Goal: Task Accomplishment & Management: Complete application form

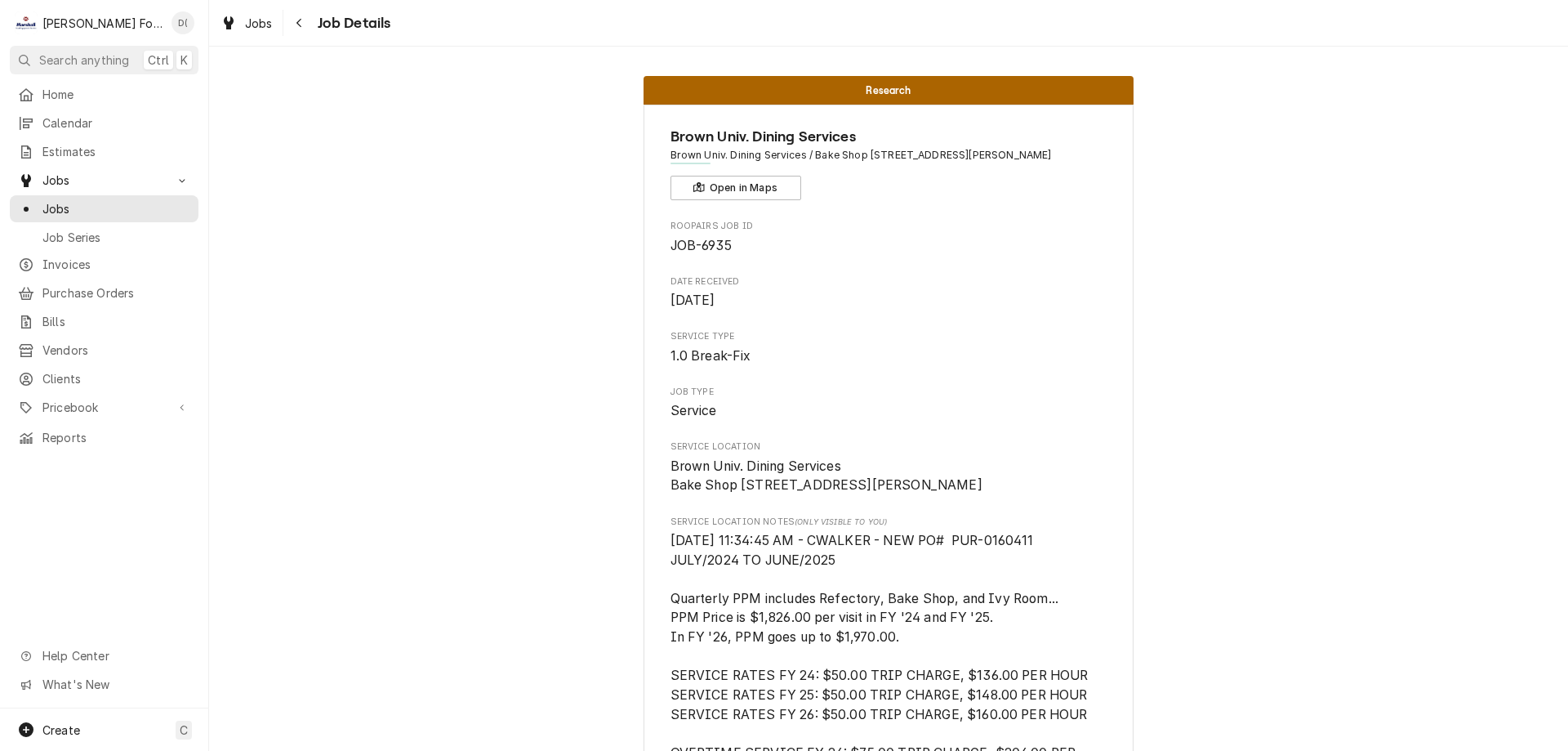
scroll to position [2042, 0]
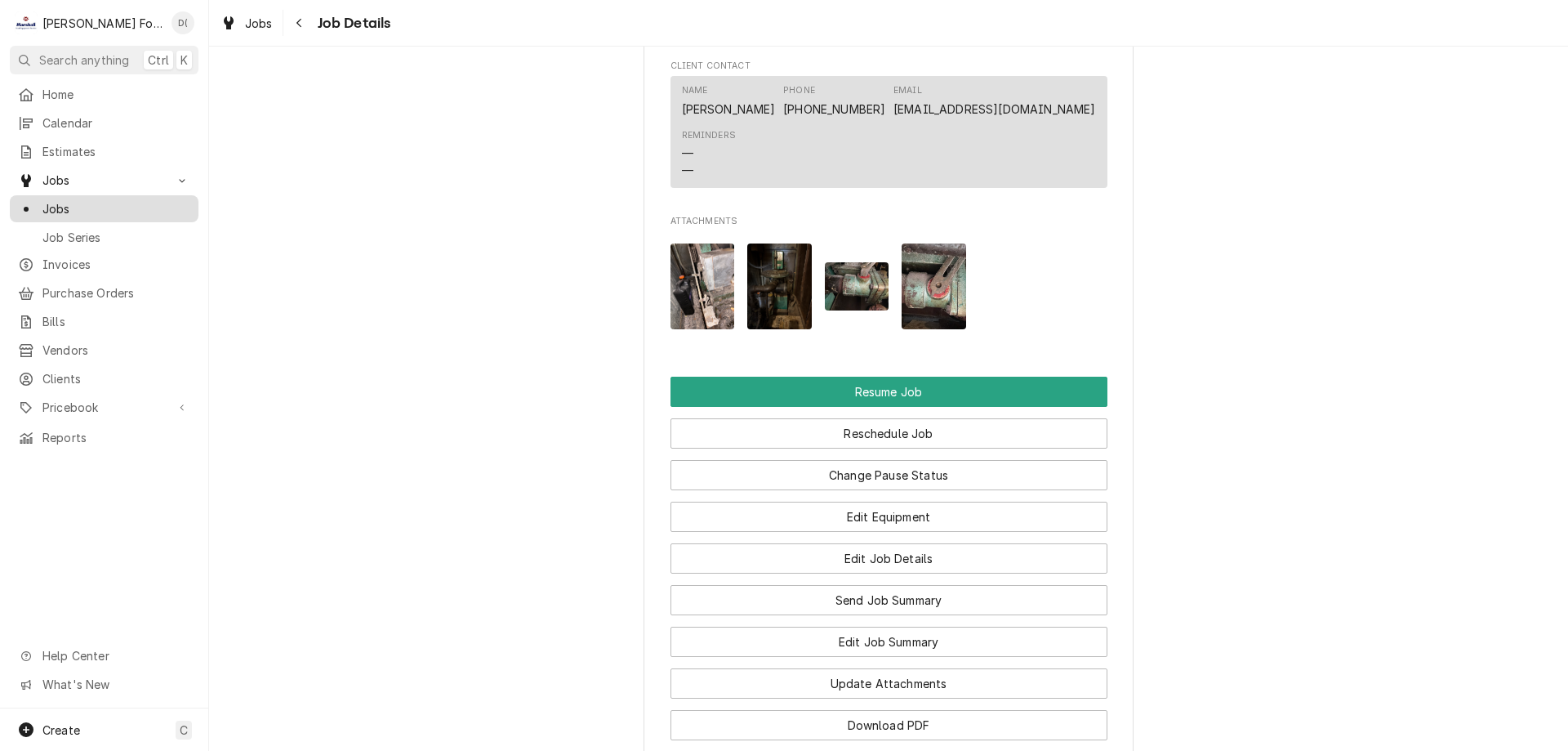
click at [135, 210] on div "Jobs" at bounding box center [103, 208] width 182 height 20
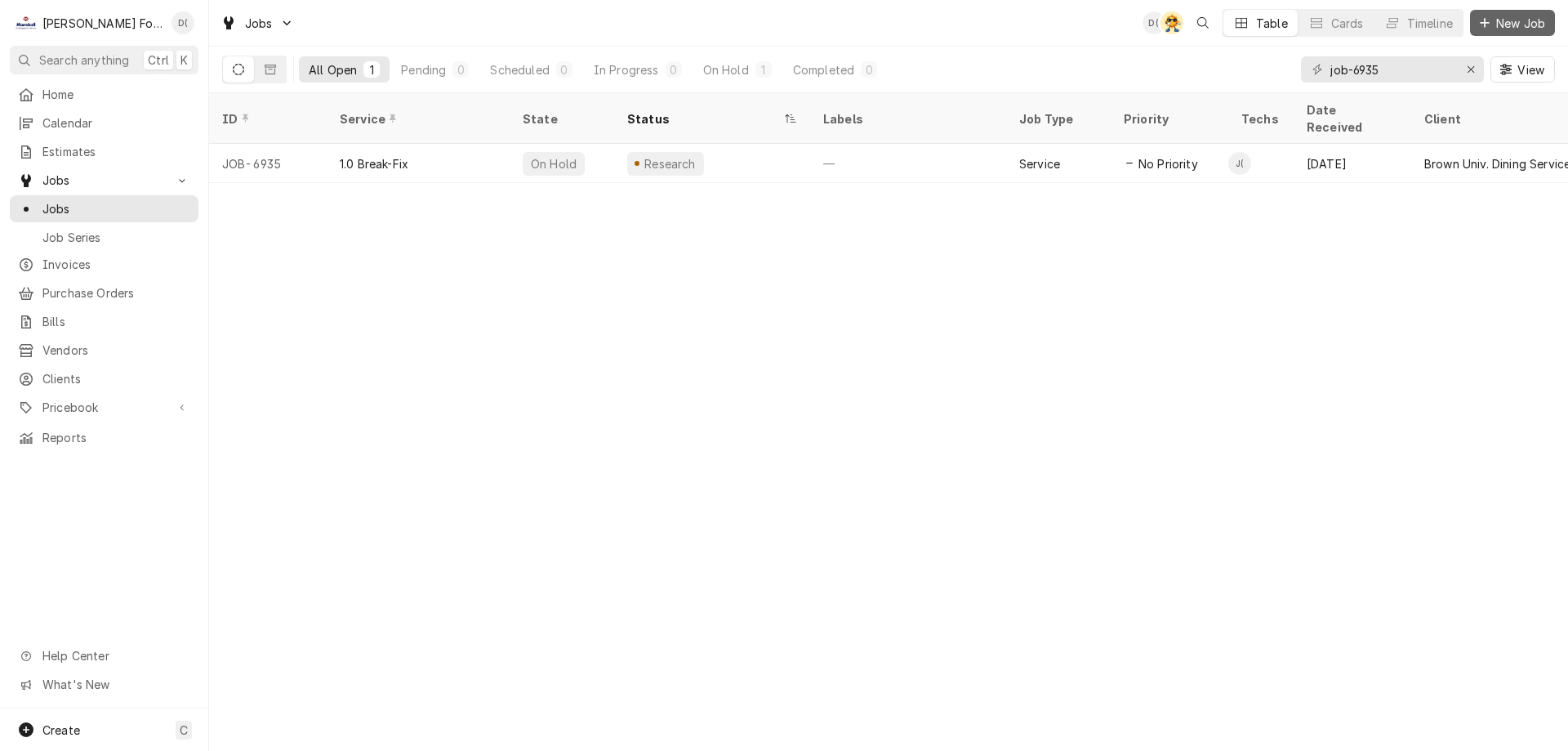
click at [1505, 20] on span "New Job" at bounding box center [1520, 23] width 56 height 18
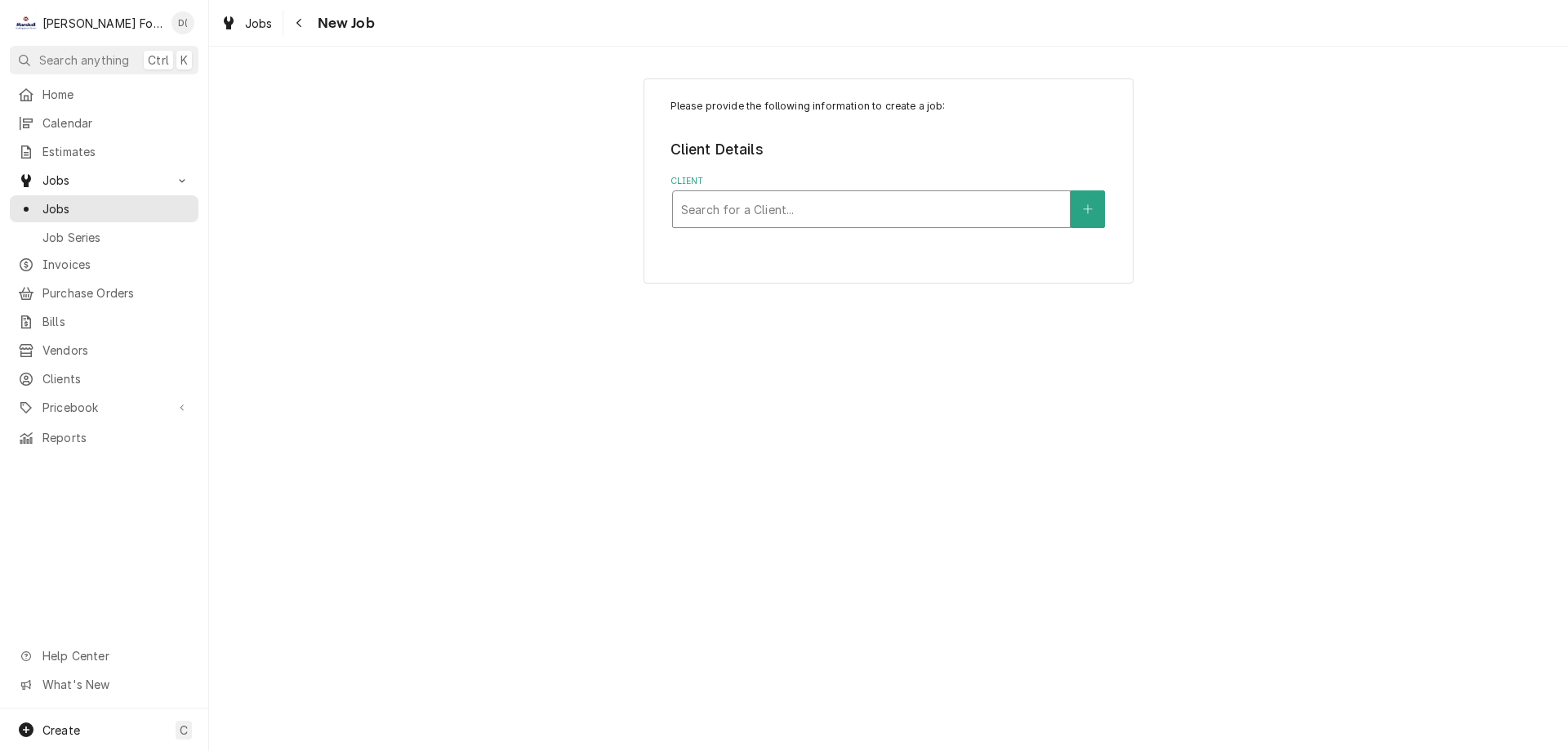
click at [923, 220] on div "Client" at bounding box center [871, 209] width 381 height 29
type input "1 cvs"
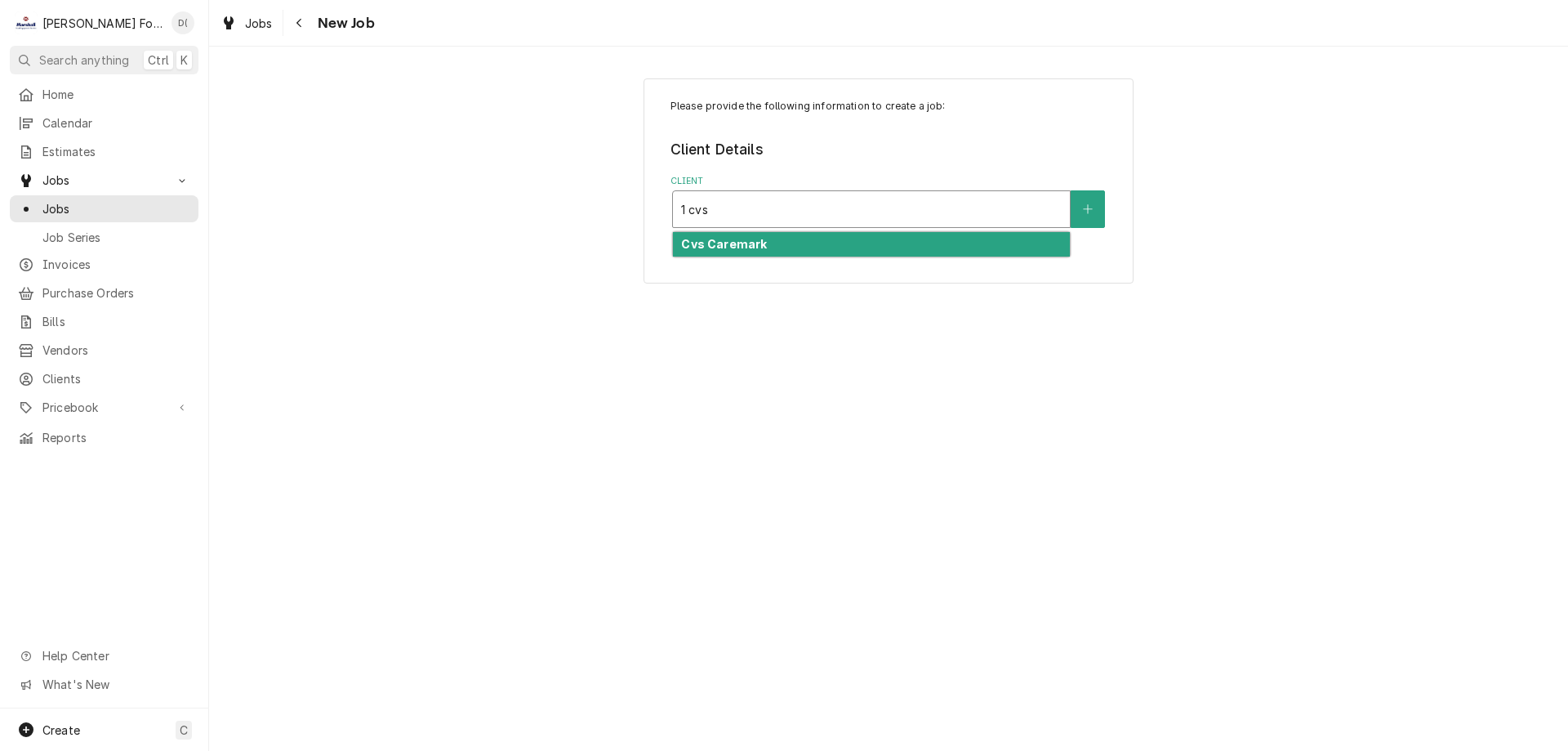
click at [903, 243] on div "Cvs Caremark" at bounding box center [872, 244] width 397 height 25
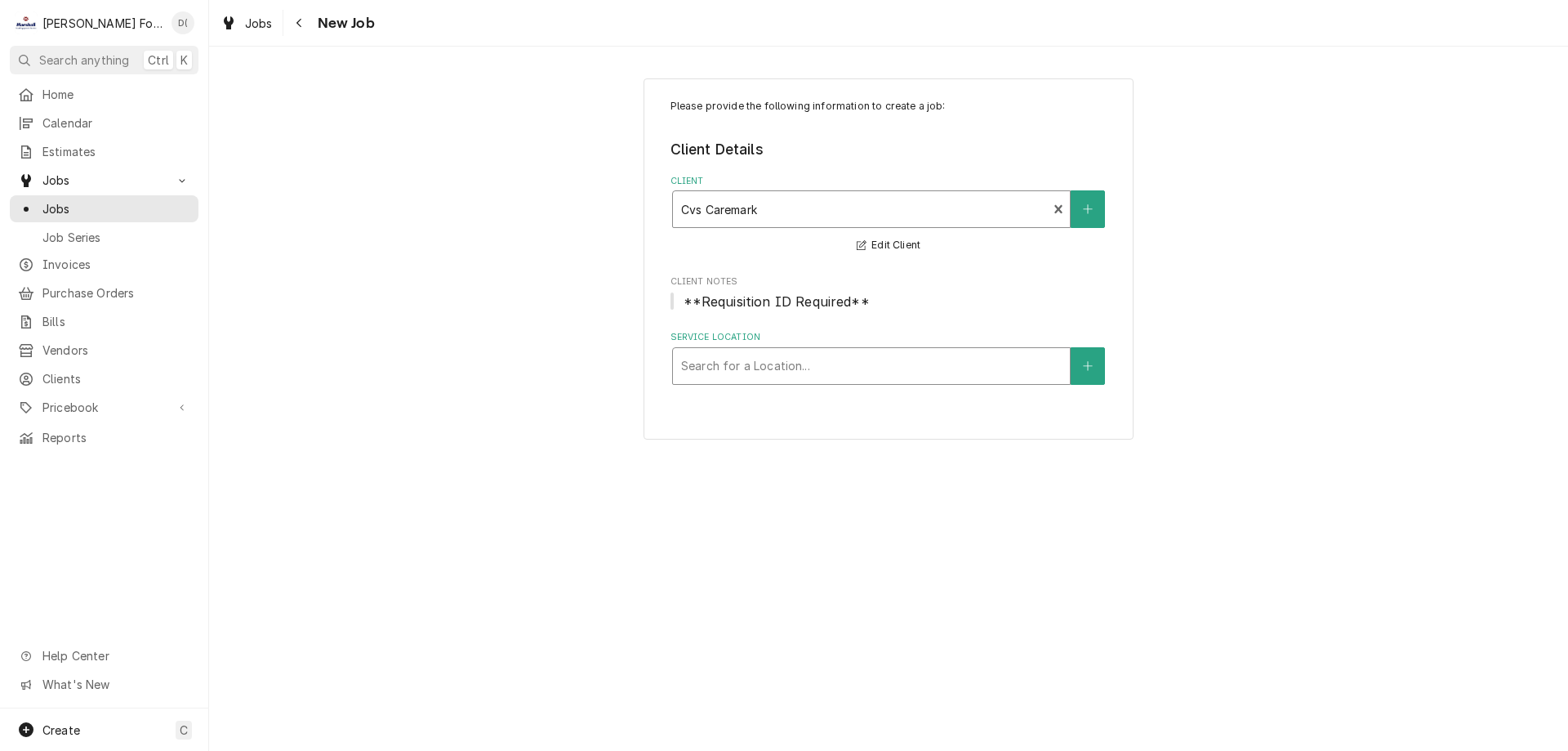
click at [833, 361] on div "Service Location" at bounding box center [871, 366] width 381 height 29
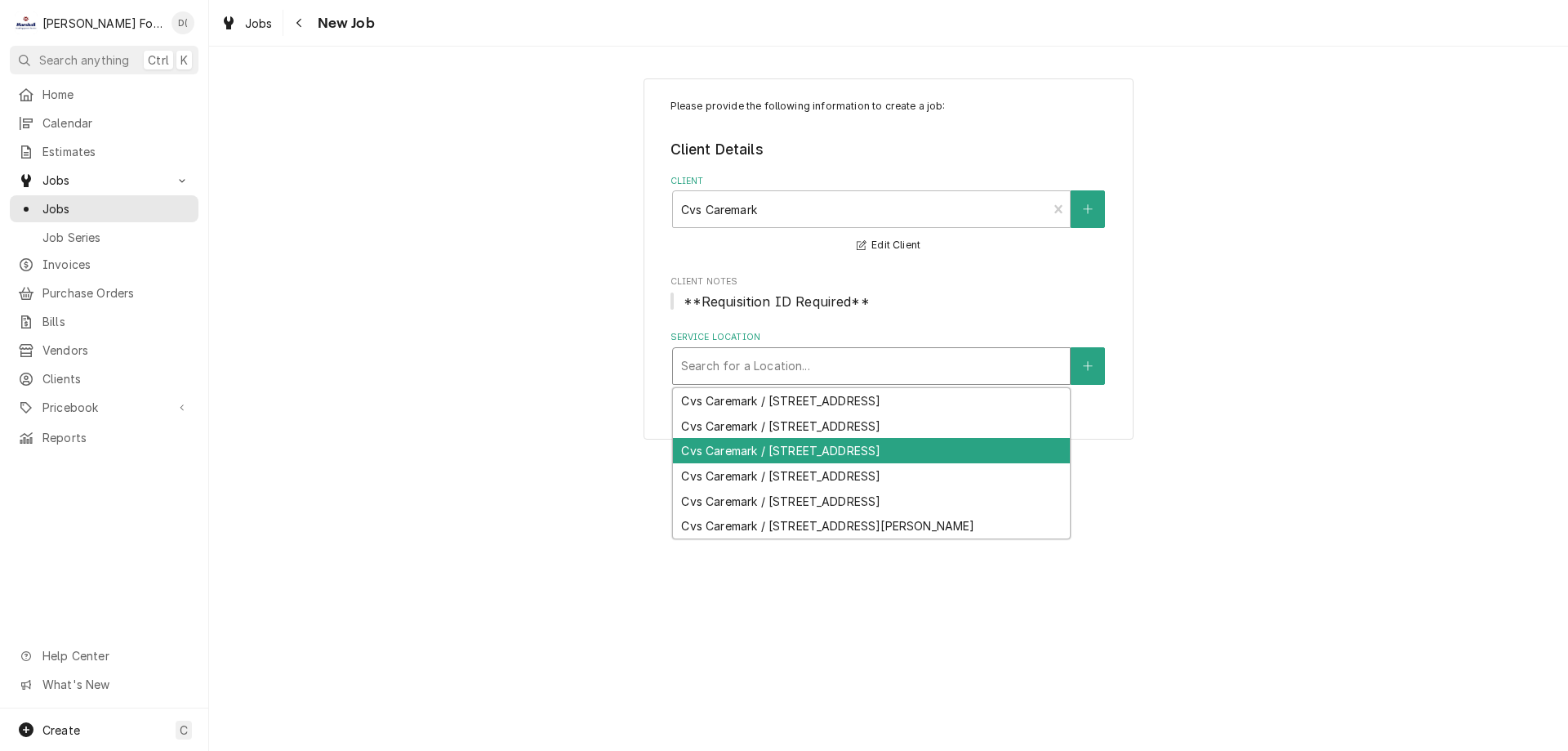
click at [822, 443] on div "Cvs Caremark / 1 Cvs Drive, Woonsocket, RI 02895" at bounding box center [872, 450] width 397 height 25
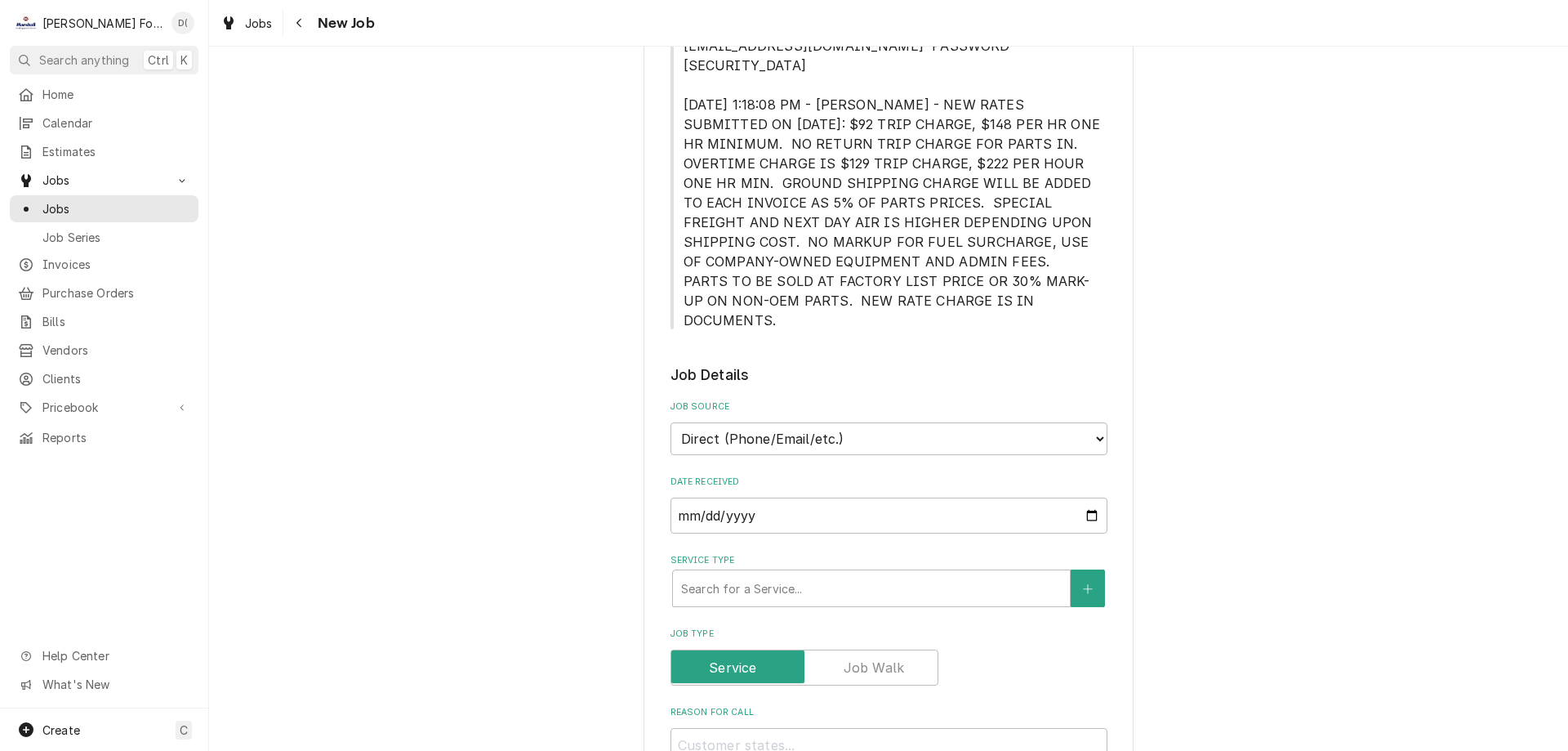
scroll to position [735, 0]
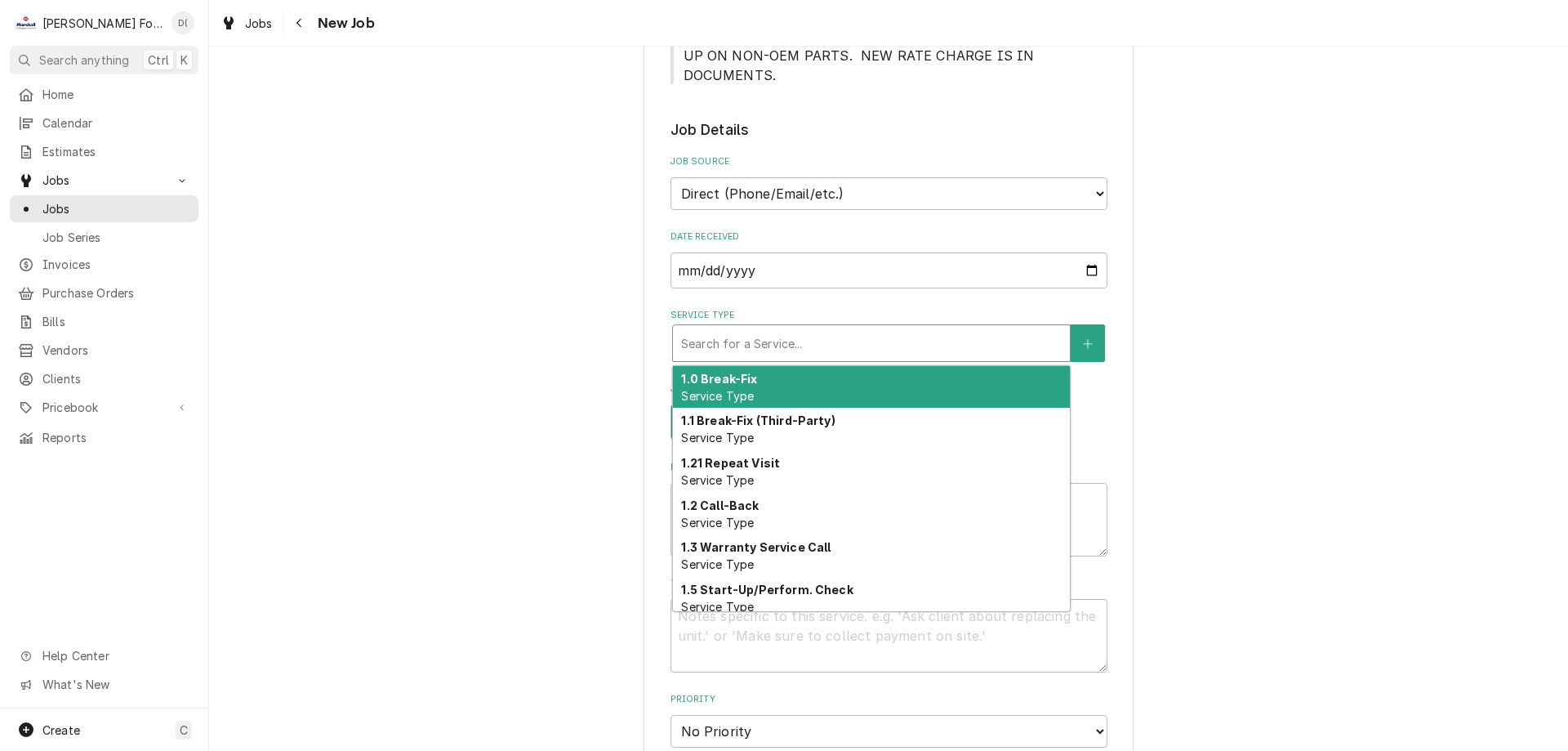
click at [765, 328] on div "Service Type" at bounding box center [871, 343] width 381 height 29
click at [755, 366] on div "1.0 Break-Fix Service Type" at bounding box center [872, 388] width 397 height 43
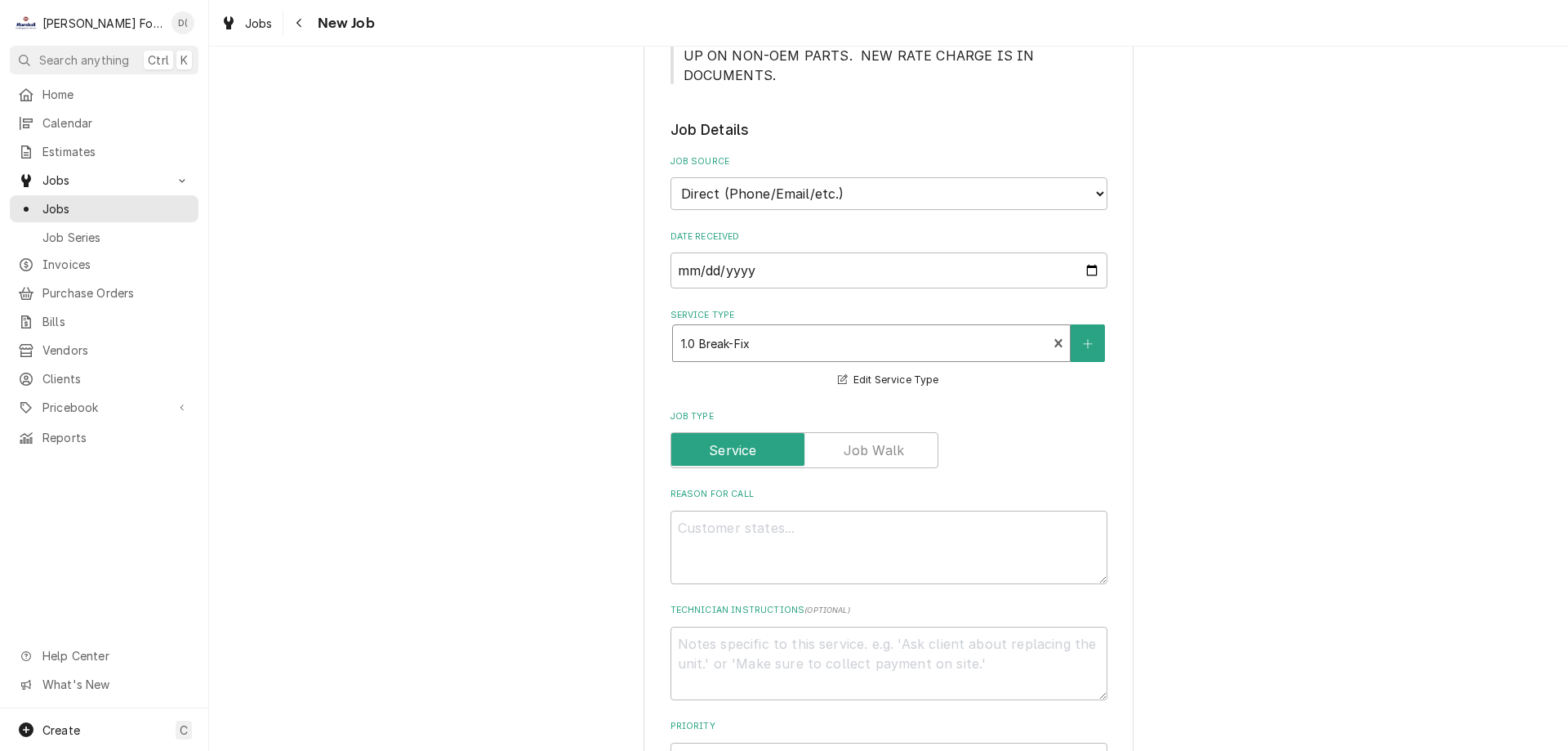
scroll to position [898, 0]
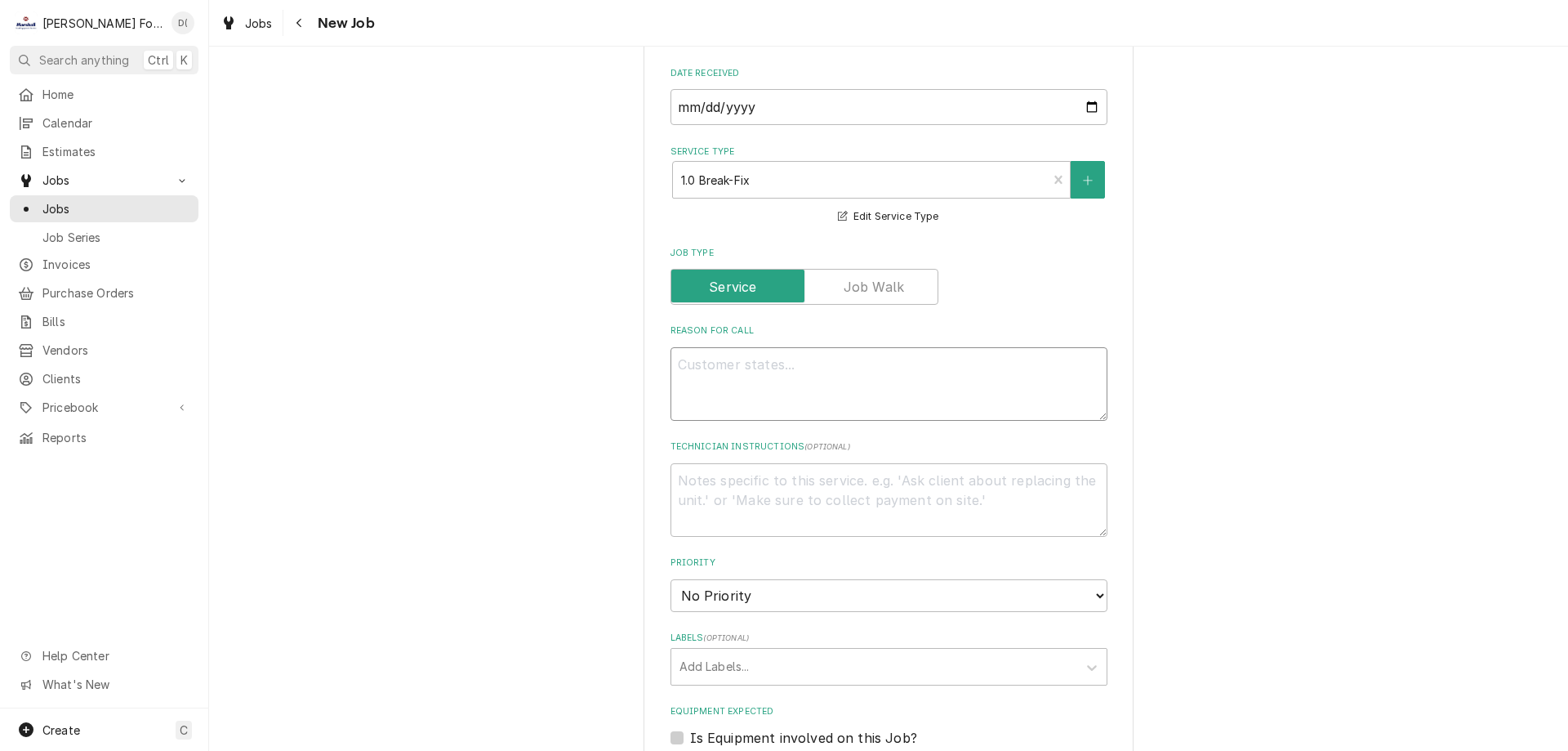
click at [762, 347] on textarea "Reason For Call" at bounding box center [888, 383] width 437 height 73
click at [733, 347] on textarea "Reason For Call" at bounding box center [888, 383] width 437 height 73
paste textarea "Can you please have someone come to 1 CVS dr and assist with starting up the ne…"
type textarea "x"
type textarea "Can you please have someone come to 1 CVS dr and assist with starting up the ne…"
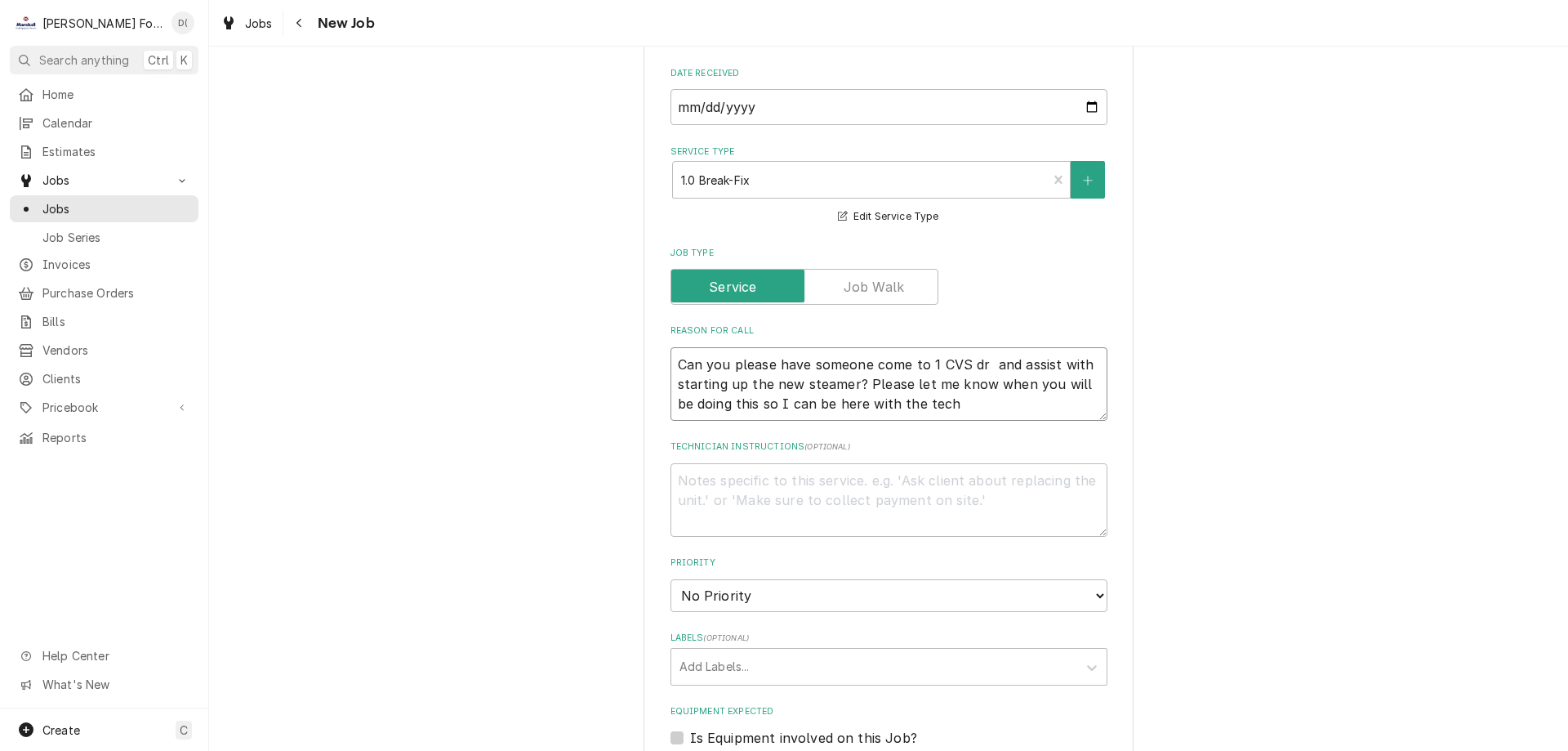
type textarea "x"
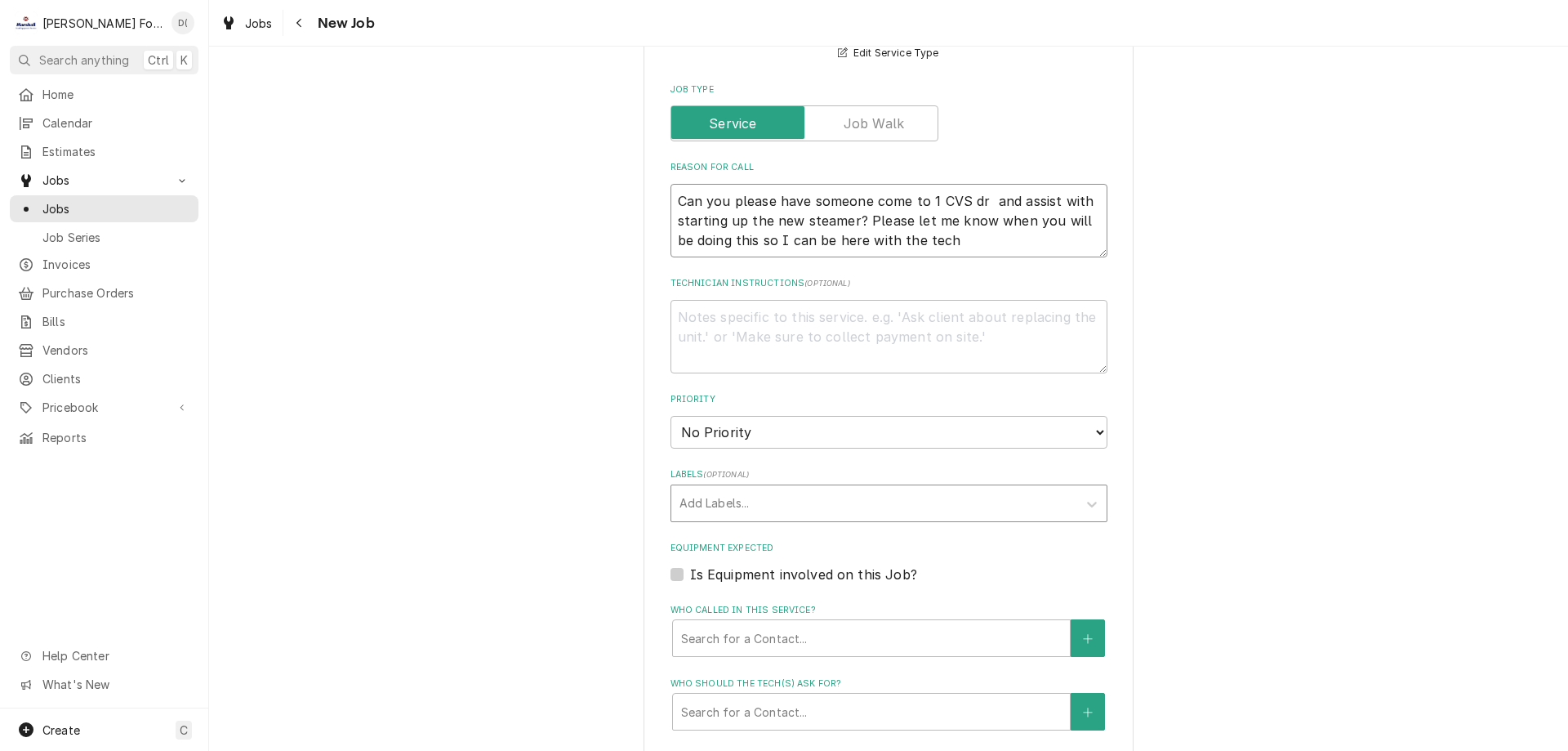
type textarea "Can you please have someone come to 1 CVS dr and assist with starting up the ne…"
click at [717, 488] on div "Labels" at bounding box center [875, 503] width 390 height 29
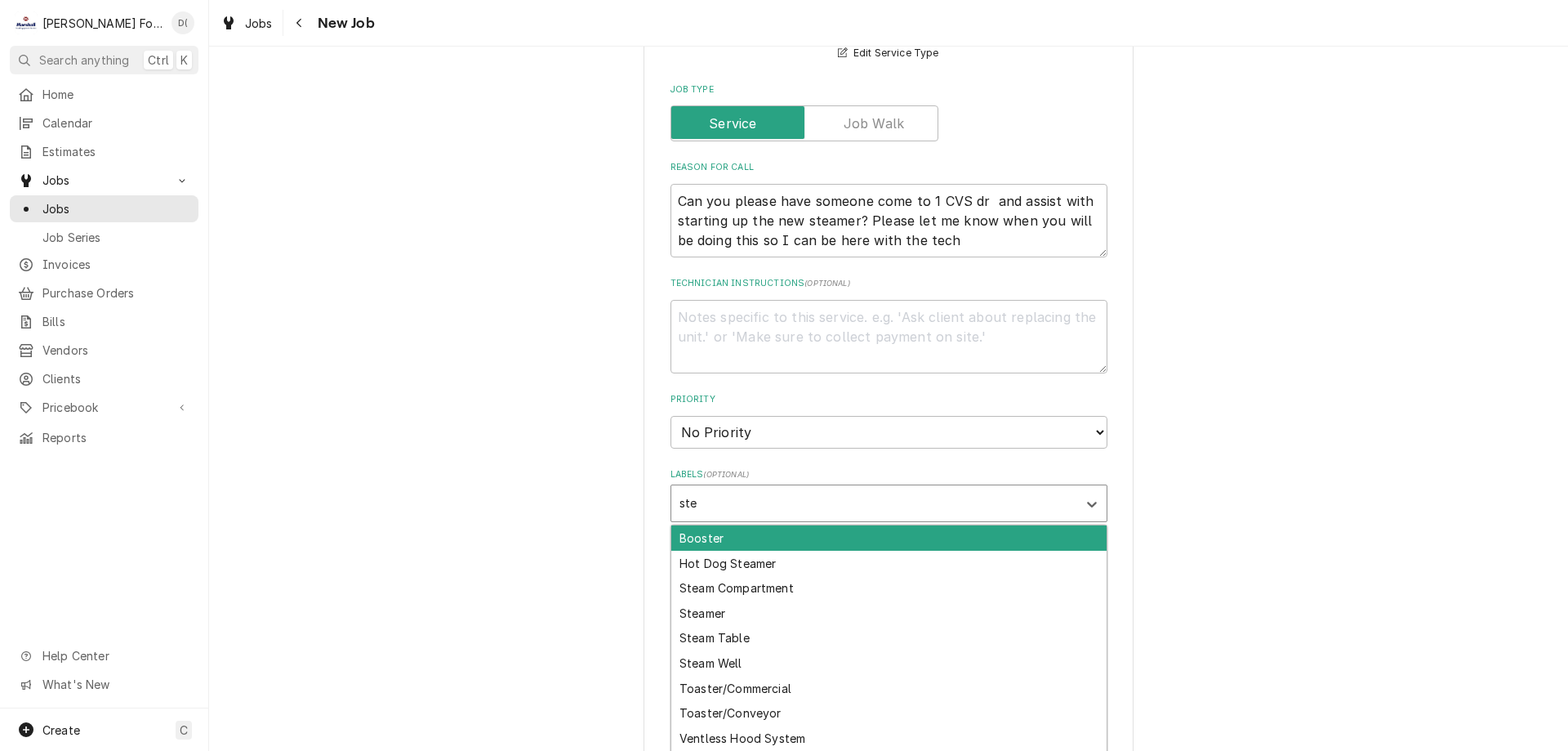
type input "stea"
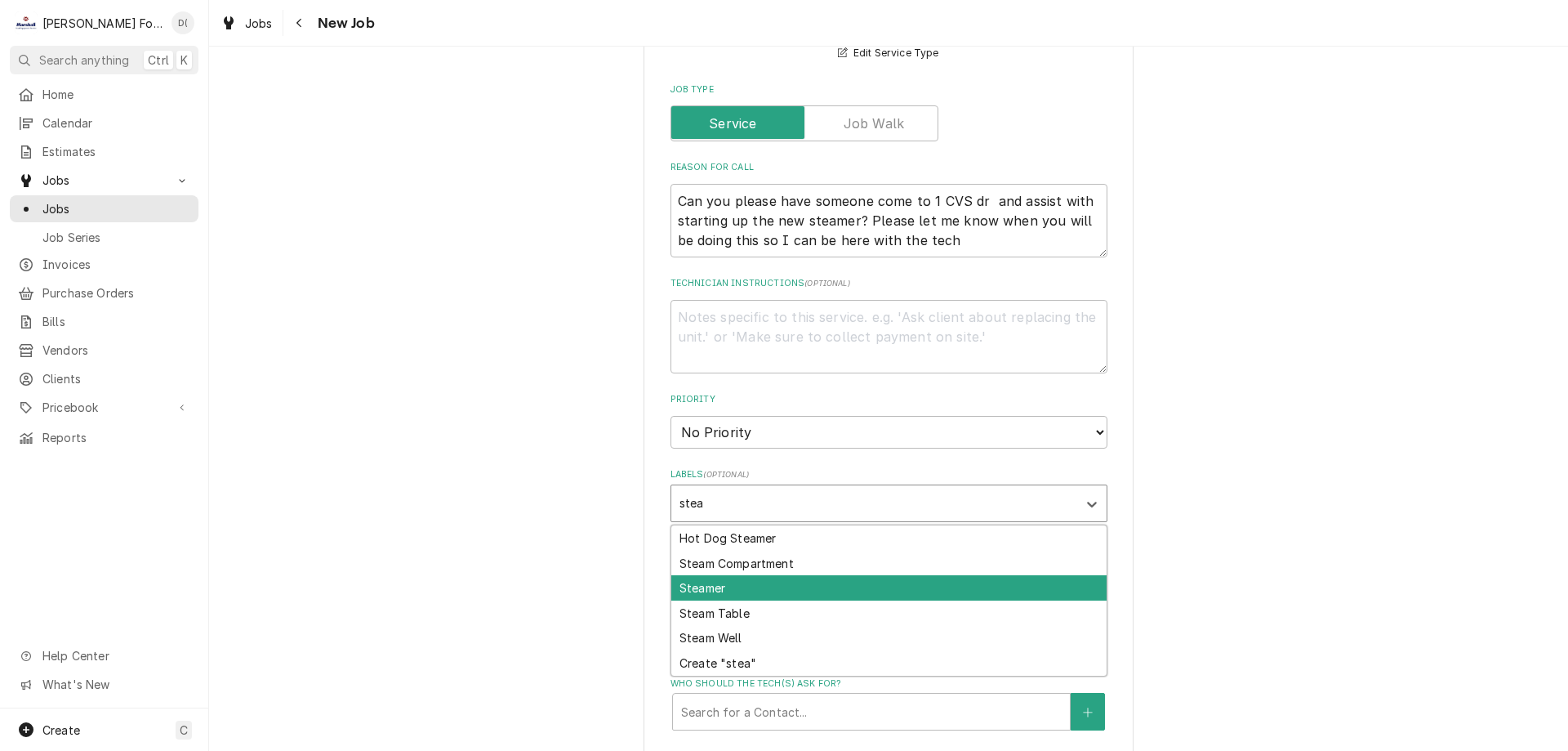
click at [702, 575] on div "Steamer" at bounding box center [888, 587] width 435 height 25
type textarea "x"
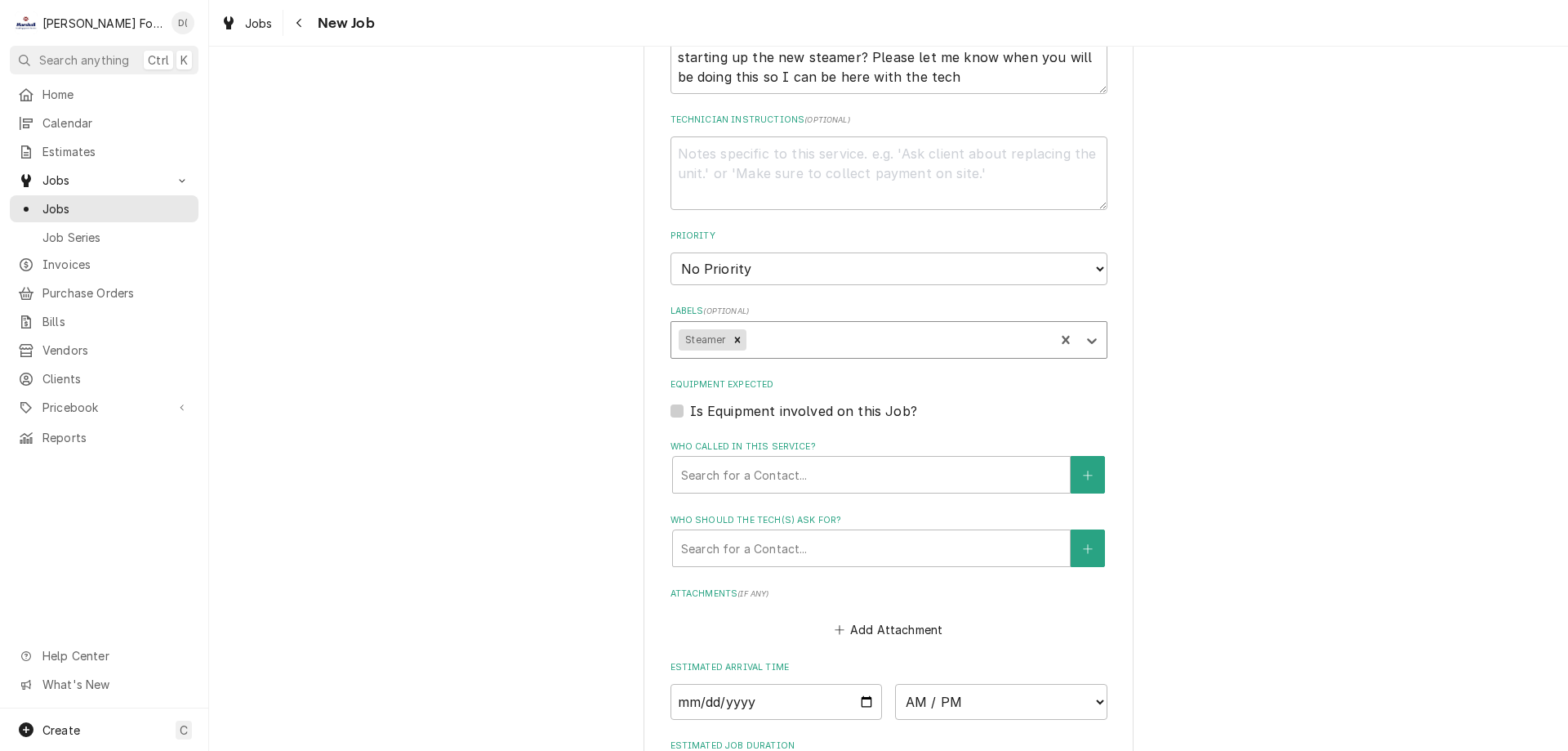
scroll to position [1388, 0]
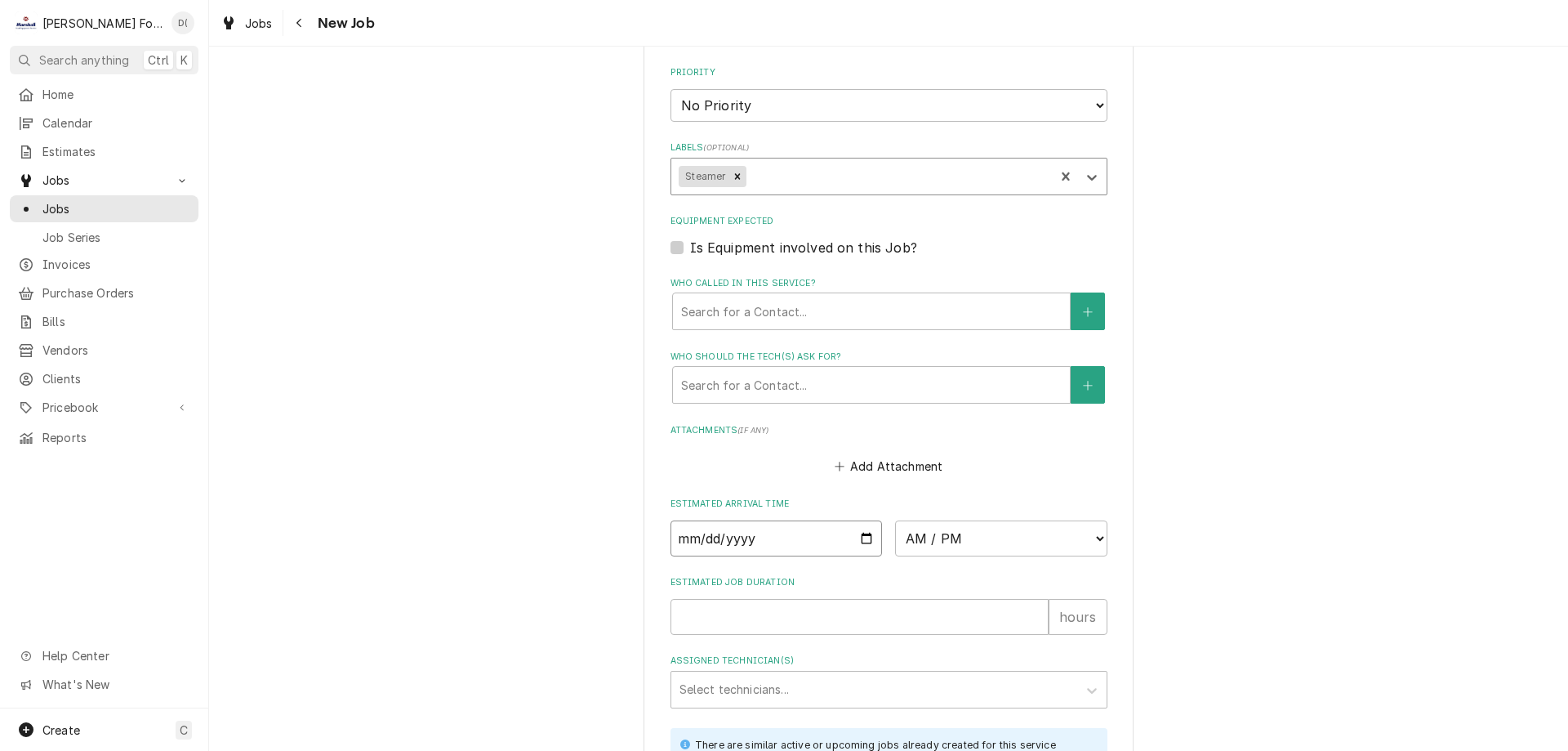
click at [862, 520] on input "Date" at bounding box center [776, 538] width 212 height 36
type textarea "x"
type input "[DATE]"
click at [1008, 498] on div "Estimated Arrival Time 2025-08-25 AM / PM 6:00 AM 6:15 AM 6:30 AM 6:45 AM 7:00 …" at bounding box center [888, 527] width 437 height 58
type textarea "x"
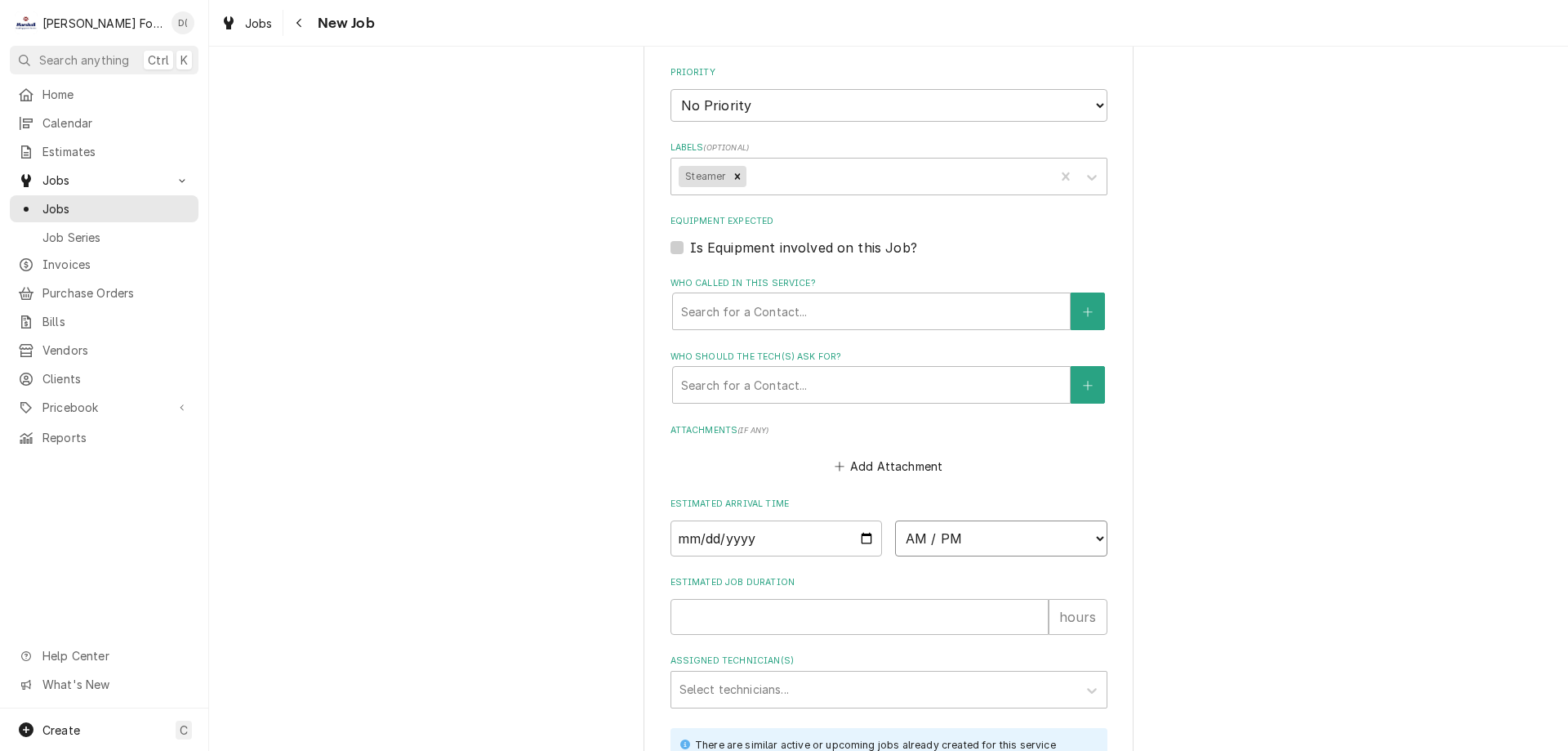
click at [1000, 520] on select "AM / PM 6:00 AM 6:15 AM 6:30 AM 6:45 AM 7:00 AM 7:15 AM 7:30 AM 7:45 AM 8:00 AM…" at bounding box center [1001, 538] width 212 height 36
select select "10:00:00"
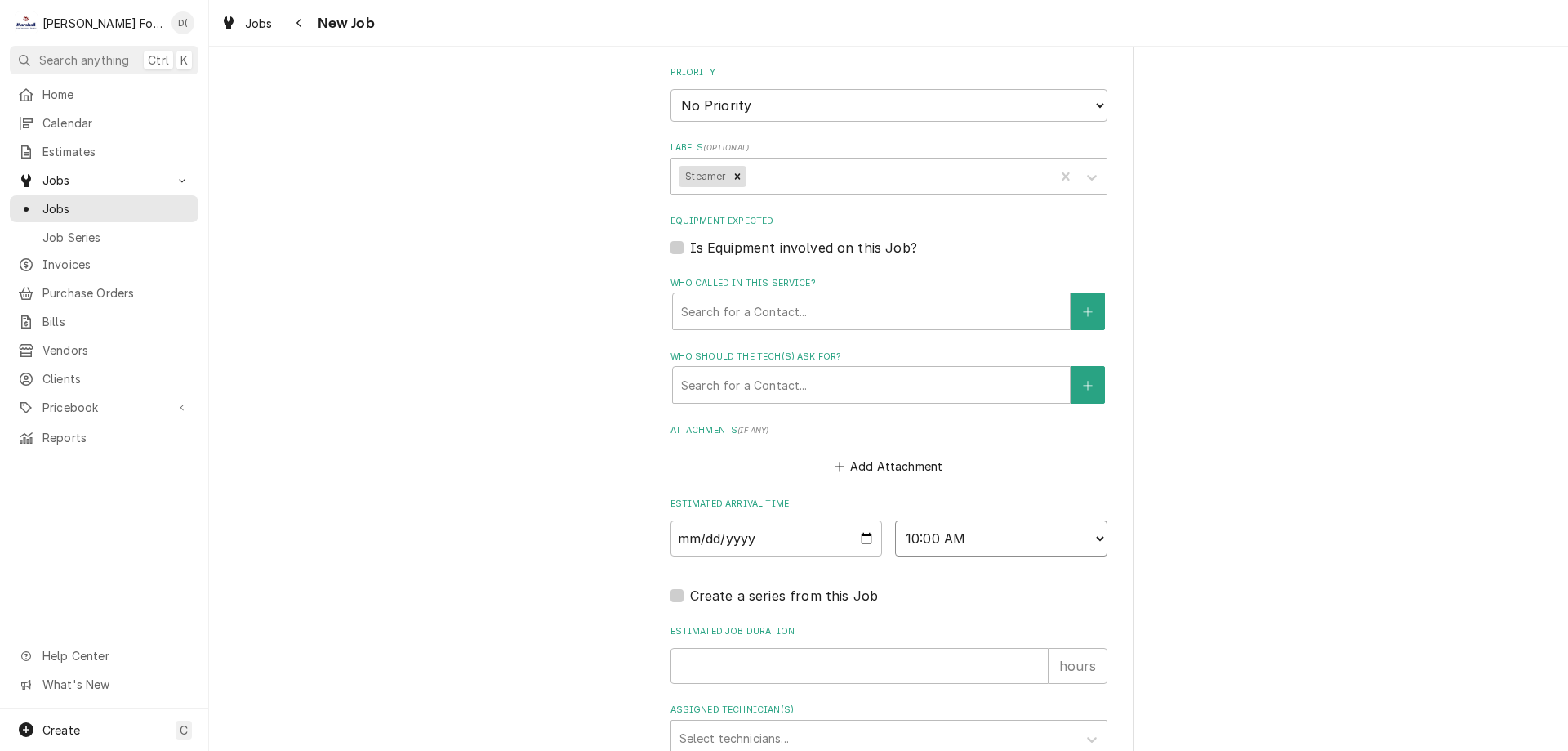
scroll to position [1633, 0]
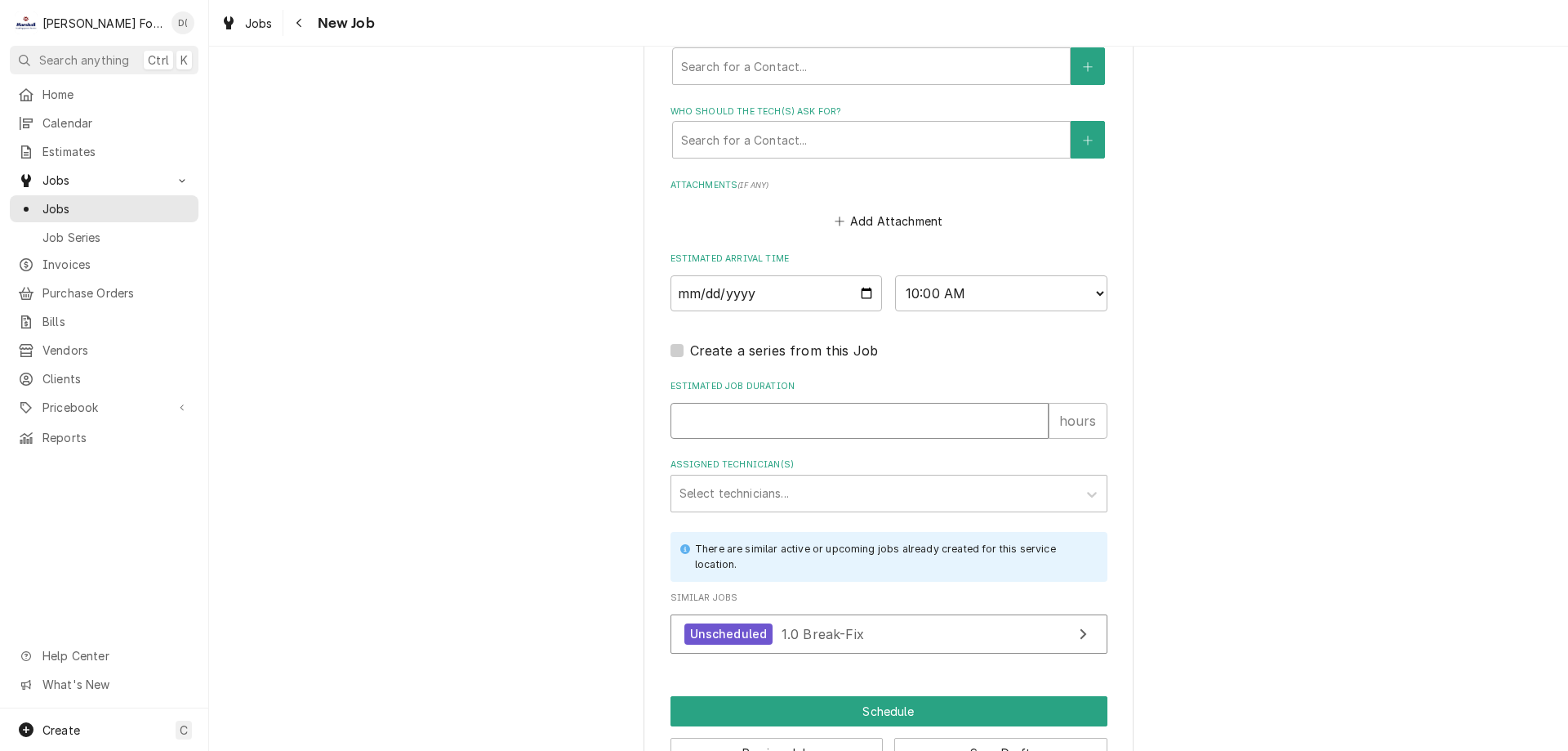
click at [781, 402] on input "Estimated Job Duration" at bounding box center [859, 420] width 378 height 36
type textarea "x"
type input "1"
type textarea "x"
type input "1"
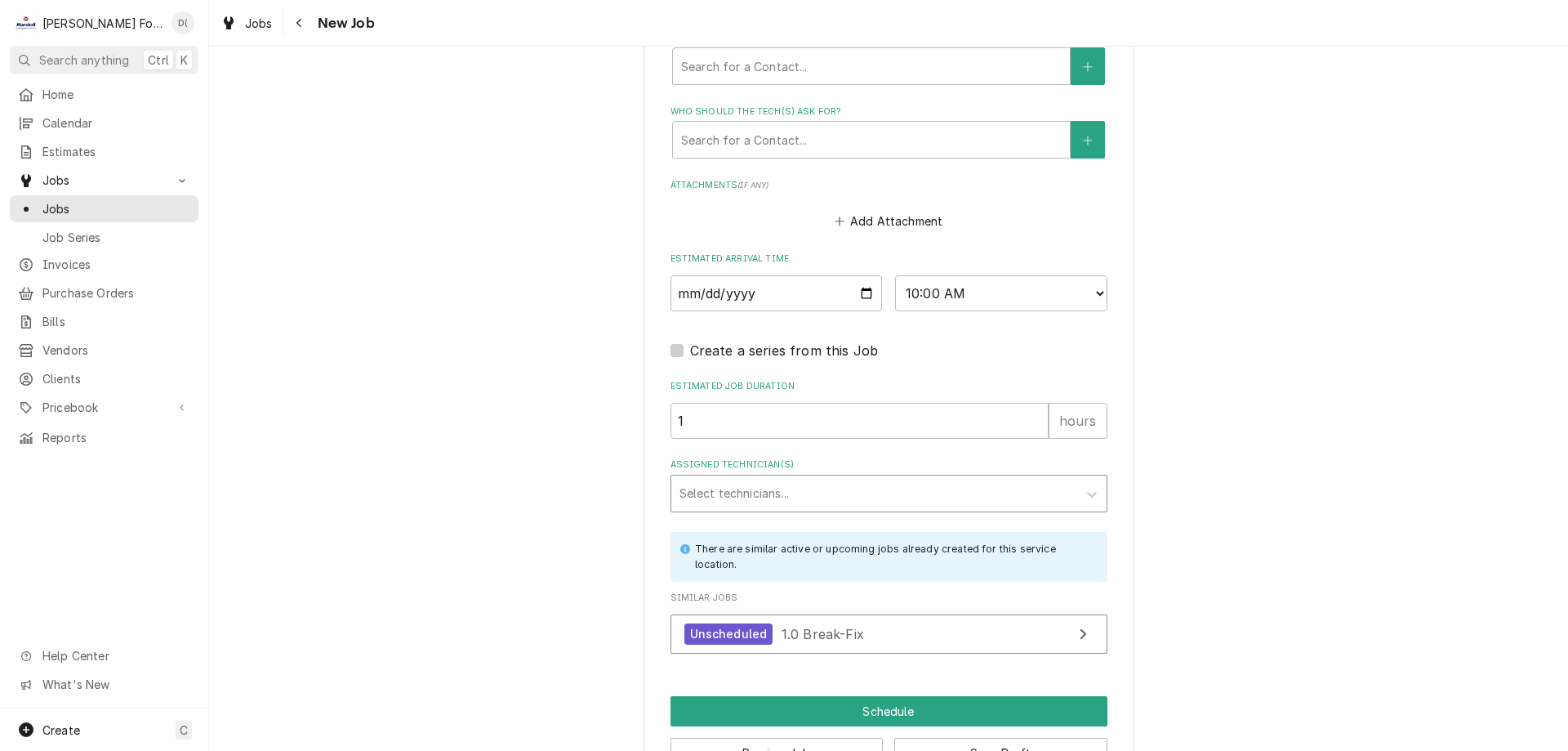
click at [725, 478] on div "Assigned Technician(s)" at bounding box center [875, 493] width 390 height 29
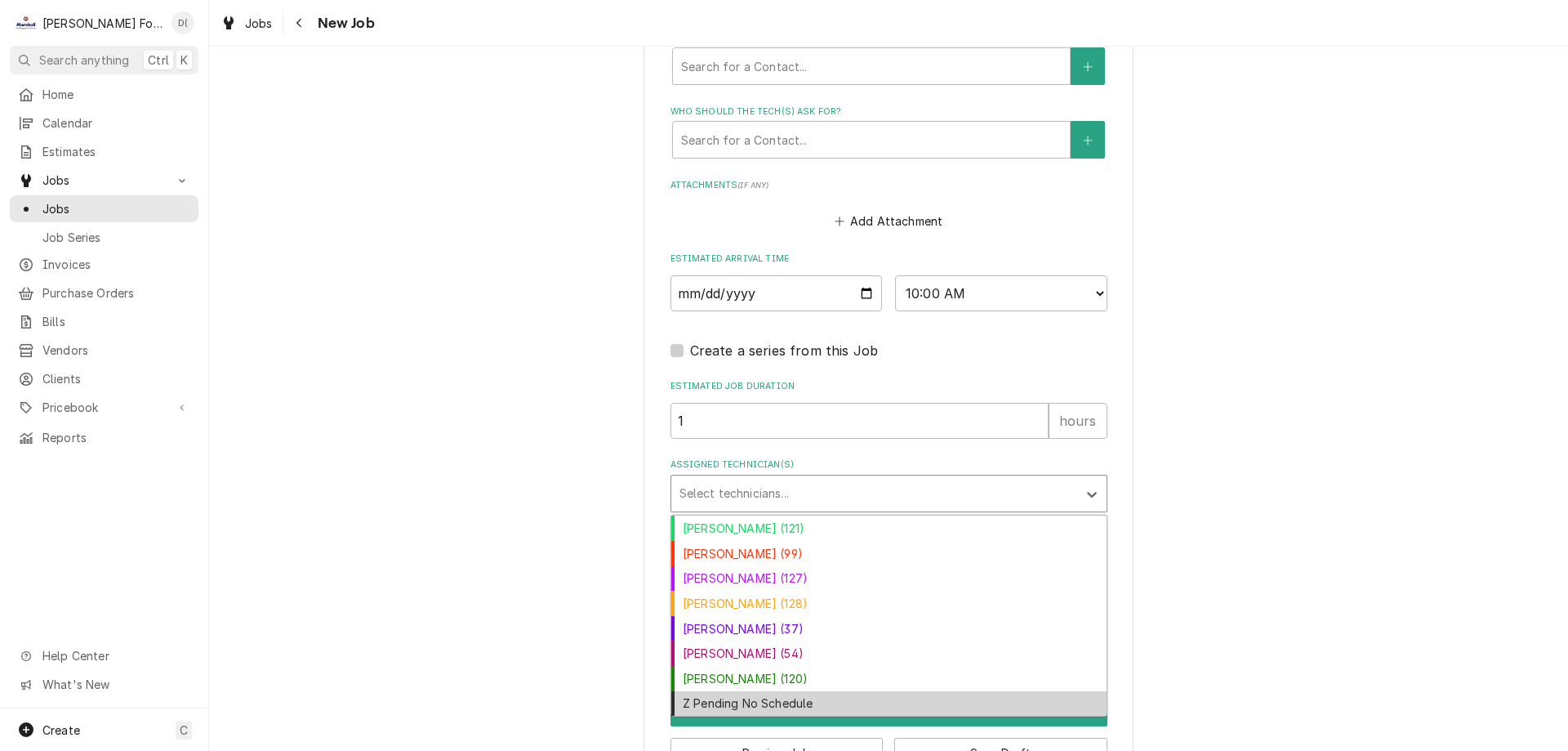
click at [748, 691] on div "Z Pending No Schedule" at bounding box center [888, 703] width 435 height 25
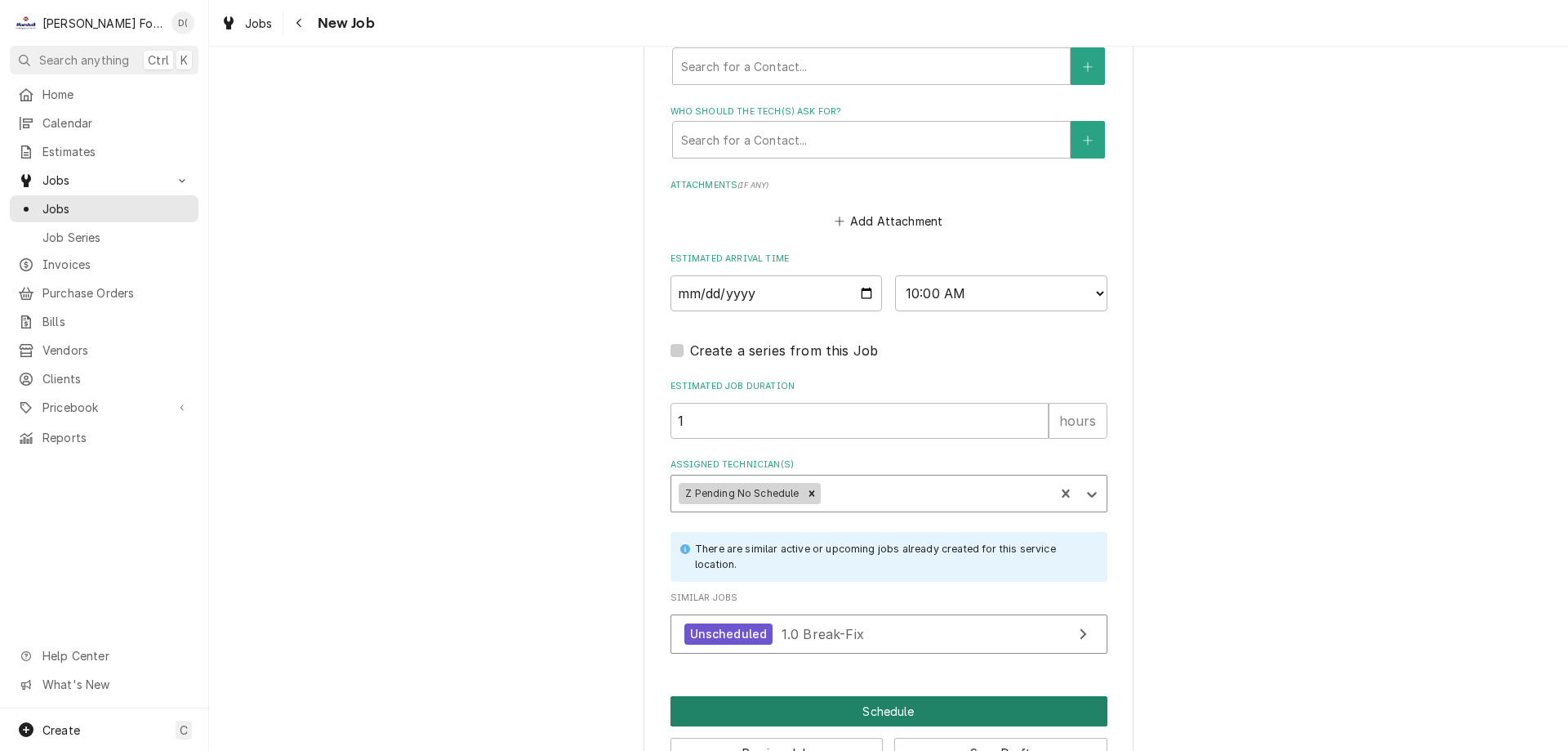
click at [804, 695] on button "Schedule" at bounding box center [888, 710] width 437 height 30
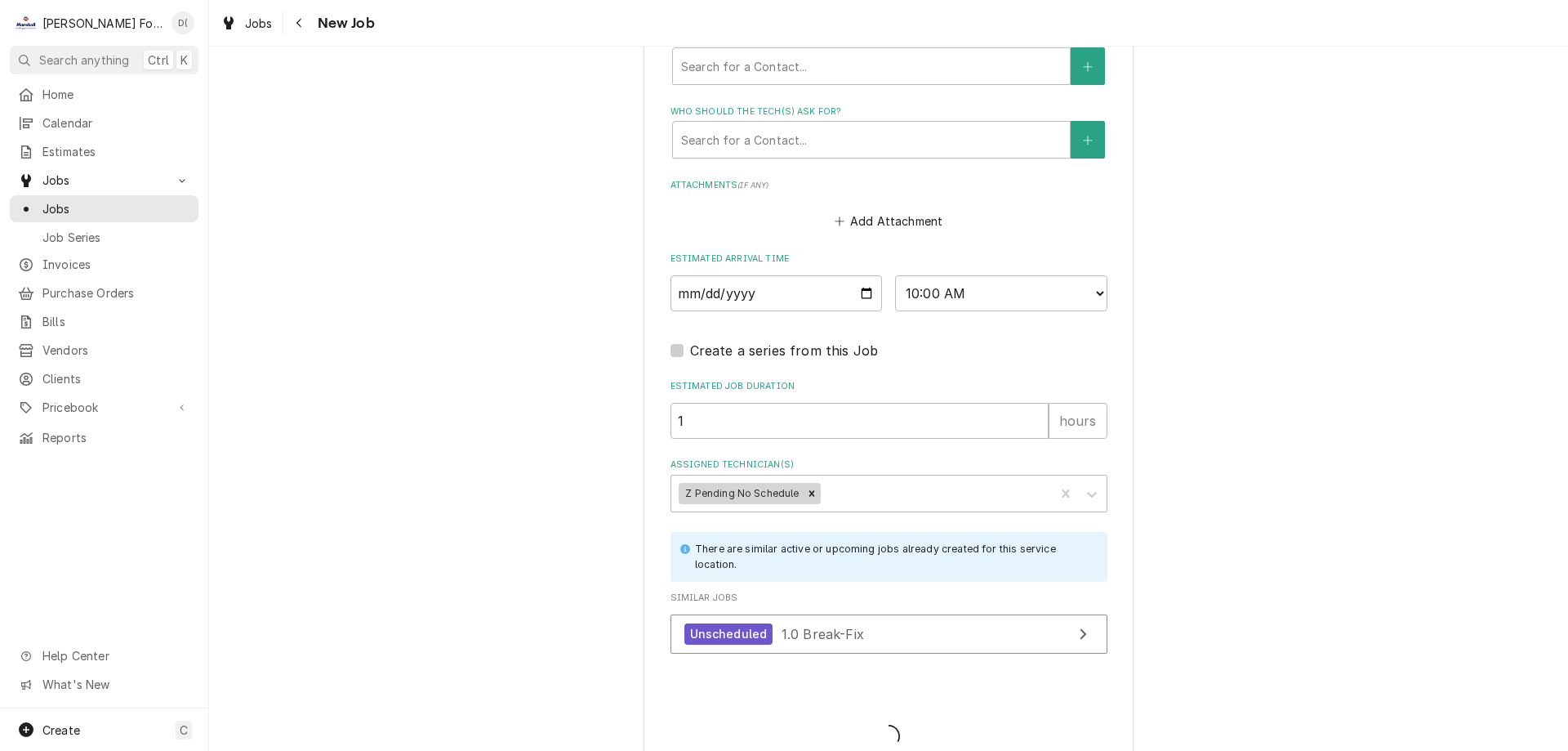
scroll to position [1632, 0]
type textarea "x"
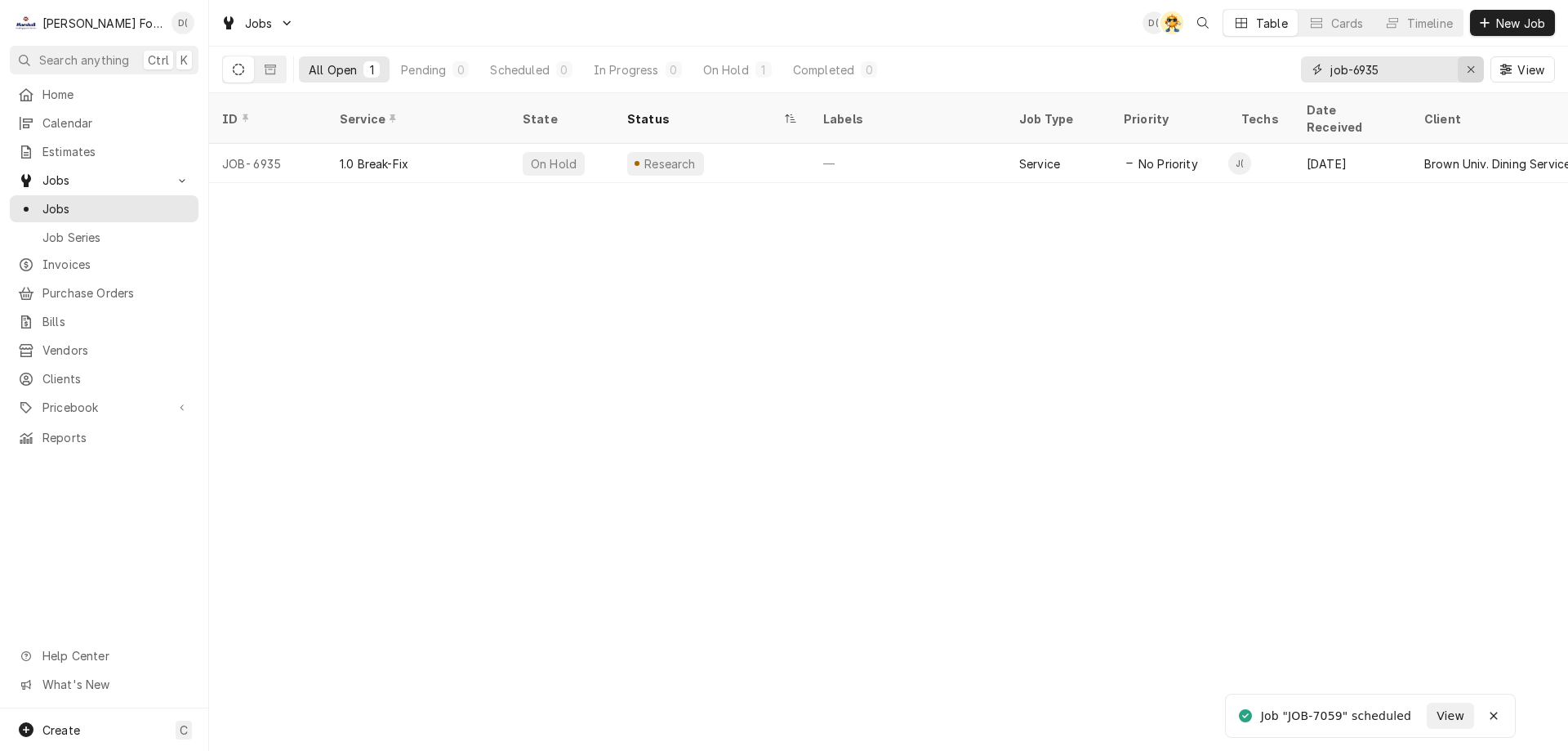
click at [1465, 69] on div "Erase input" at bounding box center [1471, 69] width 17 height 17
click at [1434, 73] on input "Dynamic Content Wrapper" at bounding box center [1407, 69] width 154 height 26
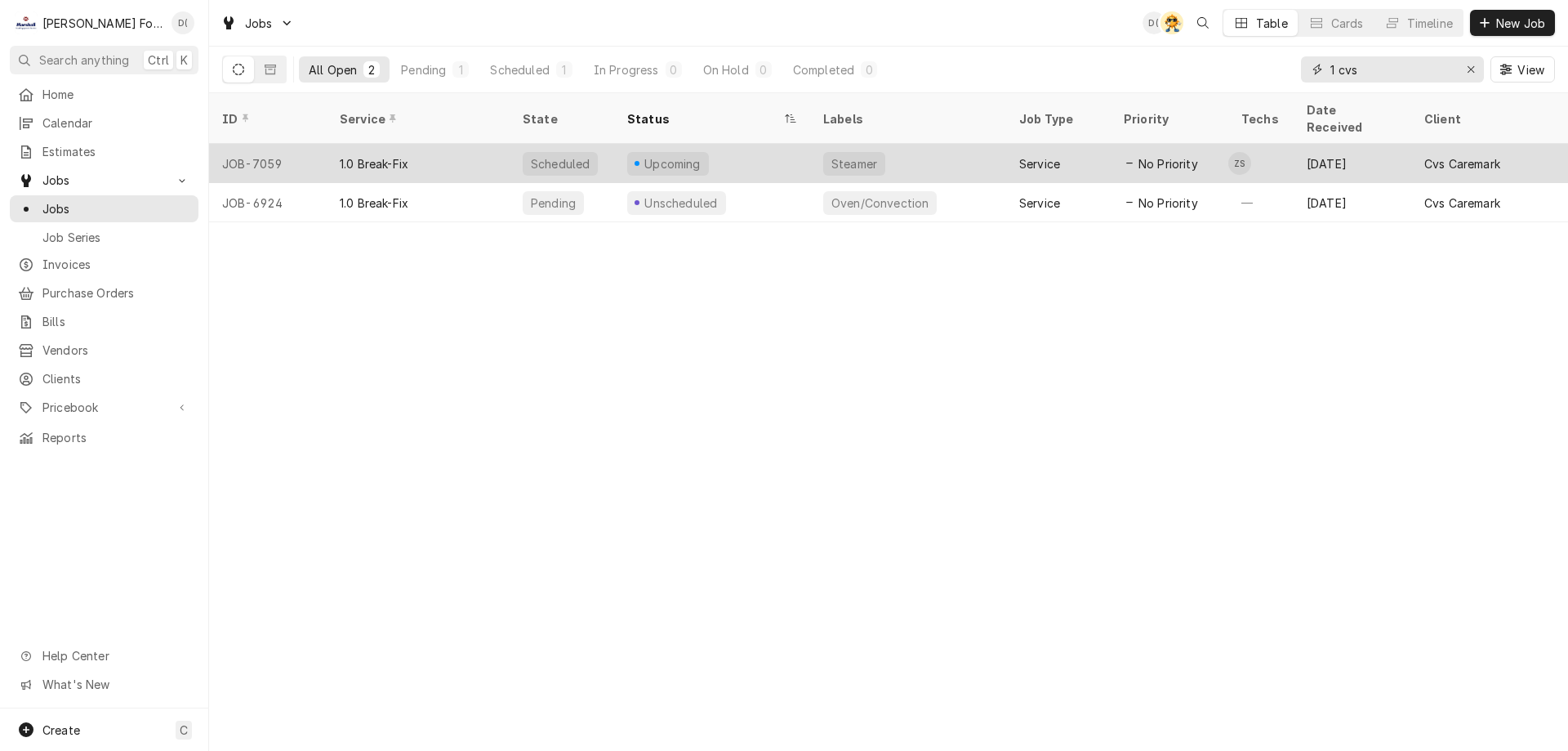
type input "1 cvs"
click at [753, 146] on div "Upcoming" at bounding box center [712, 164] width 196 height 39
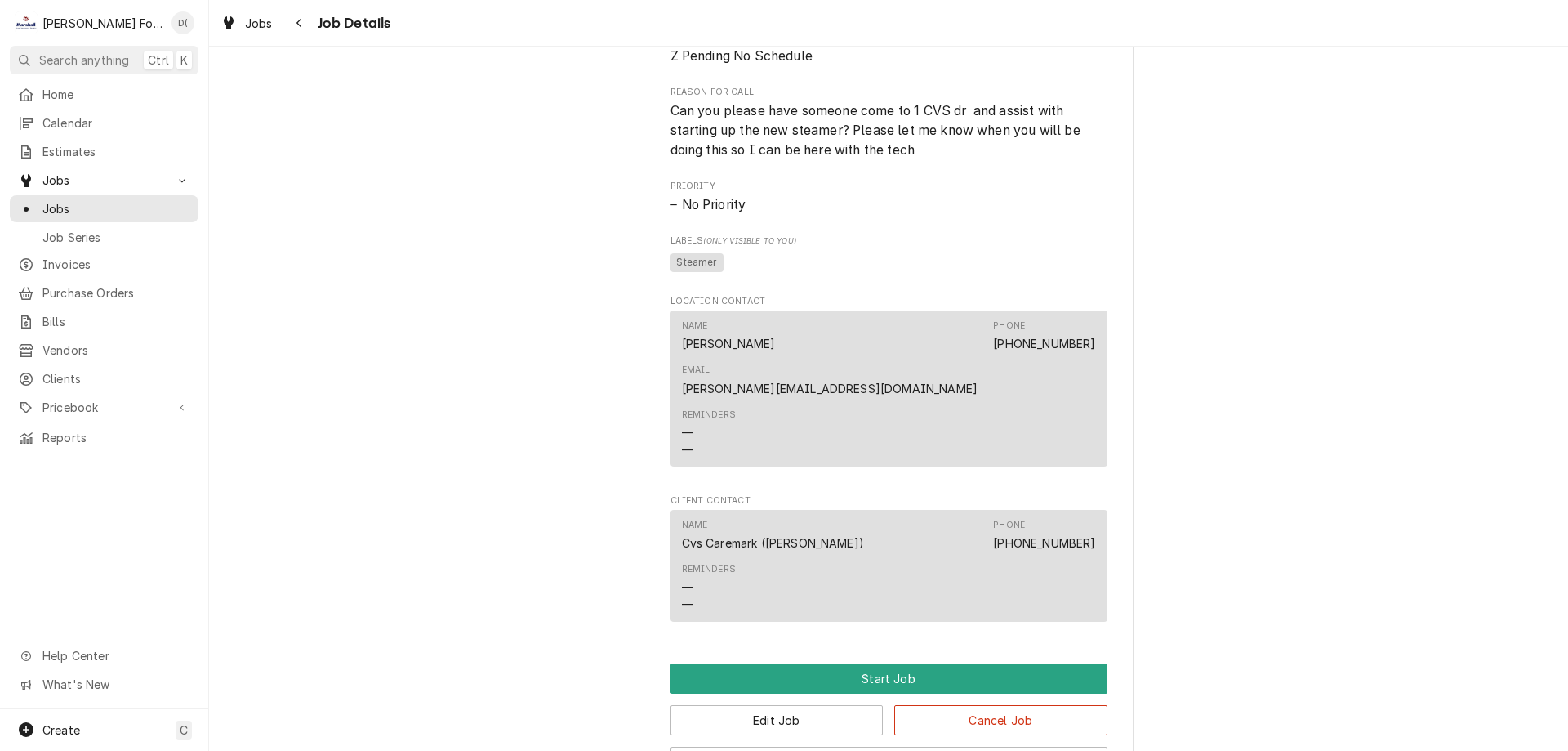
scroll to position [1398, 0]
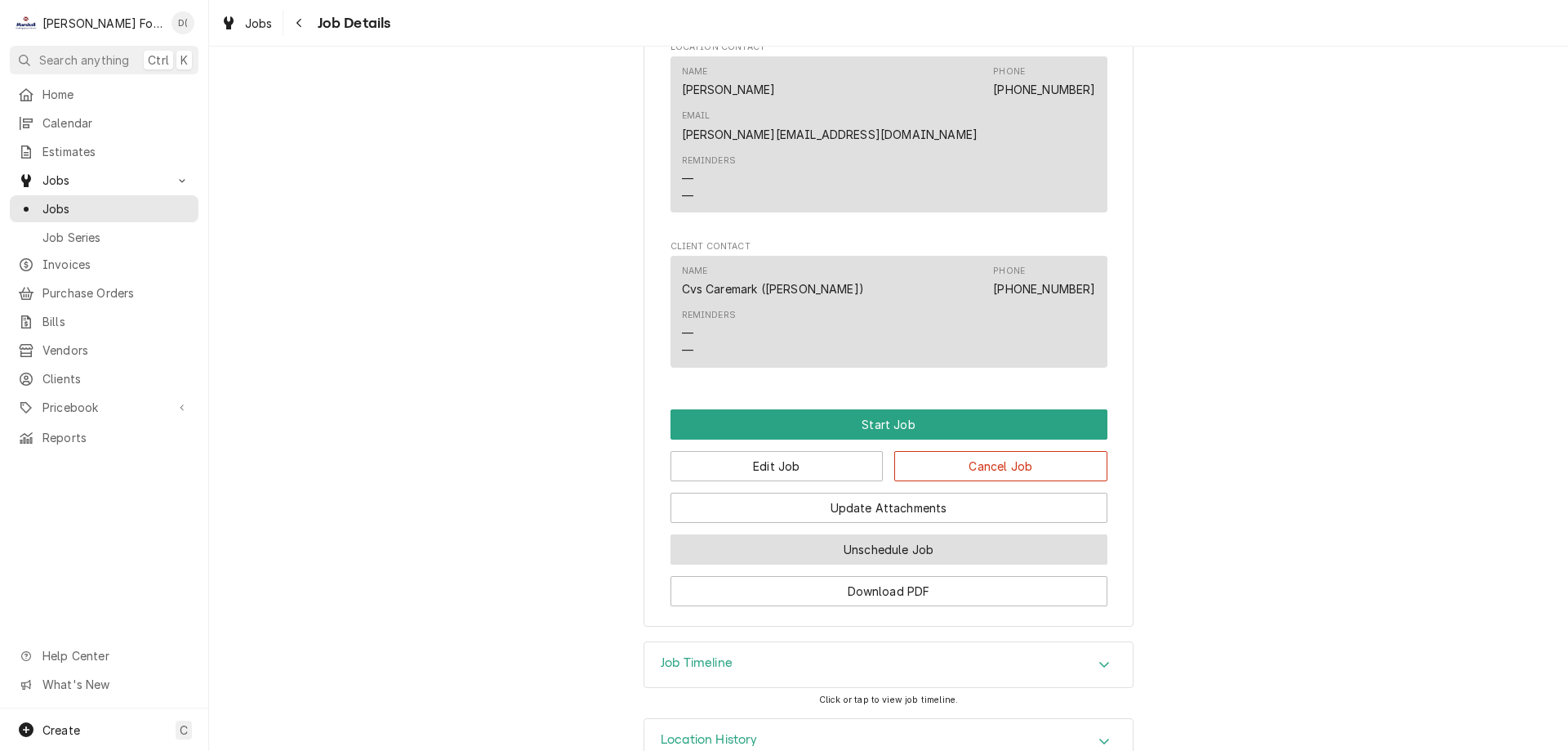
click at [815, 534] on button "Unschedule Job" at bounding box center [888, 548] width 437 height 30
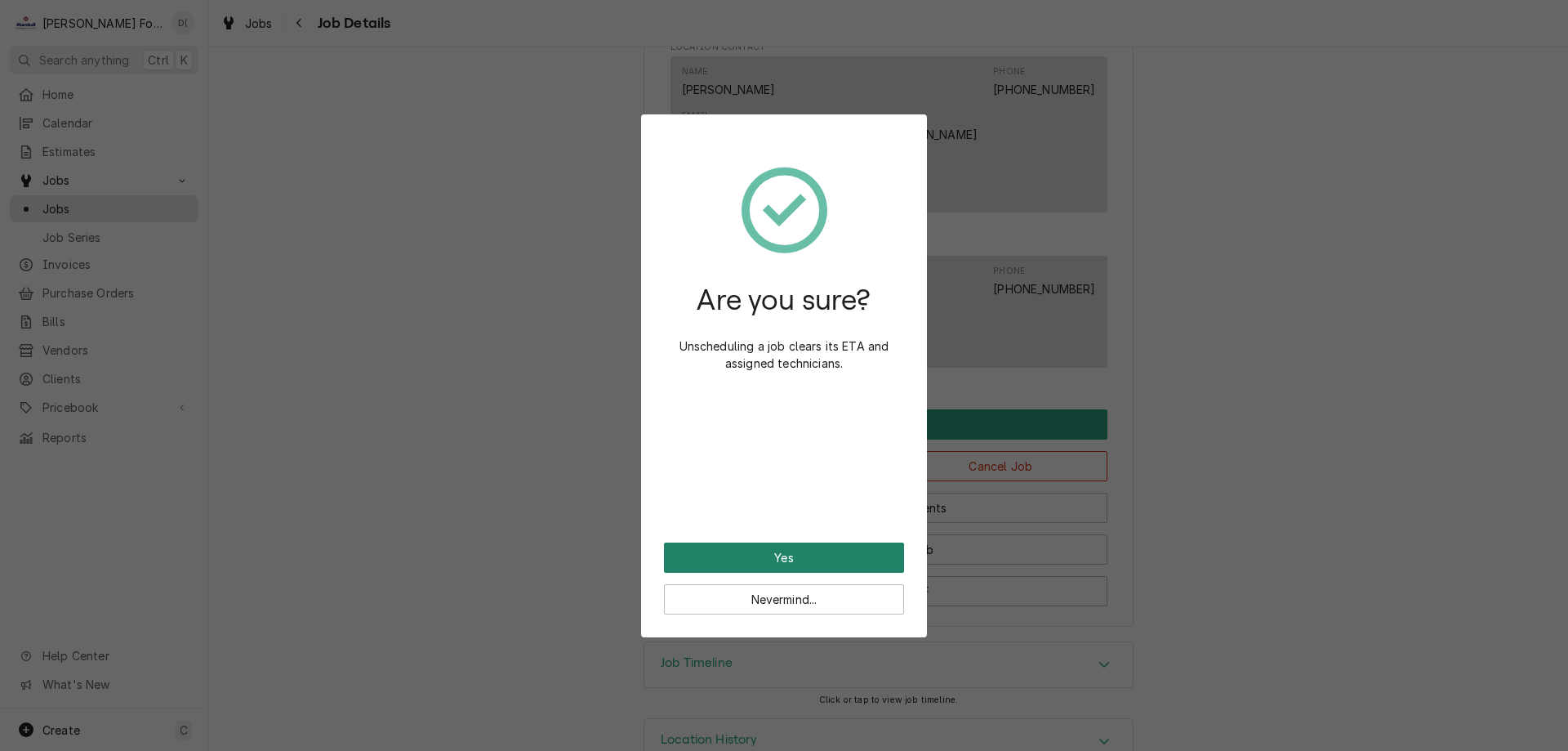
click at [771, 562] on button "Yes" at bounding box center [784, 557] width 241 height 30
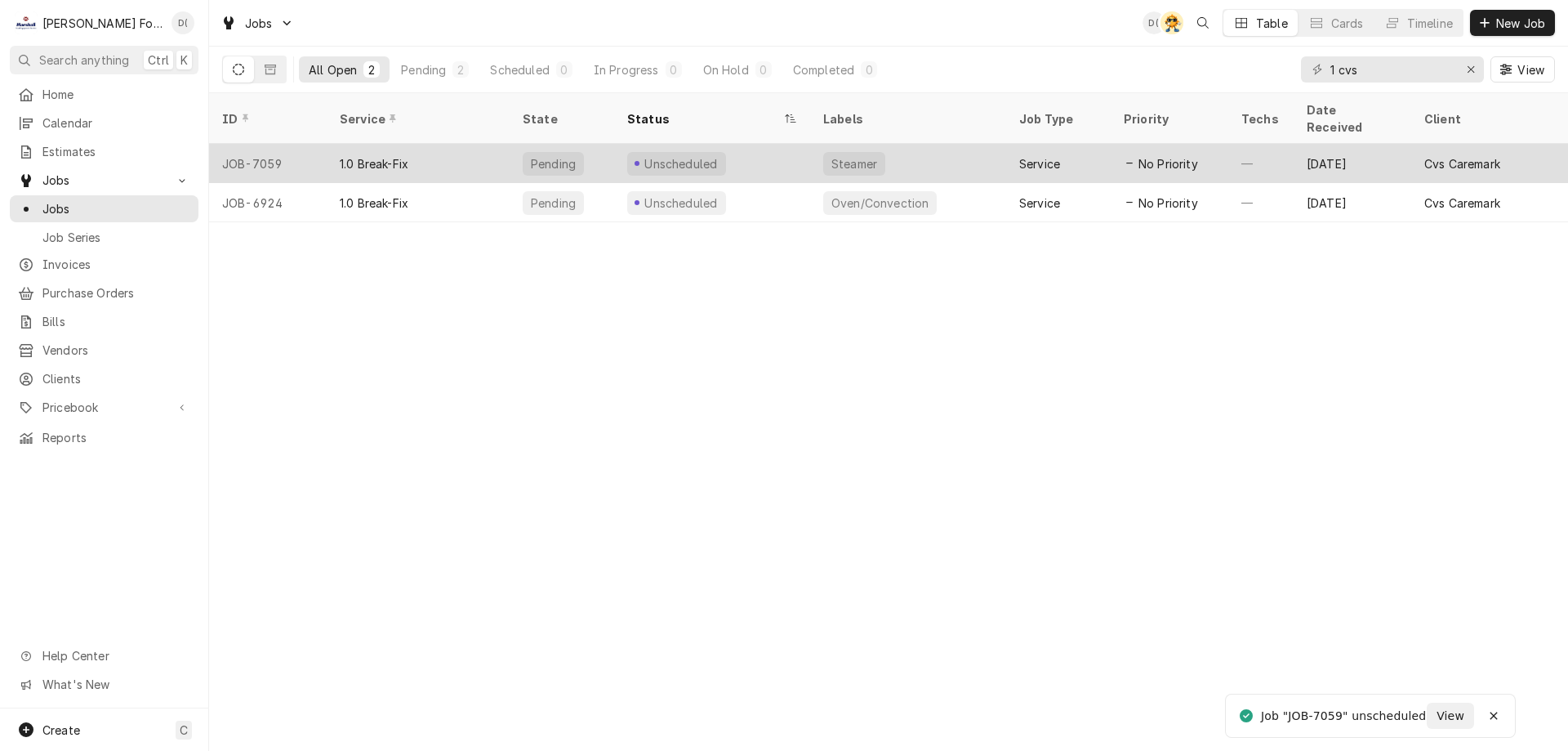
click at [781, 144] on div "Unscheduled" at bounding box center [712, 164] width 196 height 39
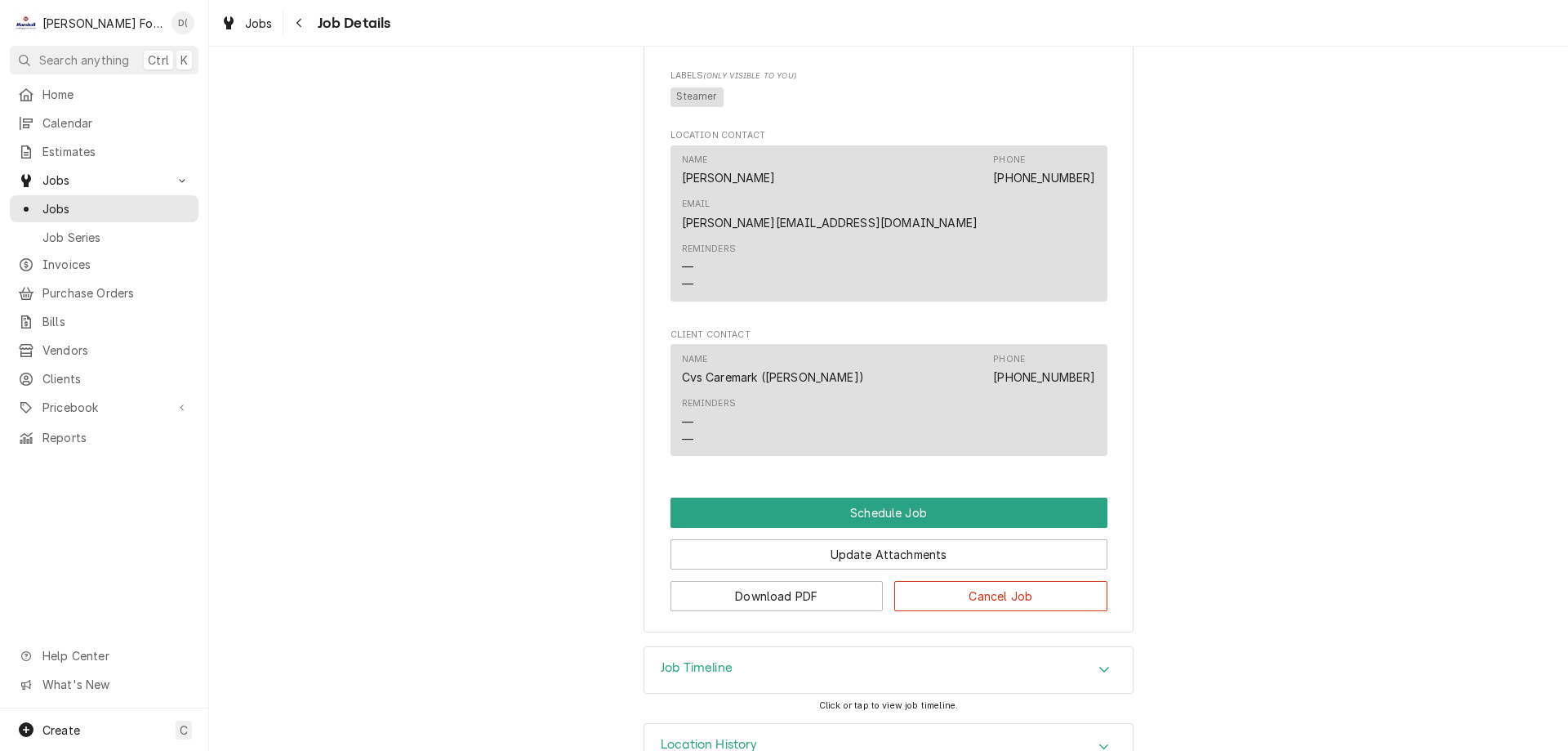
scroll to position [1148, 0]
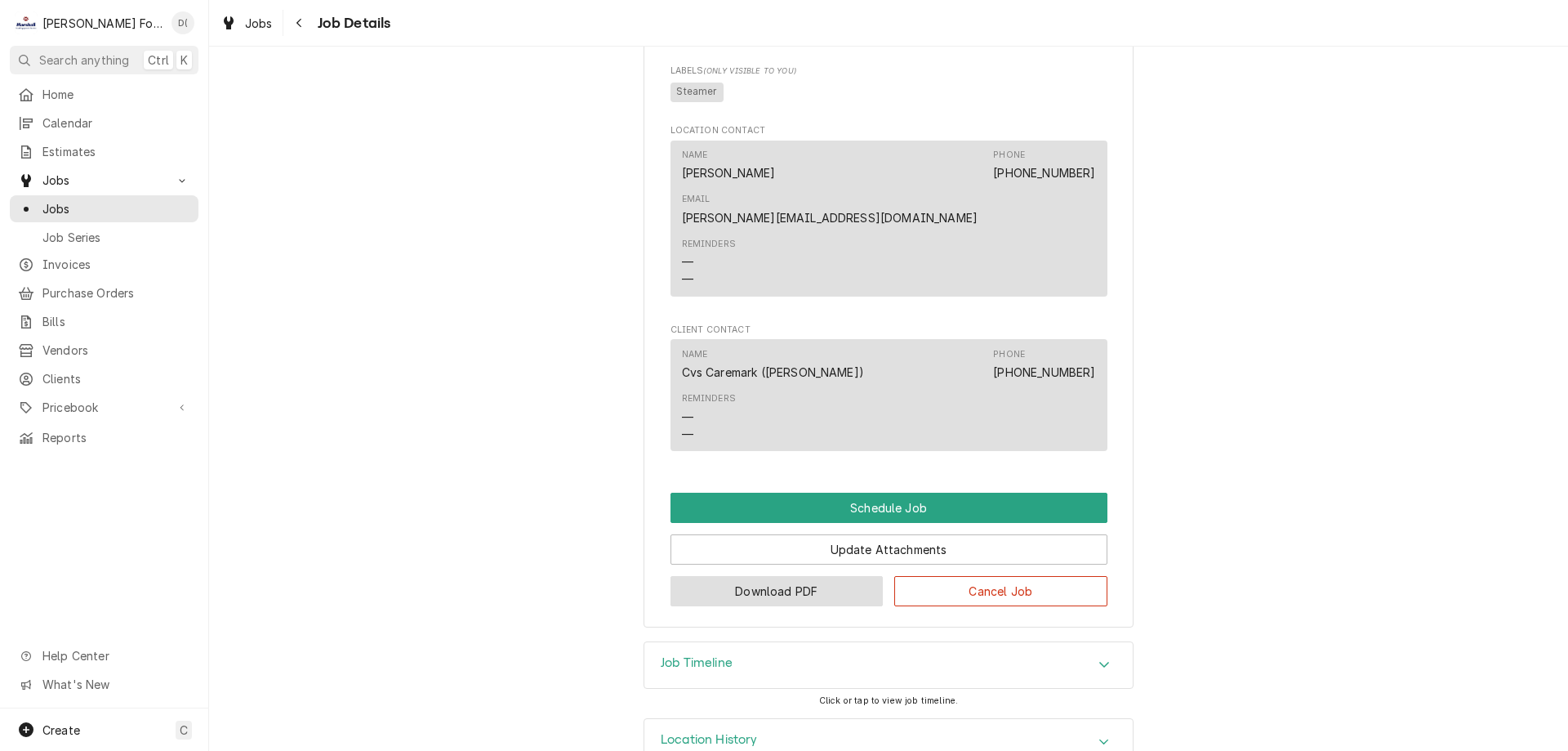
click at [756, 576] on button "Download PDF" at bounding box center [776, 590] width 213 height 30
click at [119, 200] on span "Jobs" at bounding box center [117, 208] width 148 height 18
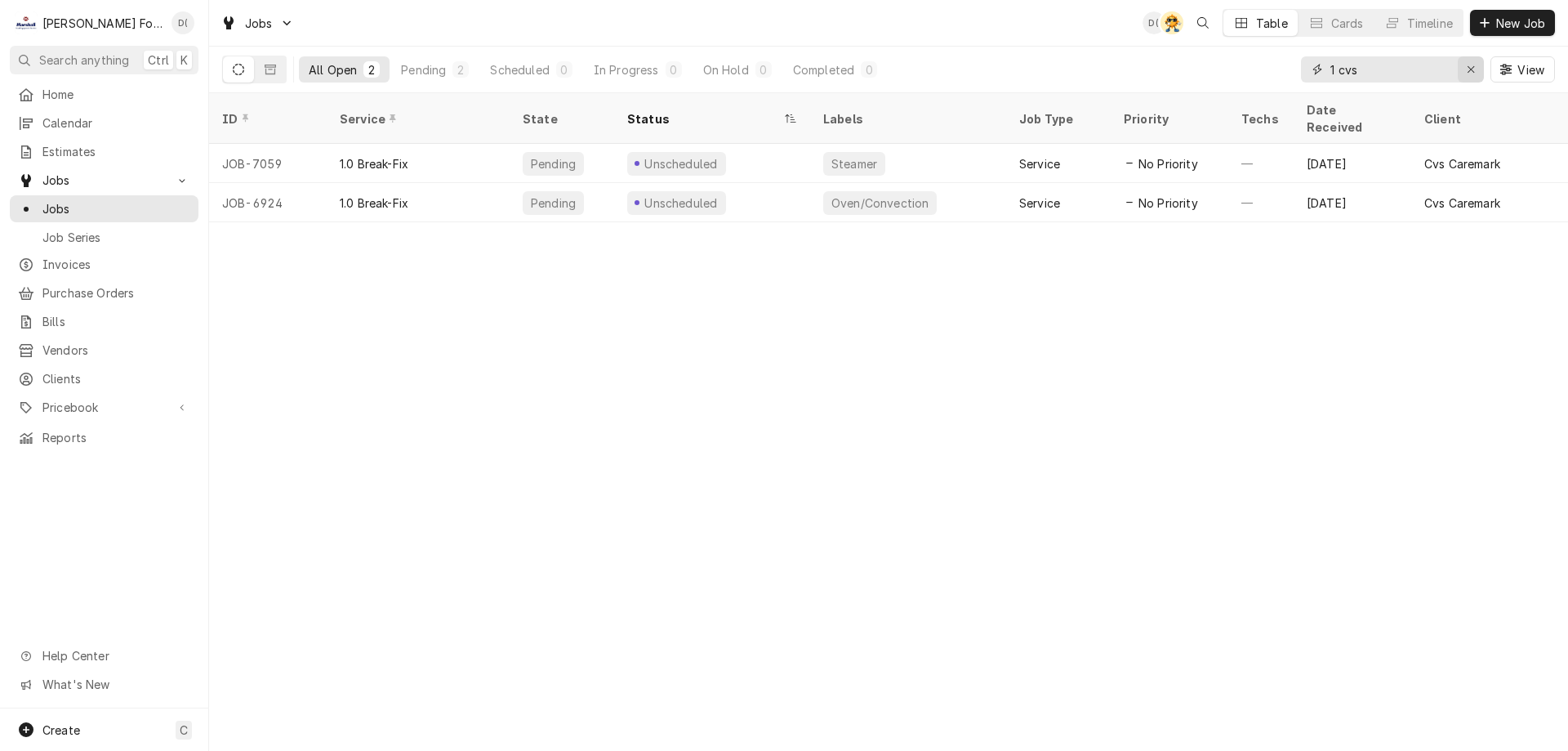
click at [1473, 68] on icon "Erase input" at bounding box center [1471, 69] width 9 height 12
click at [1438, 68] on input "Dynamic Content Wrapper" at bounding box center [1407, 69] width 154 height 26
type input "r"
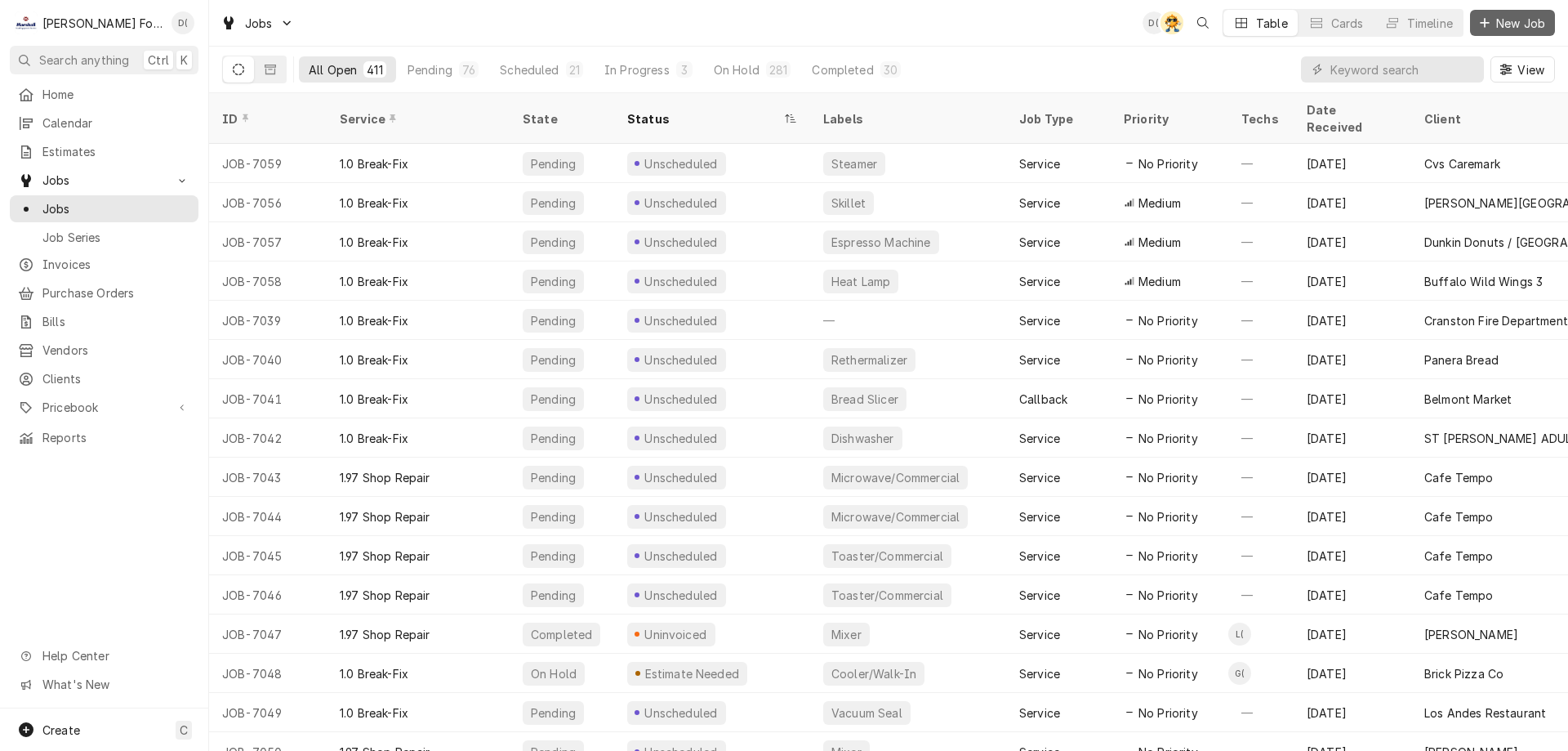
click at [1523, 22] on span "New Job" at bounding box center [1520, 23] width 56 height 18
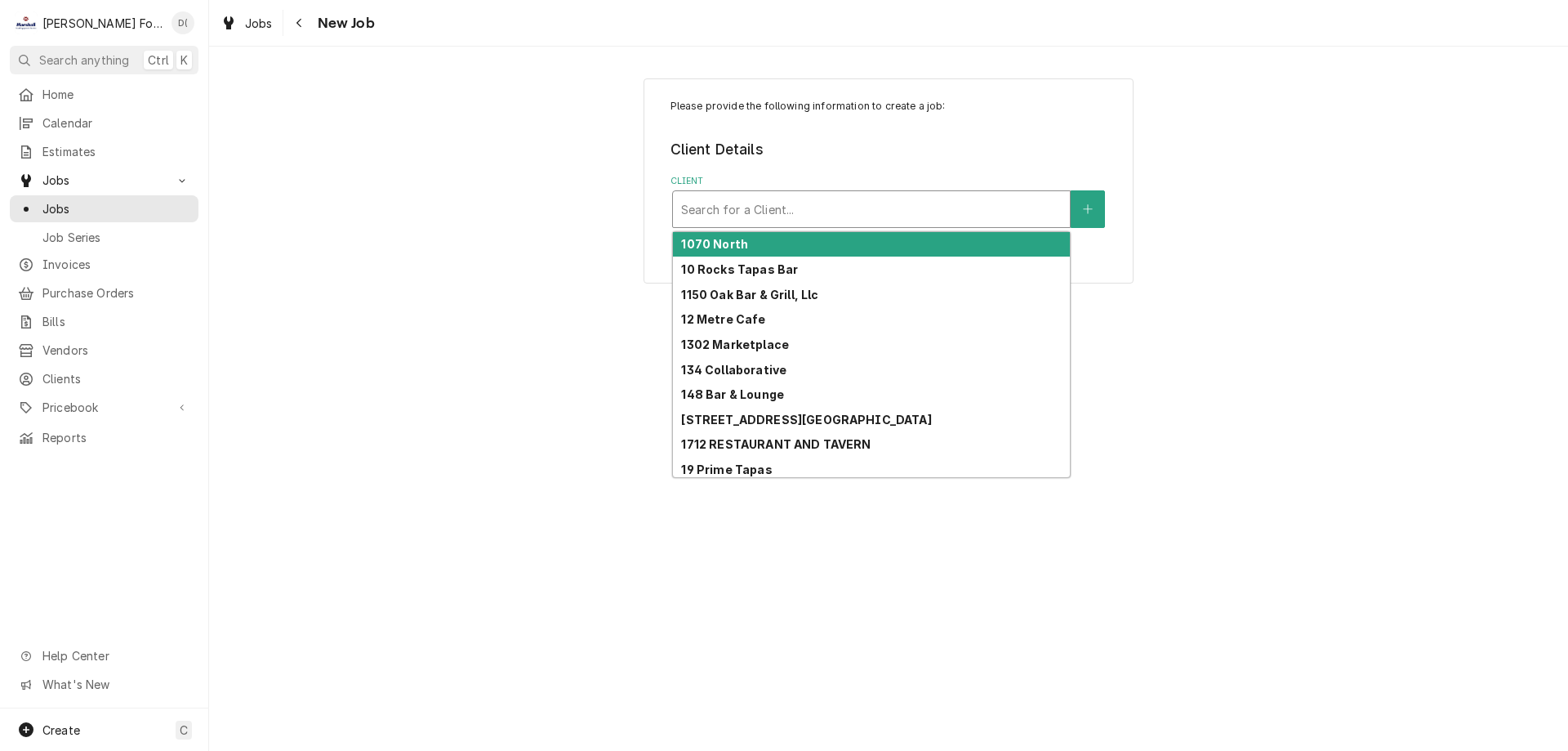
click at [736, 208] on div "Client" at bounding box center [871, 209] width 381 height 29
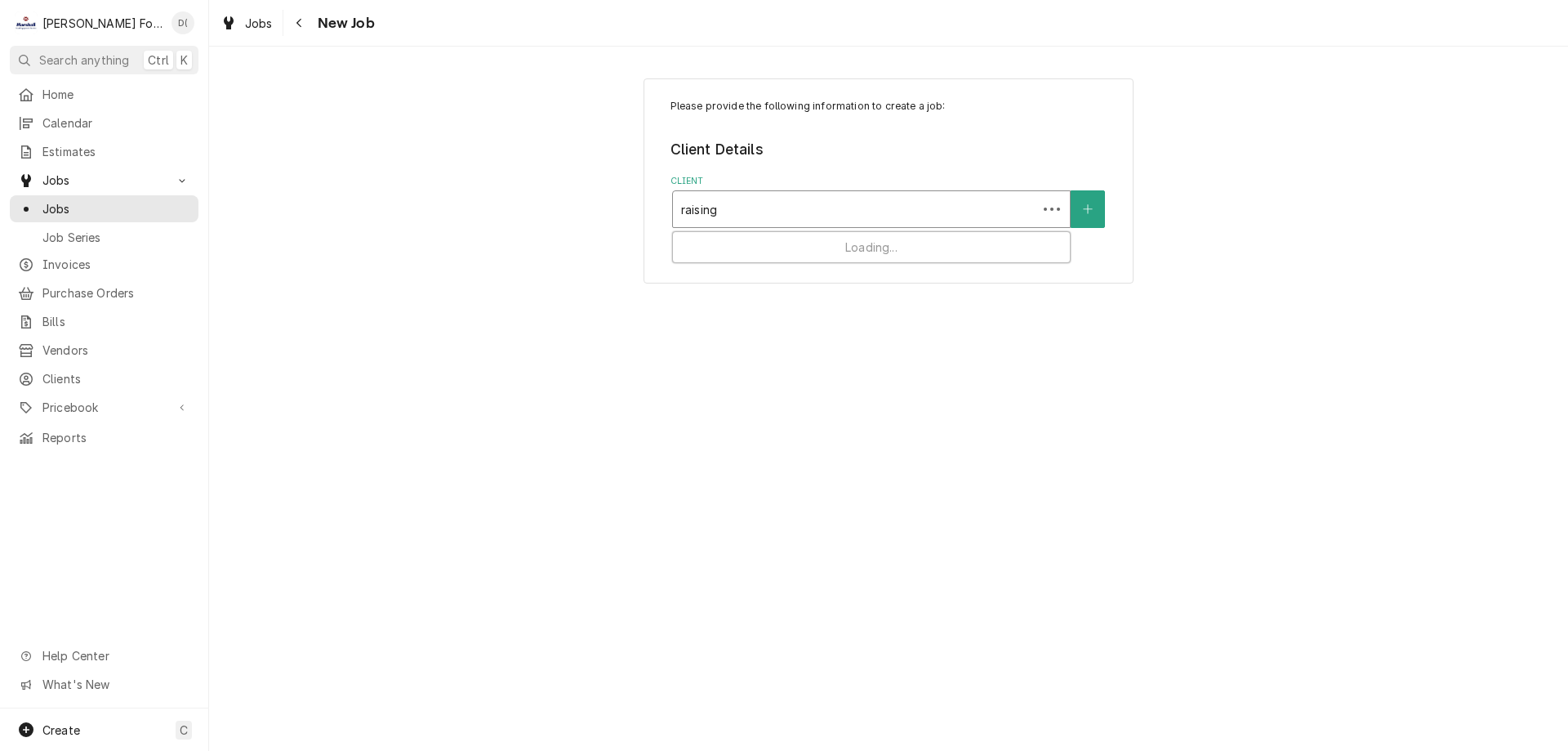
type input "raising"
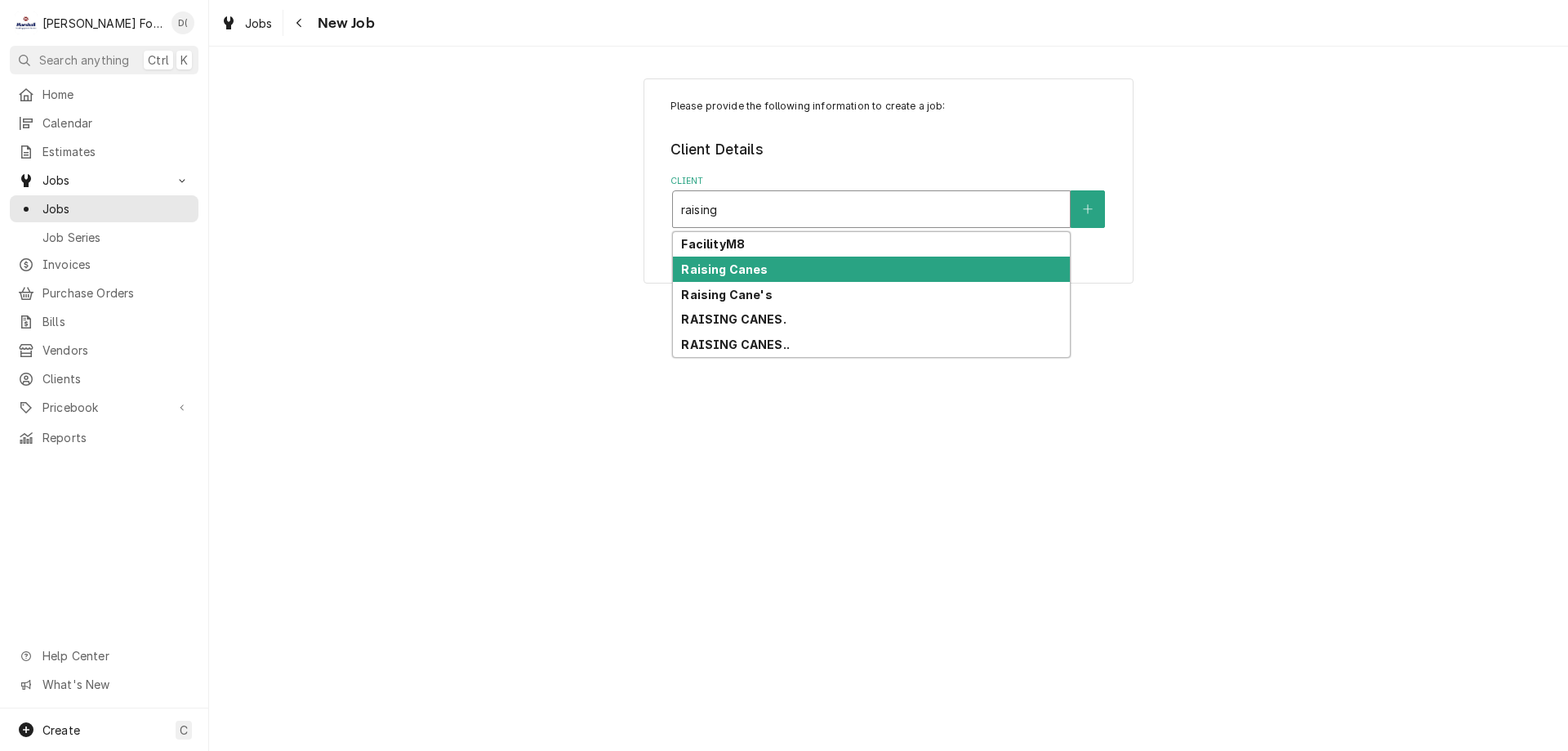
click at [725, 272] on strong "Raising Canes" at bounding box center [724, 269] width 87 height 14
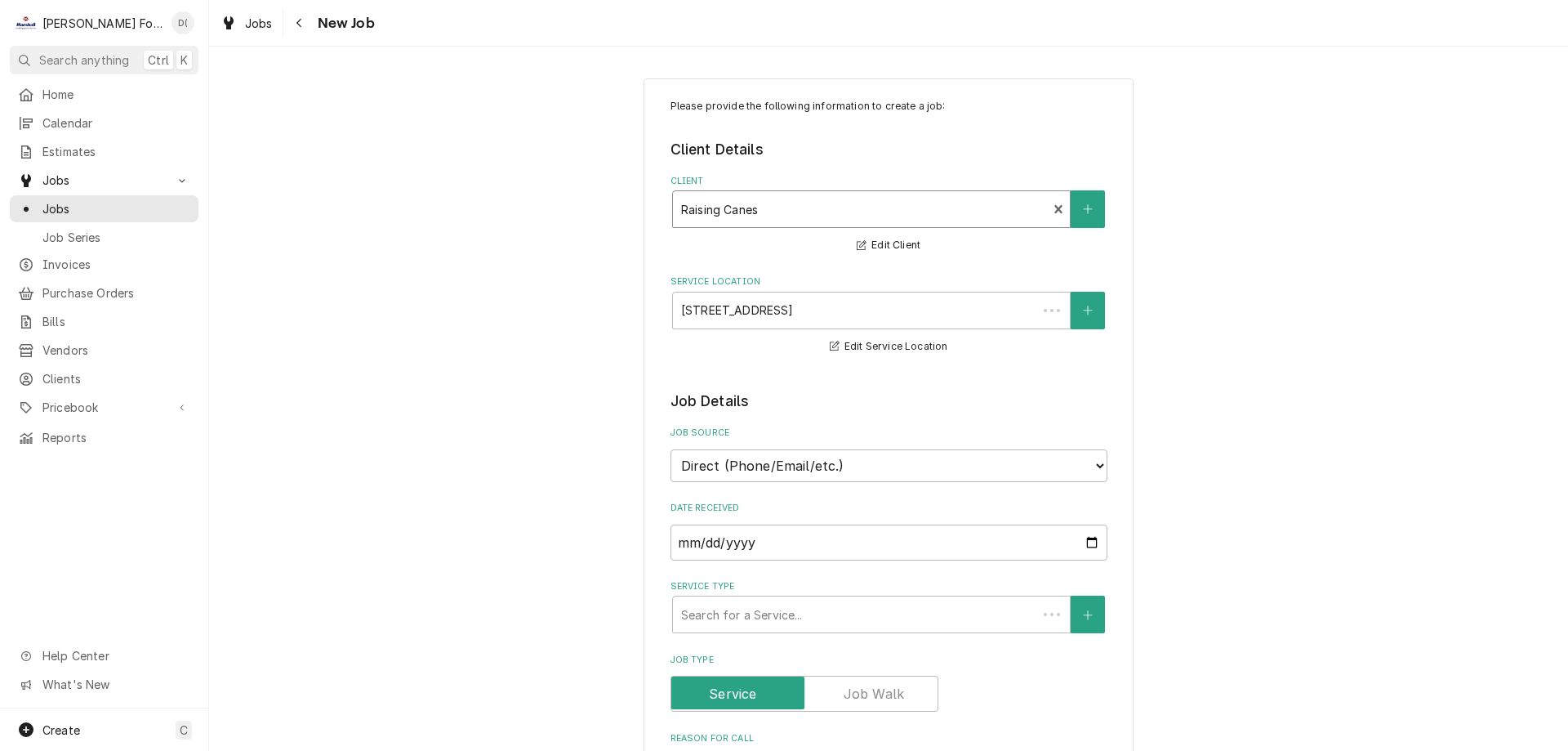
type textarea "x"
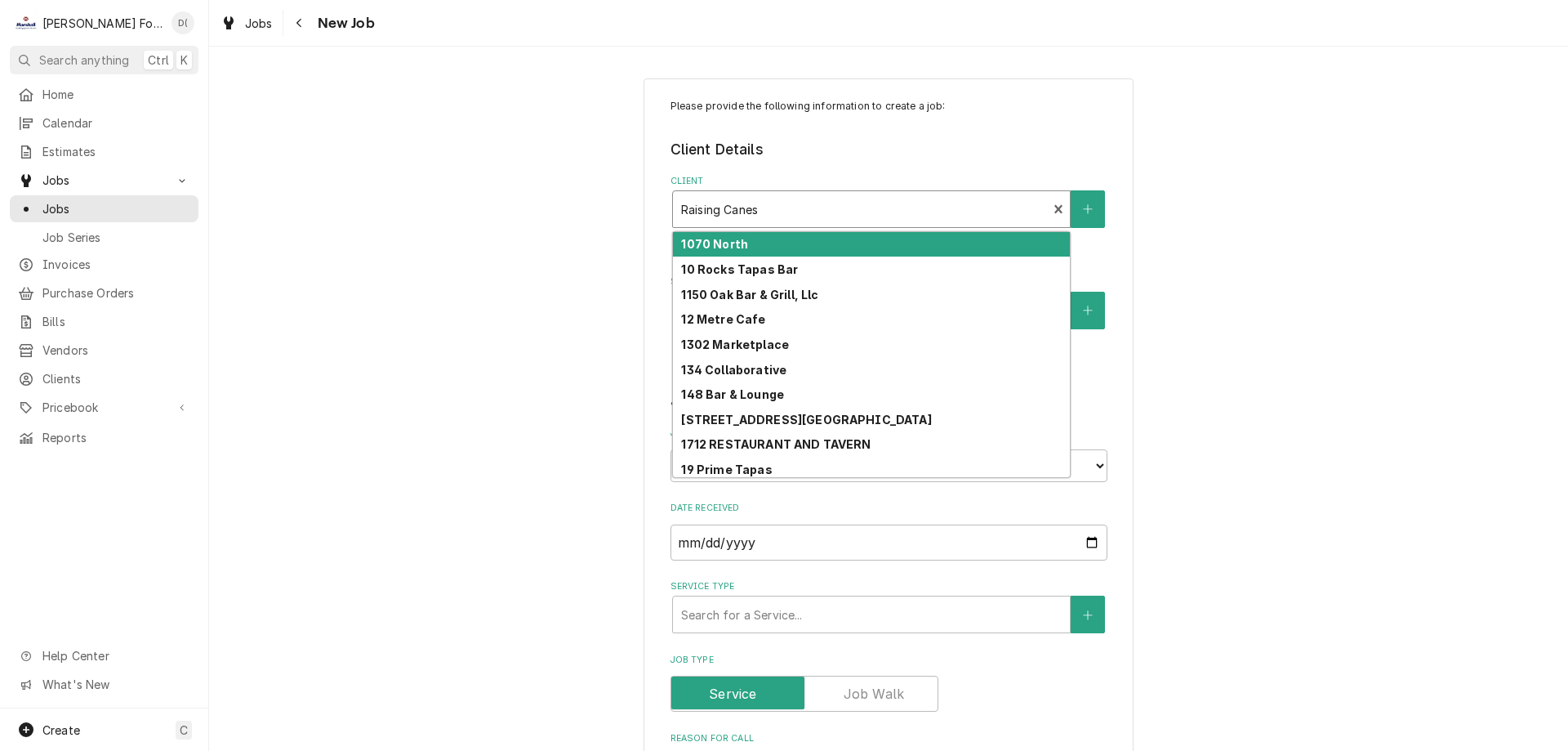
click at [841, 205] on div "Client" at bounding box center [860, 209] width 358 height 29
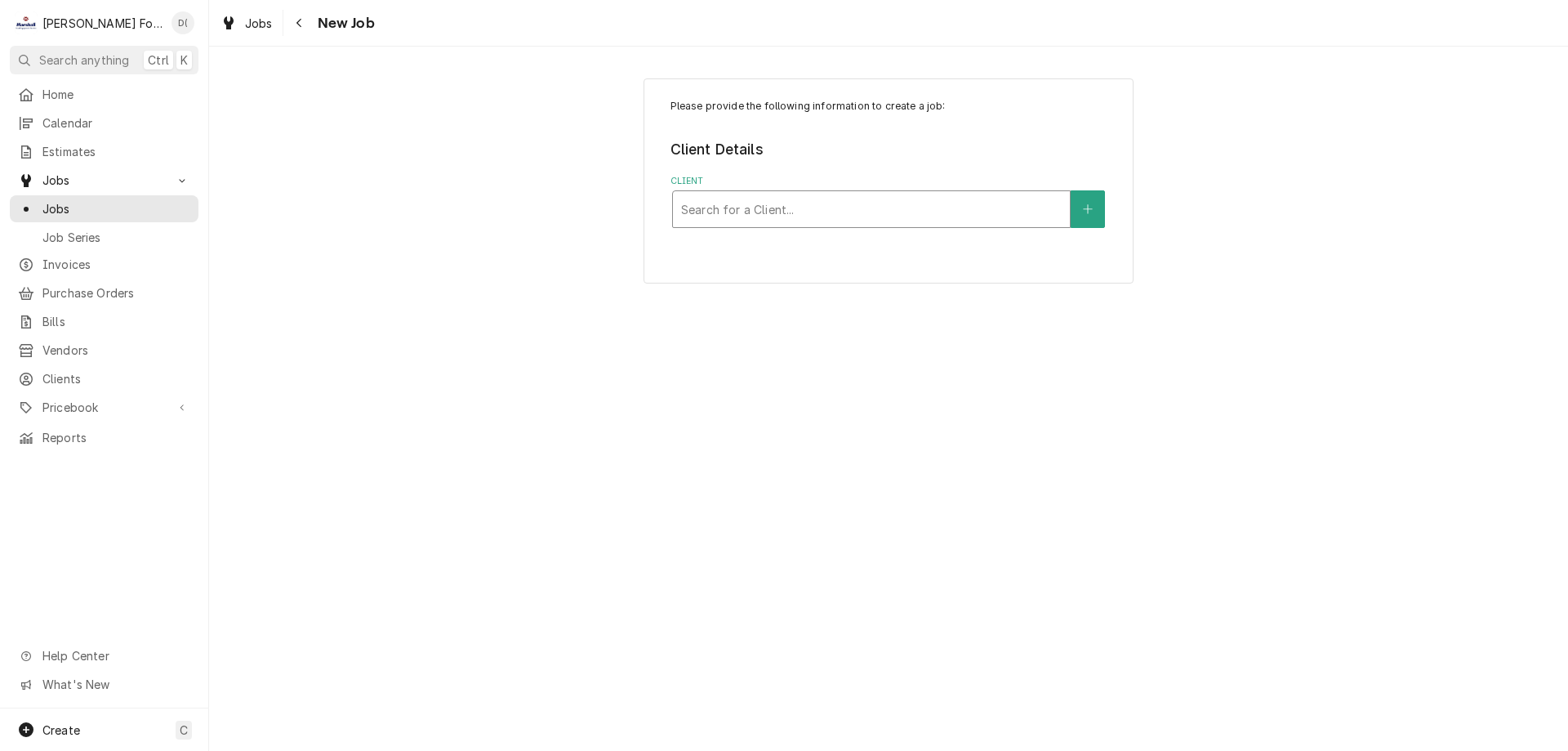
click at [884, 204] on div "Client" at bounding box center [871, 209] width 381 height 29
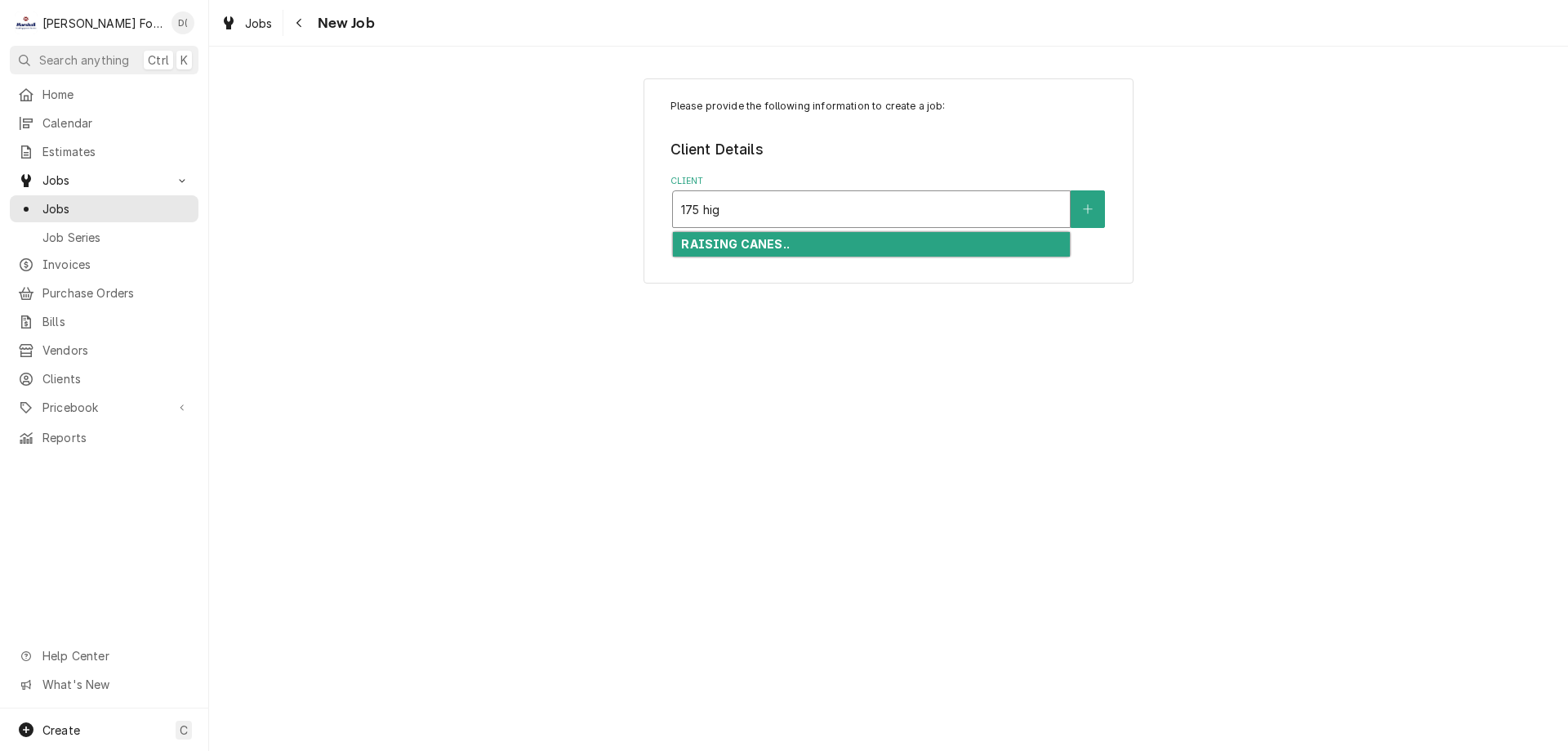
type input "175 high"
click at [805, 244] on div "RAISING CANES.." at bounding box center [872, 244] width 397 height 25
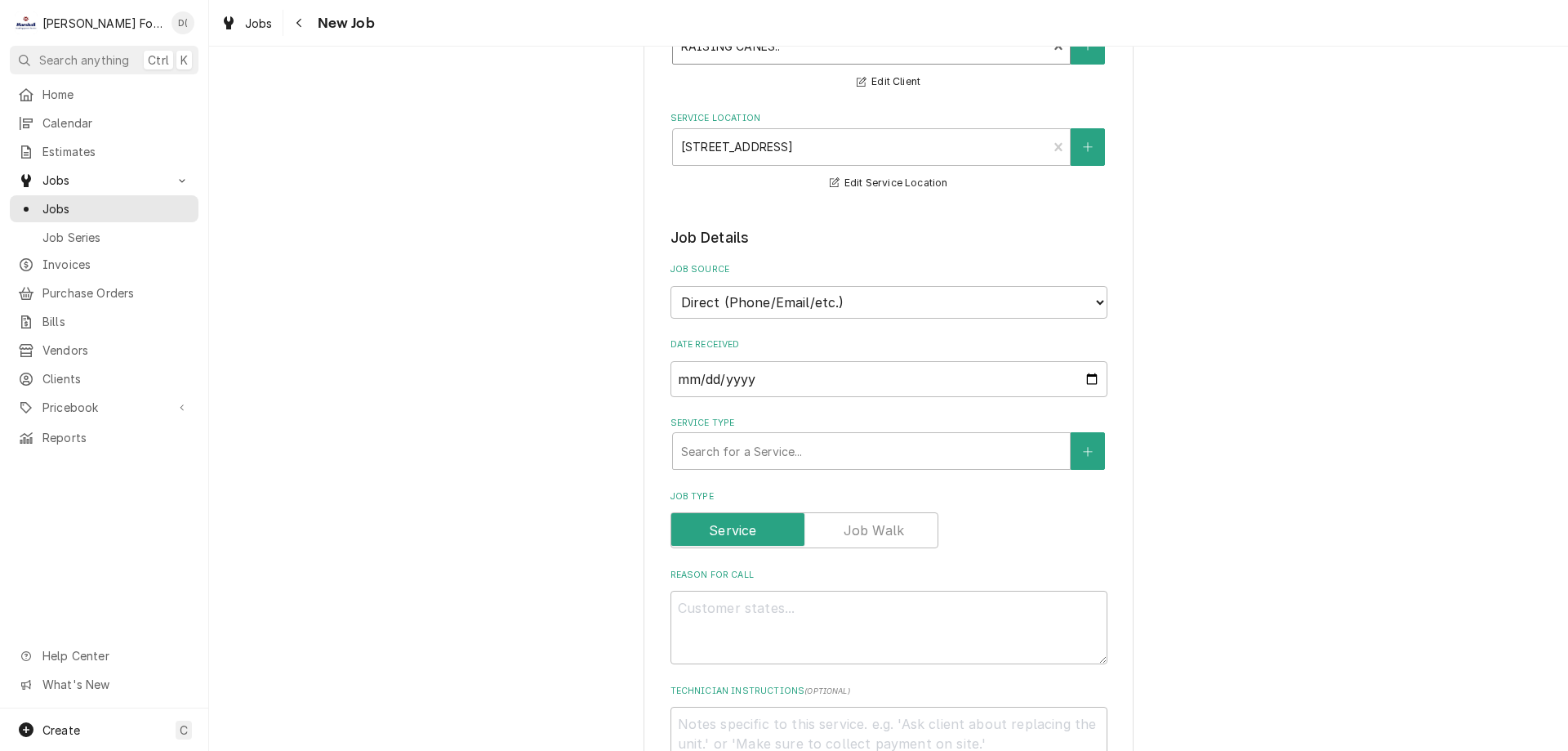
scroll to position [326, 0]
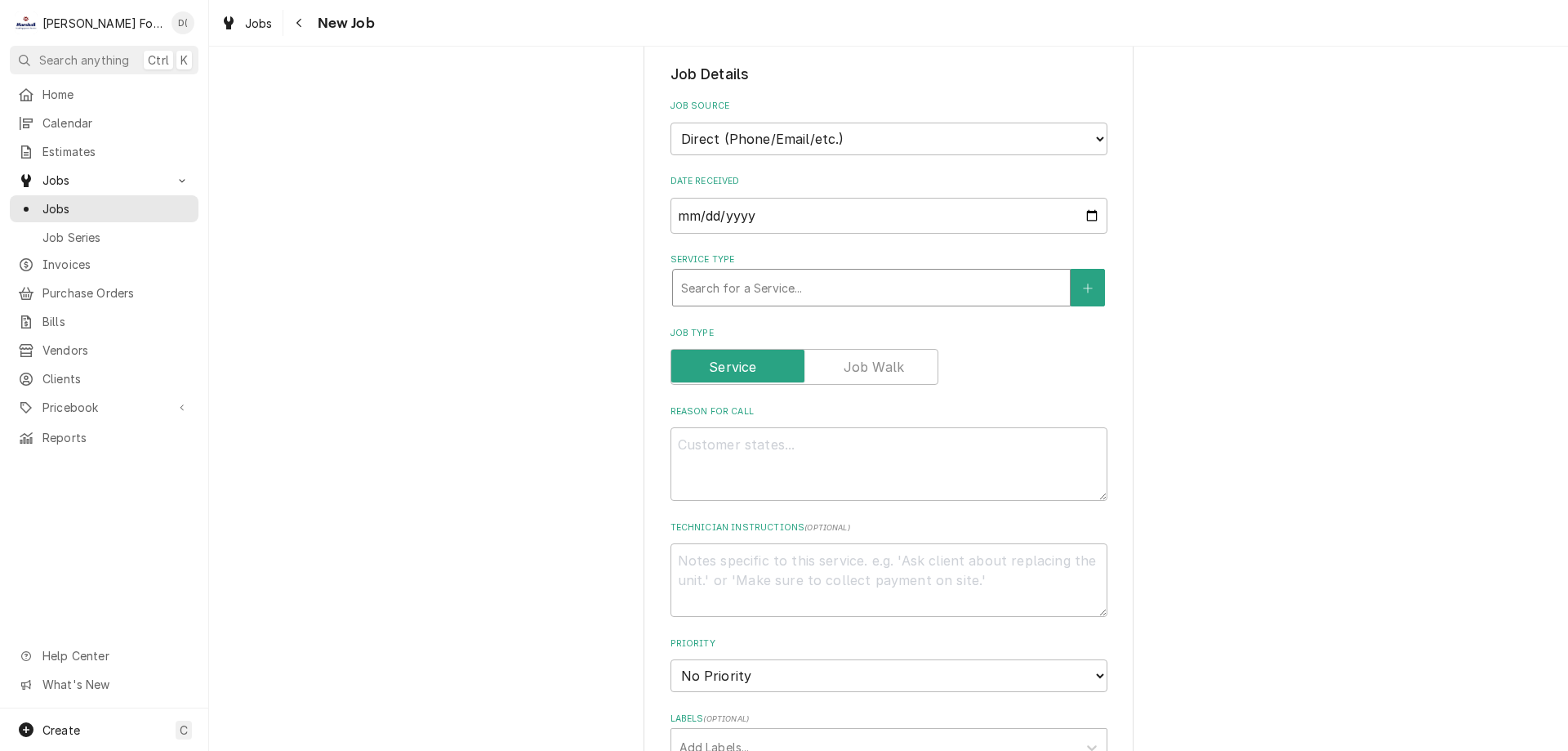
click at [793, 291] on div "Service Type" at bounding box center [871, 287] width 381 height 29
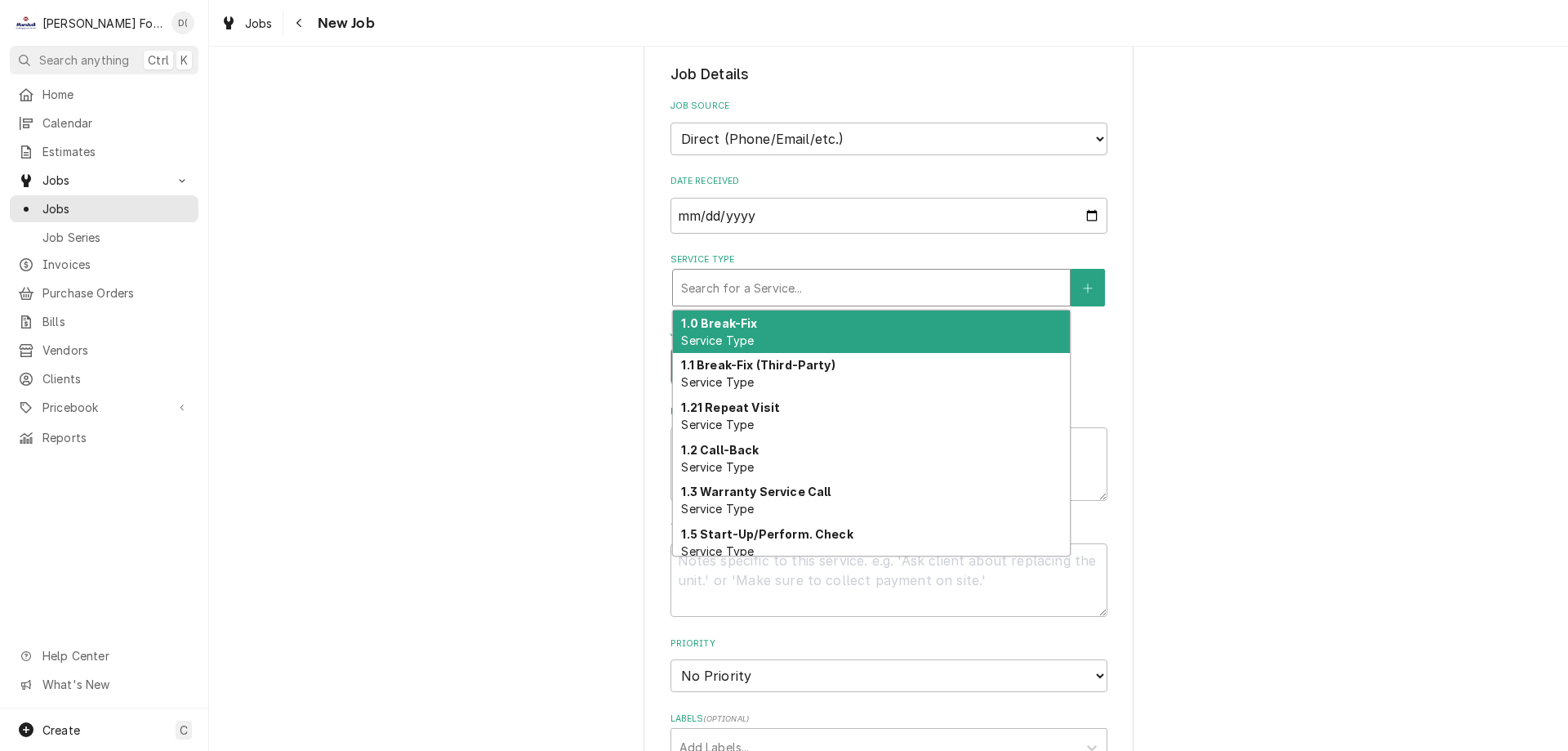
click at [781, 323] on div "1.0 Break-Fix Service Type" at bounding box center [872, 332] width 397 height 43
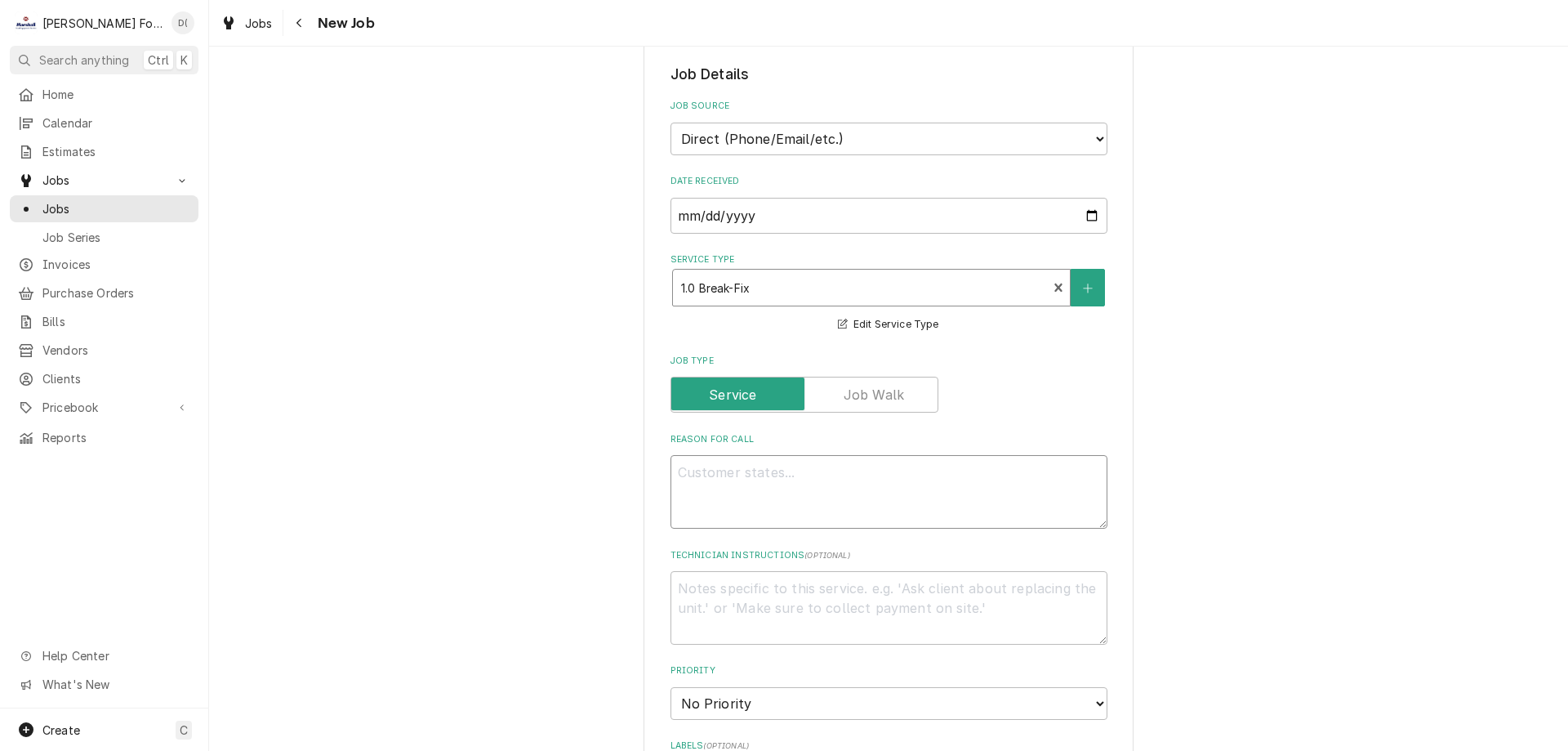
click at [704, 476] on textarea "Reason For Call" at bounding box center [888, 491] width 437 height 73
paste textarea ", "Brand" PITCO, "Model #"SSH75, "Serial #"G22DC084174 / Will not heat / Did tr…"
type textarea "x"
type textarea ", "Brand" PITCO, "Model #"SSH75, "Serial #"G22DC084174 / Will not heat / Did tr…"
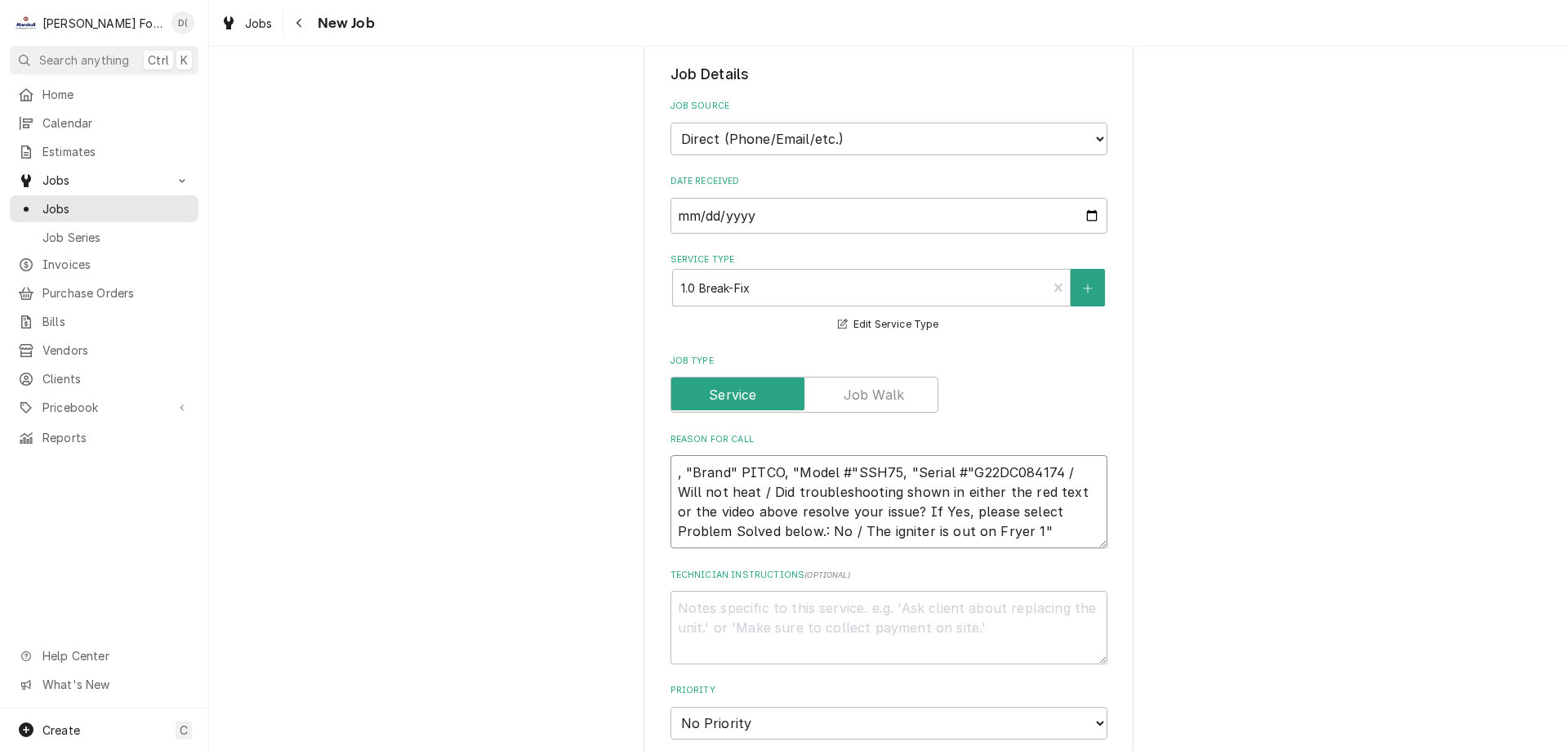
type textarea "x"
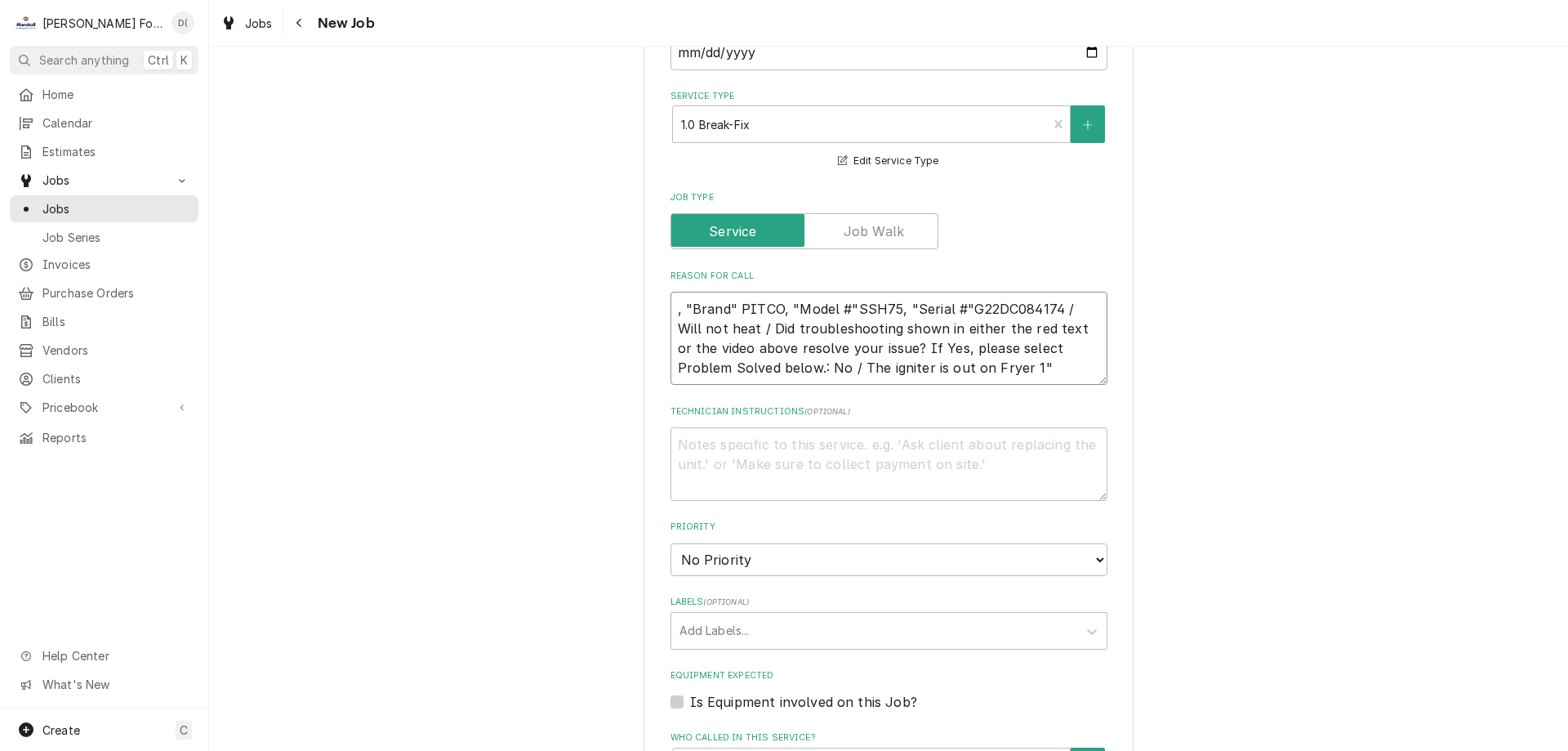
scroll to position [735, 0]
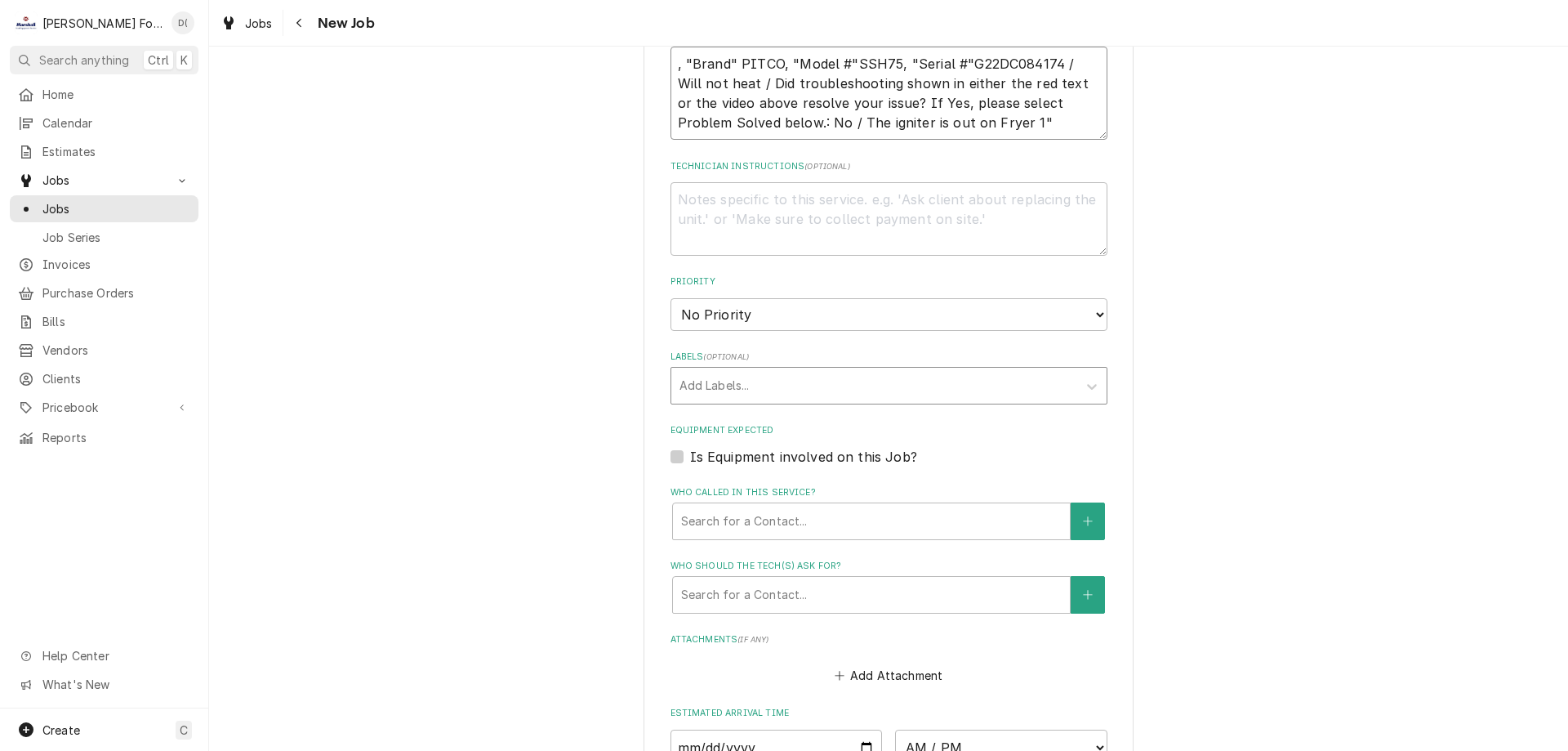
type textarea ", "Brand" PITCO, "Model #"SSH75, "Serial #"G22DC084174 / Will not heat / Did tr…"
click at [768, 387] on div "Labels" at bounding box center [875, 386] width 390 height 29
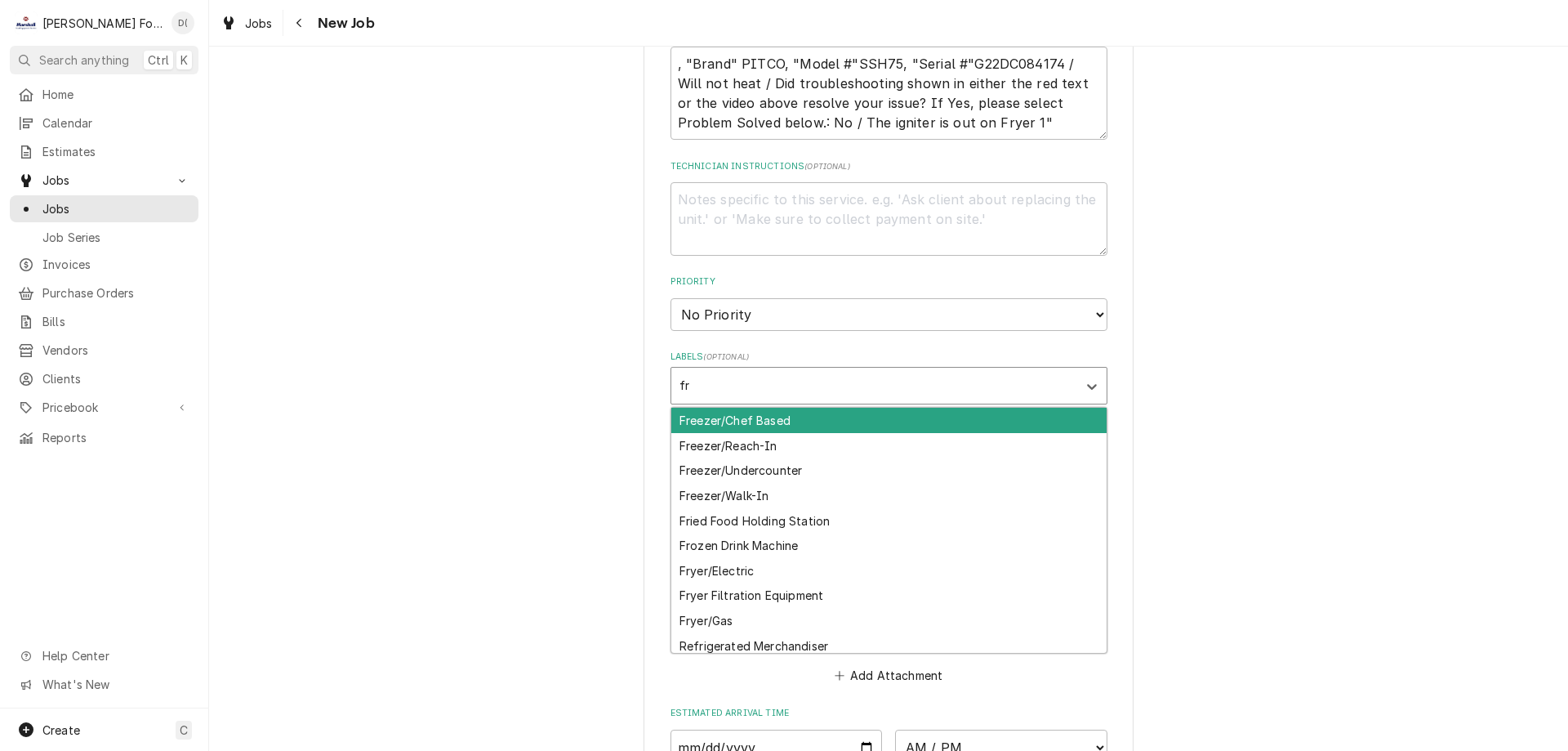
type input "fry"
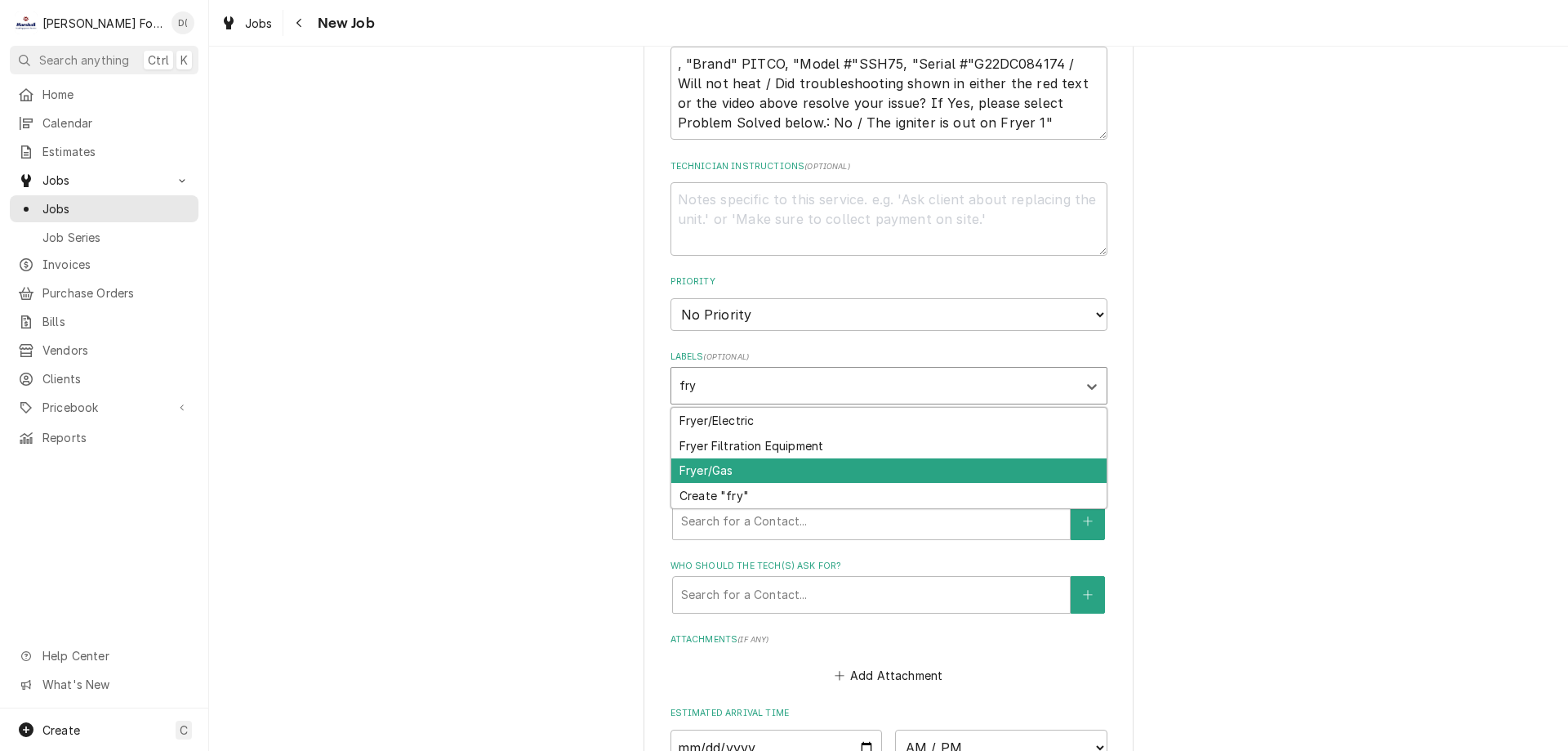
click at [743, 460] on div "Fryer/Gas" at bounding box center [888, 470] width 435 height 25
type textarea "x"
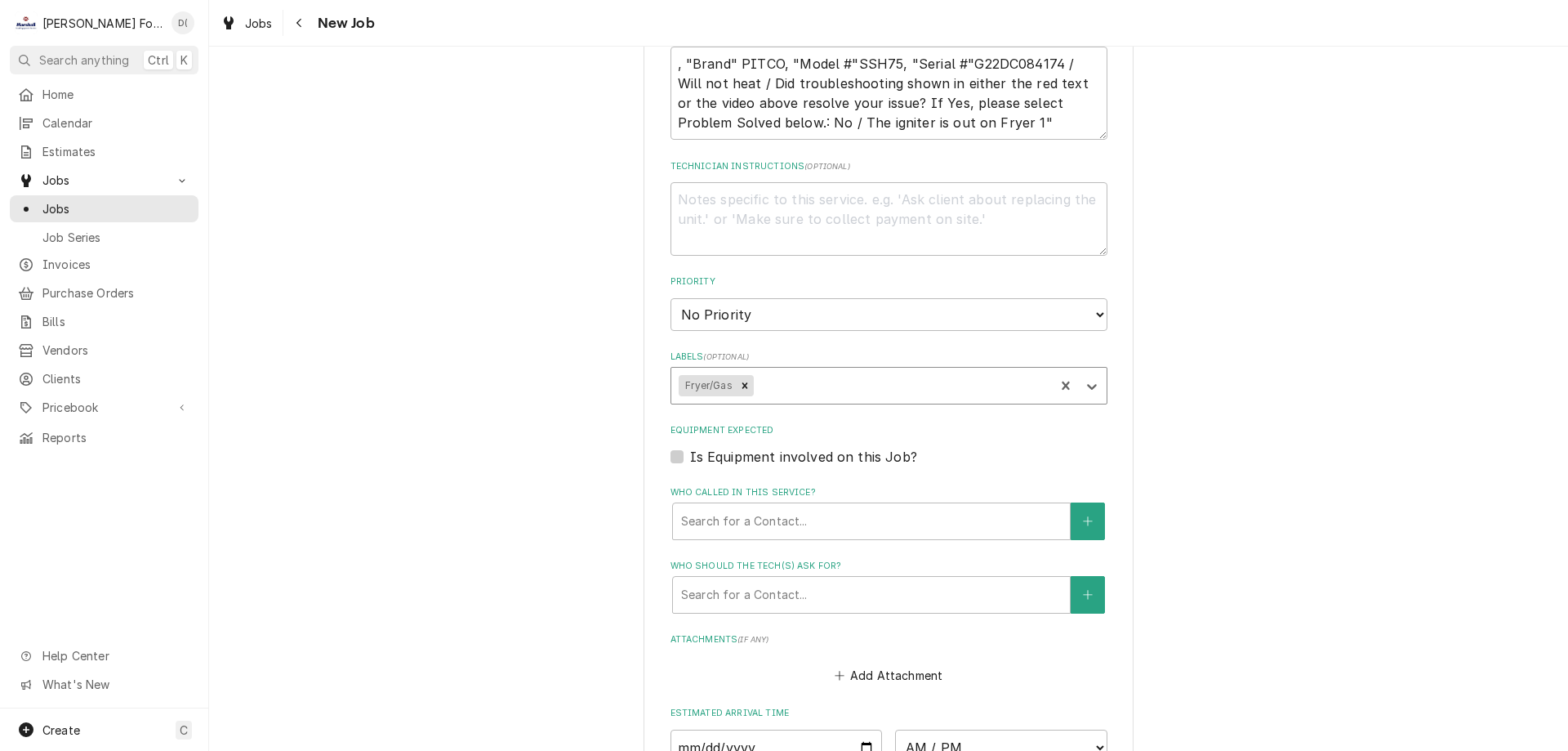
scroll to position [898, 0]
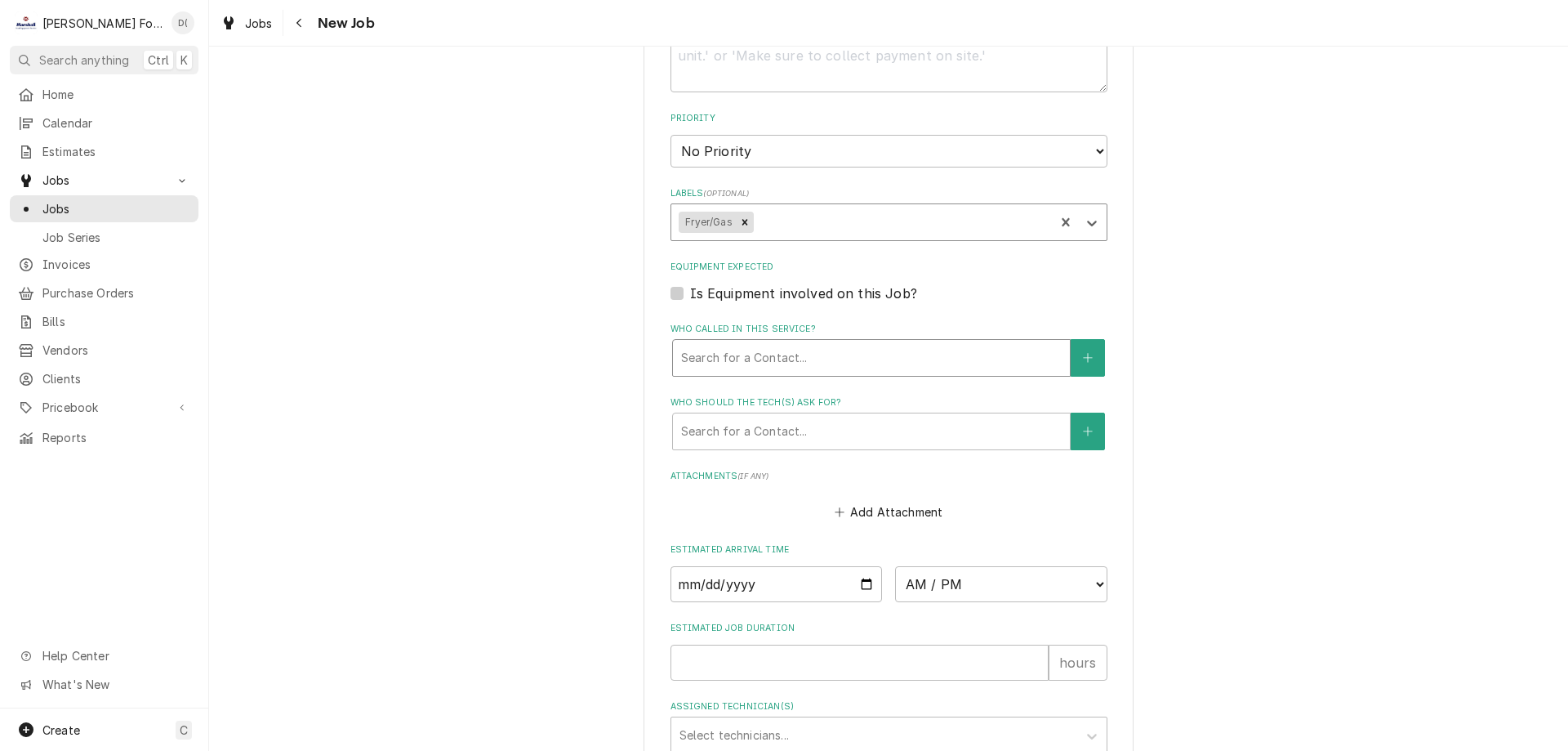
click at [804, 361] on div "Who called in this service?" at bounding box center [871, 357] width 381 height 29
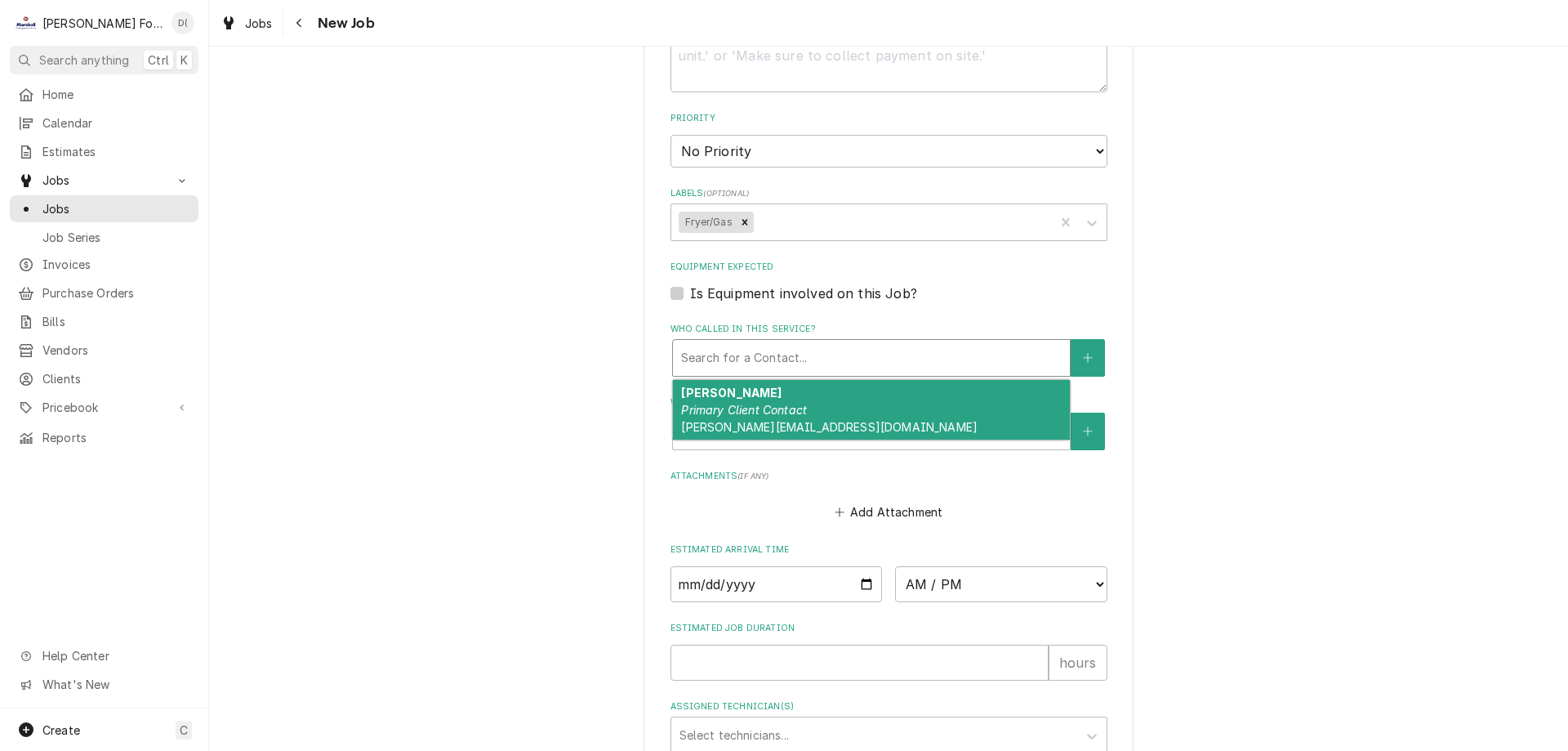
click at [776, 395] on strong "Danielle Nacewicz" at bounding box center [730, 393] width 100 height 14
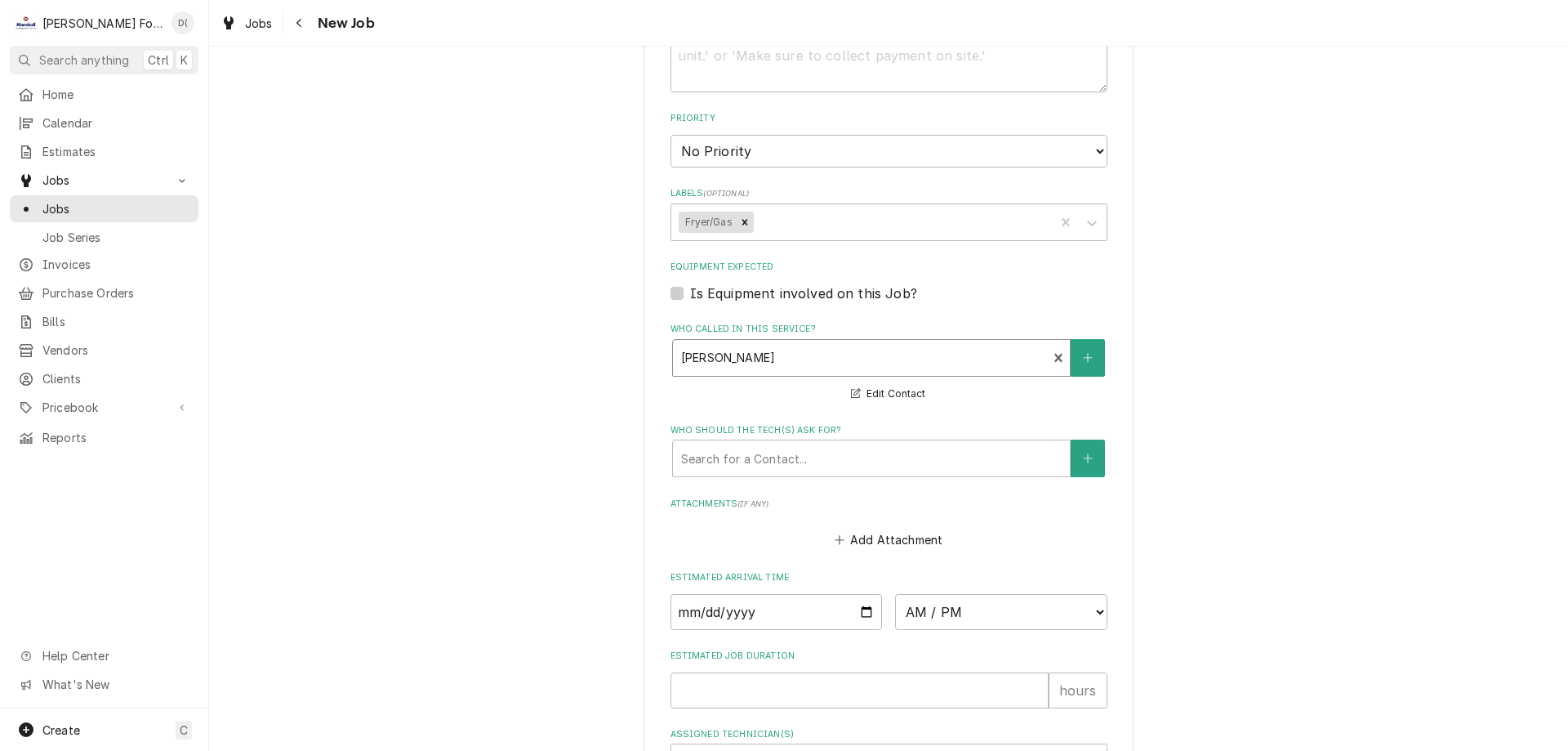
scroll to position [1070, 0]
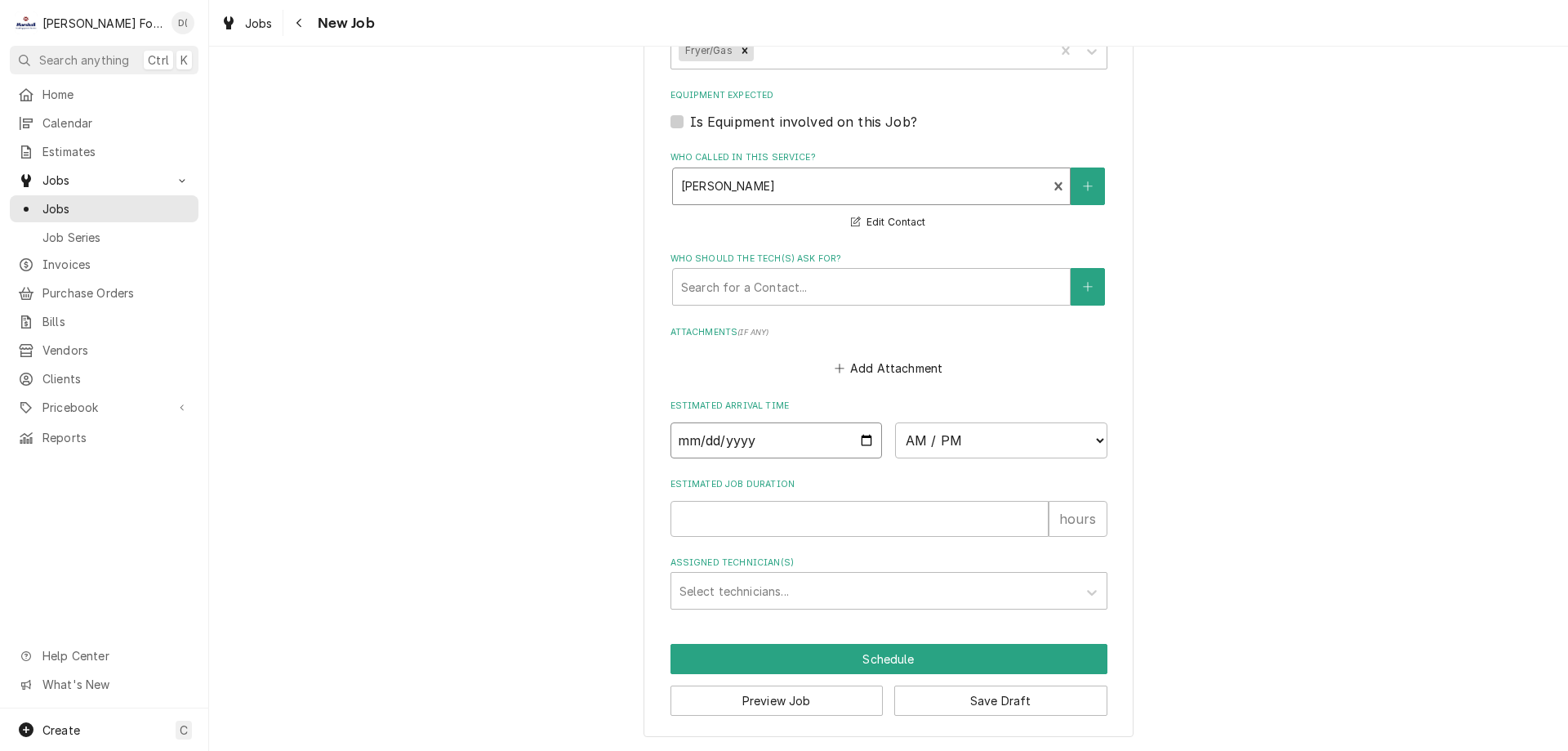
click at [863, 439] on input "Date" at bounding box center [776, 440] width 212 height 36
type textarea "x"
type input "2025-08-25"
type textarea "x"
click at [992, 451] on select "AM / PM 6:00 AM 6:15 AM 6:30 AM 6:45 AM 7:00 AM 7:15 AM 7:30 AM 7:45 AM 8:00 AM…" at bounding box center [1001, 440] width 212 height 36
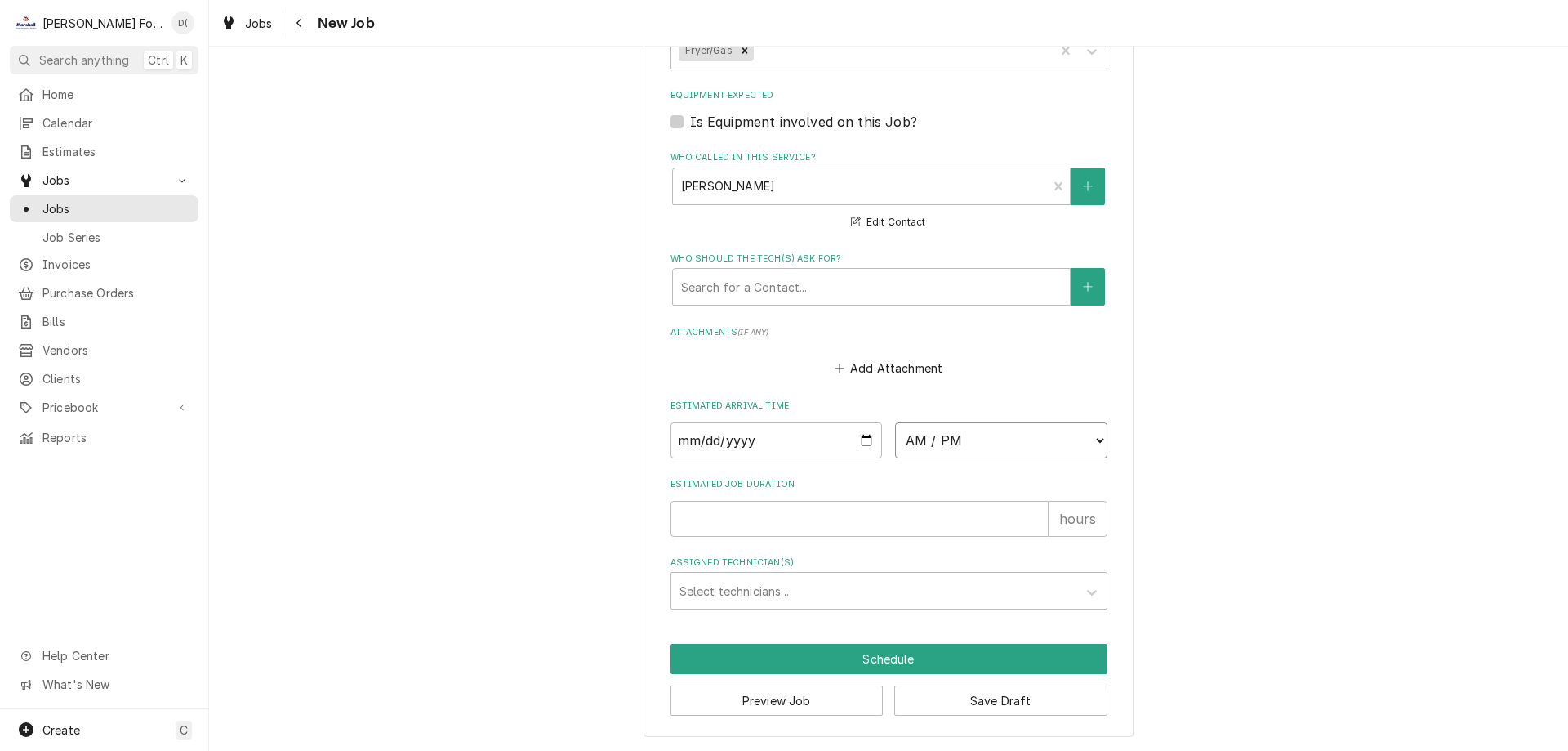
select select "09:30:00"
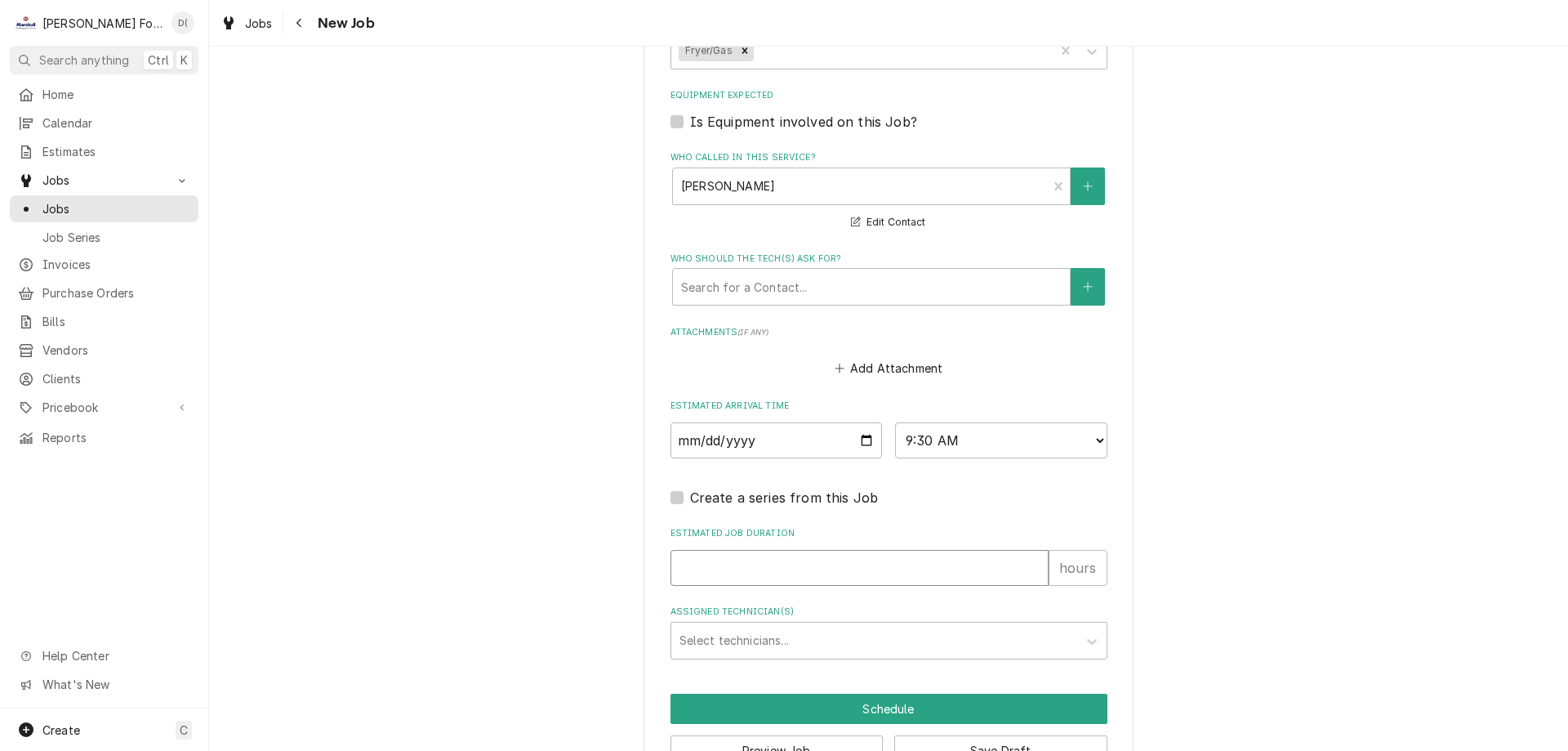
drag, startPoint x: 716, startPoint y: 562, endPoint x: 722, endPoint y: 555, distance: 9.2
click at [722, 559] on input "Estimated Job Duration" at bounding box center [859, 567] width 378 height 36
type textarea "x"
type input "1"
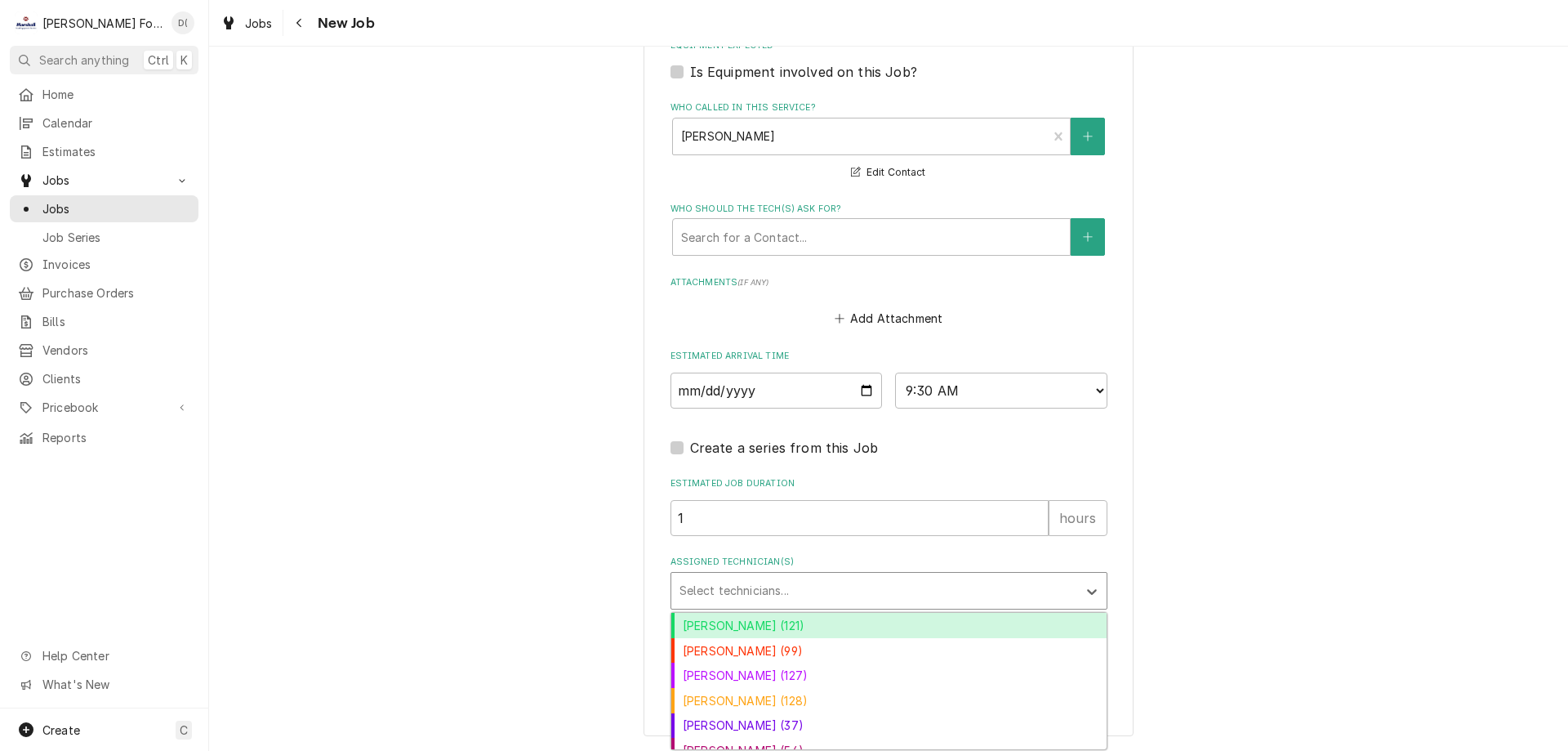
click at [735, 596] on div "Assigned Technician(s)" at bounding box center [875, 590] width 390 height 29
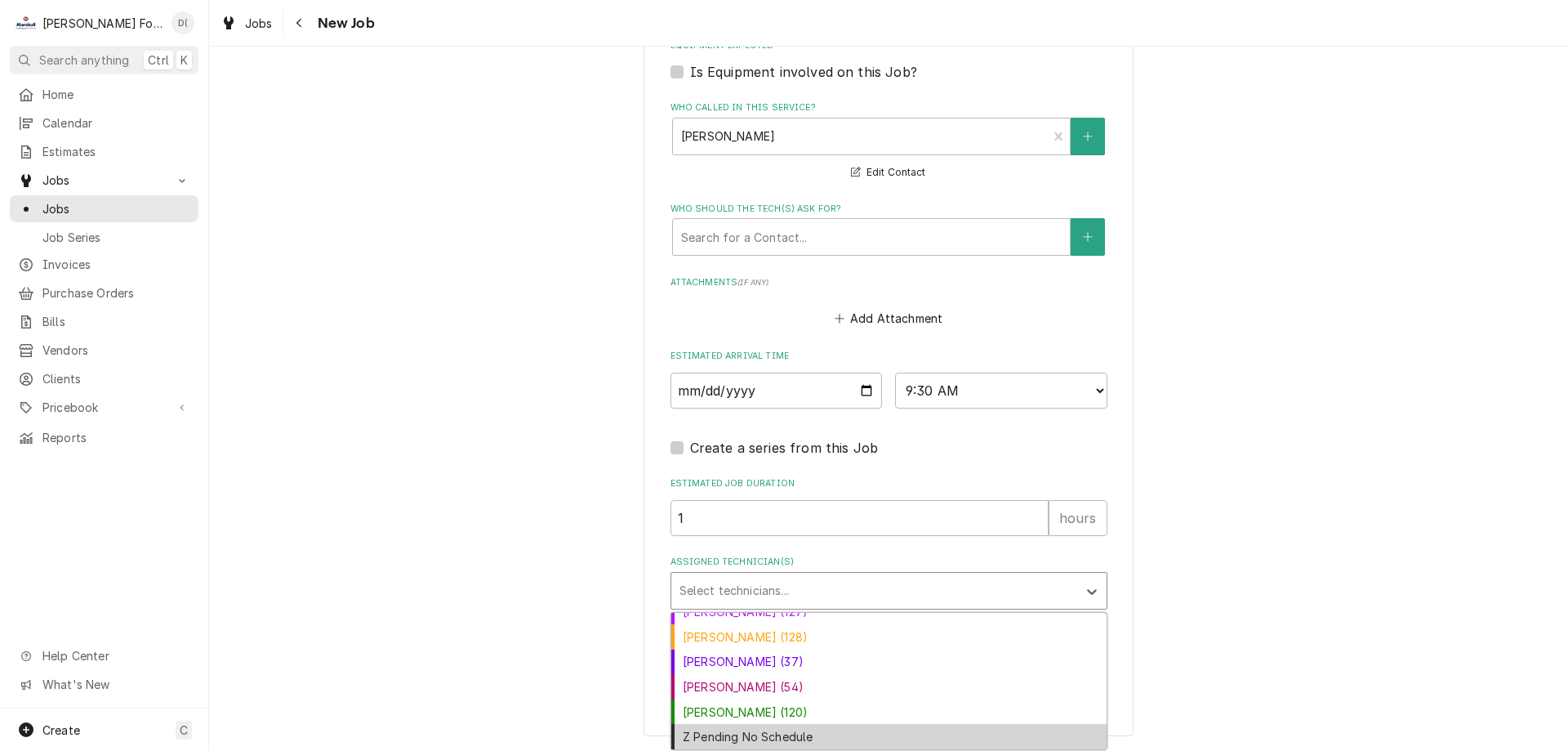
click at [989, 733] on div "Z Pending No Schedule" at bounding box center [888, 736] width 435 height 25
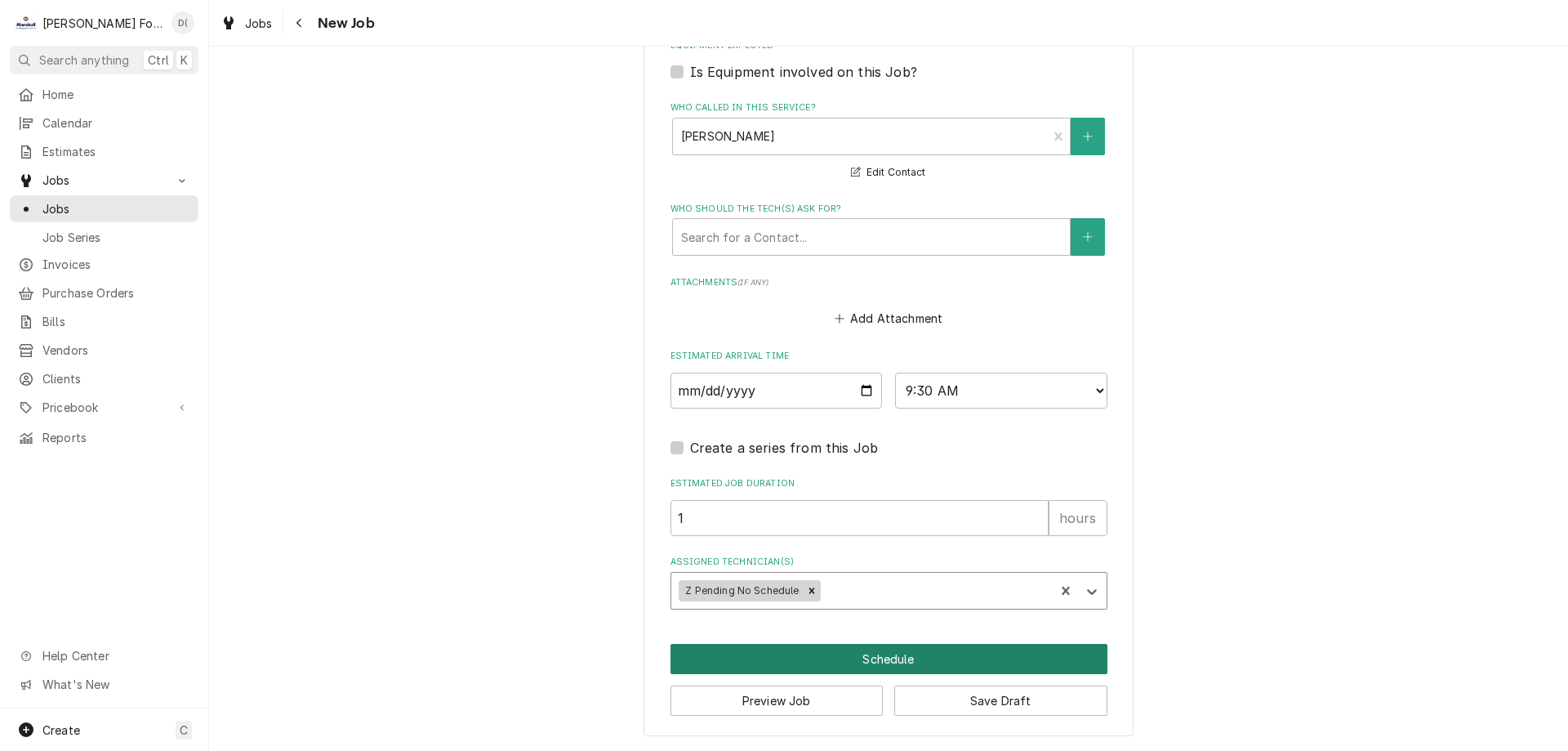
click at [892, 655] on button "Schedule" at bounding box center [888, 658] width 437 height 30
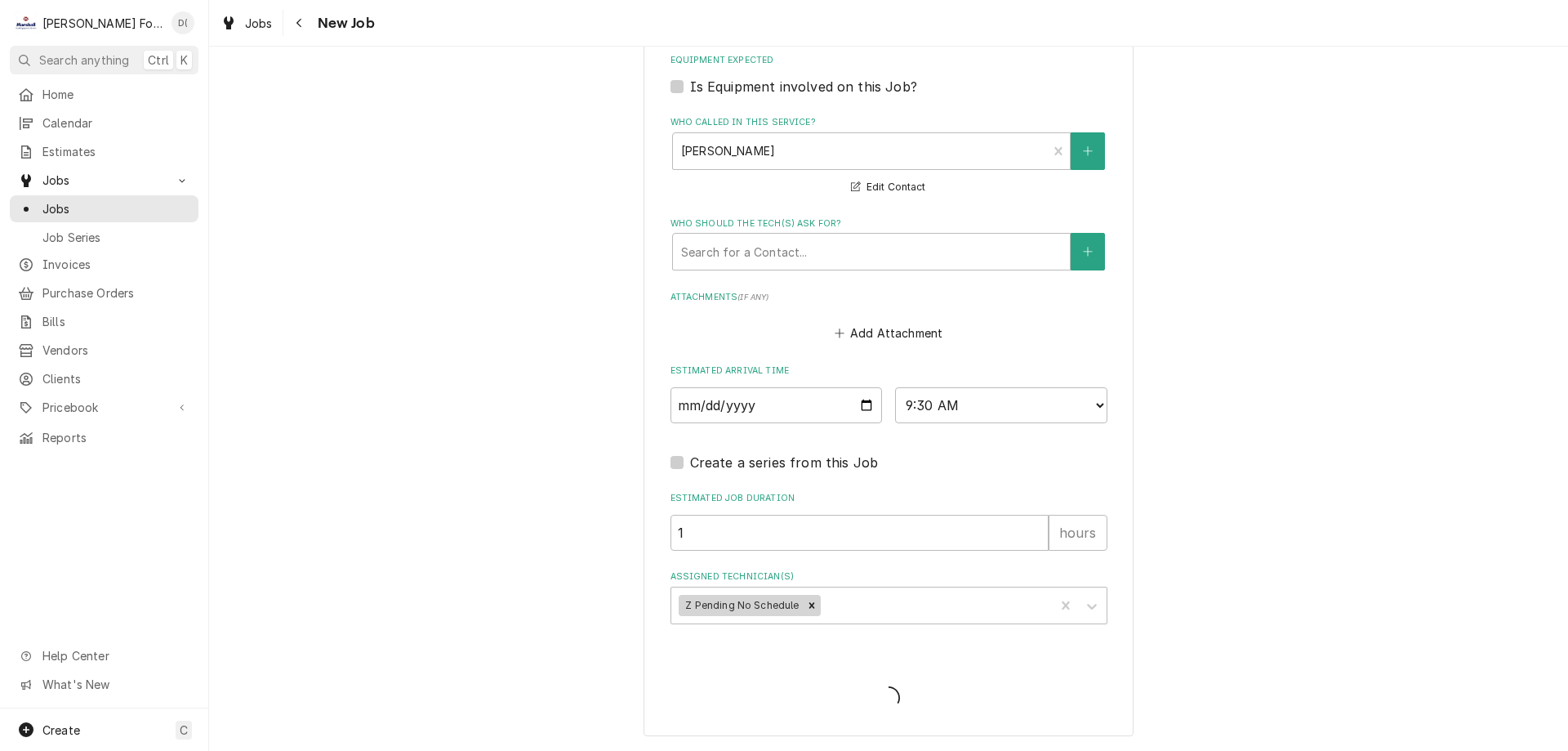
scroll to position [1105, 0]
type textarea "x"
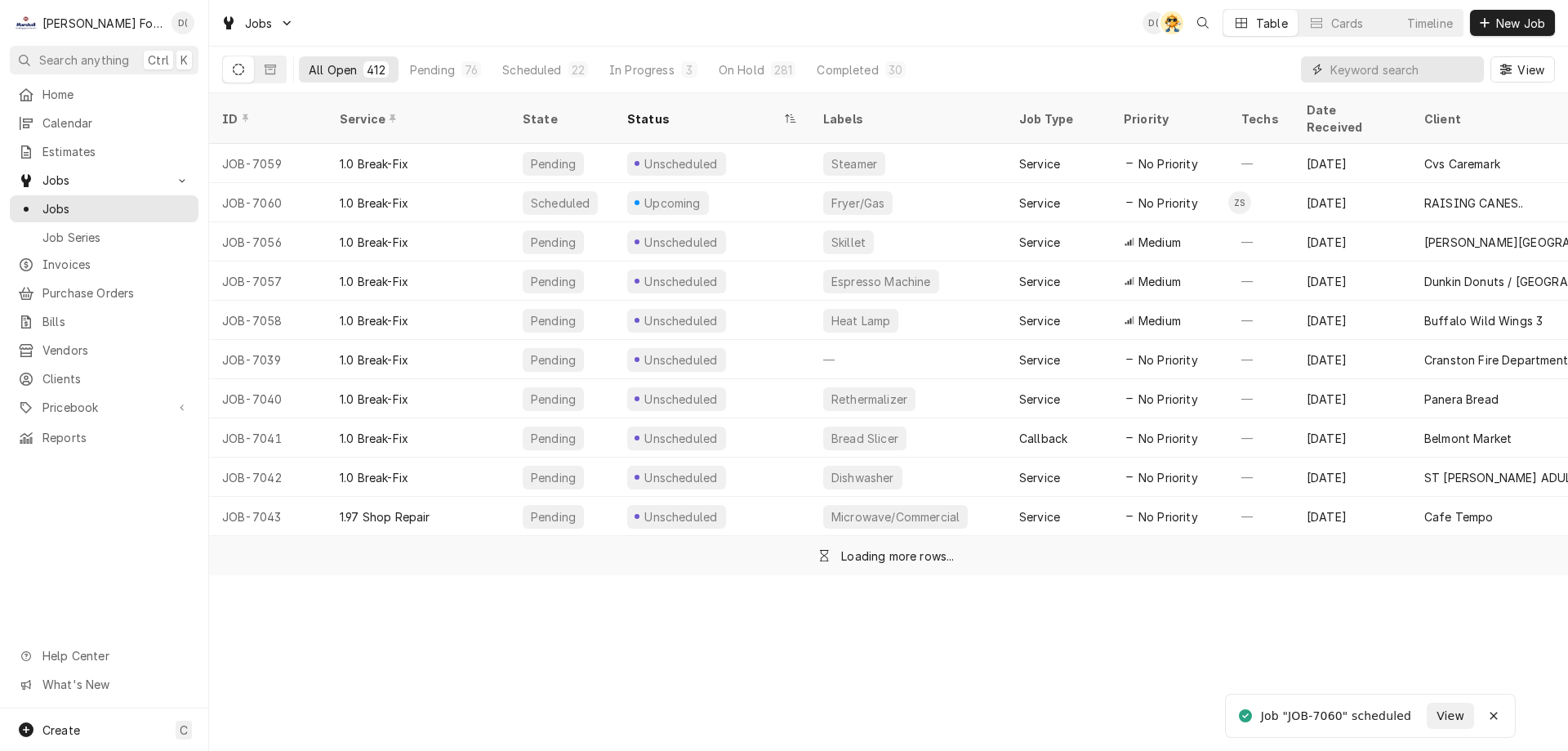
click at [1363, 62] on input "Dynamic Content Wrapper" at bounding box center [1402, 69] width 145 height 26
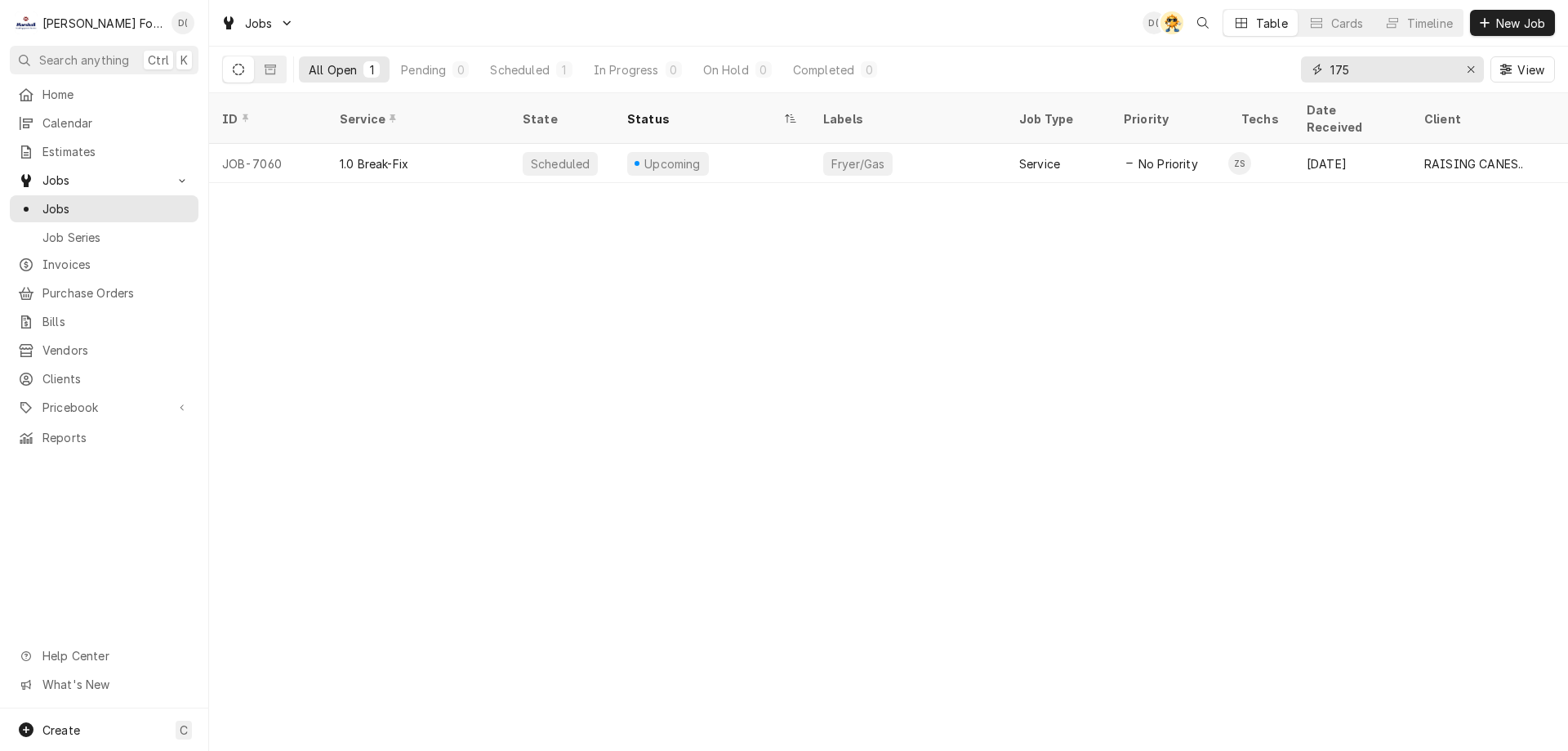
type input "175"
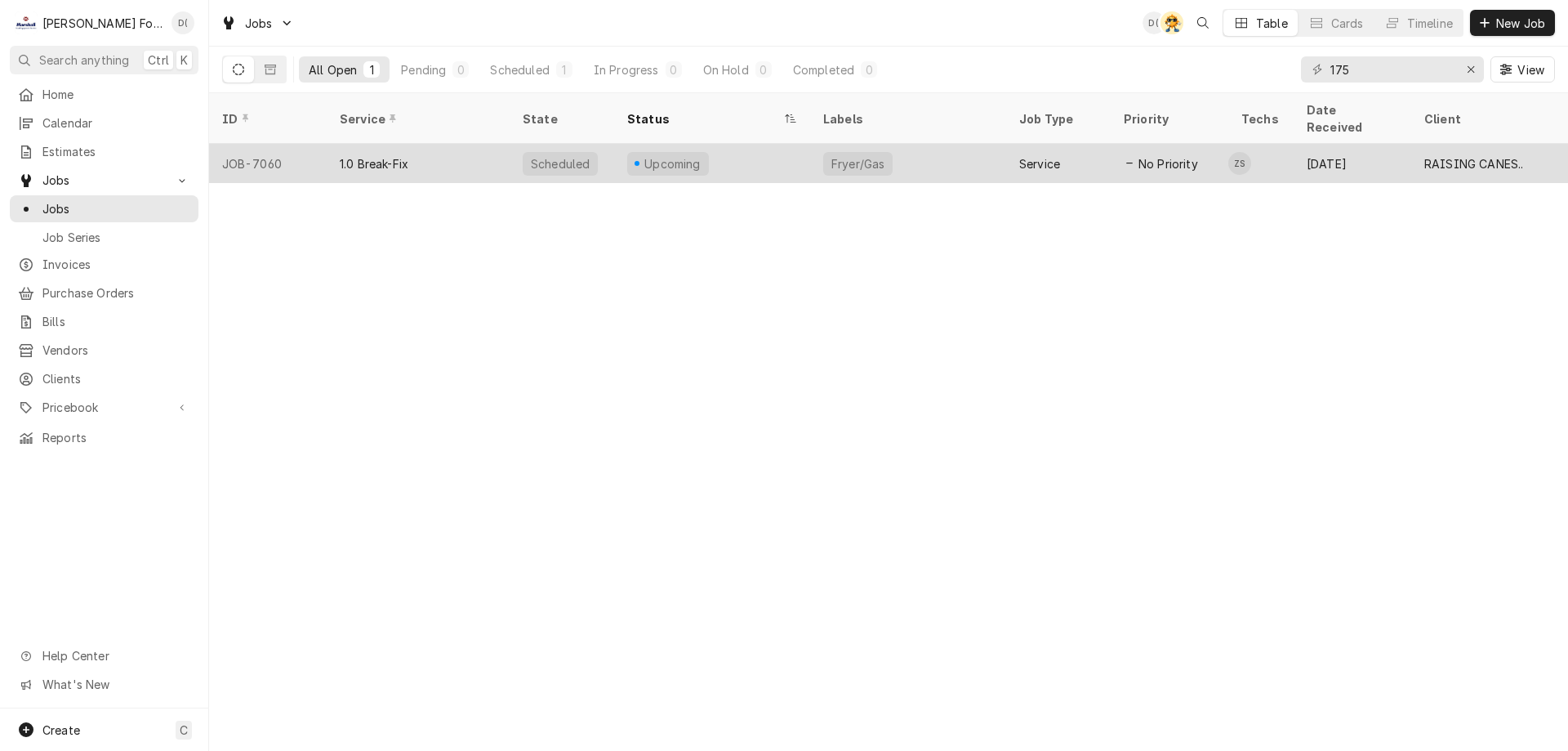
click at [786, 144] on div "Upcoming" at bounding box center [712, 164] width 196 height 39
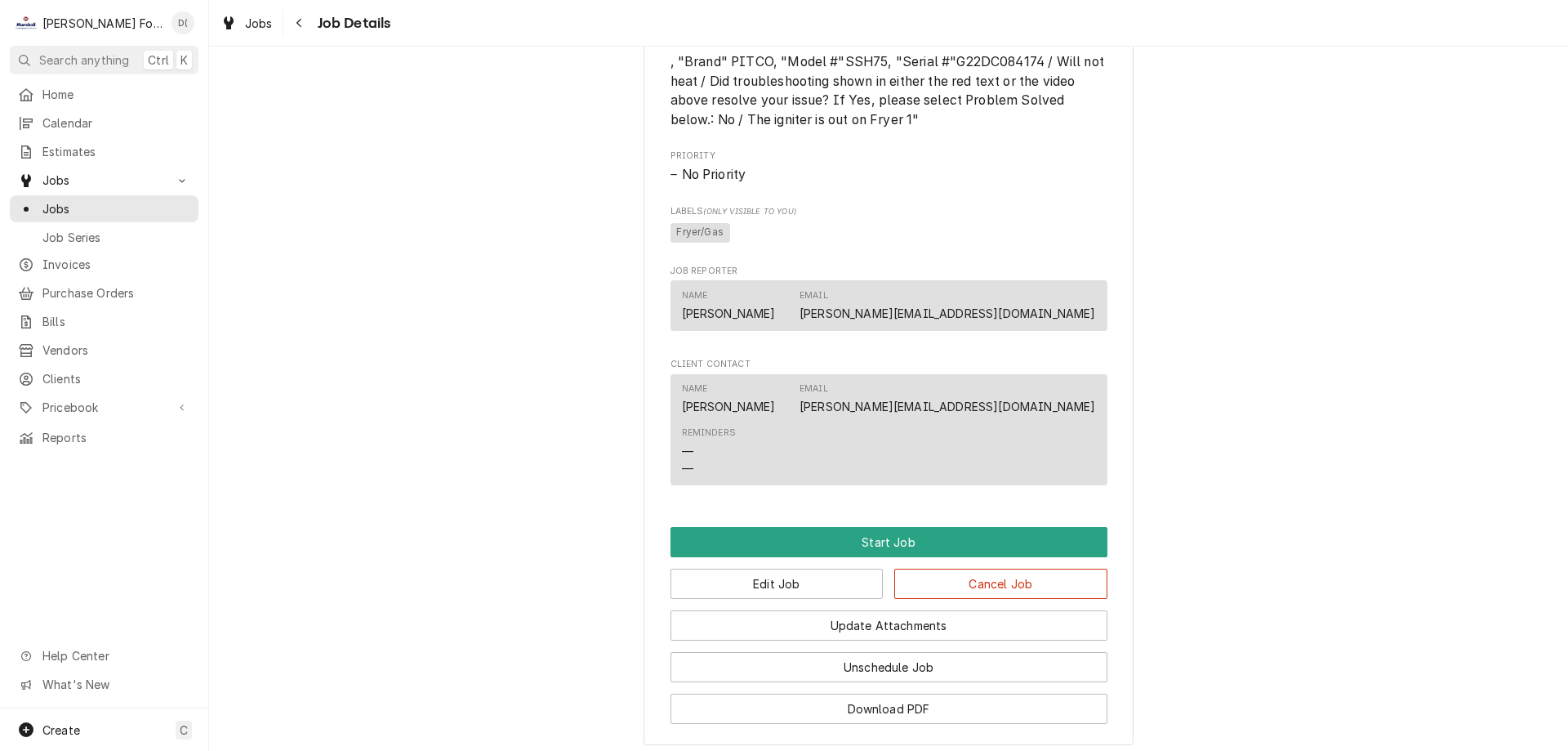
scroll to position [918, 0]
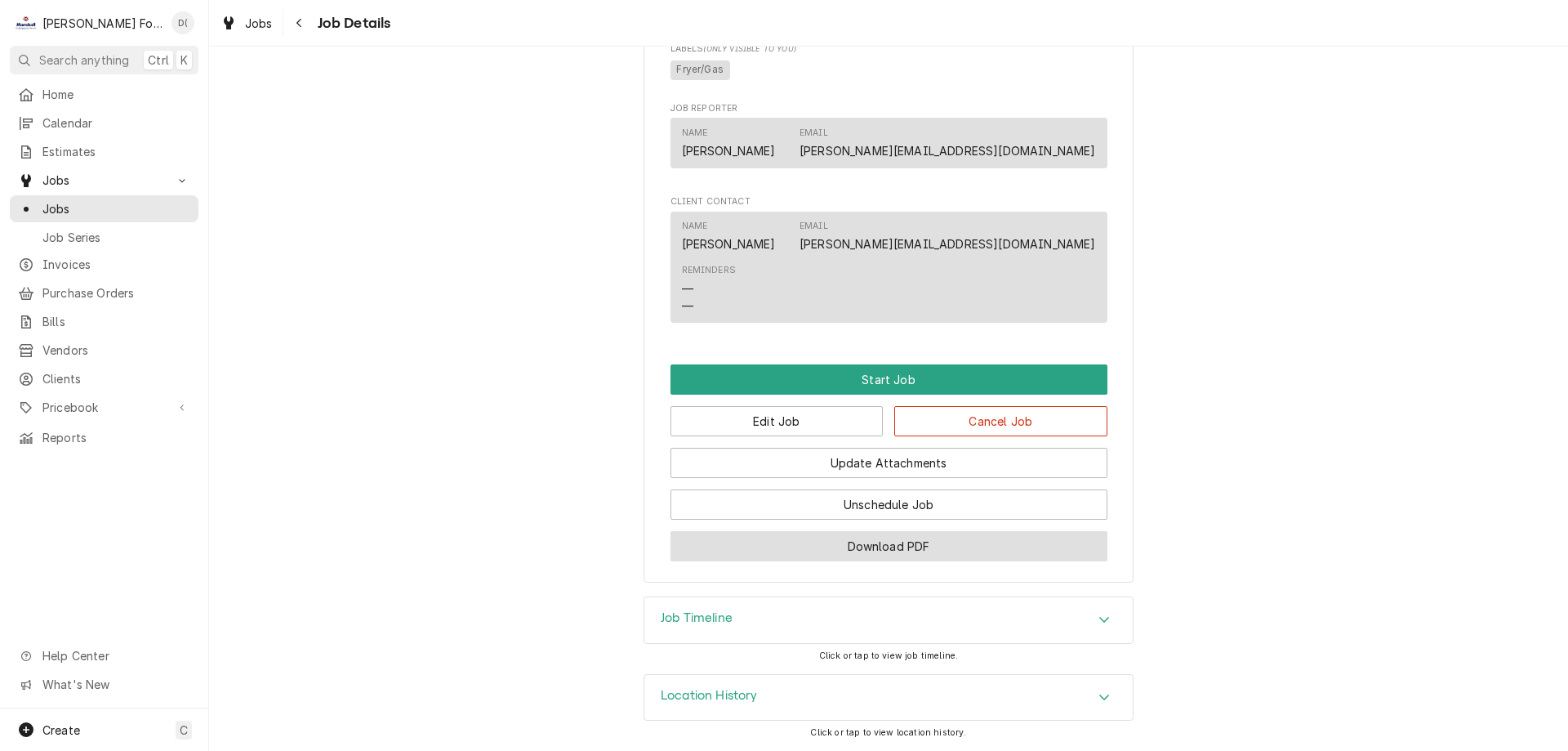
click at [814, 544] on button "Download PDF" at bounding box center [888, 545] width 437 height 30
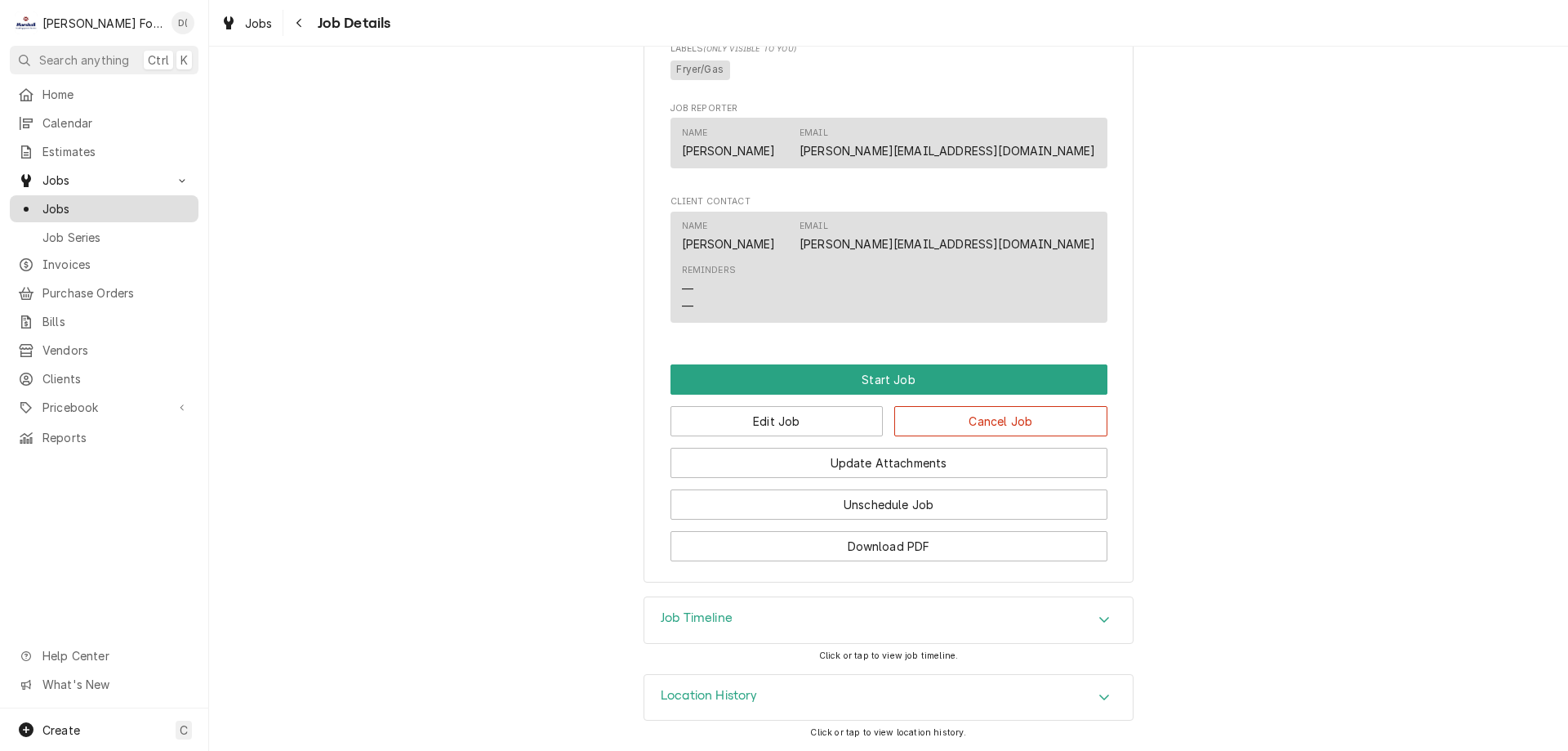
click at [134, 207] on span "Jobs" at bounding box center [117, 208] width 148 height 18
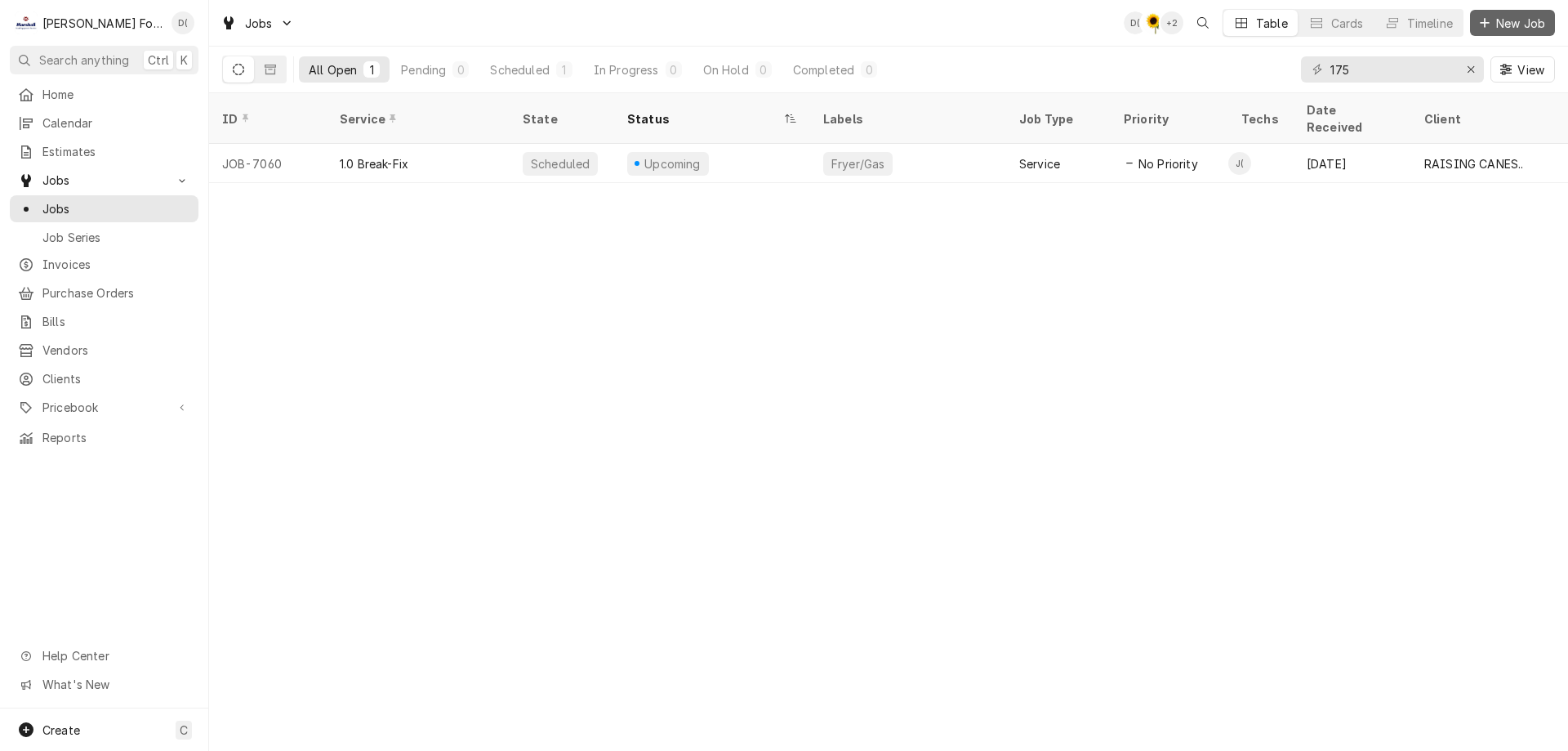
click at [1504, 31] on button "New Job" at bounding box center [1512, 22] width 85 height 26
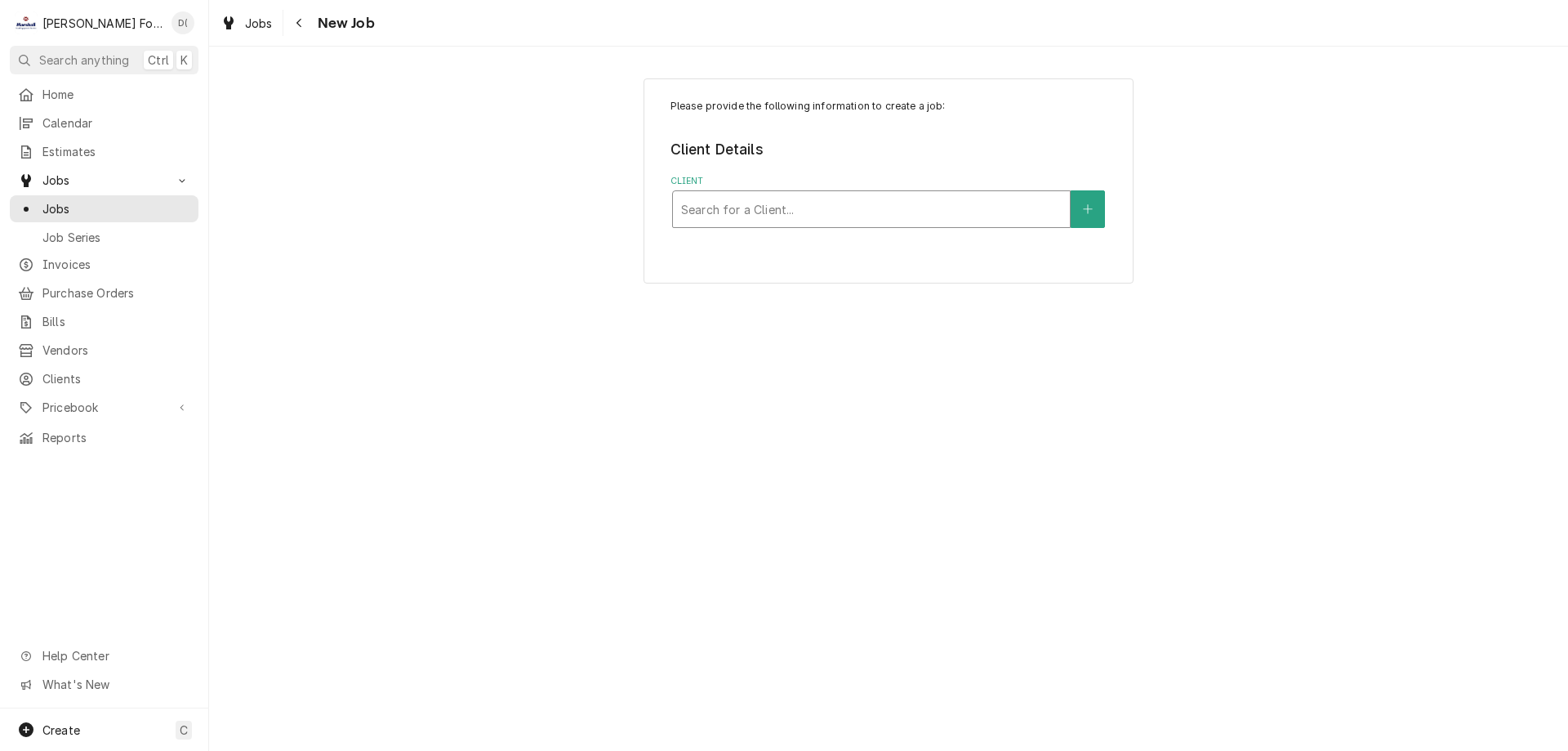
click at [805, 214] on div "Client" at bounding box center [871, 209] width 381 height 29
type input "189 sock"
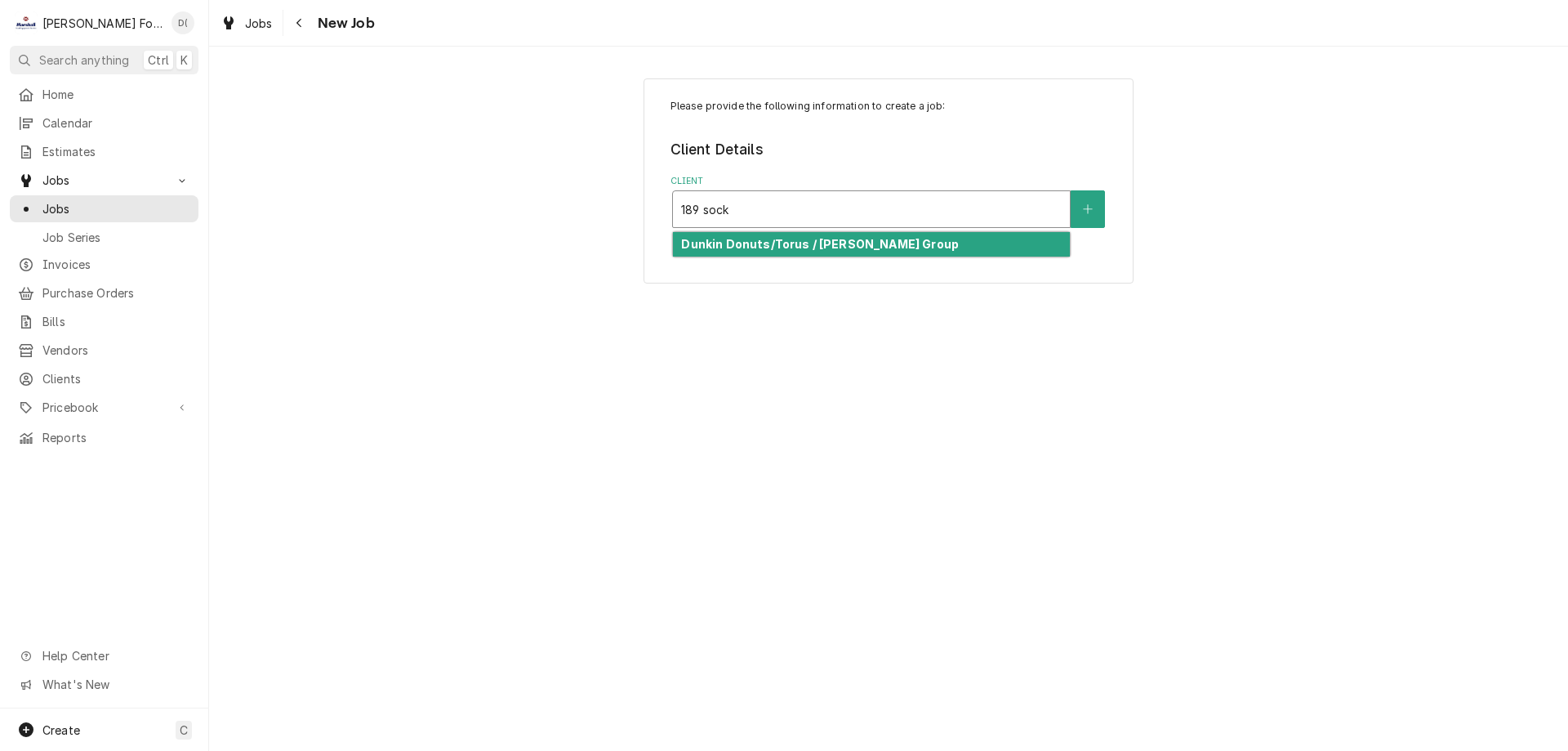
click at [776, 242] on strong "Dunkin Donuts/Torus / [PERSON_NAME] Group" at bounding box center [819, 244] width 278 height 14
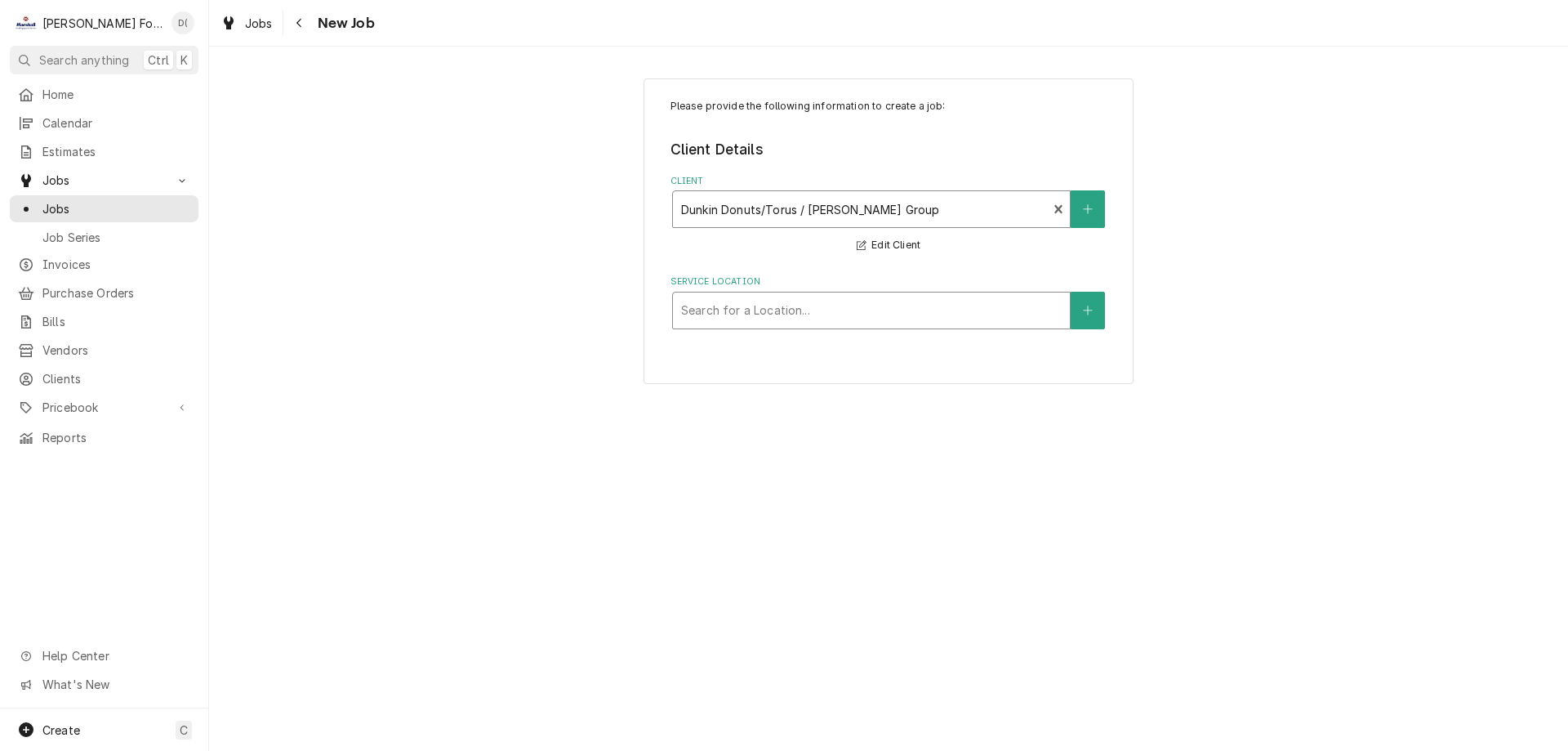
click at [718, 325] on div "Search for a Location..." at bounding box center [872, 310] width 397 height 36
type input "189"
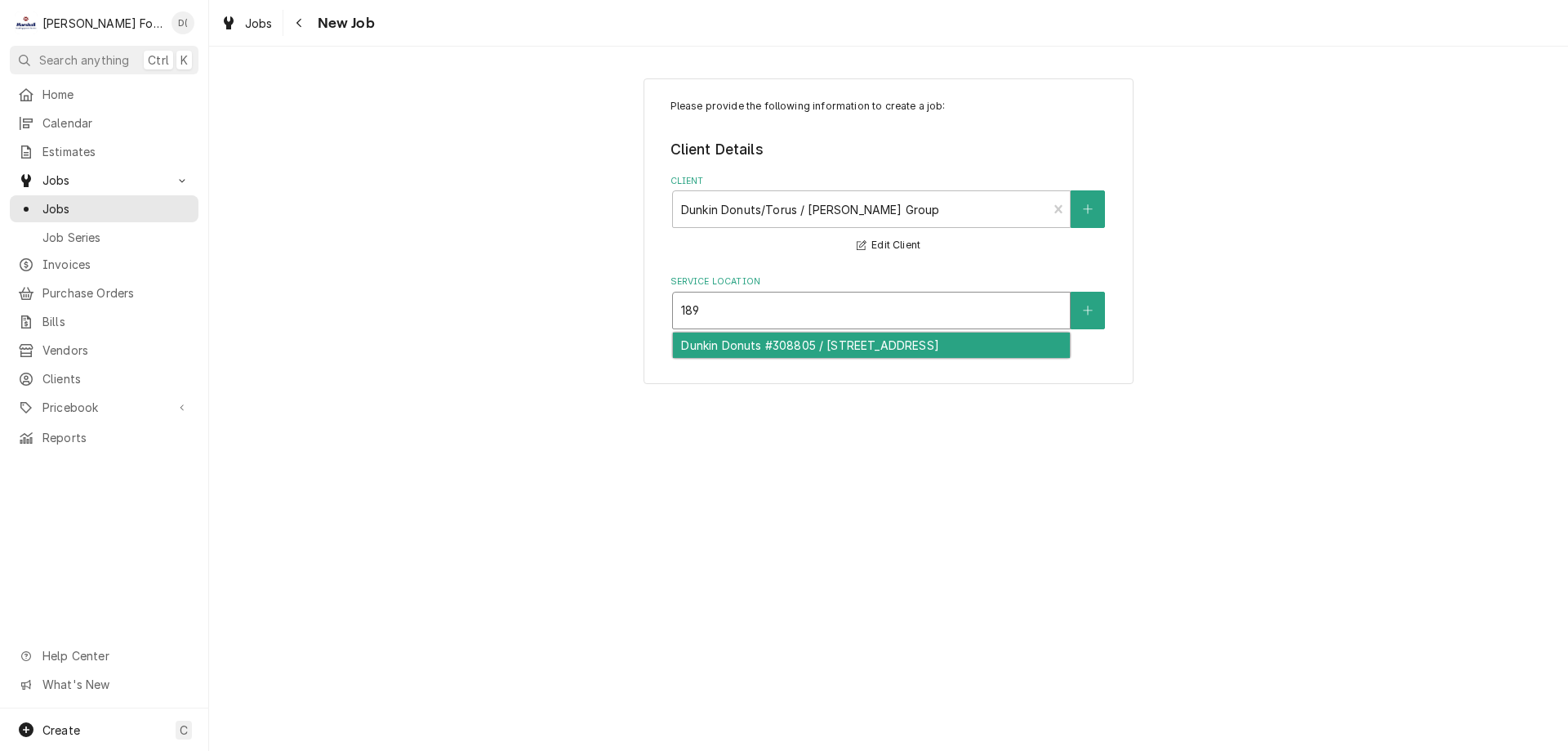
click at [722, 354] on div "Dunkin Donuts #308805 / [STREET_ADDRESS]" at bounding box center [872, 345] width 397 height 25
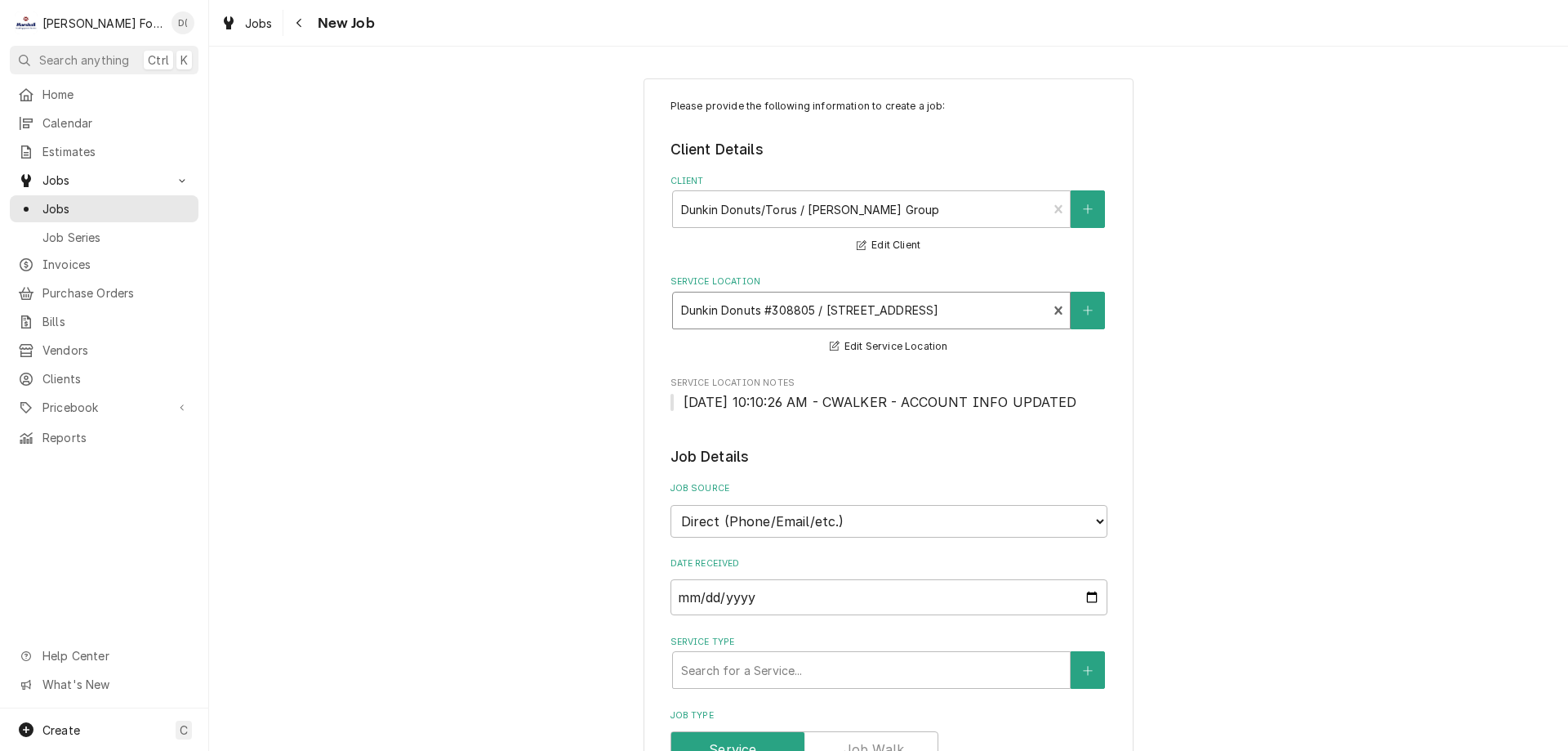
scroll to position [245, 0]
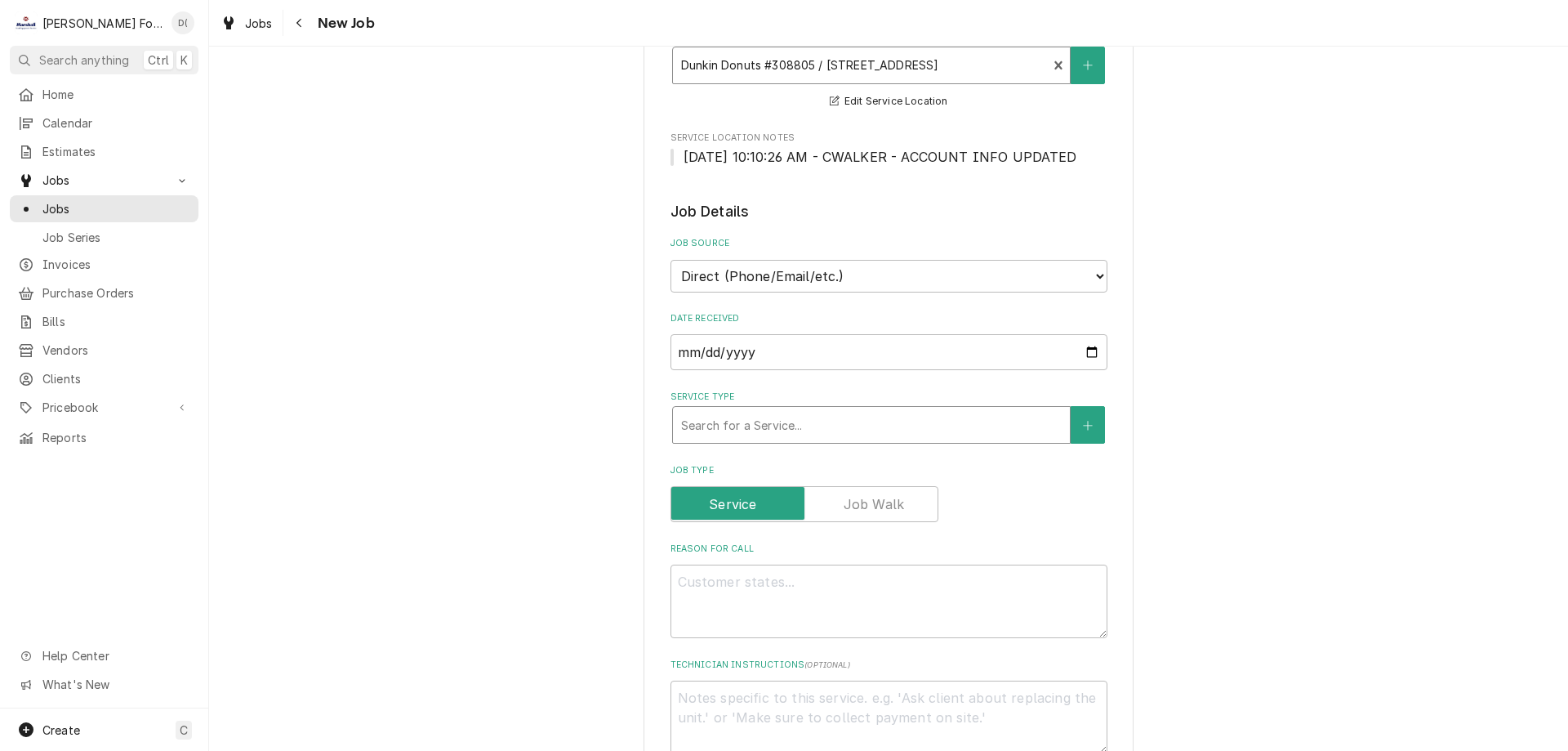
click at [739, 427] on div "Service Type" at bounding box center [871, 425] width 381 height 29
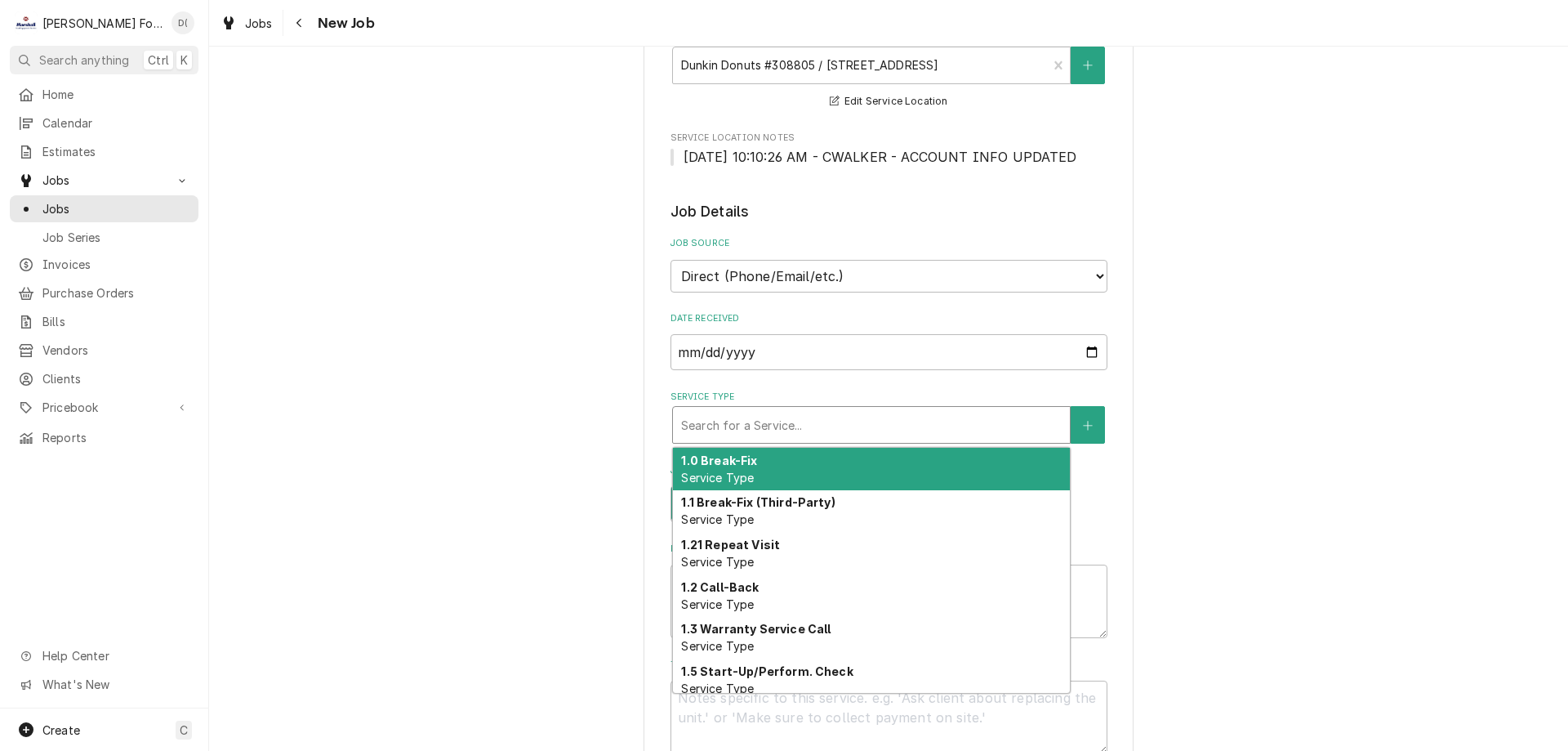
click at [742, 462] on strong "1.0 Break-Fix" at bounding box center [719, 460] width 76 height 14
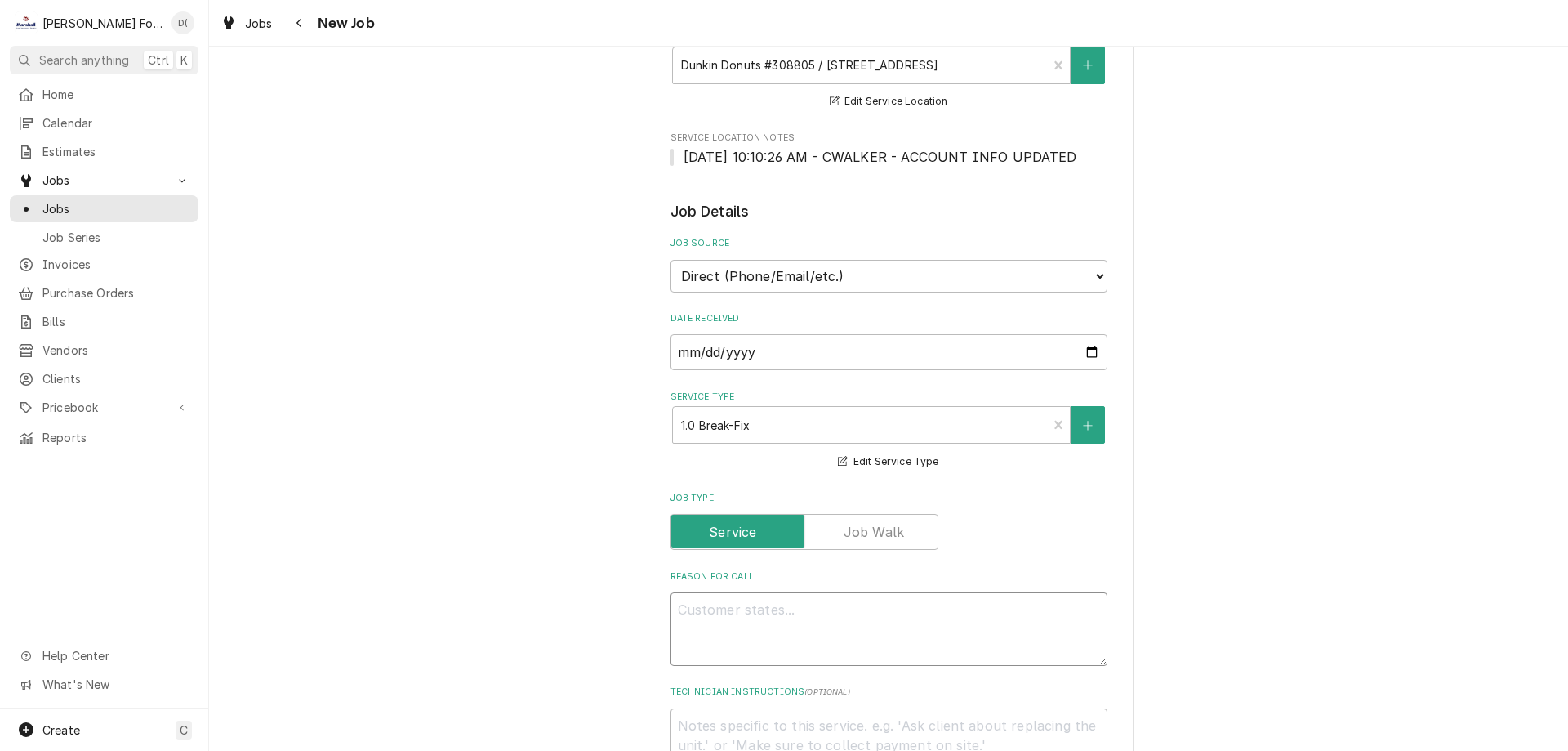
click at [719, 615] on textarea "Reason For Call" at bounding box center [888, 628] width 437 height 73
type textarea "x"
type textarea "i"
type textarea "x"
type textarea "ic"
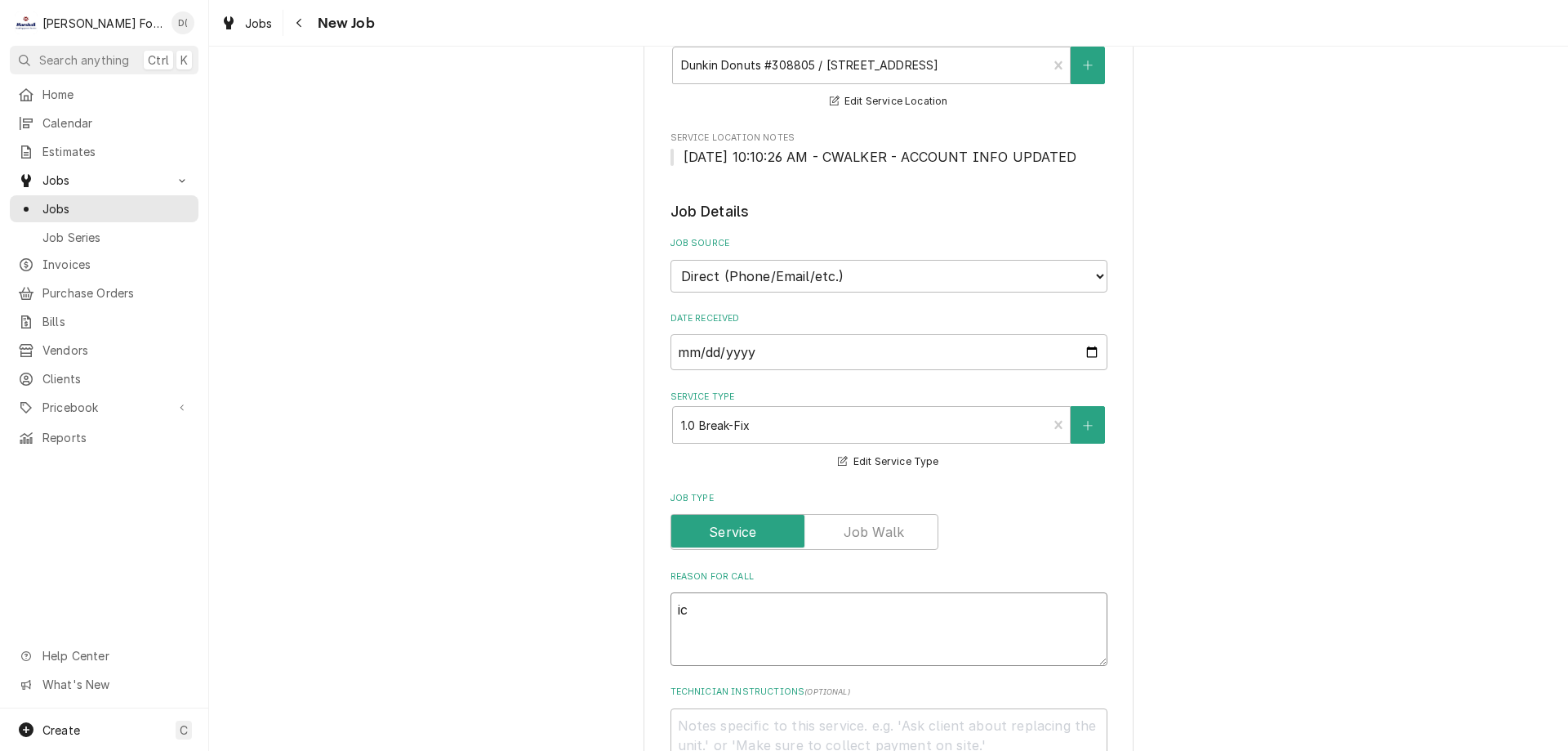
type textarea "x"
type textarea "ice"
type textarea "x"
type textarea "ice"
type textarea "x"
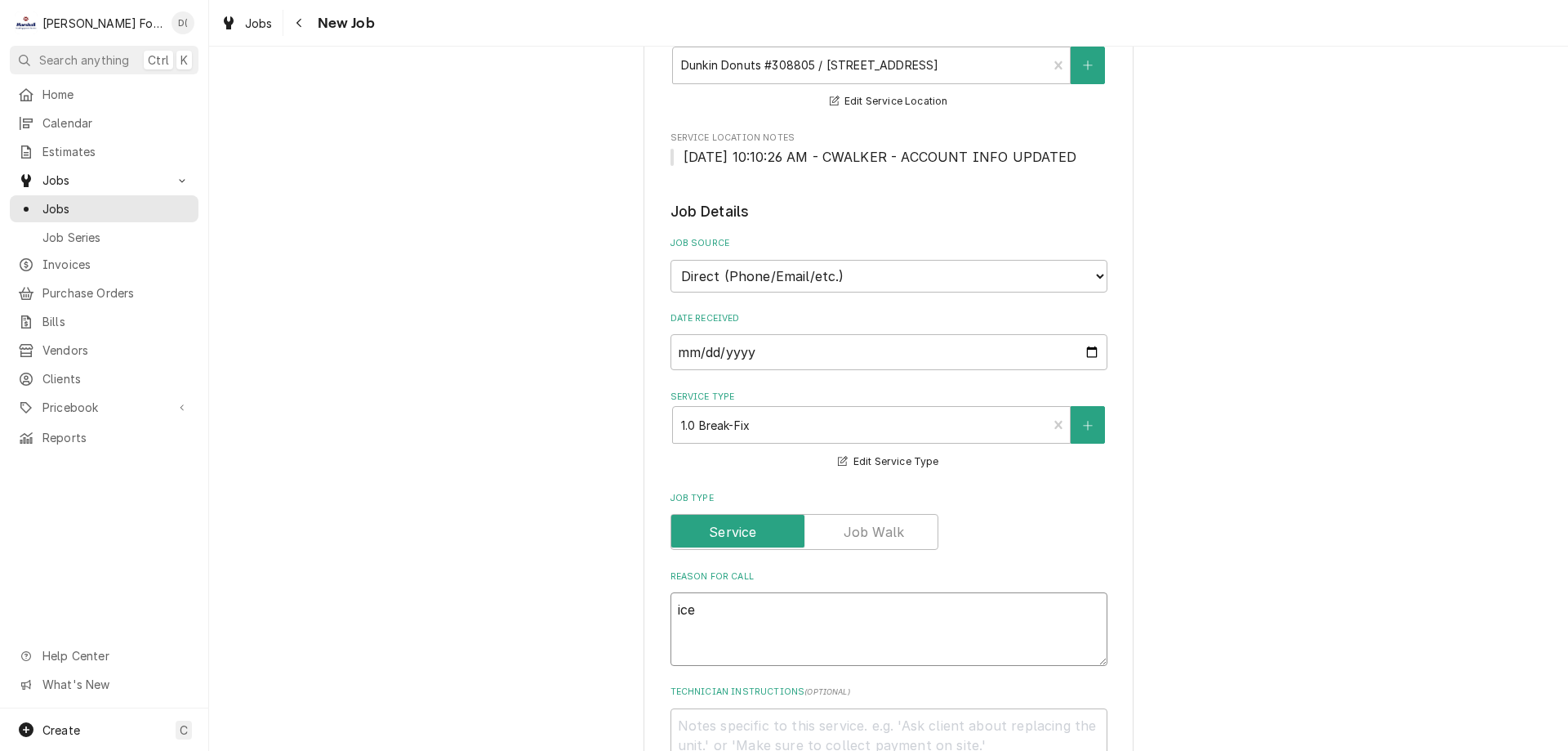
type textarea "ice c"
type textarea "x"
type textarea "ice co"
type textarea "x"
type textarea "ice cof"
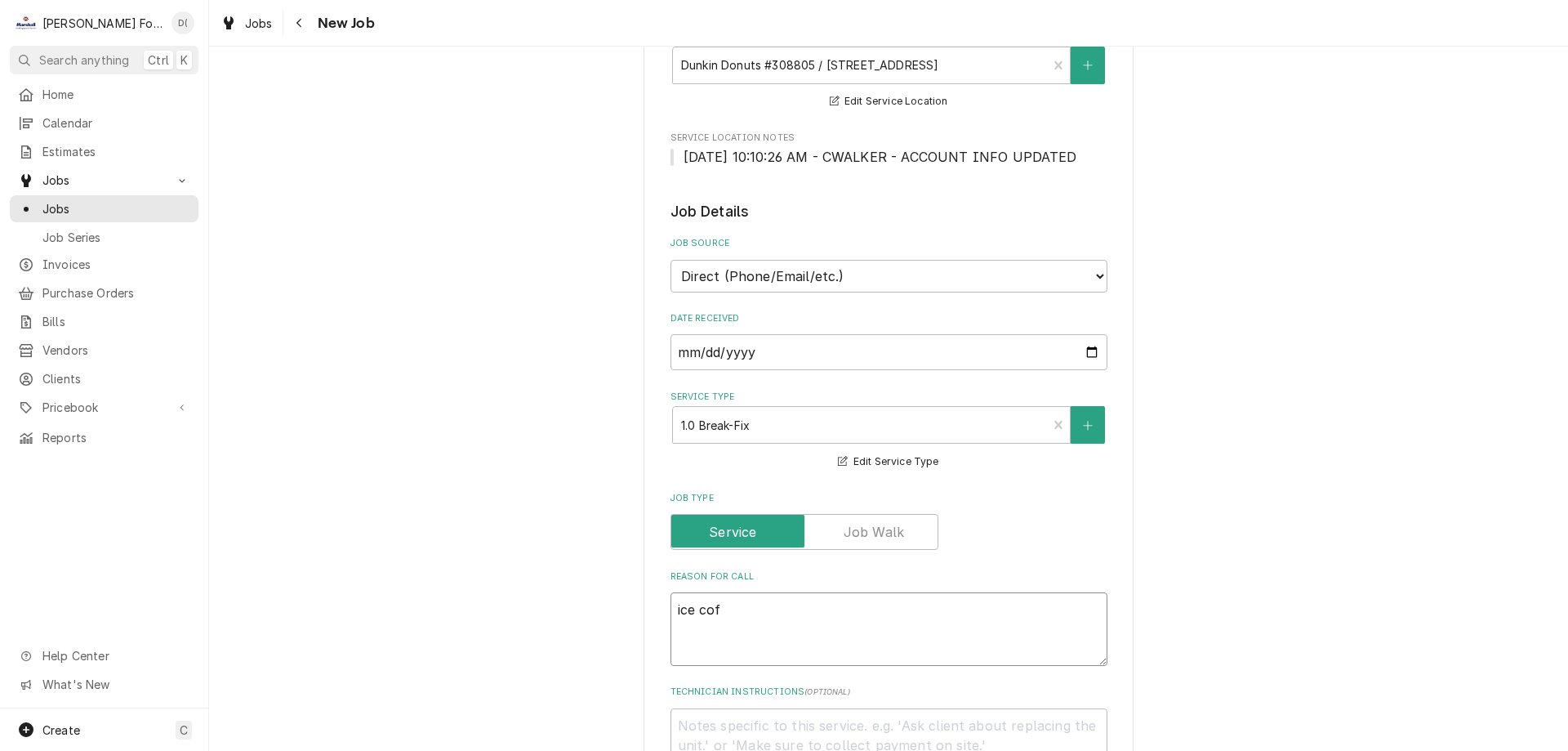
type textarea "x"
type textarea "ice coff"
type textarea "x"
type textarea "ice coffe"
type textarea "x"
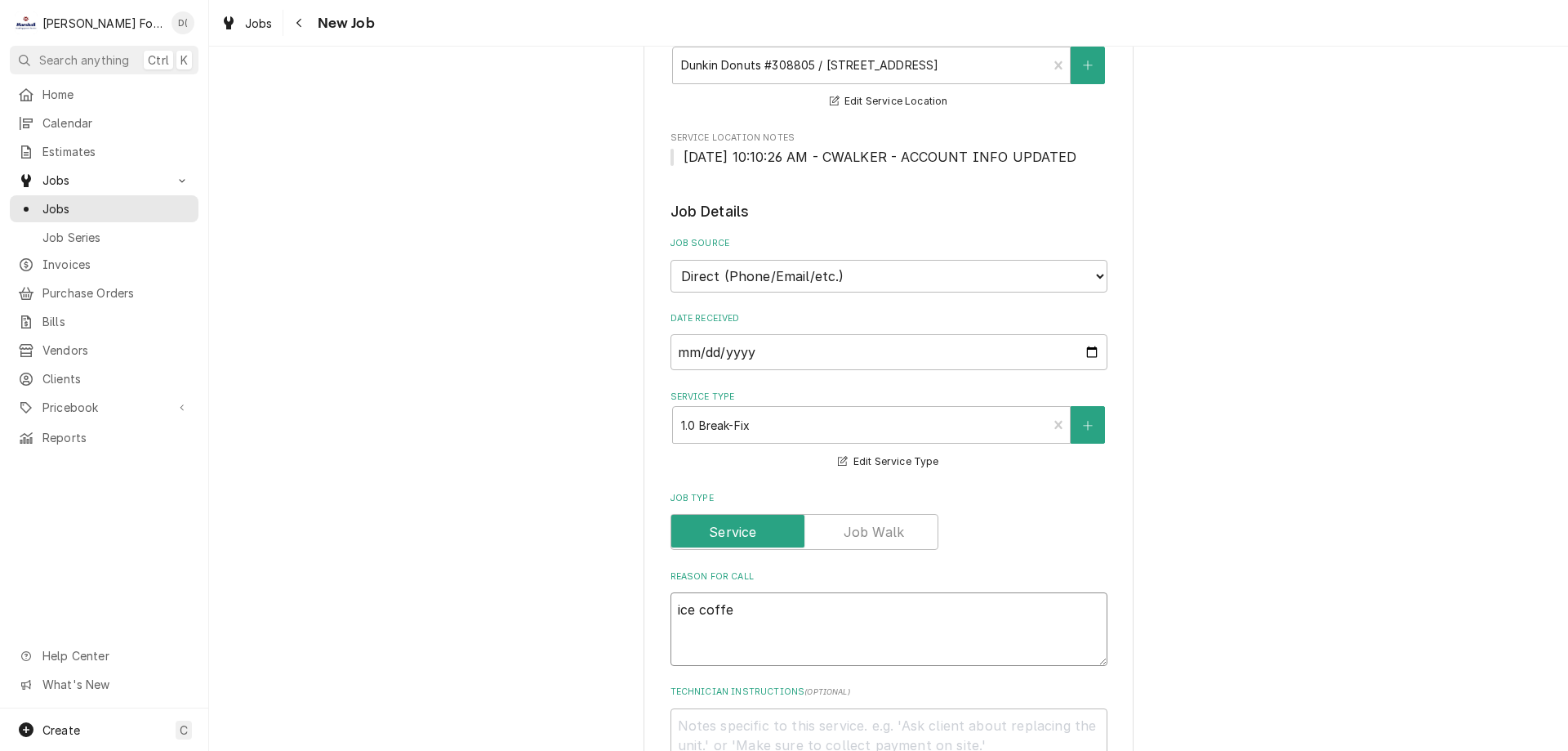
type textarea "ice coffee"
type textarea "x"
type textarea "ice coffee"
type textarea "x"
type textarea "ice coffee s"
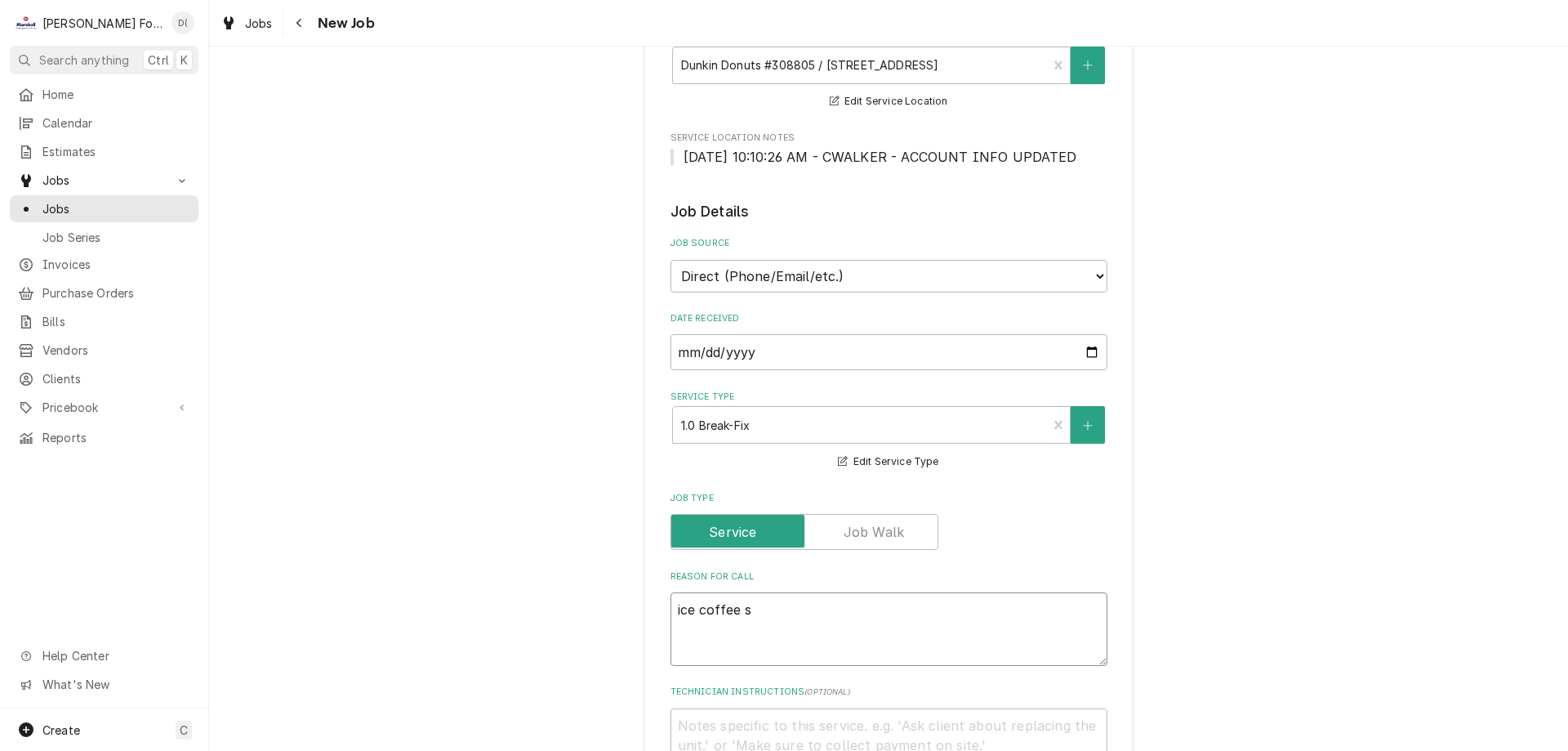
type textarea "x"
type textarea "ice coffee sa"
type textarea "x"
type textarea "ice coffee say"
type textarea "x"
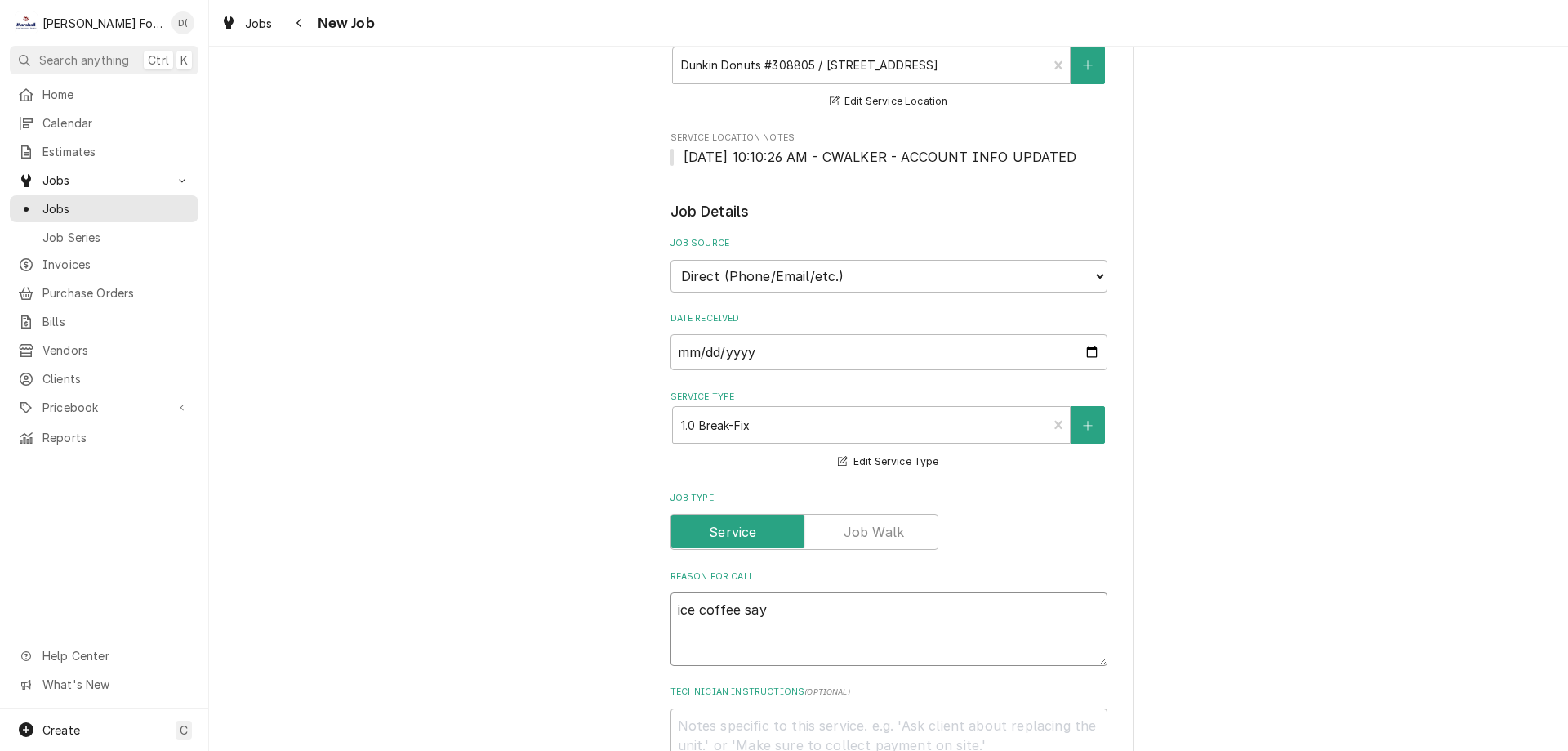
type textarea "ice coffee says"
type textarea "x"
type textarea "ice coffee says"
type textarea "x"
type textarea "ice coffee says t"
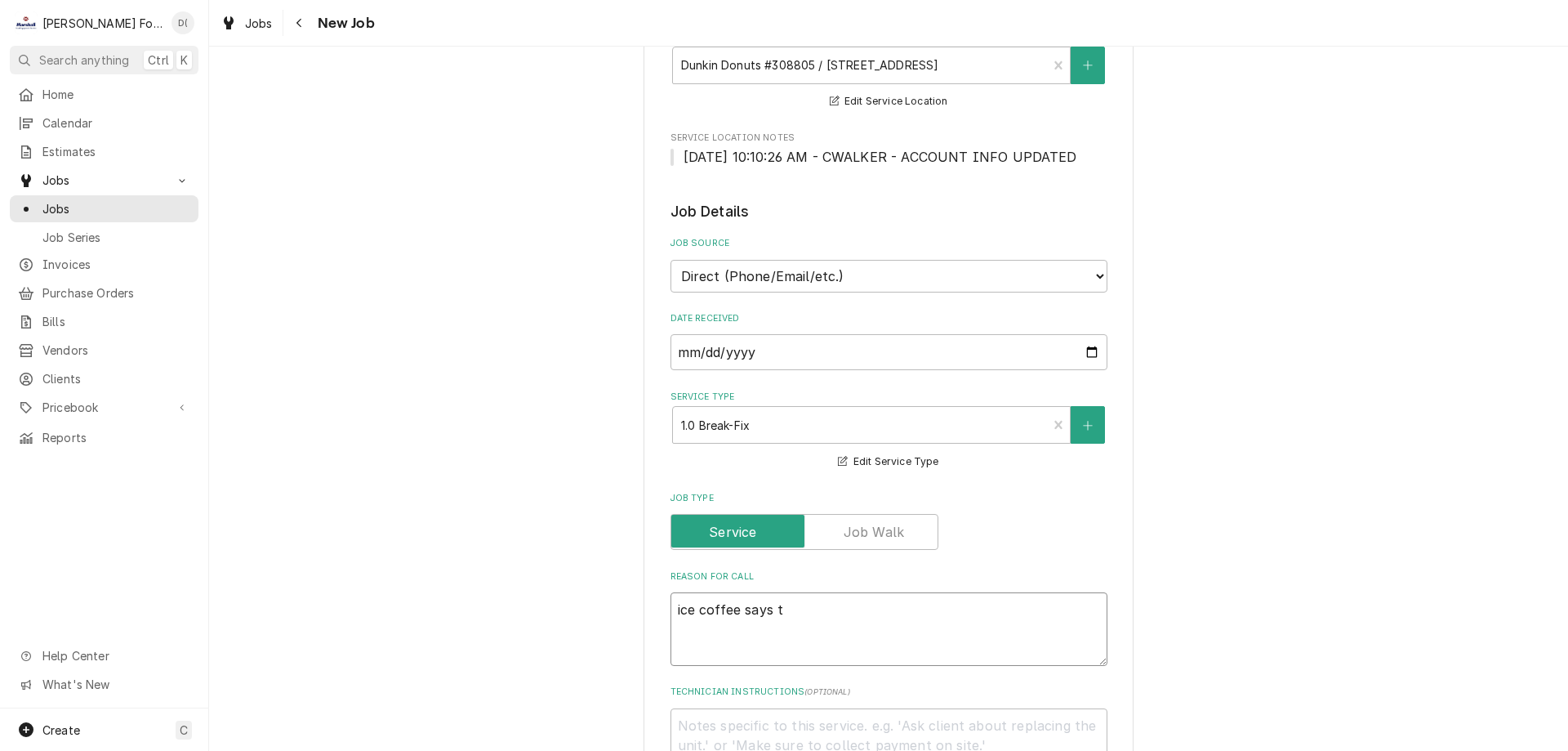
type textarea "x"
type textarea "ice coffee says to"
type textarea "x"
type textarea "ice coffee says too"
type textarea "x"
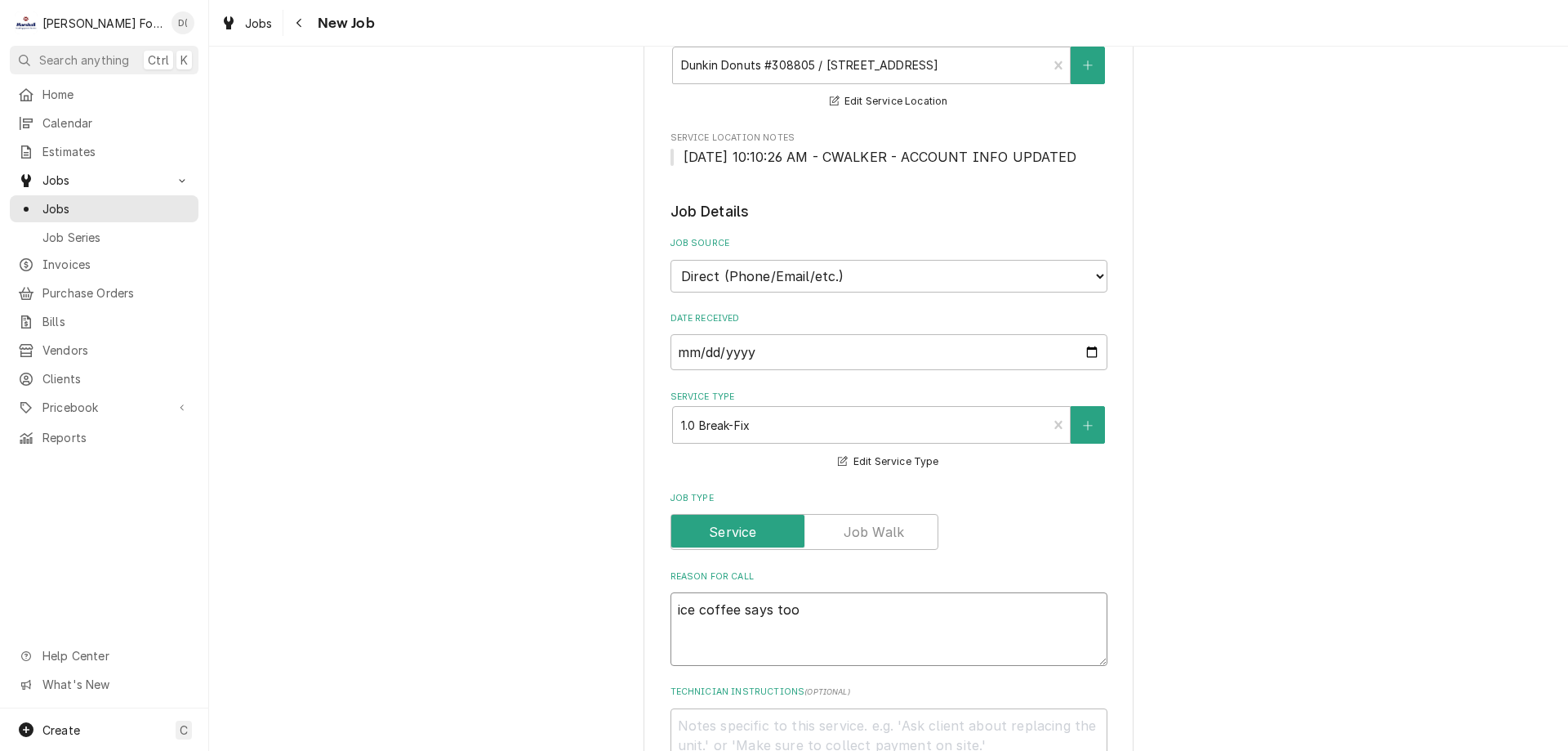
type textarea "ice coffee says too"
type textarea "x"
type textarea "ice coffee says too l"
type textarea "x"
type textarea "ice coffee says too lo"
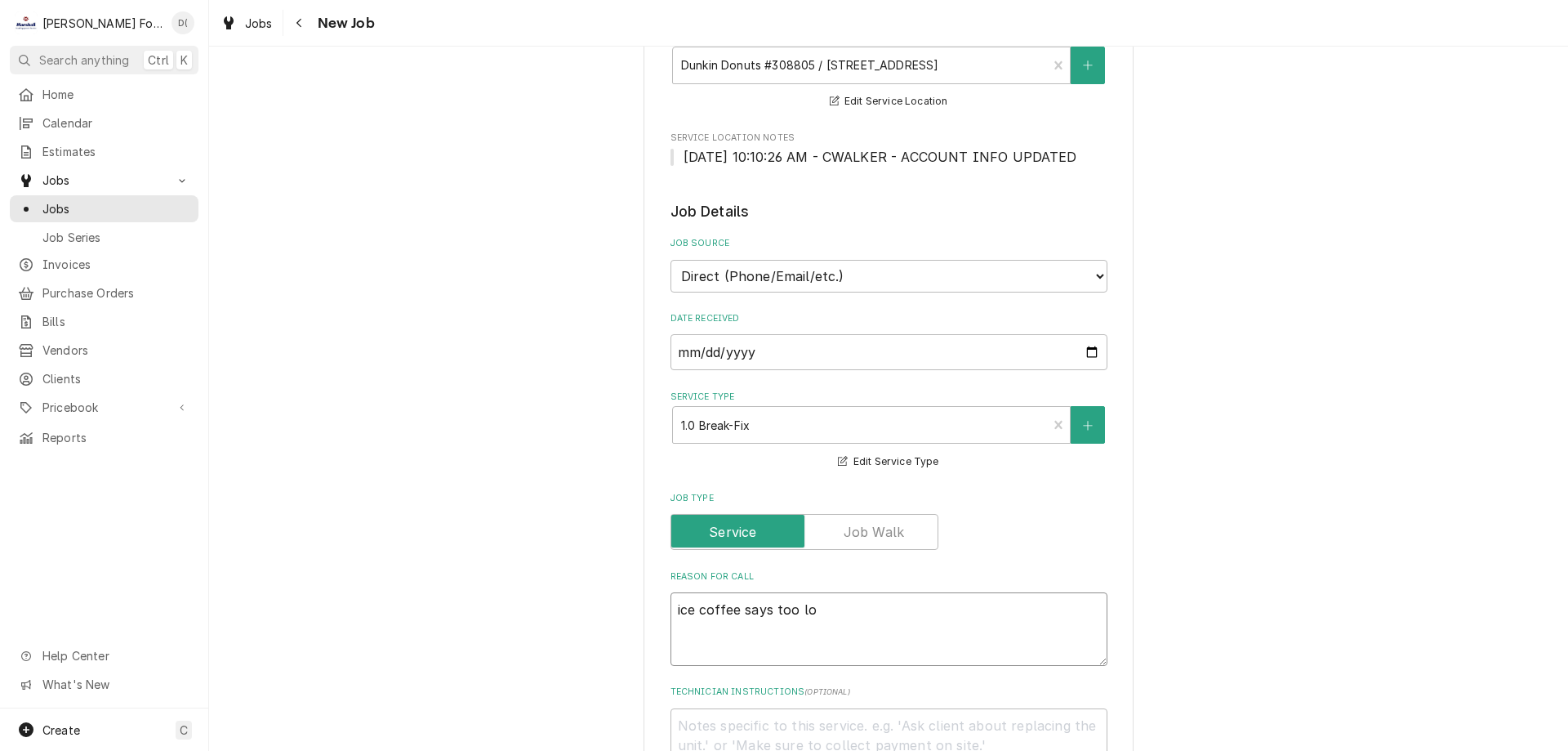
type textarea "x"
type textarea "ice coffee says too lon"
type textarea "x"
type textarea "ice coffee says too long"
type textarea "x"
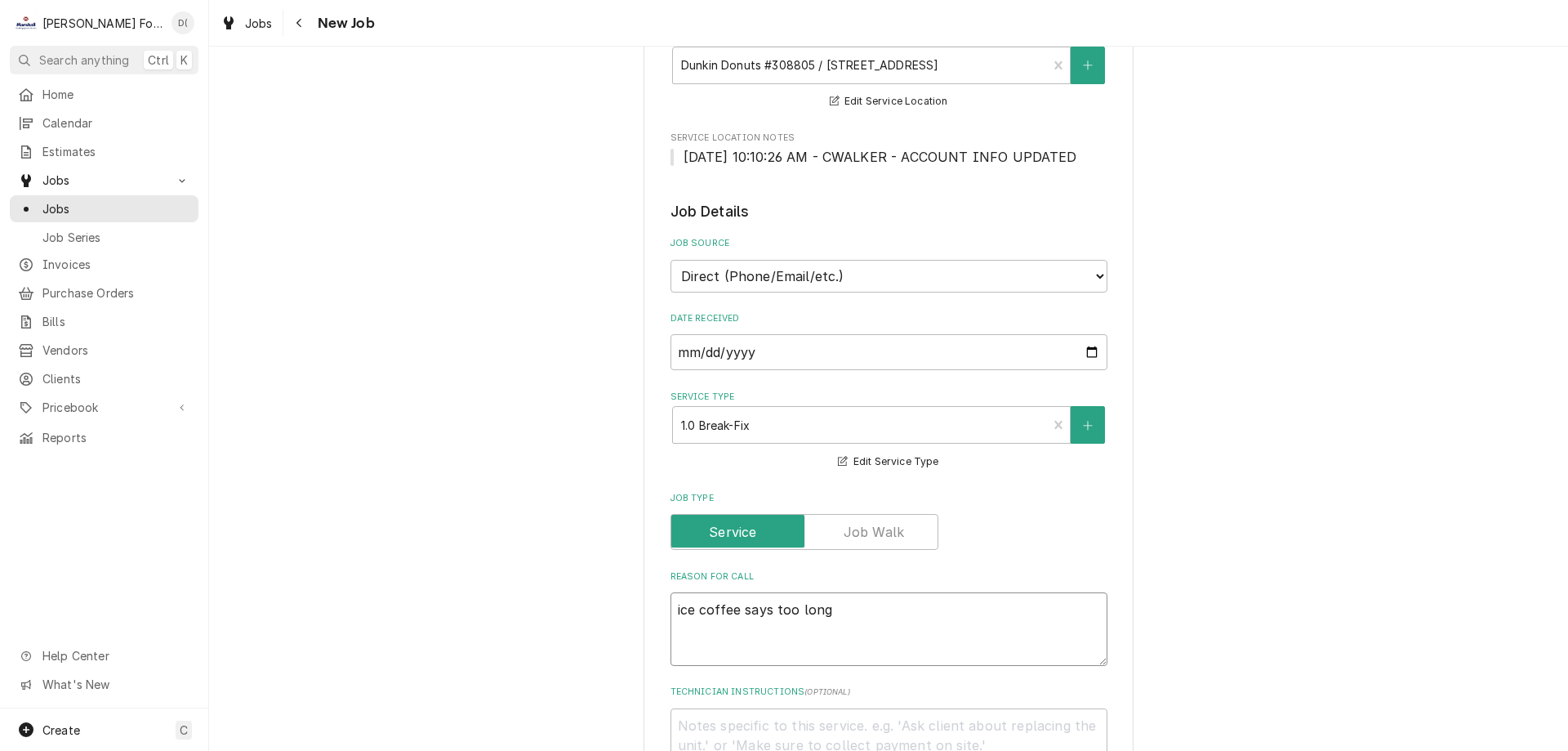
type textarea "ice coffee says too long"
type textarea "x"
type textarea "ice coffee says too long t"
type textarea "x"
type textarea "ice coffee says too long to"
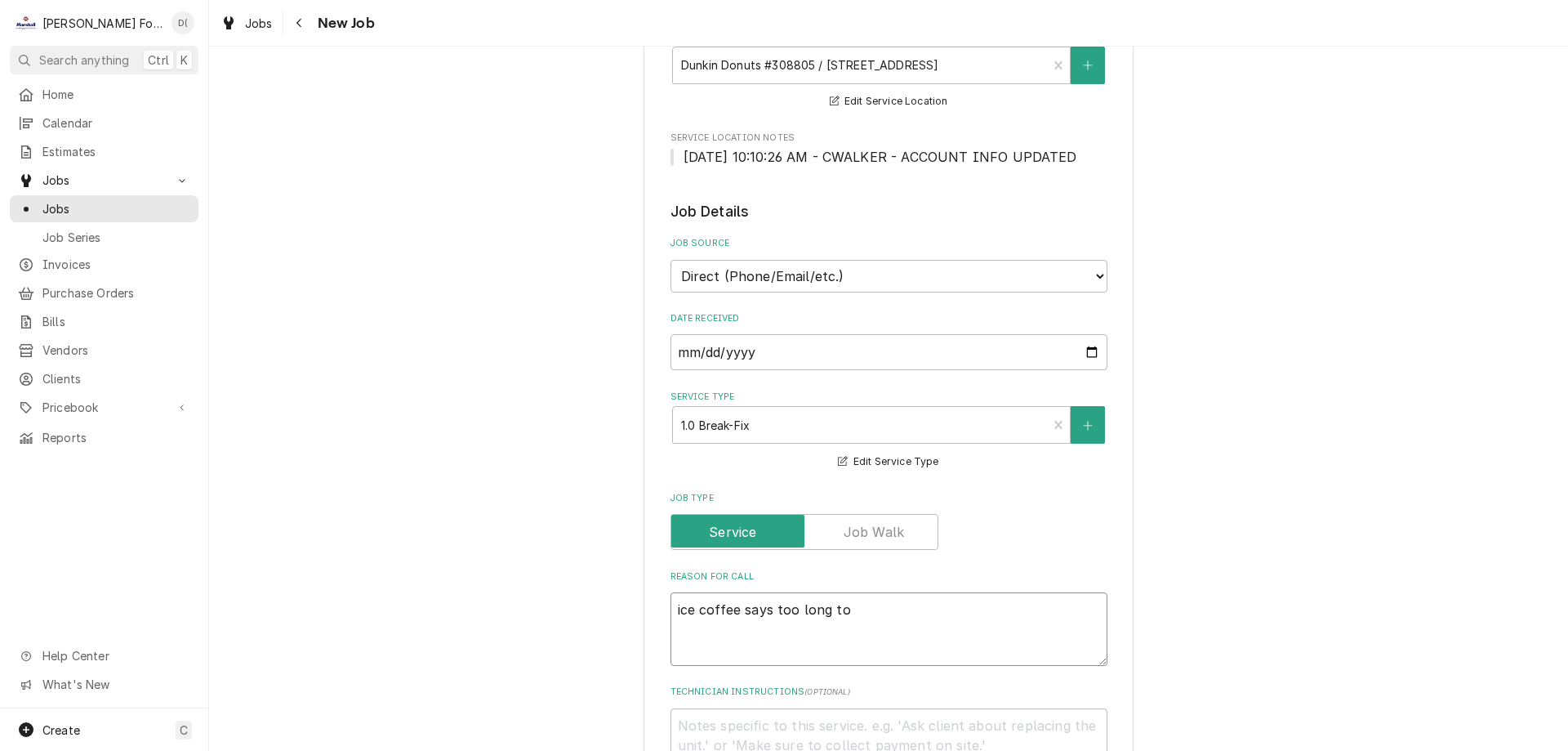
type textarea "x"
type textarea "ice coffee says too long to"
type textarea "x"
type textarea "ice coffee says too long to h"
type textarea "x"
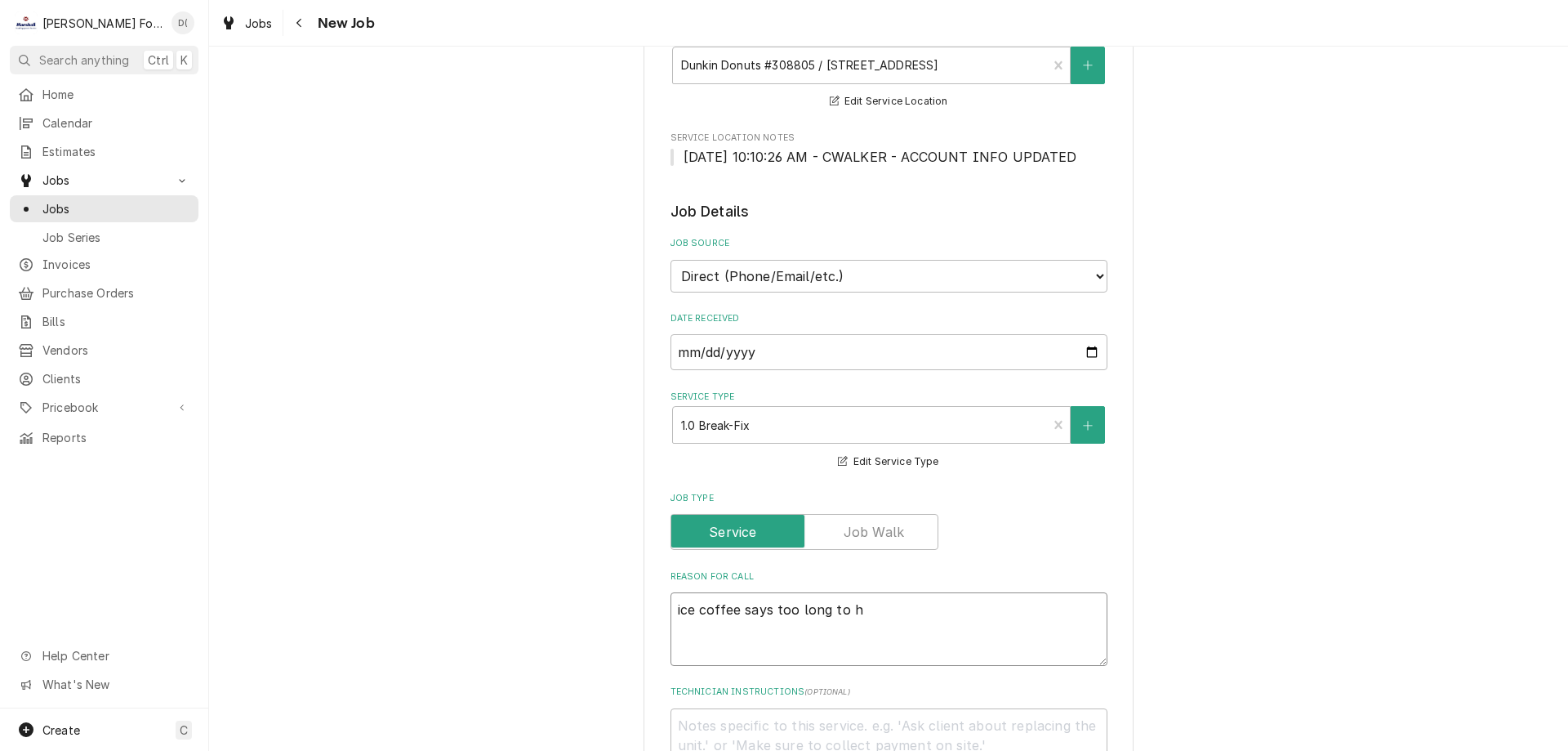
type textarea "ice coffee says too long to he"
type textarea "x"
type textarea "ice coffee says too long to hea"
type textarea "x"
type textarea "ice coffee says too long to heat"
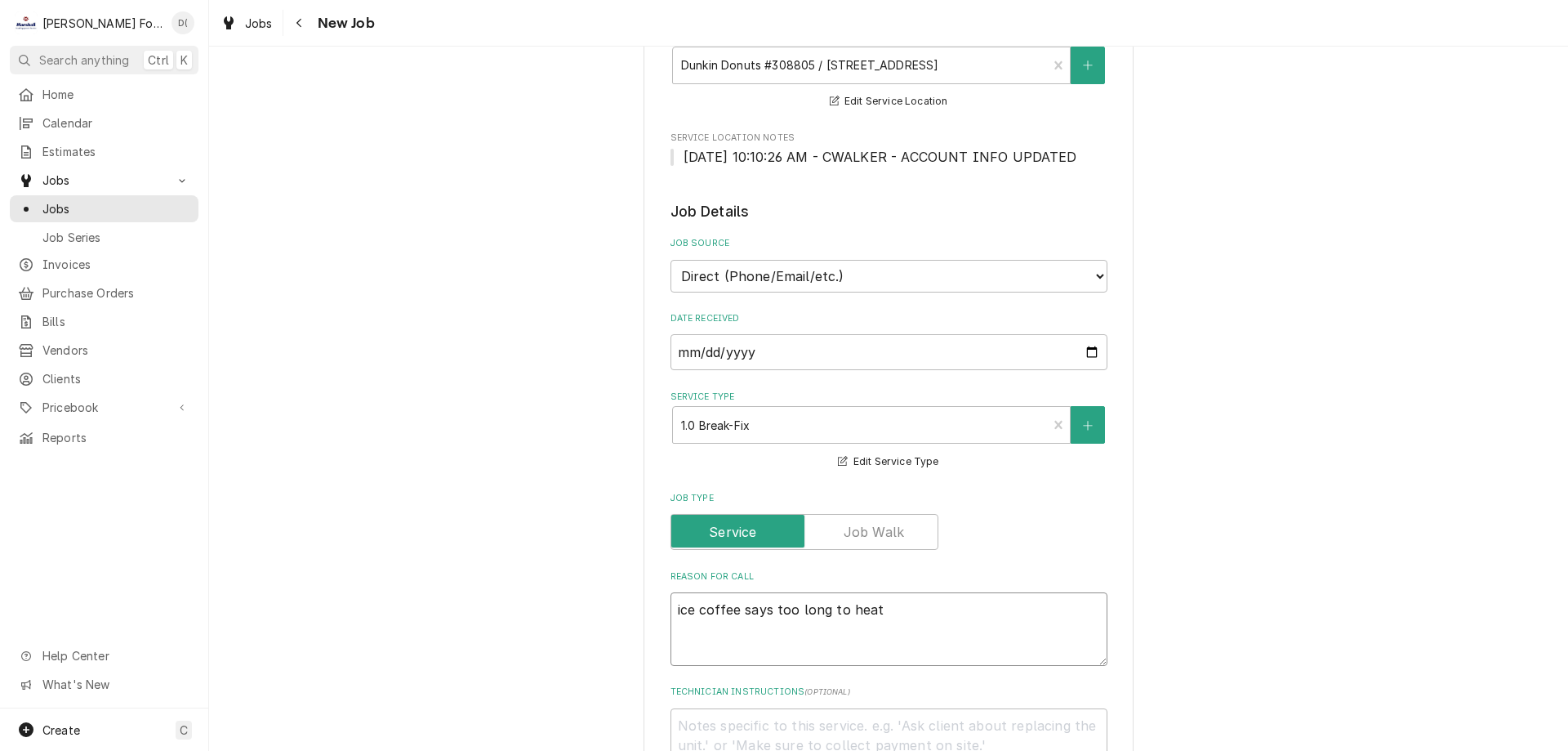
type textarea "x"
type textarea "ice coffee says too long to heat"
type textarea "x"
type textarea "ice coffee says too long to heat a"
type textarea "x"
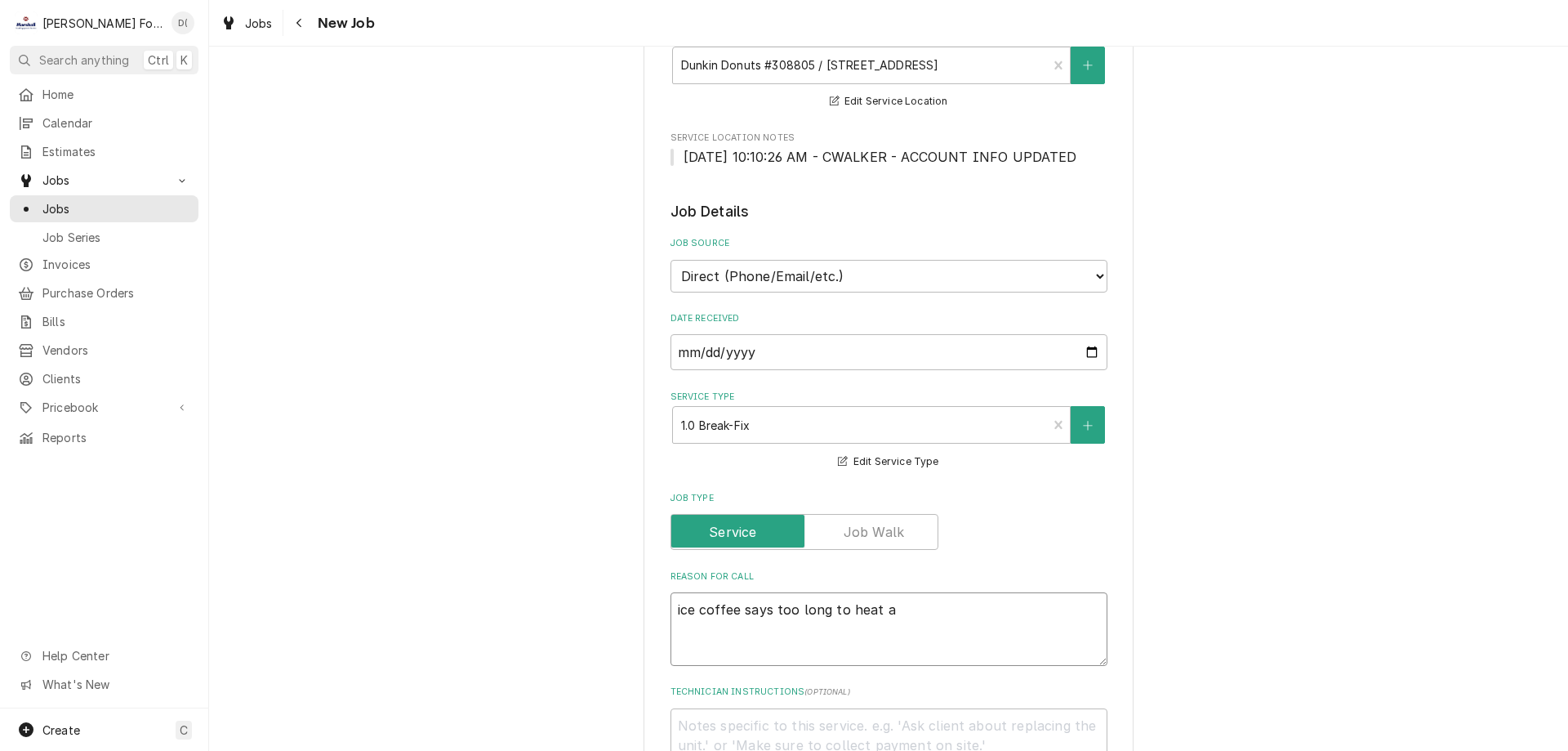
type textarea "ice coffee says too long to heat an"
type textarea "x"
type textarea "ice coffee says too long to heat and"
type textarea "x"
type textarea "ice coffee says too long to heat and"
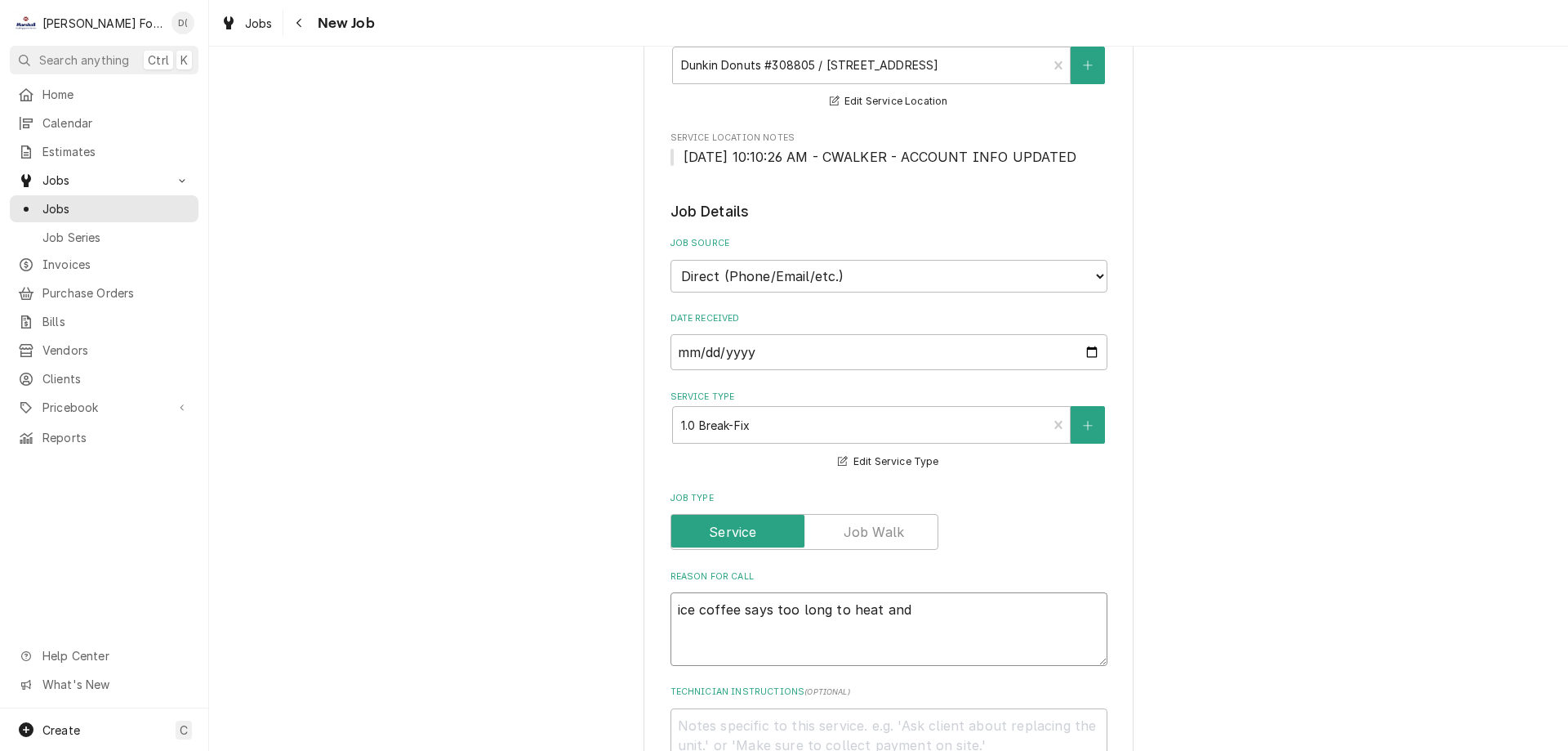
type textarea "x"
type textarea "ice coffee says too long to heat and w"
type textarea "x"
type textarea "ice coffee says too long to heat and wo"
type textarea "x"
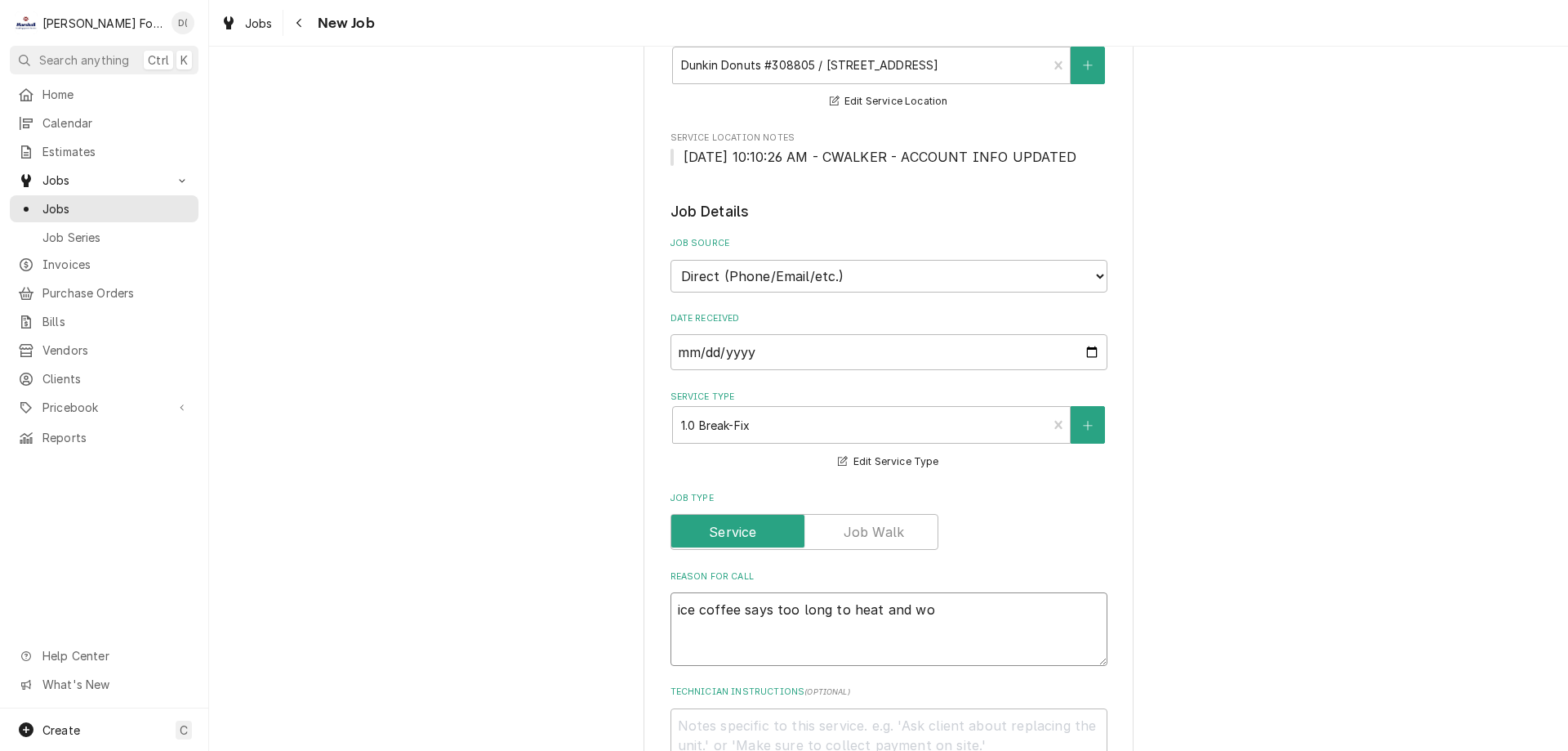
type textarea "ice coffee says too long to heat and wou"
type textarea "x"
type textarea "ice coffee says too long to heat and woul"
type textarea "x"
type textarea "ice coffee says too long to heat and would"
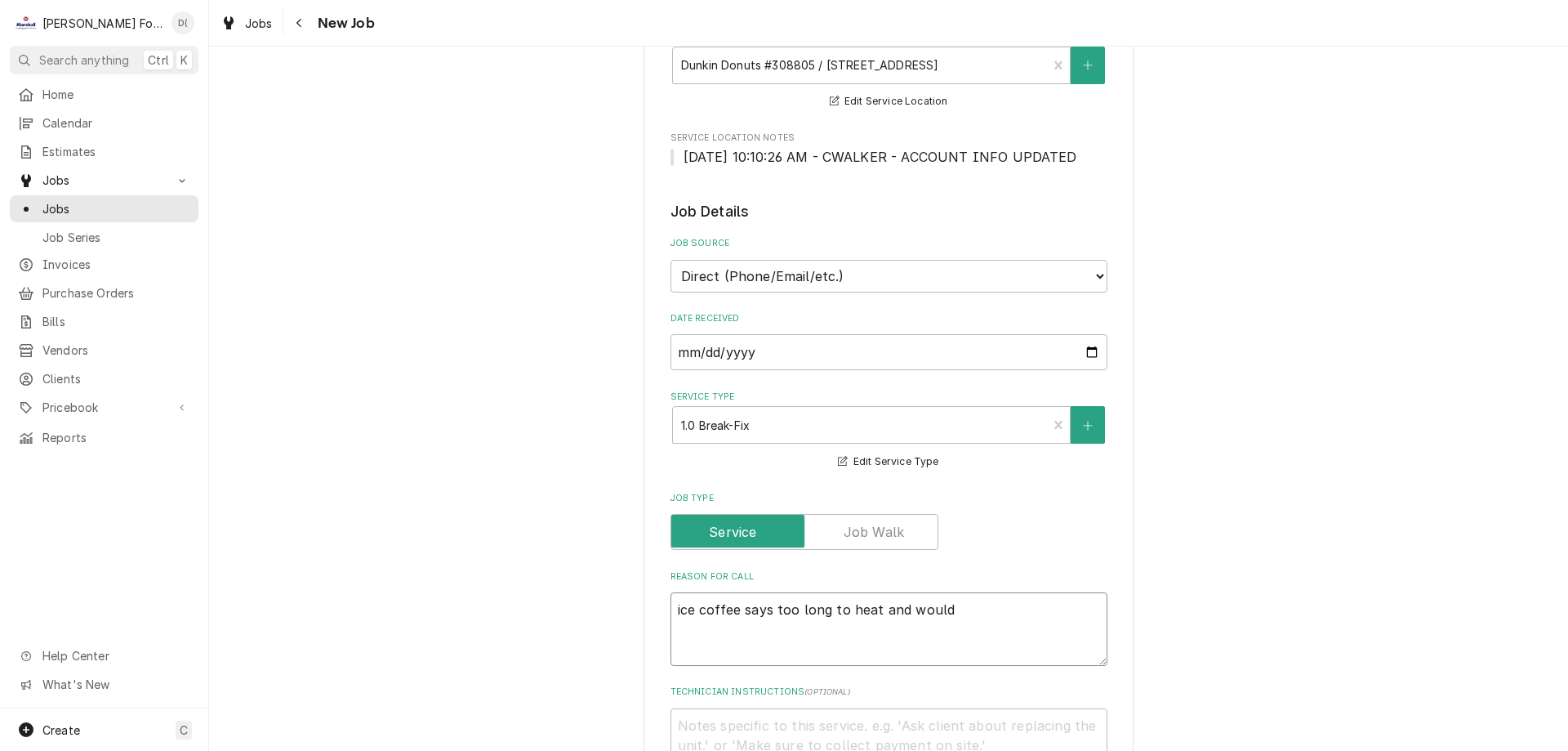
type textarea "x"
type textarea "ice coffee says too long to heat and wouldn"
type textarea "x"
type textarea "ice coffee says too long to heat and wouldnt"
type textarea "x"
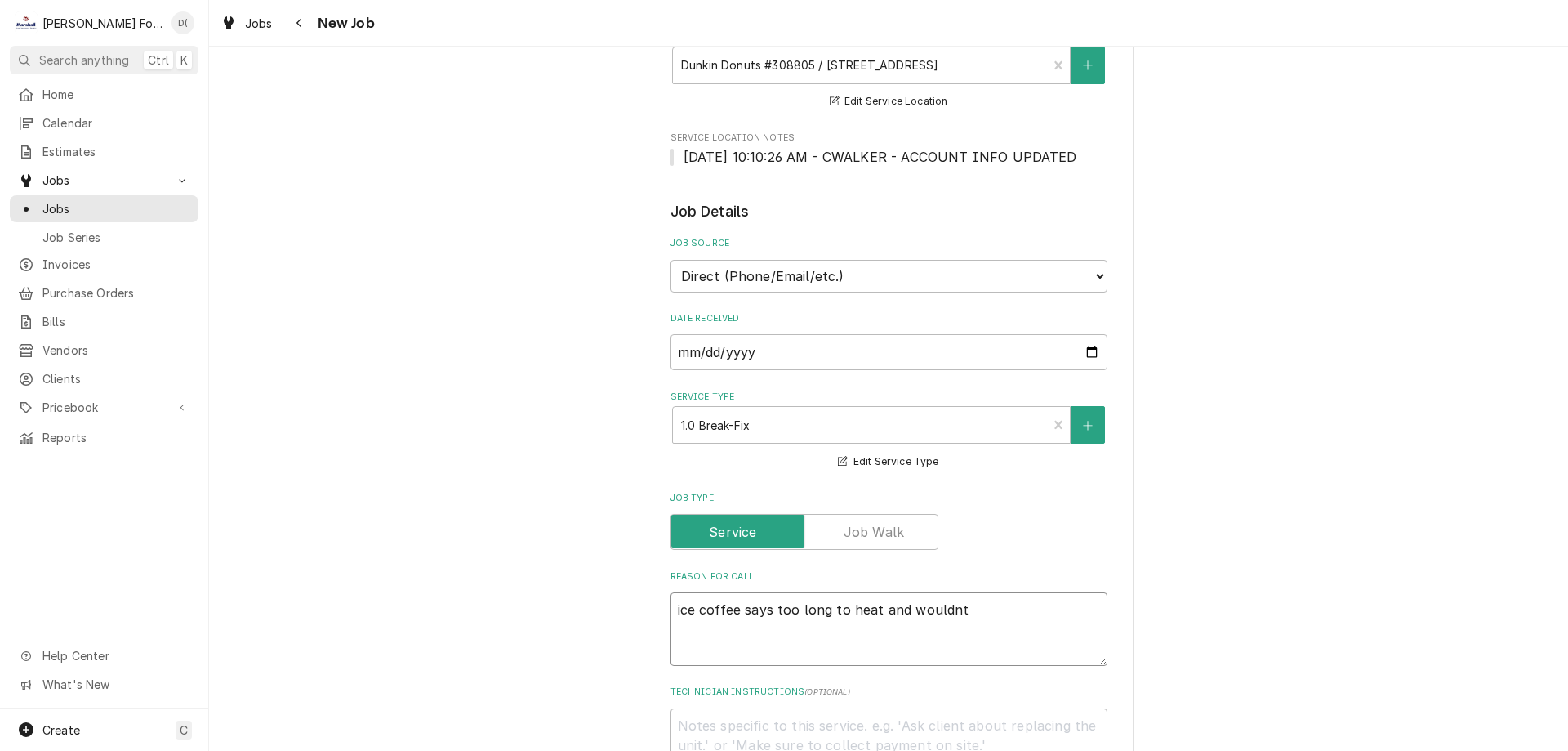
type textarea "ice coffee says too long to heat and wouldnt"
type textarea "x"
type textarea "ice coffee says too long to heat and wouldnt"
type textarea "x"
type textarea "ice coffee says too long to heat and wouldn"
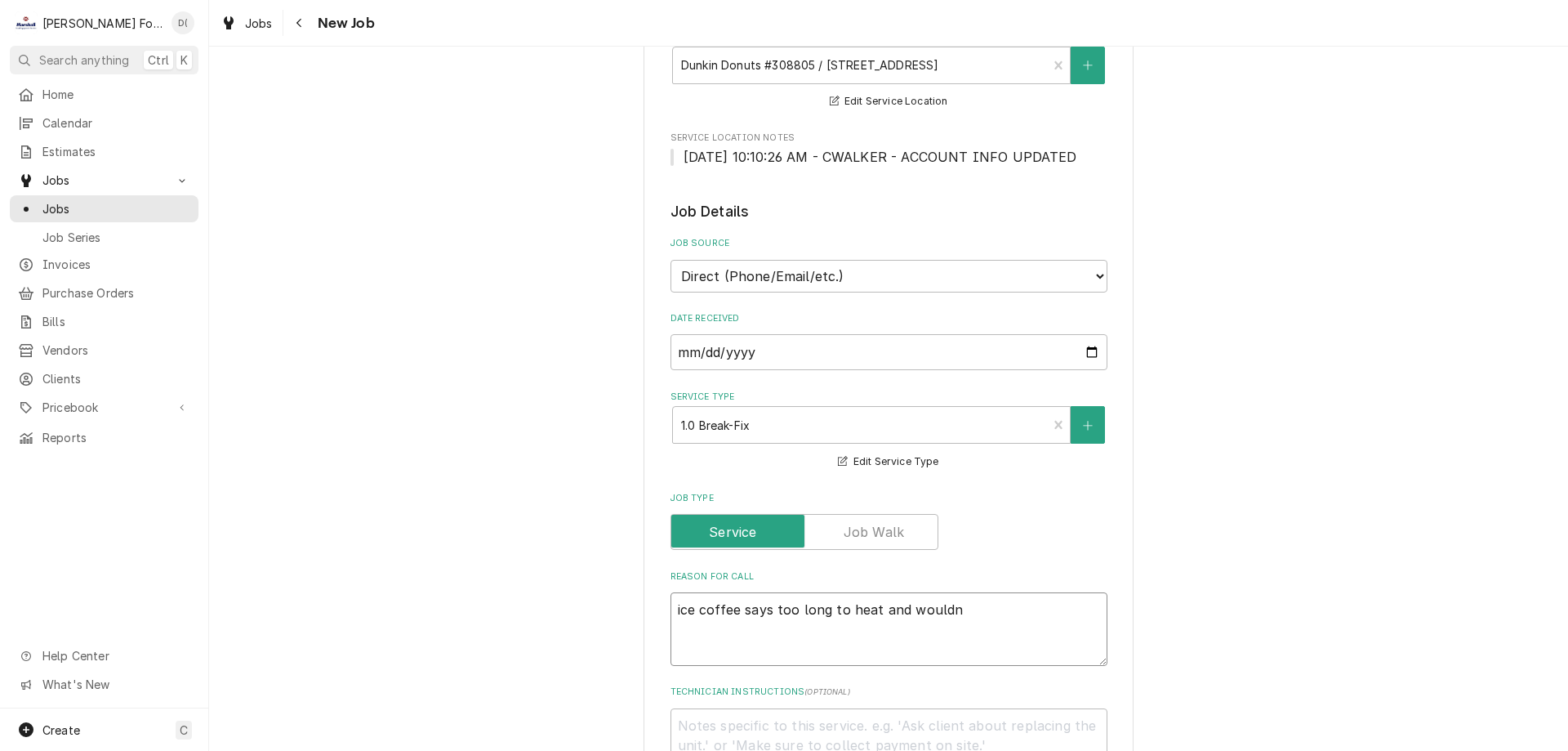
type textarea "x"
type textarea "ice coffee says too long to heat and wouldnt"
type textarea "x"
type textarea "ice coffee says too long to heat and wouldnt"
type textarea "x"
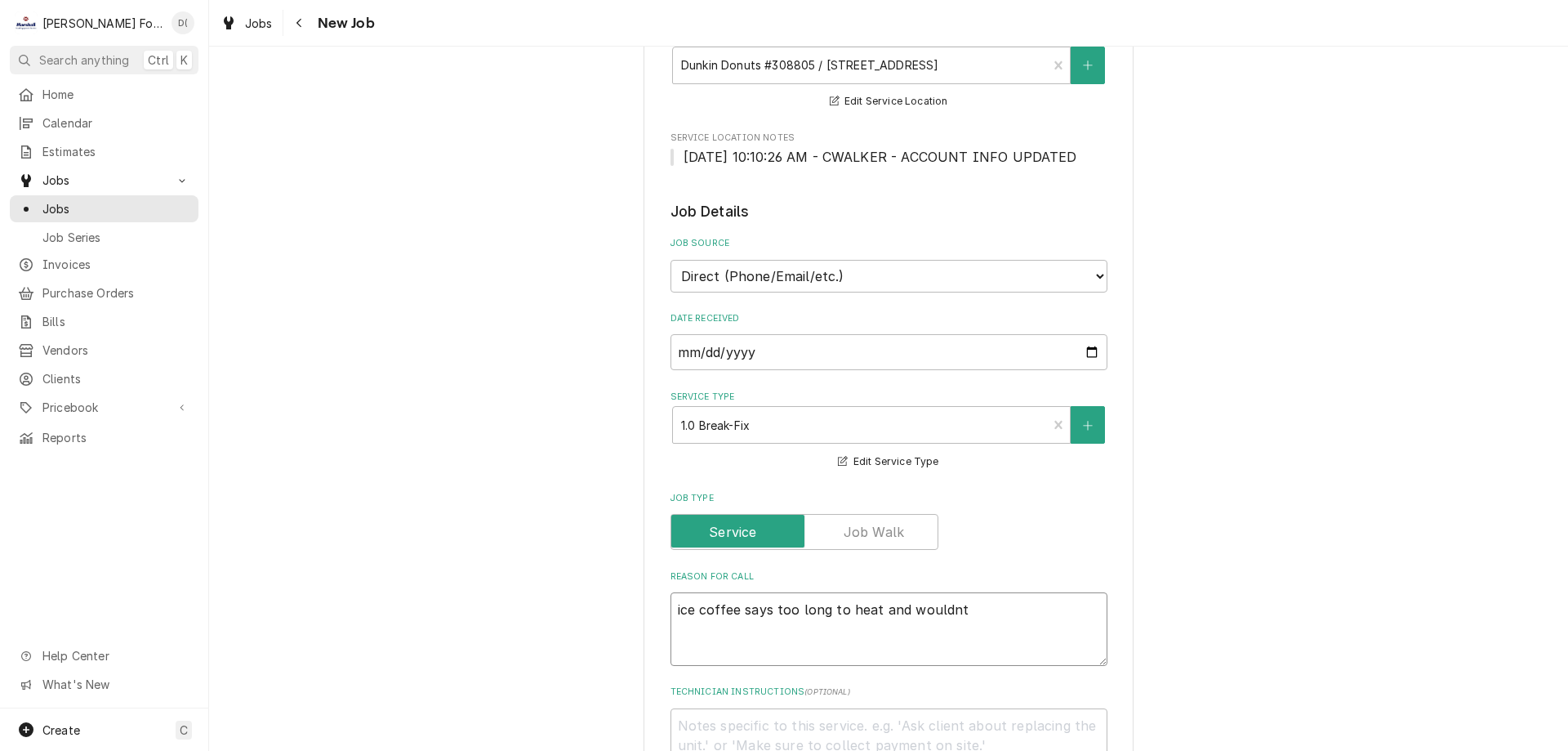
type textarea "ice coffee says too long to heat and wouldnt b"
type textarea "x"
type textarea "ice coffee says too long to heat and wouldnt br"
type textarea "x"
type textarea "ice coffee says too long to heat and wouldnt bre"
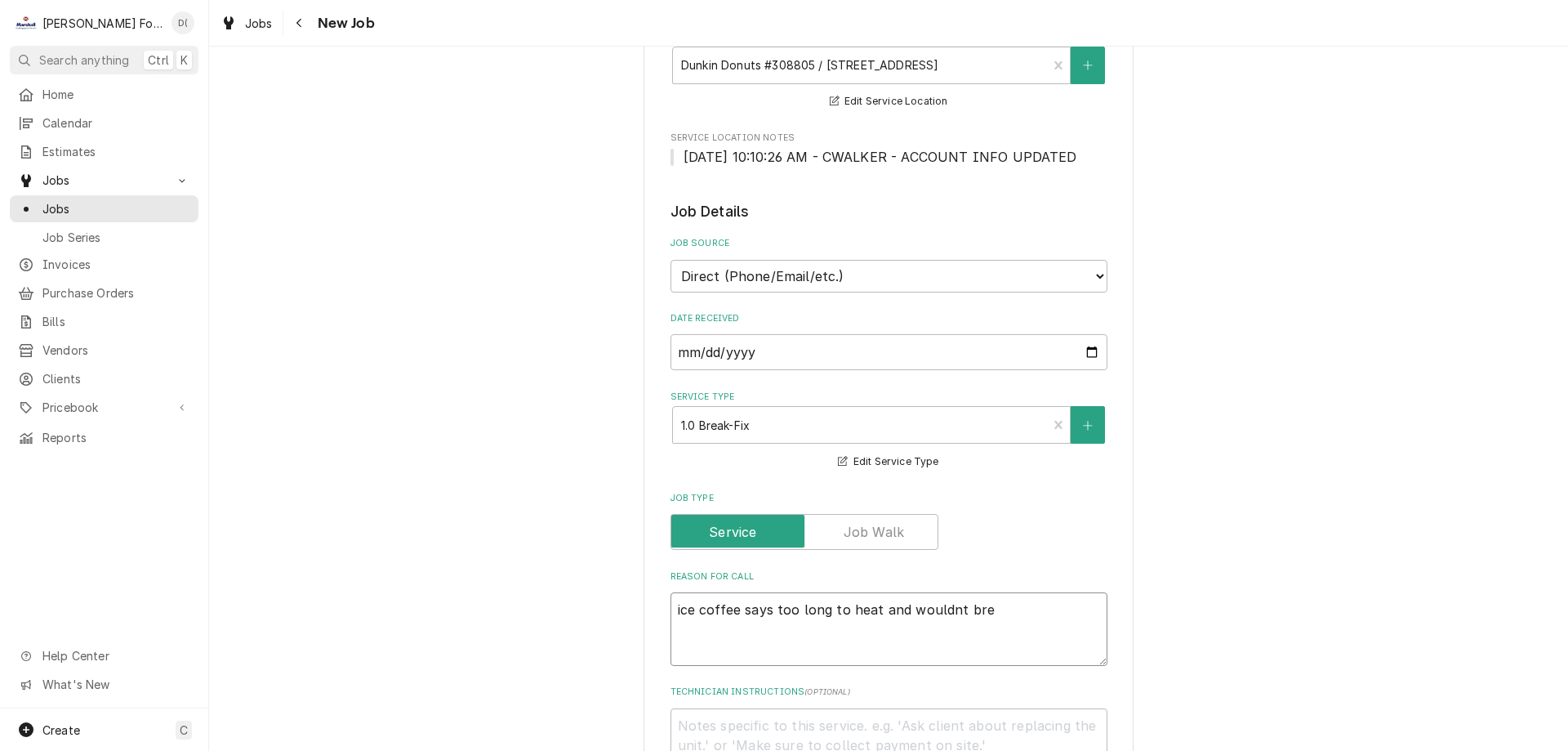
type textarea "x"
type textarea "ice coffee says too long to heat and wouldnt brew"
type textarea "x"
type textarea "ice coffee says too long to heat and wouldnt brew"
type textarea "x"
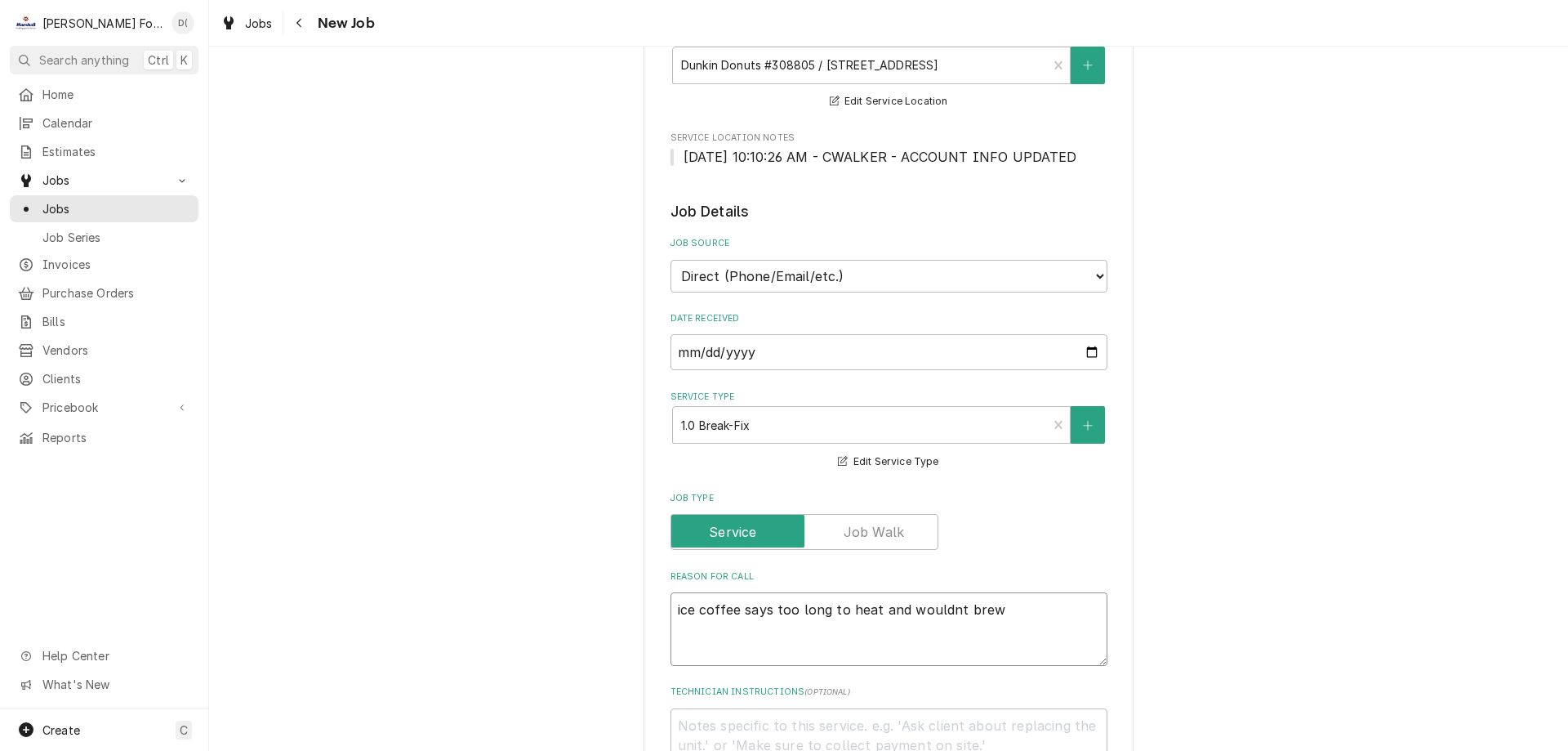
type textarea "ice coffee says too long to heat and wouldnt brew t"
type textarea "x"
type textarea "ice coffee says too long to heat and wouldnt brew th"
type textarea "x"
type textarea "ice coffee says too long to heat and wouldnt brew the"
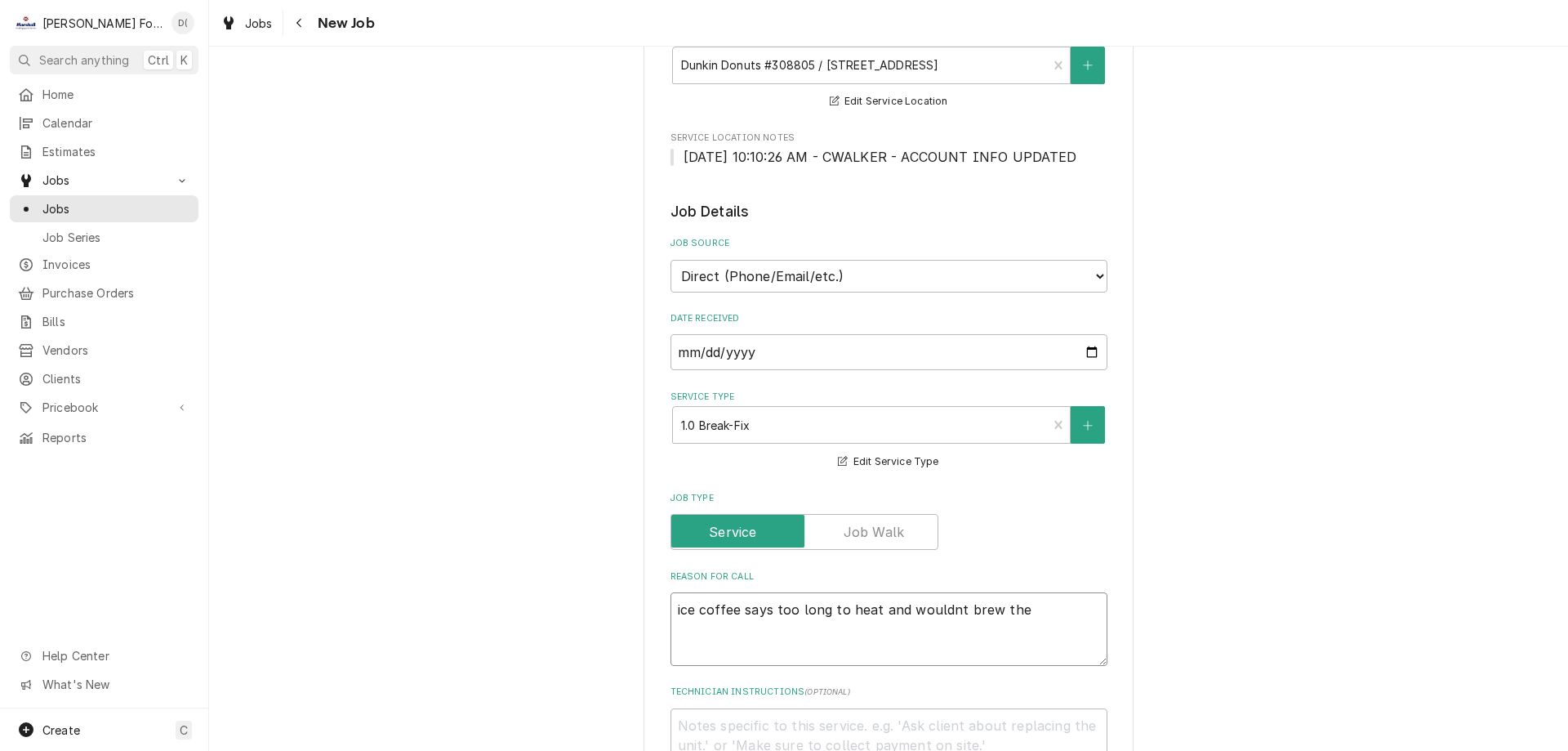
type textarea "x"
type textarea "ice coffee says too long to heat and wouldnt brew they"
type textarea "x"
type textarea "ice coffee says too long to heat and wouldnt brew they"
type textarea "x"
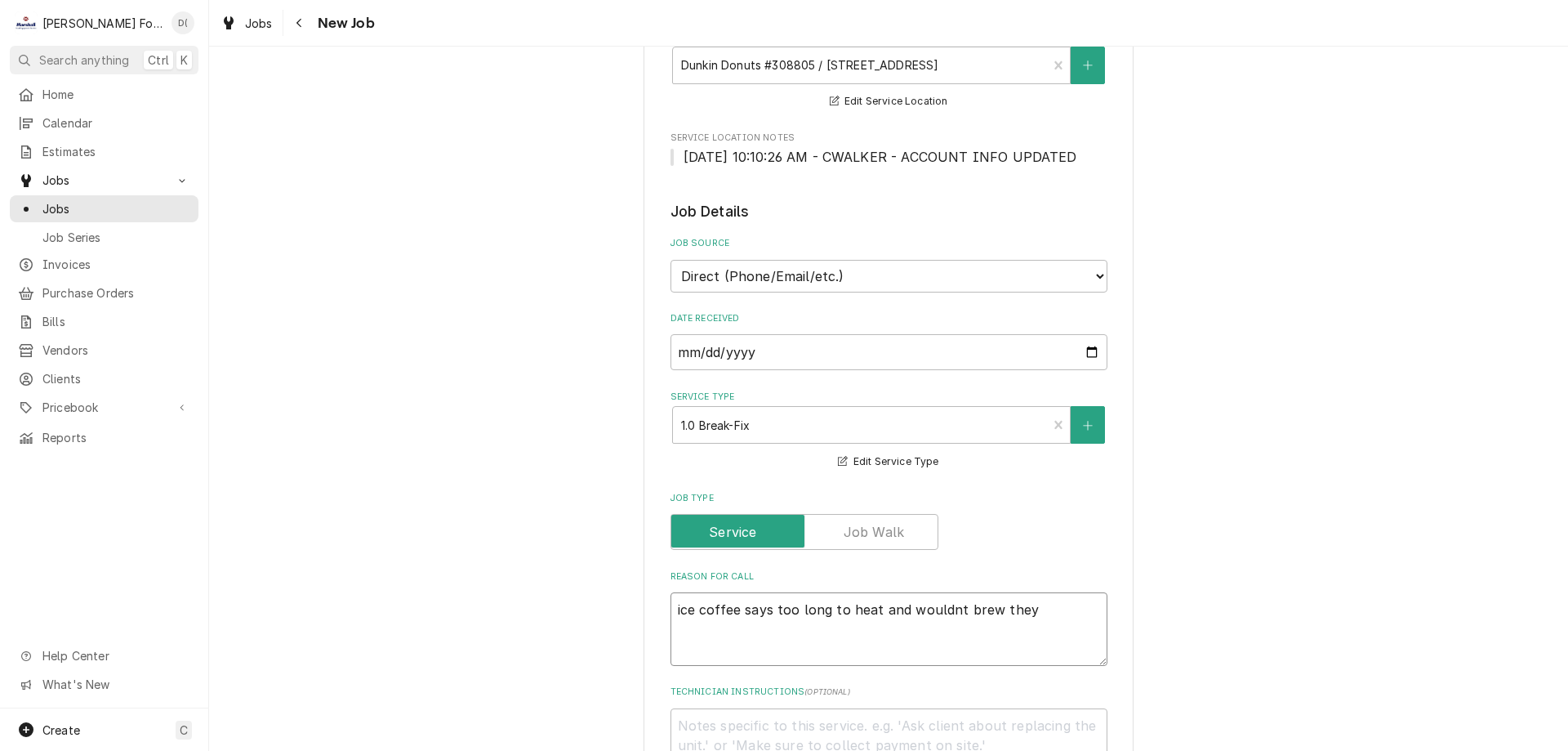
type textarea "ice coffee says too long to heat and wouldnt brew they u"
type textarea "x"
type textarea "ice coffee says too long to heat and wouldnt brew they un"
type textarea "x"
type textarea "ice coffee says too long to heat and wouldnt brew they unp"
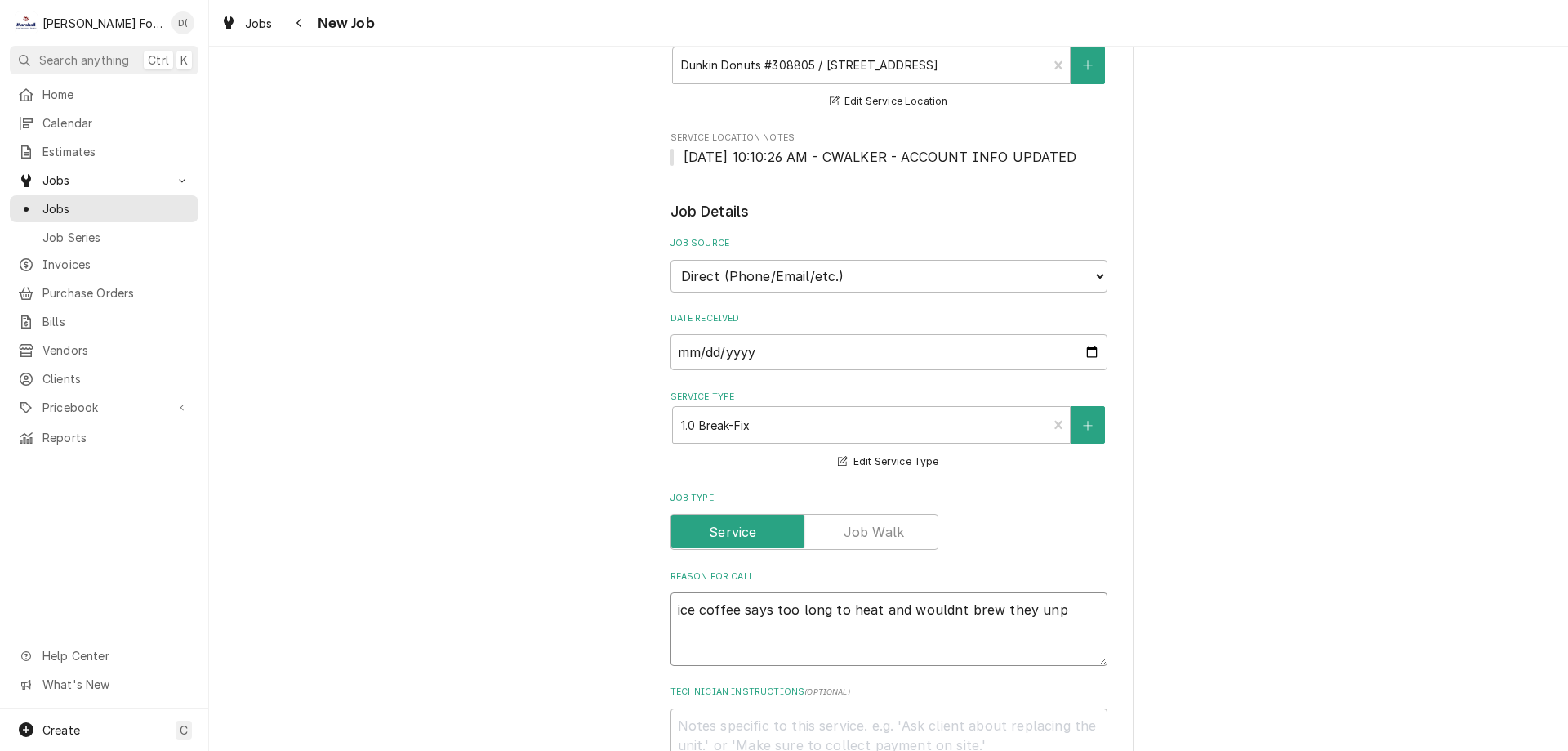
type textarea "x"
type textarea "ice coffee says too long to heat and wouldnt brew they unpl"
type textarea "x"
type textarea "ice coffee says too long to heat and wouldnt brew they unplu"
type textarea "x"
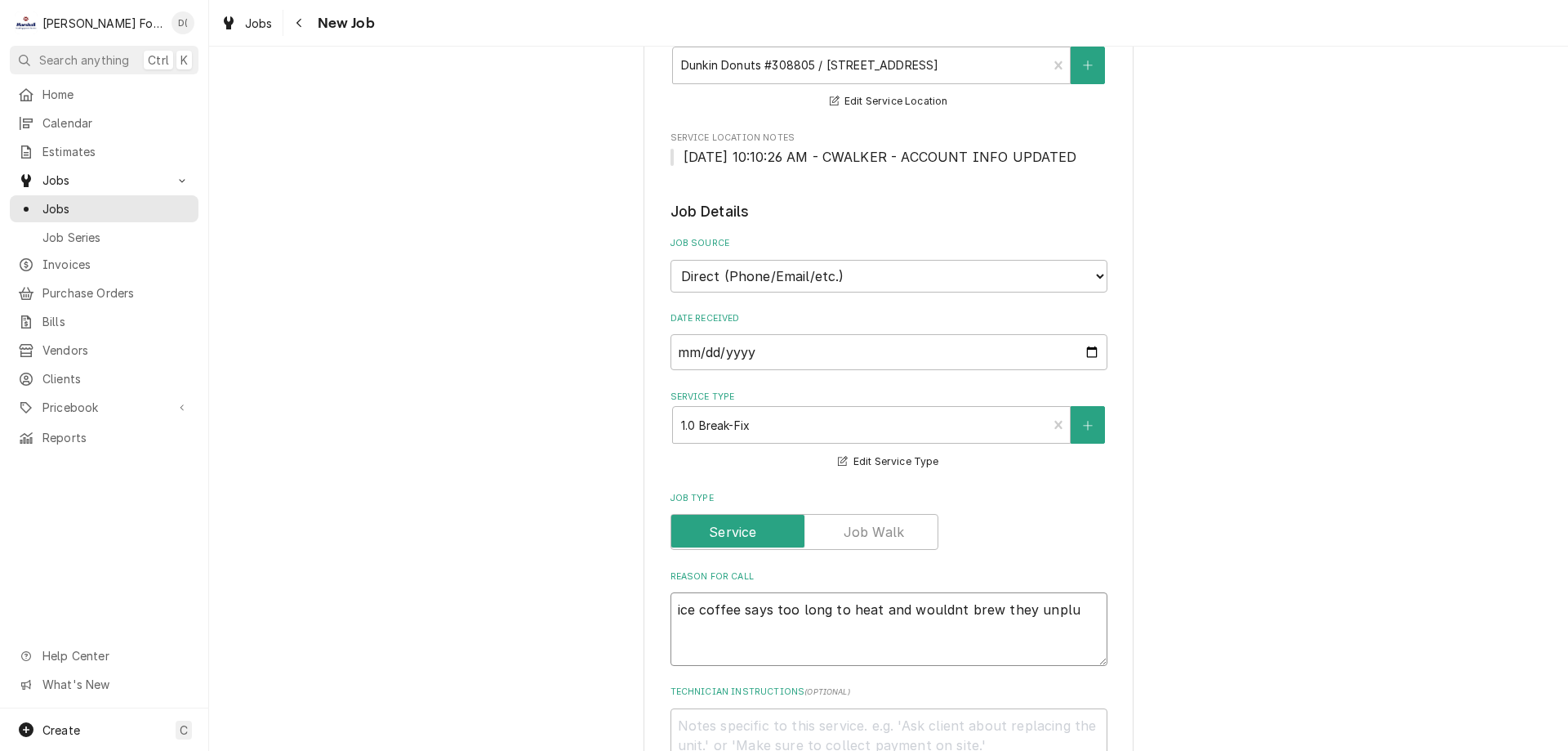
type textarea "ice coffee says too long to heat and wouldnt brew they unplug"
type textarea "x"
type textarea "ice coffee says too long to heat and wouldnt brew they unplugg"
type textarea "x"
type textarea "ice coffee says too long to heat and wouldnt brew they unplugge"
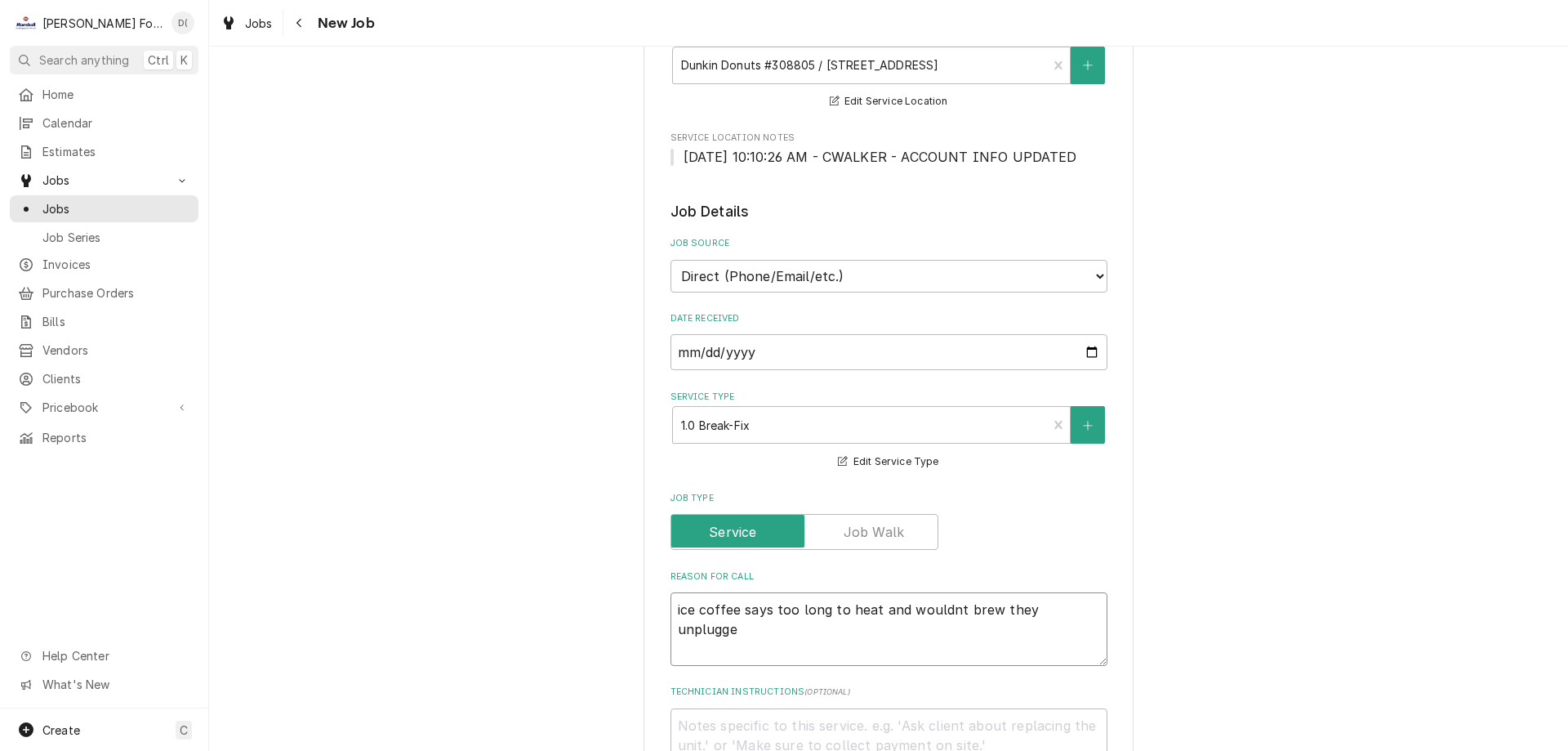
type textarea "x"
type textarea "ice coffee says too long to heat and wouldnt brew they unplugged"
type textarea "x"
type textarea "ice coffee says too long to heat and wouldnt brew they unplugged"
click at [926, 620] on textarea "ice coffee says too long to heat and wouldnt brew they unplugged" at bounding box center [888, 628] width 437 height 73
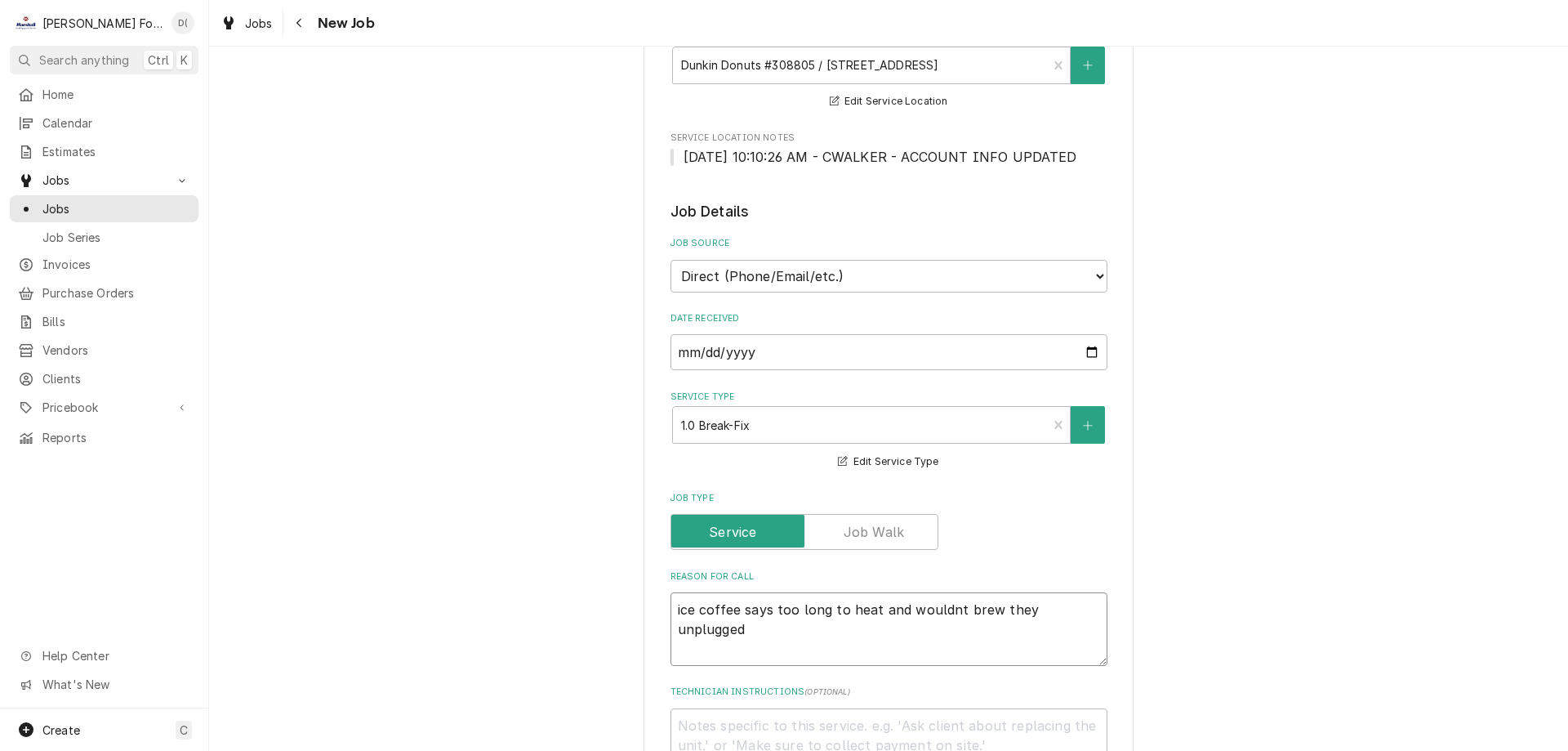
click at [945, 609] on textarea "ice coffee says too long to heat and wouldnt brew they unplugged" at bounding box center [888, 628] width 437 height 73
type textarea "x"
type textarea "ice coffee says too long to heat and wouldn't brew they unplugged"
click at [1092, 609] on textarea "ice coffee says too long to heat and wouldn't brew they unplugged" at bounding box center [888, 628] width 437 height 73
type textarea "x"
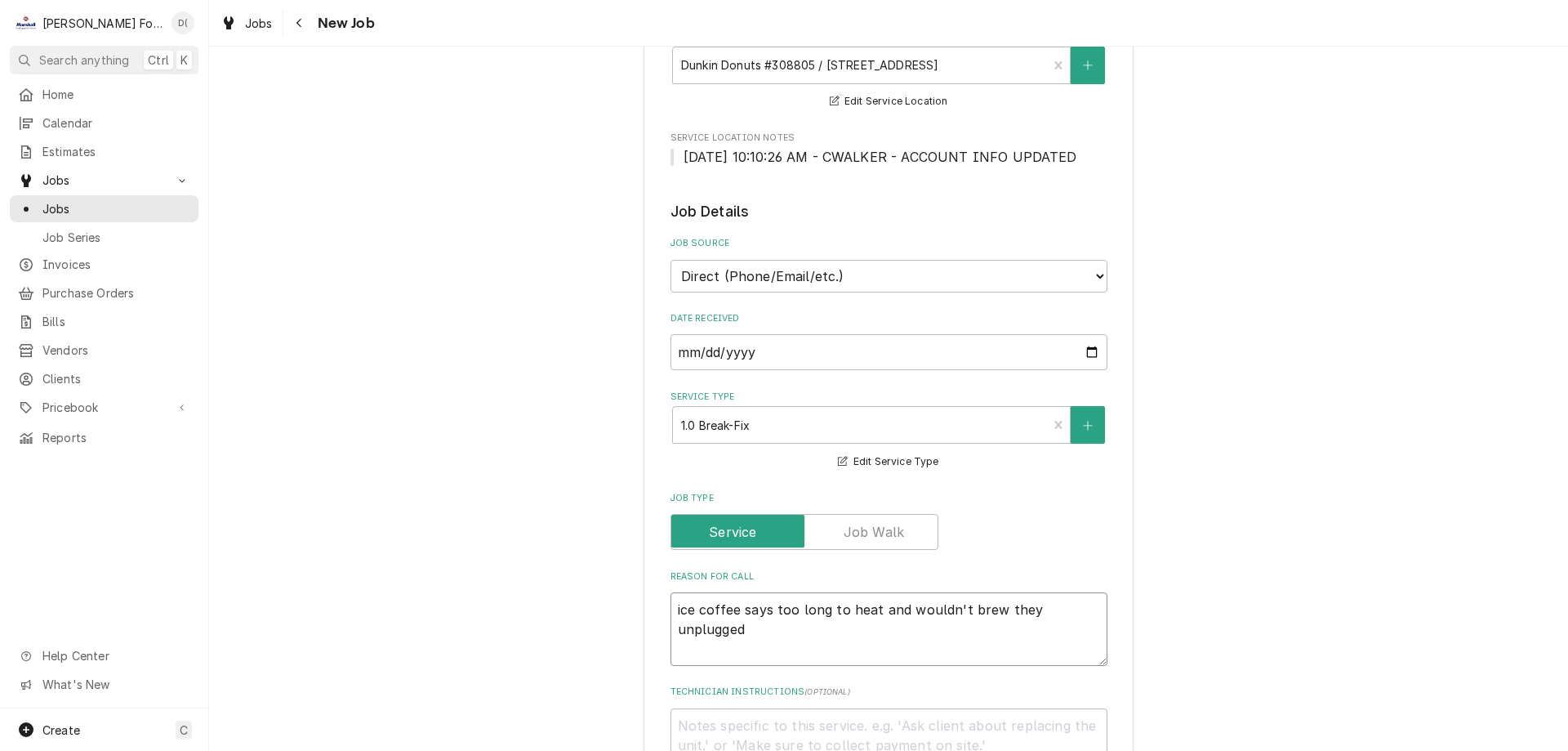
type textarea "ice coffee says too long to heat and wouldn't brew they unplugged"
type textarea "x"
type textarea "ice coffee says too long to heat and wouldn't brew they unplugged n"
type textarea "x"
type textarea "ice coffee says too long to heat and wouldn't brew they unplugged no"
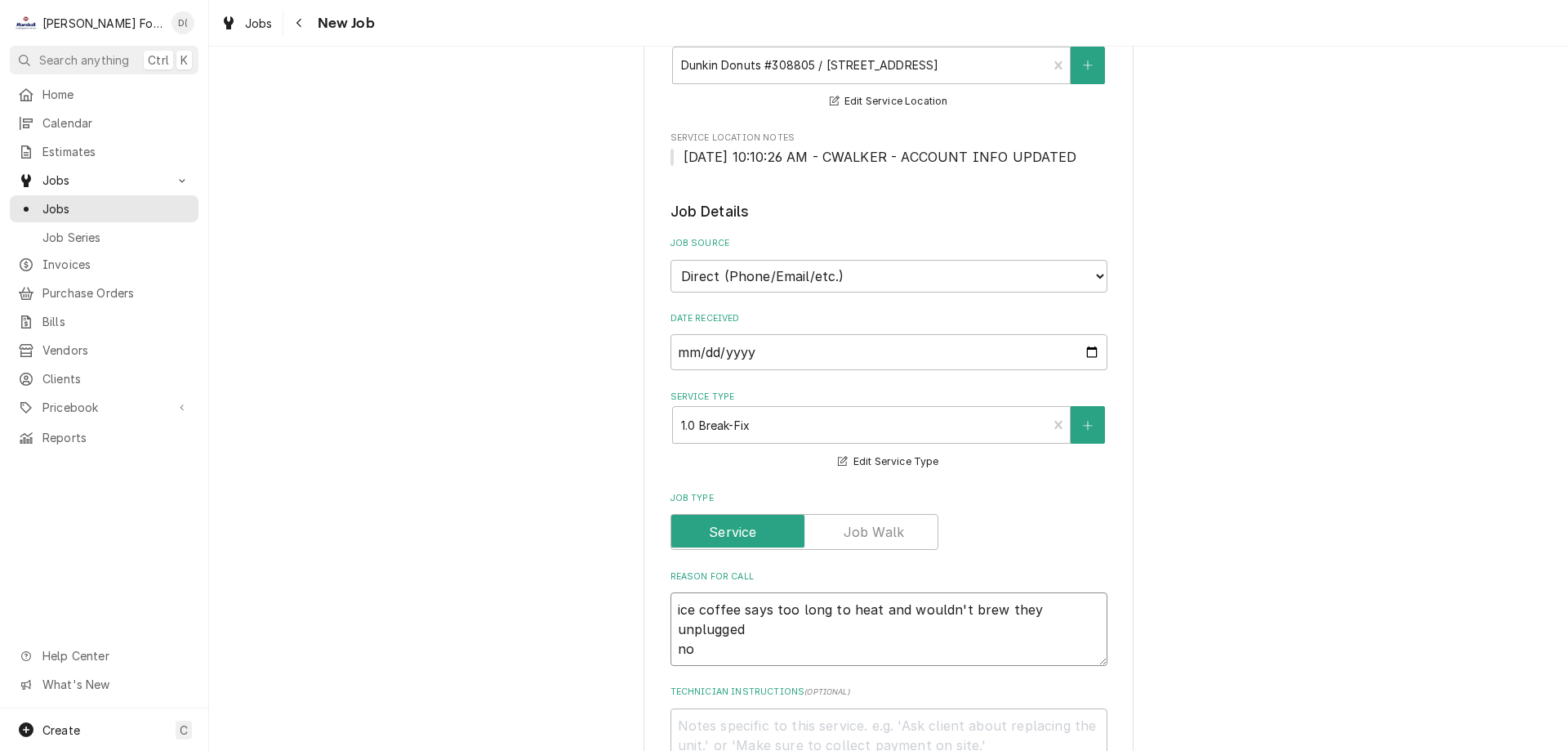
type textarea "x"
type textarea "ice coffee says too long to heat and wouldn't brew they unplugged now"
type textarea "x"
type textarea "ice coffee says too long to heat and wouldn't brew they unplugged now"
type textarea "x"
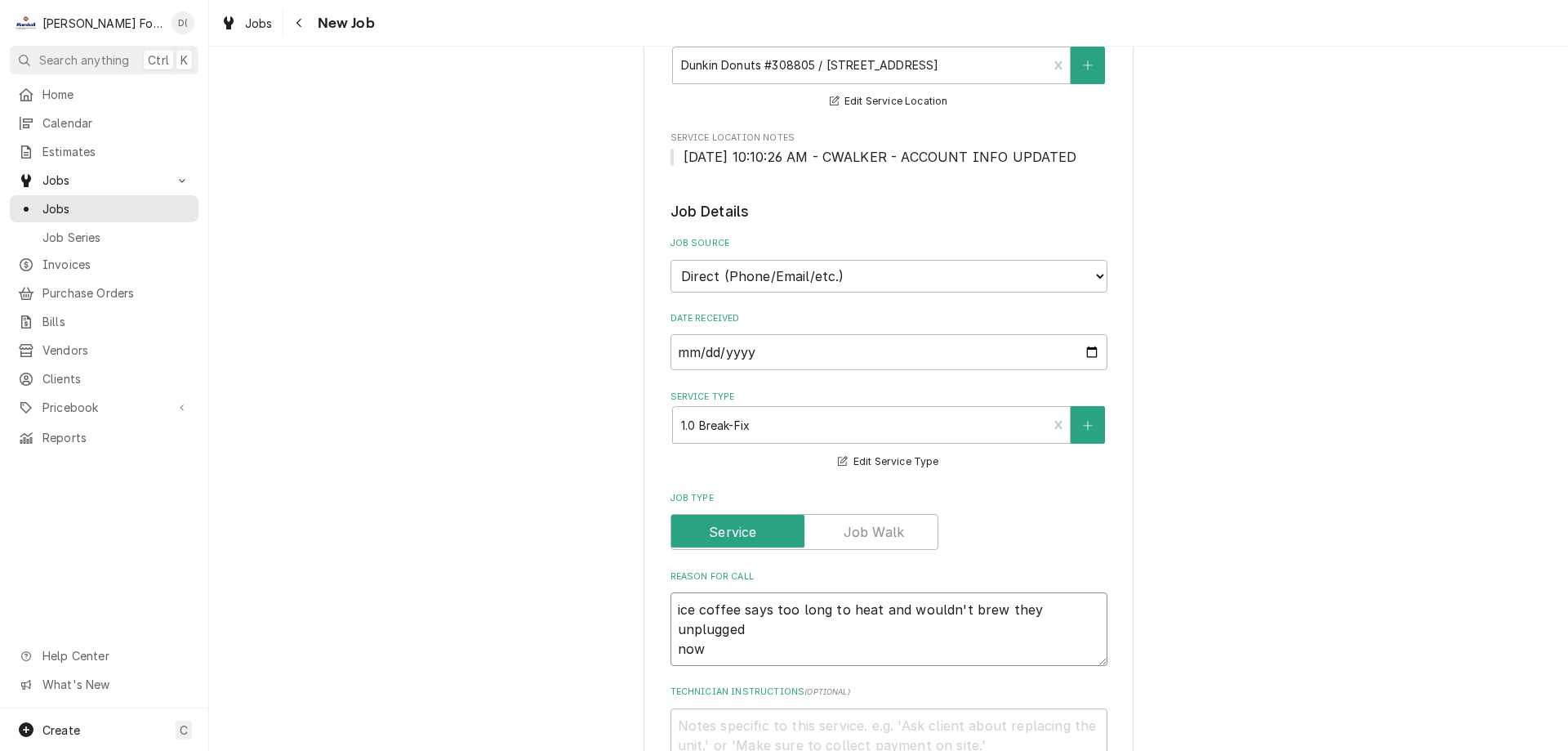
type textarea "ice coffee says too long to heat and wouldn't brew they unplugged now w"
type textarea "x"
type textarea "ice coffee says too long to heat and wouldn't brew they unplugged now wo"
type textarea "x"
type textarea "ice coffee says too long to heat and wouldn't brew they unplugged now wor"
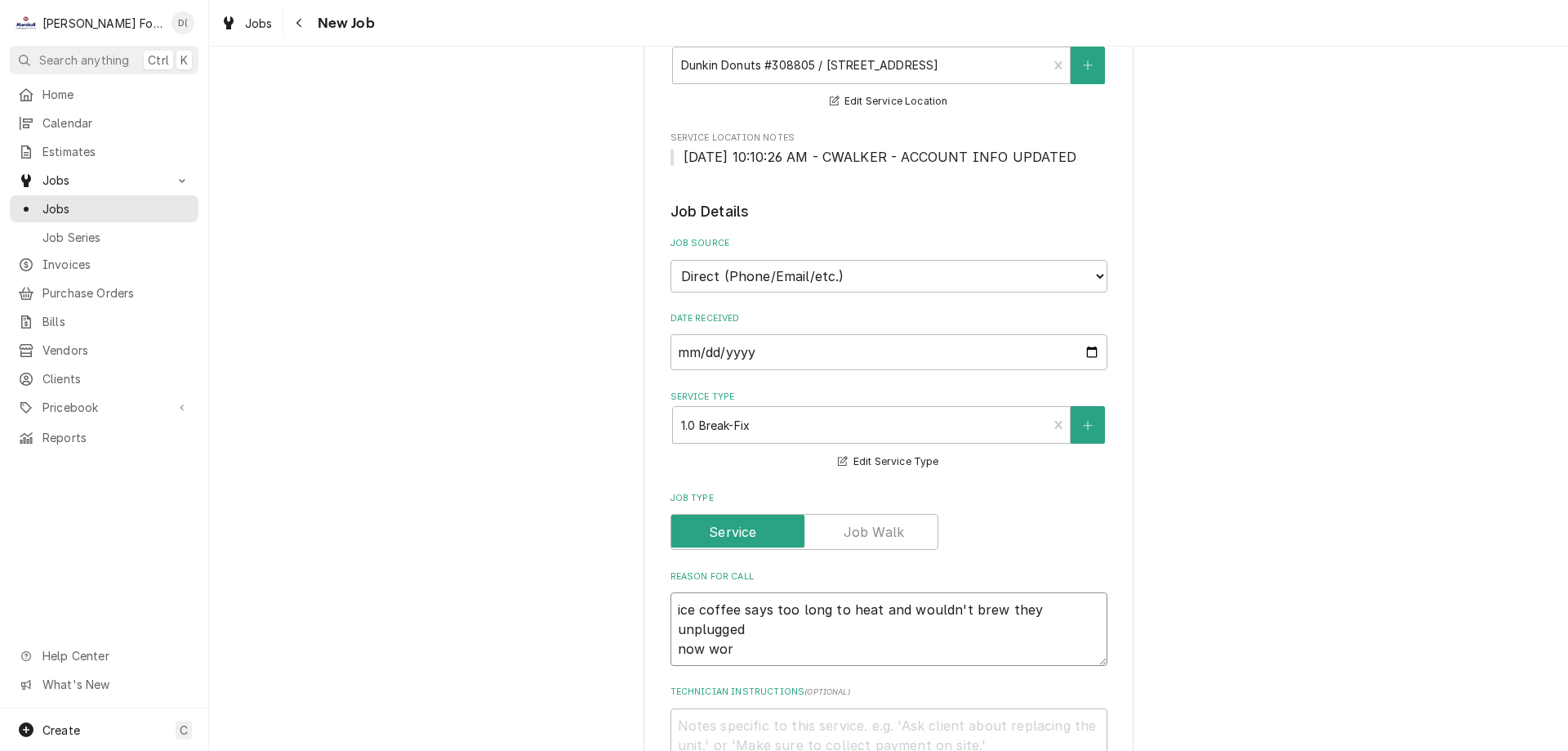
type textarea "x"
type textarea "ice coffee says too long to heat and wouldn't brew they unplugged now work"
type textarea "x"
type textarea "ice coffee says too long to heat and wouldn't brew they unplugged now works"
type textarea "x"
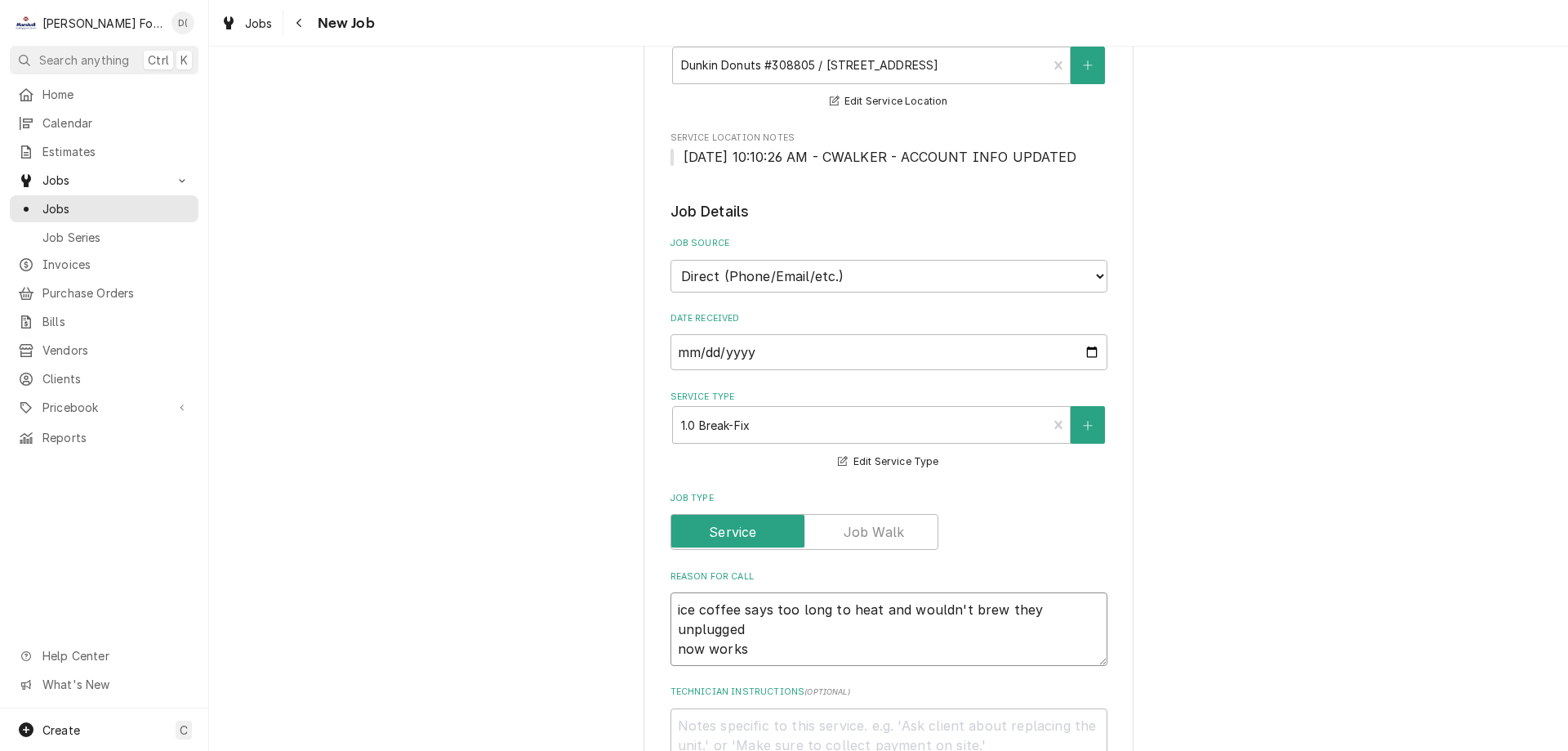
type textarea "ice coffee says too long to heat and wouldn't brew they unplugged now works"
type textarea "x"
type textarea "ice coffee says too long to heat and wouldn't brew they unplugged now works b"
type textarea "x"
type textarea "ice coffee says too long to heat and wouldn't brew they unplugged now works bu"
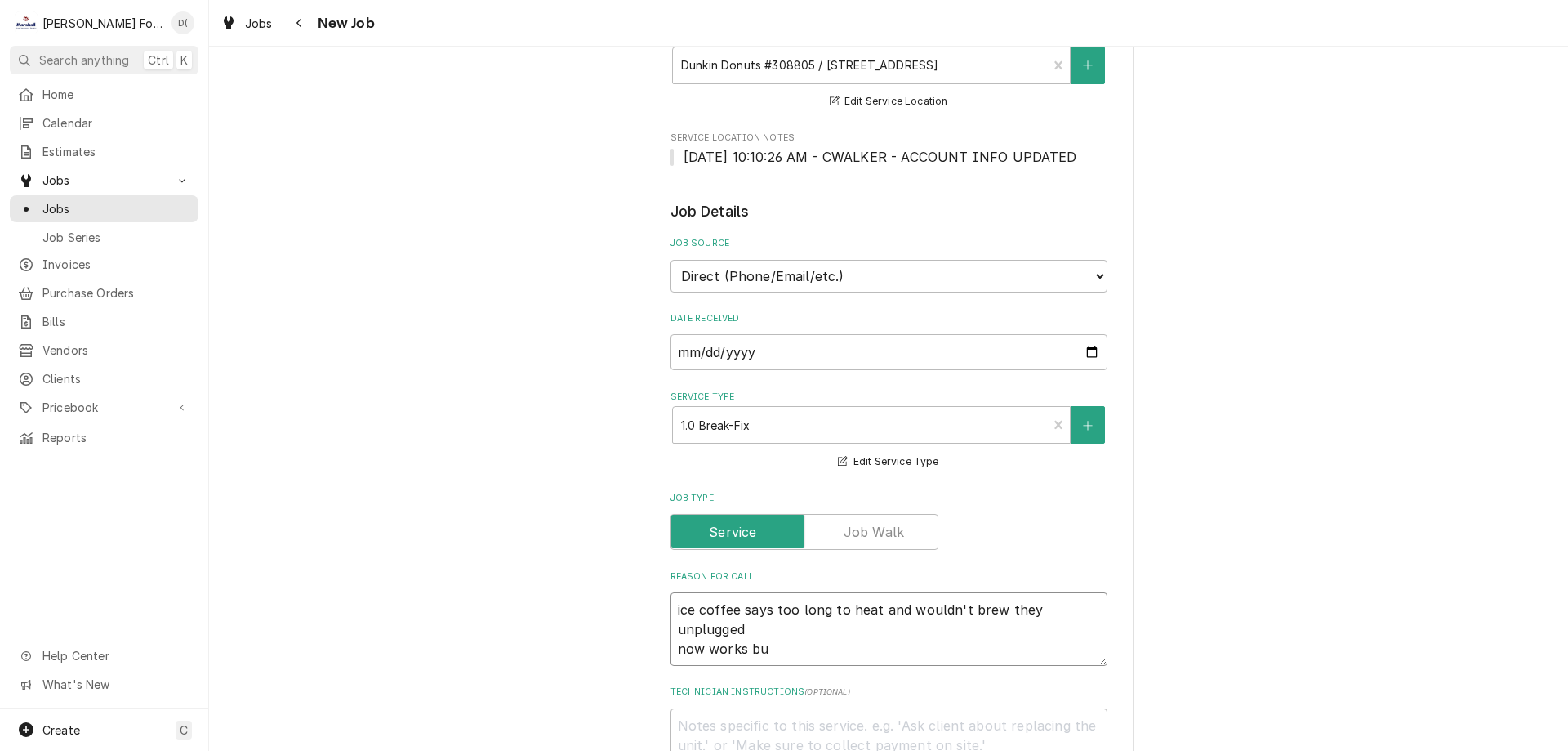
type textarea "x"
type textarea "ice coffee says too long to heat and wouldn't brew they unplugged now works but"
type textarea "x"
type textarea "ice coffee says too long to heat and wouldn't brew they unplugged now works but"
type textarea "x"
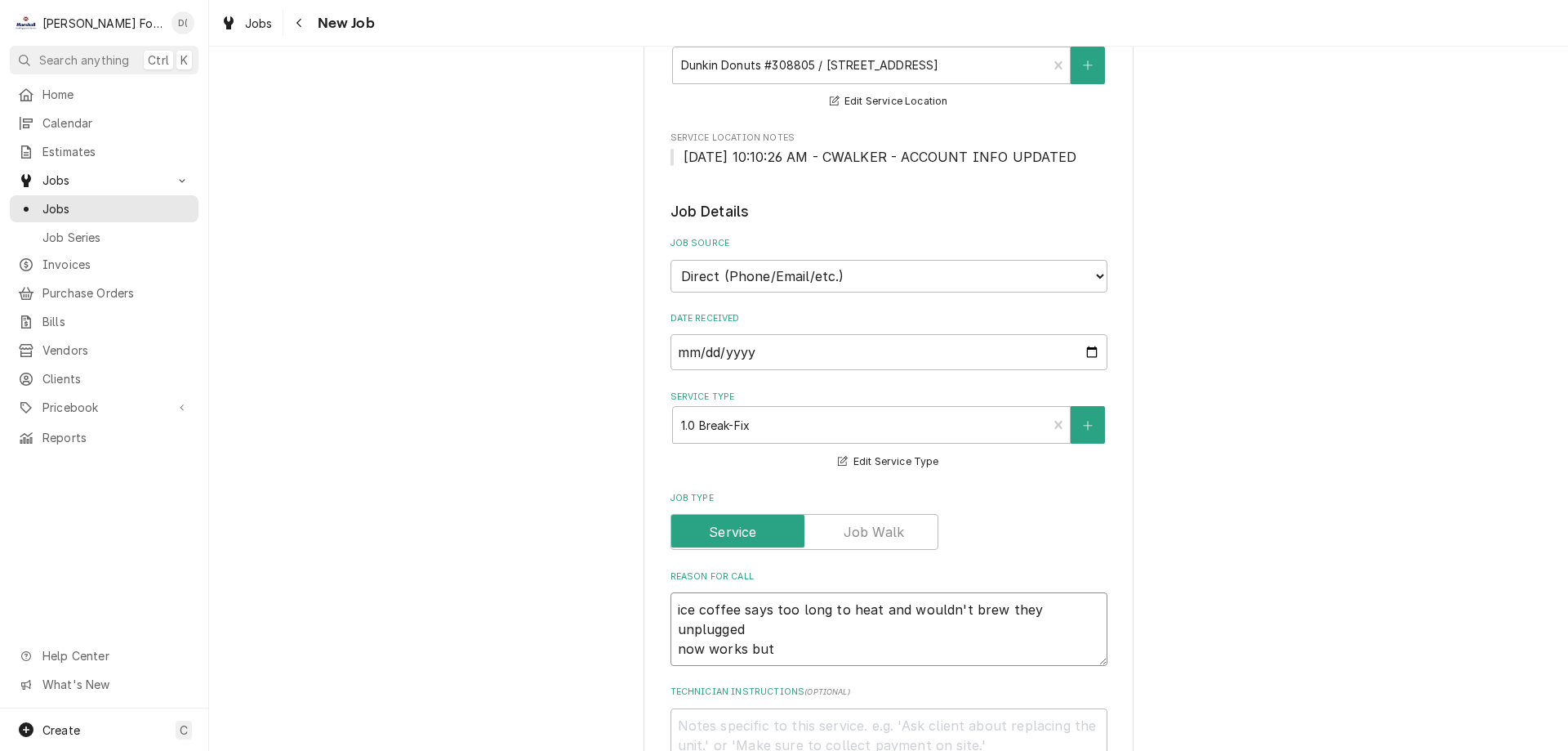
type textarea "ice coffee says too long to heat and wouldn't brew they unplugged now works but…"
type textarea "x"
type textarea "ice coffee says too long to heat and wouldn't brew they unplugged now works but…"
type textarea "x"
type textarea "ice coffee says too long to heat and wouldn't brew they unplugged now works but…"
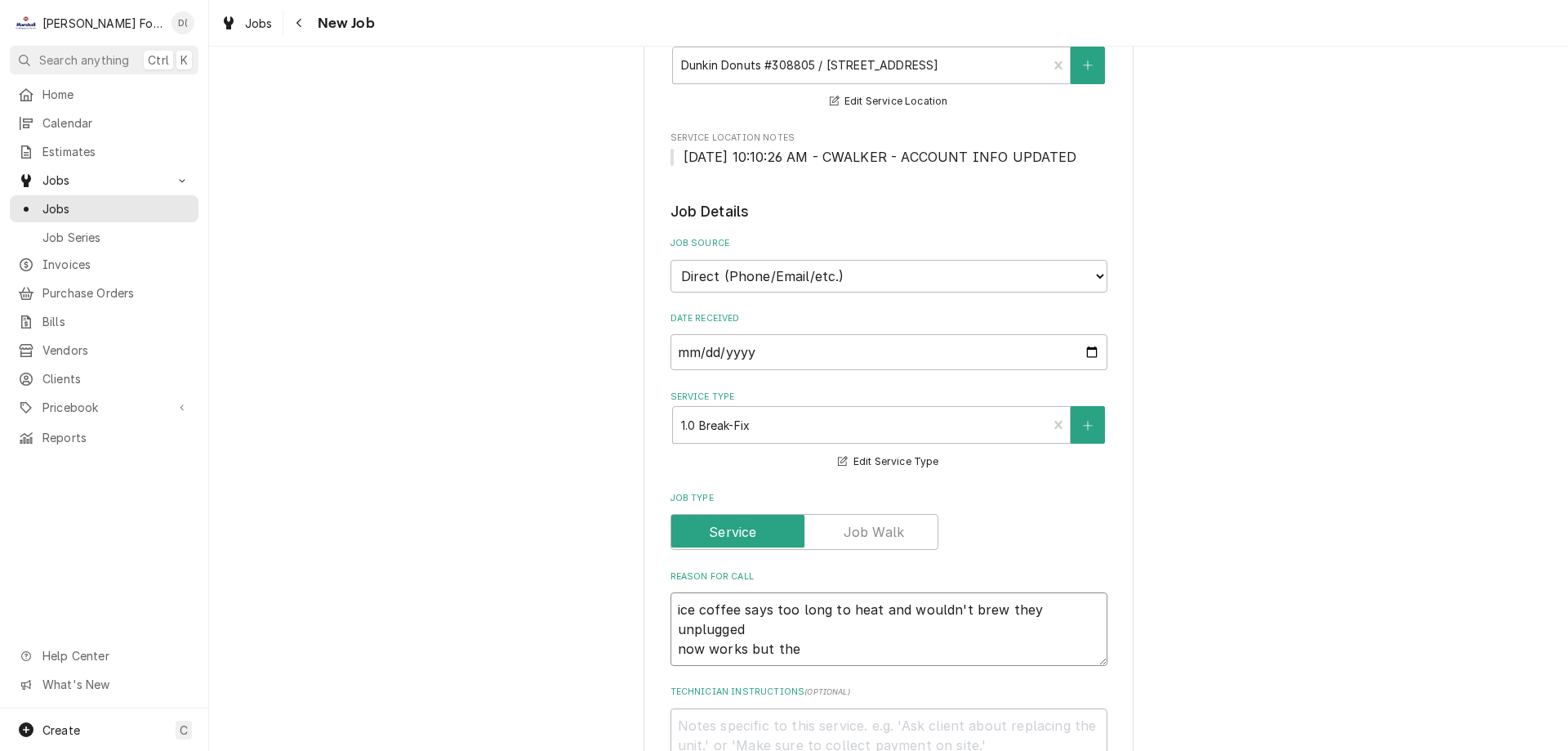
type textarea "x"
type textarea "ice coffee says too long to heat and wouldn't brew they unplugged now works but…"
type textarea "x"
type textarea "ice coffee says too long to heat and wouldn't brew they unplugged now works but…"
type textarea "x"
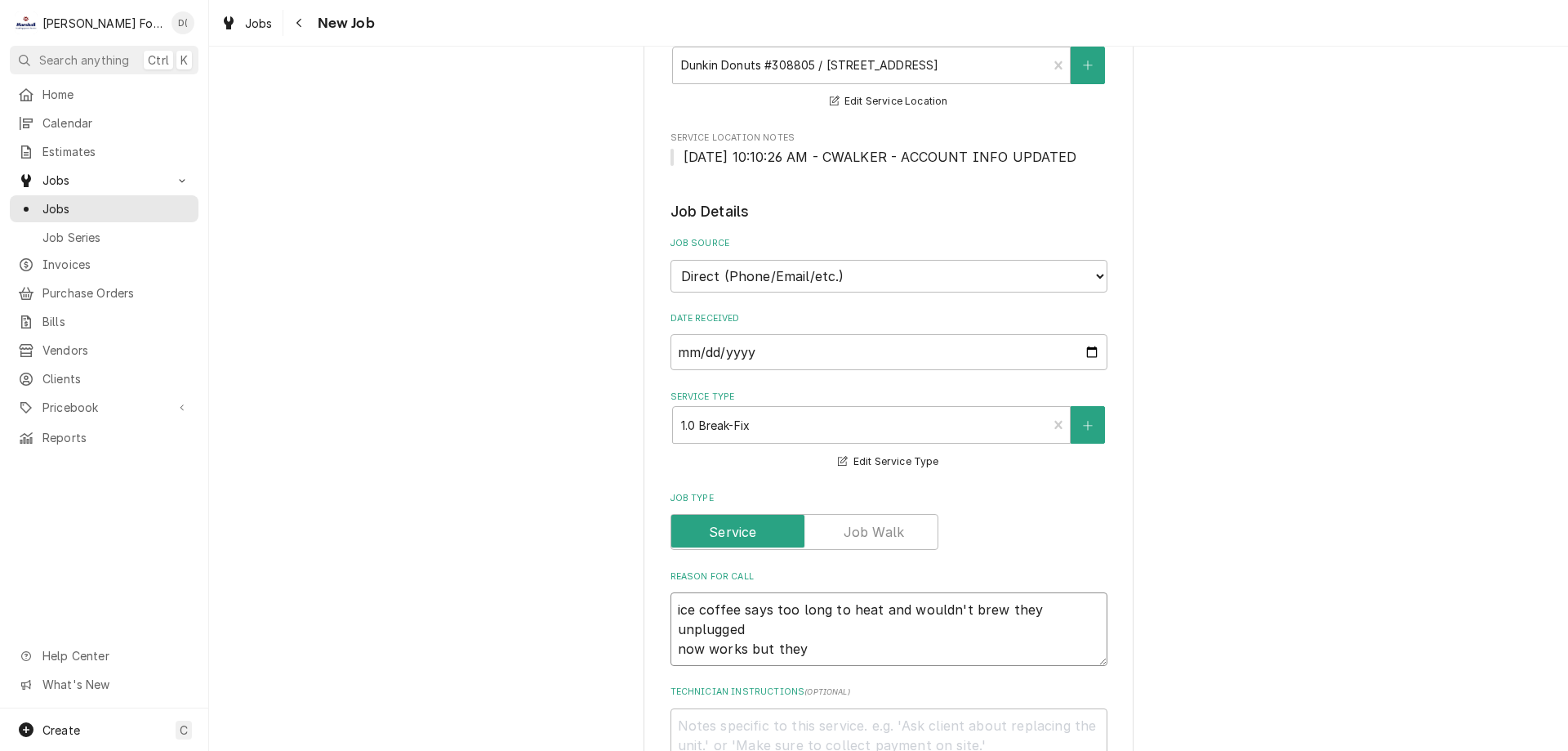
type textarea "ice coffee says too long to heat and wouldn't brew they unplugged now works but…"
type textarea "x"
type textarea "ice coffee says too long to heat and wouldn't brew they unplugged now works but…"
type textarea "x"
type textarea "ice coffee says too long to heat and wouldn't brew they unplugged now works but…"
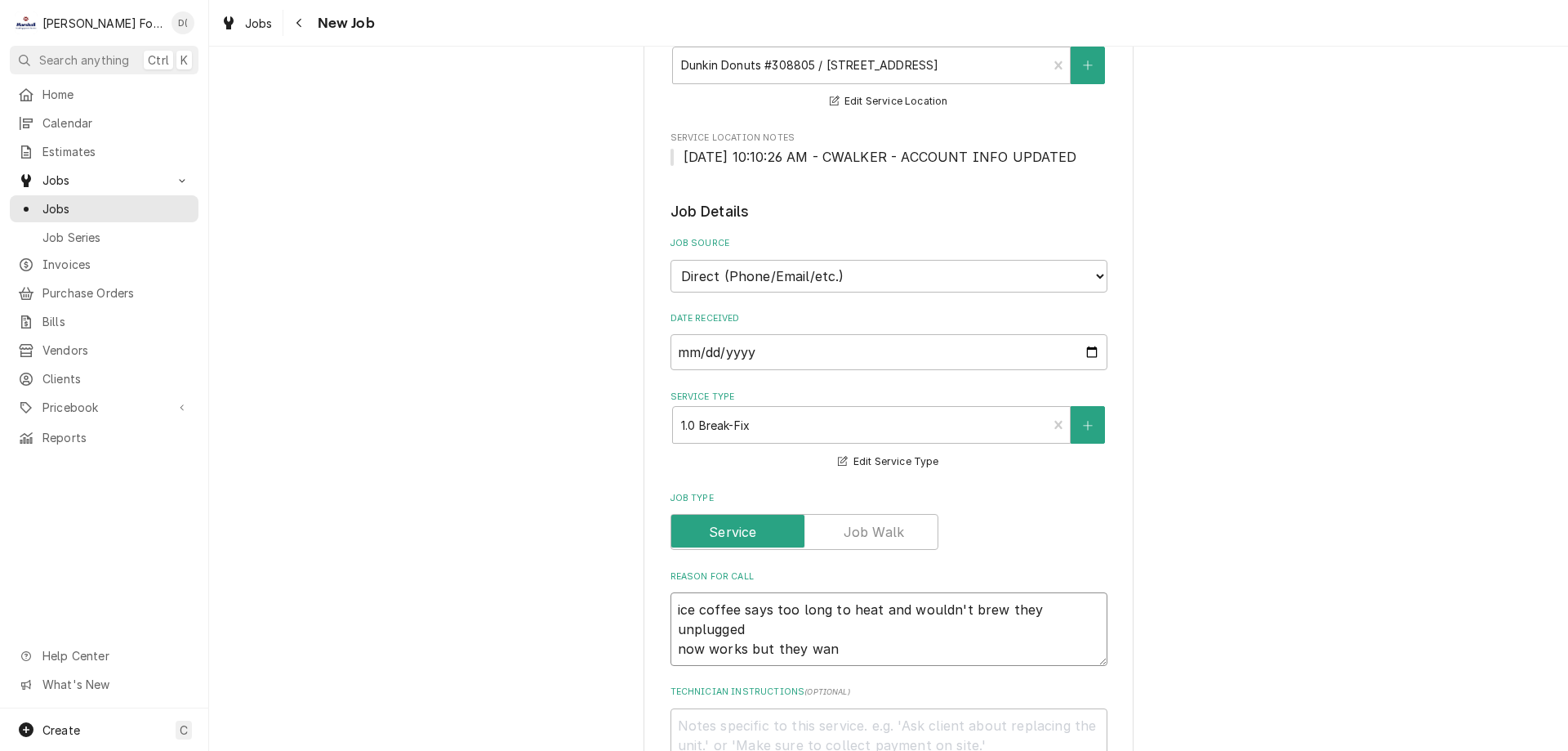
type textarea "x"
type textarea "ice coffee says too long to heat and wouldn't brew they unplugged now works but…"
type textarea "x"
type textarea "ice coffee says too long to heat and wouldn't brew they unplugged now works but…"
type textarea "x"
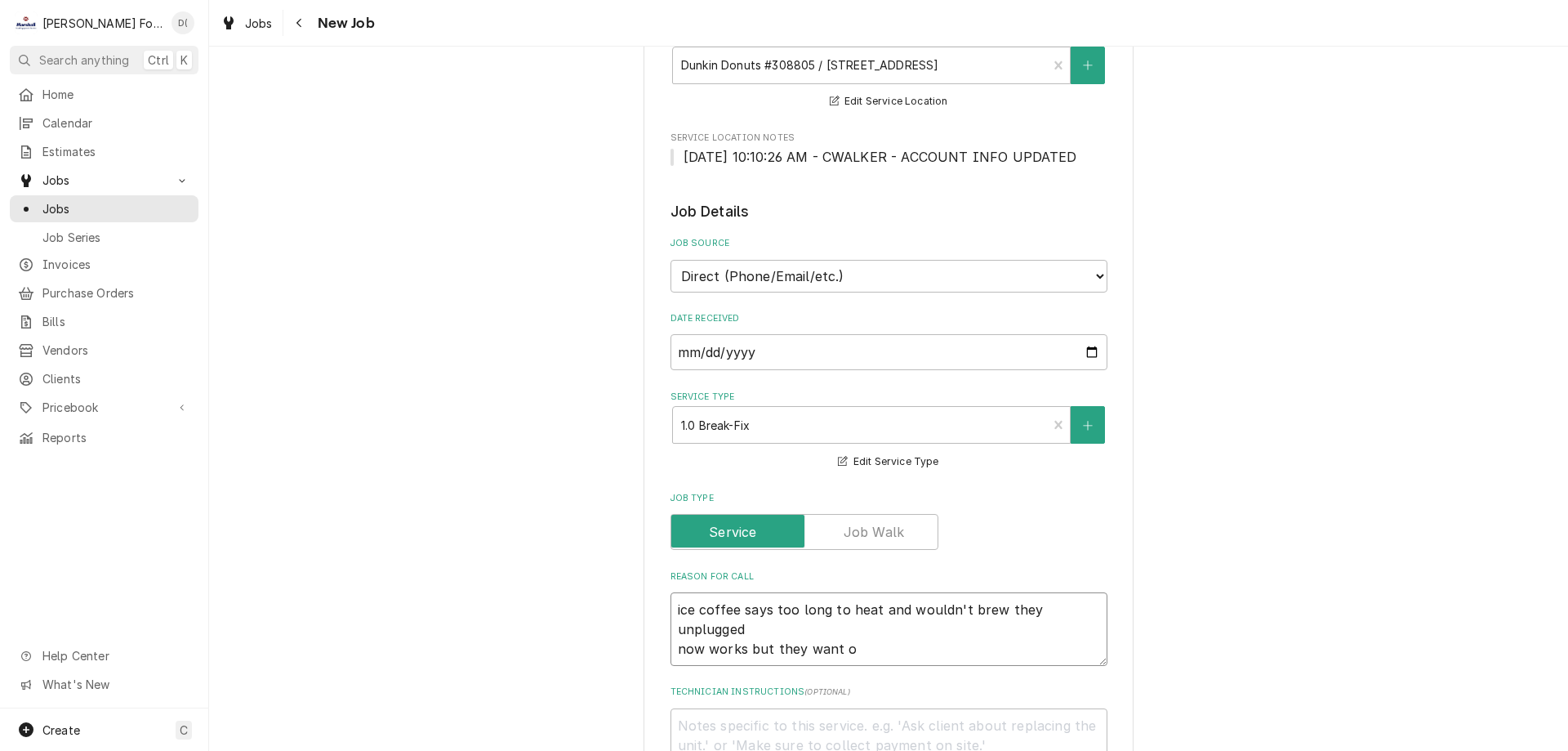
type textarea "ice coffee says too long to heat and wouldn't brew they unplugged now works but…"
type textarea "x"
type textarea "ice coffee says too long to heat and wouldn't brew they unplugged now works but…"
type textarea "x"
type textarea "ice coffee says too long to heat and wouldn't brew they unplugged now works but…"
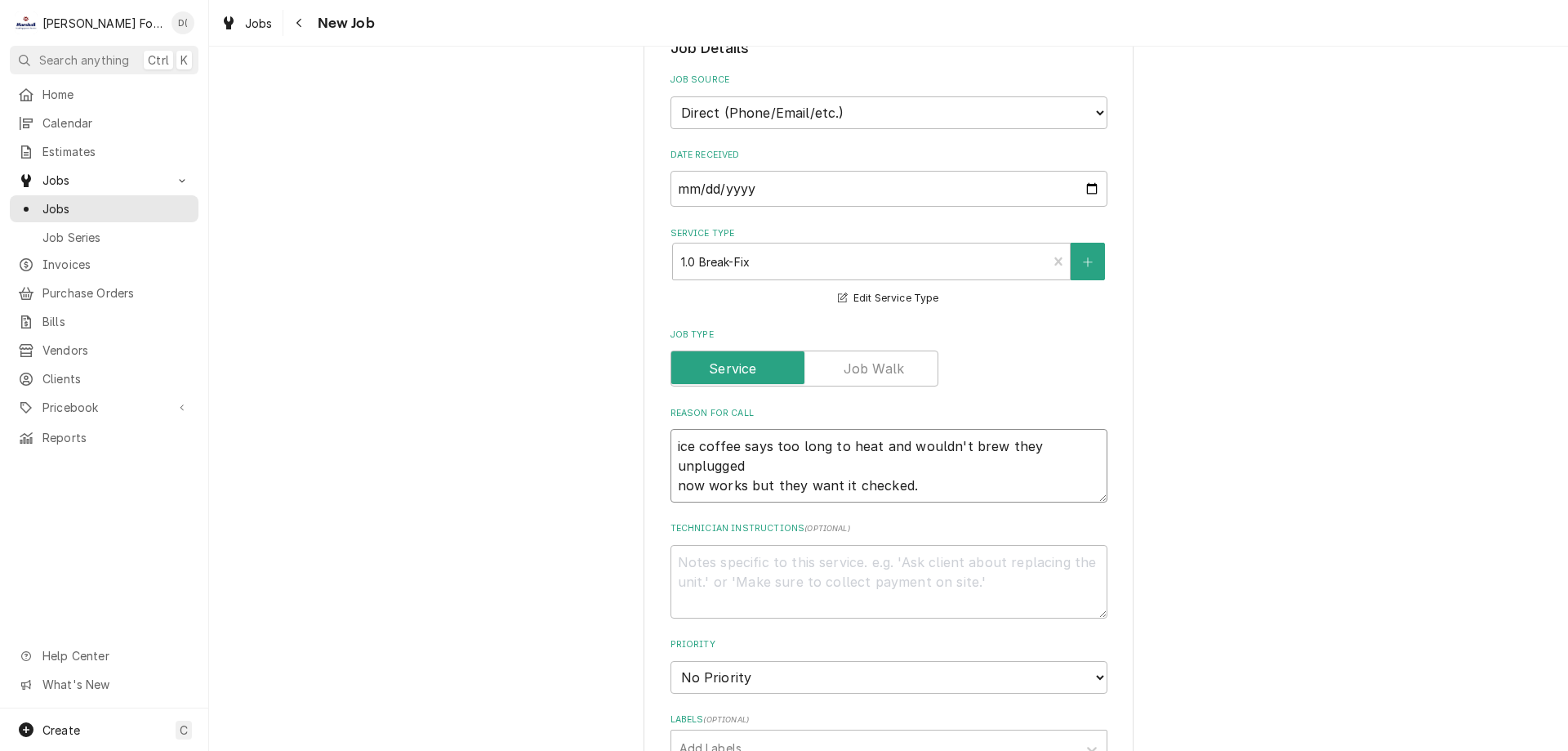
scroll to position [654, 0]
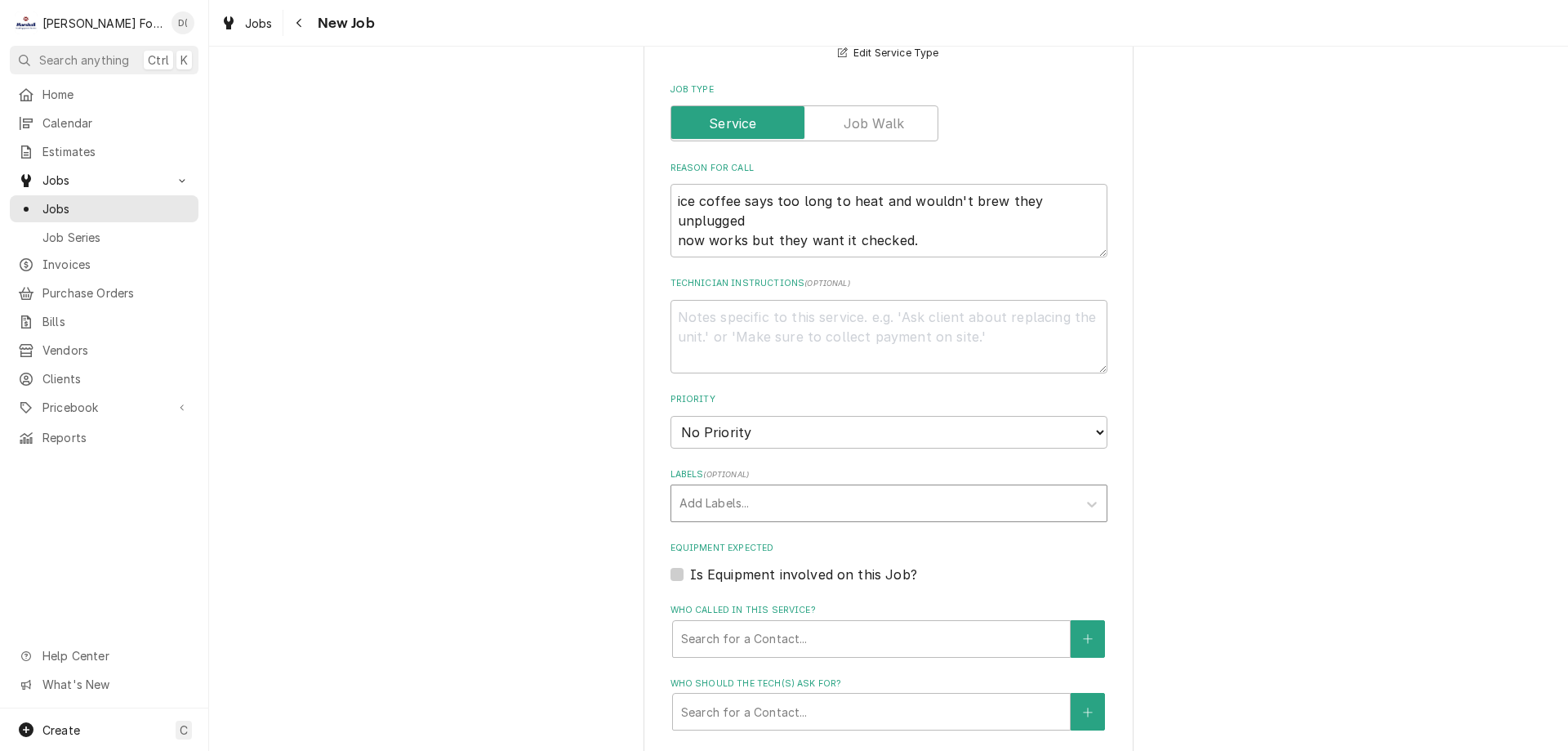
click at [756, 504] on div "Labels" at bounding box center [875, 503] width 390 height 29
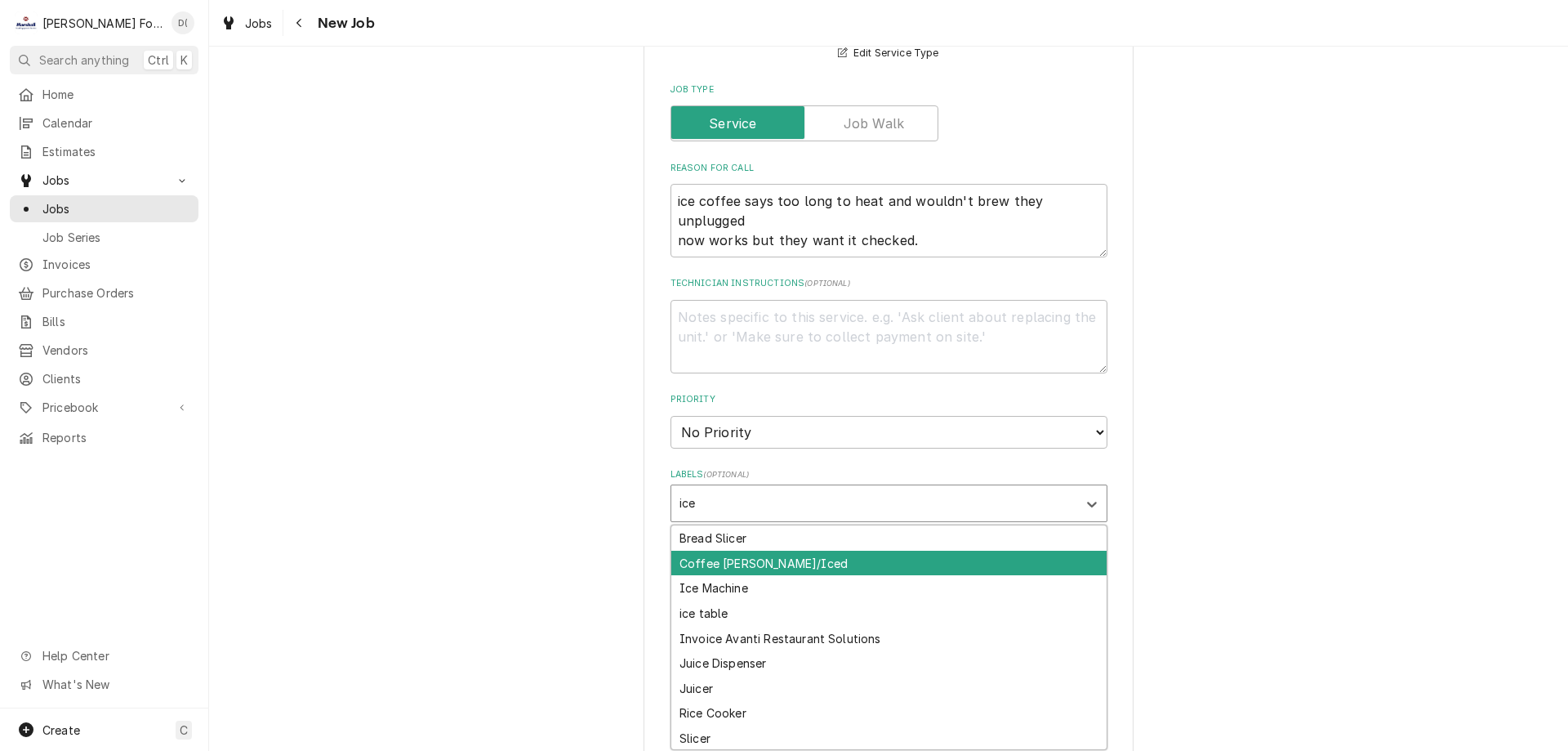
click at [761, 562] on div "Coffee Brewer/Iced" at bounding box center [888, 563] width 435 height 25
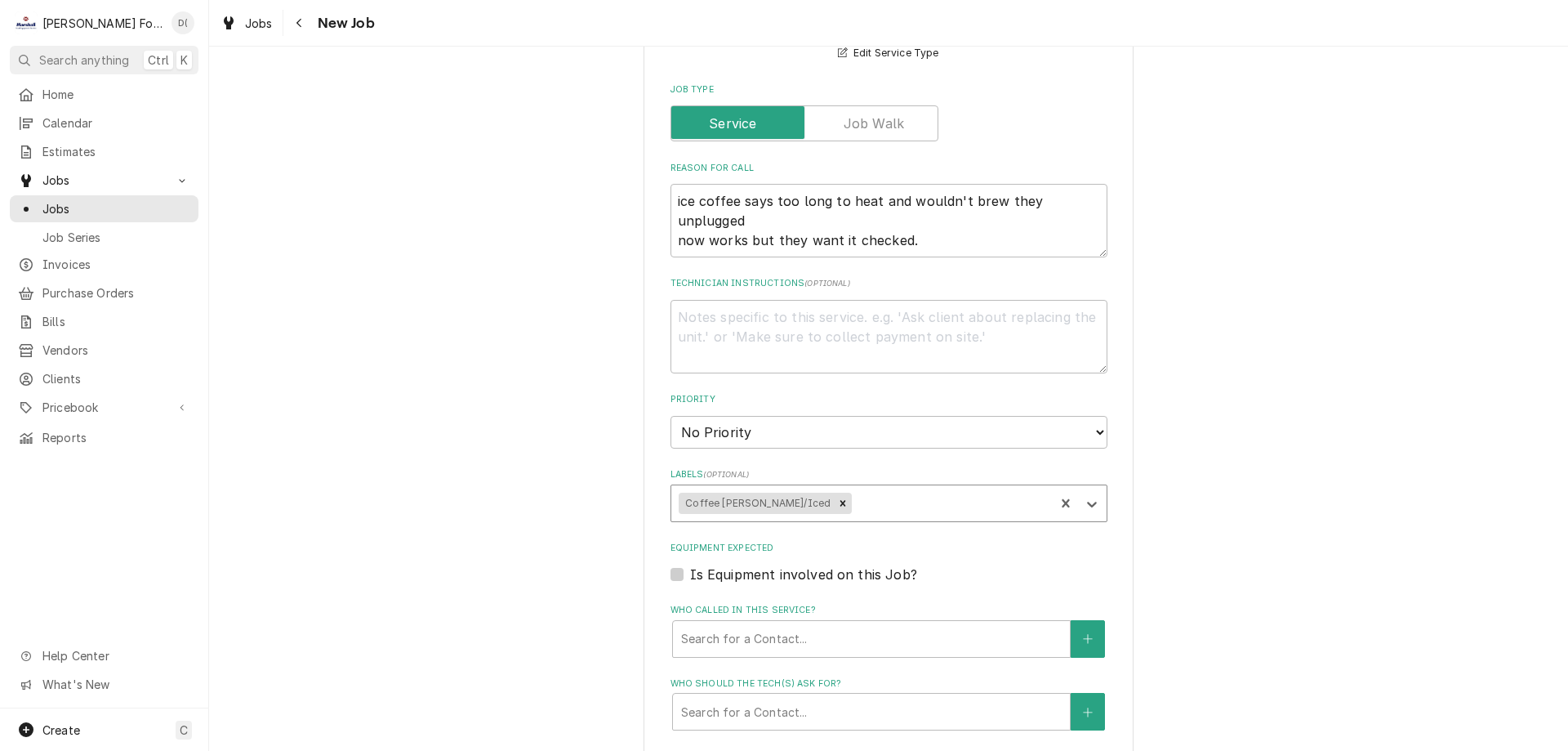
scroll to position [898, 0]
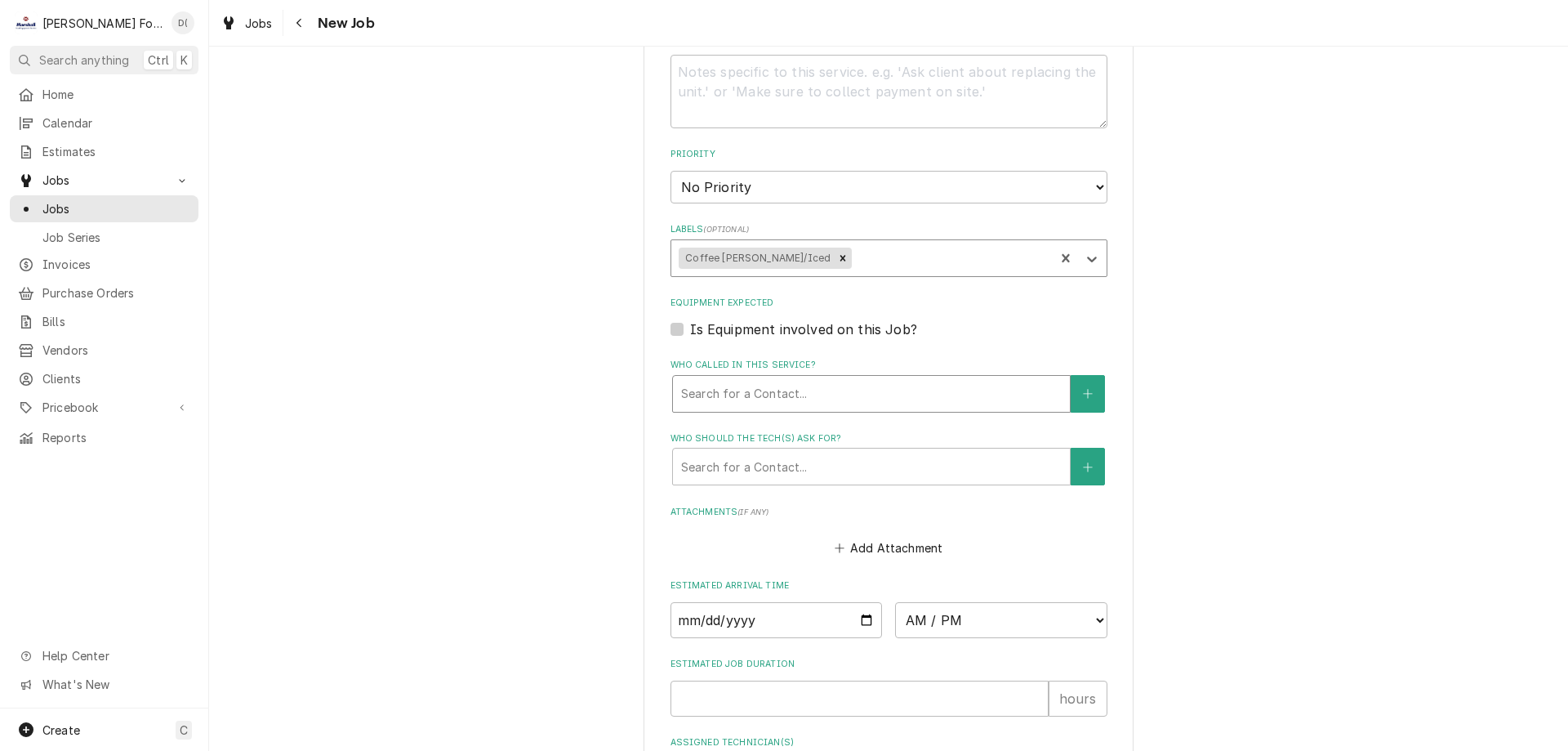
click at [775, 402] on div "Who called in this service?" at bounding box center [871, 394] width 381 height 29
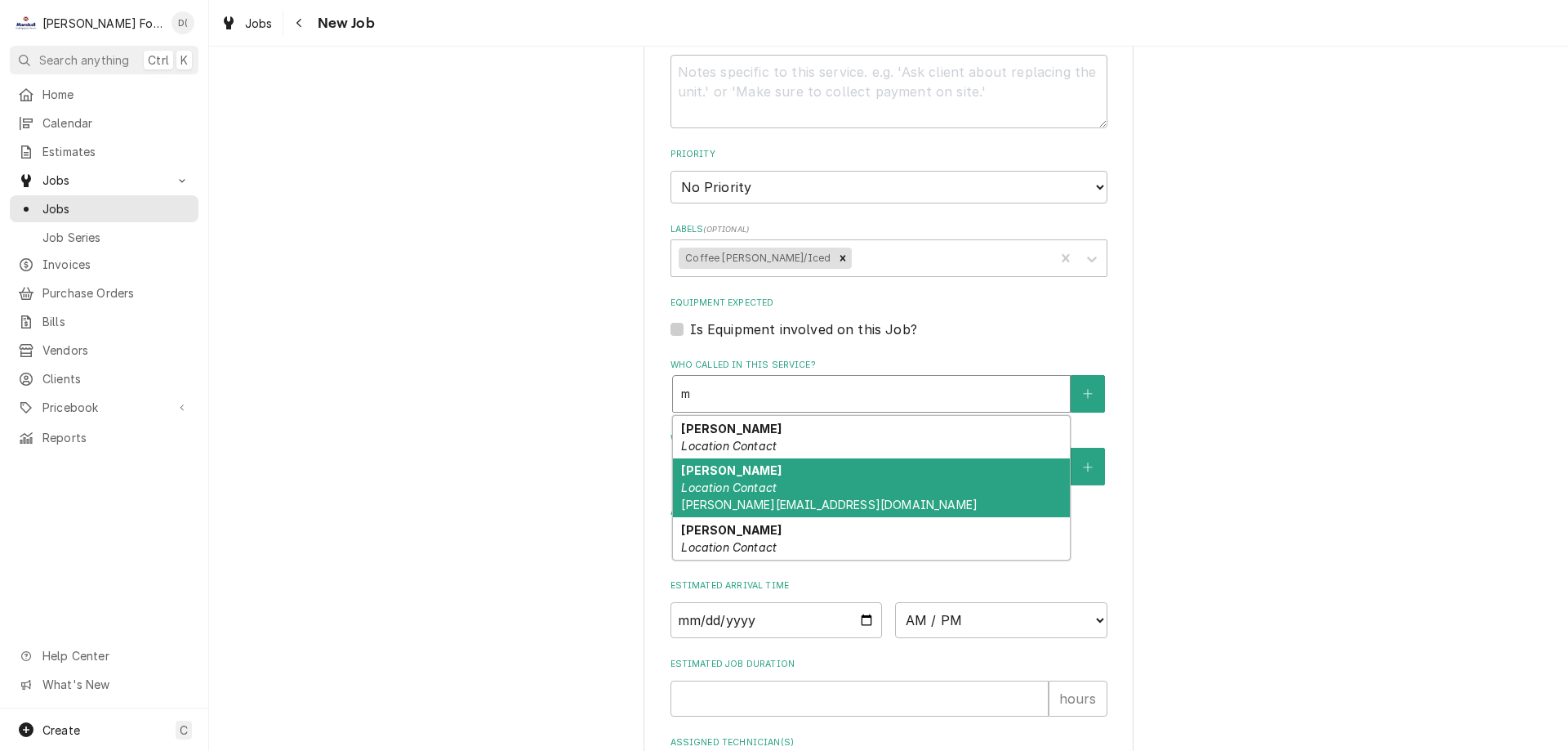
click at [786, 483] on div "Morgan Haibon Location Contact m.haibon@yahoo.com" at bounding box center [872, 487] width 397 height 59
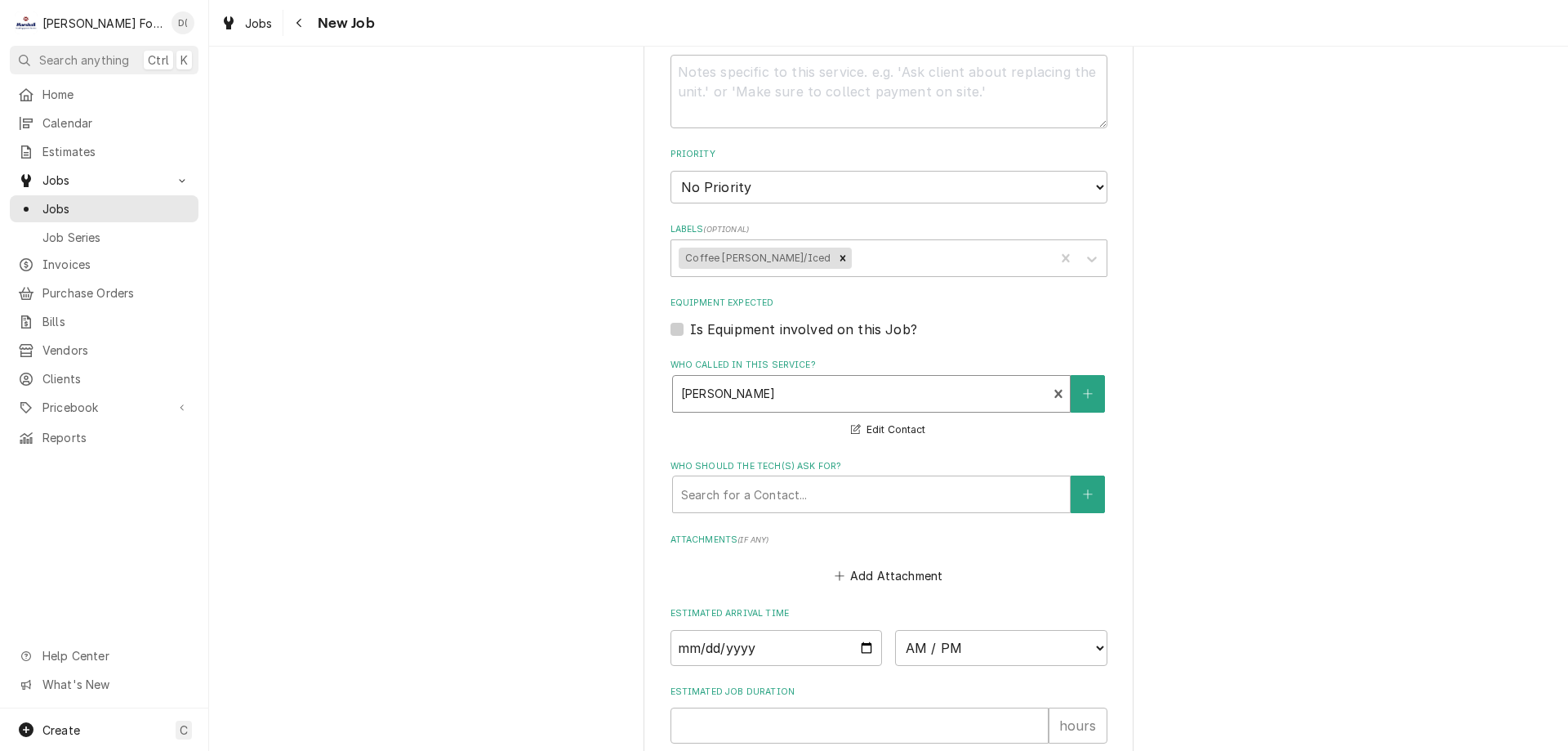
scroll to position [1106, 0]
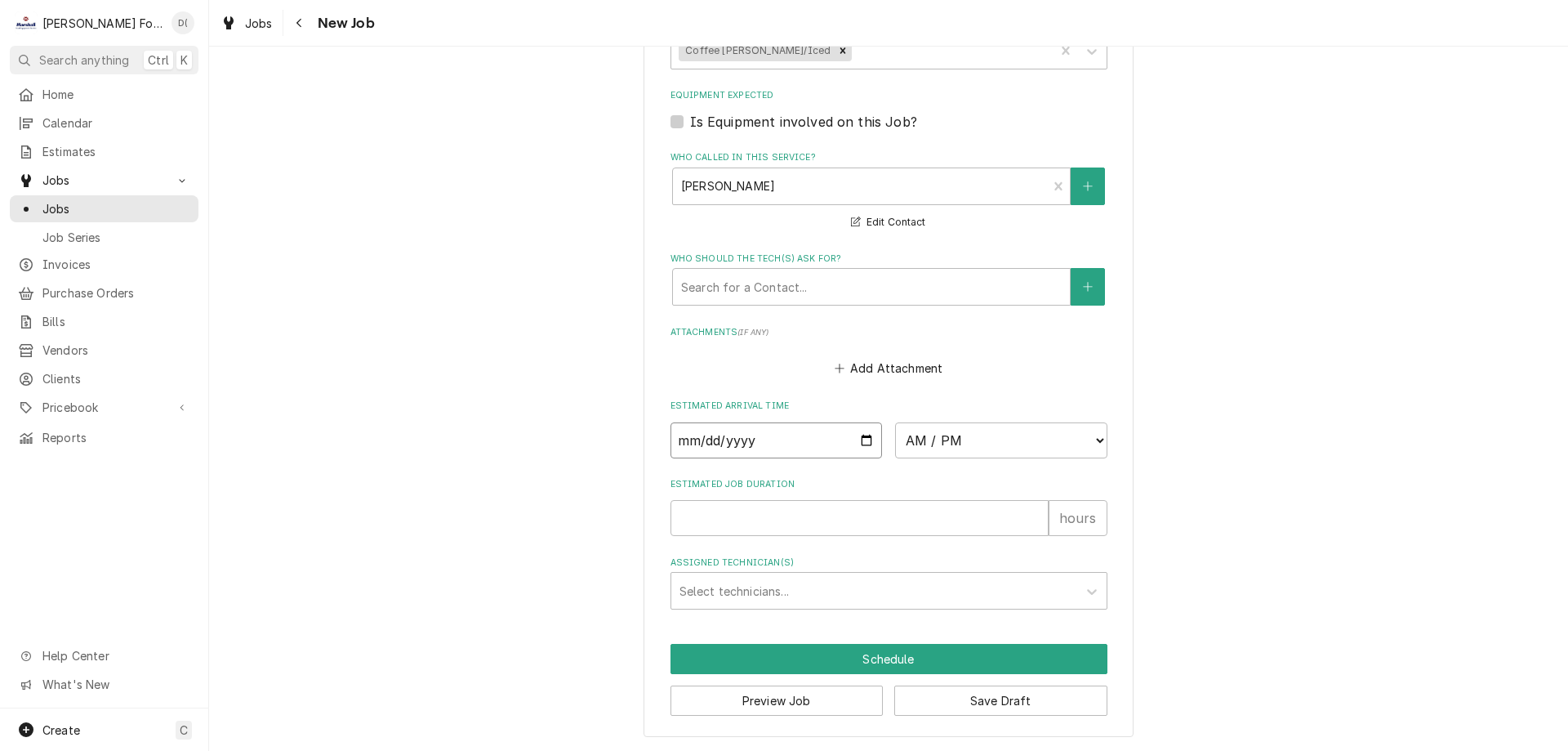
click at [858, 440] on input "Date" at bounding box center [776, 440] width 212 height 36
click at [1064, 424] on select "AM / PM 6:00 AM 6:15 AM 6:30 AM 6:45 AM 7:00 AM 7:15 AM 7:30 AM 7:45 AM 8:00 AM…" at bounding box center [1001, 440] width 212 height 36
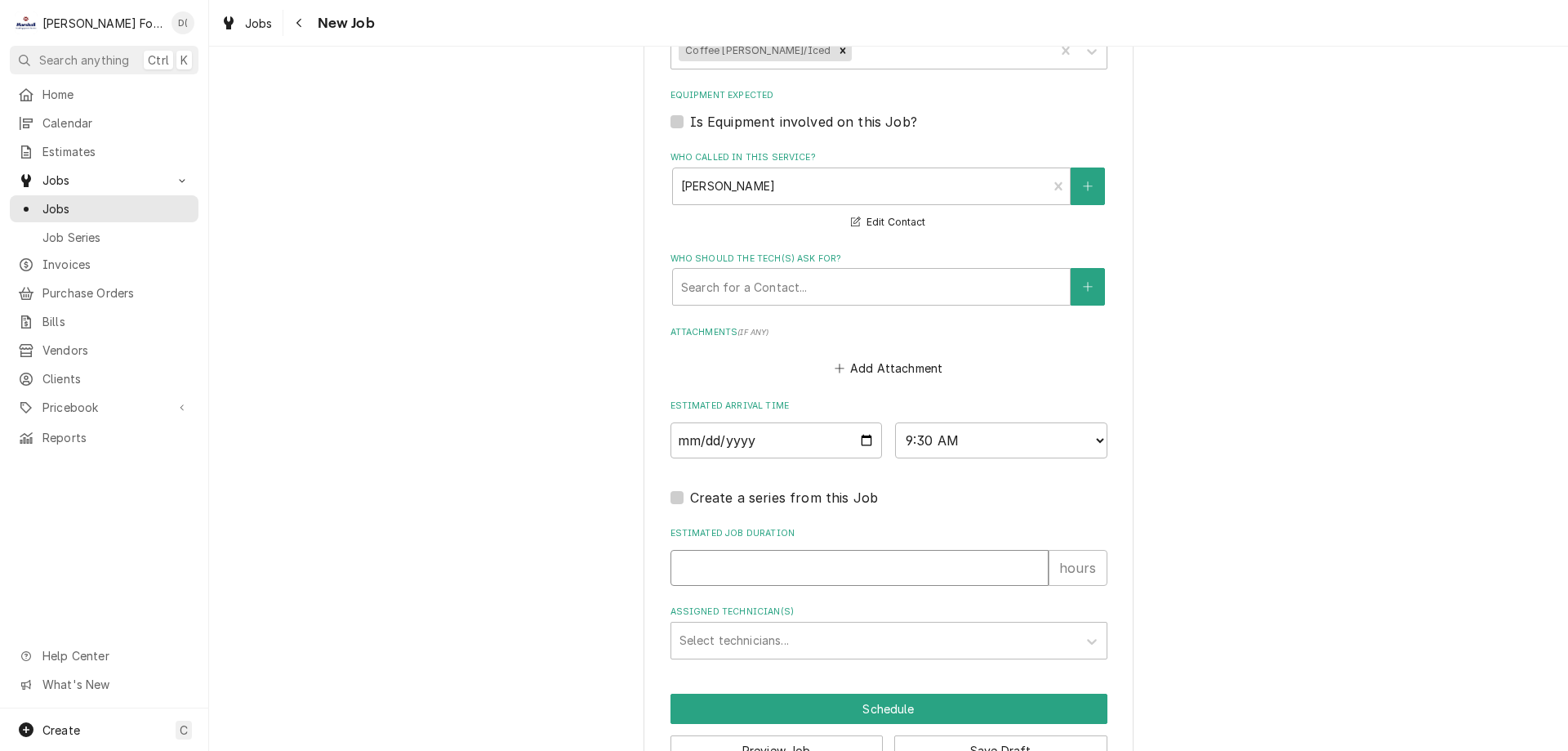
click at [749, 574] on input "Estimated Job Duration" at bounding box center [859, 567] width 378 height 36
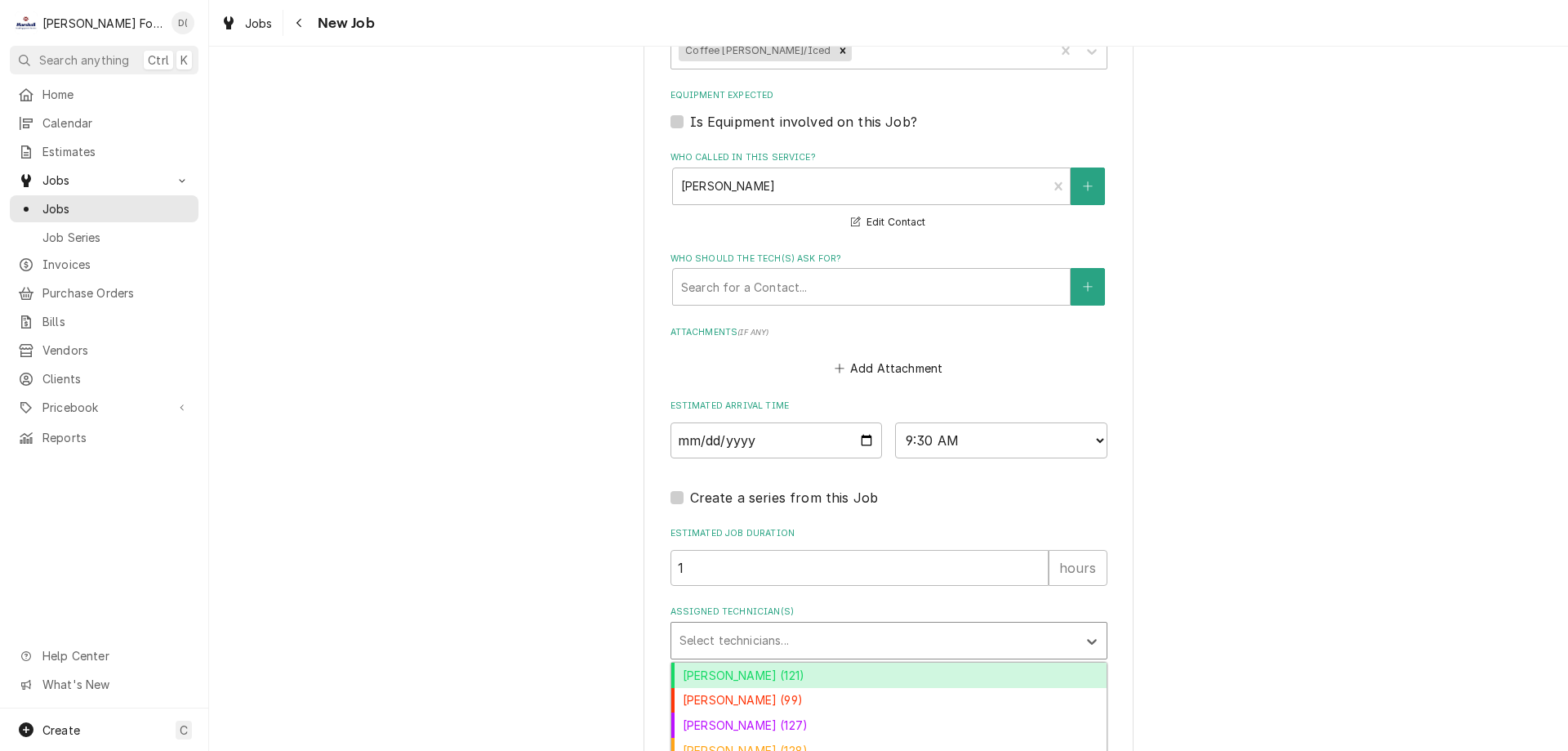
click at [759, 625] on div "Assigned Technician(s)" at bounding box center [875, 640] width 390 height 29
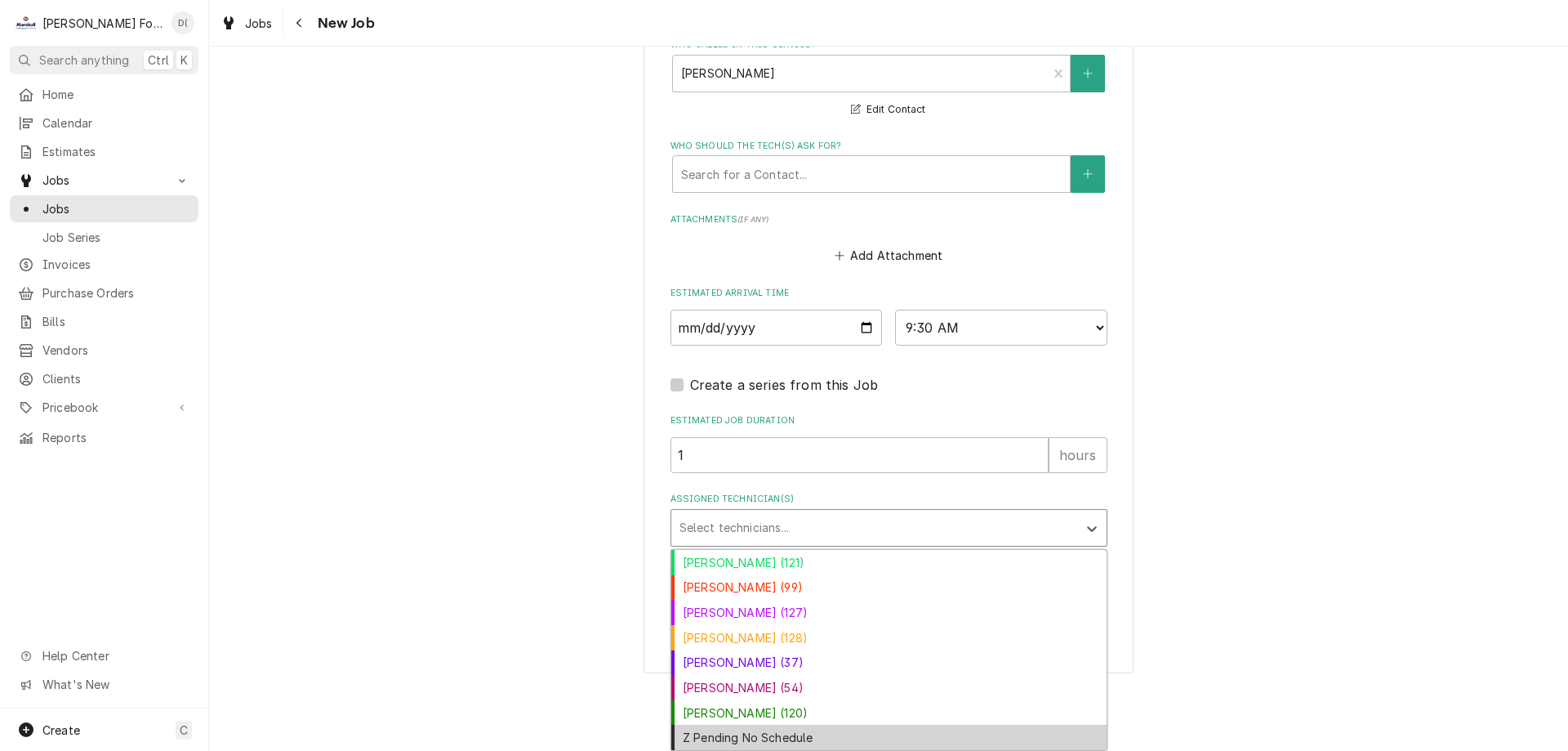
click at [741, 733] on div "Z Pending No Schedule" at bounding box center [888, 737] width 435 height 25
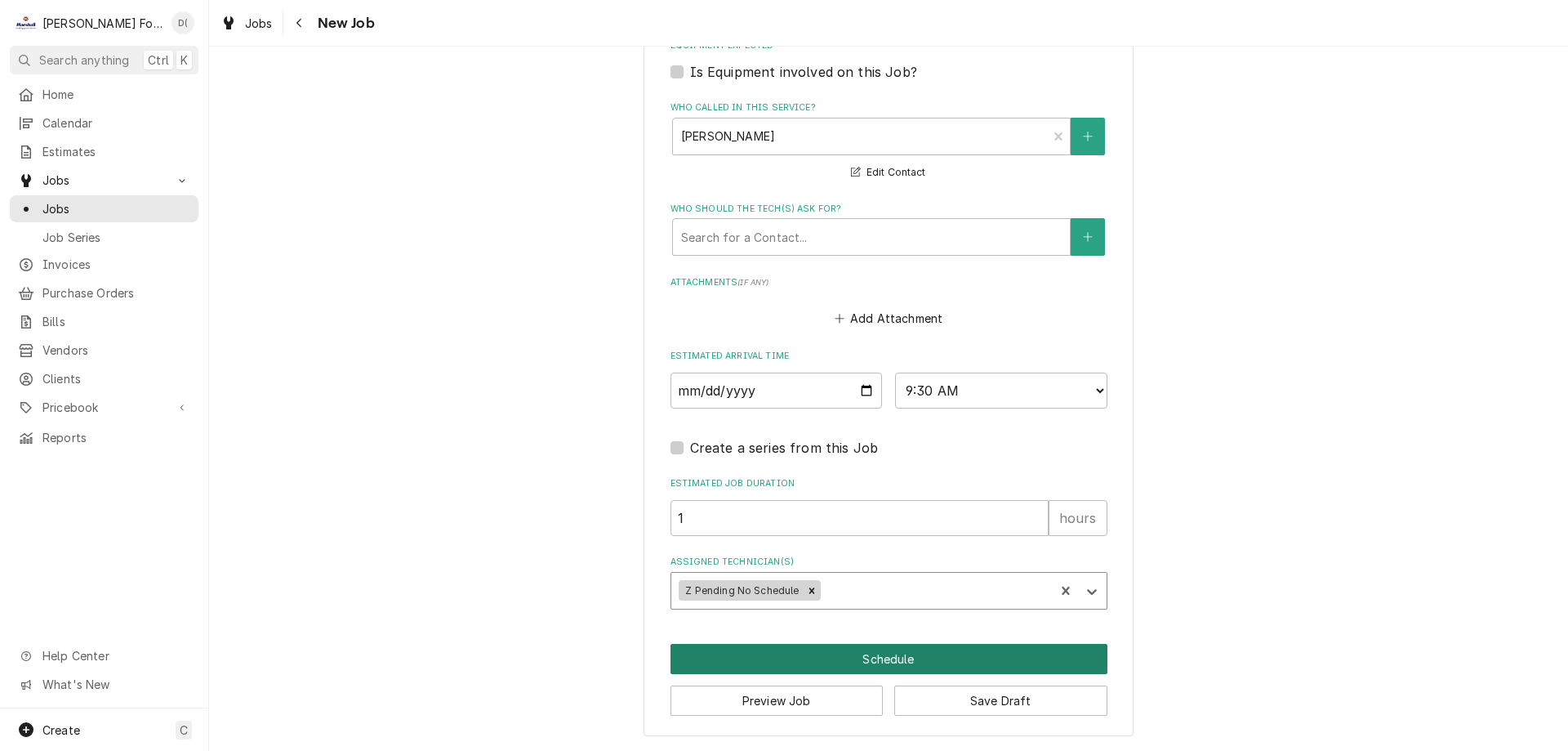
click at [836, 655] on button "Schedule" at bounding box center [888, 658] width 437 height 30
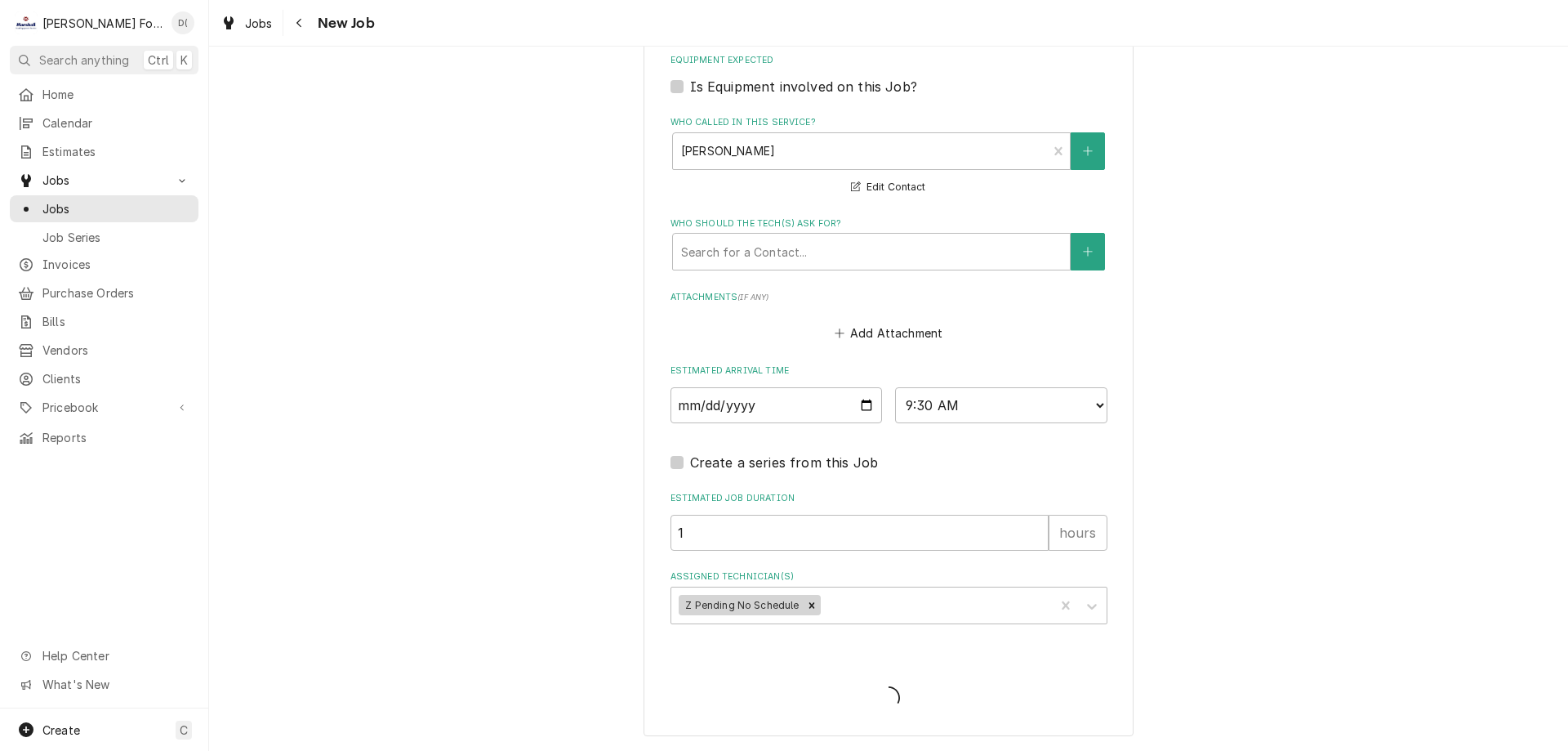
scroll to position [1141, 0]
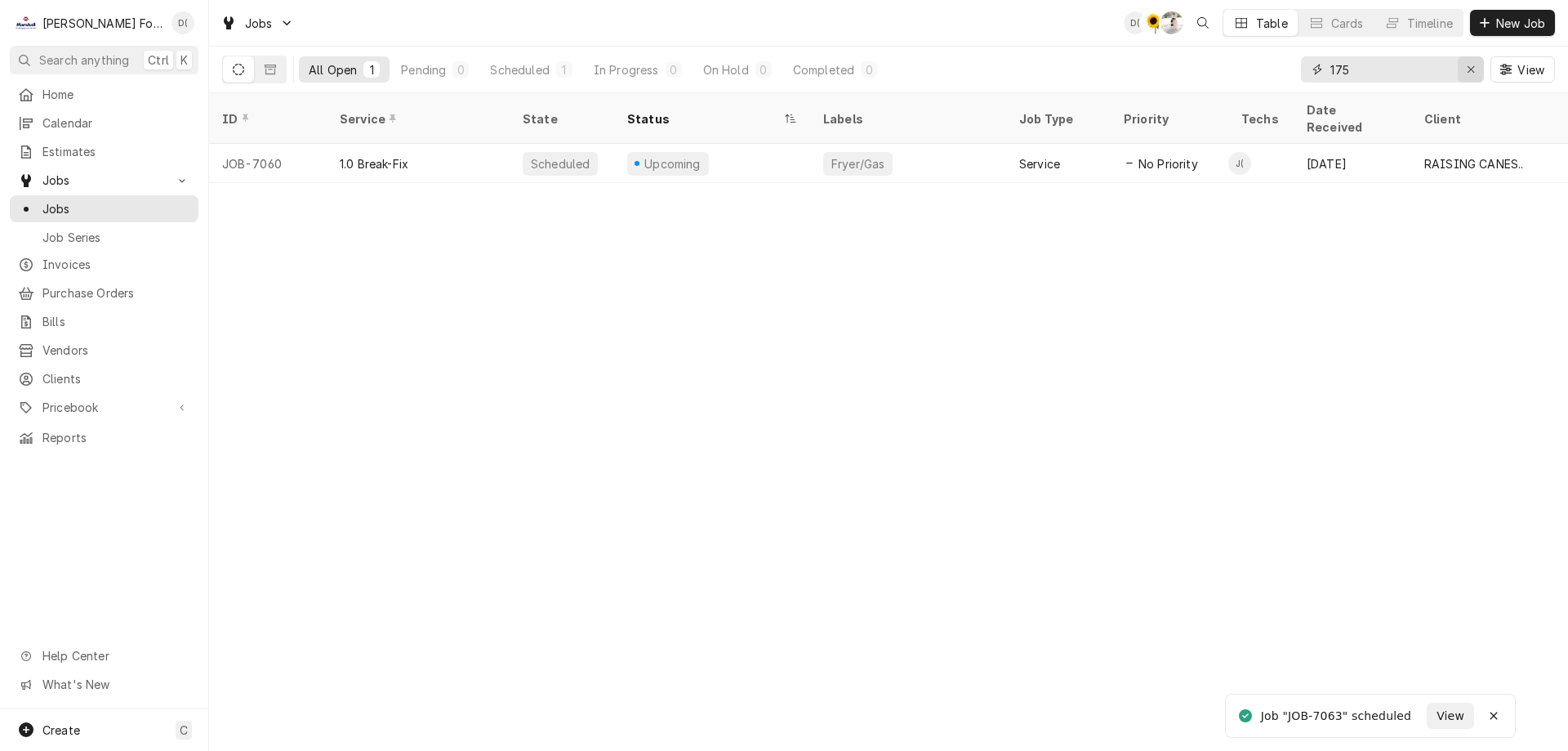
click at [1464, 64] on div "Erase input" at bounding box center [1471, 69] width 17 height 17
click at [1441, 67] on input "Dynamic Content Wrapper" at bounding box center [1407, 69] width 154 height 26
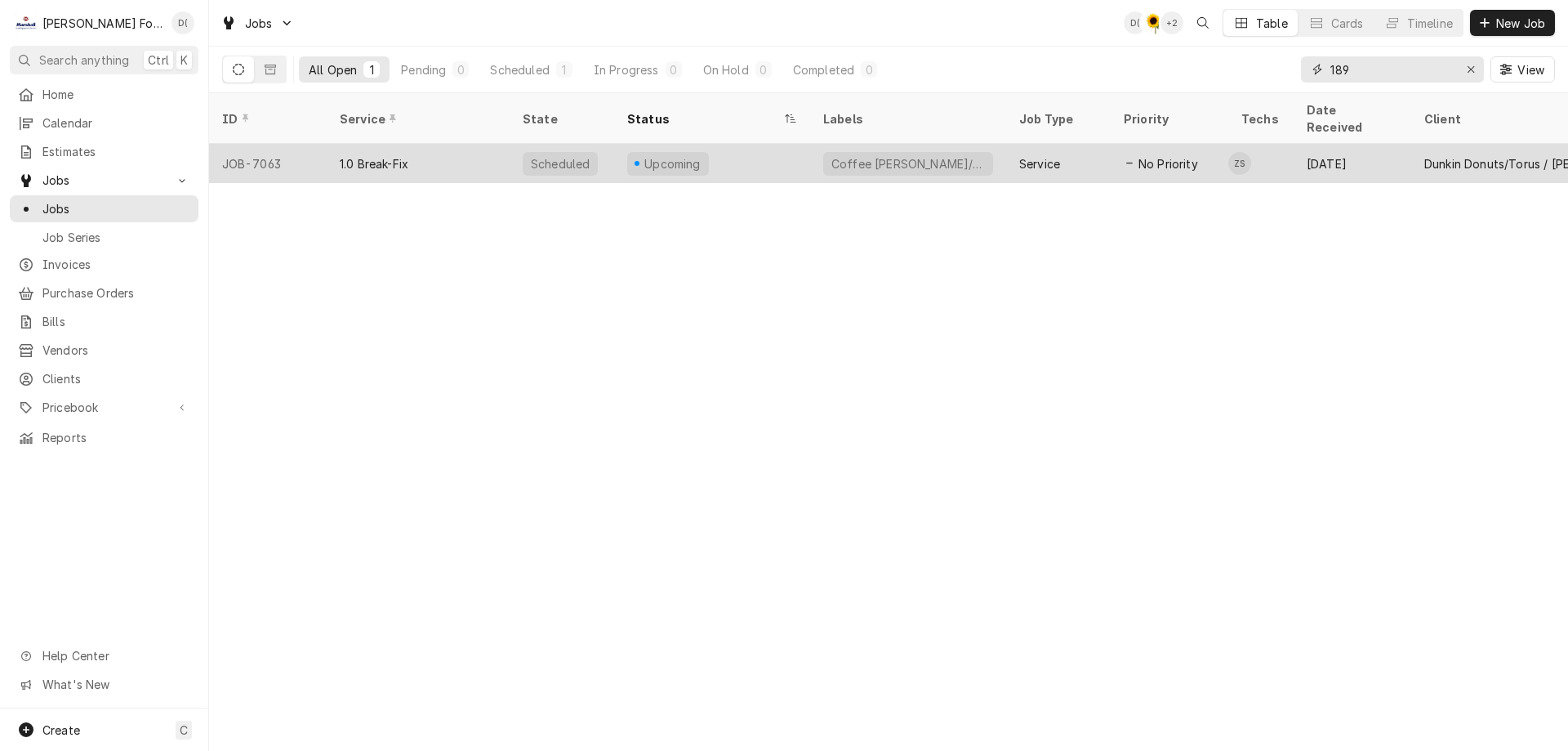
type input "189"
click at [746, 144] on div "Upcoming" at bounding box center [712, 164] width 196 height 39
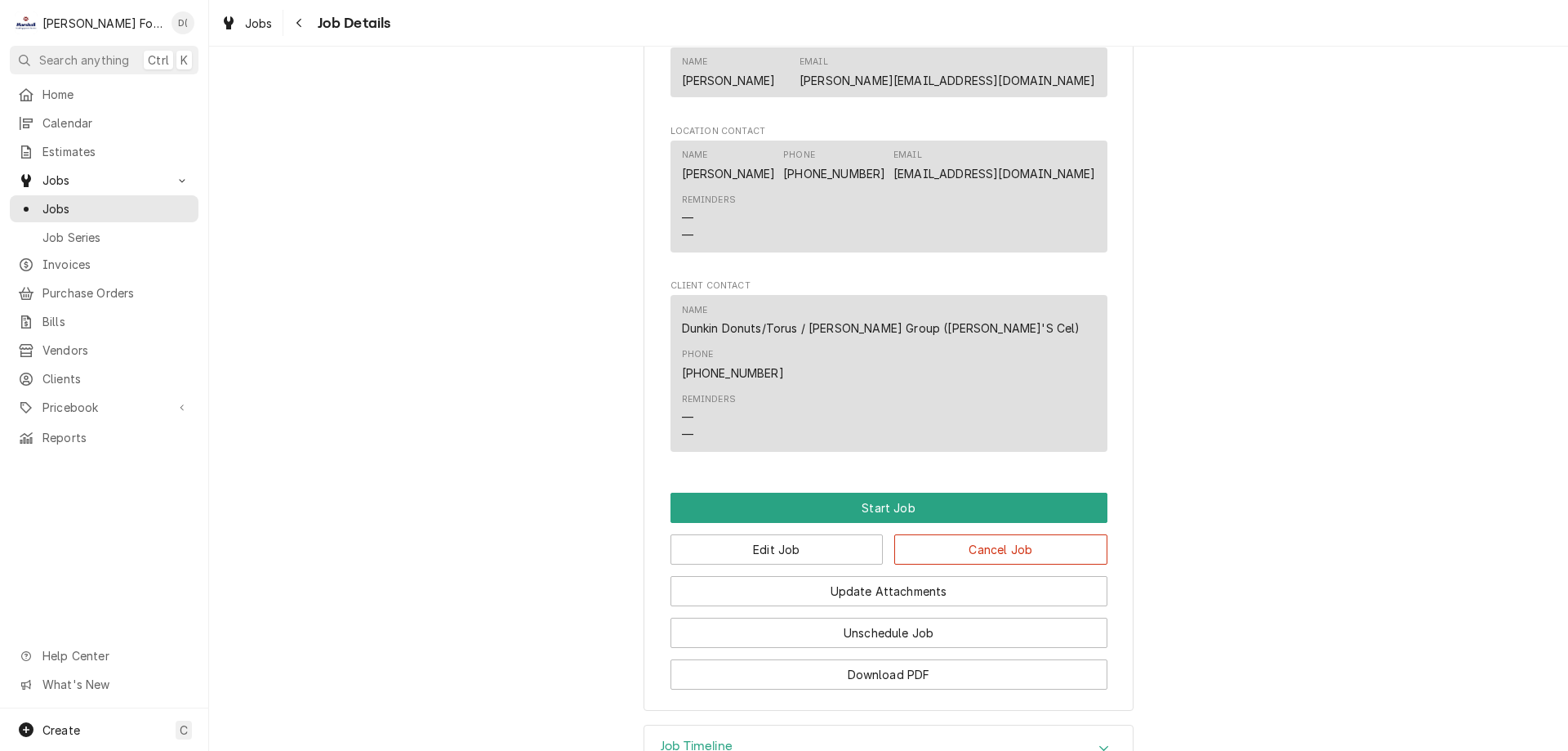
scroll to position [1083, 0]
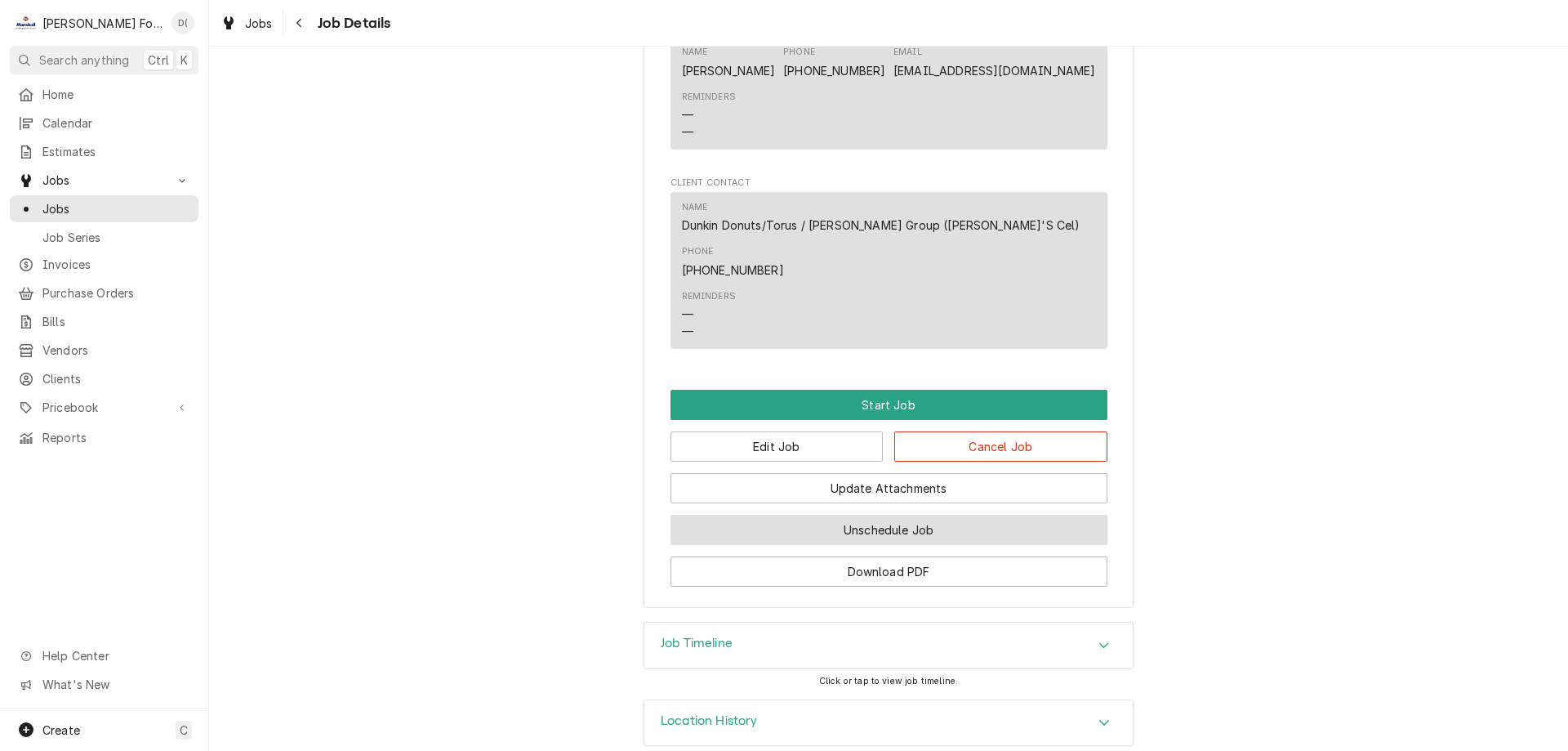
click at [830, 514] on button "Unschedule Job" at bounding box center [888, 529] width 437 height 30
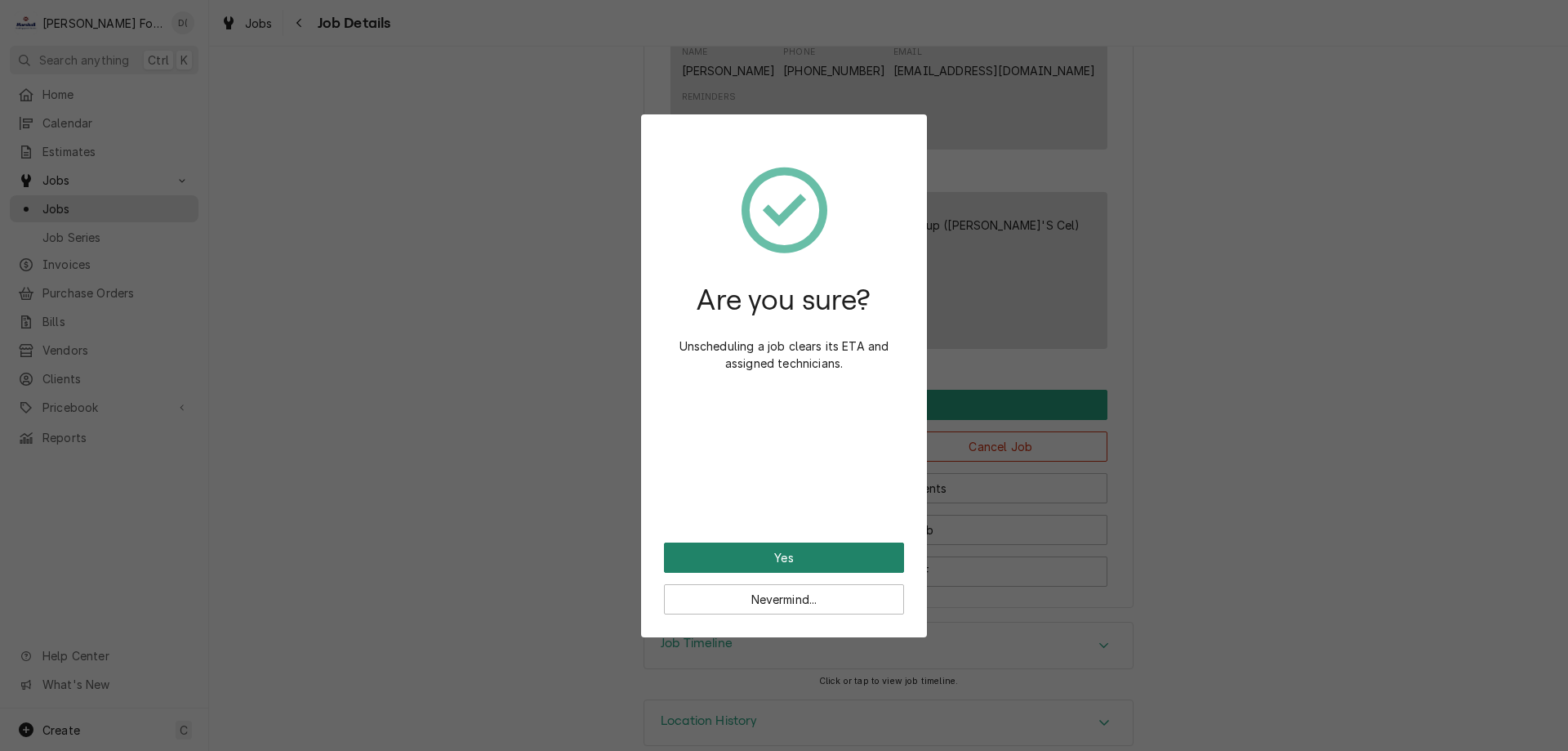
click at [769, 550] on button "Yes" at bounding box center [784, 557] width 241 height 30
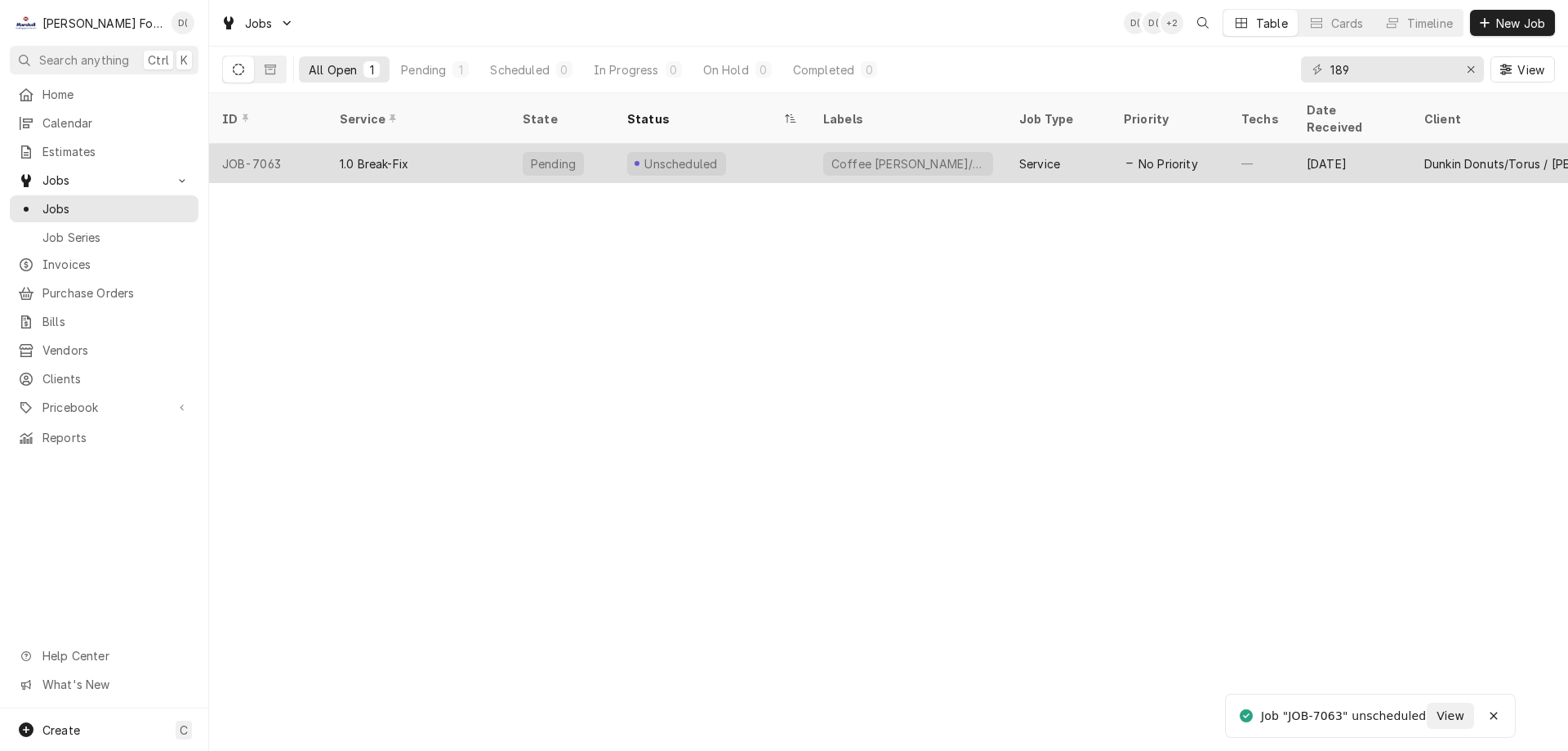
click at [771, 144] on div "Unscheduled" at bounding box center [712, 164] width 196 height 39
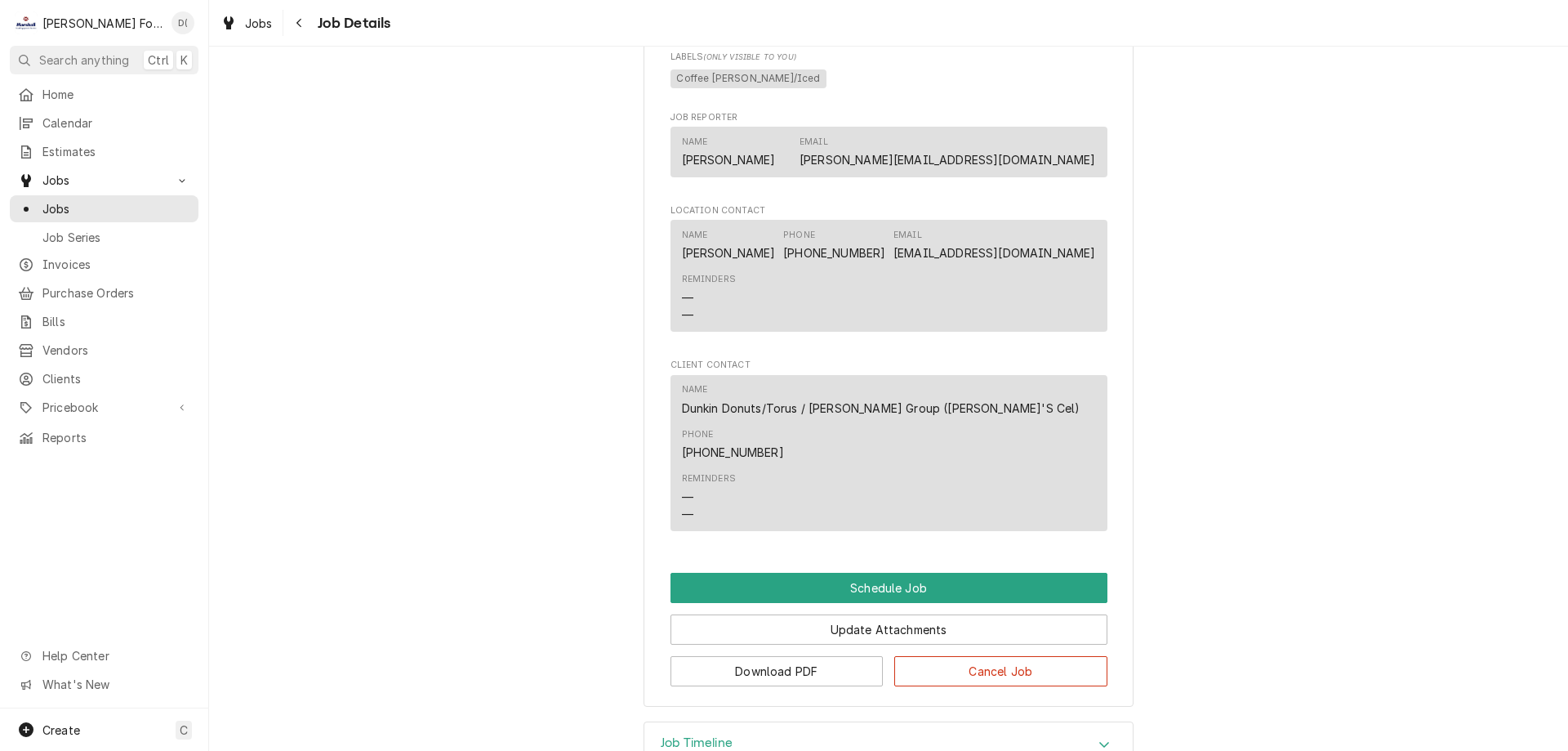
scroll to position [835, 0]
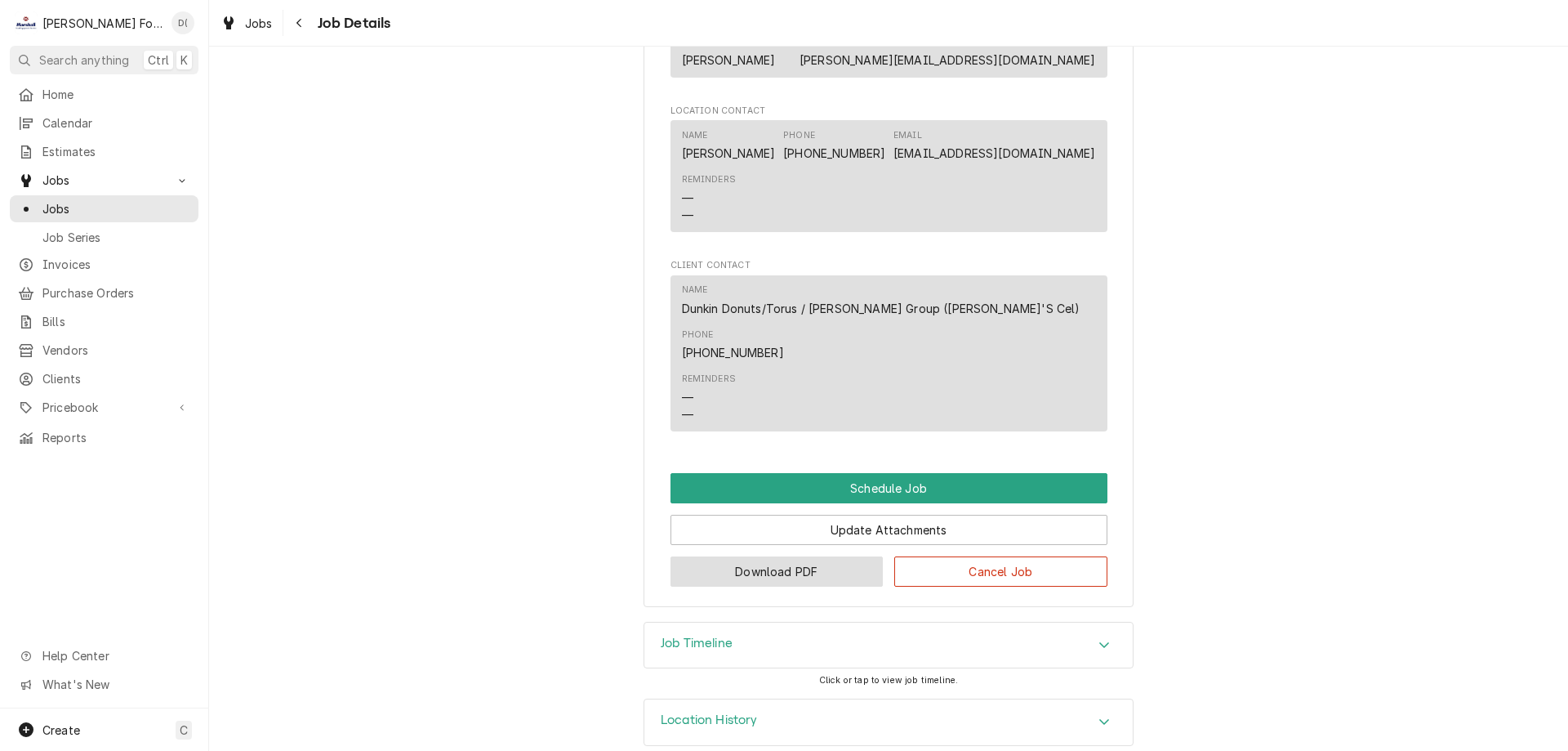
click at [778, 556] on button "Download PDF" at bounding box center [776, 571] width 213 height 30
click at [109, 200] on span "Jobs" at bounding box center [117, 208] width 148 height 18
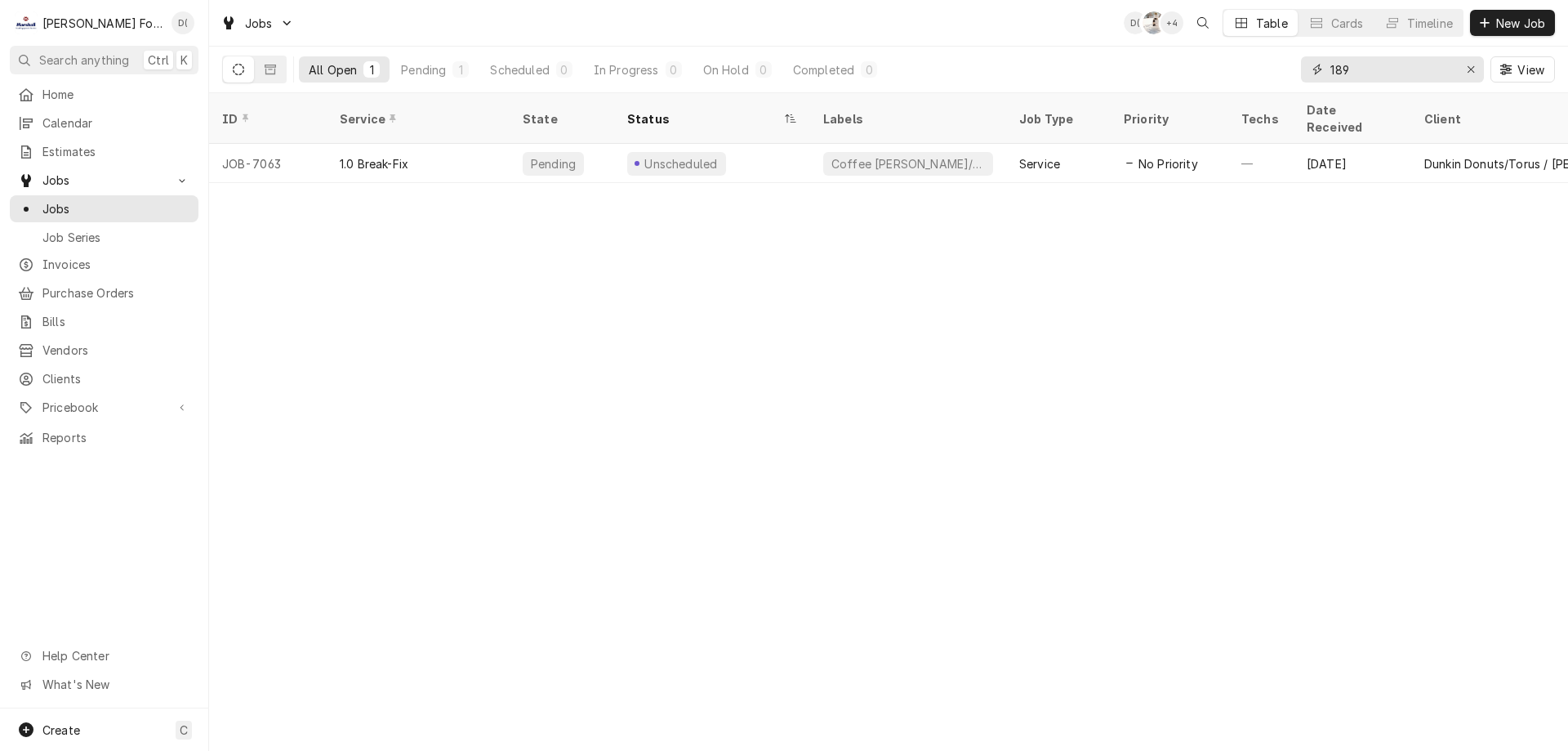
click at [1360, 68] on input "189" at bounding box center [1392, 69] width 123 height 26
type input "1"
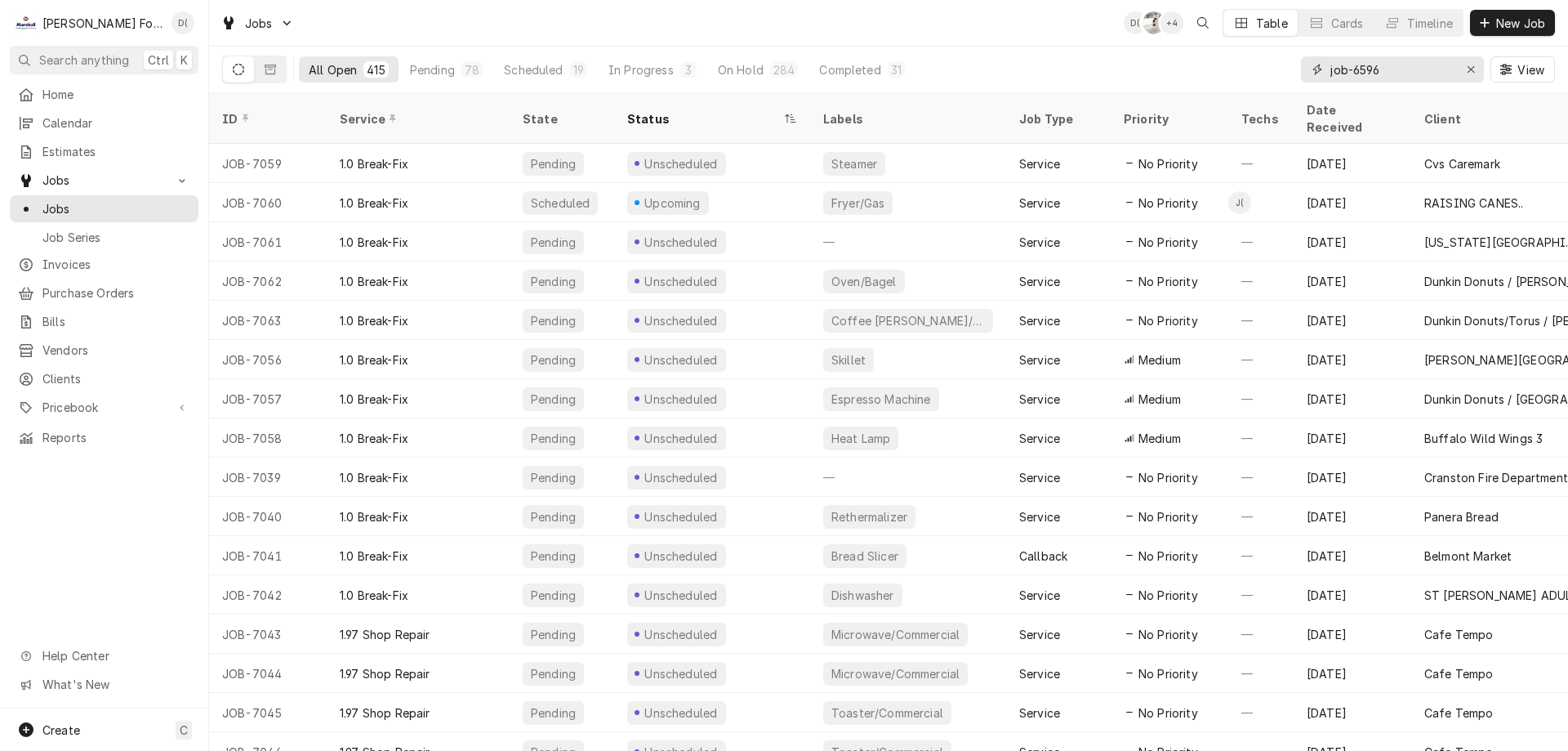
type input "job-6596"
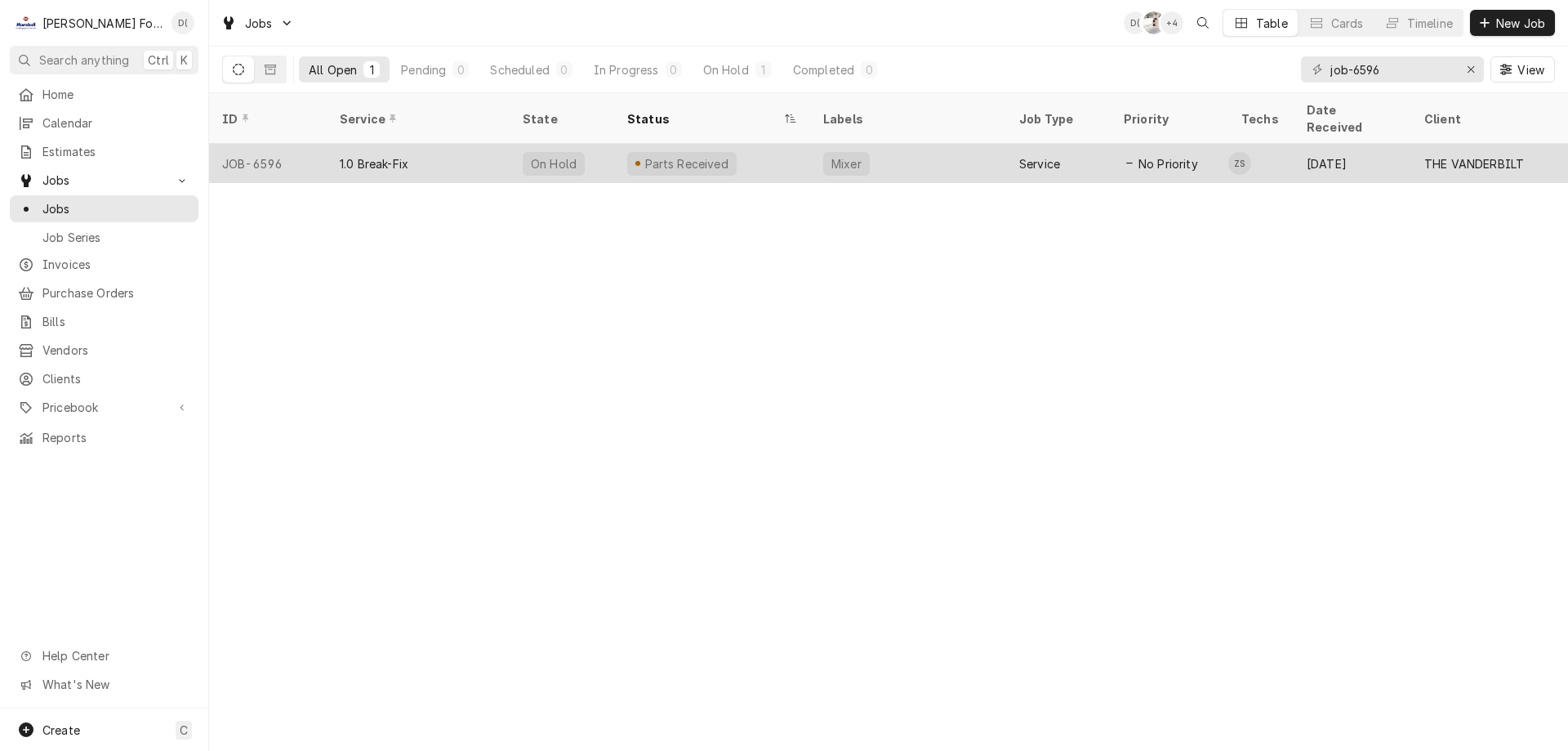
click at [771, 144] on div "Parts Received" at bounding box center [712, 164] width 196 height 39
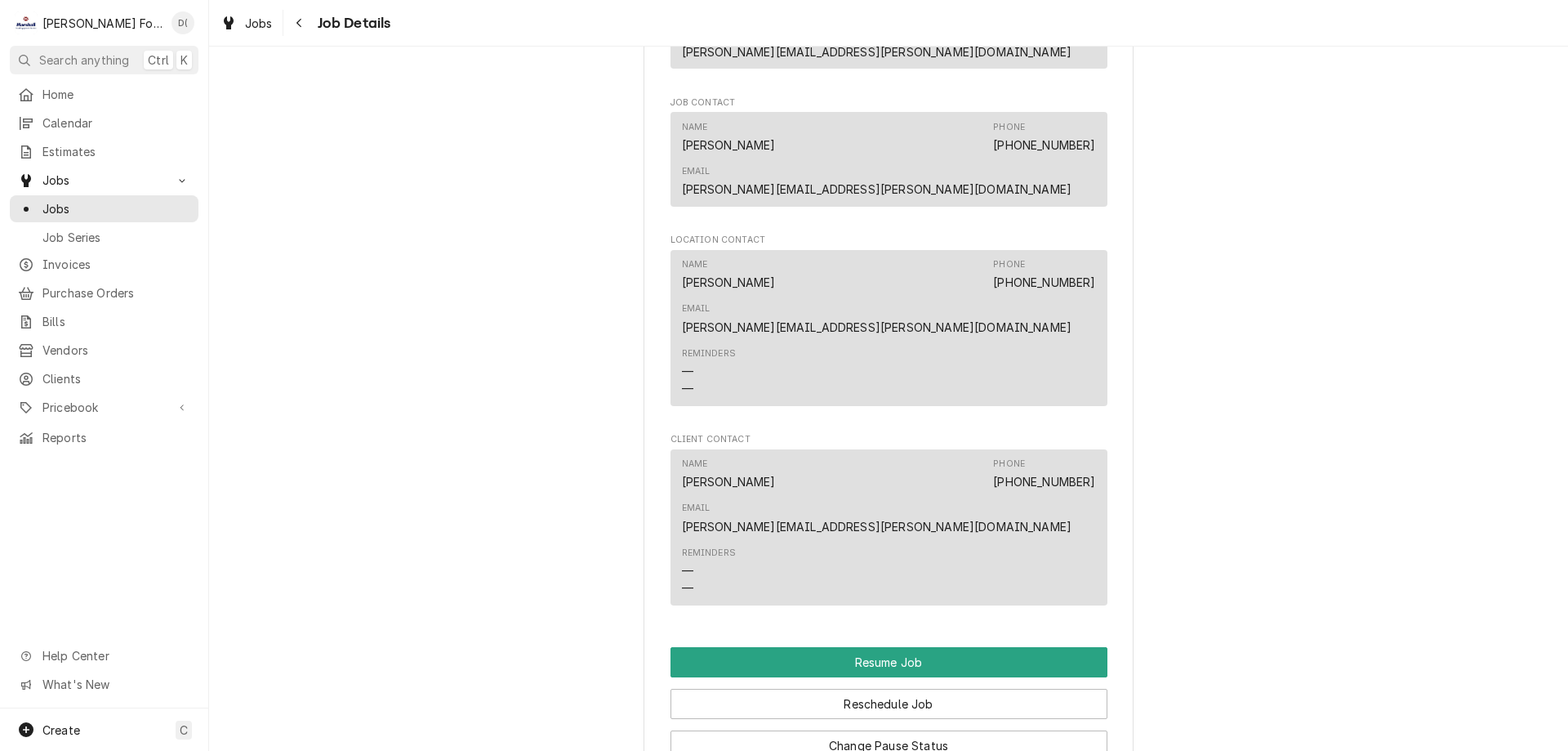
scroll to position [2450, 0]
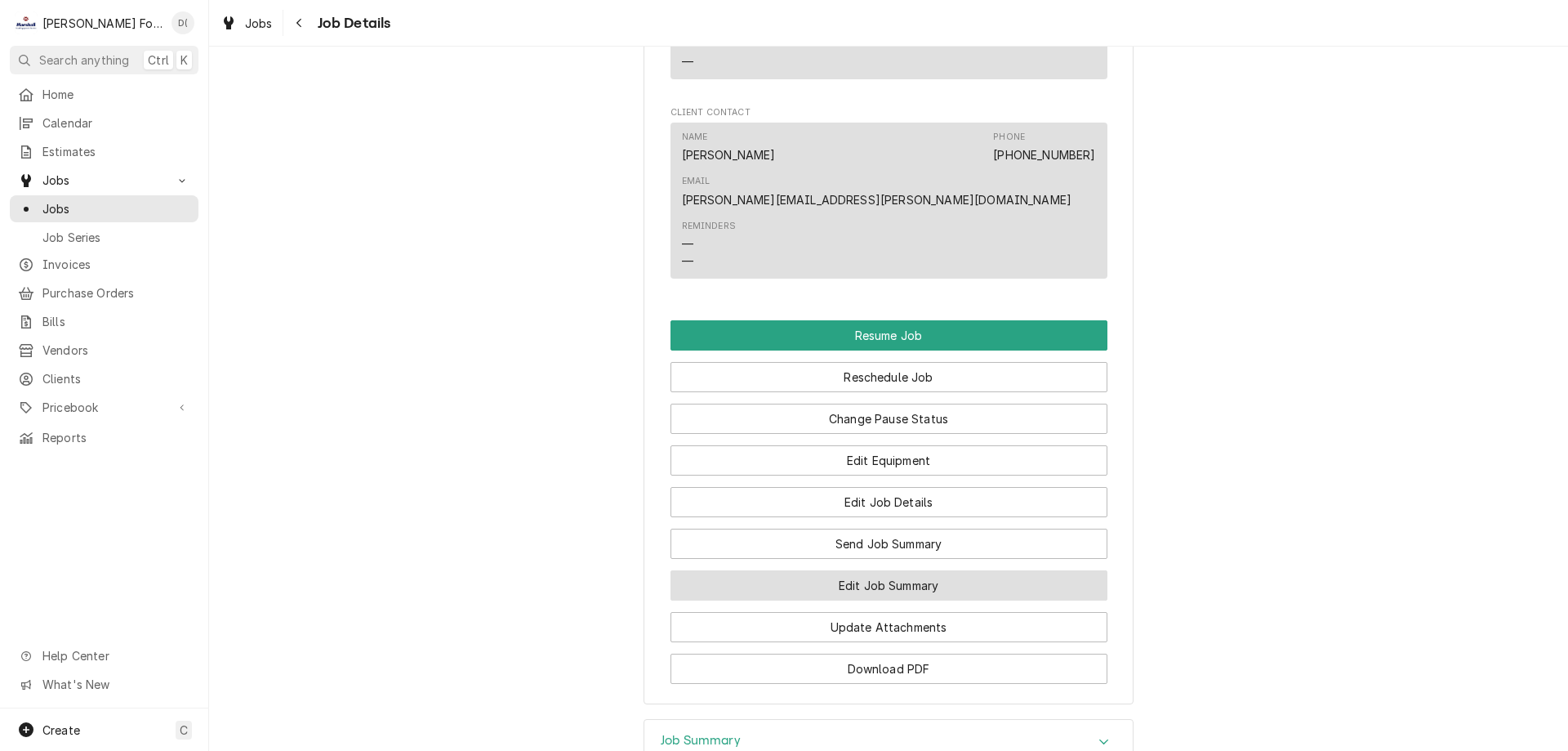
click at [881, 570] on button "Edit Job Summary" at bounding box center [888, 584] width 437 height 30
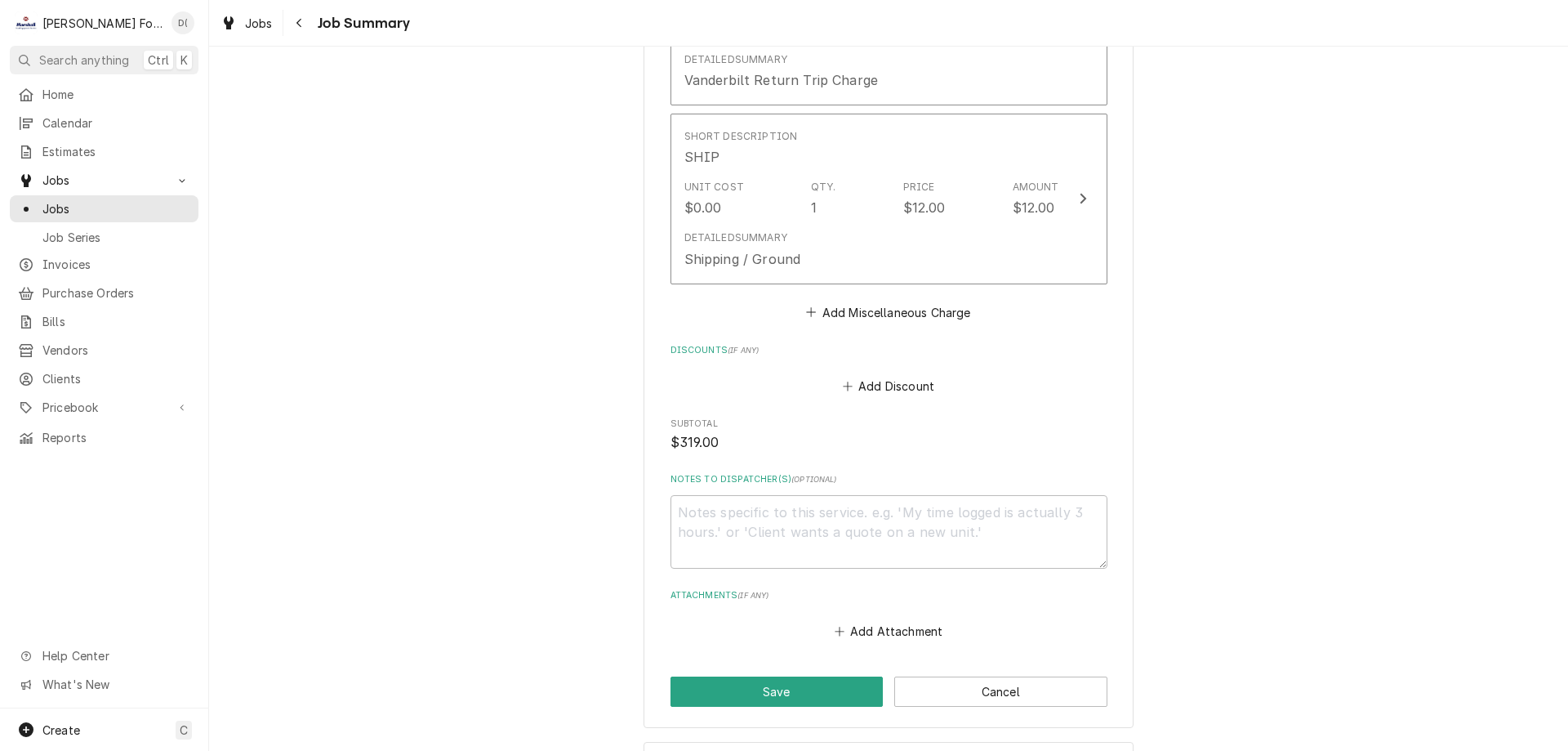
scroll to position [2153, 0]
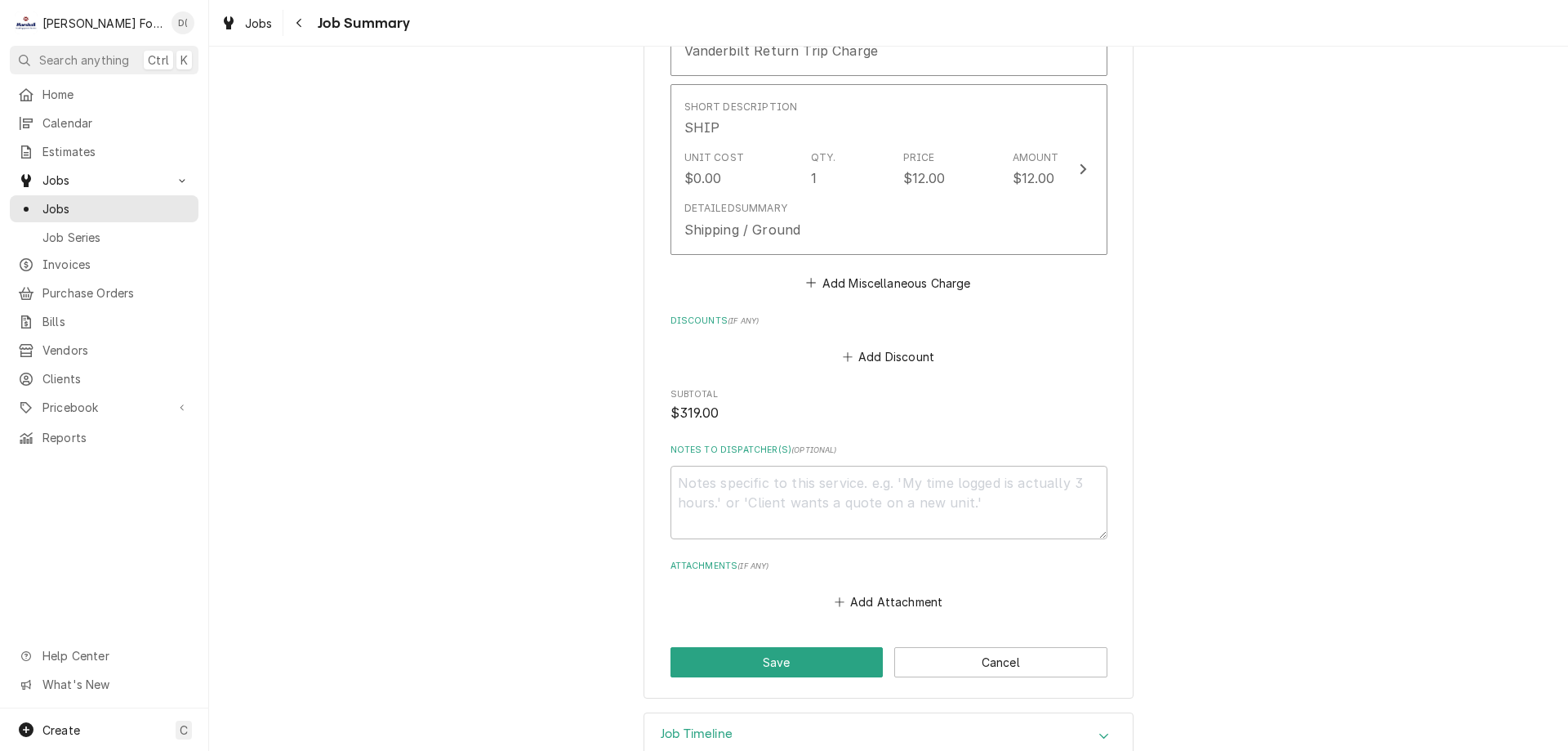
click at [838, 713] on div "Job Timeline" at bounding box center [888, 735] width 488 height 46
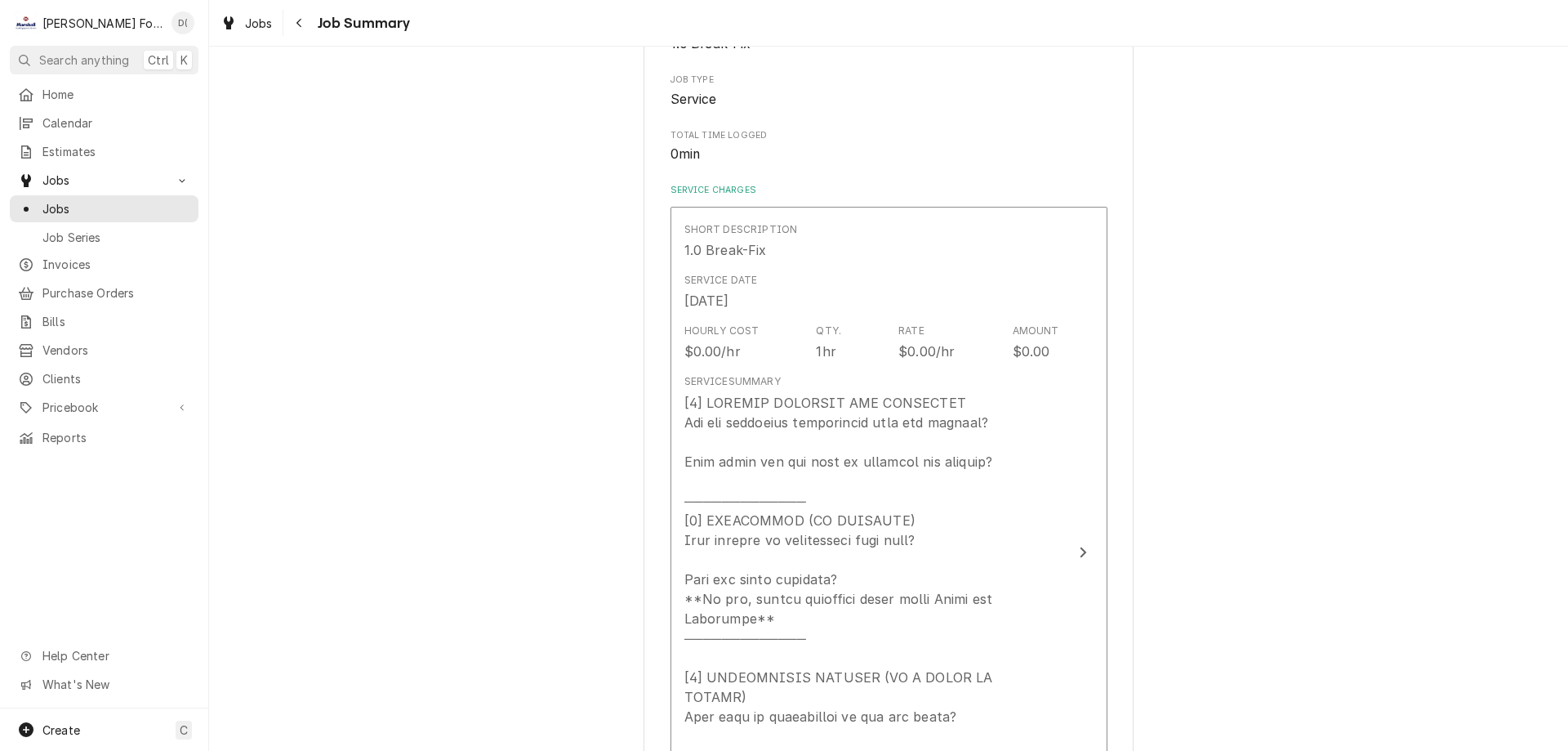
scroll to position [0, 0]
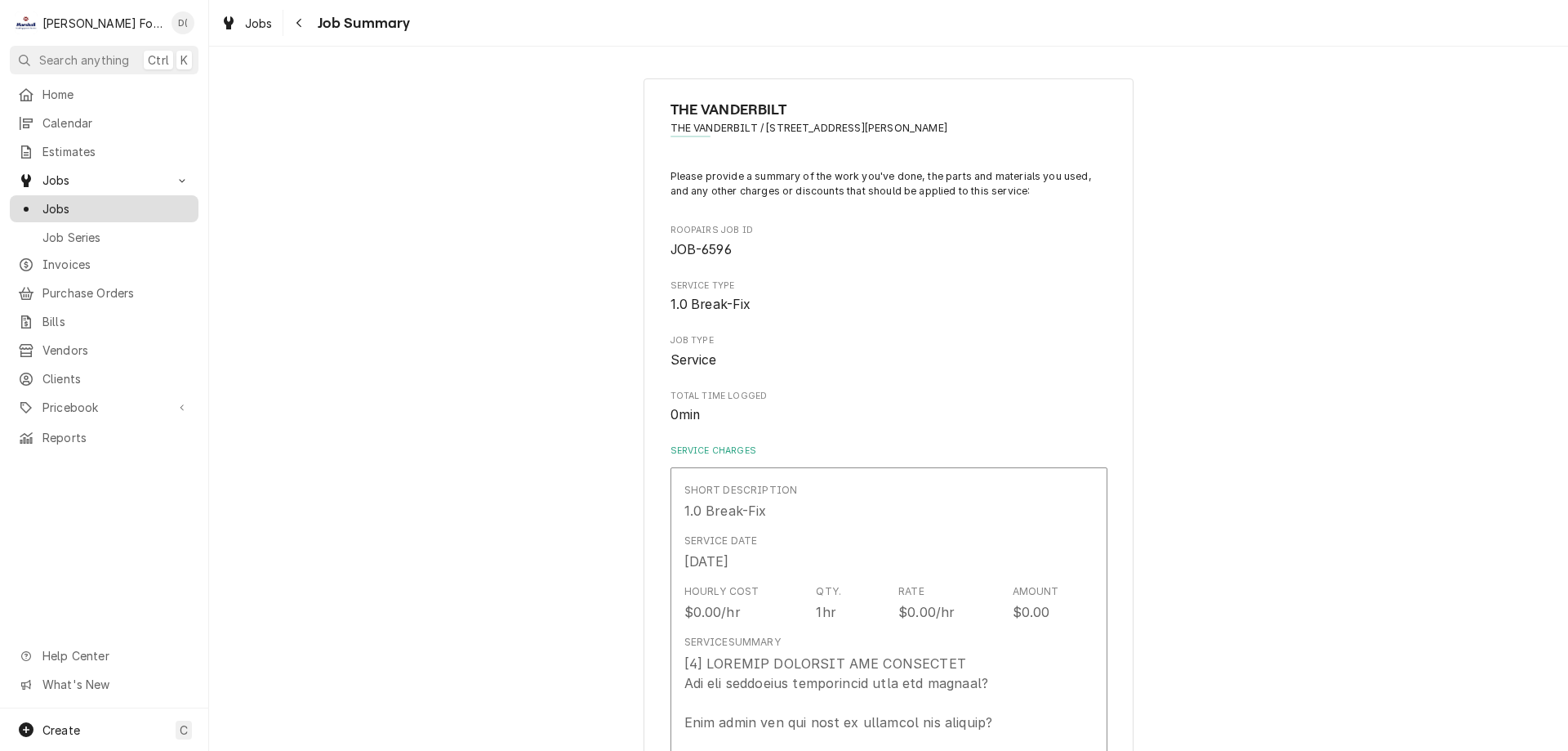
click at [151, 209] on span "Jobs" at bounding box center [117, 208] width 148 height 18
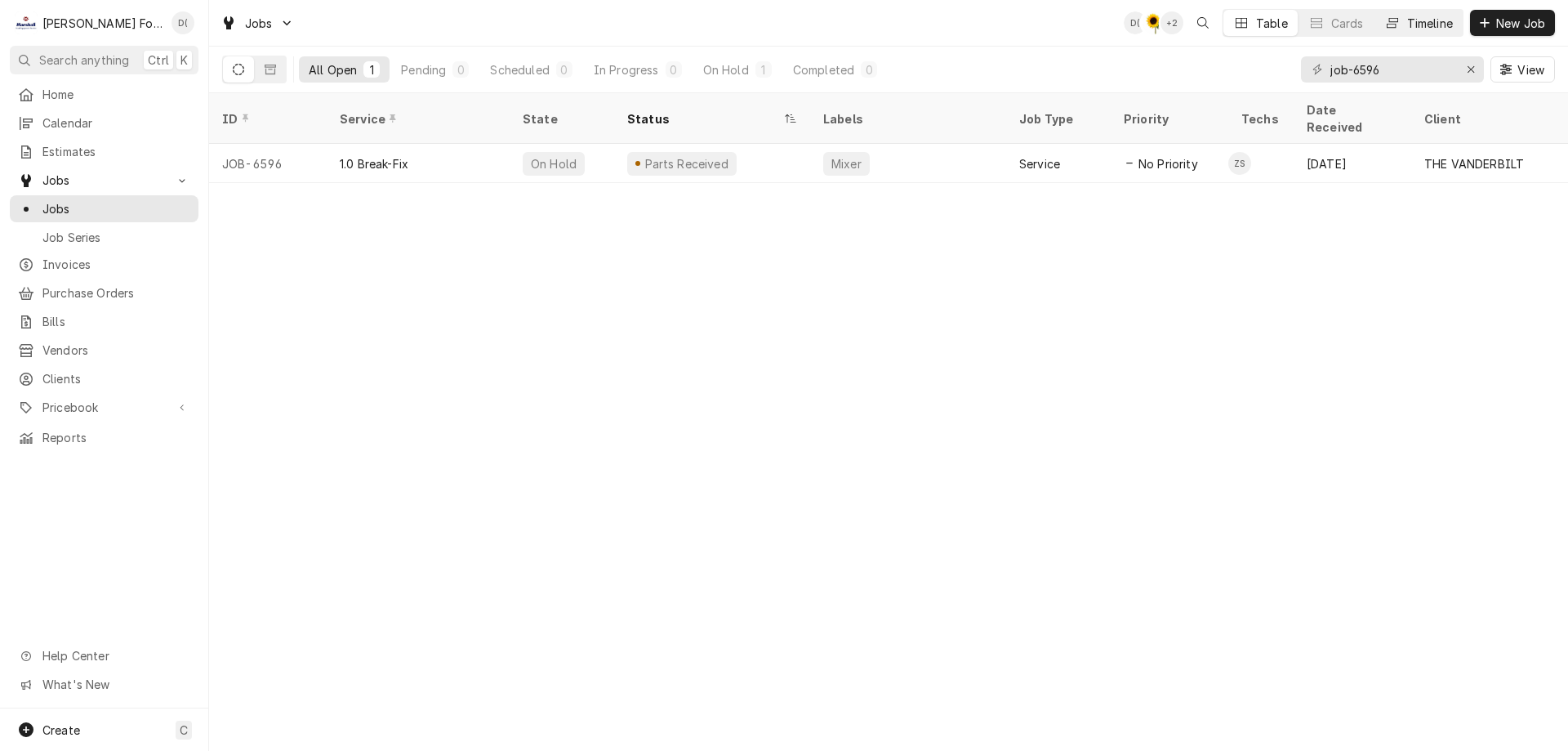
click at [1410, 24] on div "Timeline" at bounding box center [1430, 23] width 46 height 18
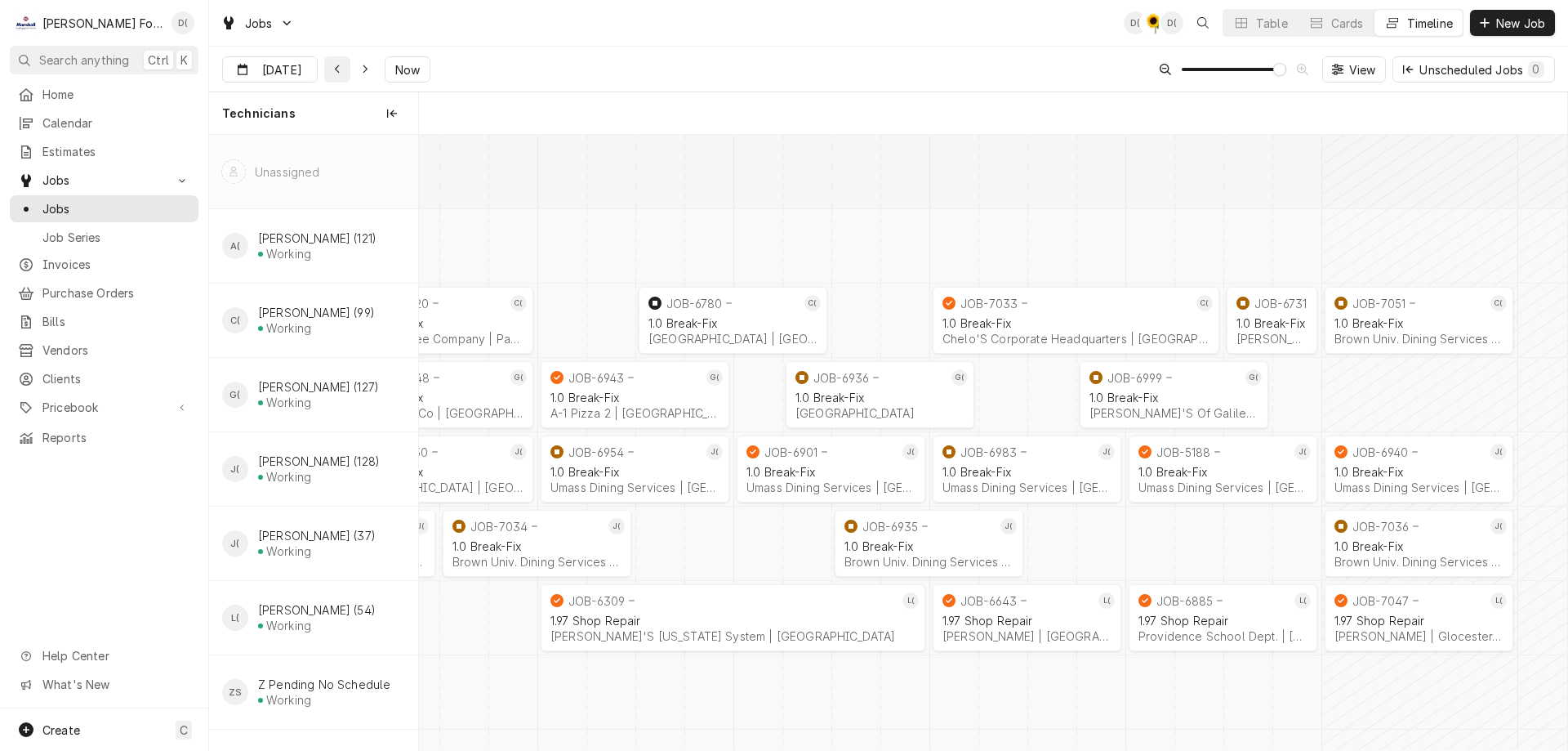
scroll to position [0, 22763]
click at [338, 71] on icon "Dynamic Content Wrapper" at bounding box center [338, 69] width 8 height 12
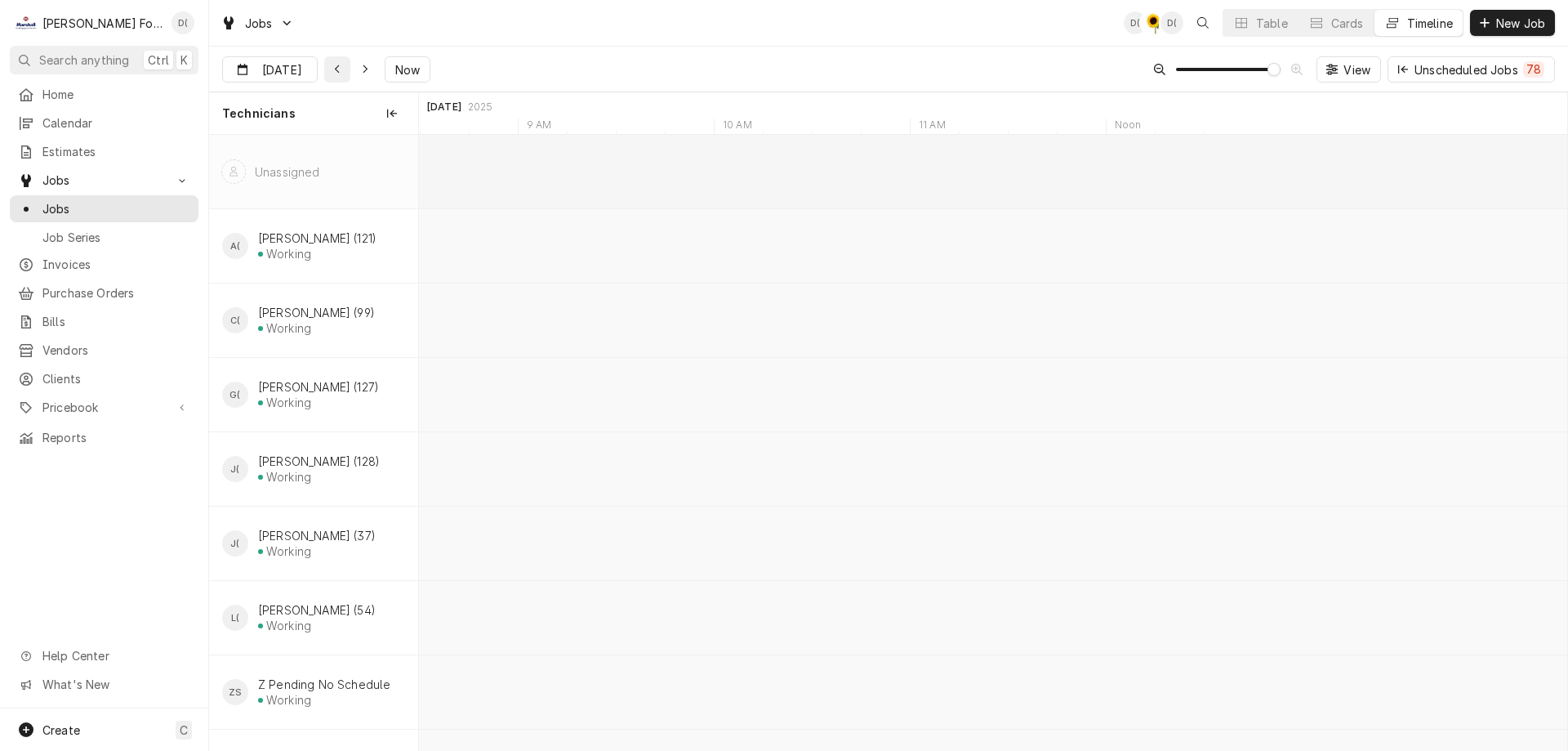
scroll to position [0, 16853]
click at [258, 72] on input "[DATE]" at bounding box center [258, 73] width 71 height 32
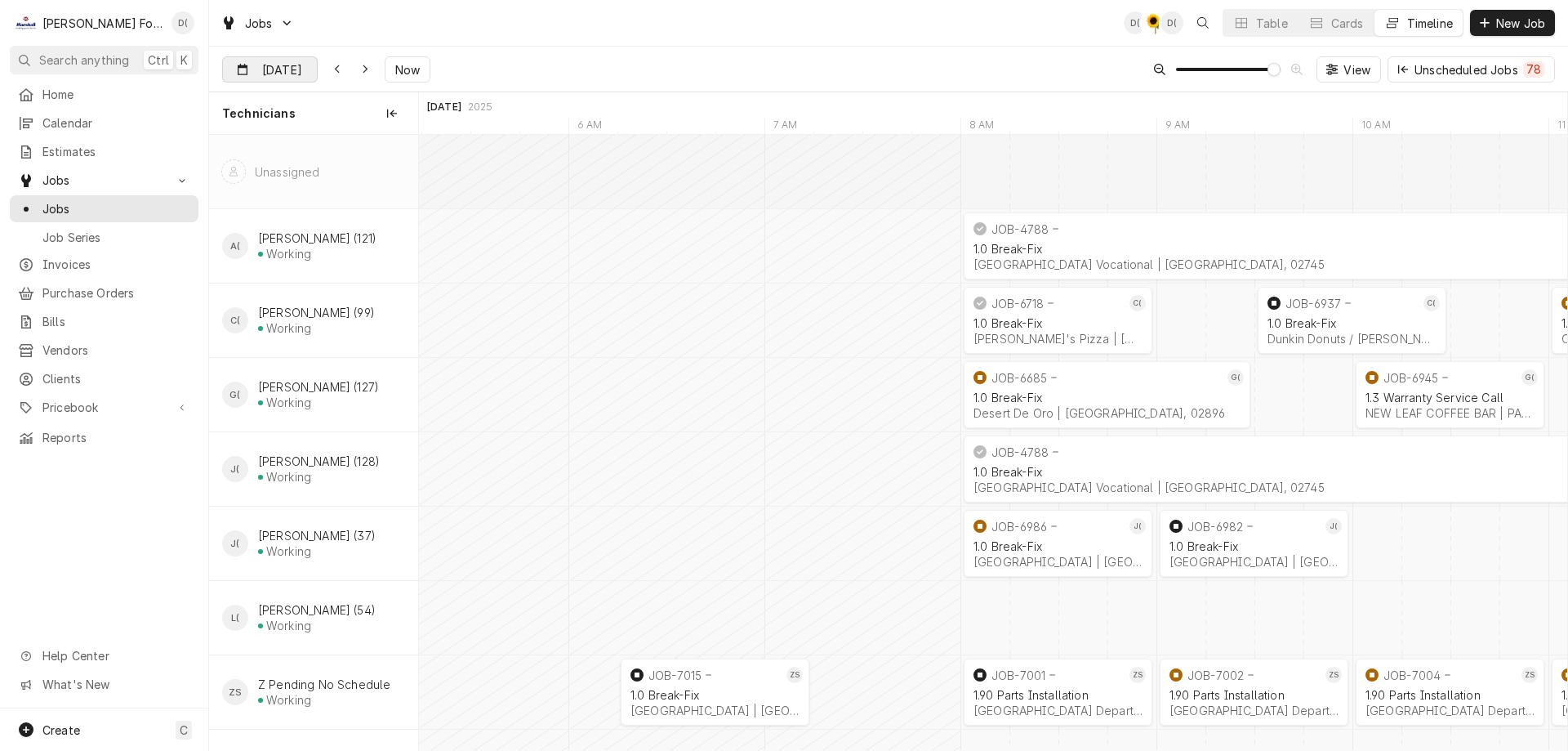
click at [260, 79] on input "Aug 21" at bounding box center [258, 73] width 71 height 32
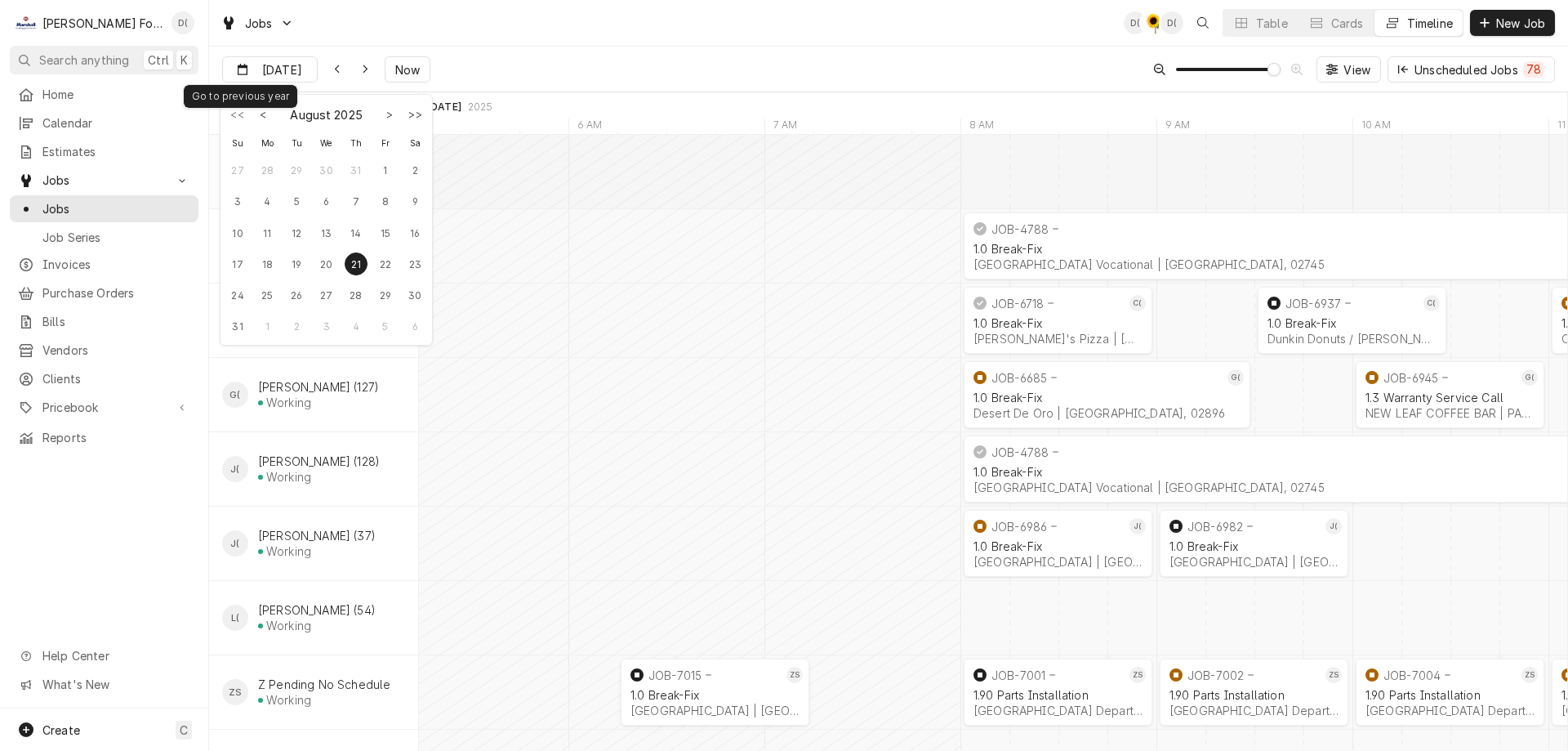
click at [238, 119] on button "L{DatePicker.gotoPrevYear}" at bounding box center [237, 114] width 22 height 22
click at [238, 118] on button "Go to previous year" at bounding box center [237, 114] width 22 height 22
click at [260, 118] on button "L{DatePicker.gotoPrevMonth}" at bounding box center [263, 114] width 22 height 22
click at [260, 118] on button "Go to previous month" at bounding box center [263, 114] width 22 height 22
click at [287, 70] on input "[DATE]" at bounding box center [258, 73] width 71 height 32
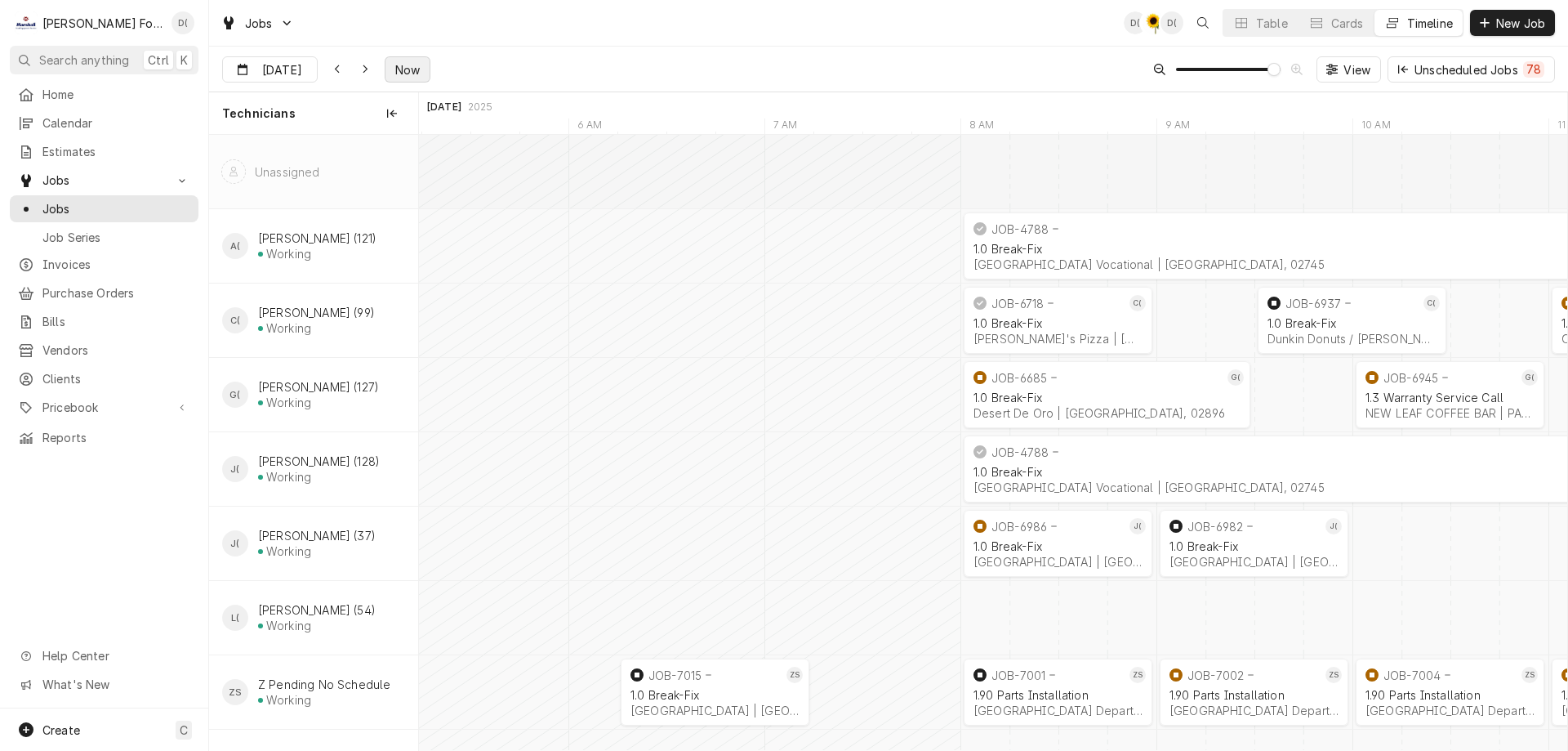
click at [392, 69] on span "Now" at bounding box center [407, 70] width 31 height 18
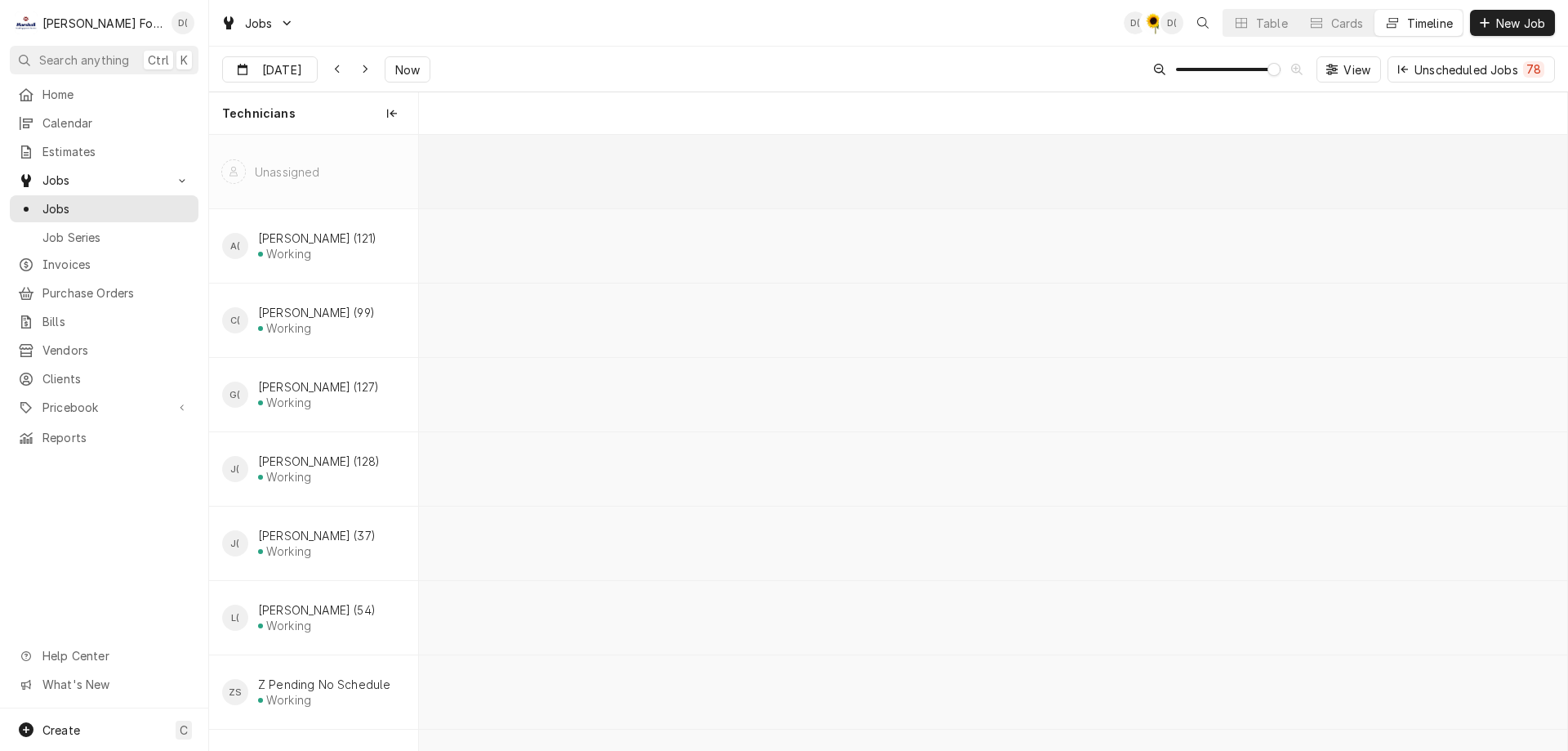
scroll to position [0, 35751]
click at [296, 77] on div "Dynamic Content Wrapper" at bounding box center [305, 70] width 22 height 26
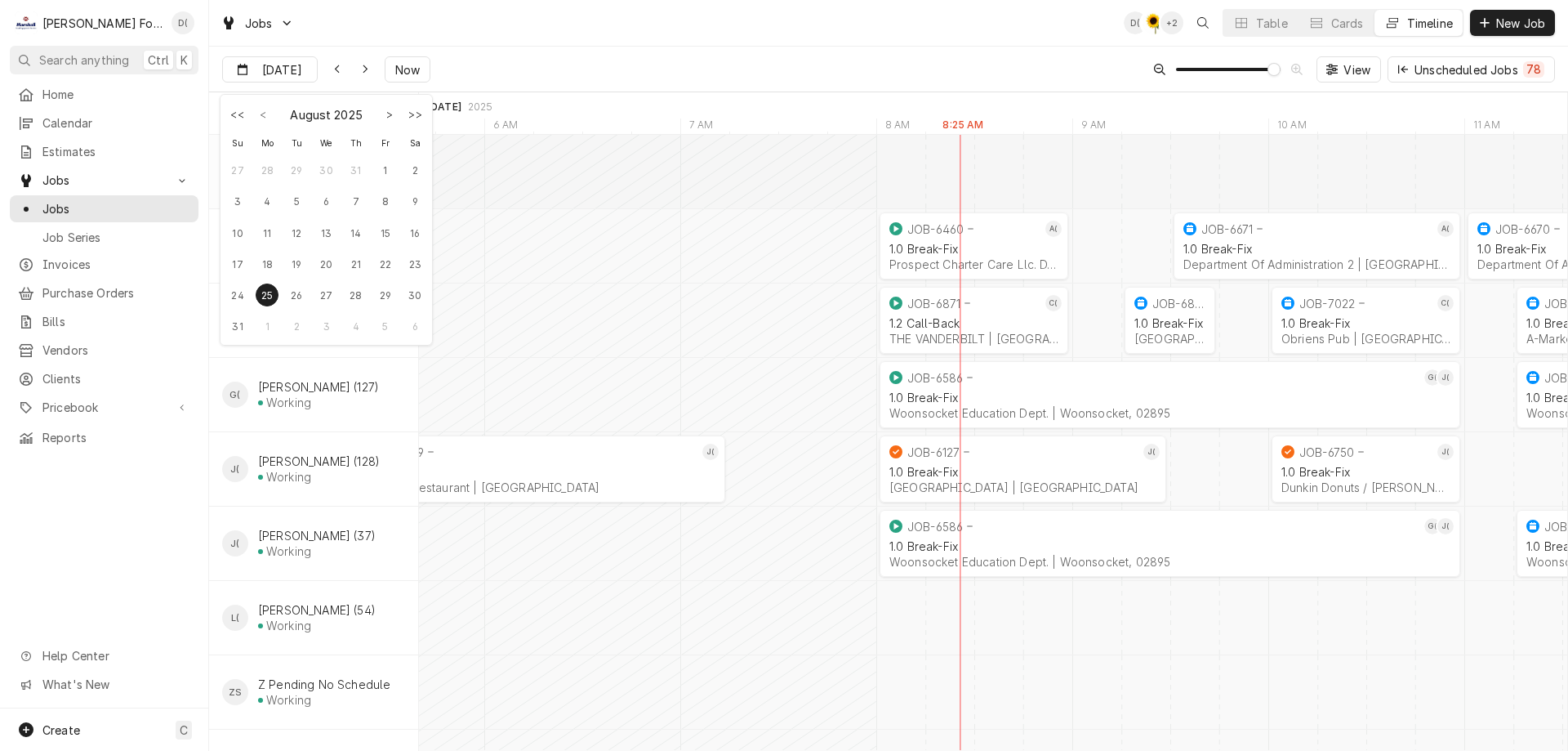
click at [264, 115] on button "Go to previous month" at bounding box center [263, 114] width 22 height 22
click at [321, 265] on div "23" at bounding box center [326, 263] width 22 height 22
type input "Jul 23"
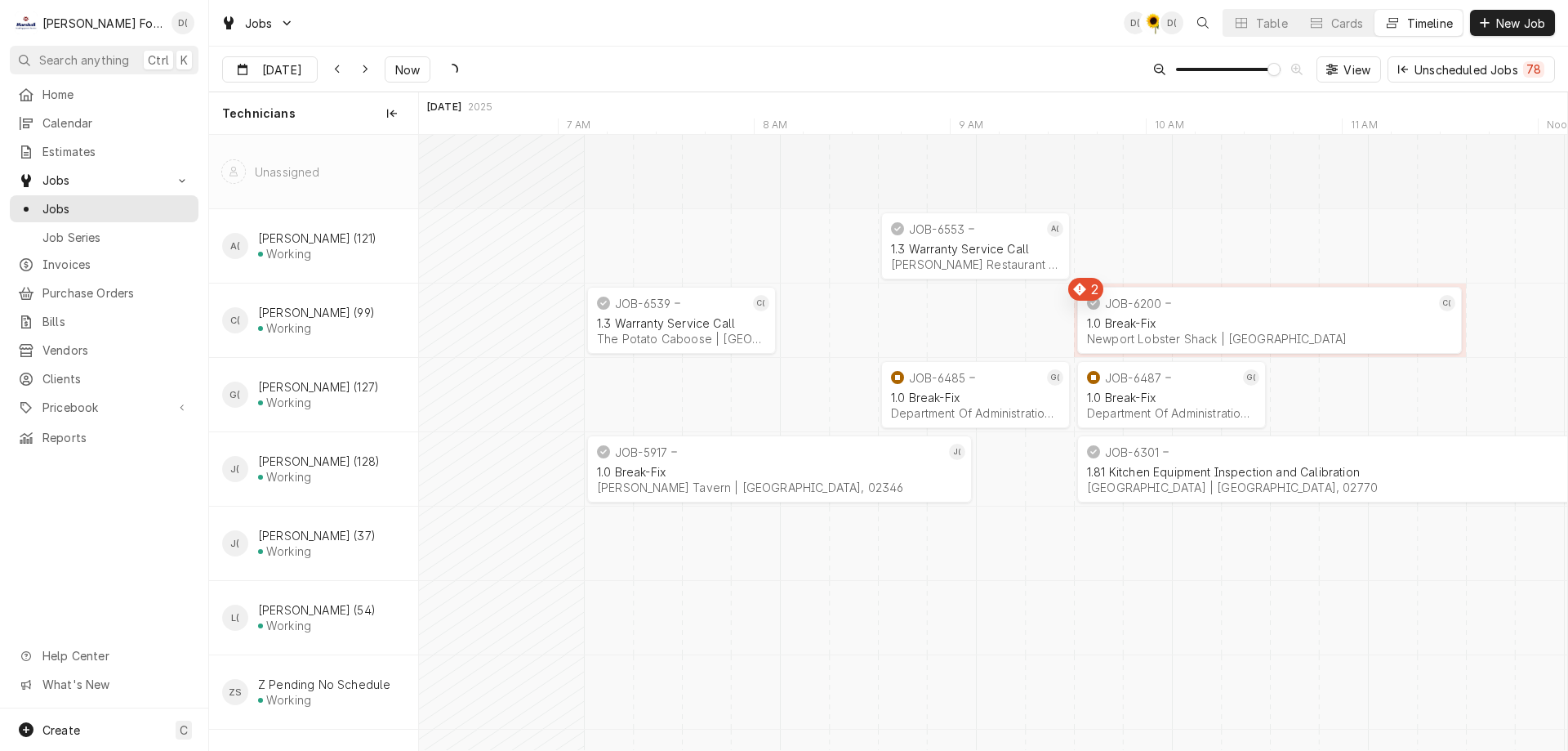
scroll to position [0, 0]
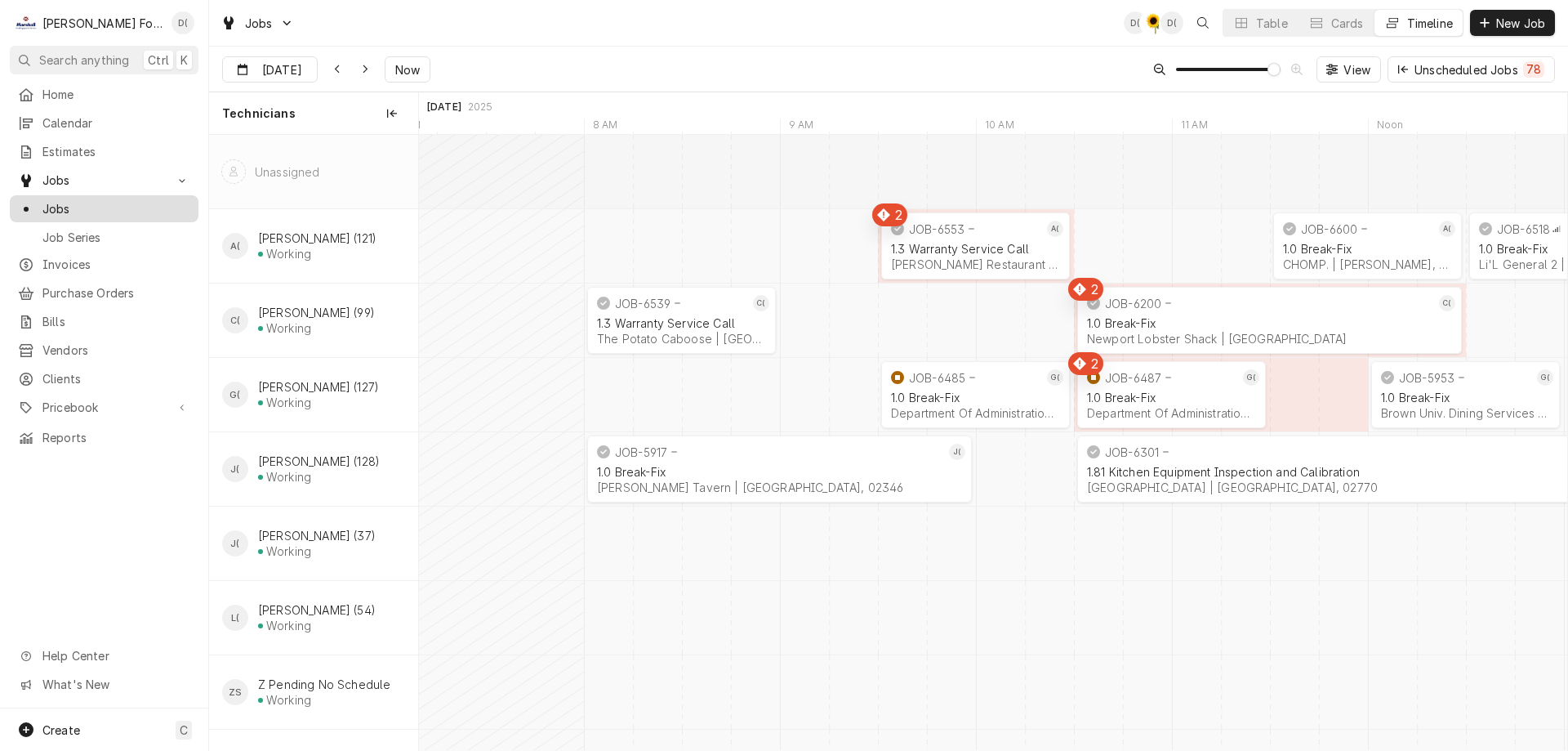
click at [81, 204] on span "Jobs" at bounding box center [117, 208] width 148 height 18
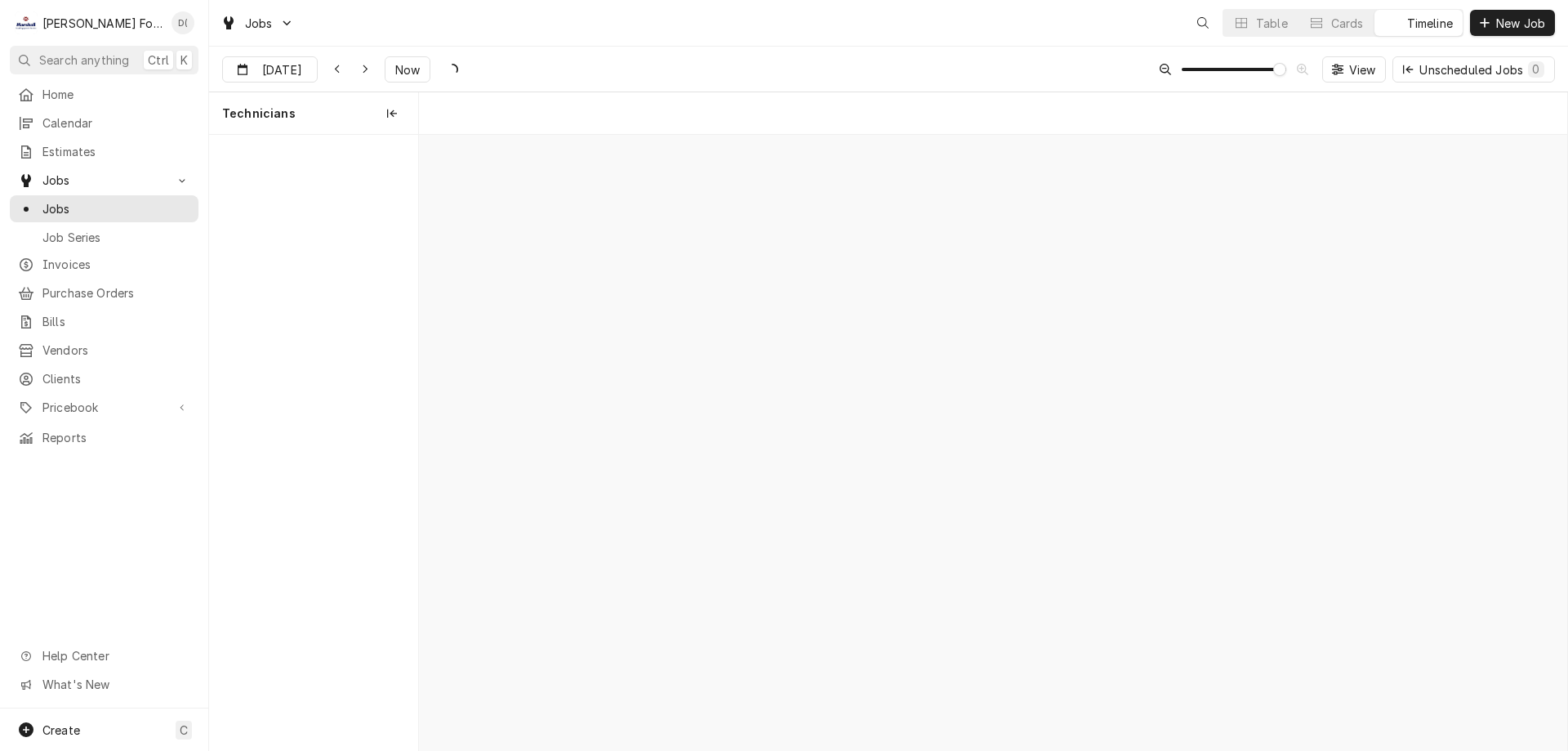
scroll to position [0, 22766]
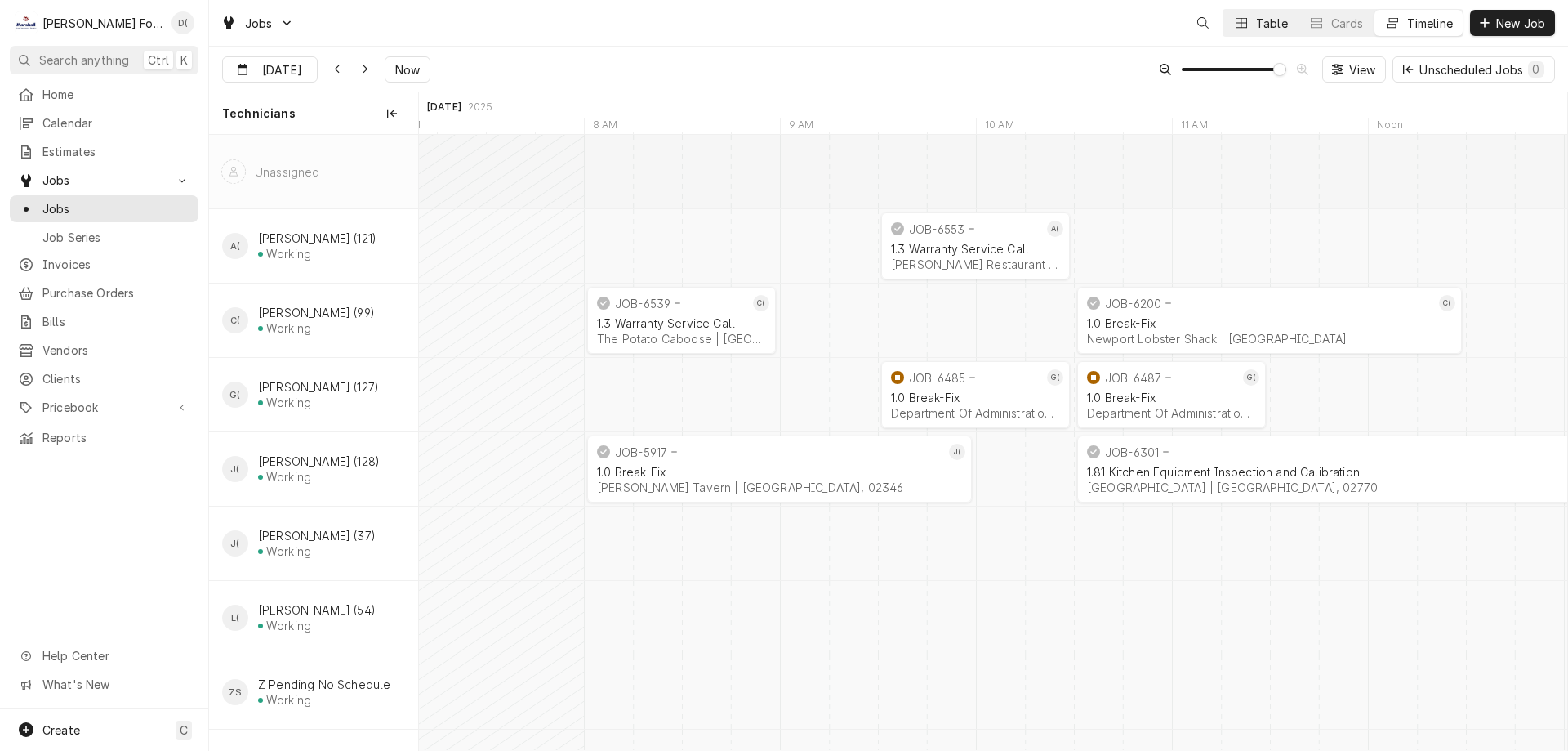
click at [1265, 27] on div "Table" at bounding box center [1272, 23] width 32 height 18
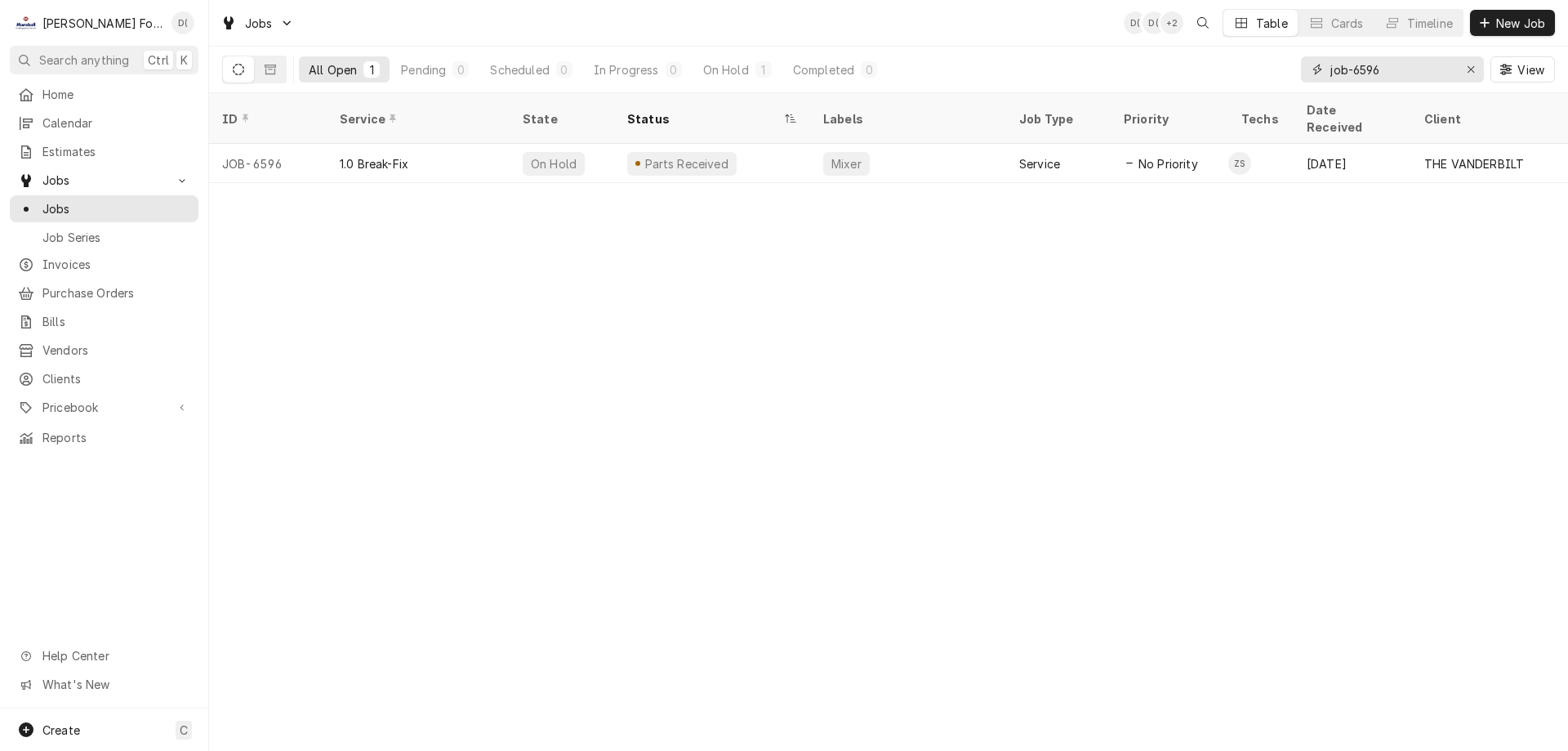
drag, startPoint x: 1471, startPoint y: 64, endPoint x: 1443, endPoint y: 71, distance: 28.9
click at [1467, 66] on icon "Erase input" at bounding box center [1471, 69] width 9 height 12
click at [1434, 72] on input "Dynamic Content Wrapper" at bounding box center [1407, 69] width 154 height 26
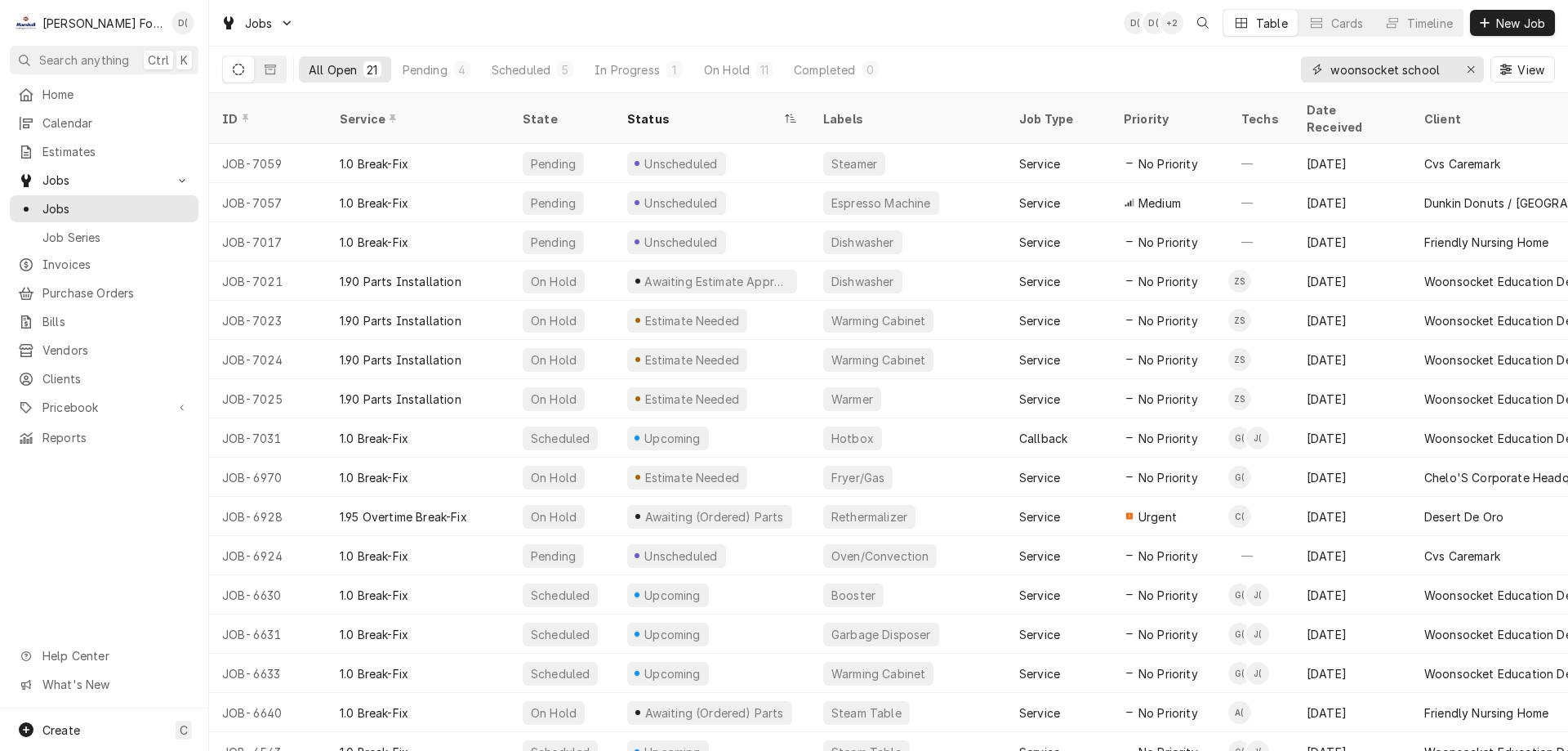
type input "woonsocket school"
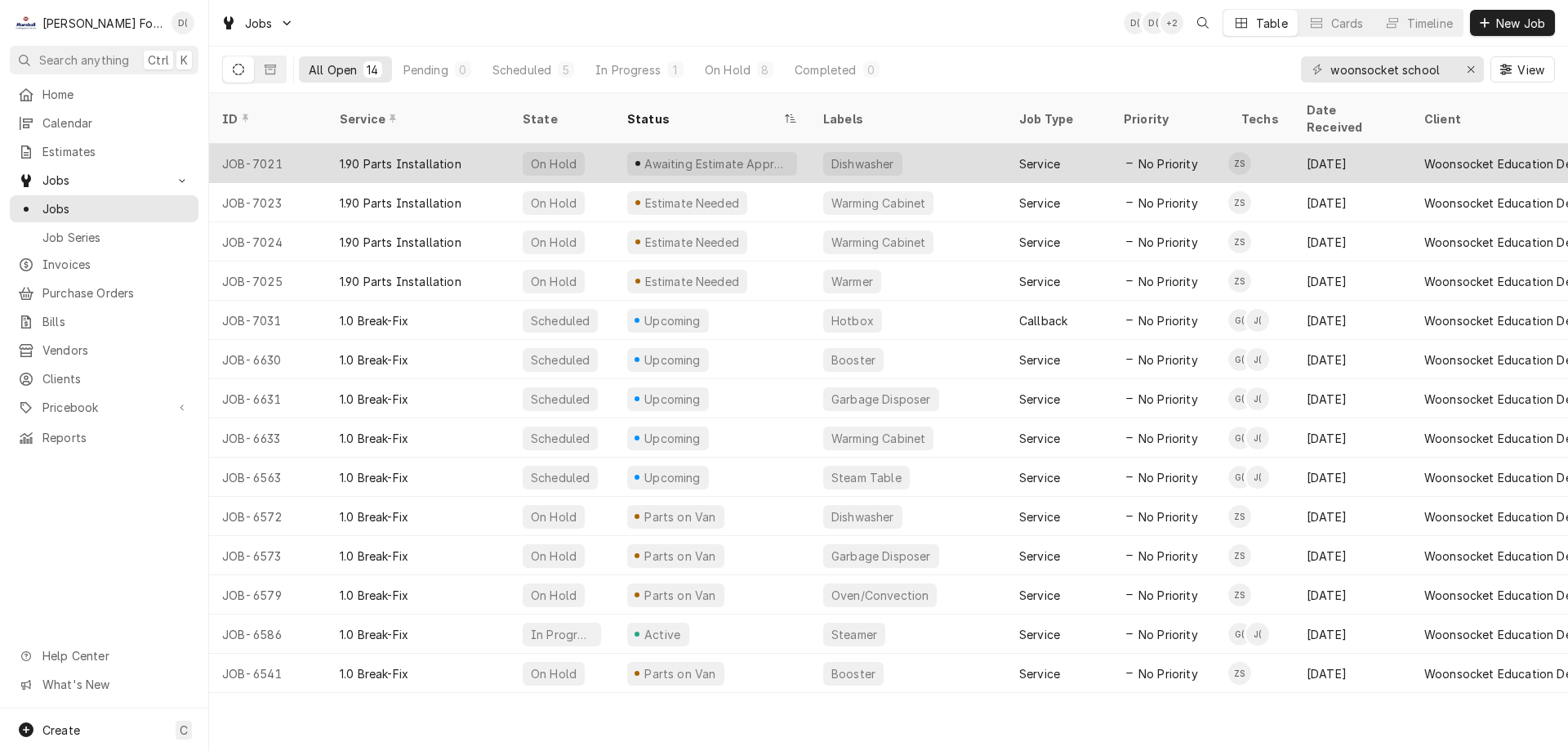
click at [787, 149] on div "Awaiting Estimate Approval" at bounding box center [712, 164] width 196 height 39
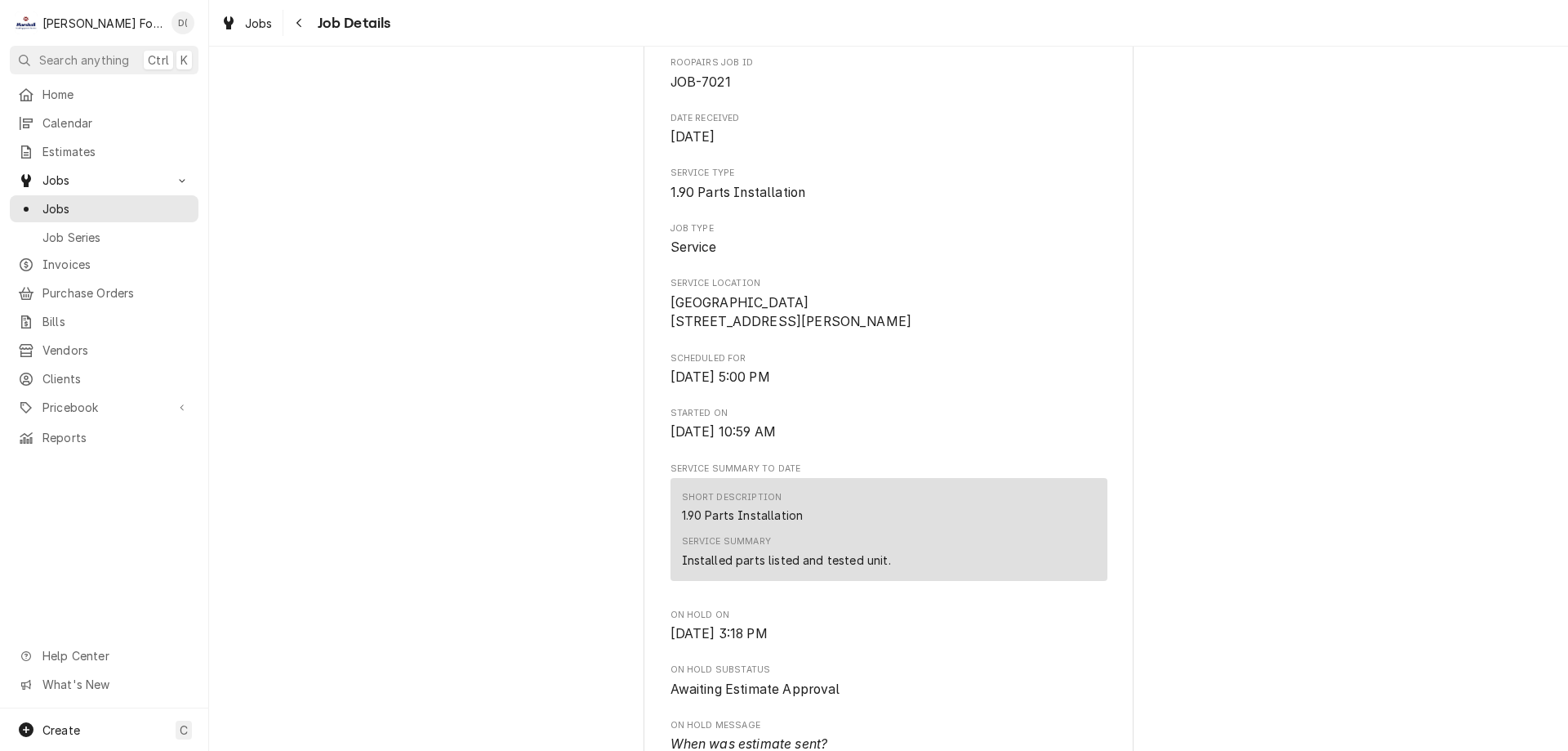
scroll to position [326, 0]
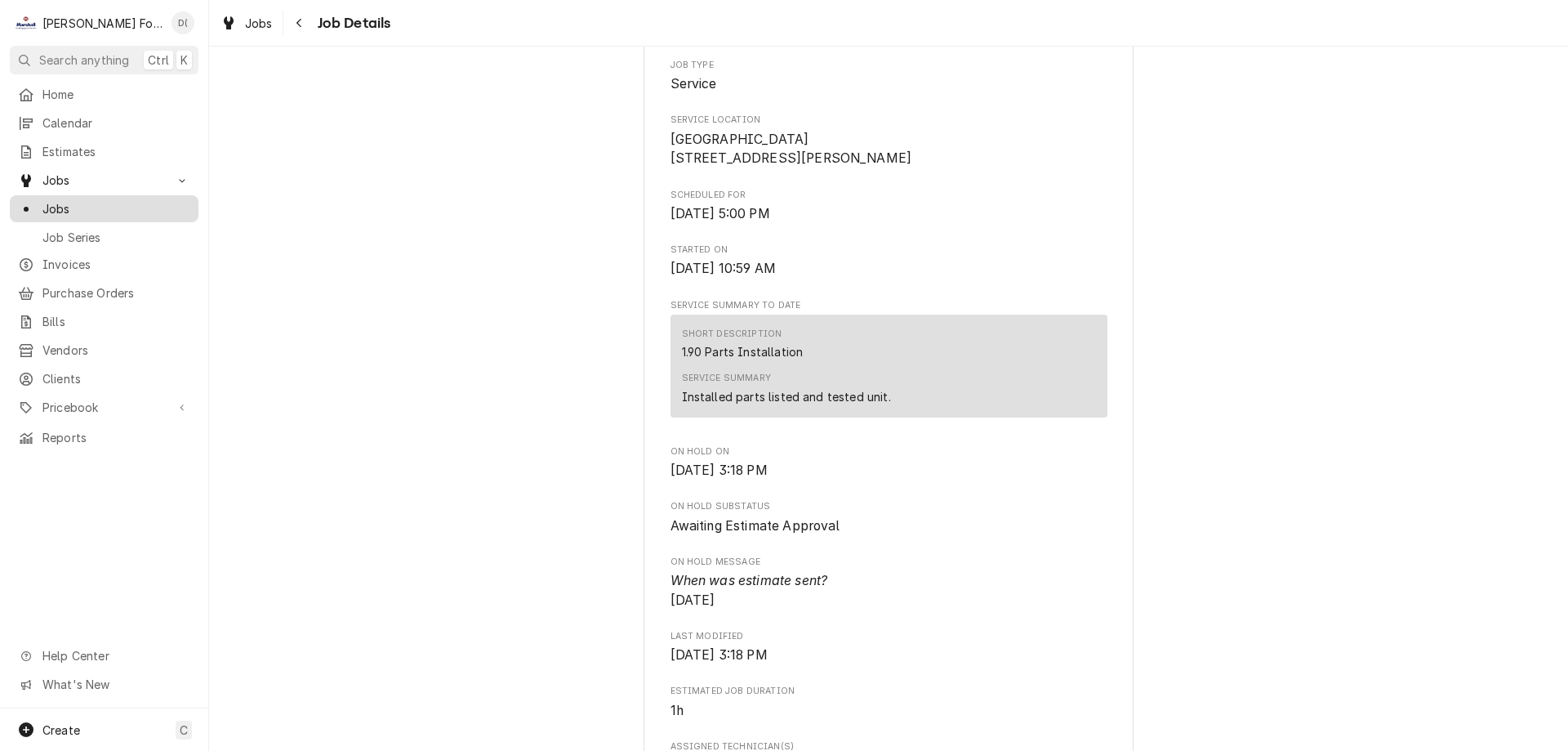
click at [114, 203] on span "Jobs" at bounding box center [117, 208] width 148 height 18
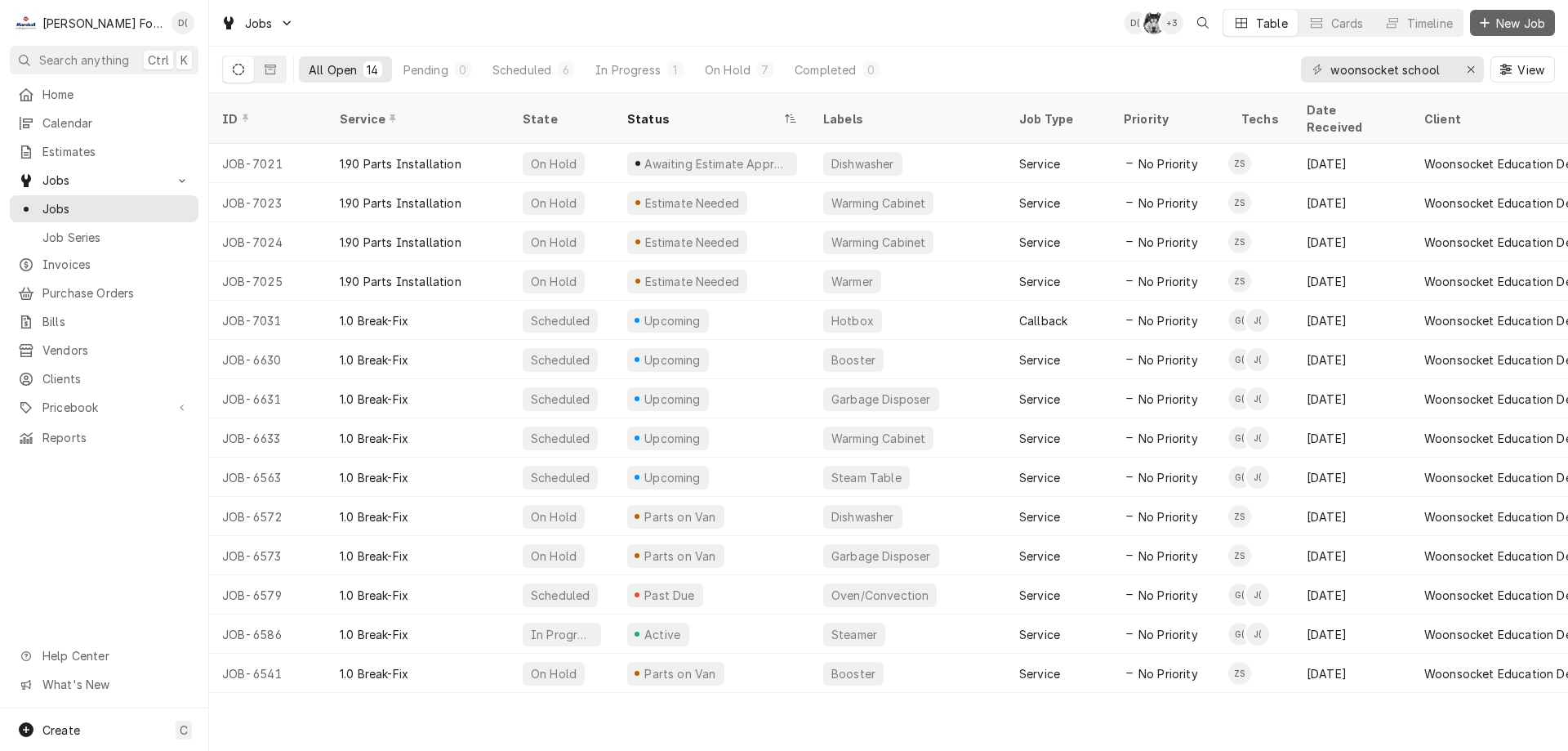
click at [1514, 26] on span "New Job" at bounding box center [1520, 23] width 56 height 18
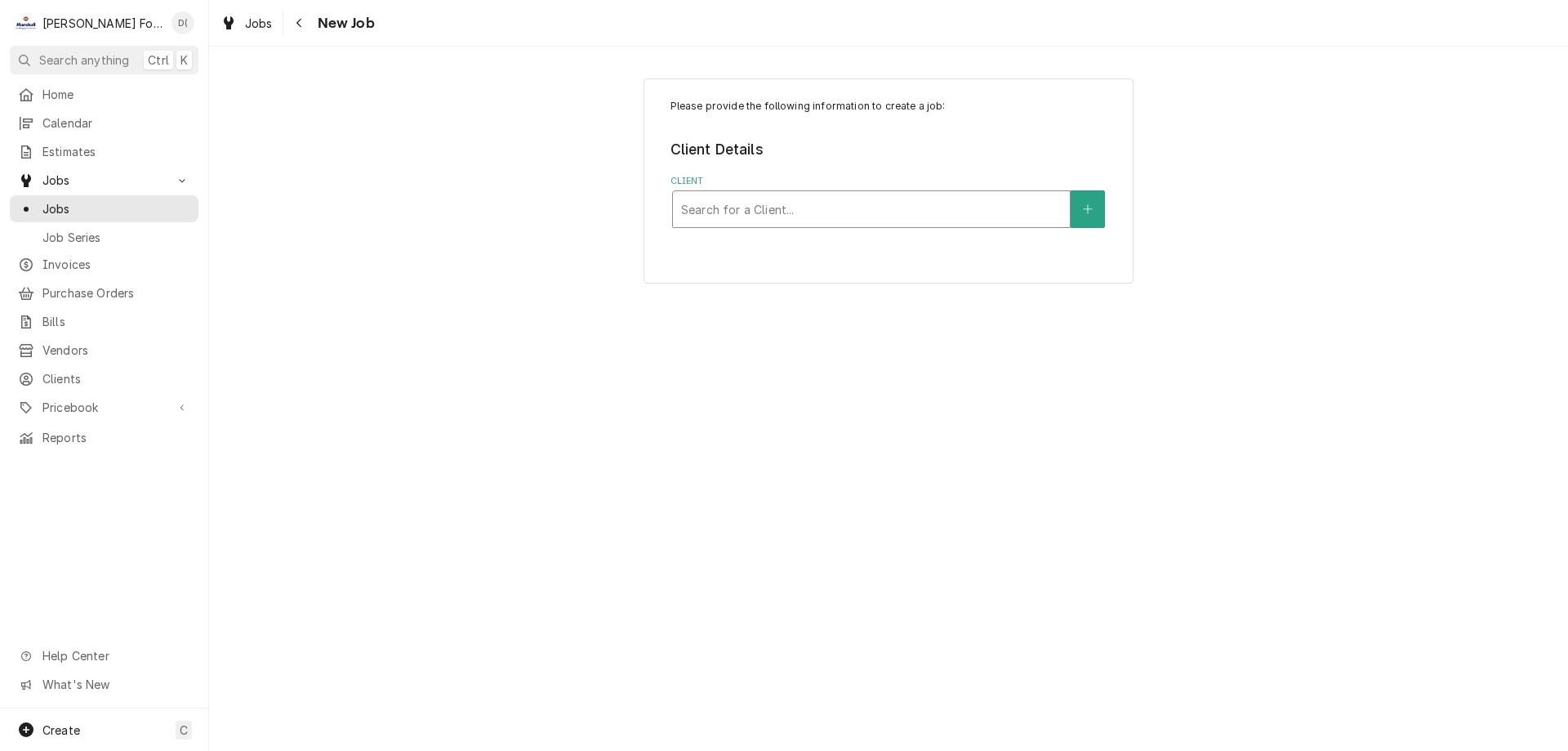
click at [780, 204] on div "Client" at bounding box center [871, 209] width 381 height 29
type input "vander"
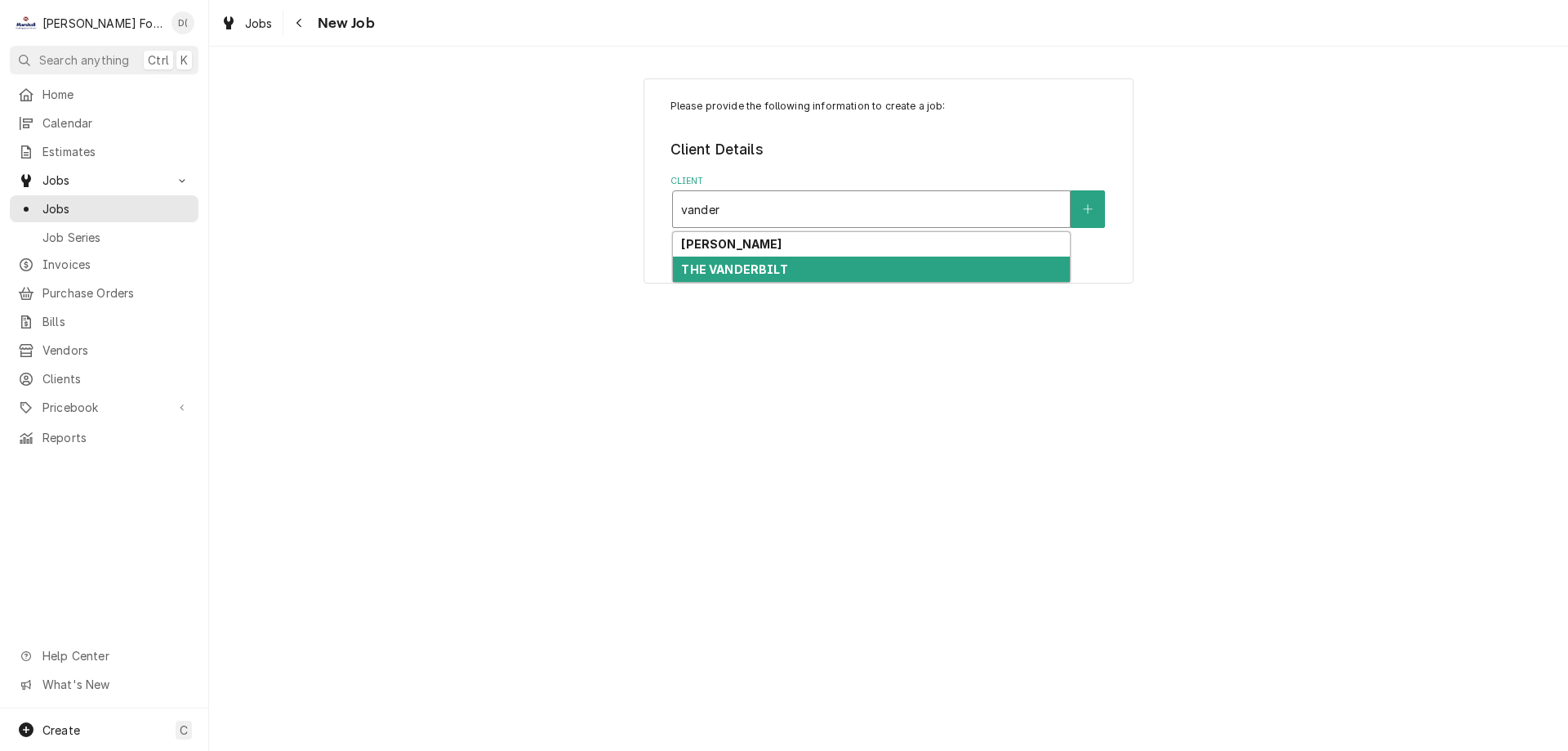
click at [776, 271] on strong "THE VANDERBILT" at bounding box center [733, 269] width 106 height 14
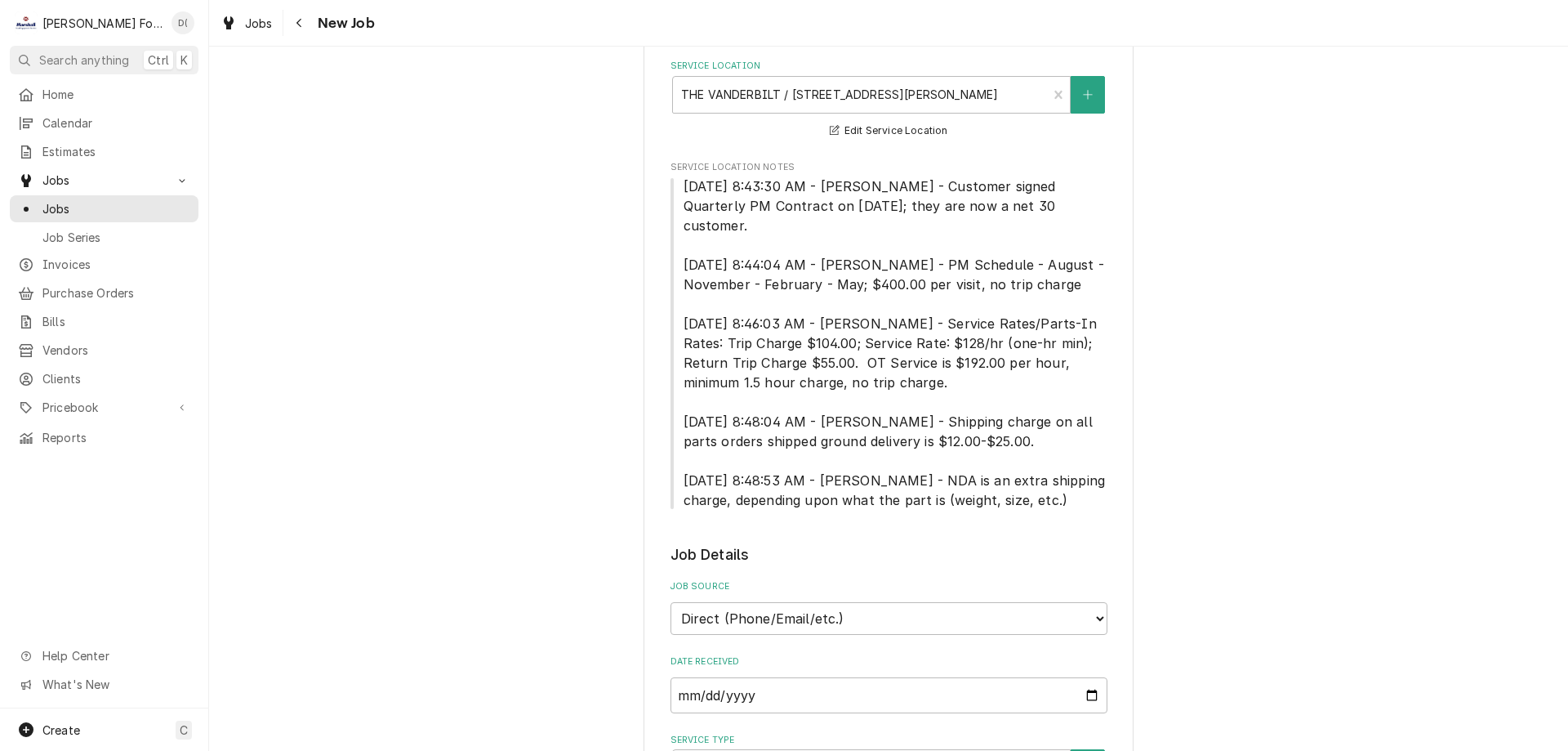
scroll to position [735, 0]
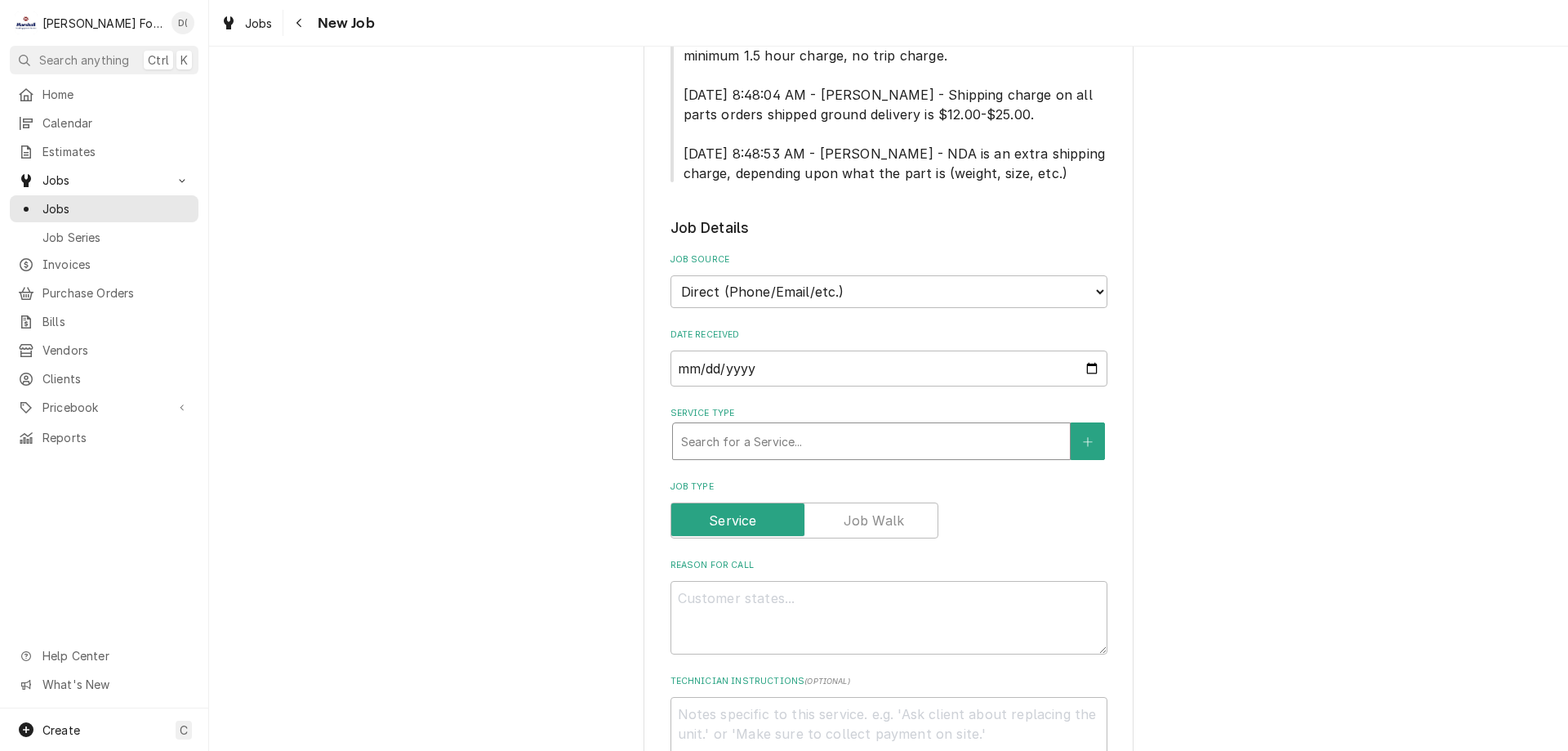
click at [763, 427] on div "Service Type" at bounding box center [871, 441] width 381 height 29
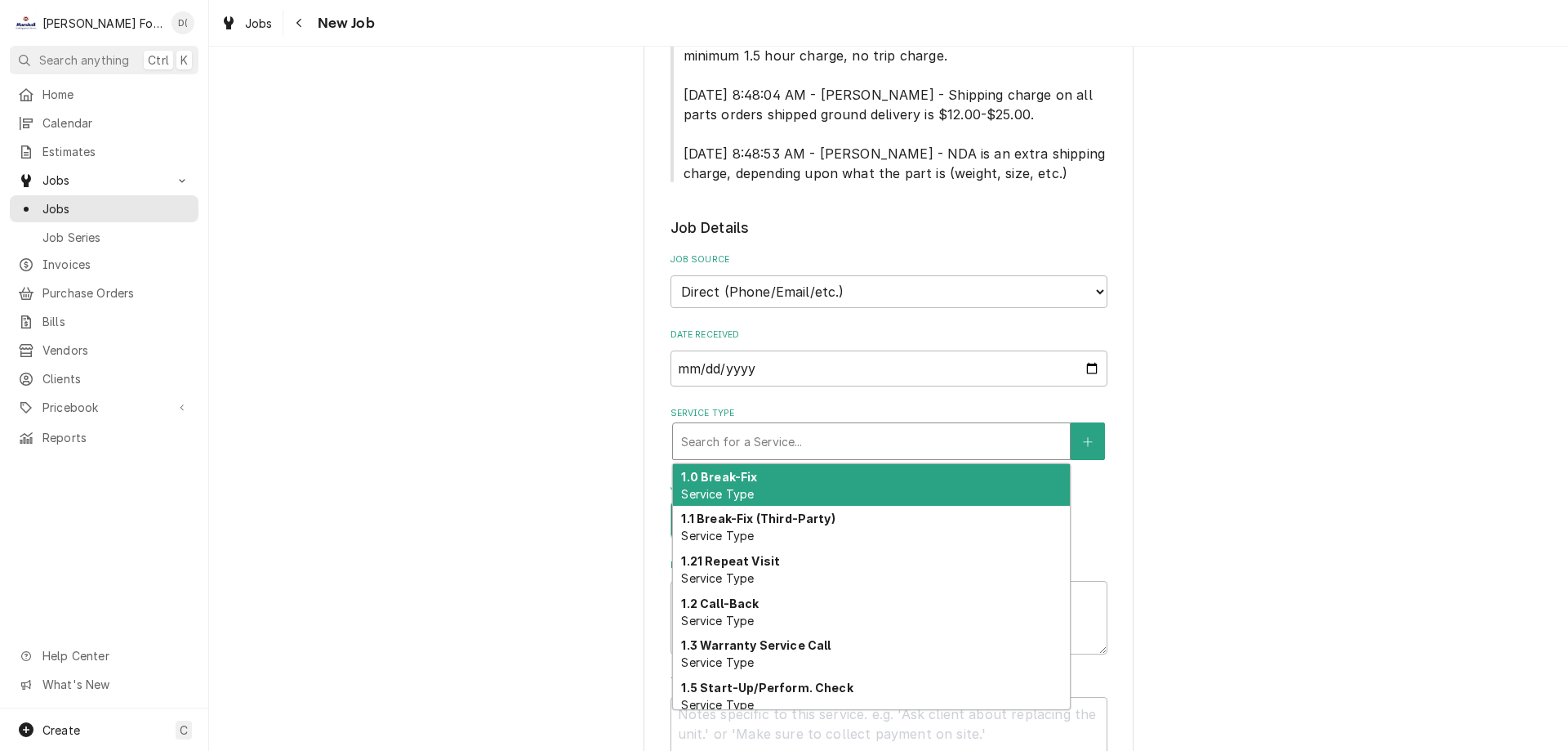
click at [752, 464] on div "1.0 Break-Fix Service Type" at bounding box center [872, 485] width 397 height 43
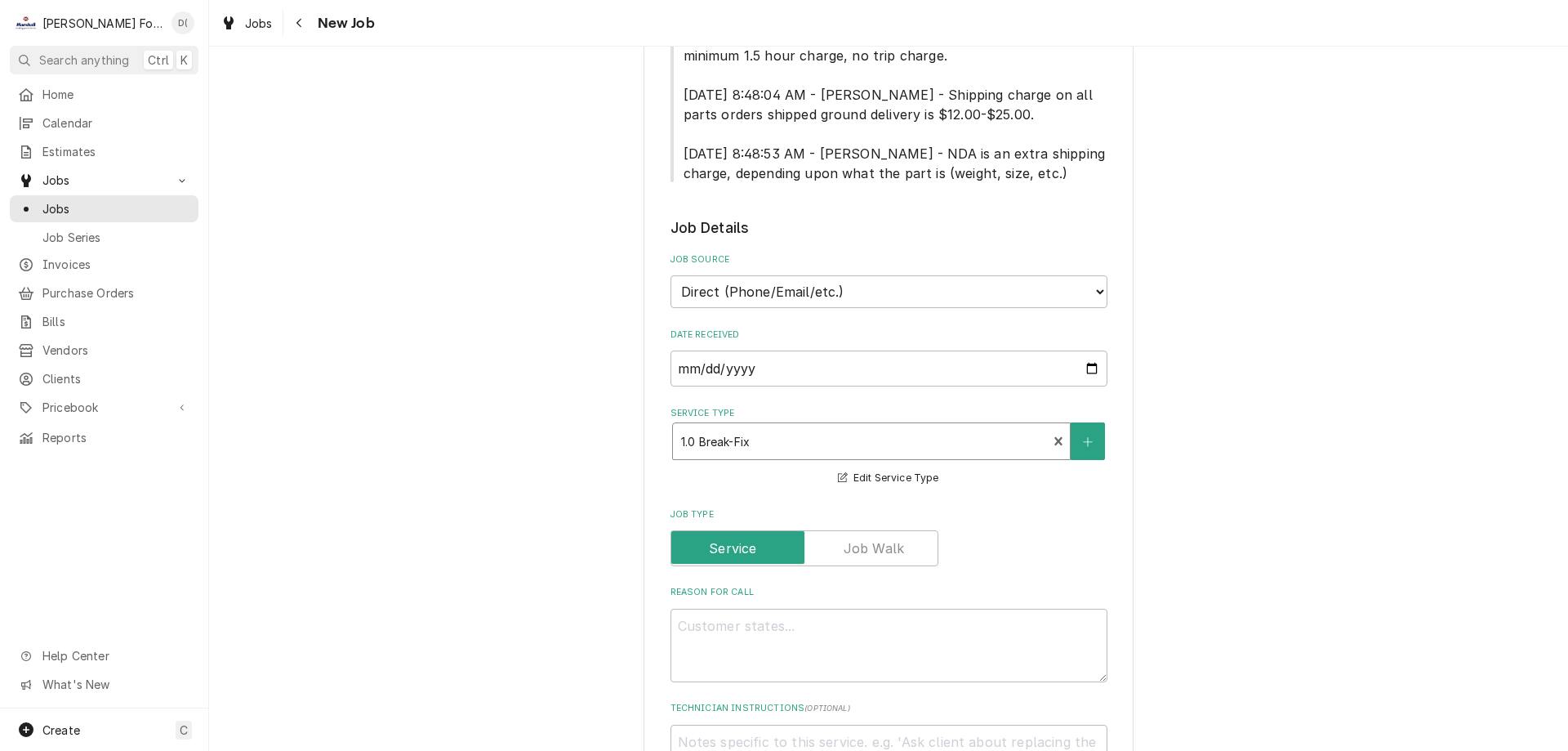
scroll to position [816, 0]
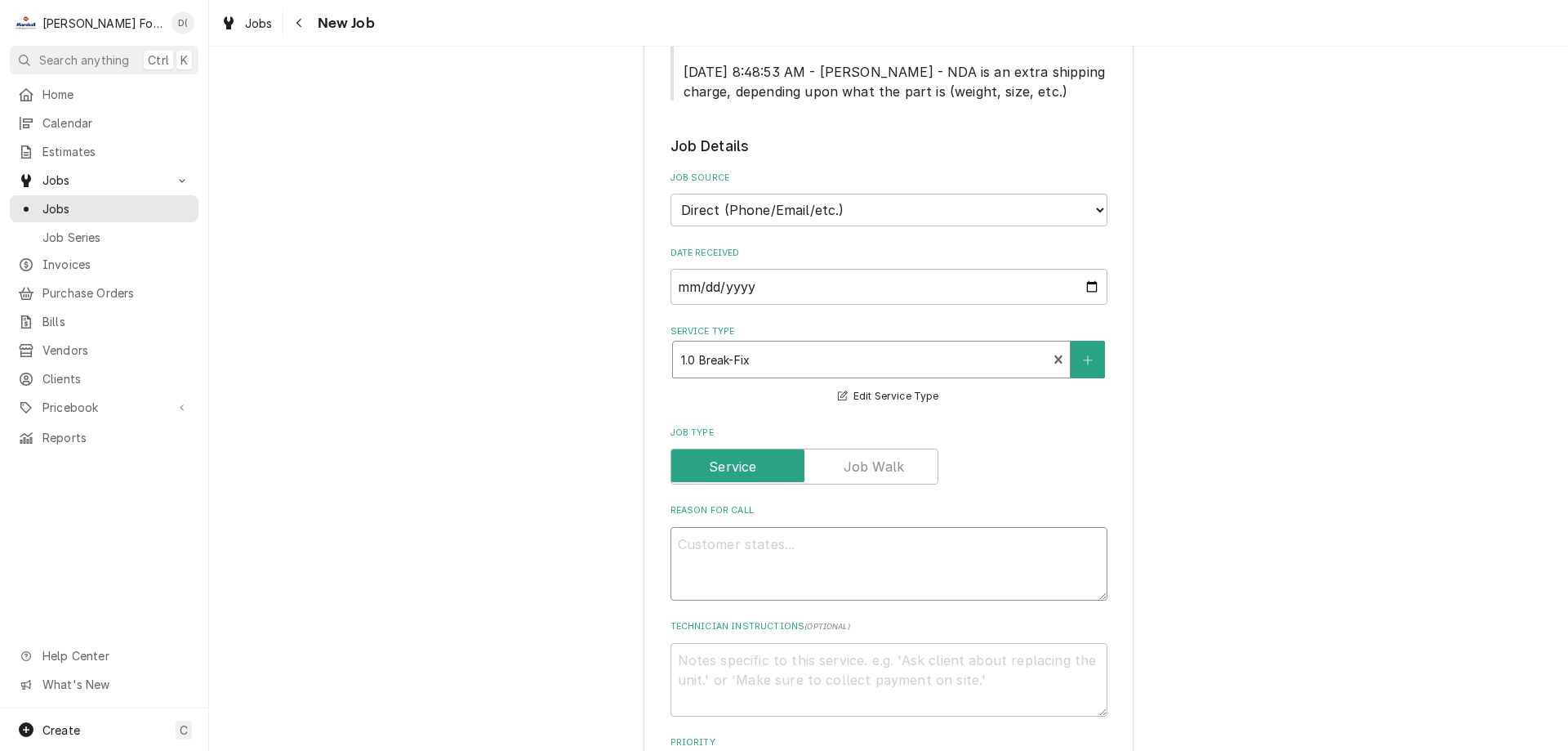
click at [719, 529] on textarea "Reason For Call" at bounding box center [888, 563] width 437 height 73
type textarea "x"
type textarea "r"
type textarea "x"
type textarea "re"
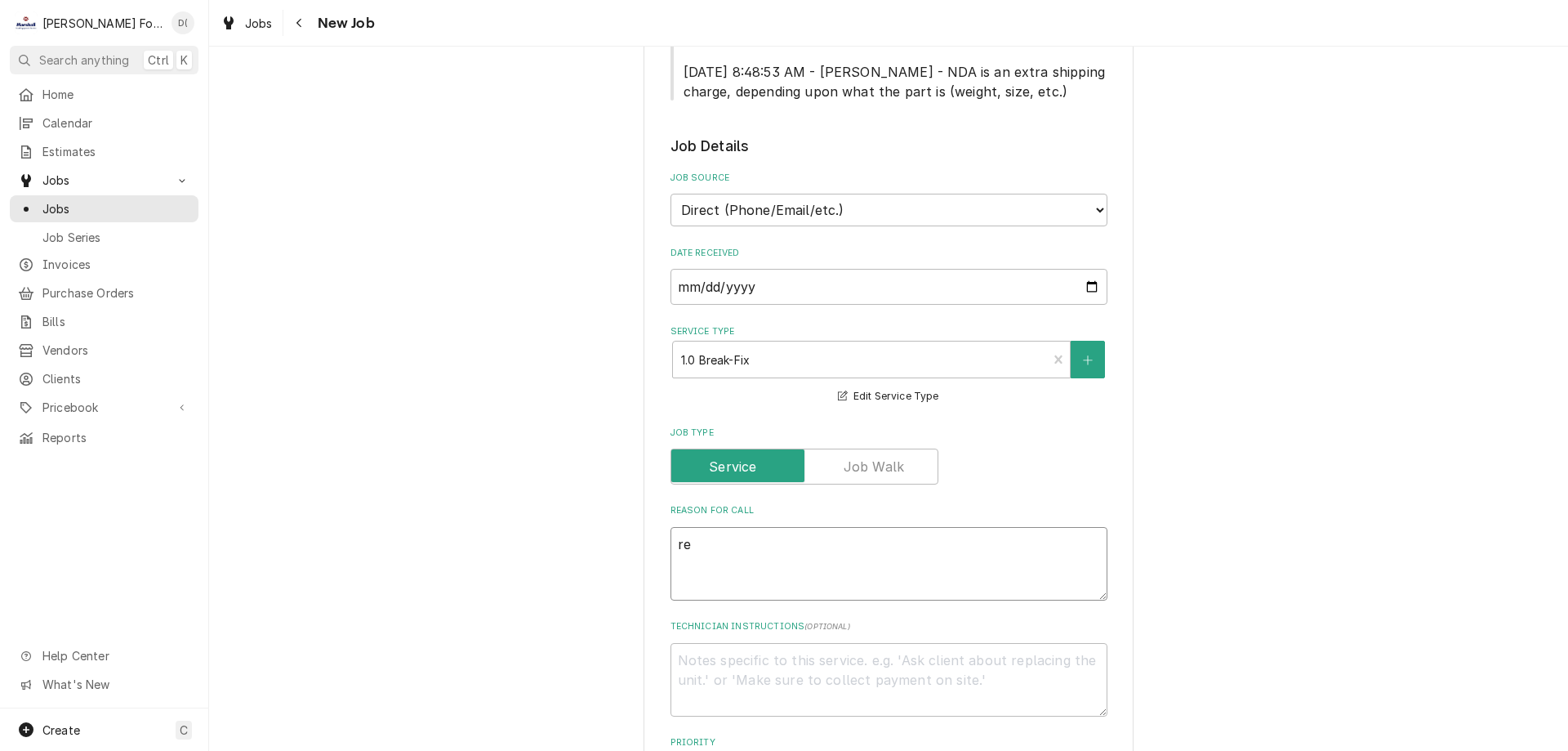
type textarea "x"
type textarea "ref"
type textarea "x"
type textarea "refi"
type textarea "x"
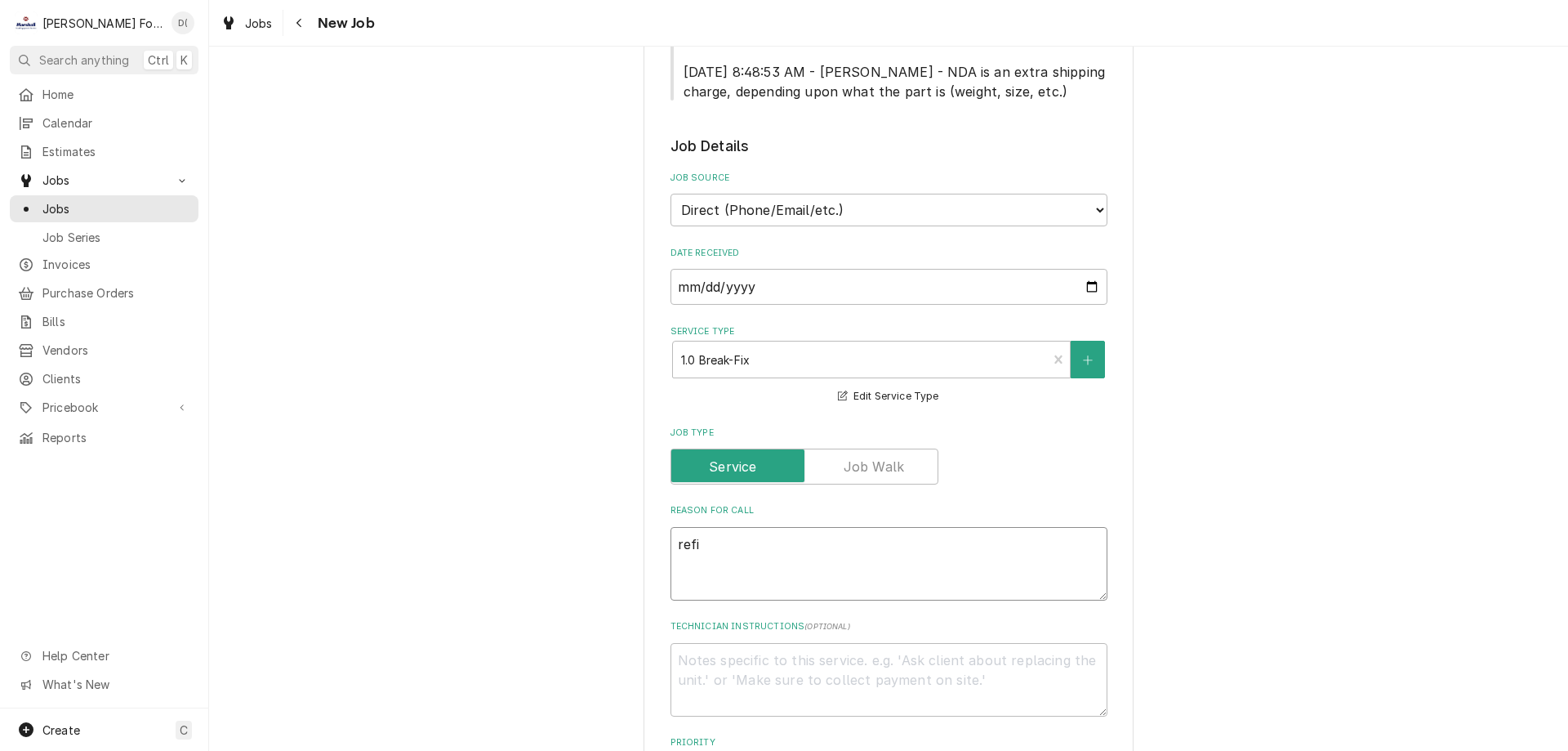
type textarea "refig"
type textarea "x"
type textarea "refige"
type textarea "x"
type textarea "refiger"
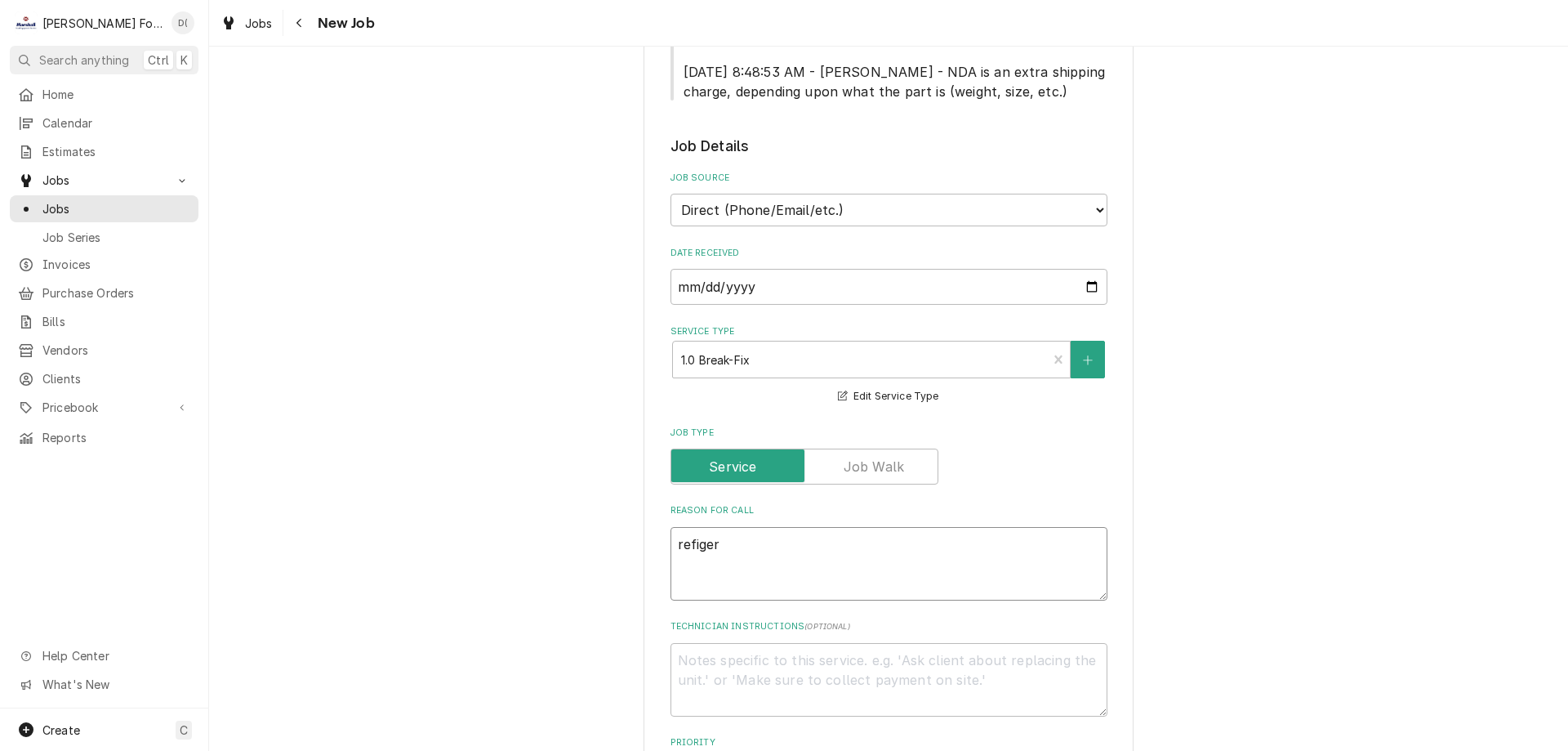
type textarea "x"
type textarea "refigera"
type textarea "x"
type textarea "refigerat"
type textarea "x"
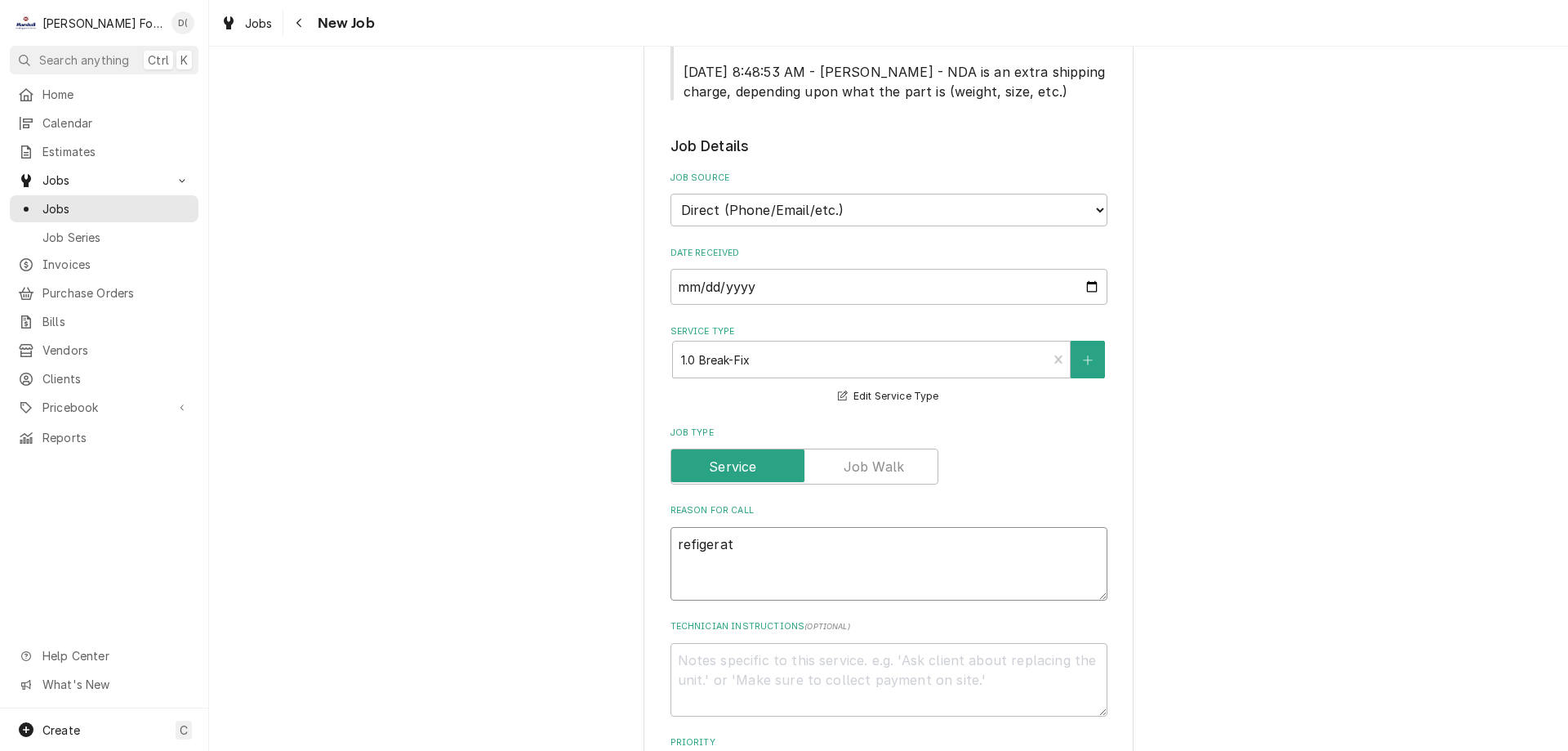
type textarea "refigerate"
type textarea "x"
type textarea "refigerated"
type textarea "x"
type textarea "refigerated"
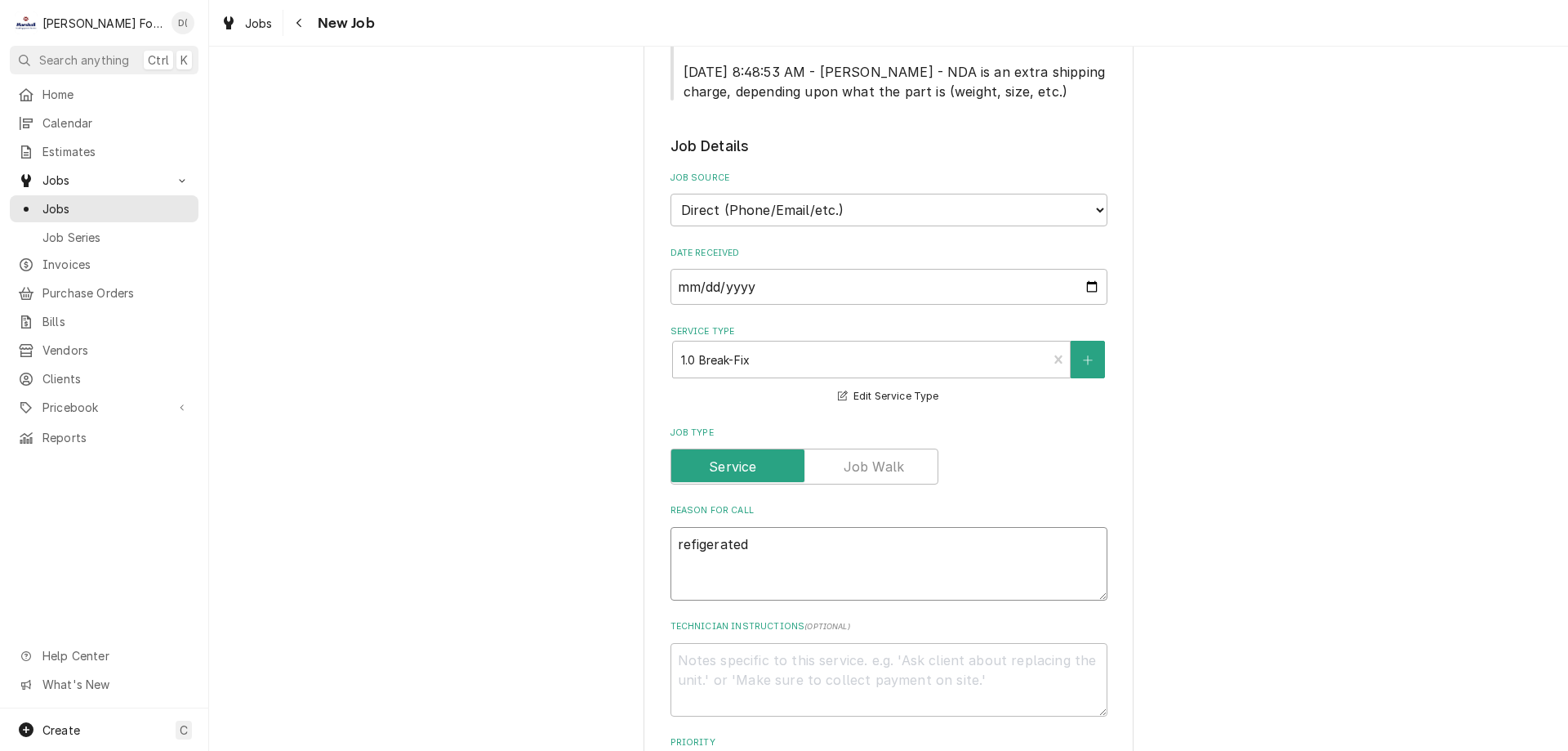
type textarea "x"
type textarea "refigerated"
type textarea "x"
type textarea "refigerate"
type textarea "x"
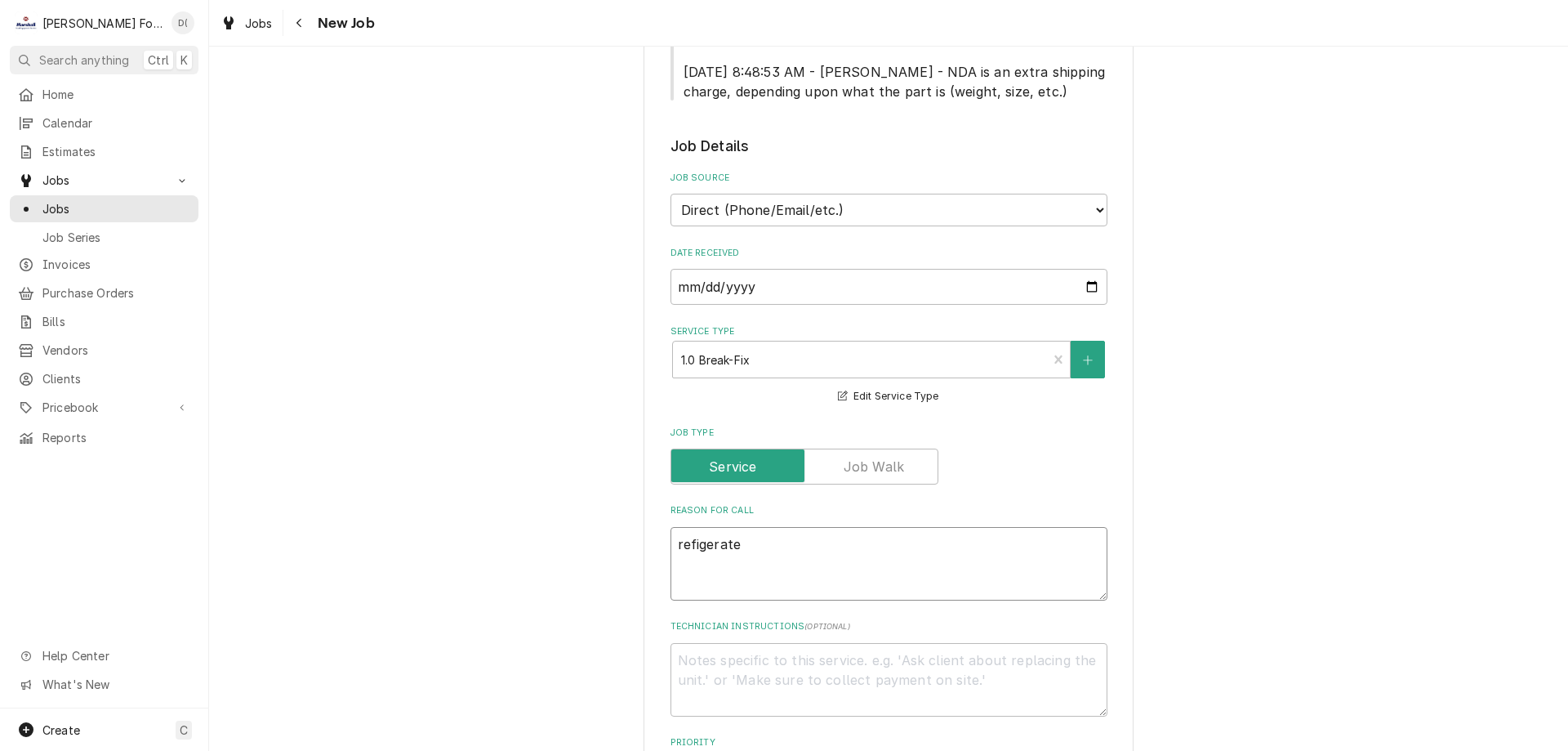
type textarea "refigerat"
type textarea "x"
type textarea "refigera"
type textarea "x"
type textarea "refiger"
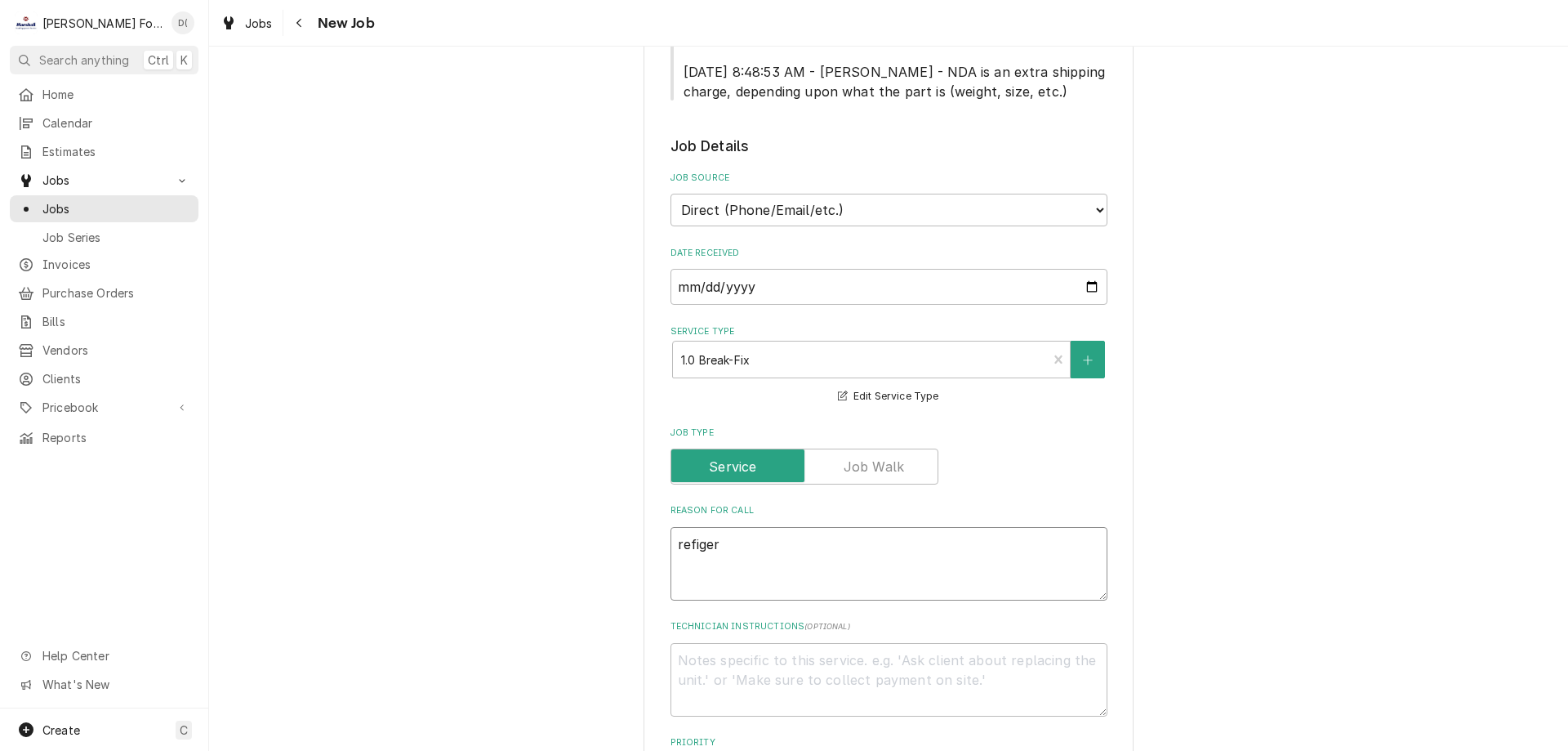
type textarea "x"
type textarea "refige"
type textarea "x"
type textarea "refig"
type textarea "x"
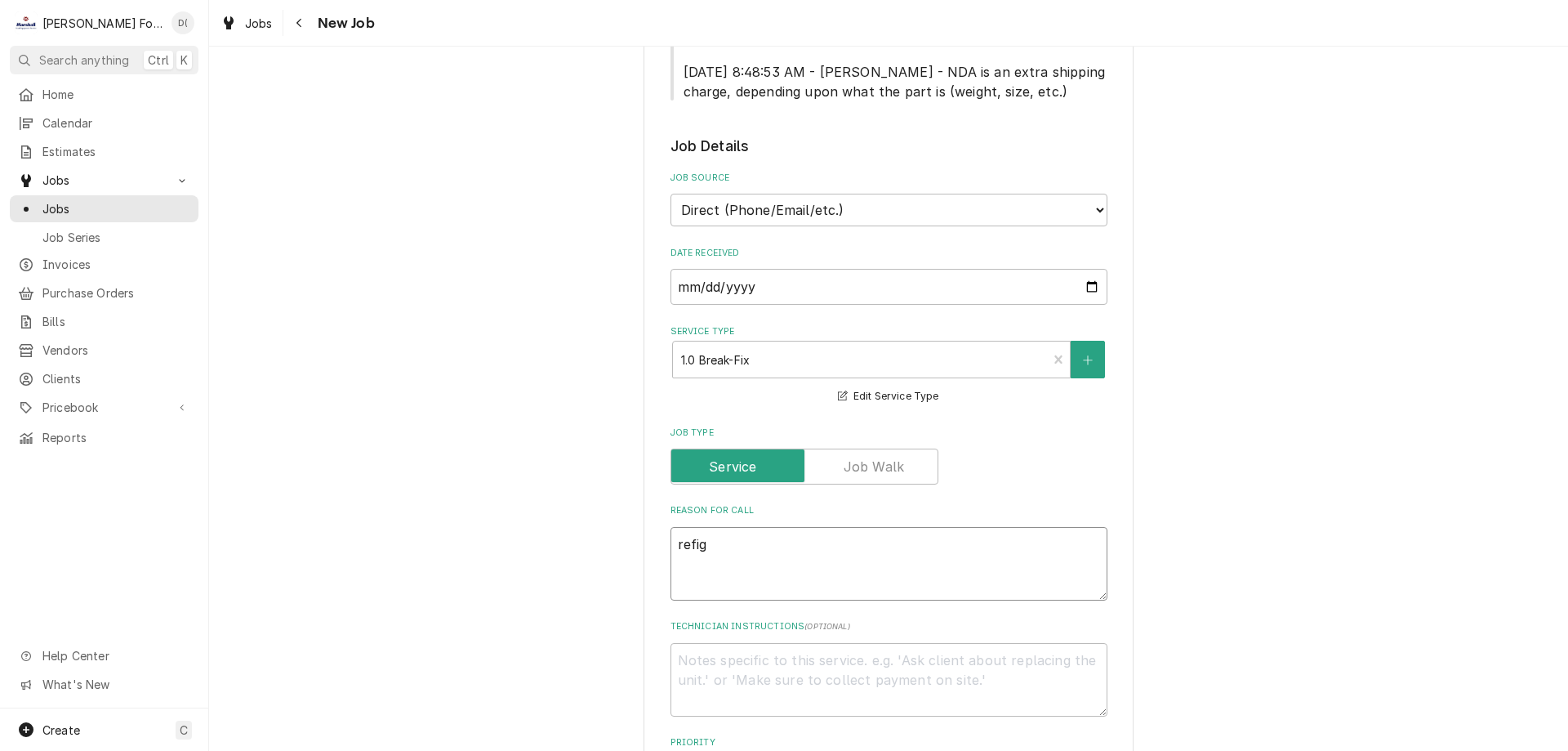
type textarea "refi"
type textarea "x"
type textarea "ref"
type textarea "x"
type textarea "re"
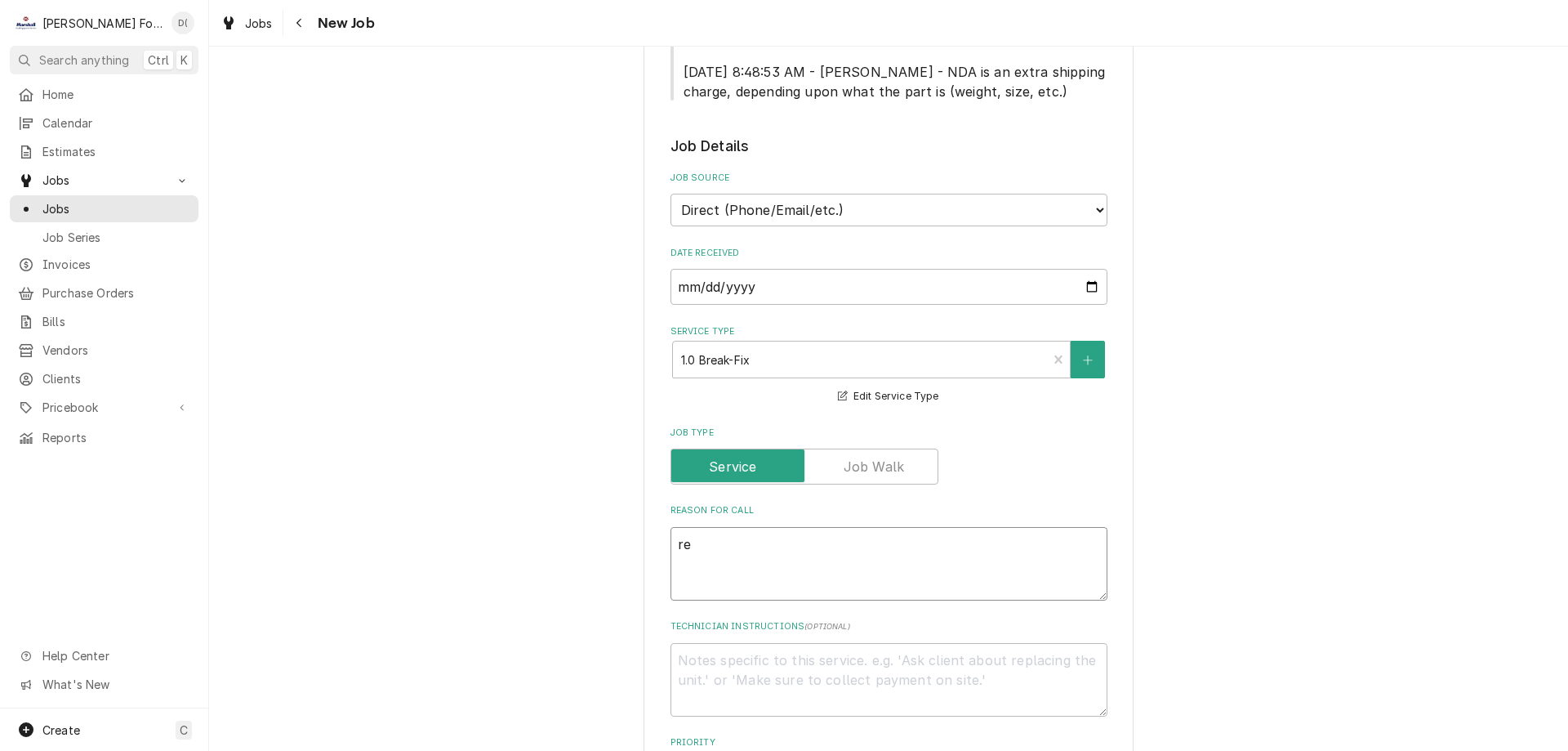
type textarea "x"
type textarea "r"
type textarea "x"
type textarea "f"
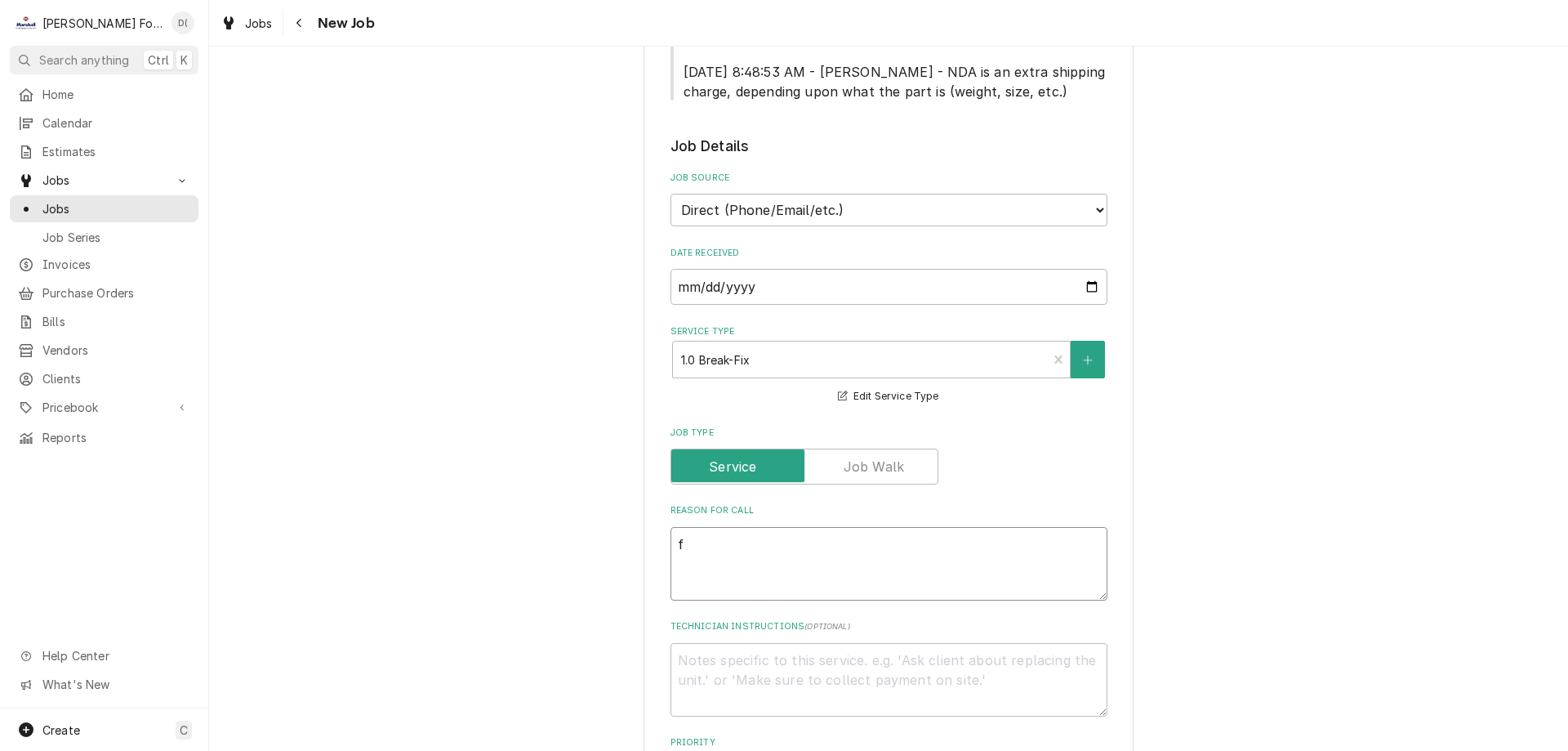
type textarea "x"
type textarea "fr"
type textarea "x"
type textarea "fri"
type textarea "x"
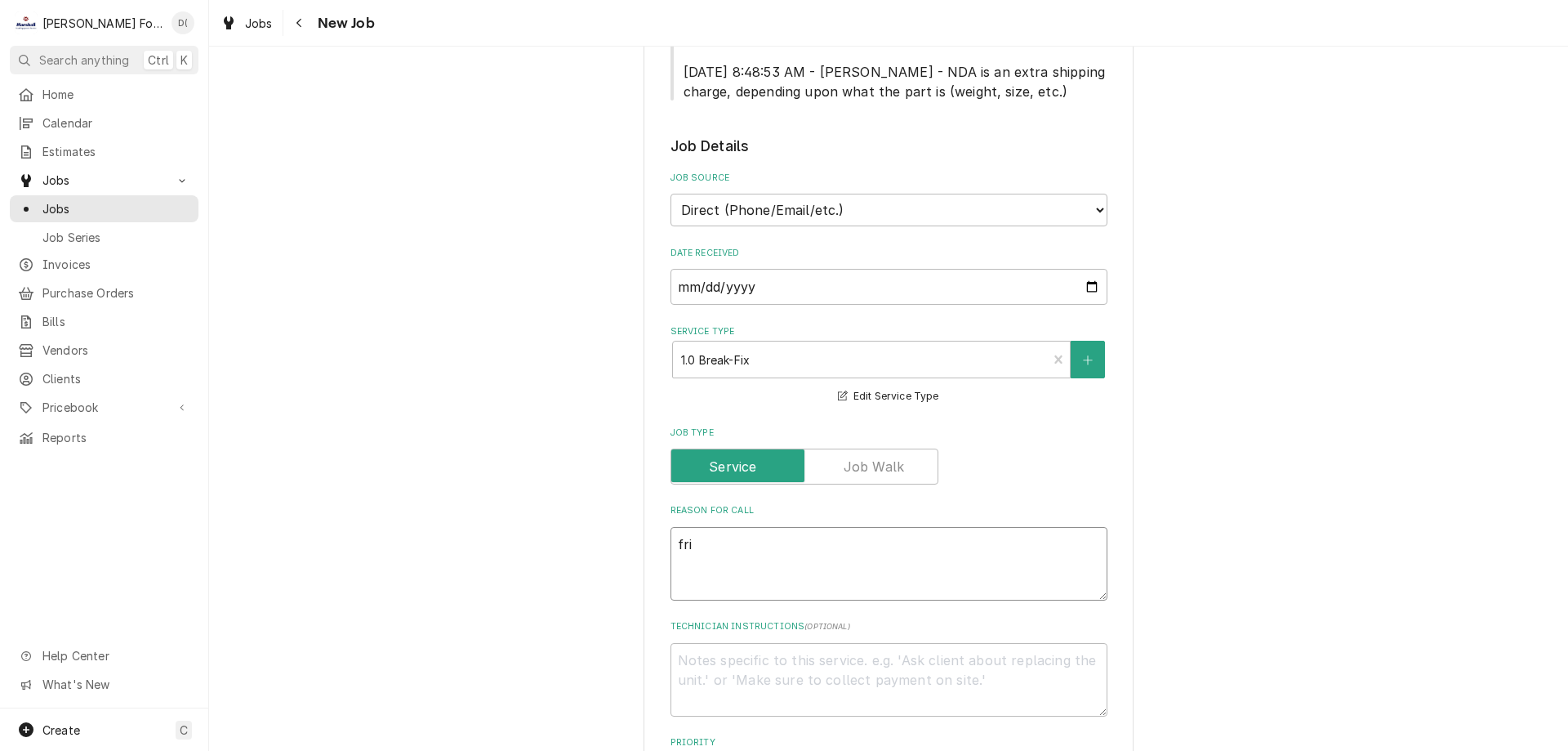
type textarea "frid"
type textarea "x"
type textarea "fridg"
type textarea "x"
type textarea "fridge"
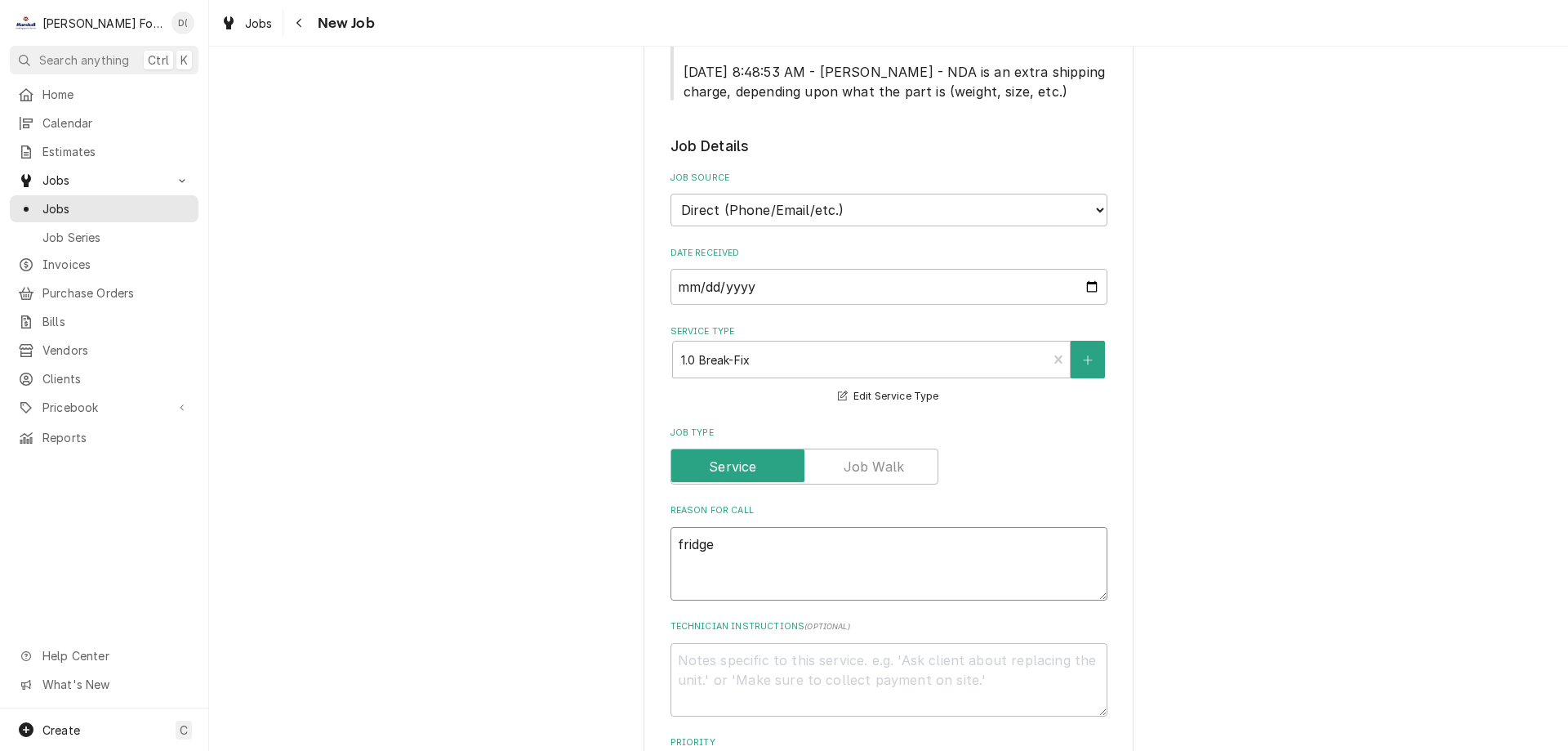
type textarea "x"
type textarea "fridge"
type textarea "x"
type textarea "fridge d"
type textarea "x"
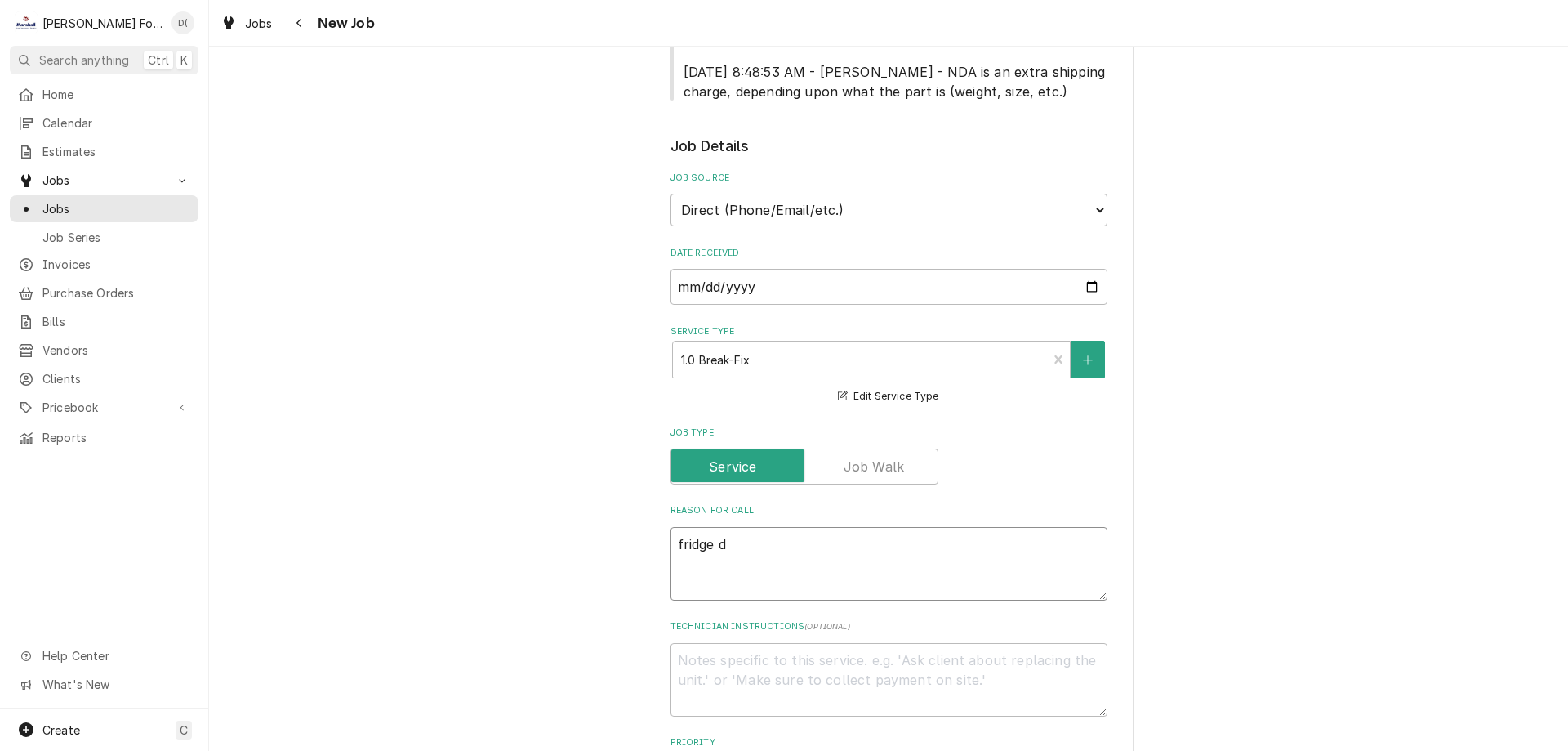
type textarea "fridge dr"
type textarea "x"
type textarea "fridge dra"
type textarea "x"
type textarea "fridge draw"
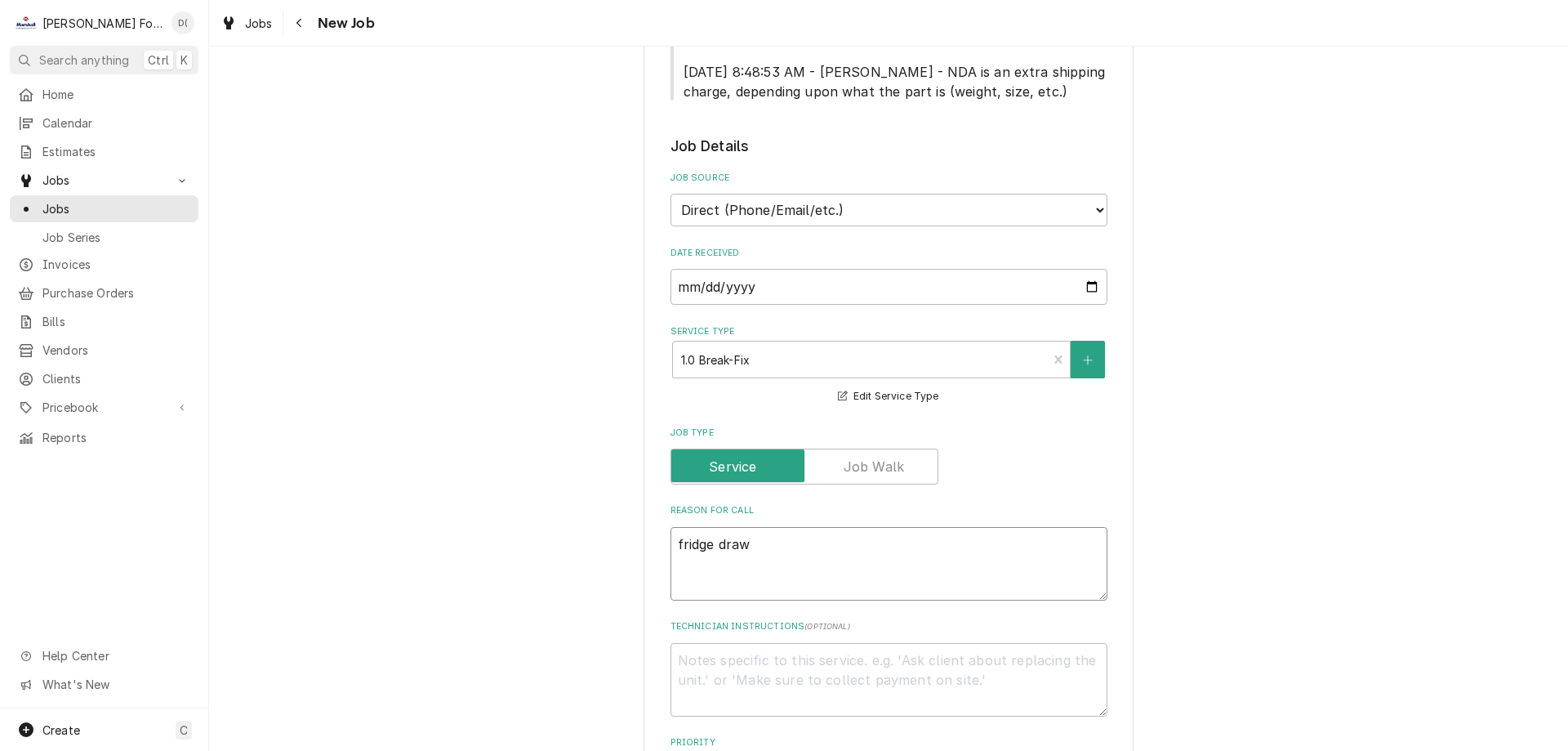
type textarea "x"
type textarea "fridge drawe"
type textarea "x"
type textarea "fridge drawer"
type textarea "x"
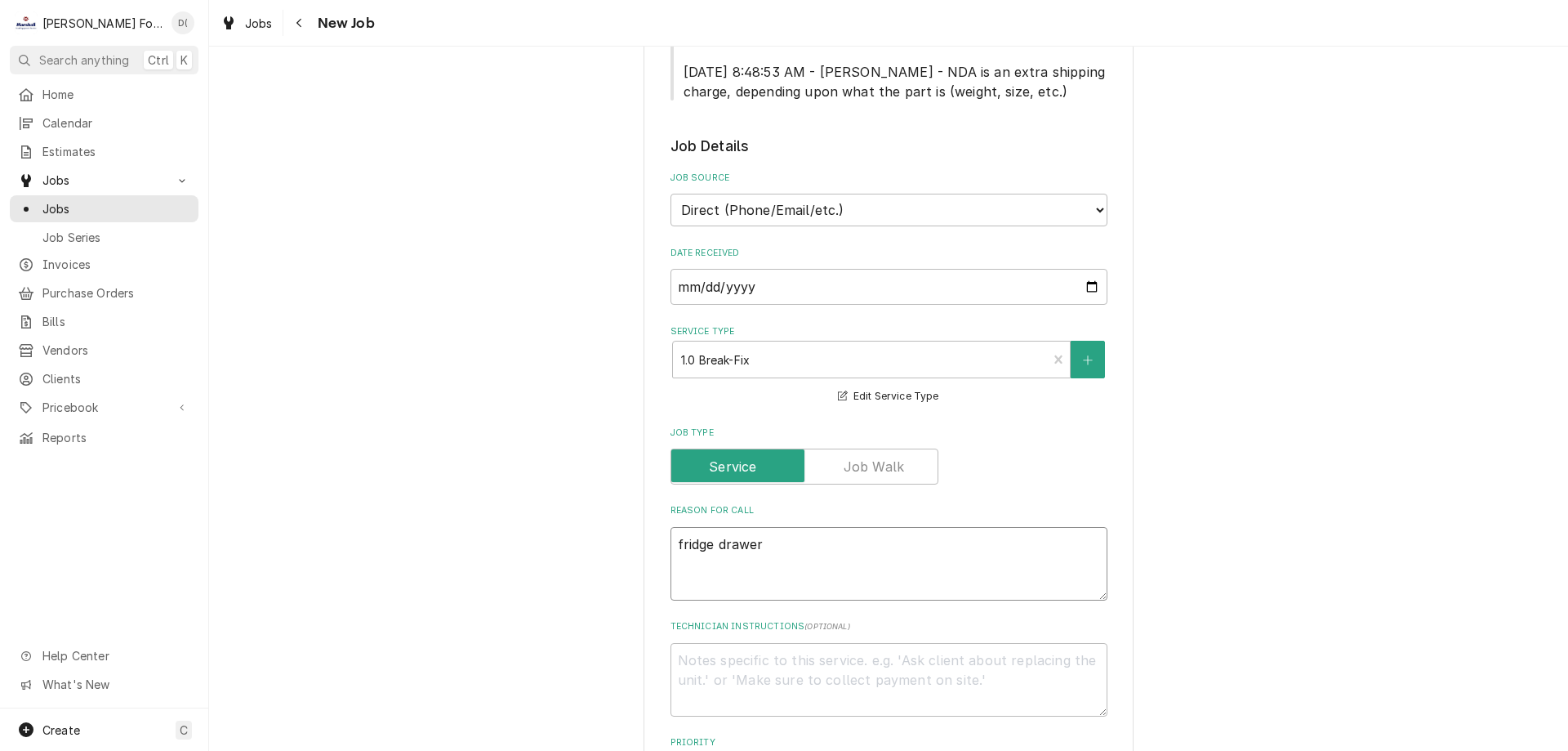
type textarea "fridge drawers"
type textarea "x"
type textarea "fridge drawers"
type textarea "x"
type textarea "fridge drawers n"
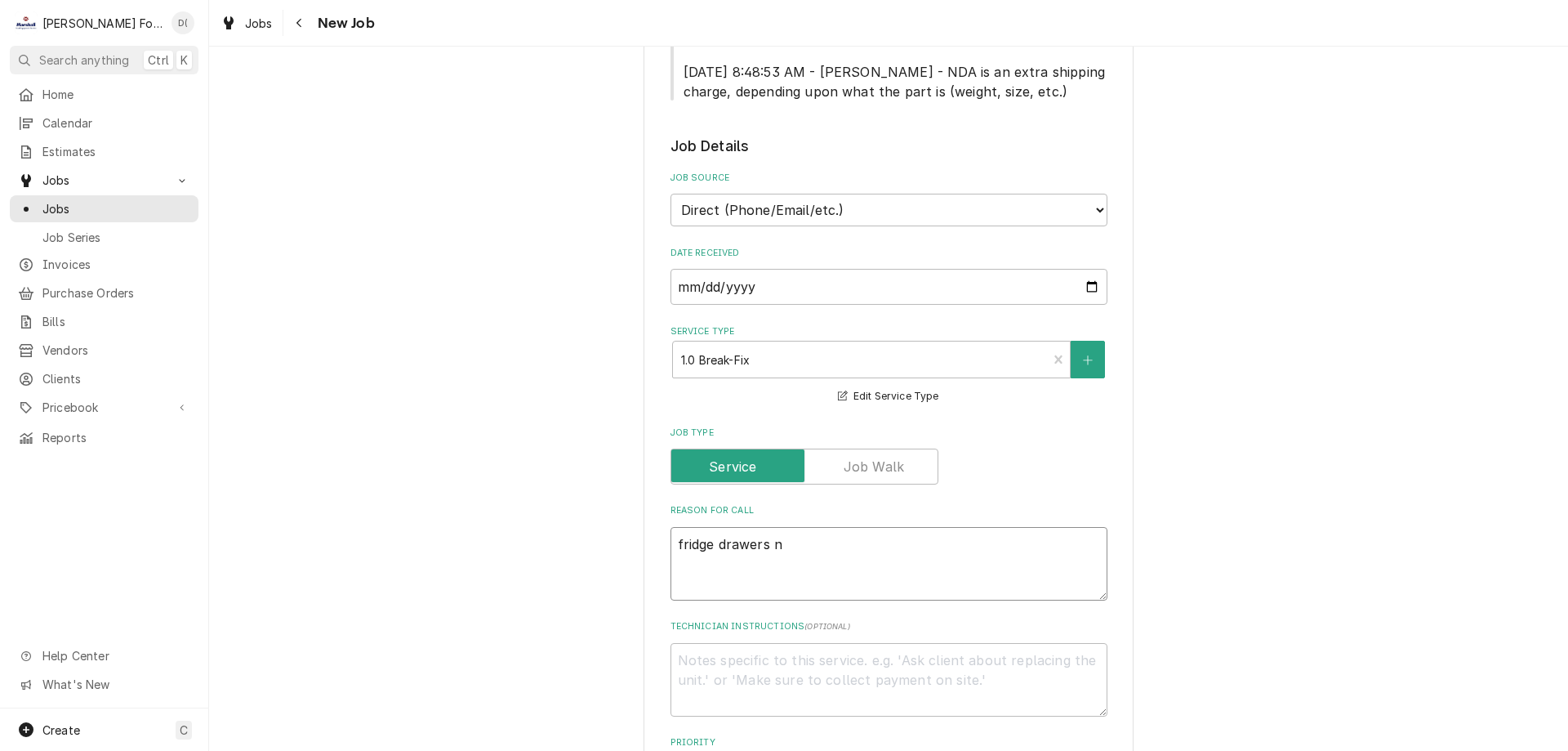
type textarea "x"
type textarea "fridge drawers ne"
type textarea "x"
type textarea "fridge drawers nee"
type textarea "x"
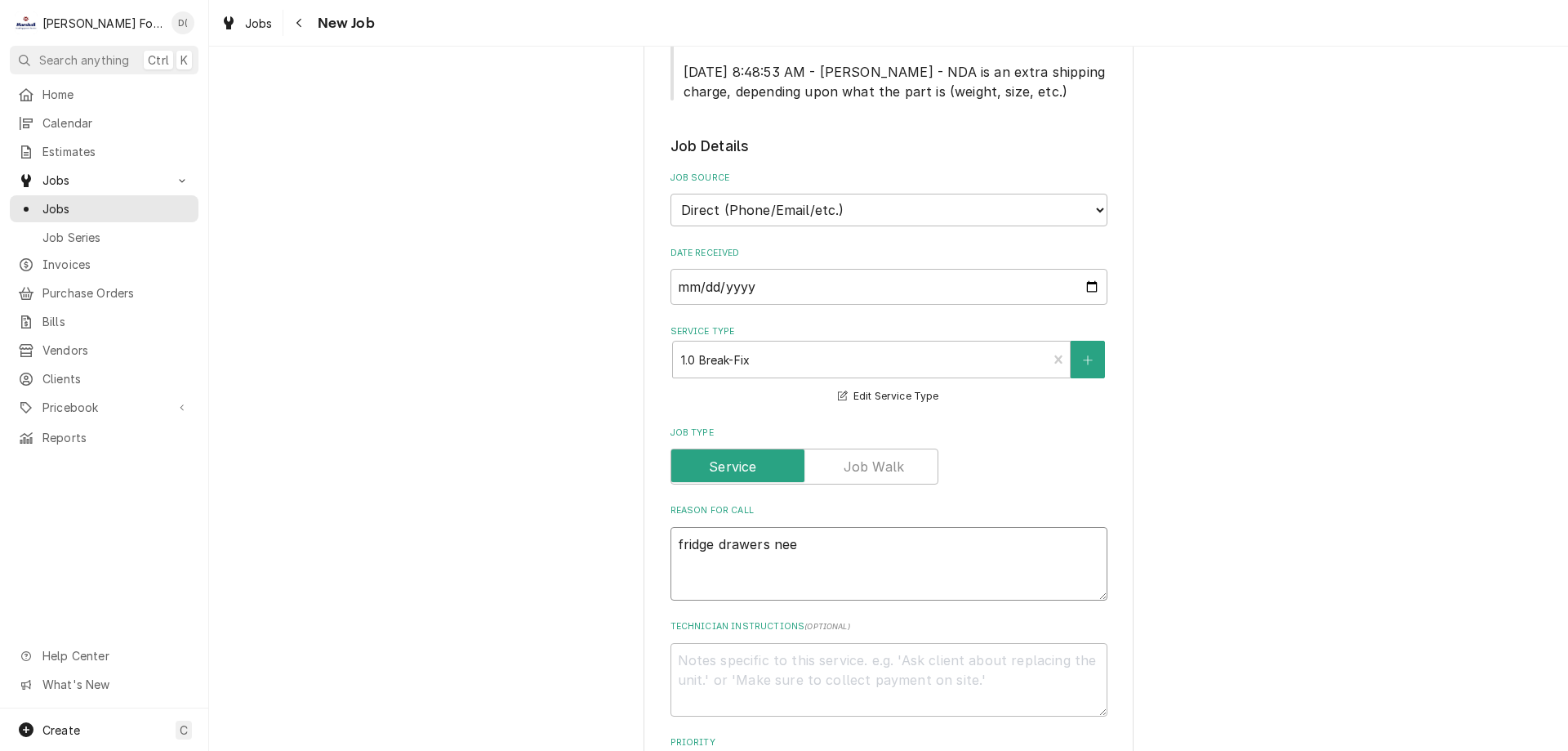
type textarea "fridge drawers need"
type textarea "x"
type textarea "fridge drawers need"
type textarea "x"
type textarea "fridge drawers need r"
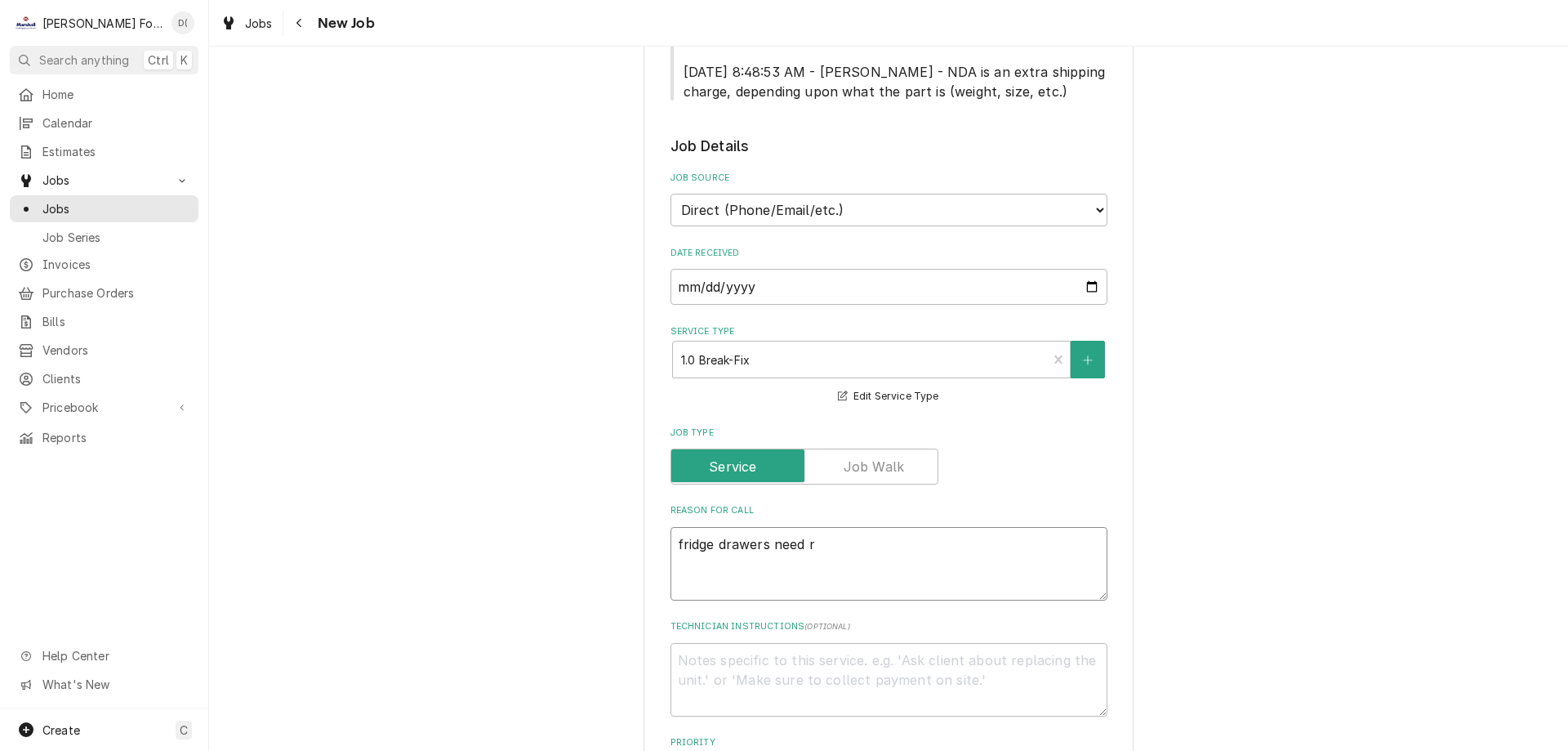
type textarea "x"
type textarea "fridge drawers need ra"
type textarea "x"
type textarea "fridge drawers need rai"
type textarea "x"
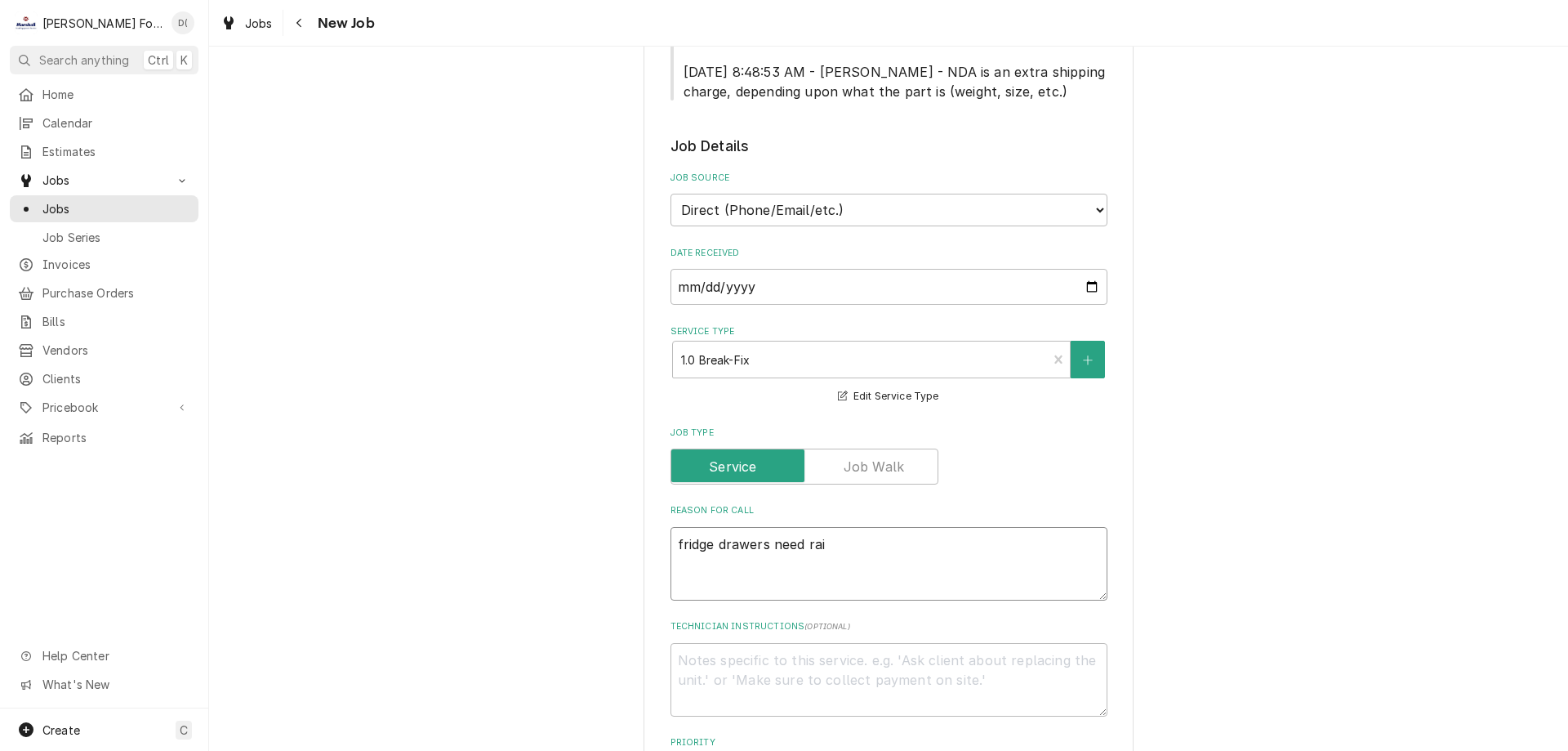
type textarea "fridge drawers need rail"
type textarea "x"
type textarea "fridge drawers need rails"
type textarea "x"
type textarea "fridge drawers need rails"
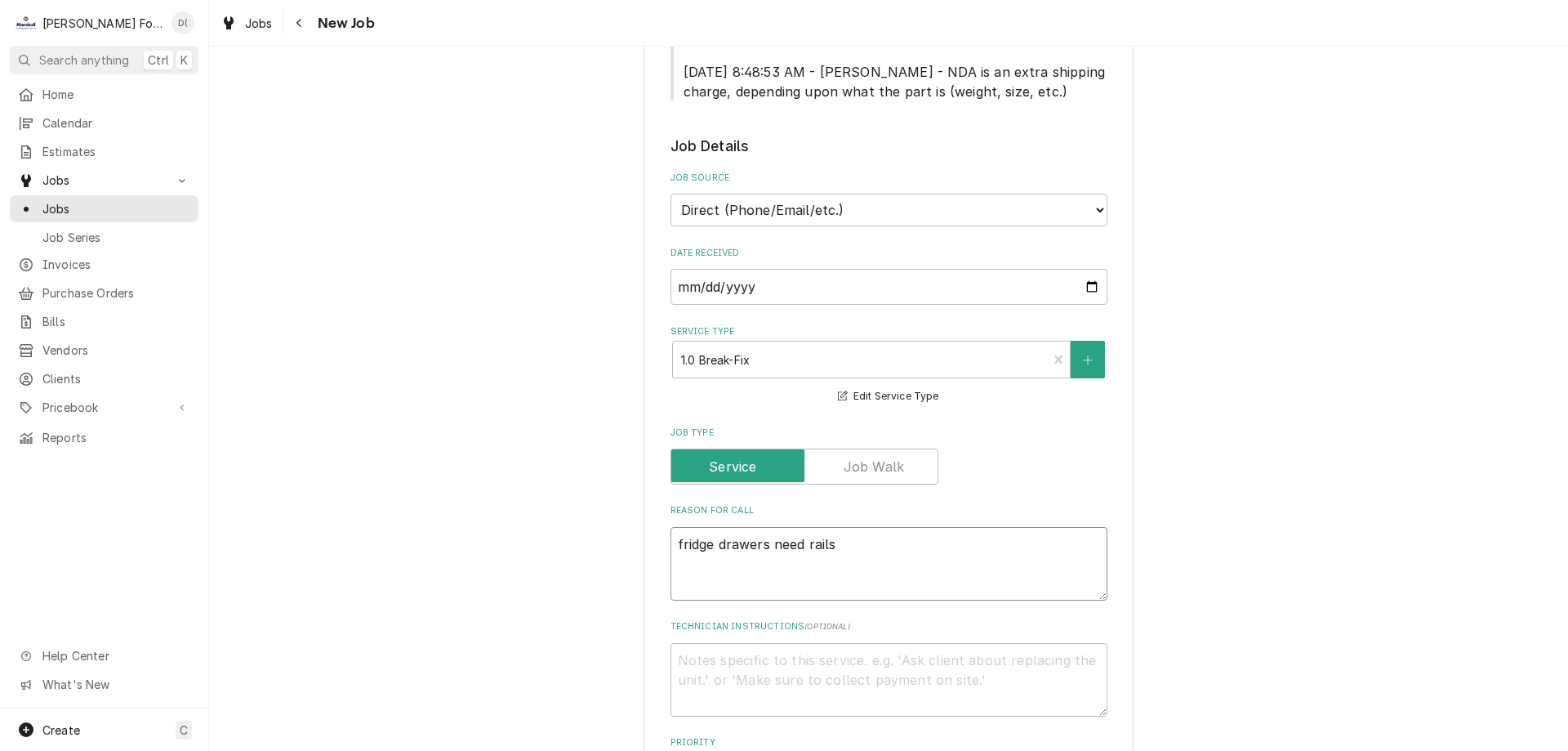
type textarea "x"
type textarea "fridge drawers need rails"
type textarea "x"
type textarea "fridge drawers need rails."
type textarea "x"
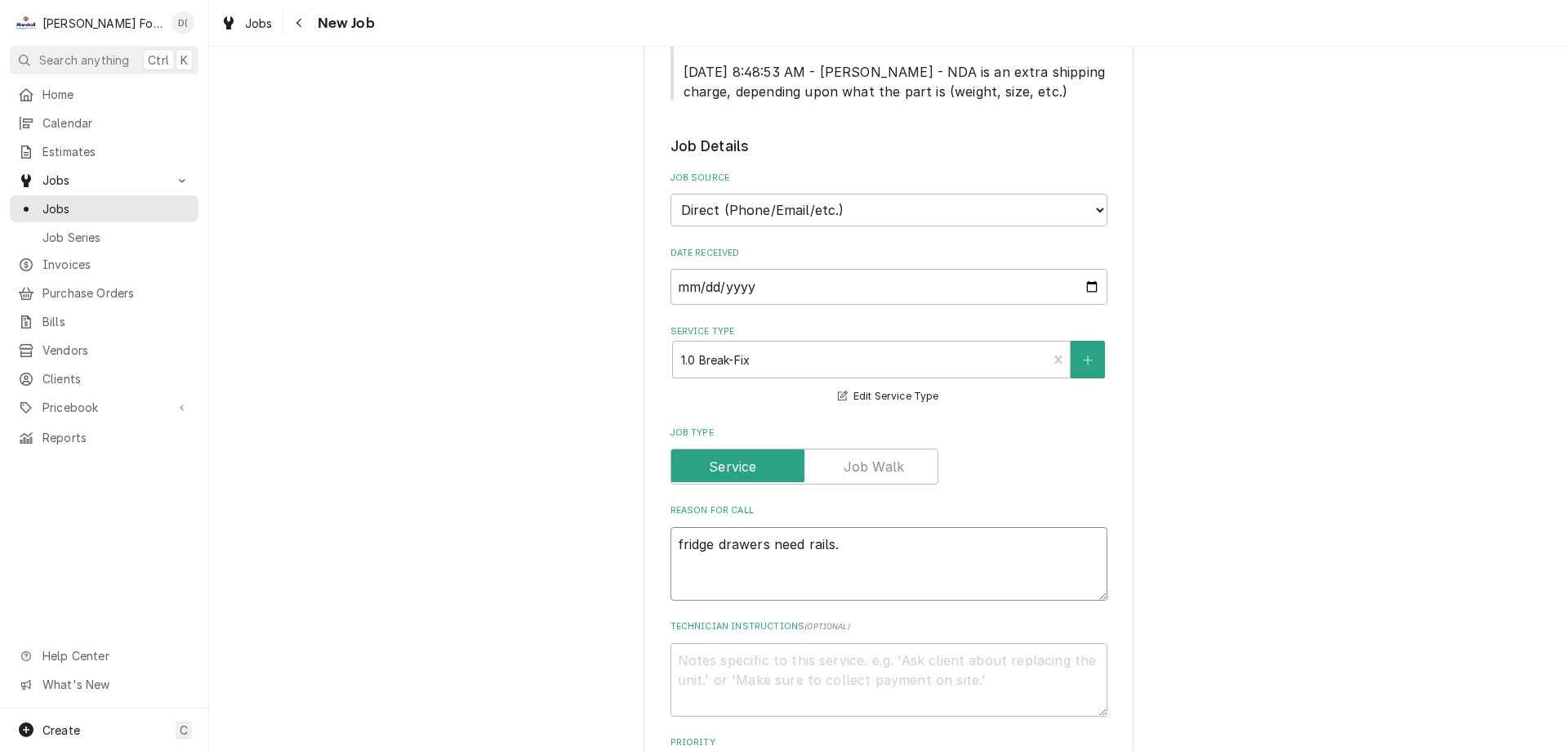
type textarea "fridge drawers need rails."
type textarea "x"
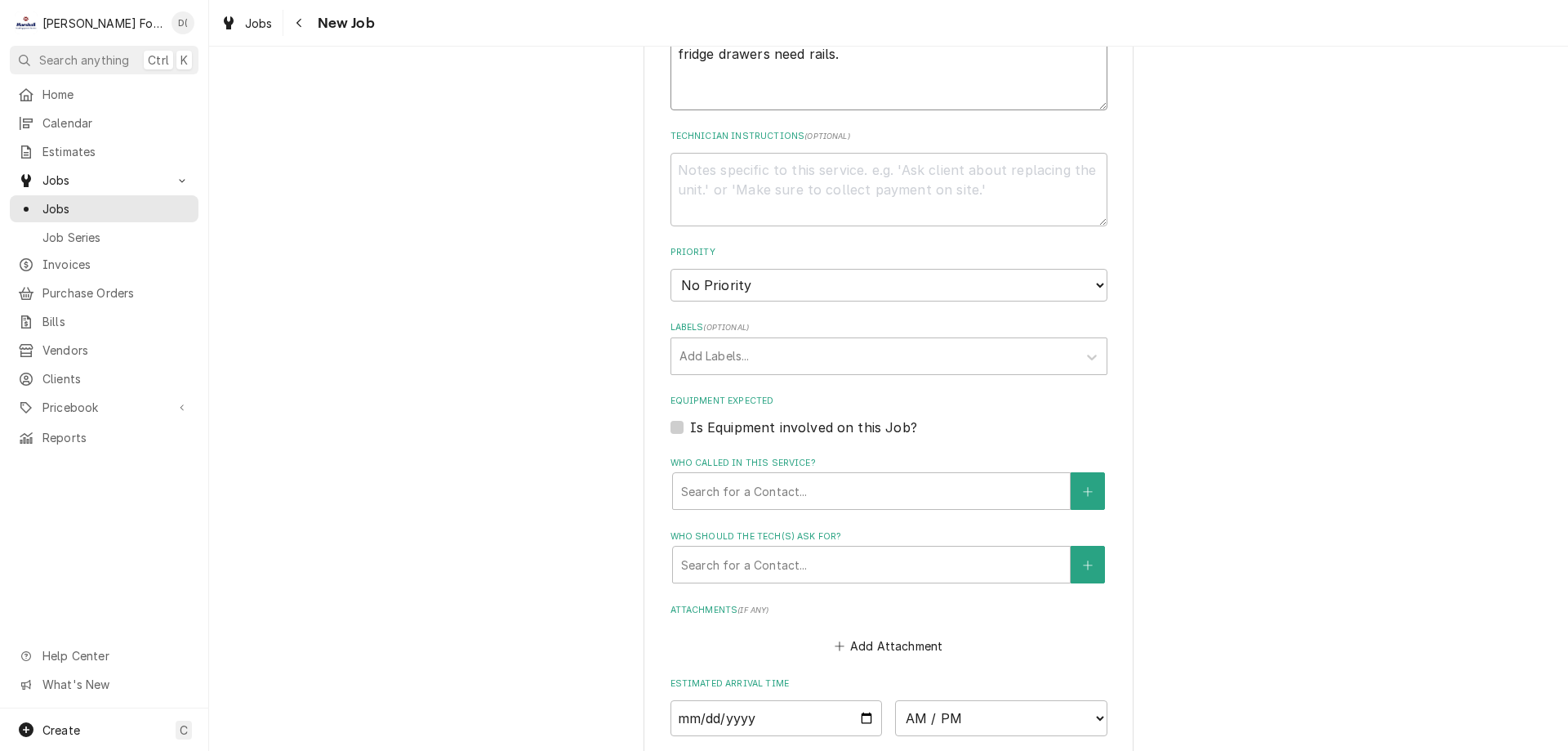
scroll to position [1388, 0]
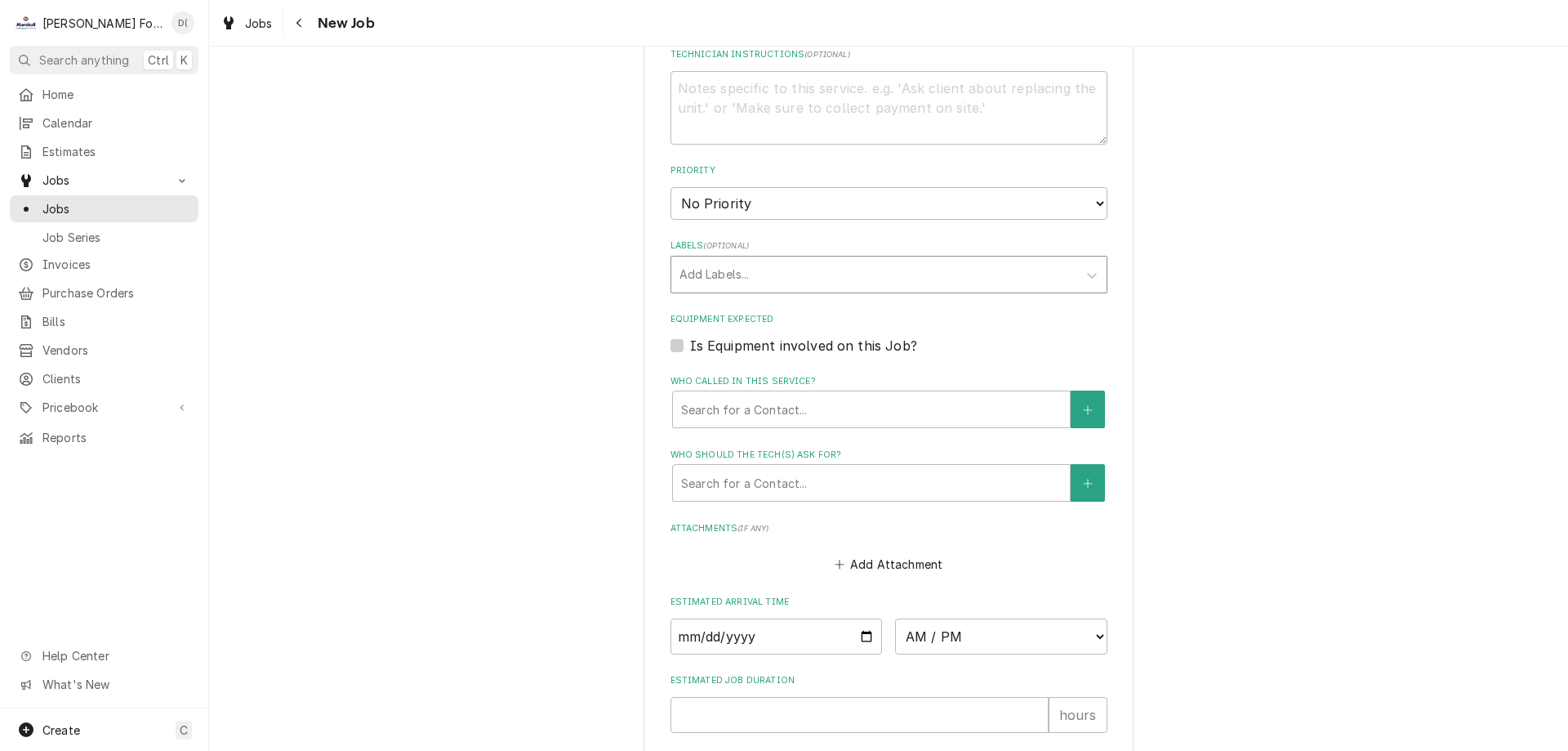
type textarea "fridge drawers need rails."
click at [769, 262] on div "Labels" at bounding box center [875, 275] width 390 height 29
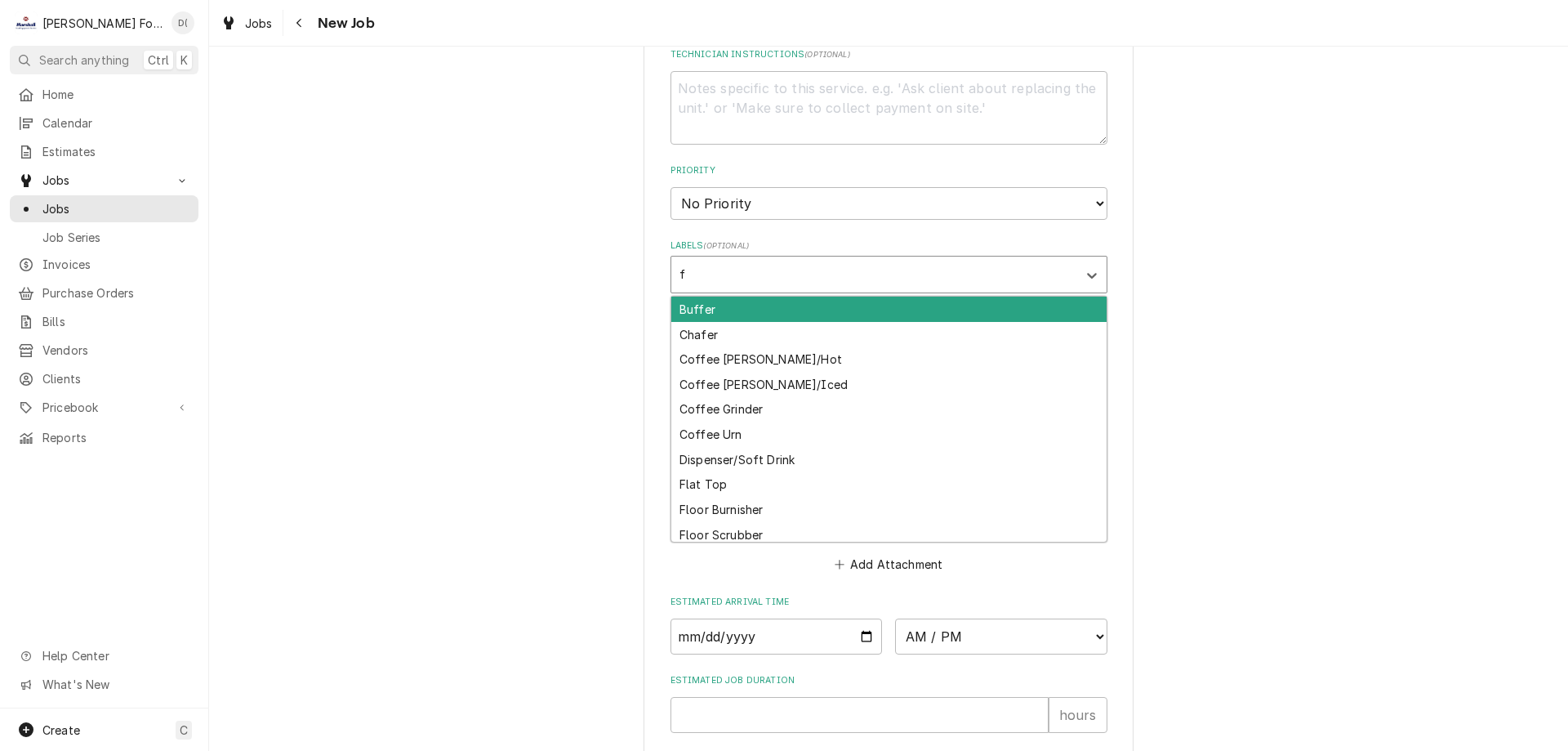
type input "fr"
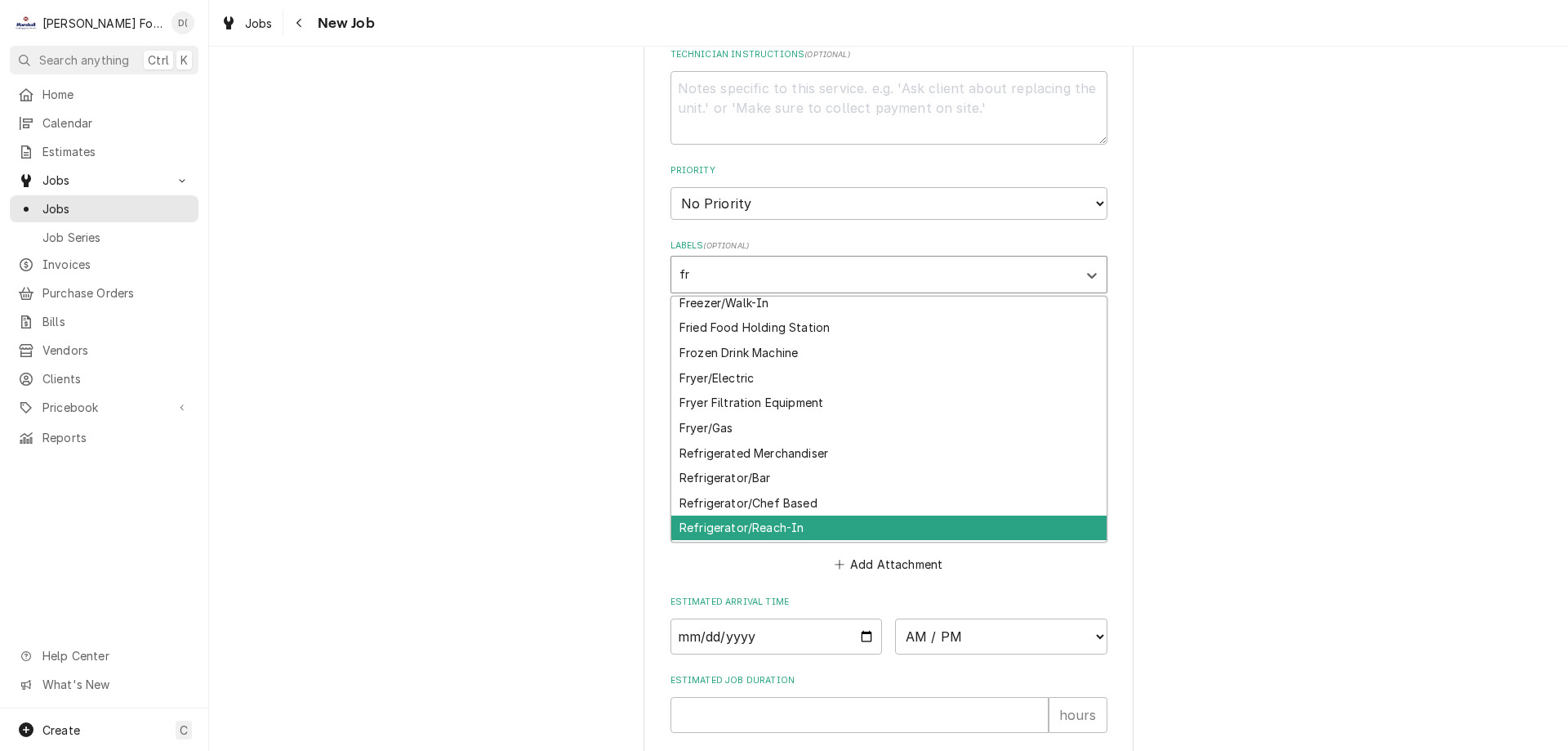
scroll to position [155, 0]
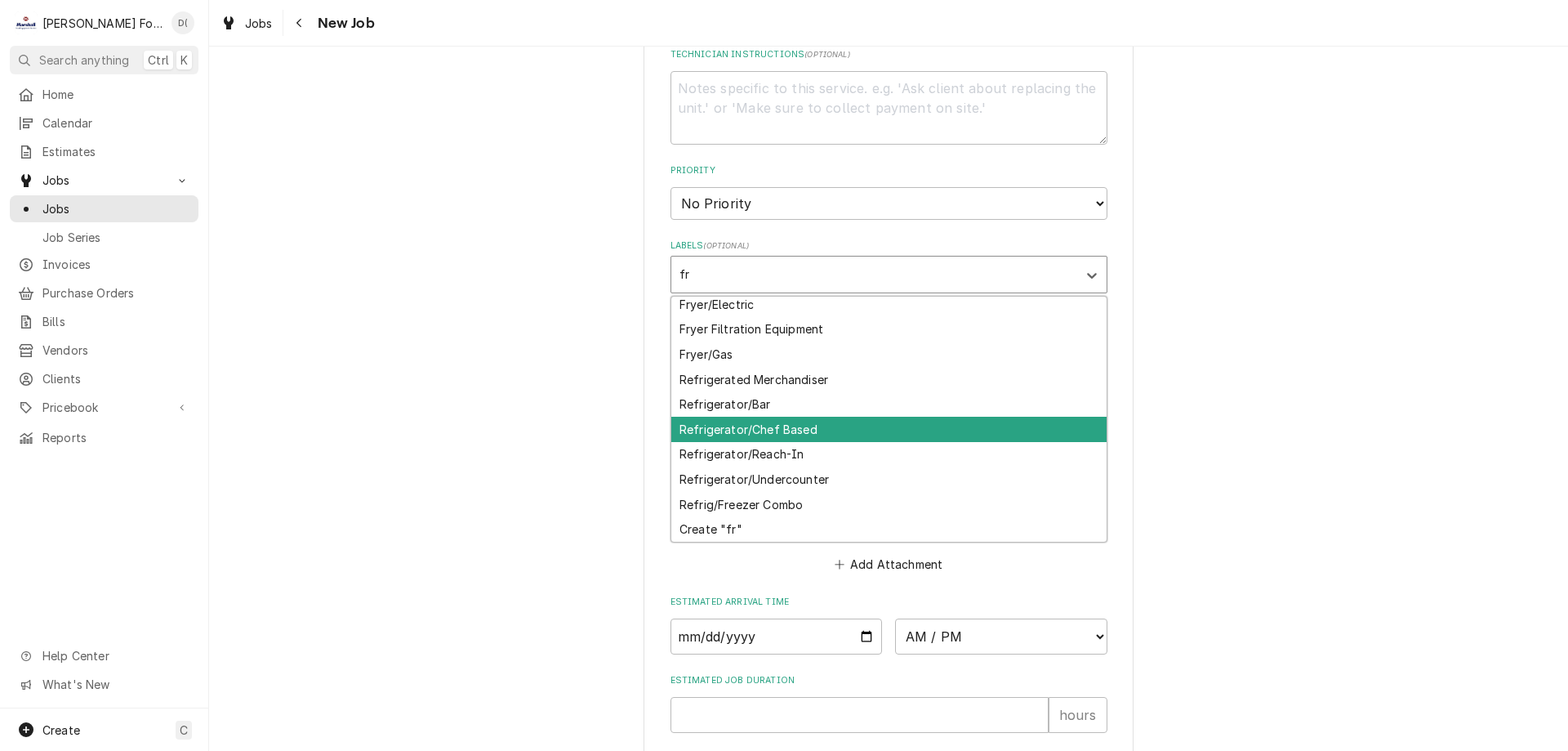
click at [827, 417] on div "Refrigerator/Chef Based" at bounding box center [888, 430] width 435 height 25
type textarea "x"
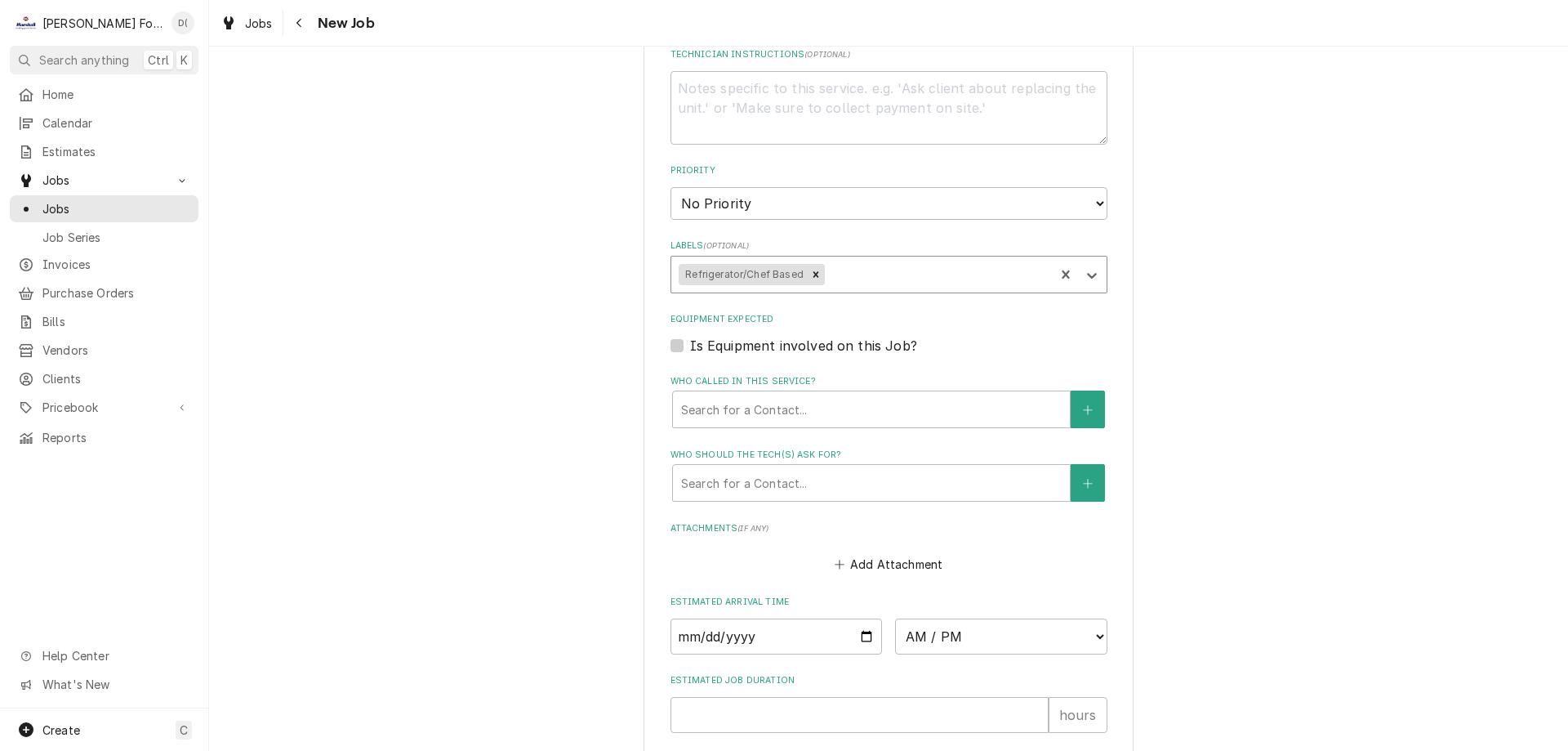
scroll to position [1470, 0]
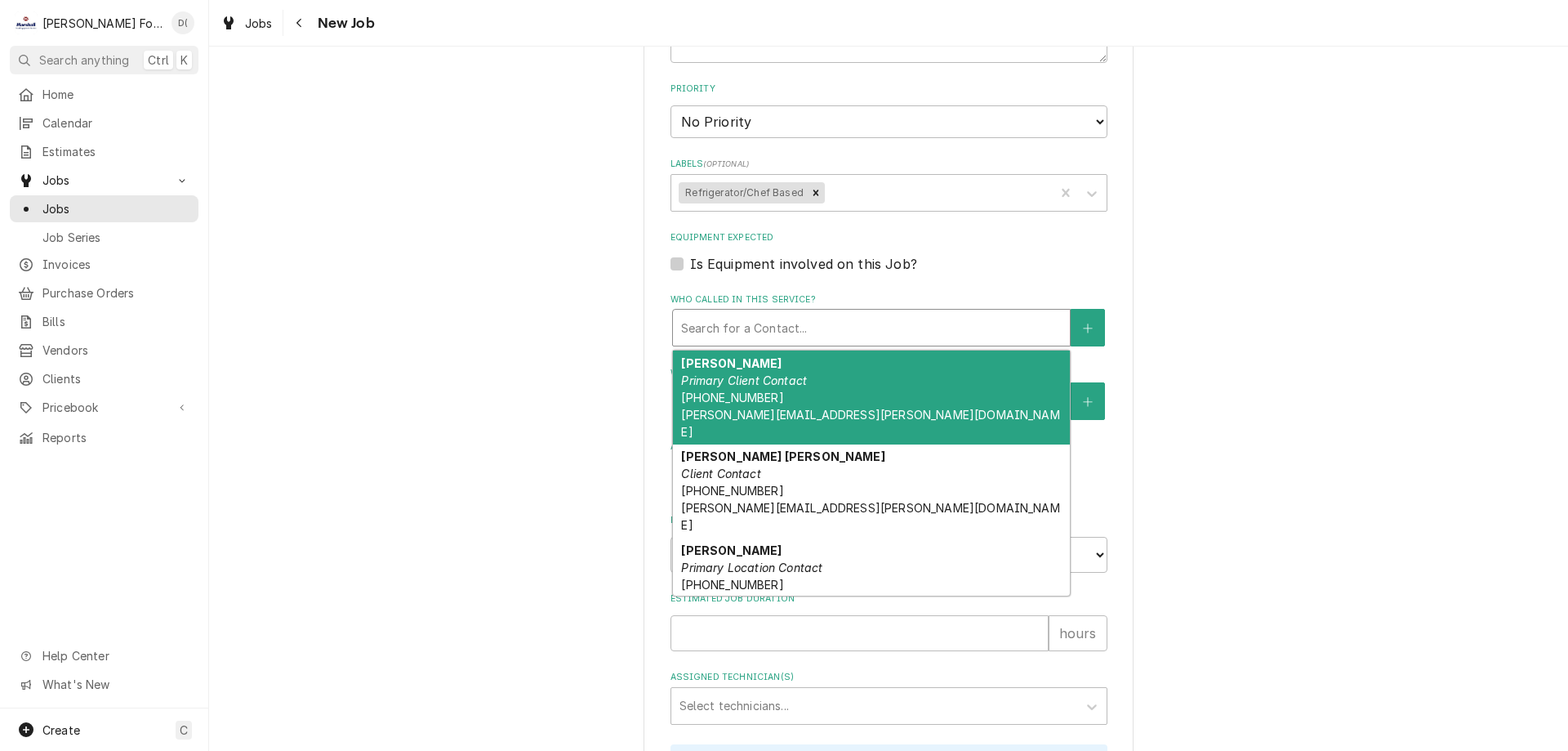
click at [777, 313] on div "Who called in this service?" at bounding box center [871, 327] width 381 height 29
click at [761, 373] on em "Primary Client Contact" at bounding box center [743, 380] width 126 height 14
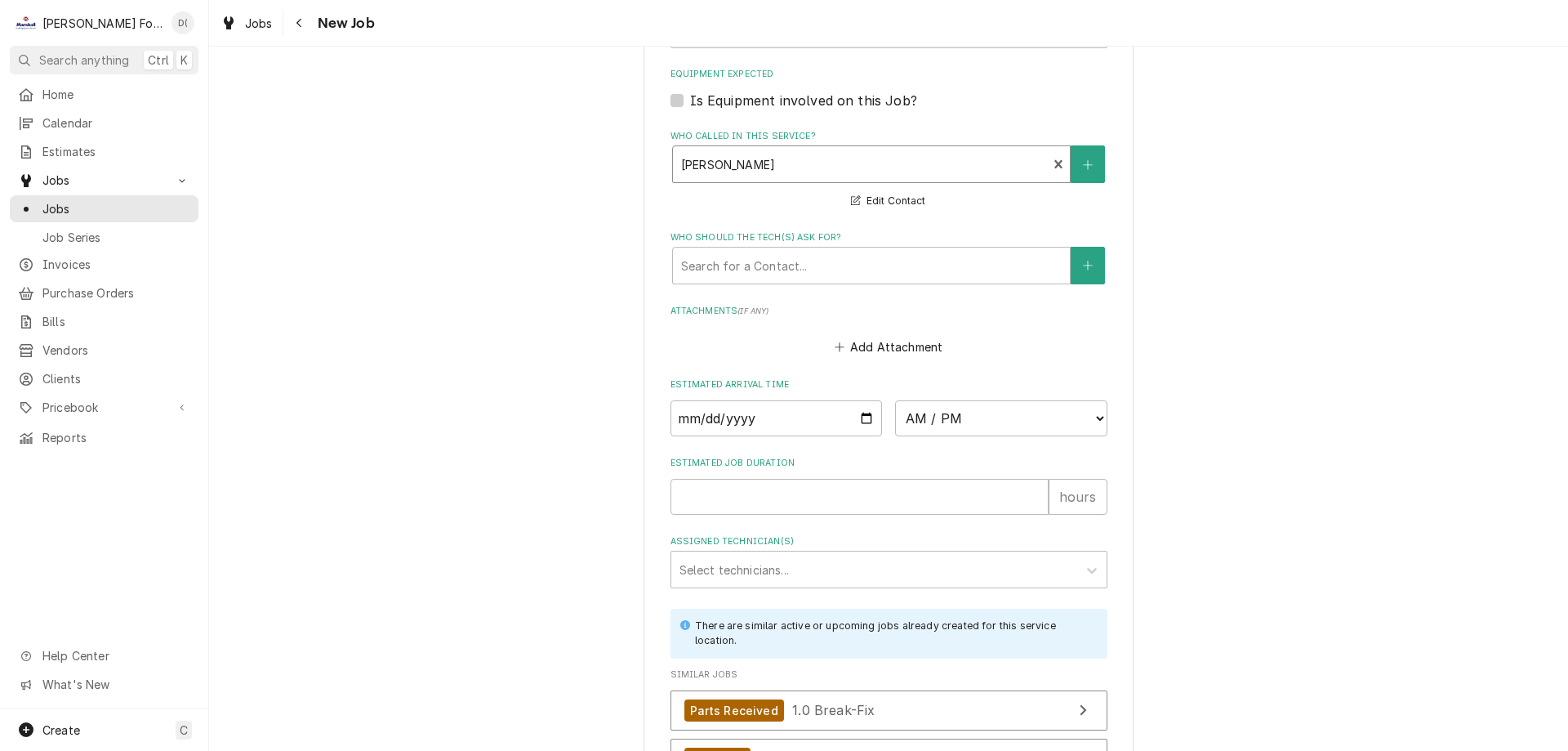
scroll to position [1790, 0]
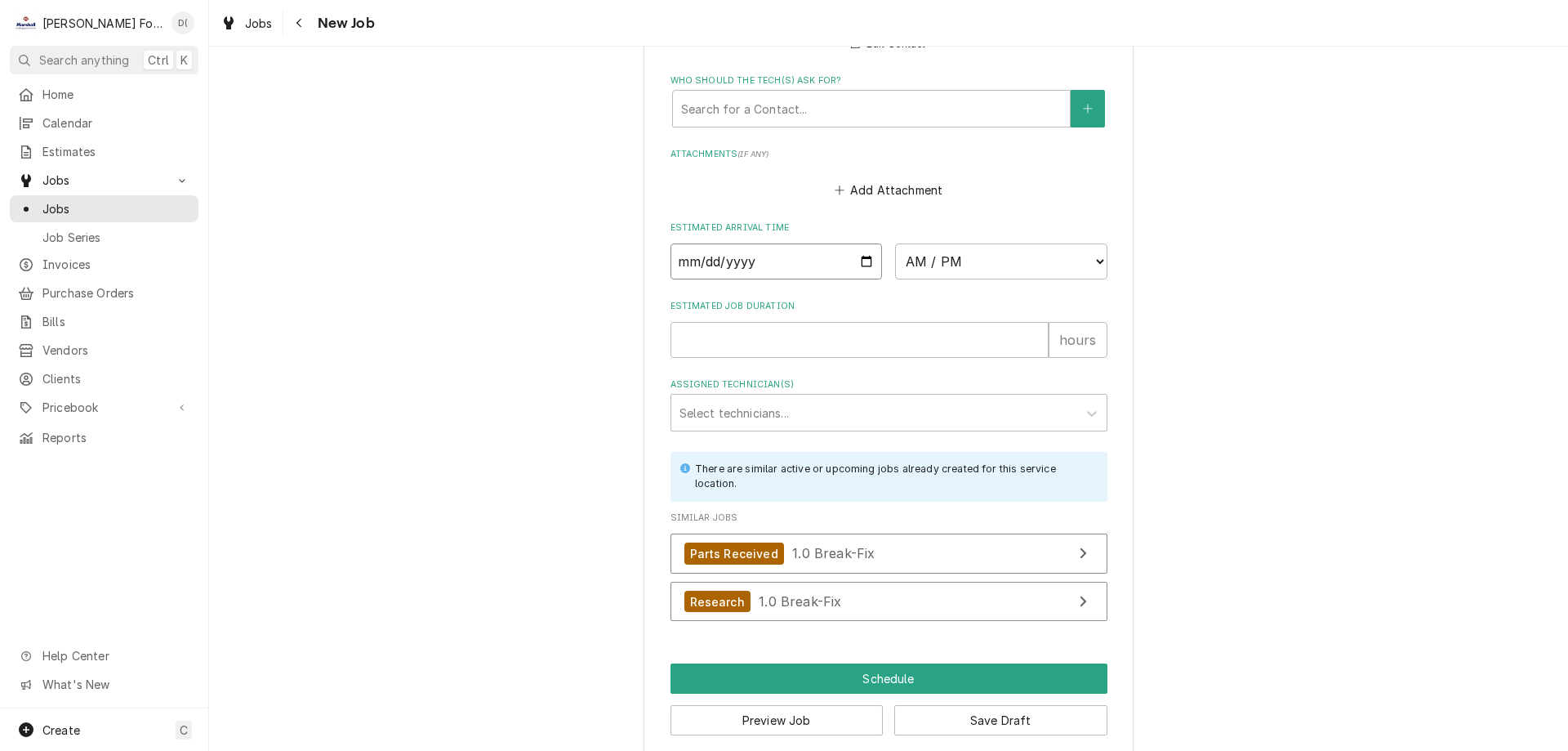
click at [860, 244] on input "Date" at bounding box center [776, 261] width 212 height 36
type textarea "x"
type input "2025-08-25"
type textarea "x"
click at [1023, 245] on select "AM / PM 6:00 AM 6:15 AM 6:30 AM 6:45 AM 7:00 AM 7:15 AM 7:30 AM 7:45 AM 8:00 AM…" at bounding box center [1001, 261] width 212 height 36
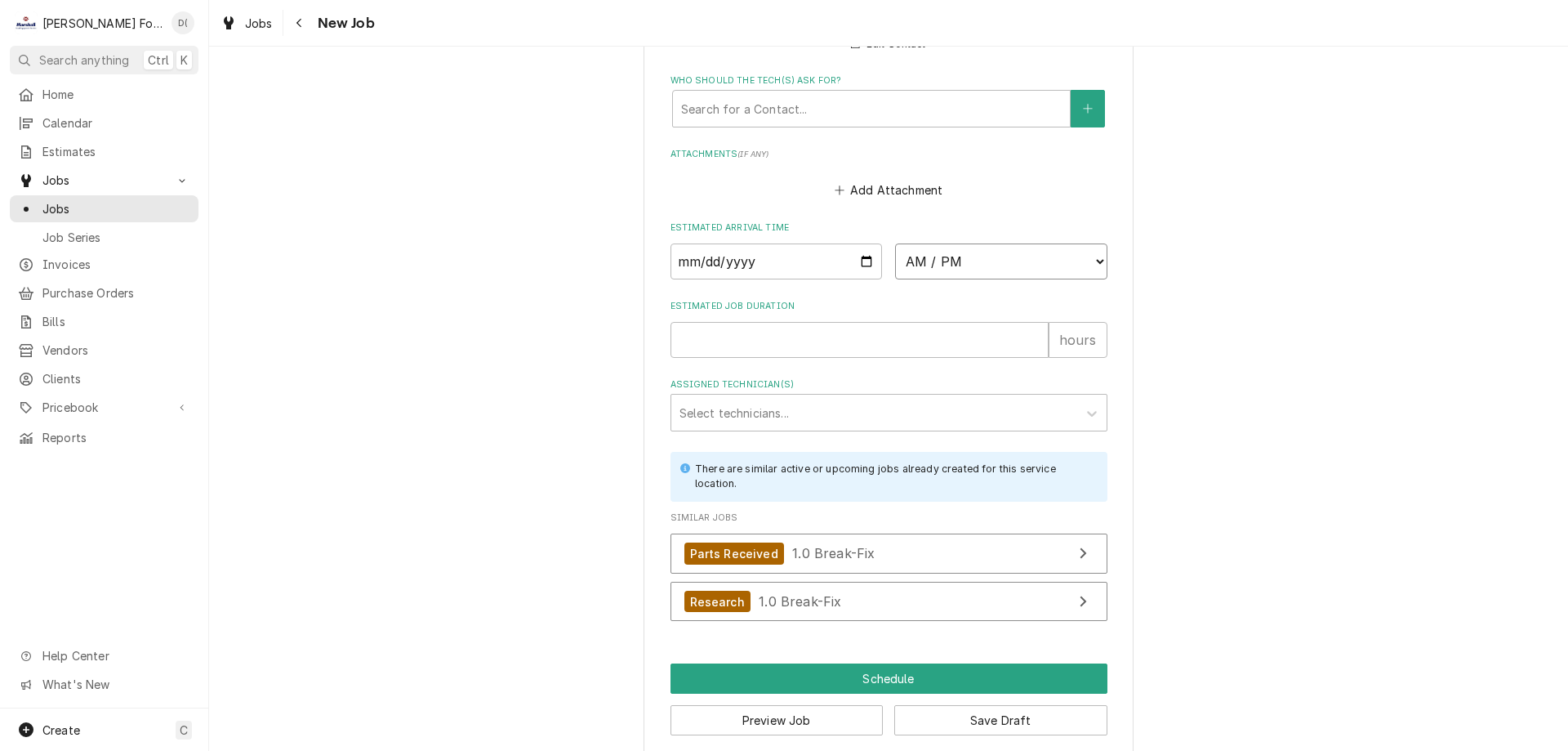
select select "08:45:00"
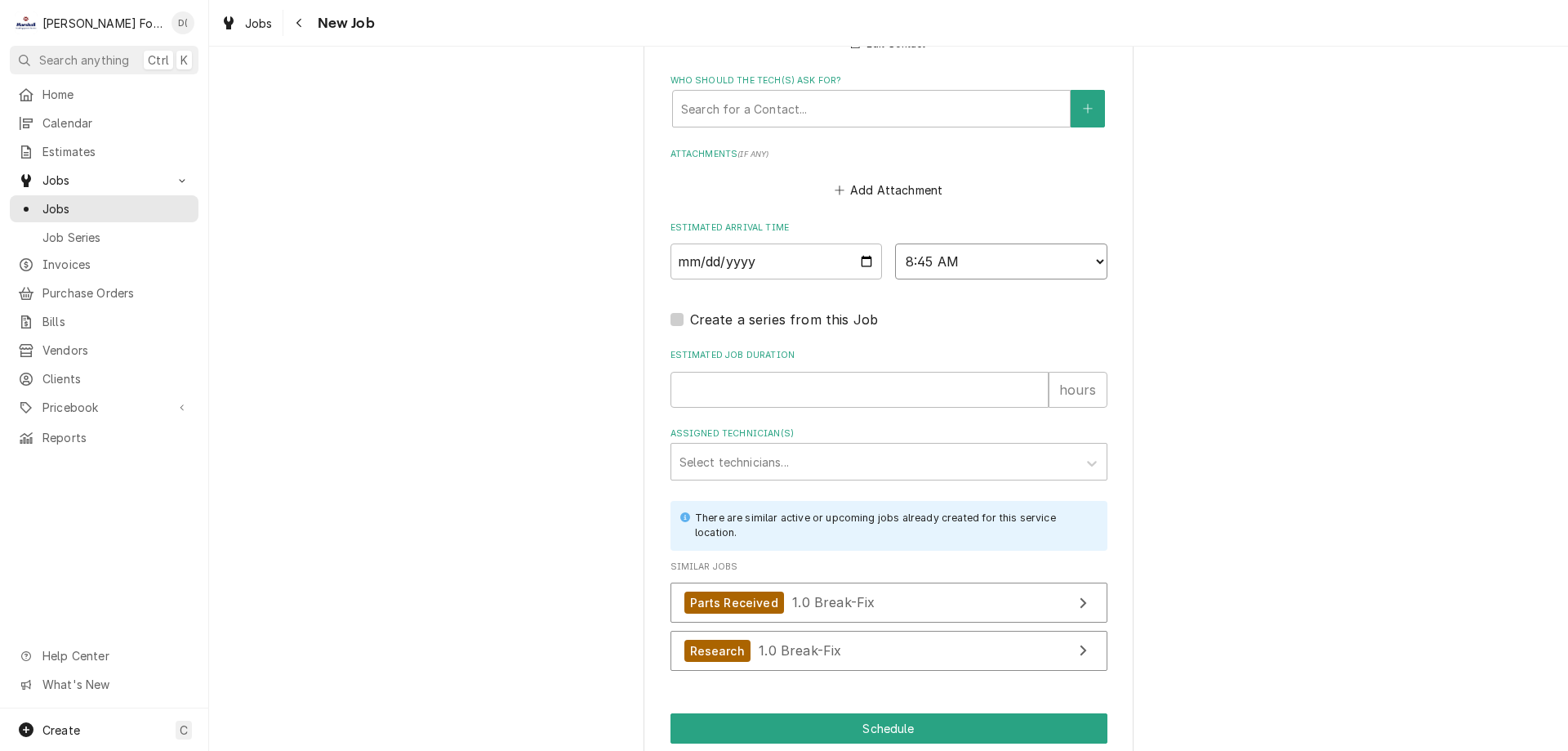
scroll to position [1840, 0]
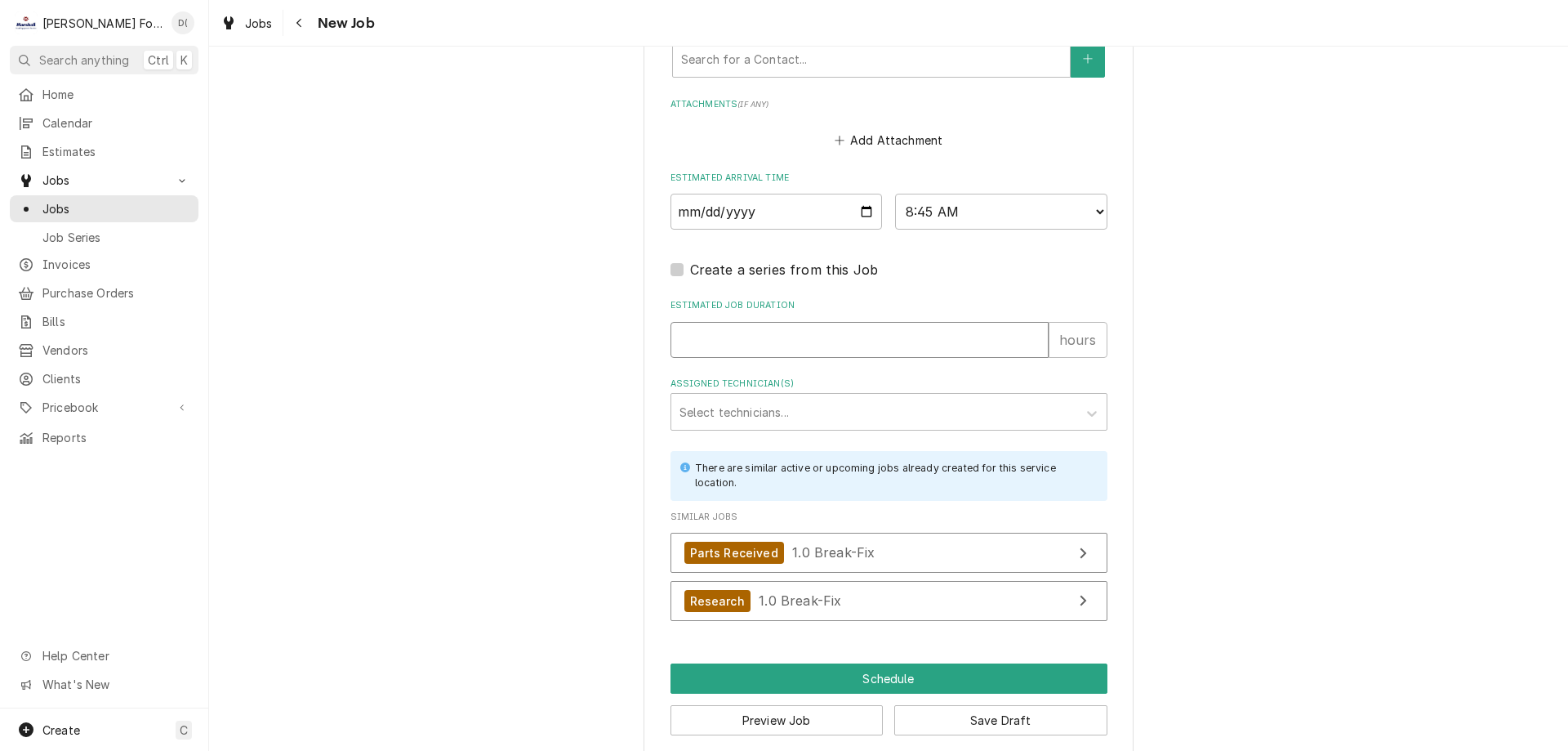
click at [763, 321] on input "Estimated Job Duration" at bounding box center [859, 339] width 378 height 36
type textarea "x"
type input "1"
click at [785, 399] on div "Assigned Technician(s)" at bounding box center [875, 412] width 390 height 29
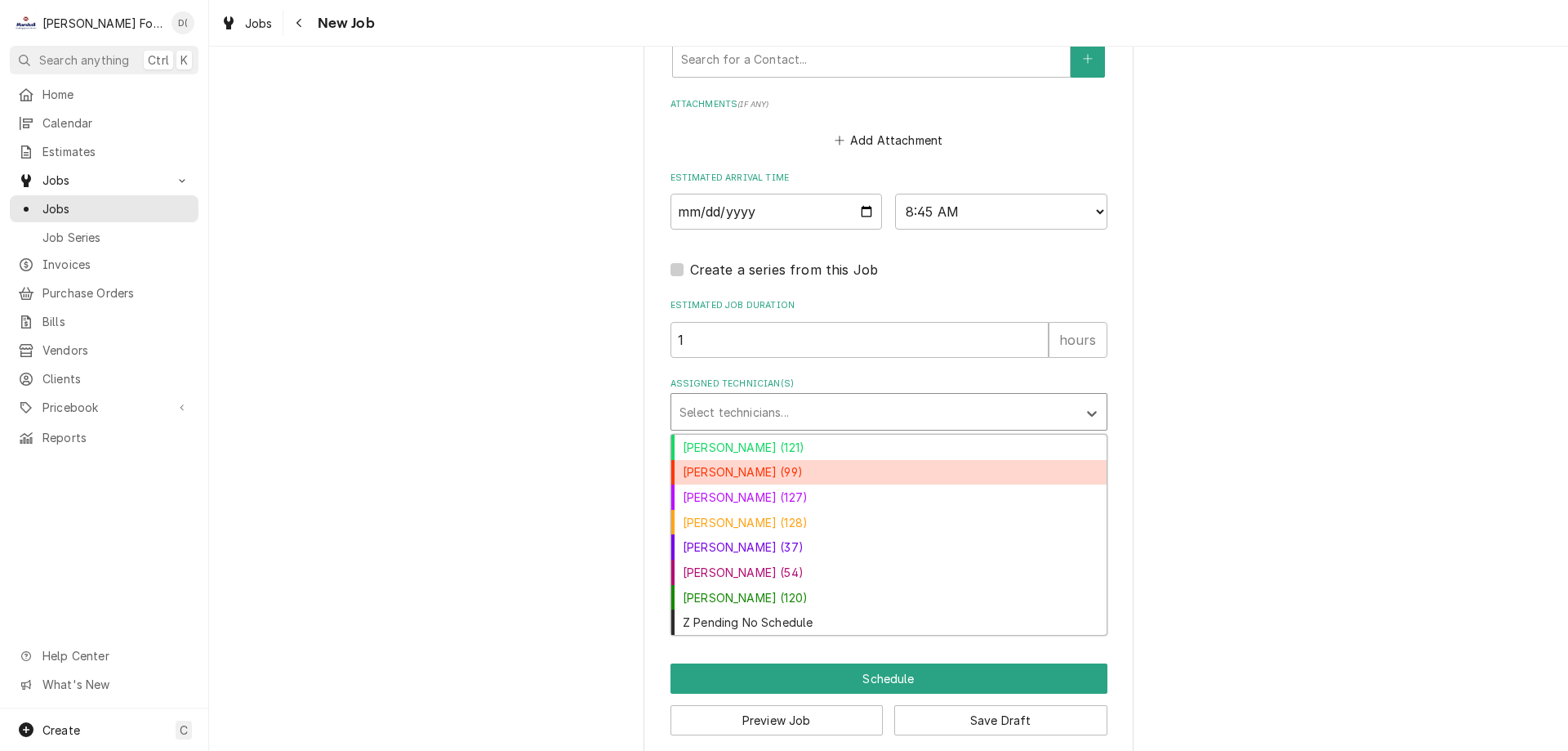
click at [765, 460] on div "Chris Branca (99)" at bounding box center [888, 472] width 435 height 25
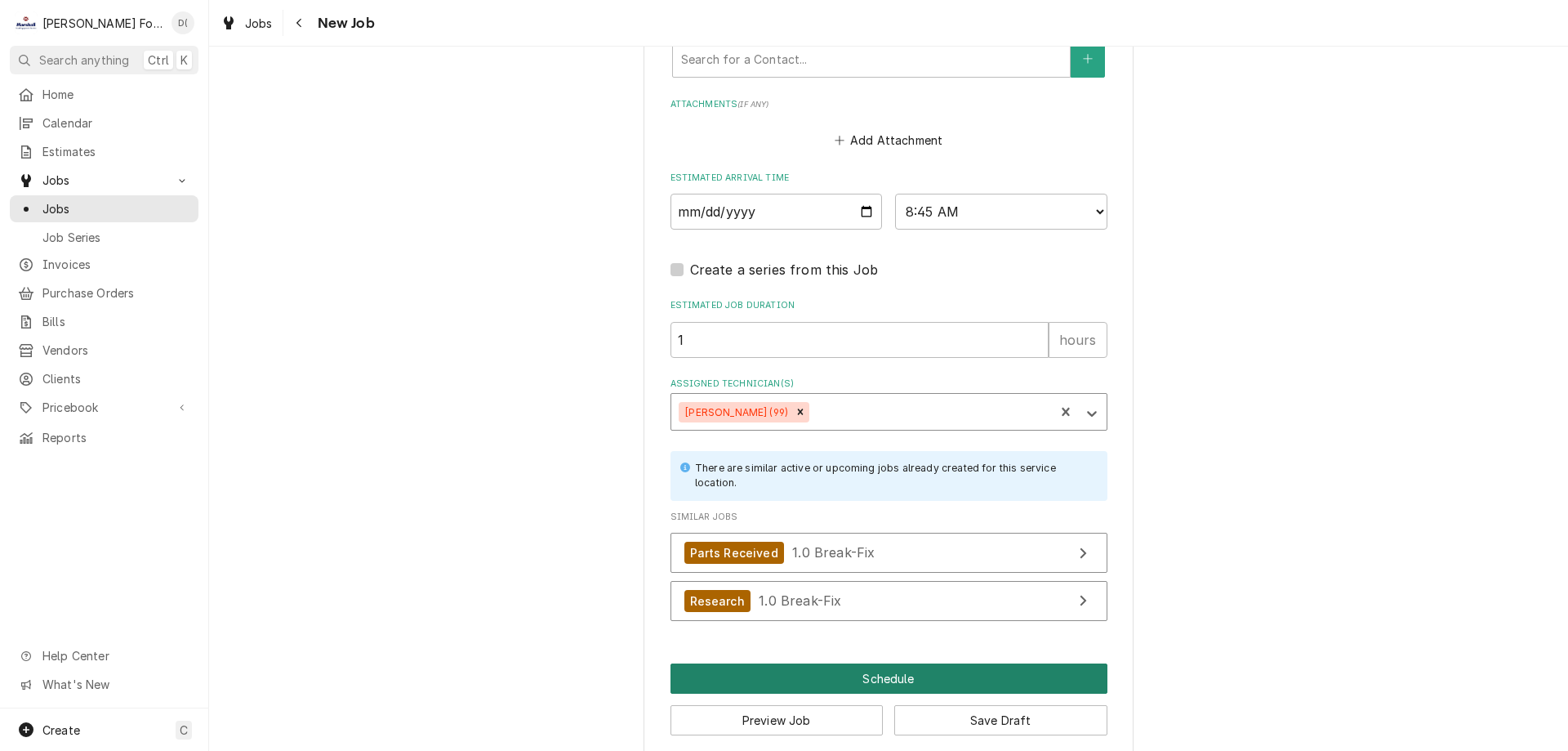
click at [898, 663] on button "Schedule" at bounding box center [888, 678] width 437 height 30
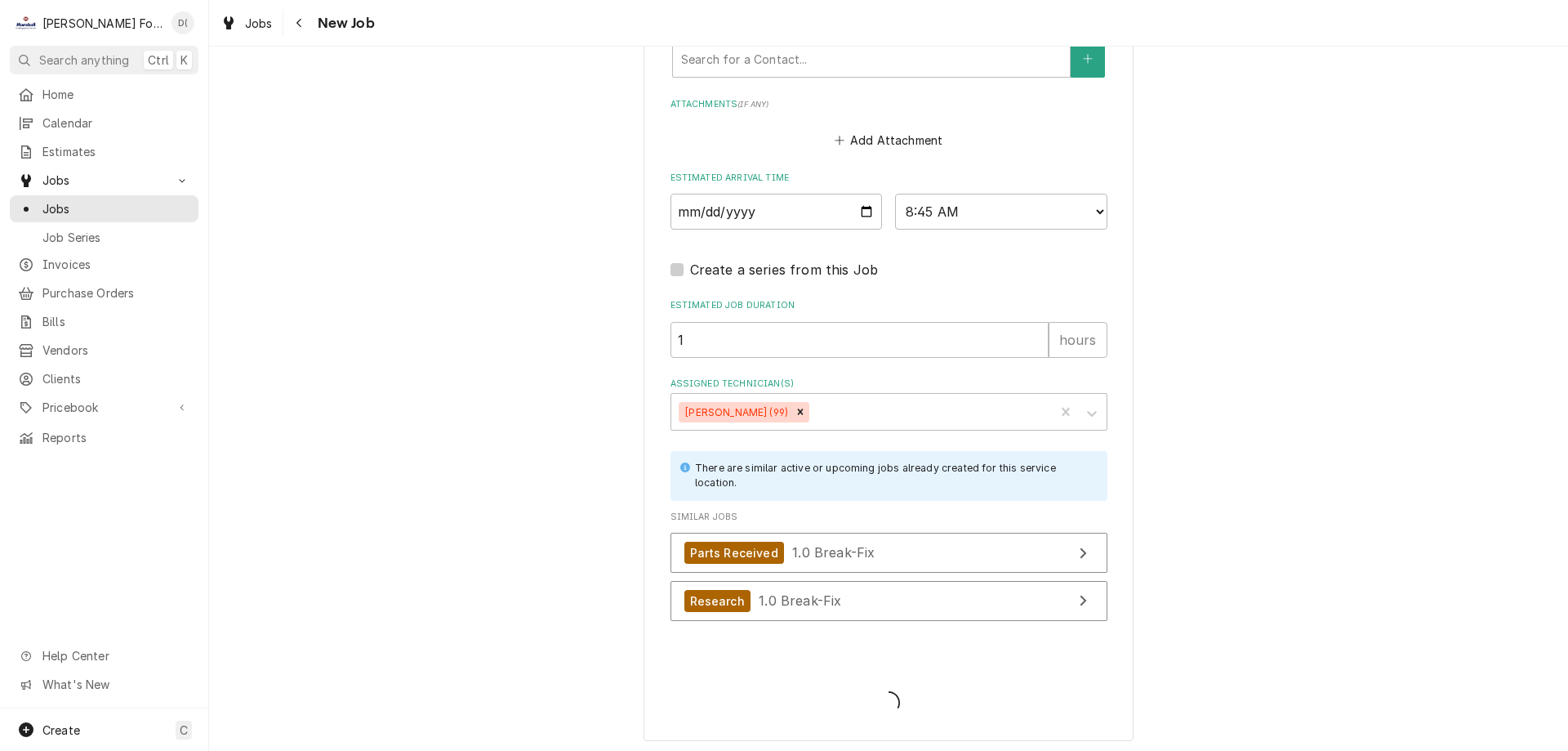
scroll to position [1825, 0]
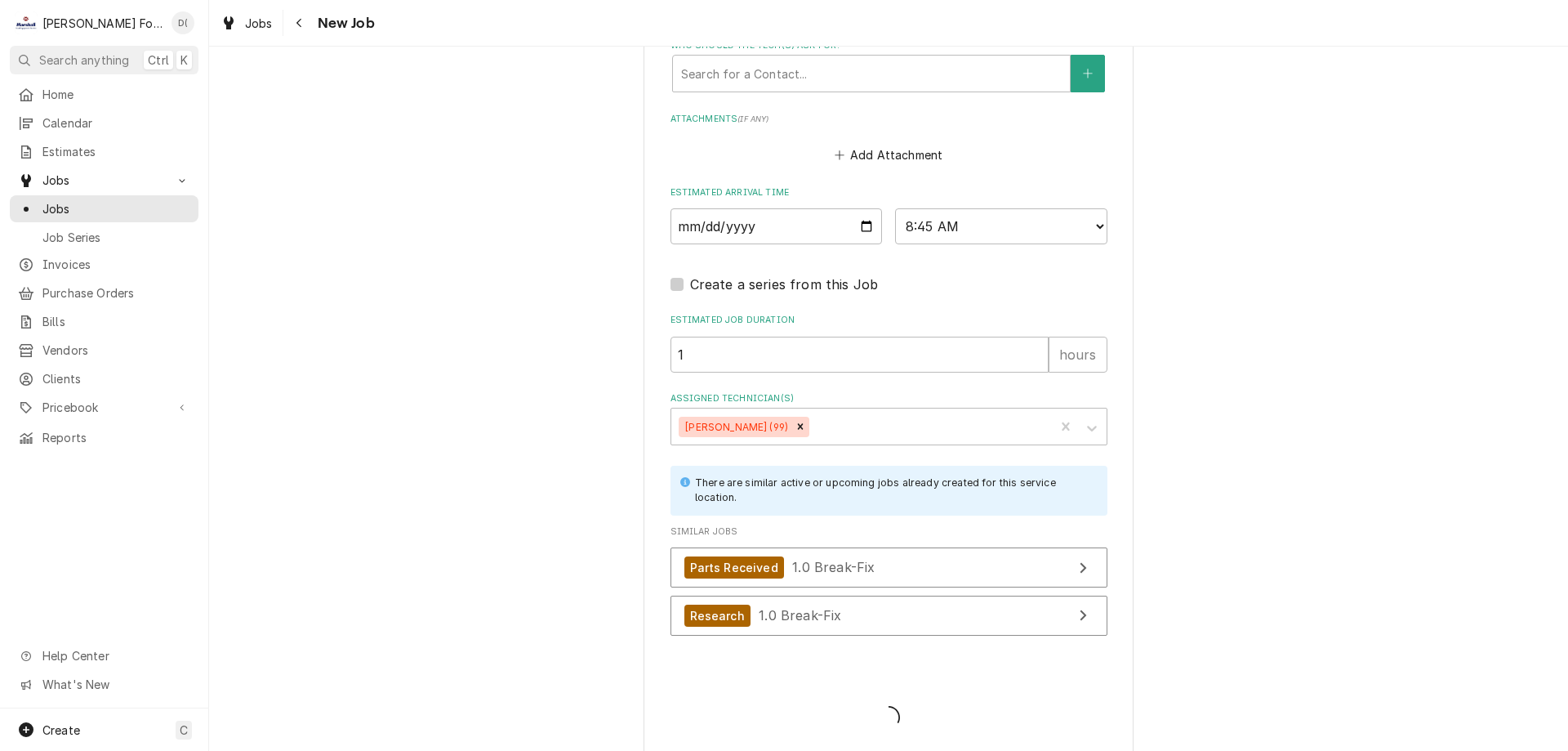
type textarea "x"
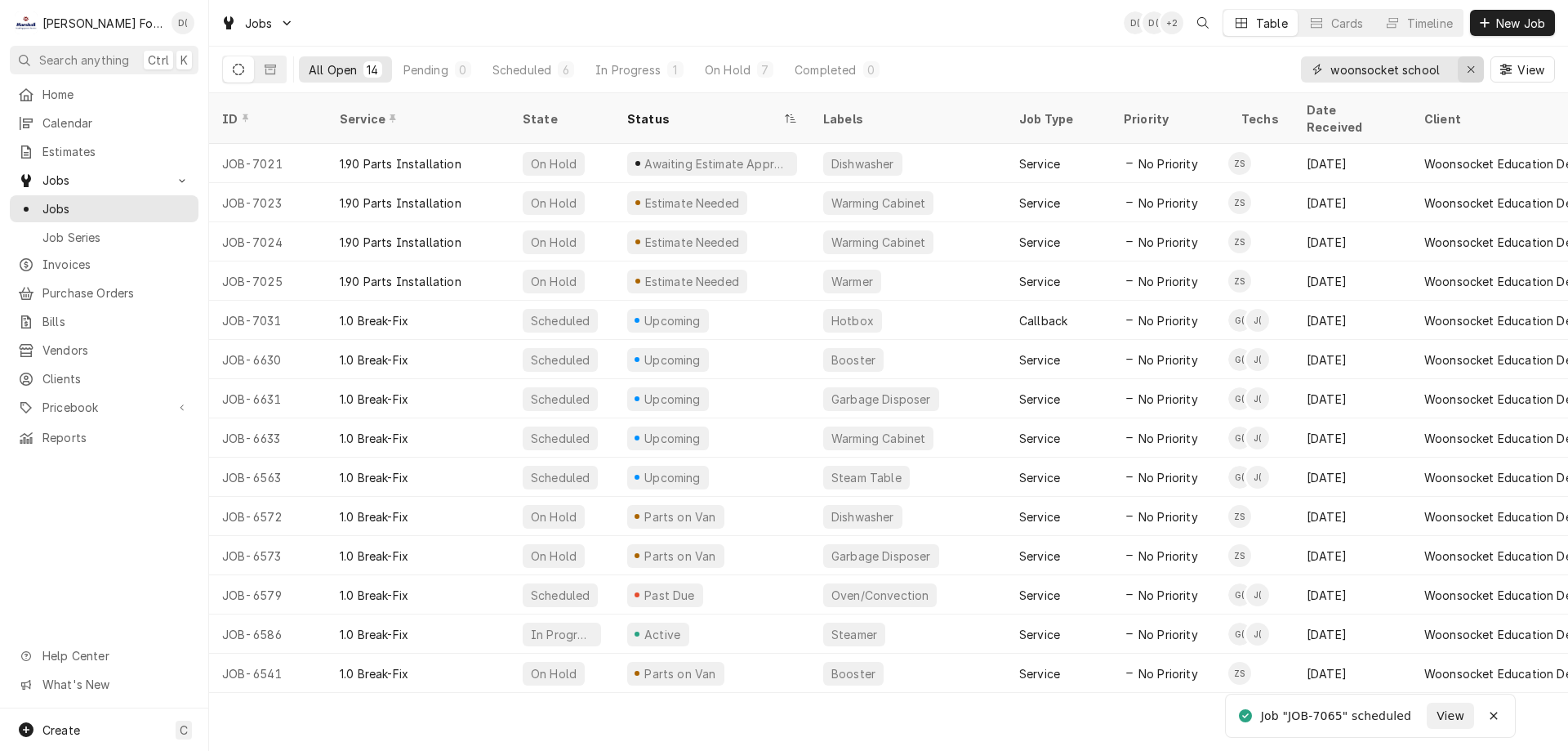
click at [1467, 70] on icon "Erase input" at bounding box center [1471, 69] width 9 height 12
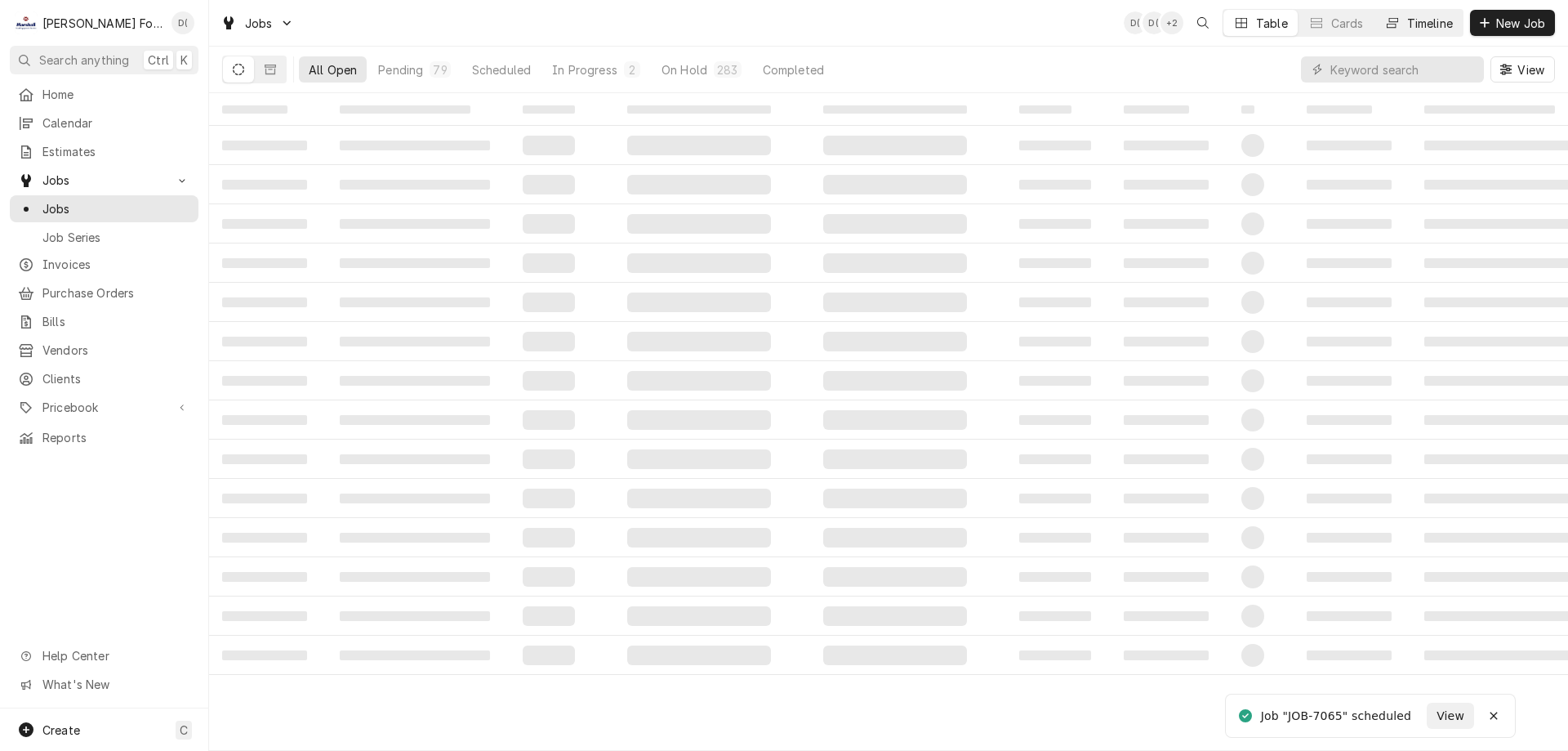
click at [1425, 25] on div "Timeline" at bounding box center [1430, 23] width 46 height 18
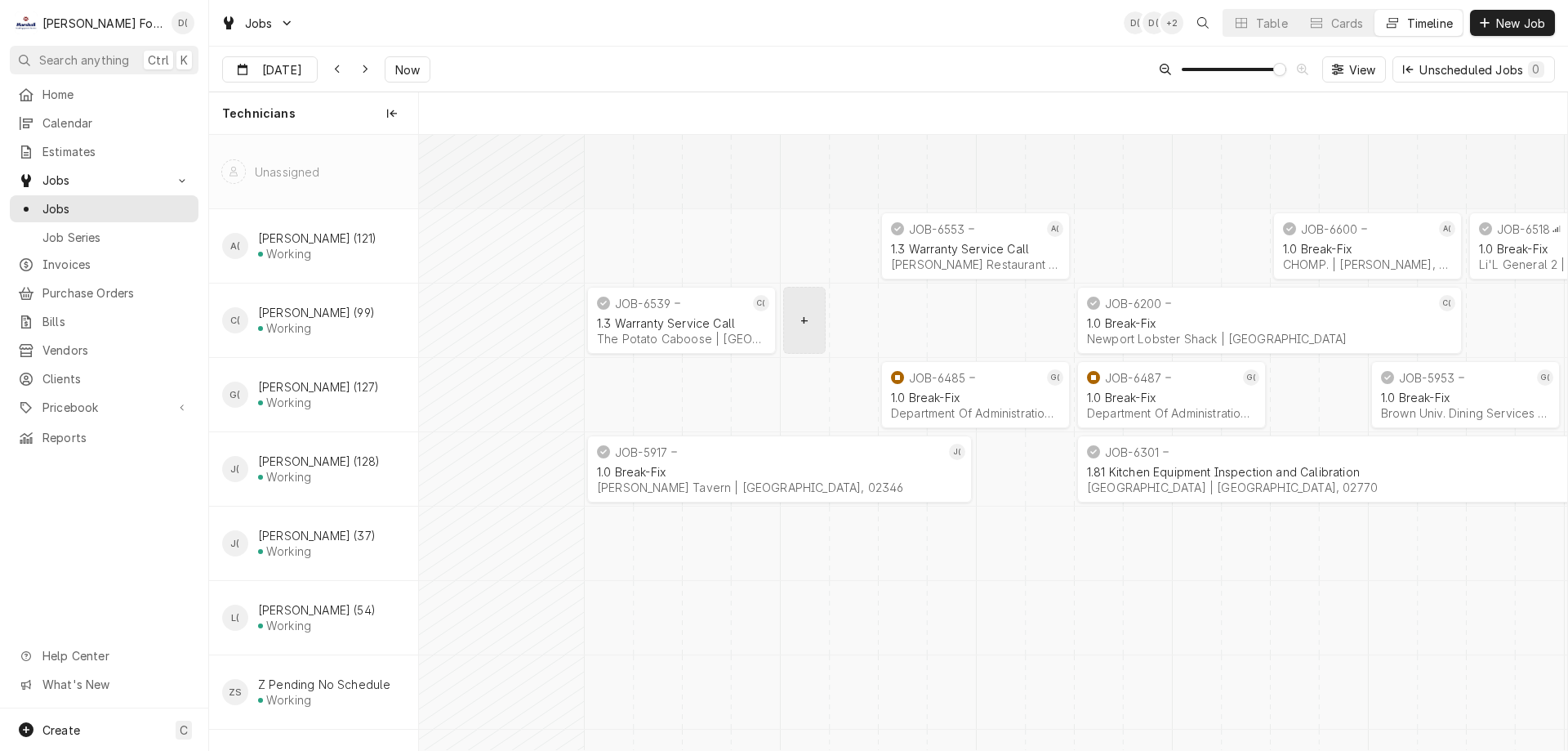
scroll to position [0, 22766]
drag, startPoint x: 412, startPoint y: 60, endPoint x: 461, endPoint y: 115, distance: 73.7
click at [412, 61] on button "Now" at bounding box center [407, 69] width 46 height 26
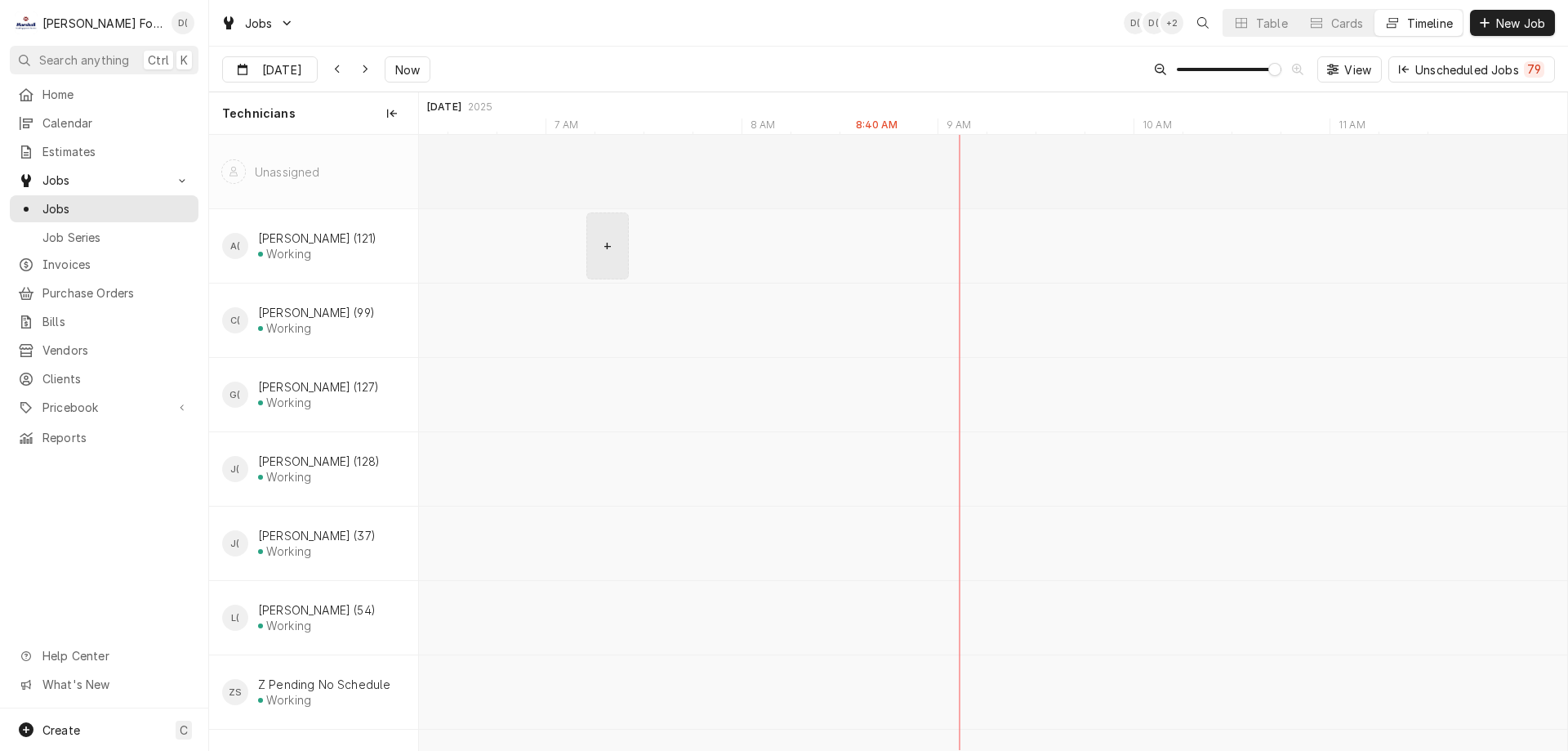
scroll to position [0, 22375]
type input "[DATE]"
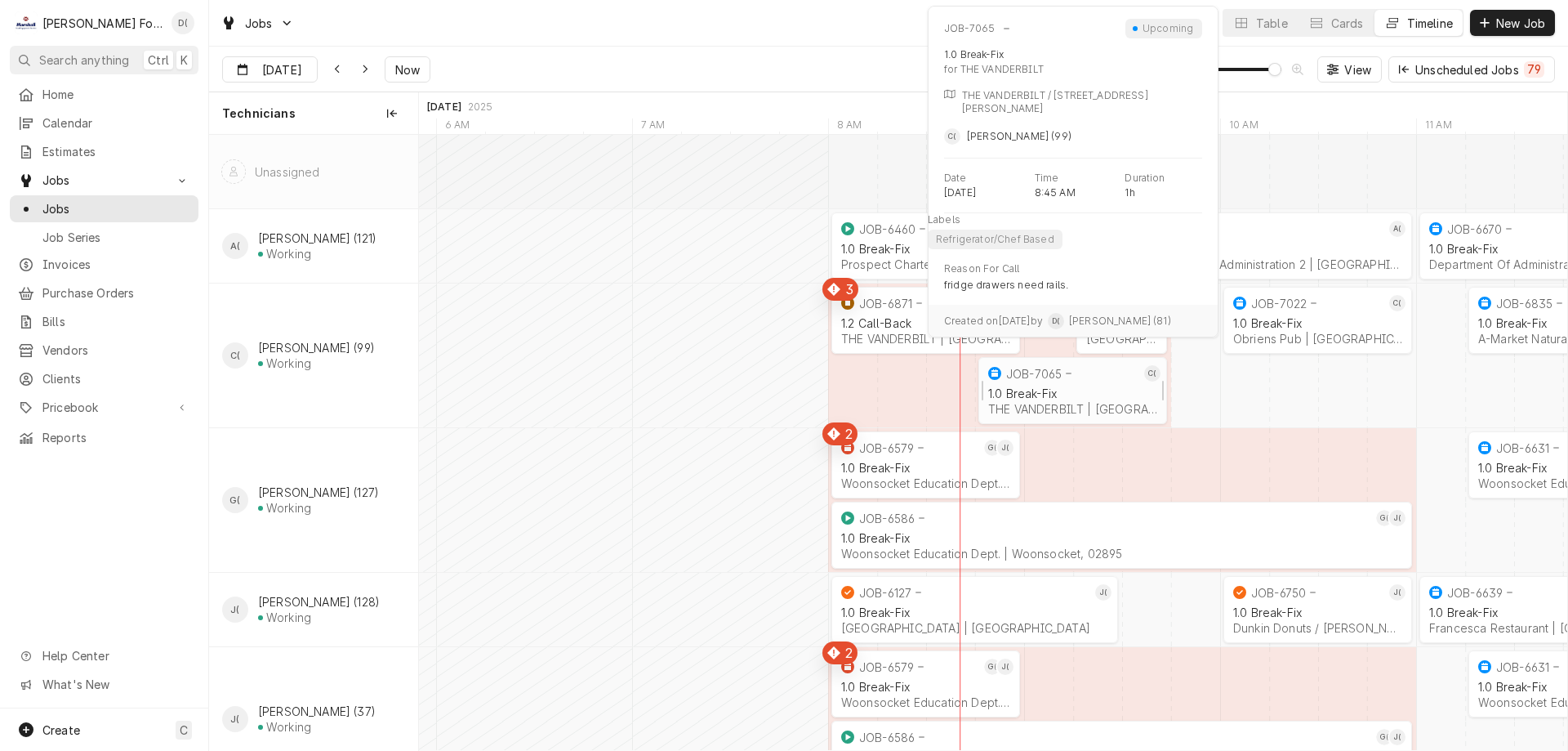
click at [1095, 397] on div "1.0 Break-Fix" at bounding box center [1073, 394] width 169 height 14
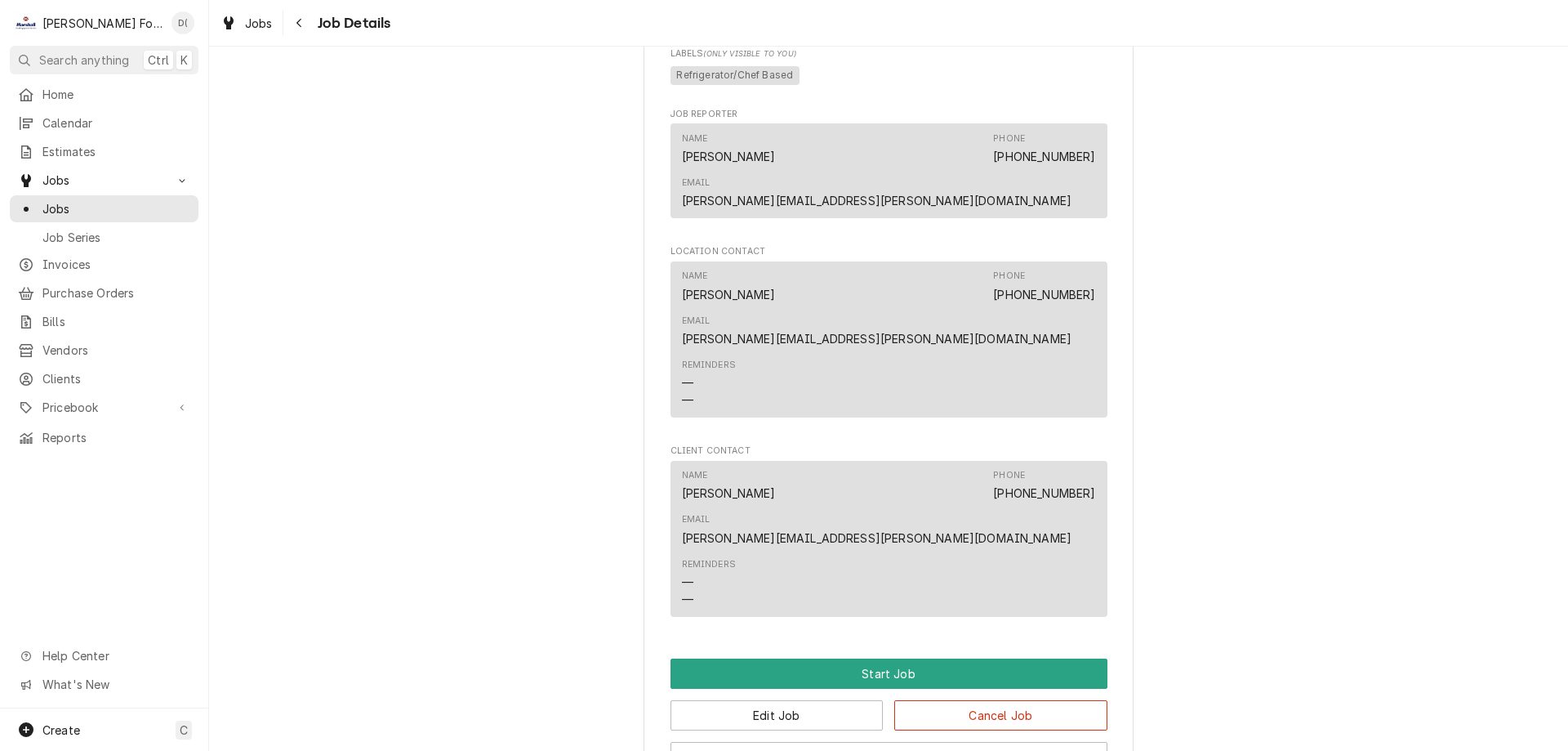
scroll to position [1612, 0]
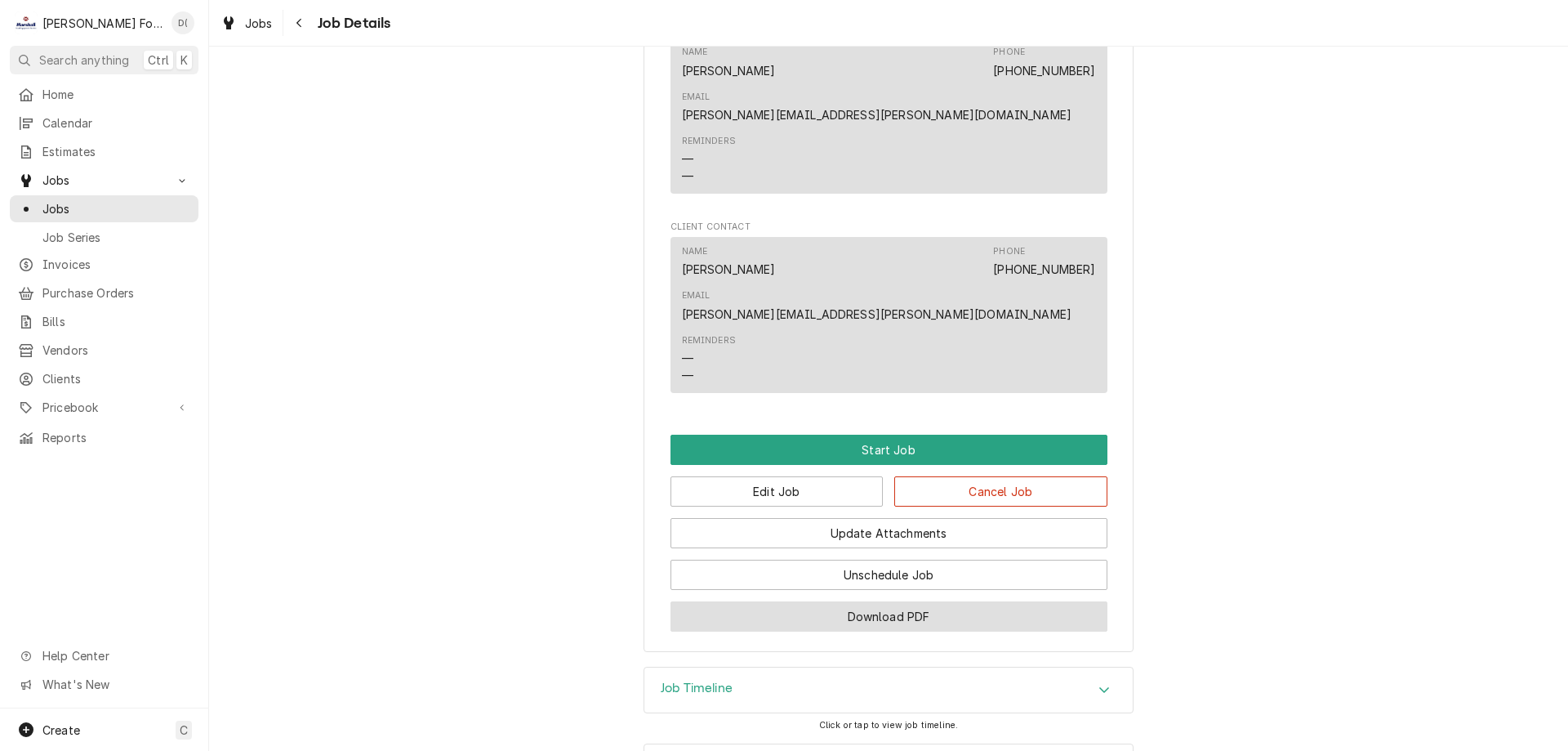
click at [871, 601] on button "Download PDF" at bounding box center [888, 616] width 437 height 30
click at [120, 207] on span "Jobs" at bounding box center [117, 208] width 148 height 18
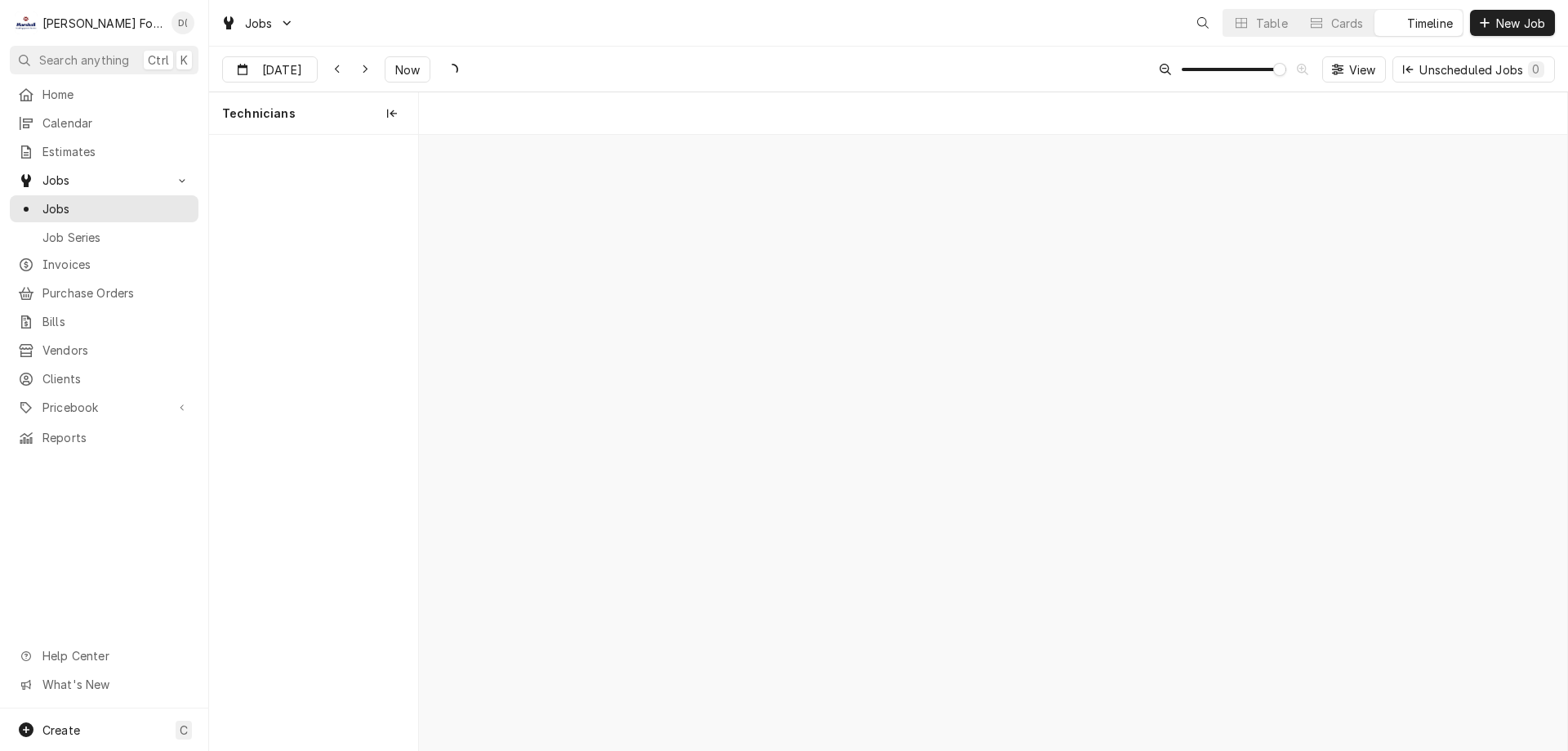
scroll to position [0, 22766]
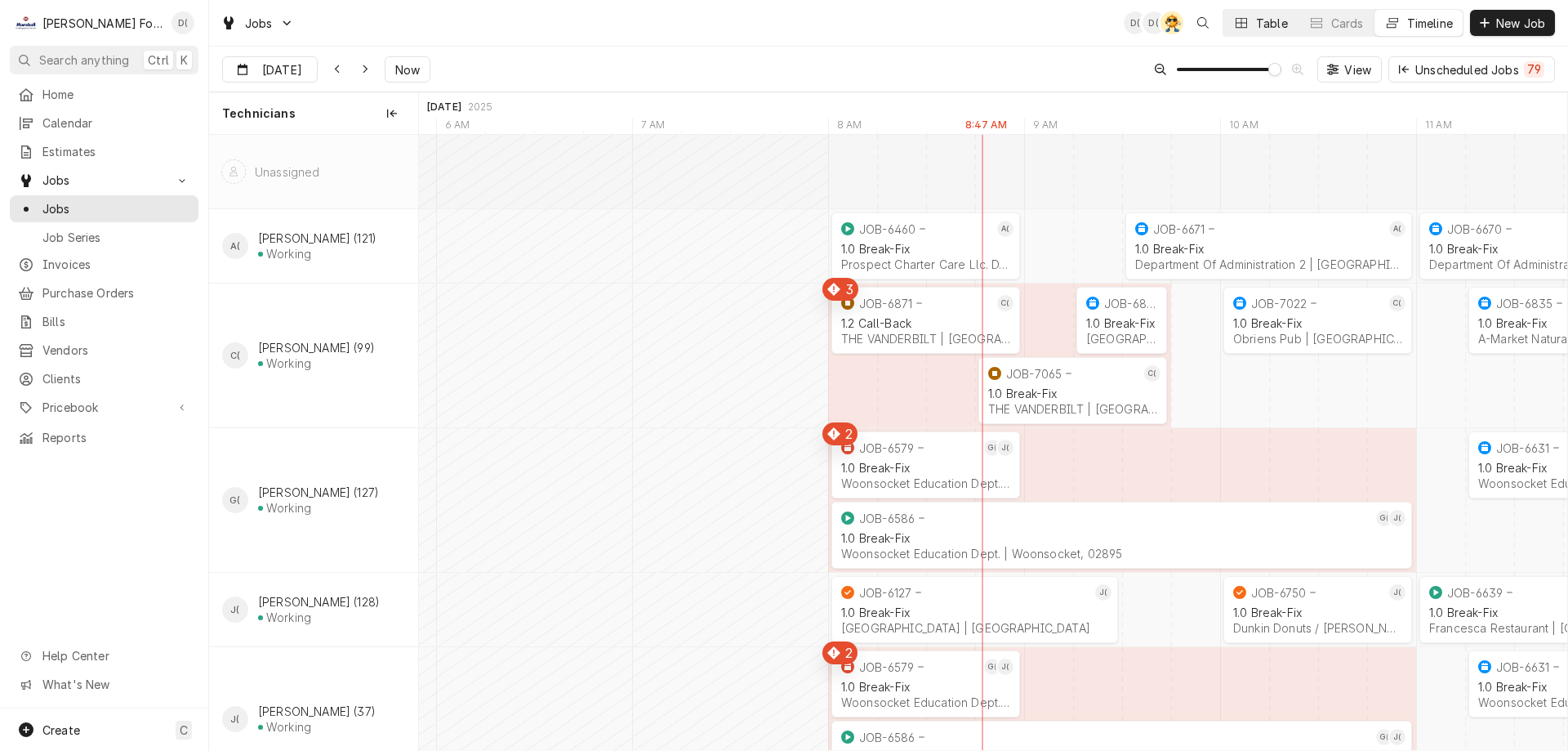
click at [1252, 18] on button "Table" at bounding box center [1260, 22] width 74 height 26
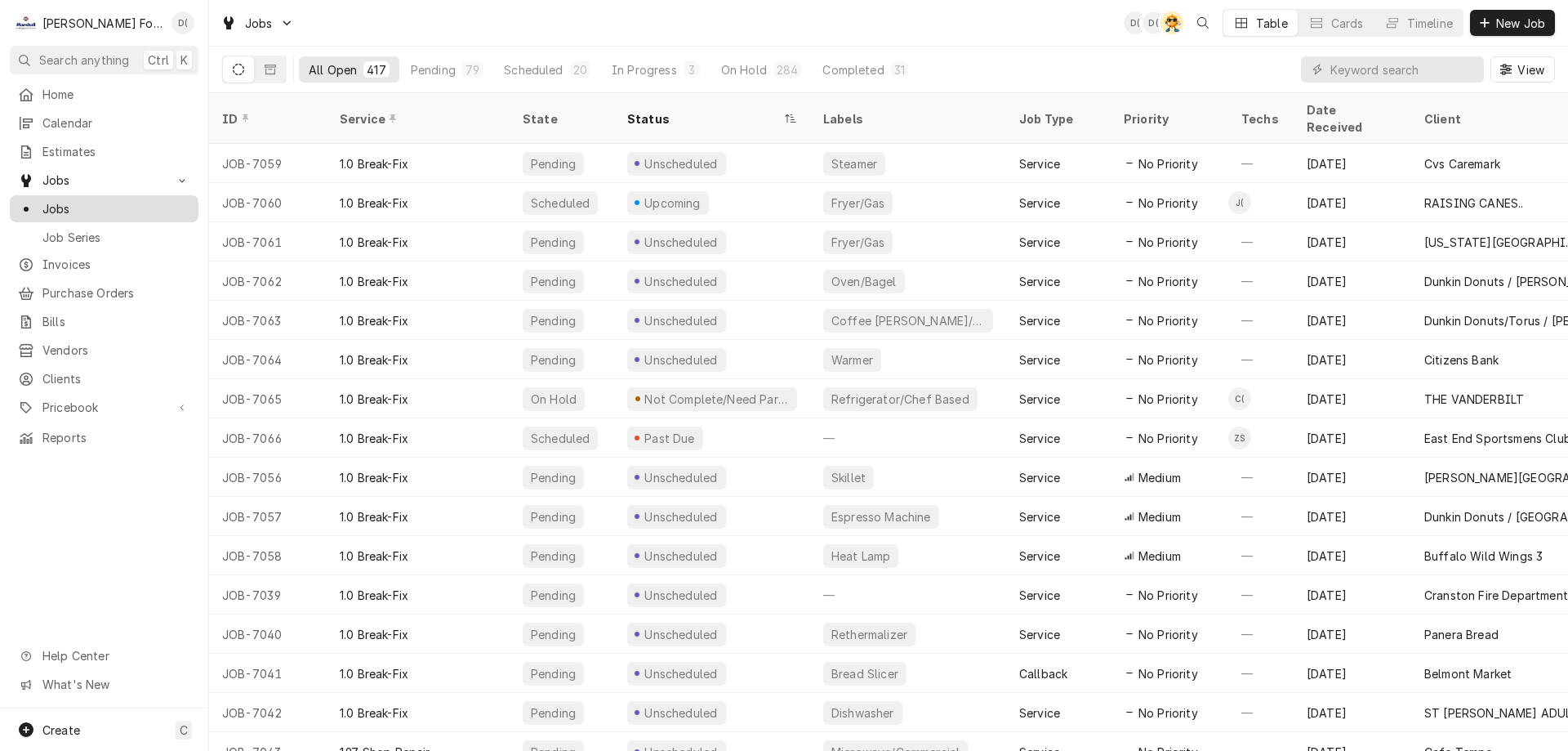
click at [131, 200] on span "Jobs" at bounding box center [117, 208] width 148 height 18
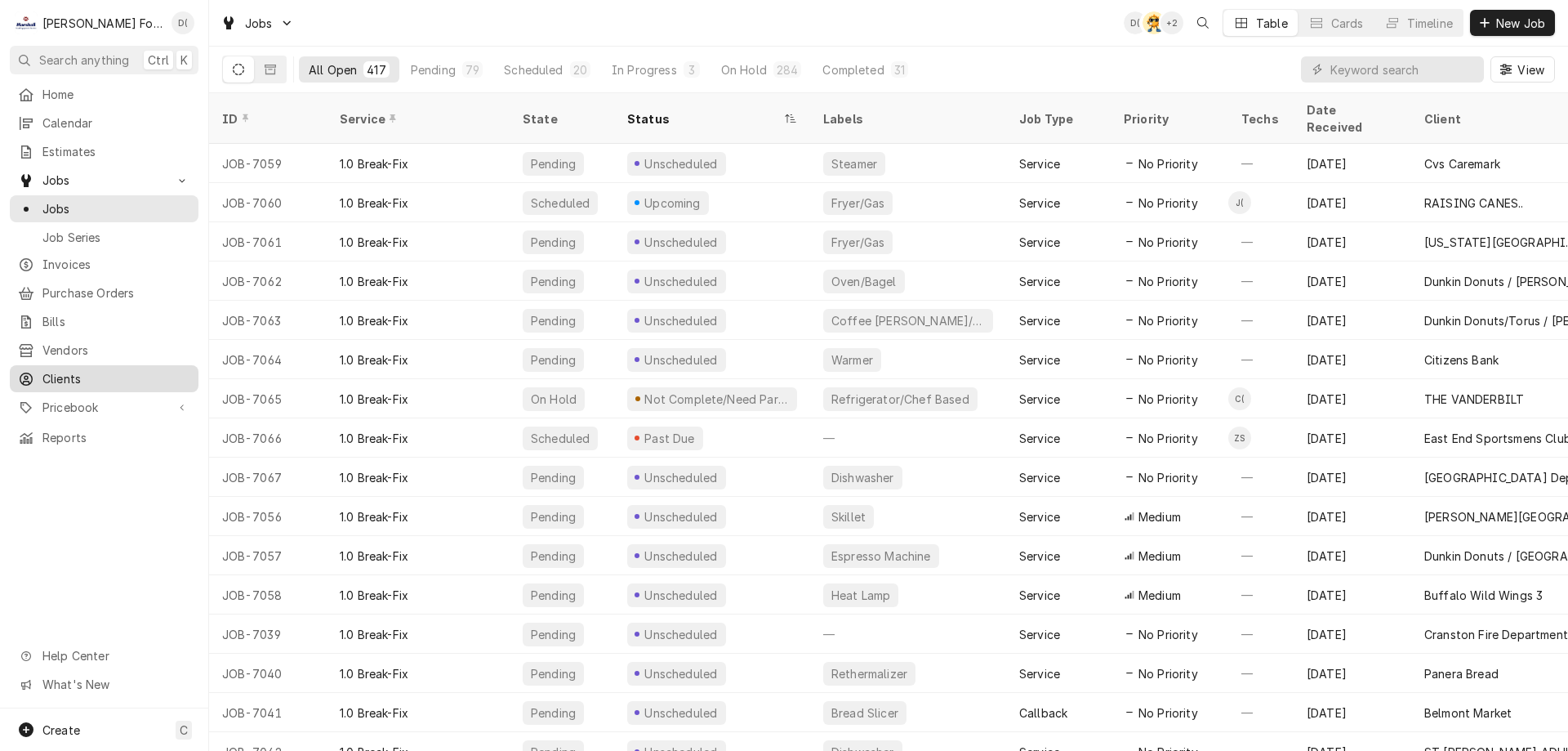
click at [73, 370] on span "Clients" at bounding box center [117, 379] width 148 height 18
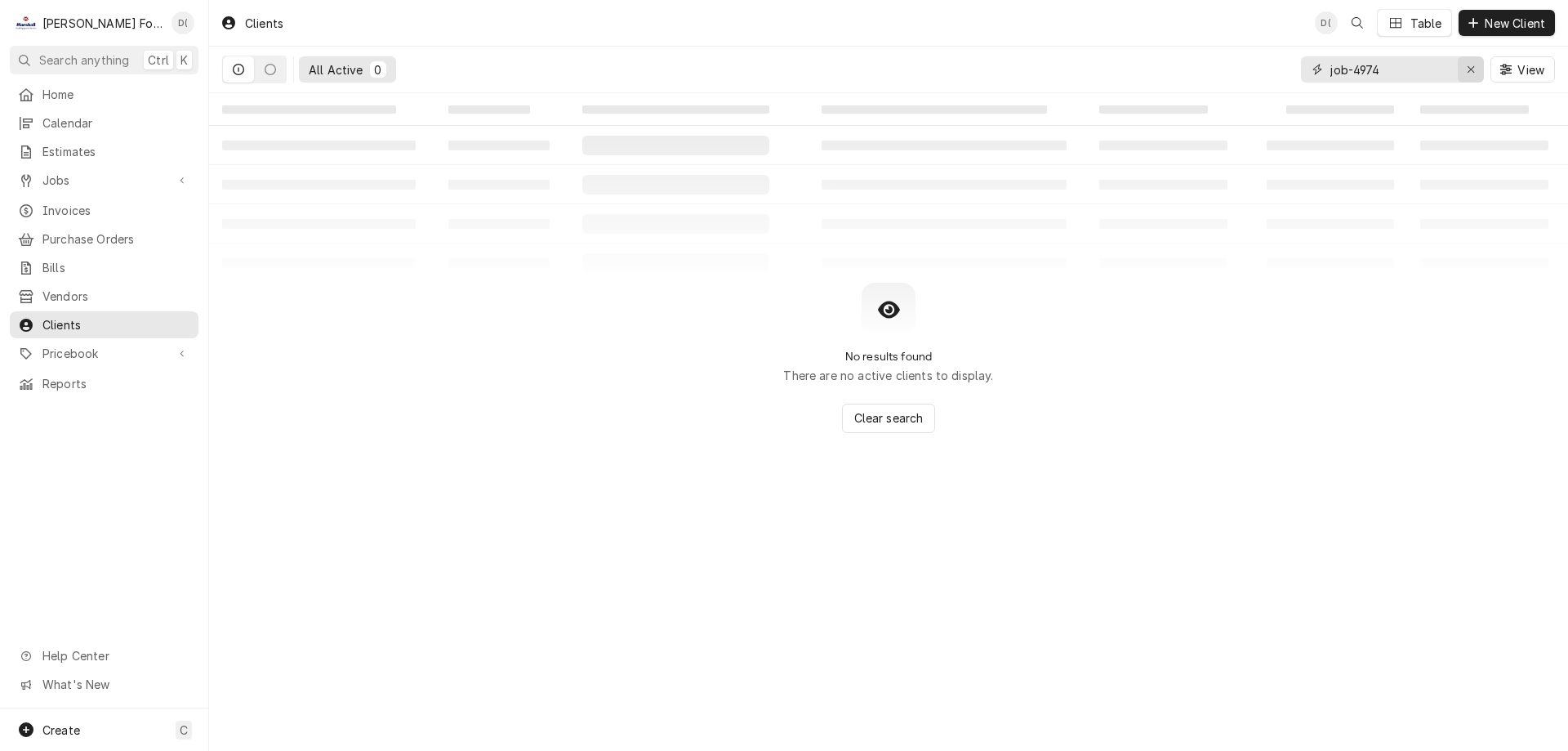
click at [1469, 68] on icon "Erase input" at bounding box center [1471, 69] width 9 height 12
click at [1444, 70] on input "Dynamic Content Wrapper" at bounding box center [1407, 69] width 154 height 26
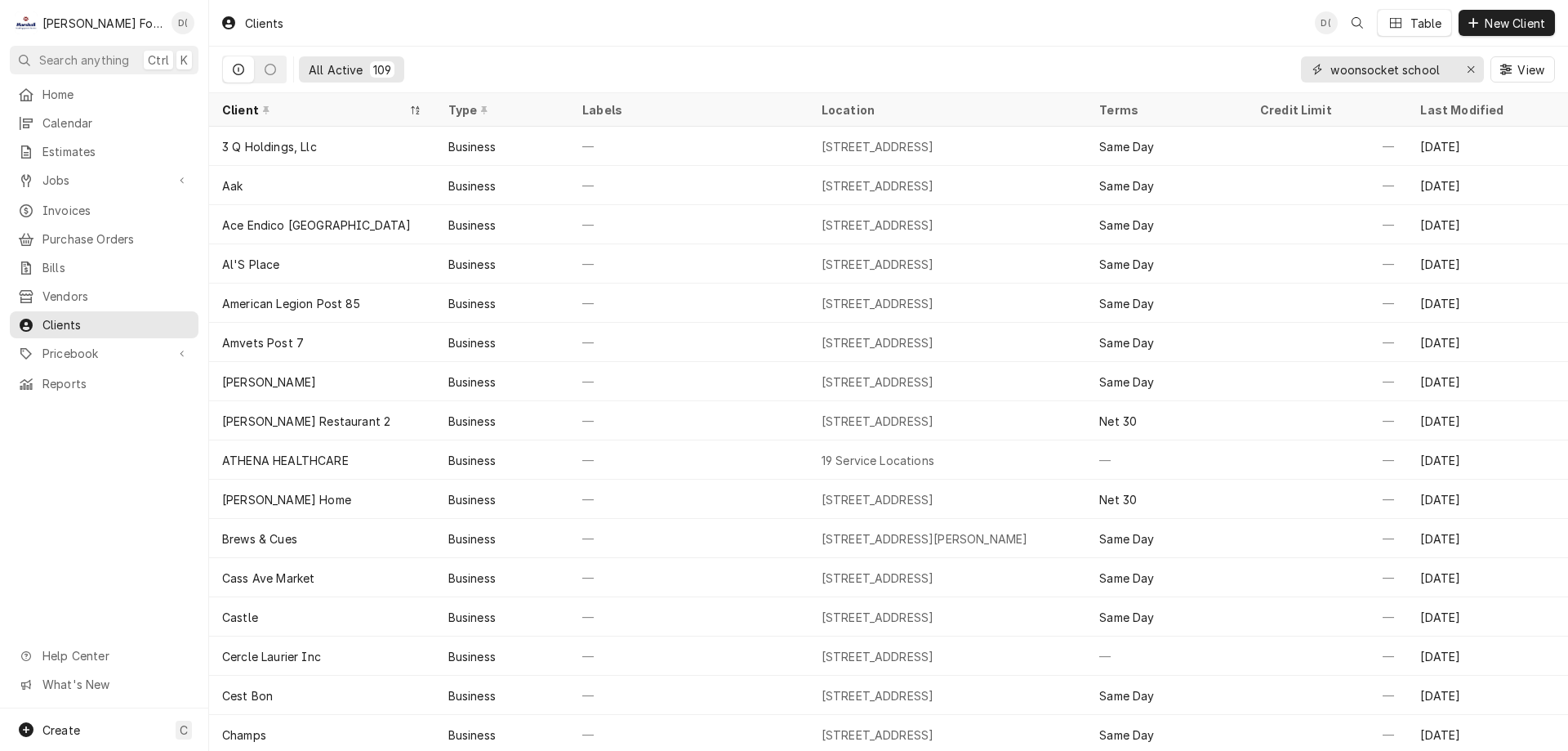
type input "woonsocket school"
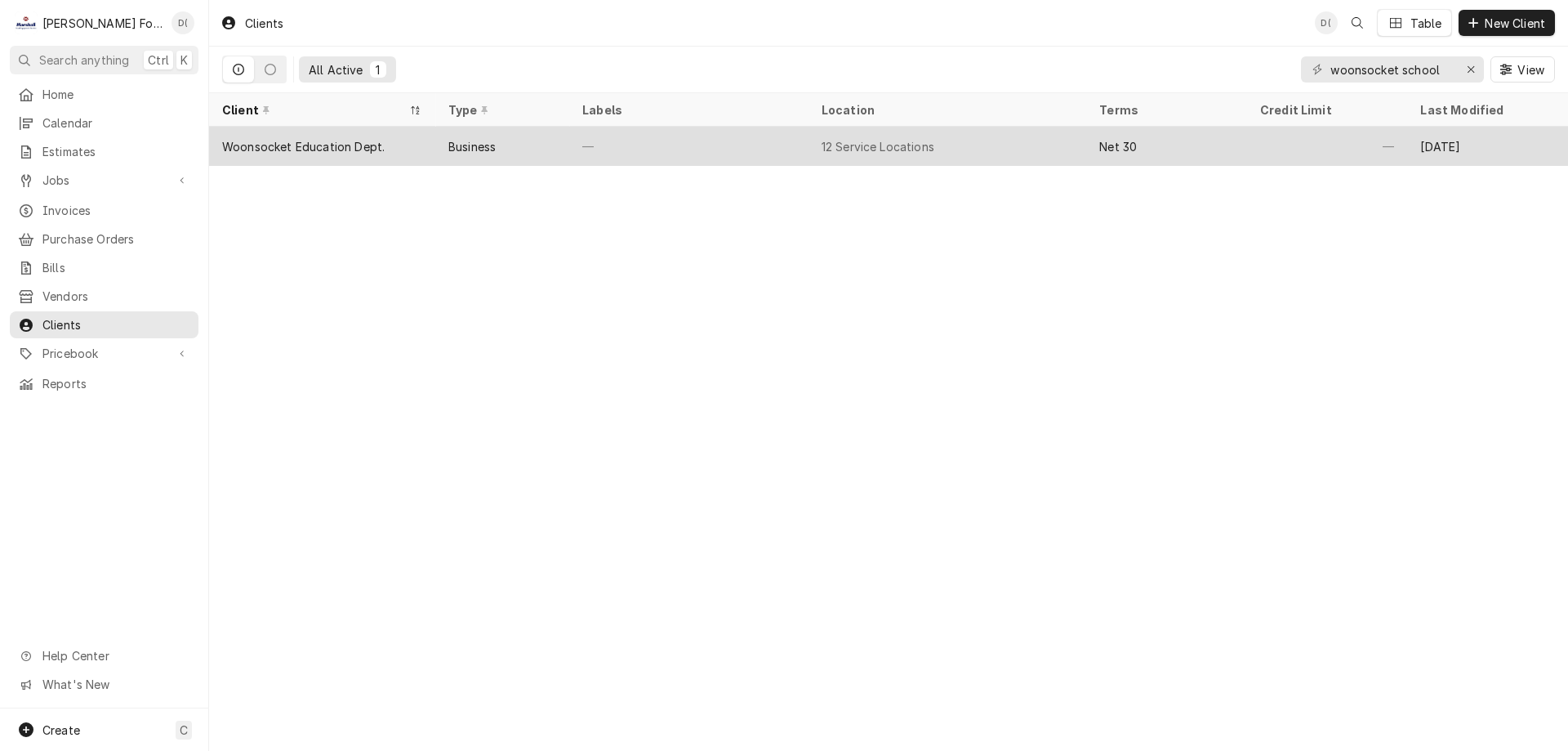
click at [794, 152] on div "—" at bounding box center [689, 146] width 240 height 39
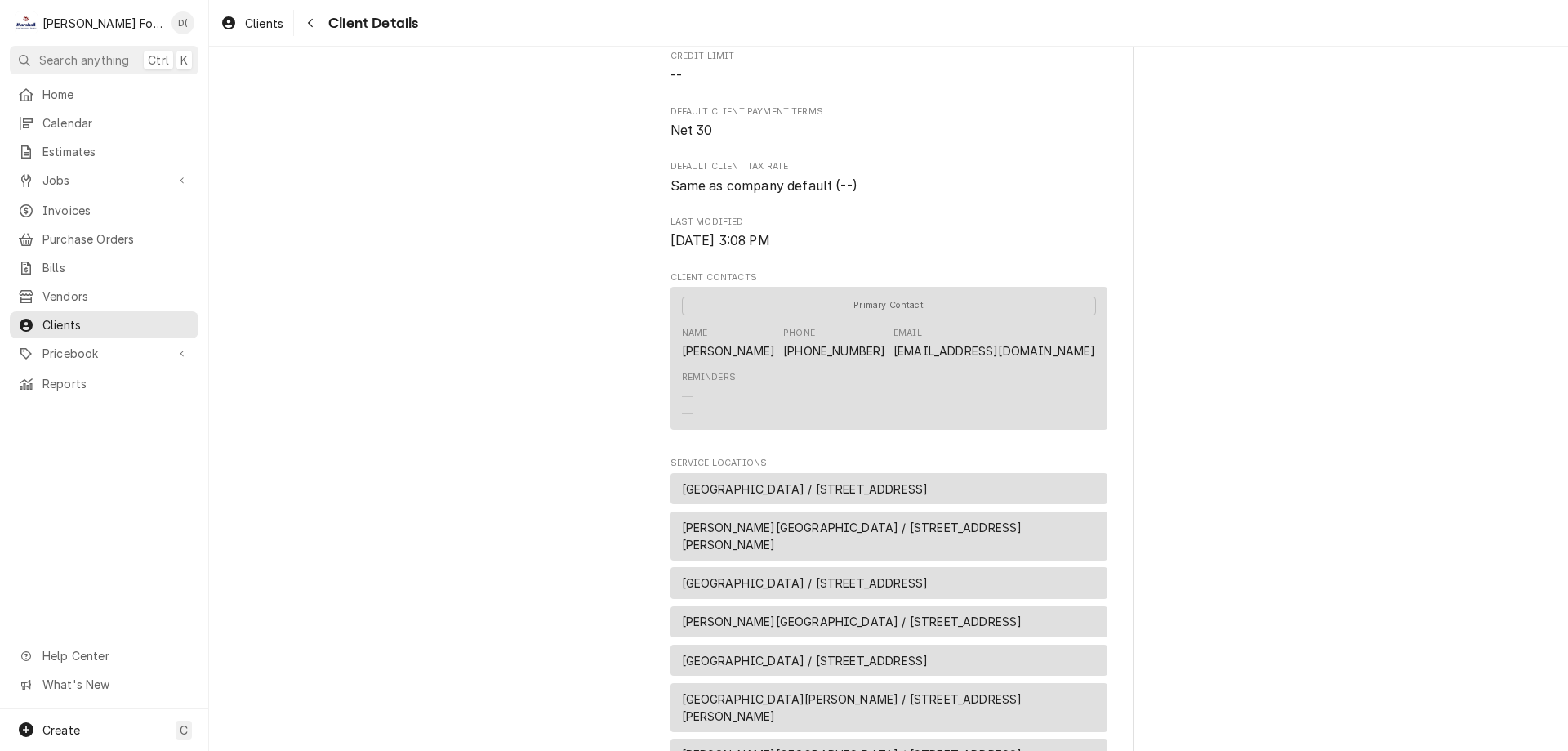
scroll to position [408, 0]
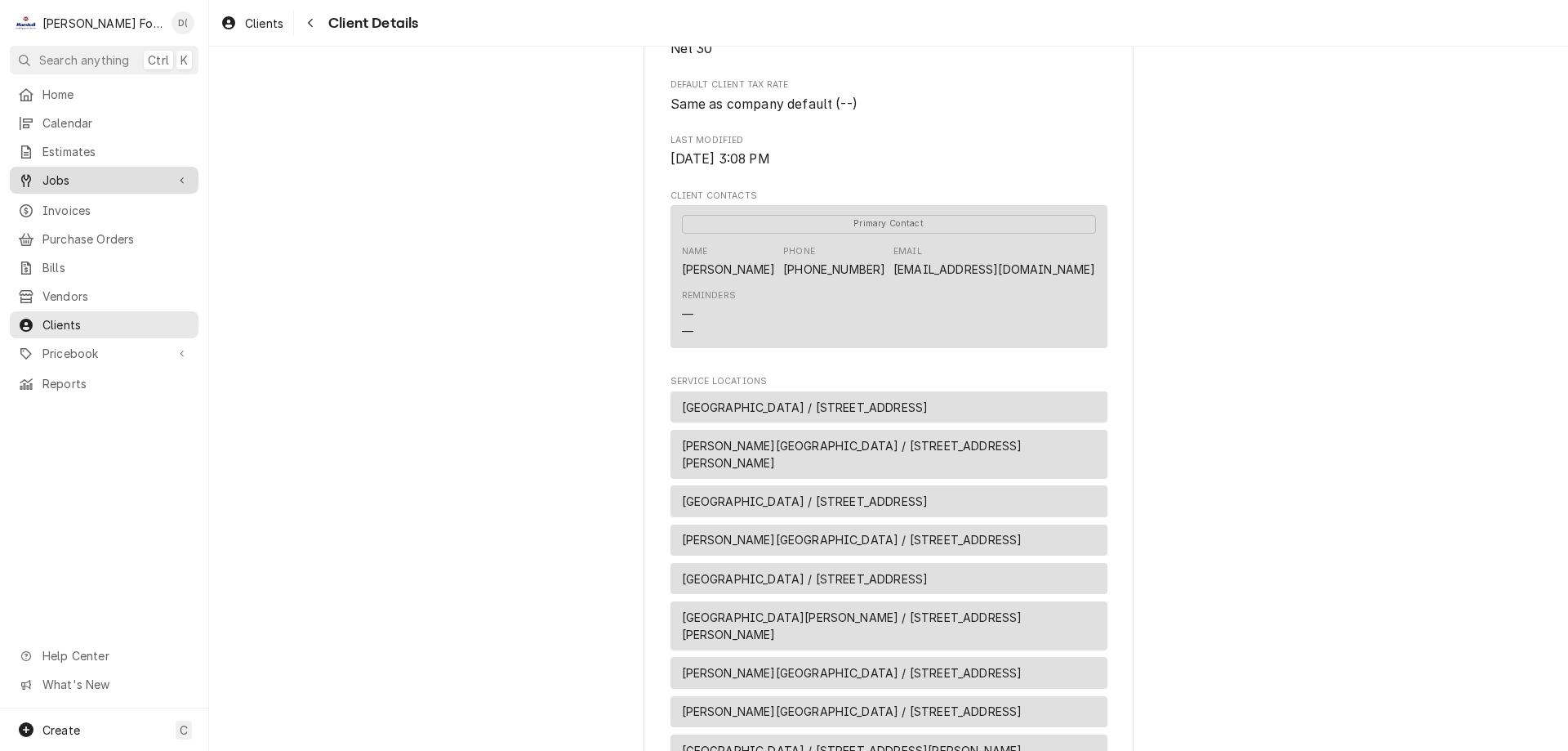
click at [98, 172] on span "Jobs" at bounding box center [104, 180] width 124 height 18
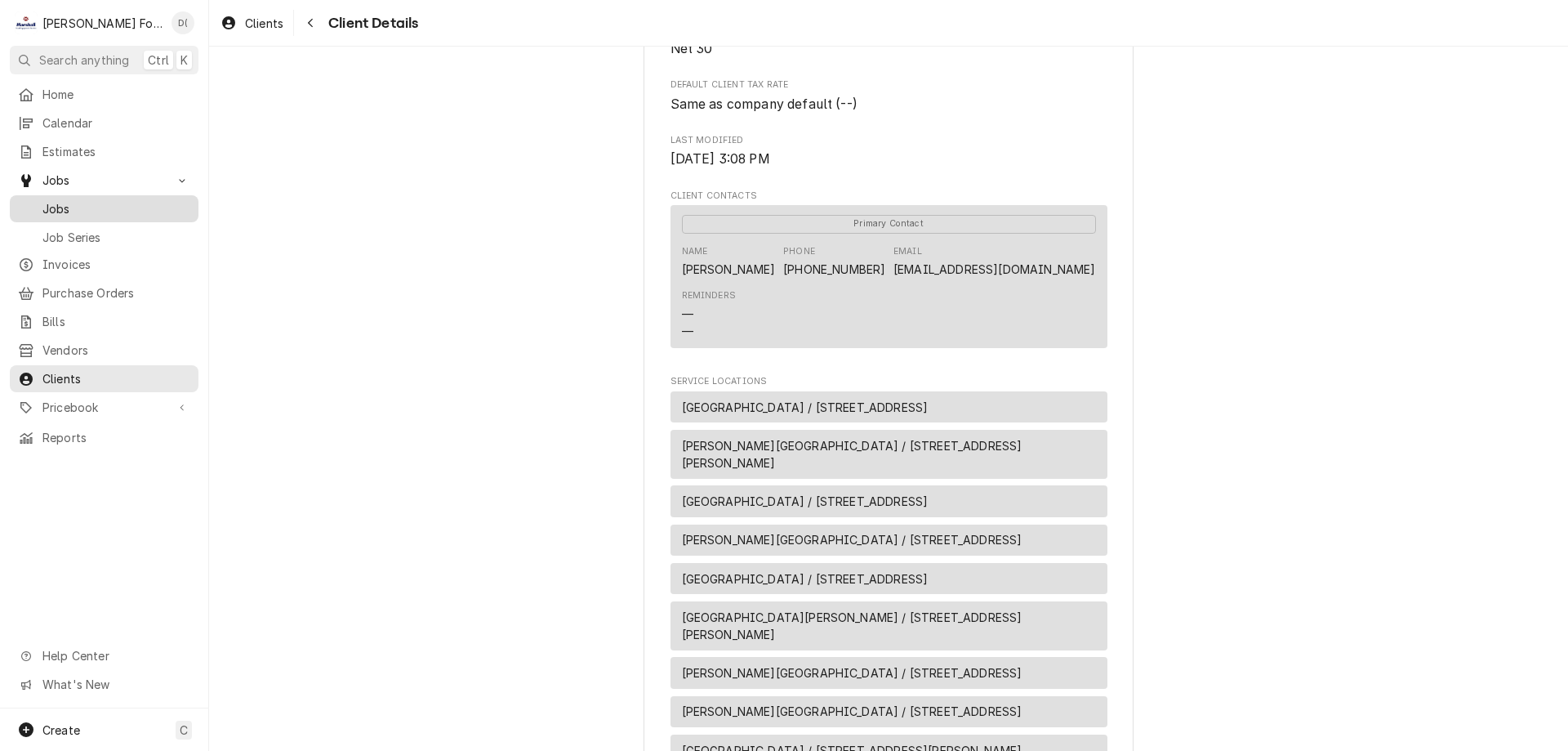
click at [78, 200] on span "Jobs" at bounding box center [117, 208] width 148 height 18
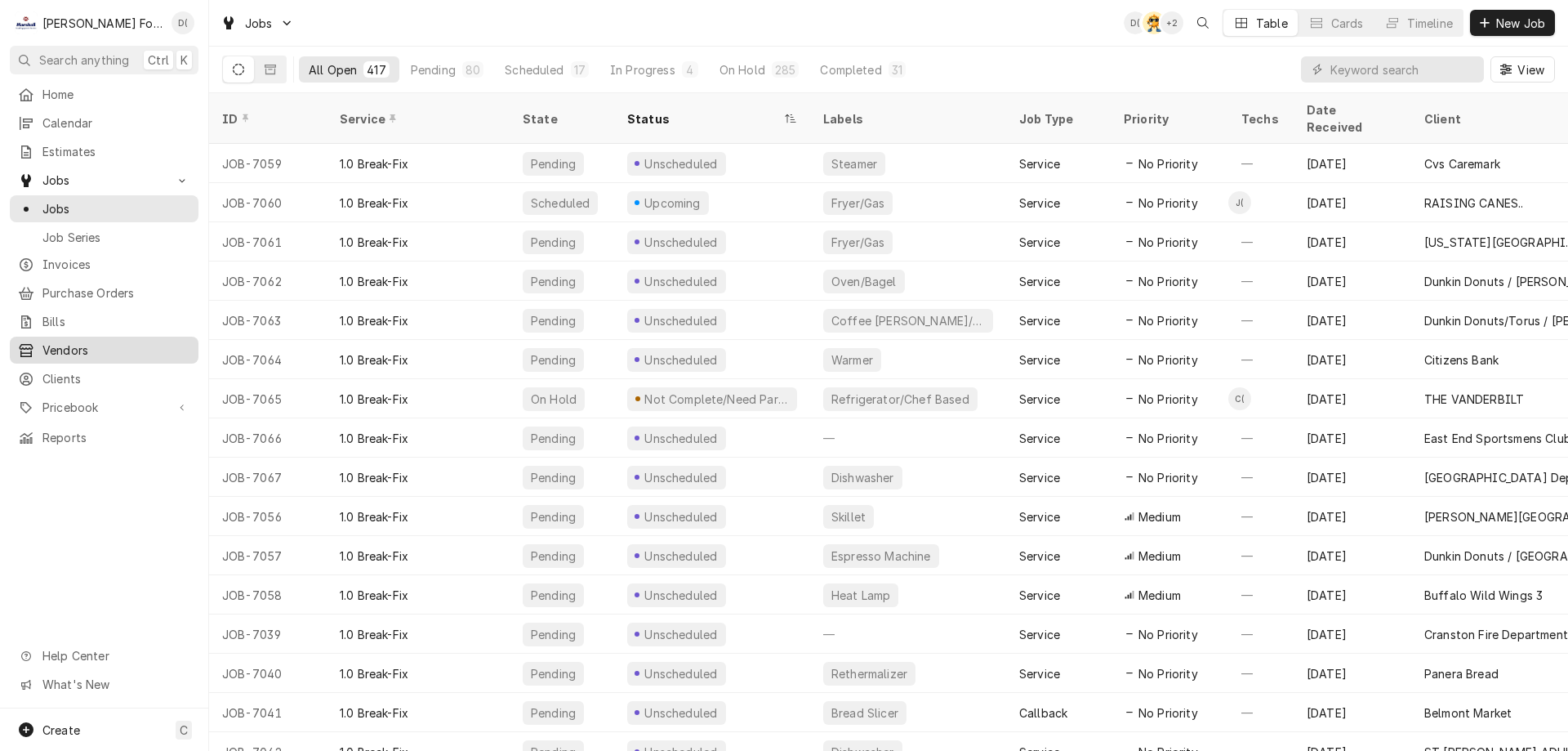
click at [78, 341] on span "Vendors" at bounding box center [117, 350] width 148 height 18
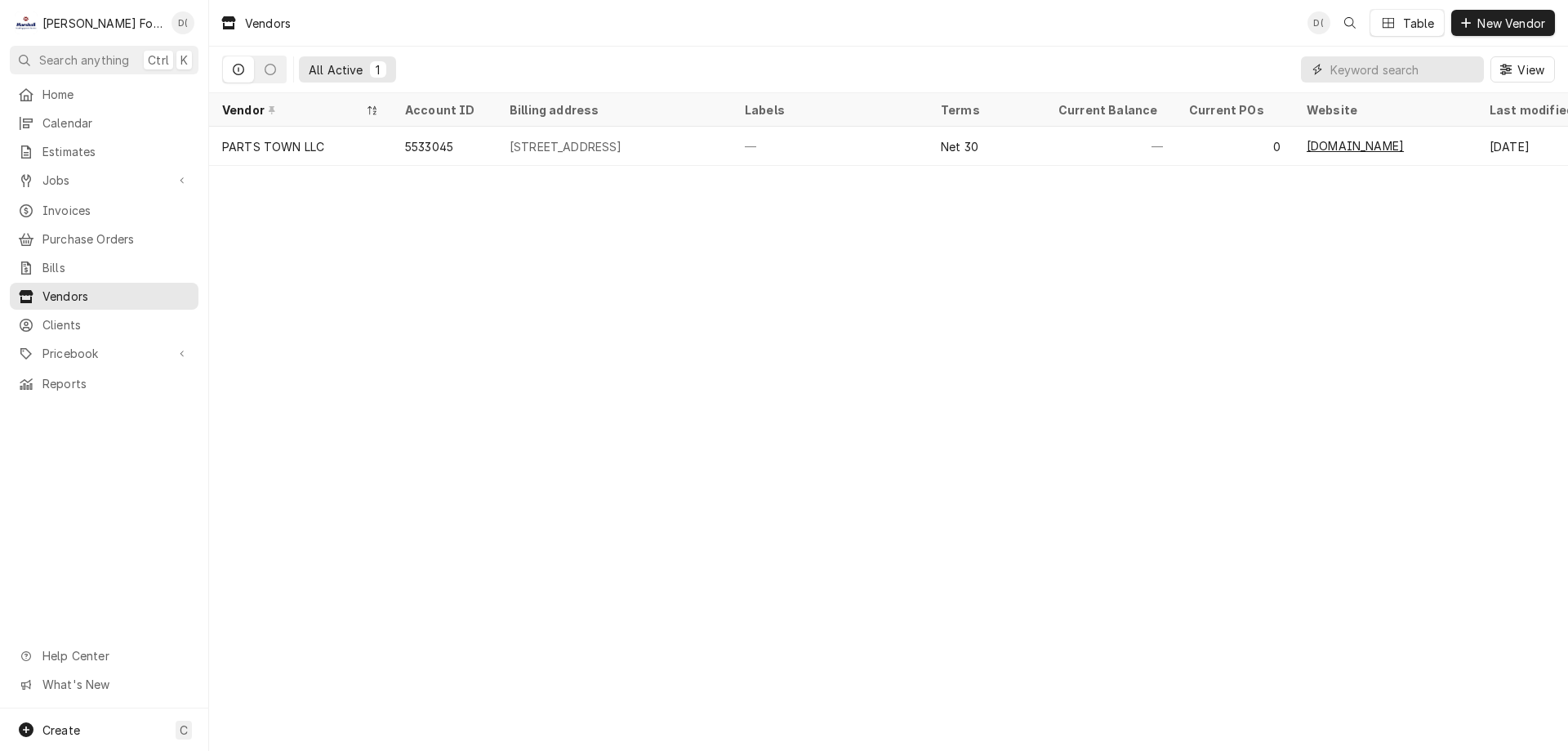
click at [1354, 73] on input "Dynamic Content Wrapper" at bounding box center [1402, 69] width 145 height 26
click at [129, 316] on span "Clients" at bounding box center [117, 324] width 148 height 18
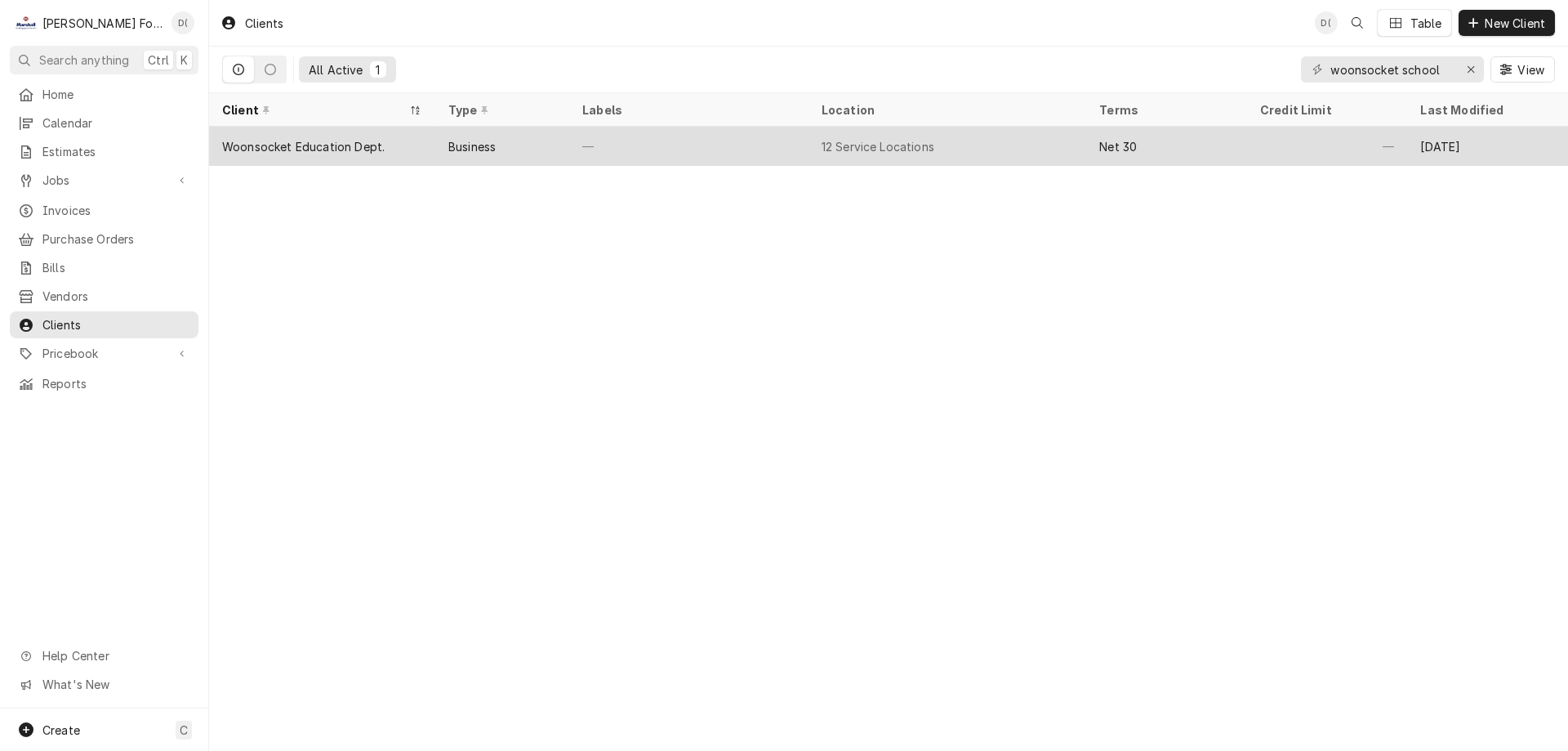
click at [732, 142] on div "—" at bounding box center [689, 146] width 240 height 39
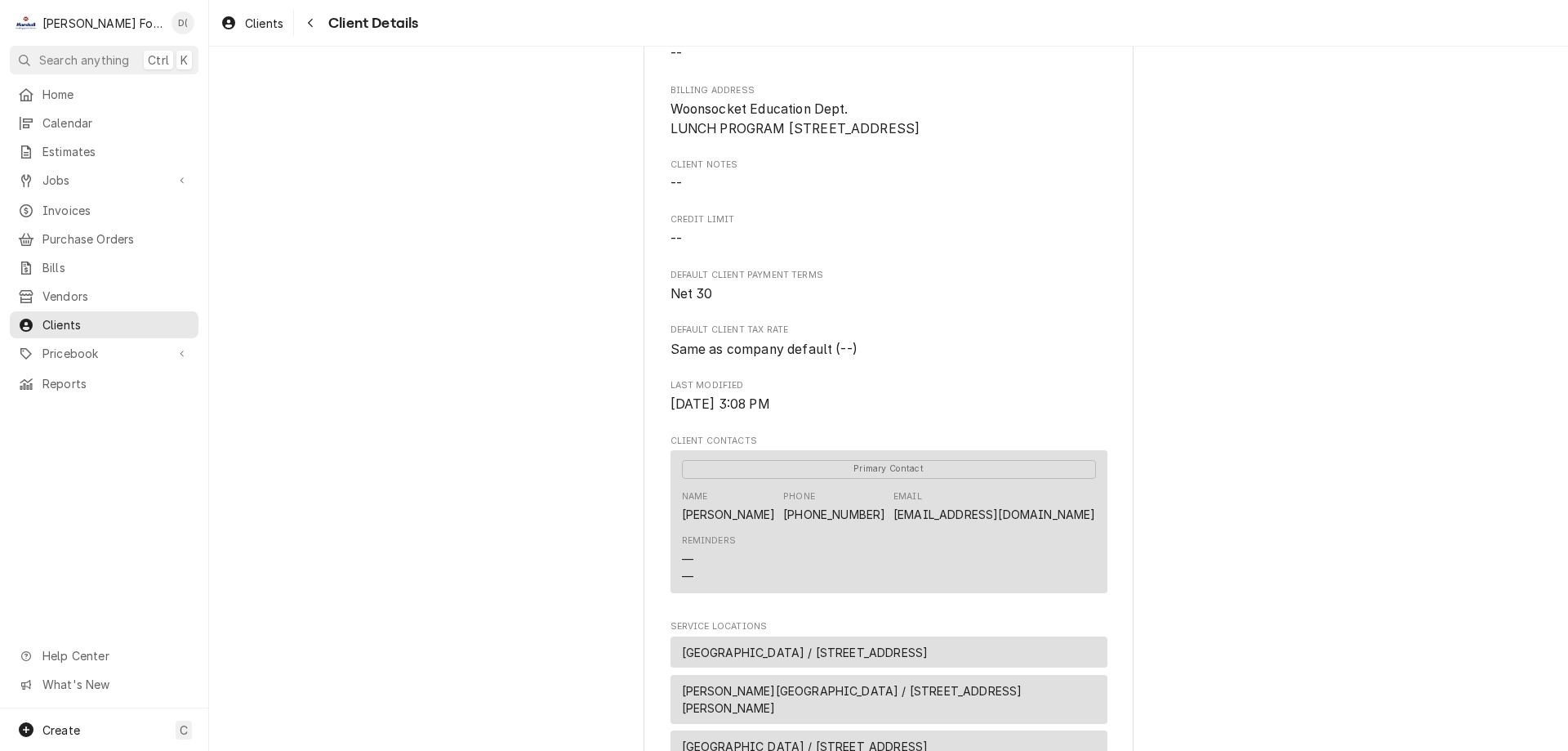
scroll to position [245, 0]
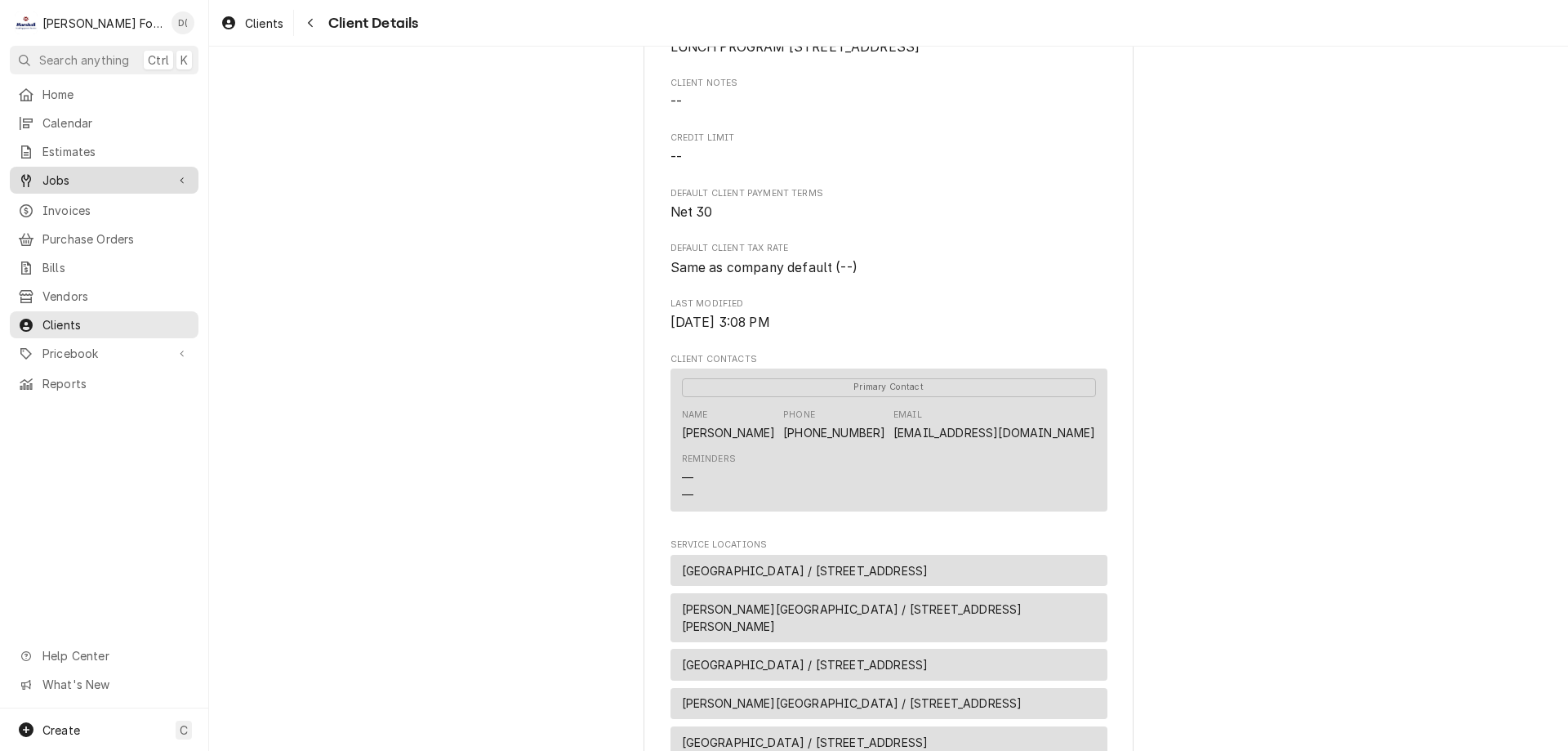
click at [96, 176] on span "Jobs" at bounding box center [104, 180] width 124 height 18
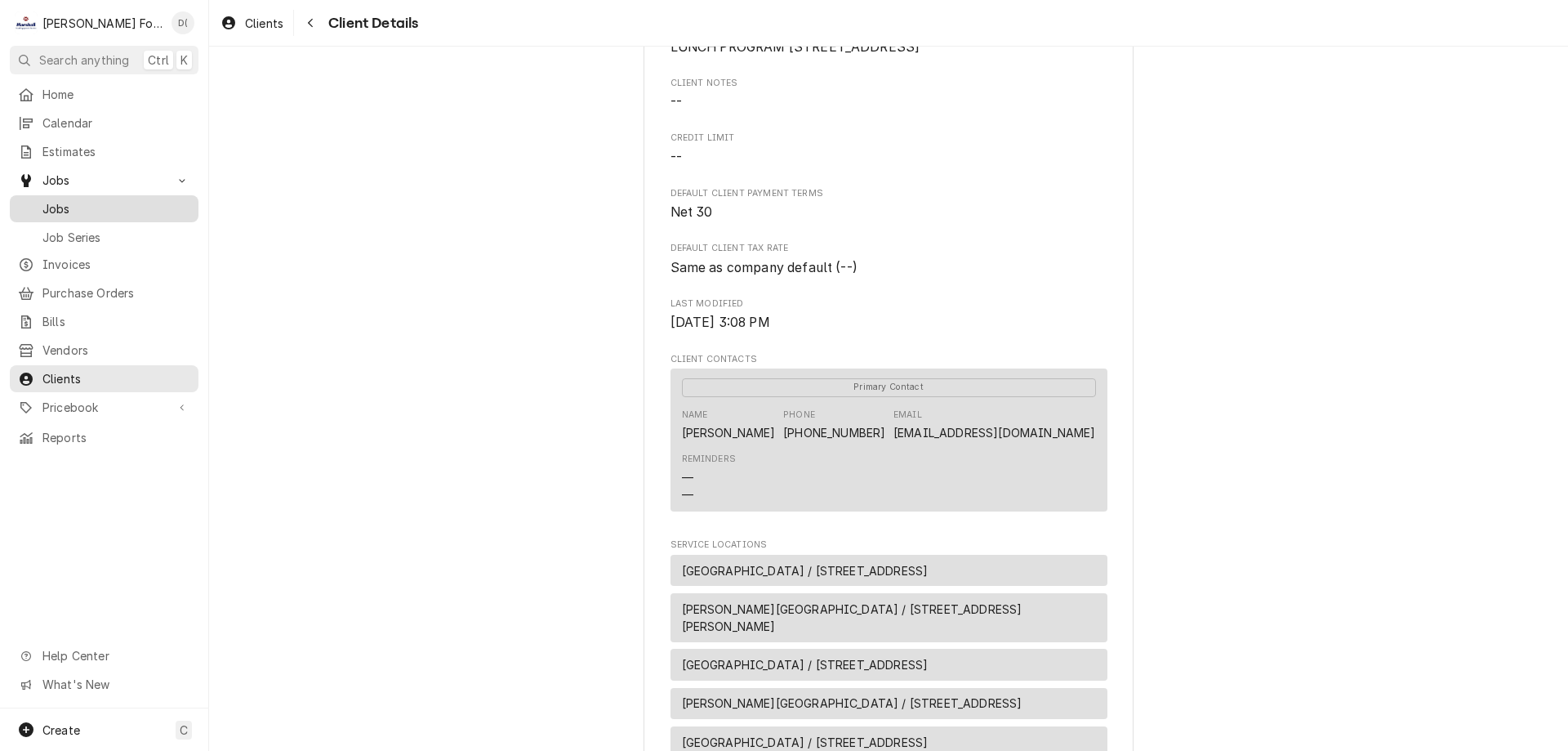
click at [80, 200] on span "Jobs" at bounding box center [117, 208] width 148 height 18
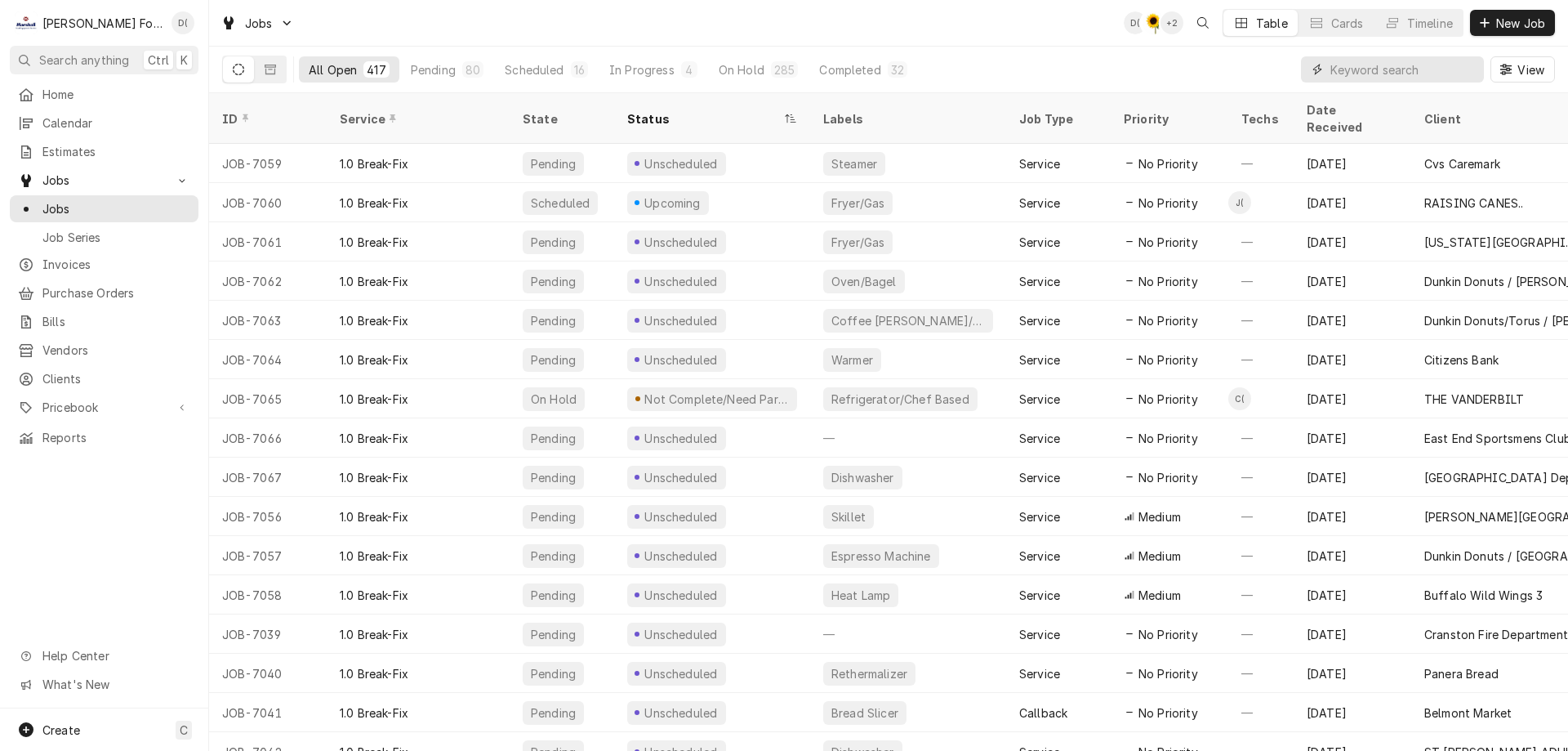
click at [1367, 73] on input "Dynamic Content Wrapper" at bounding box center [1402, 69] width 145 height 26
type input "job-6954"
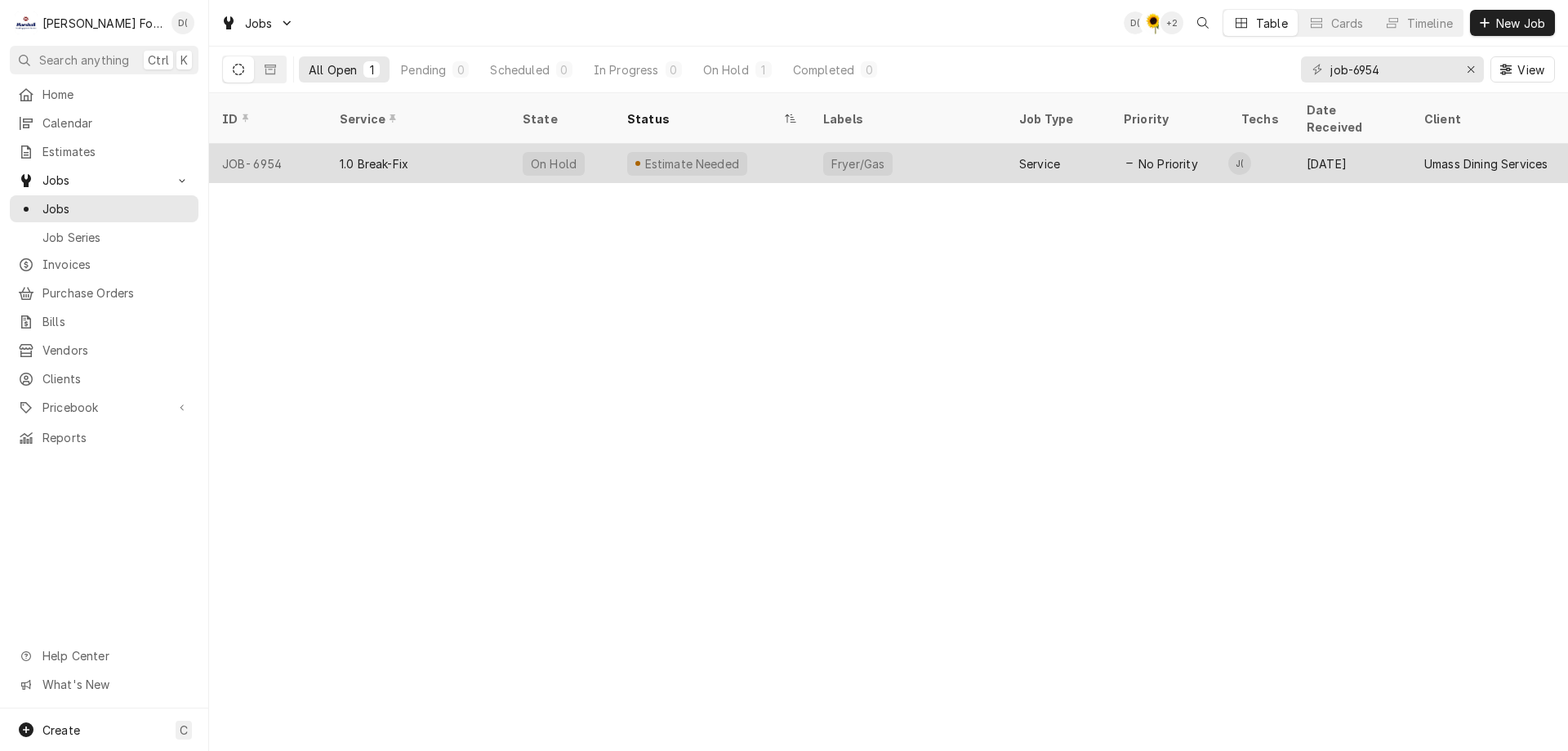
click at [758, 148] on div "Estimate Needed" at bounding box center [712, 164] width 196 height 39
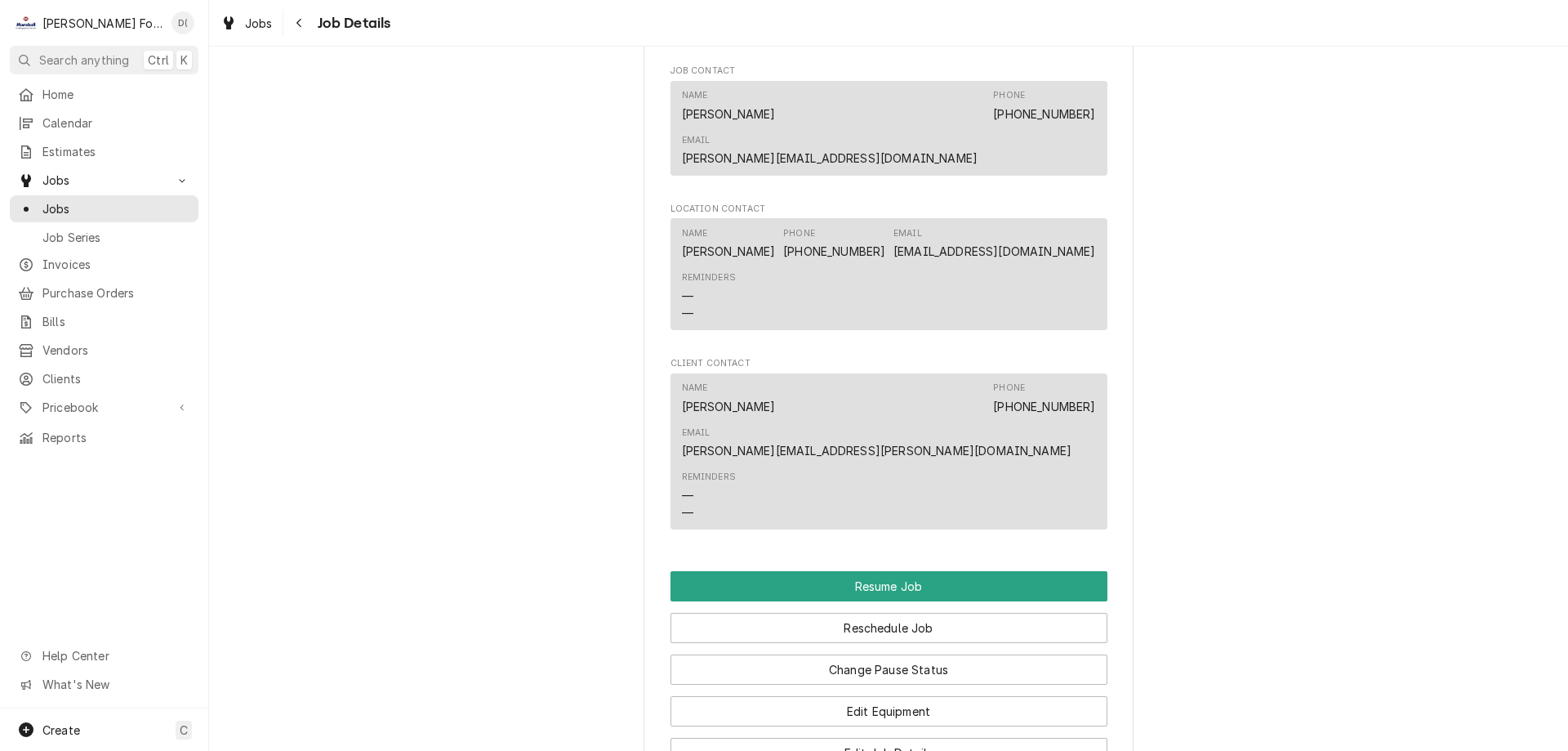
scroll to position [2042, 0]
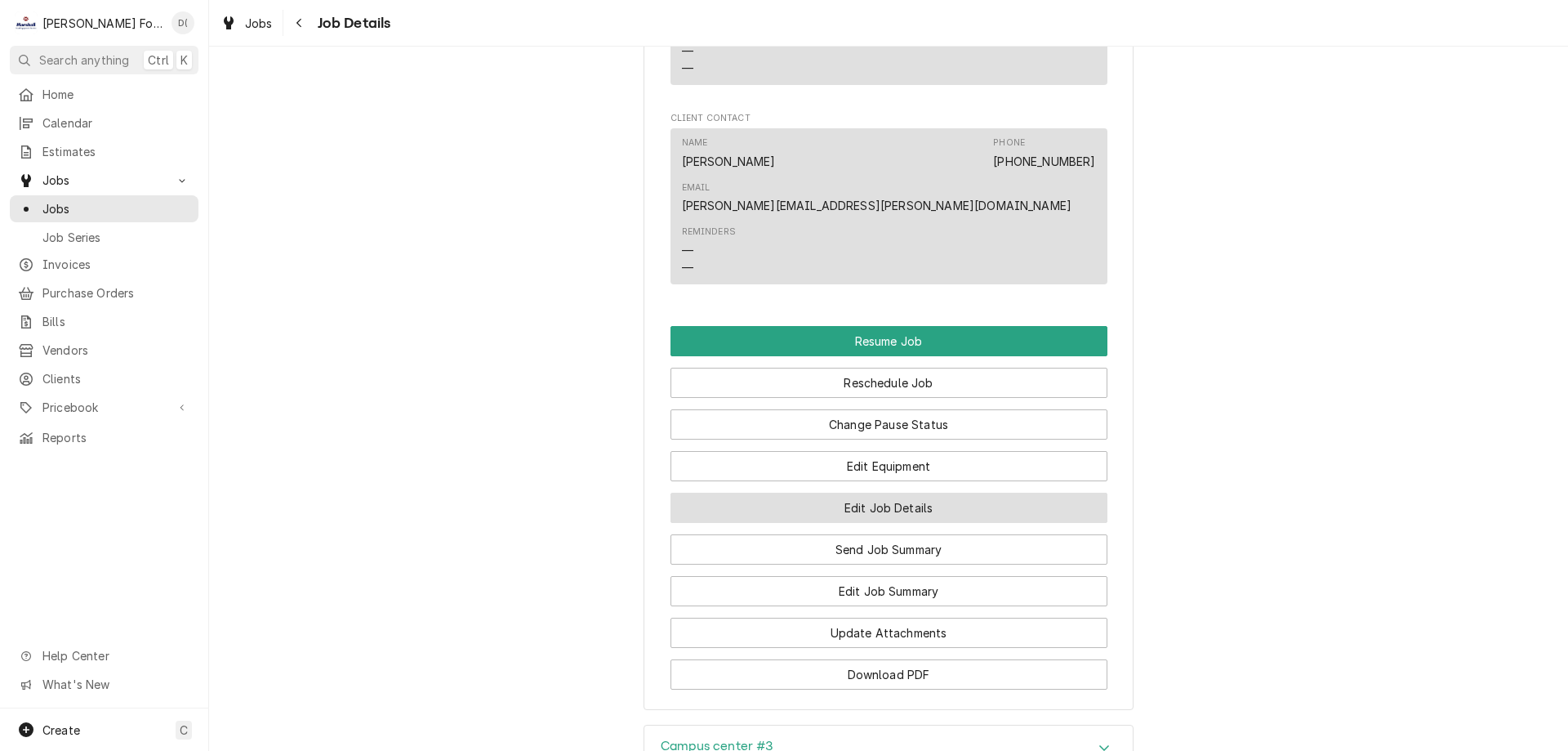
click at [862, 493] on button "Edit Job Details" at bounding box center [888, 507] width 437 height 30
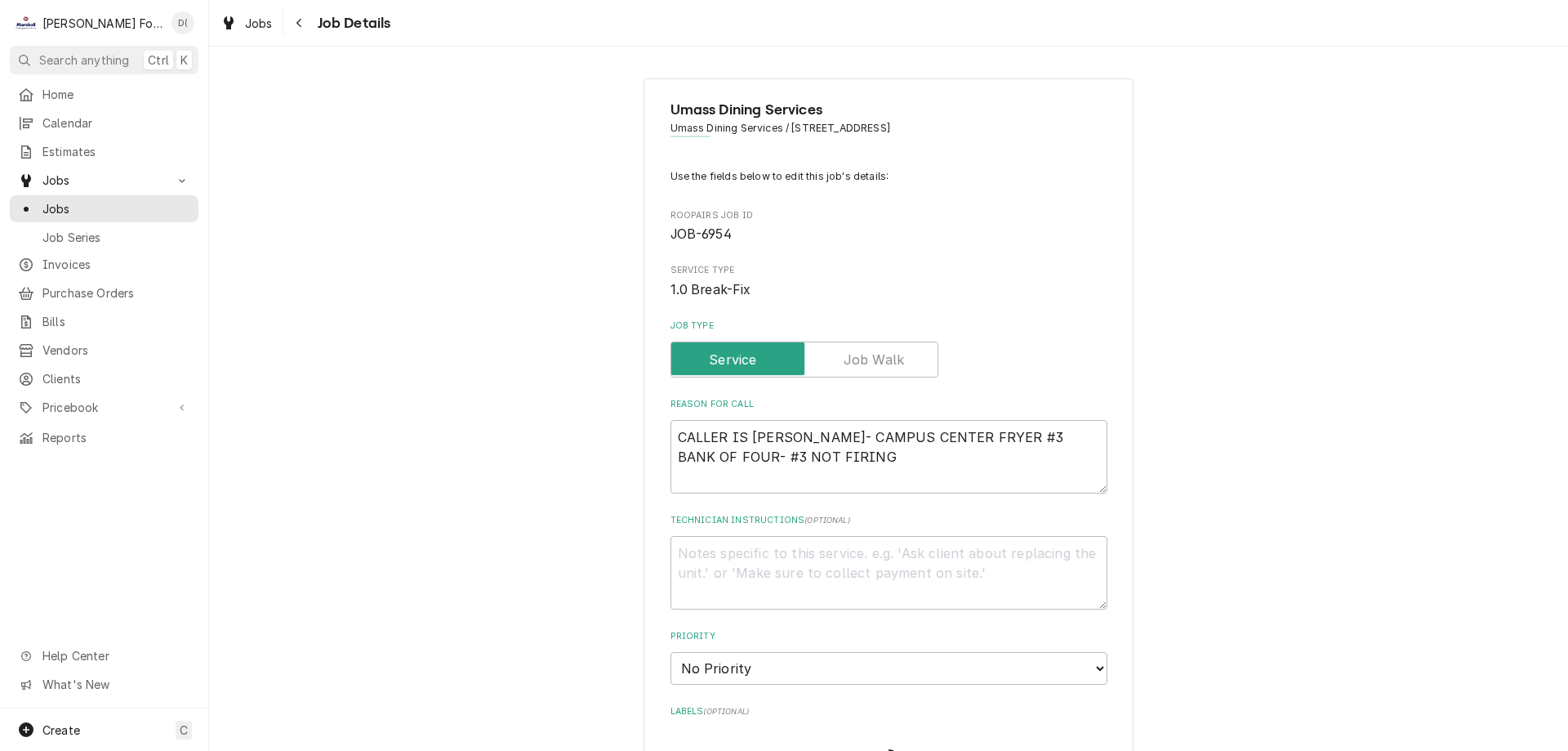
type textarea "x"
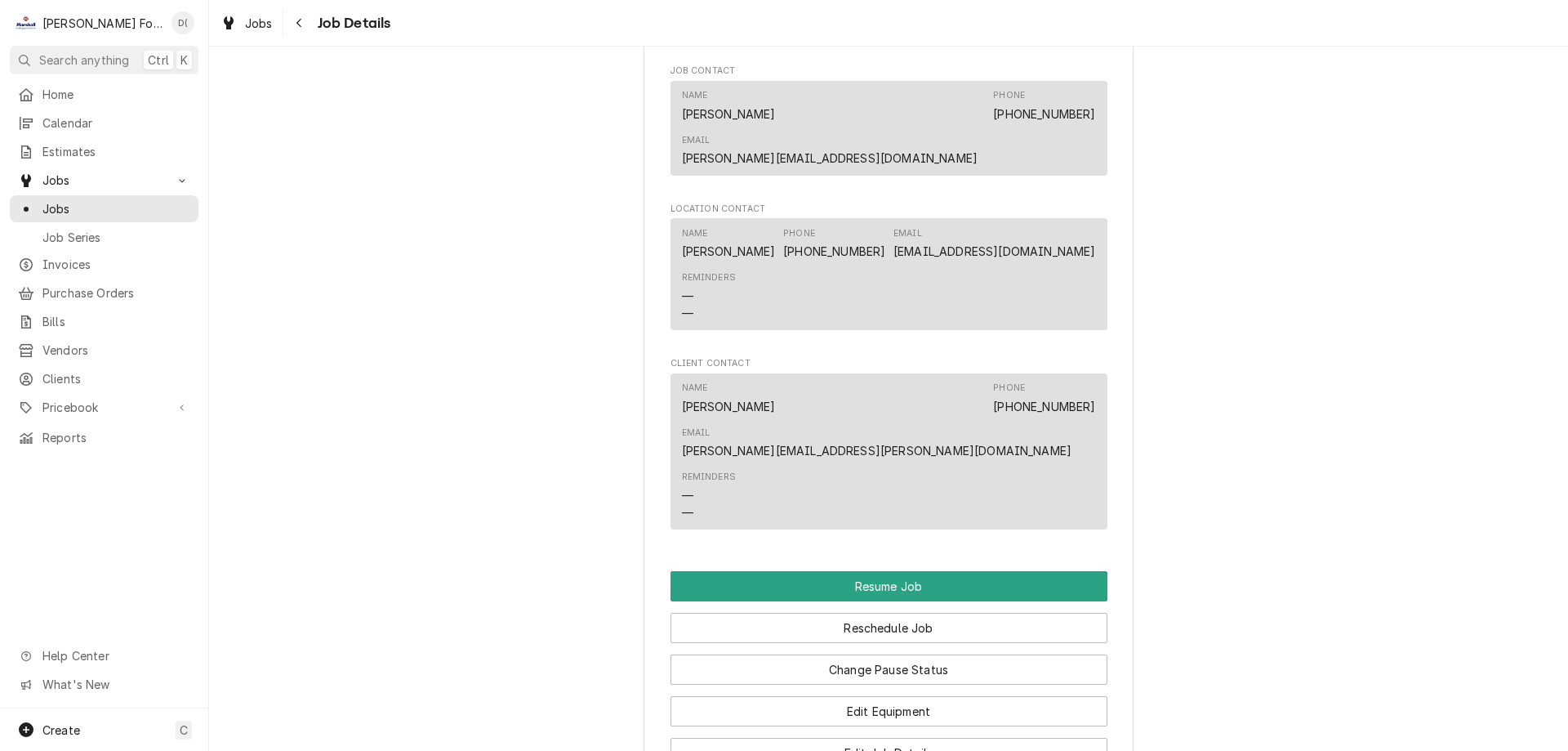
scroll to position [2042, 0]
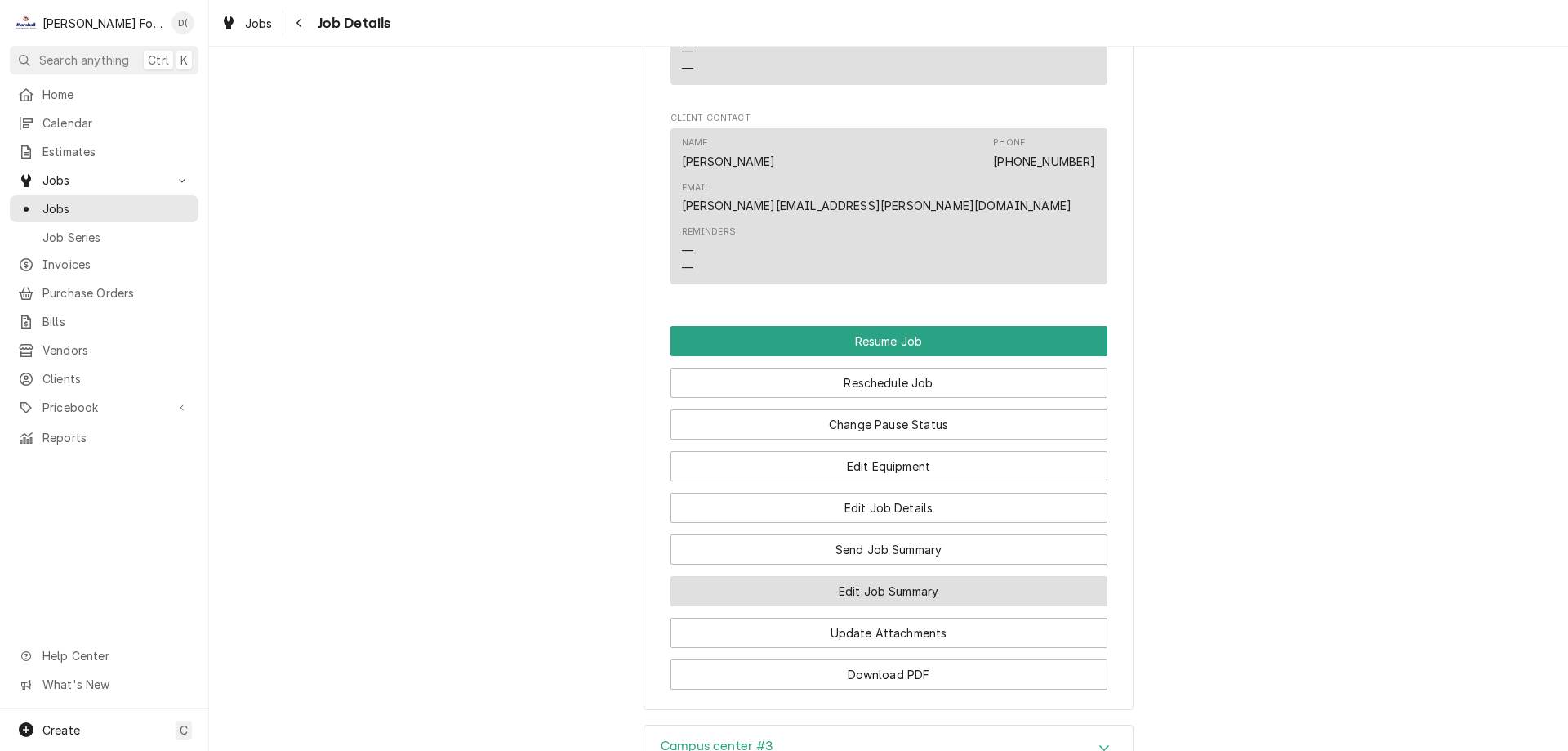
click at [862, 576] on button "Edit Job Summary" at bounding box center [888, 590] width 437 height 30
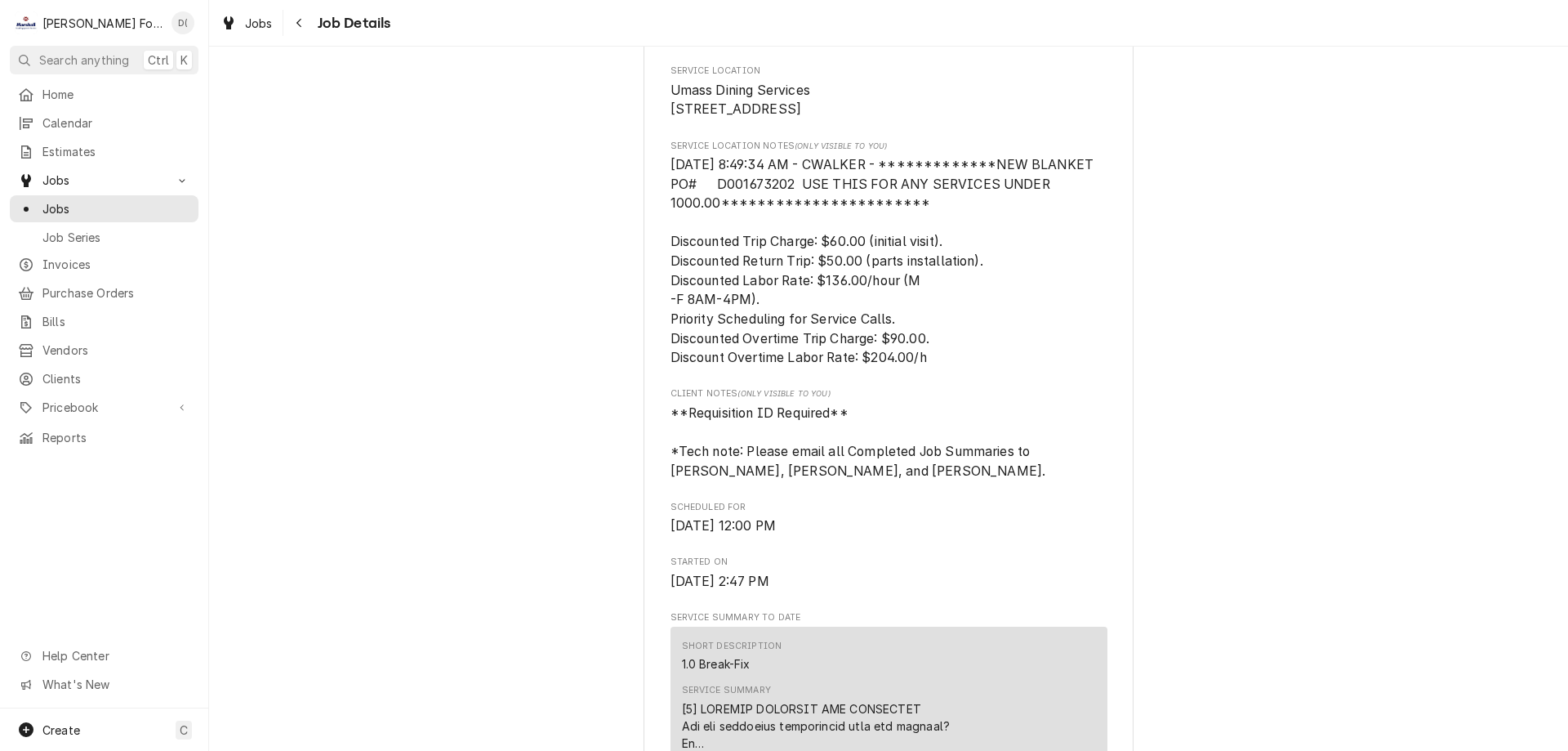
scroll to position [294, 0]
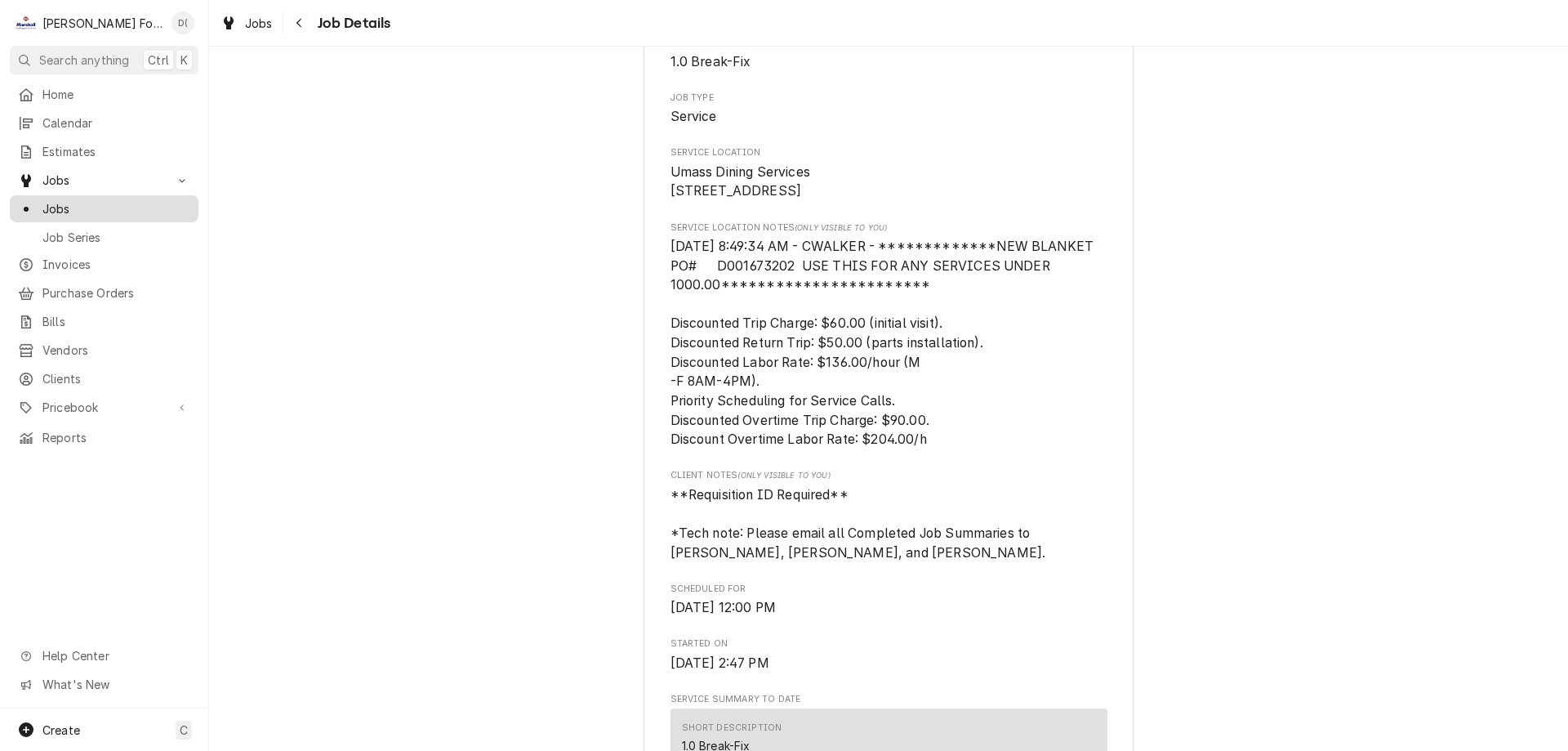
click at [114, 200] on span "Jobs" at bounding box center [117, 208] width 148 height 18
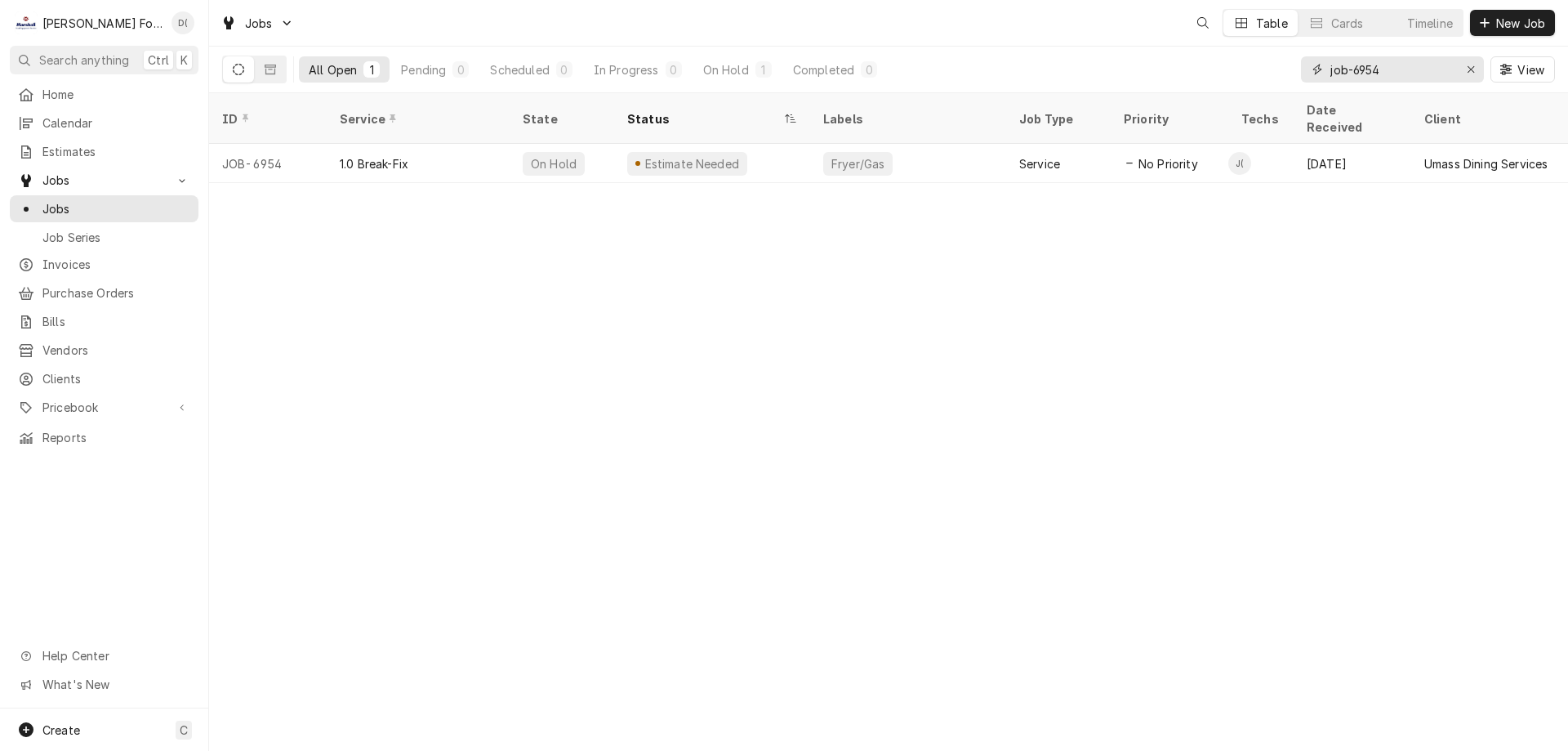
click at [1419, 68] on input "job-6954" at bounding box center [1392, 69] width 123 height 26
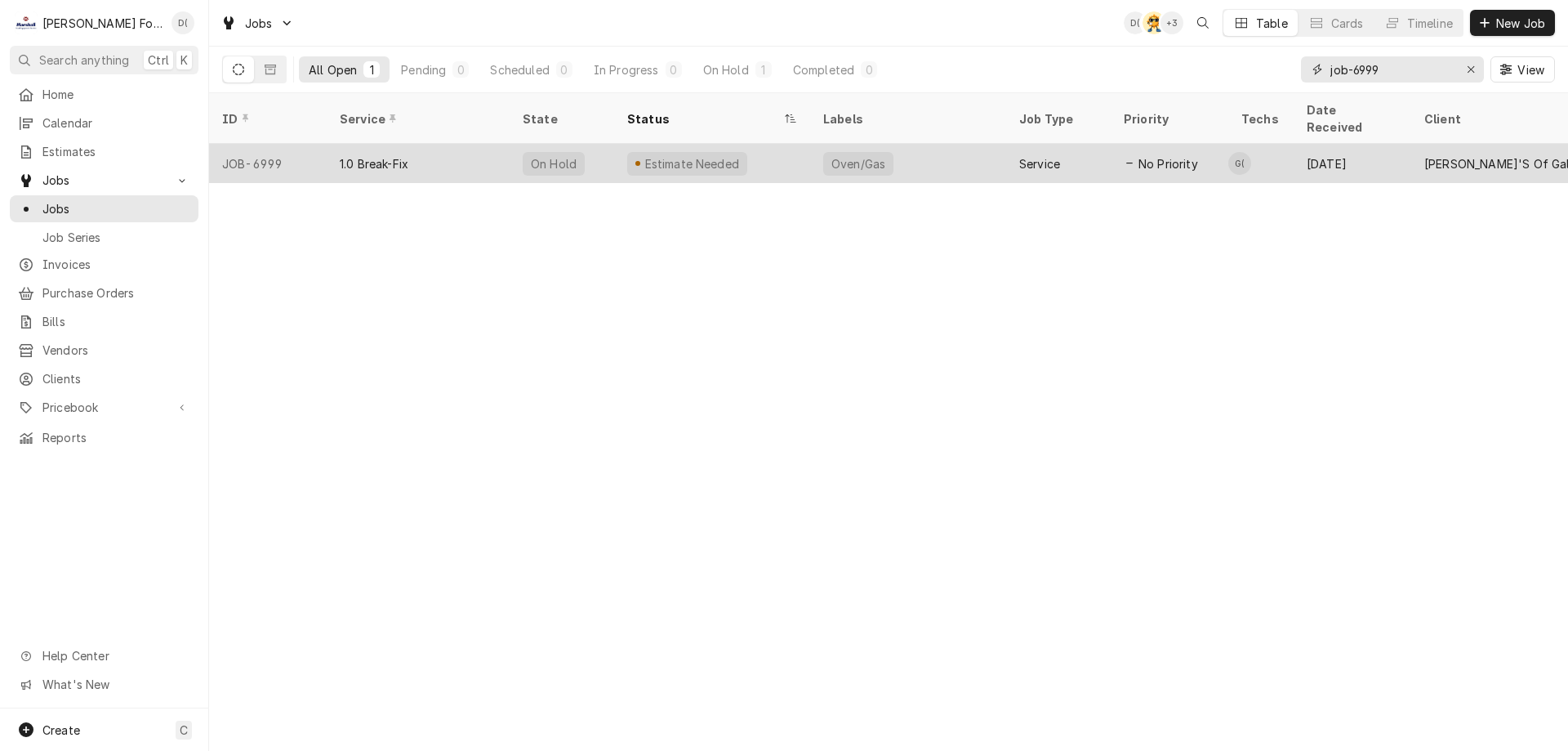
type input "job-6999"
click at [505, 147] on div "1.0 Break-Fix" at bounding box center [418, 164] width 183 height 39
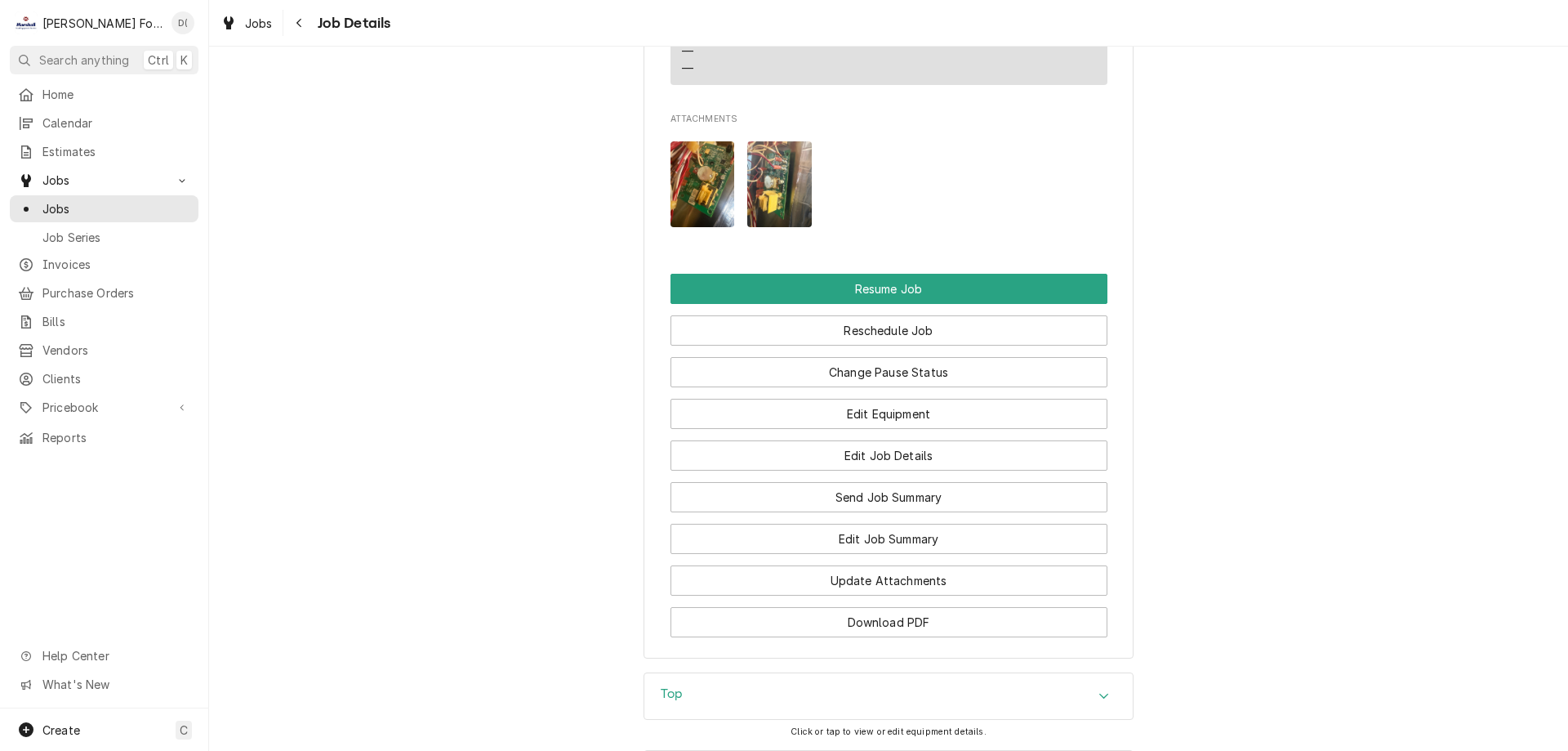
scroll to position [1879, 0]
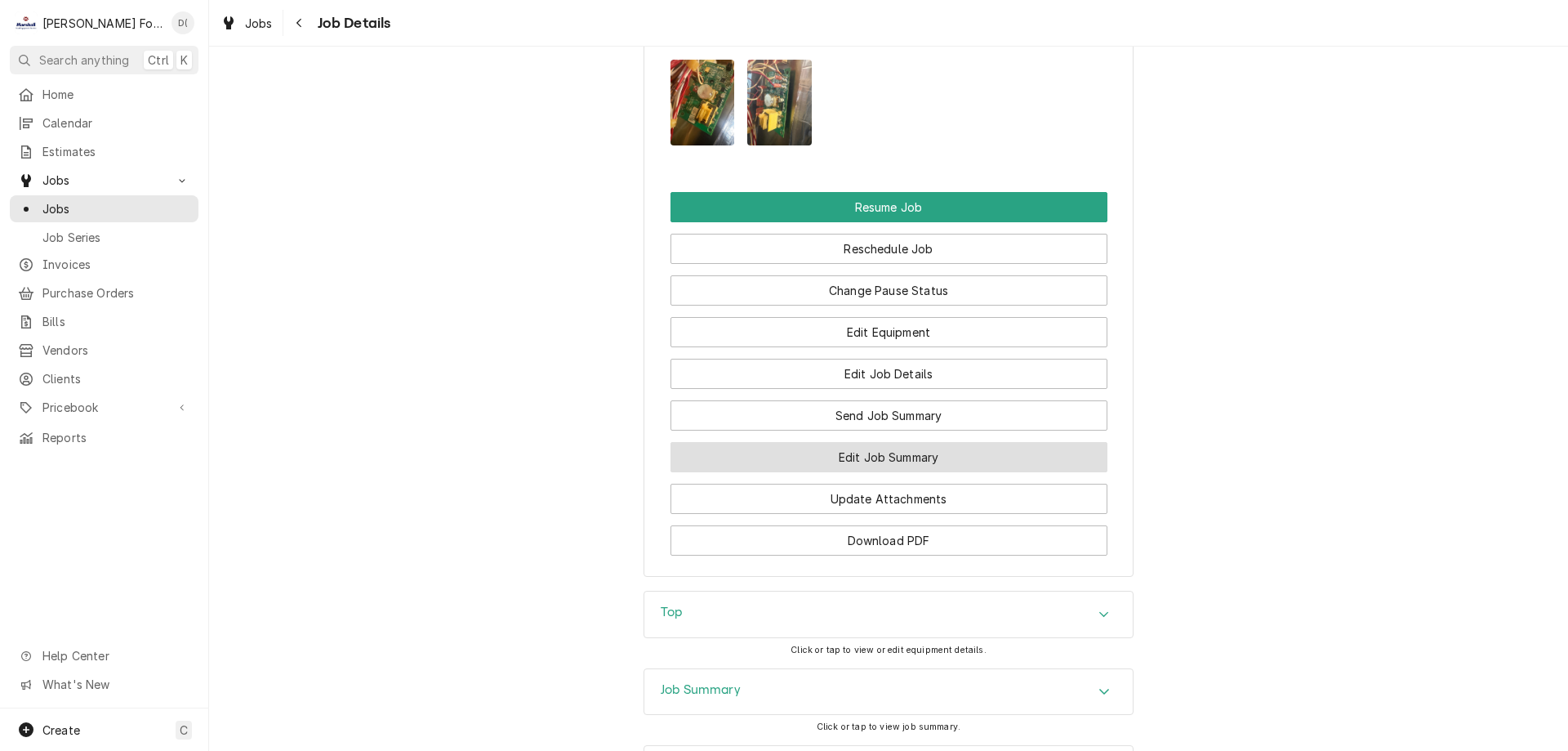
click at [872, 472] on button "Edit Job Summary" at bounding box center [888, 457] width 437 height 30
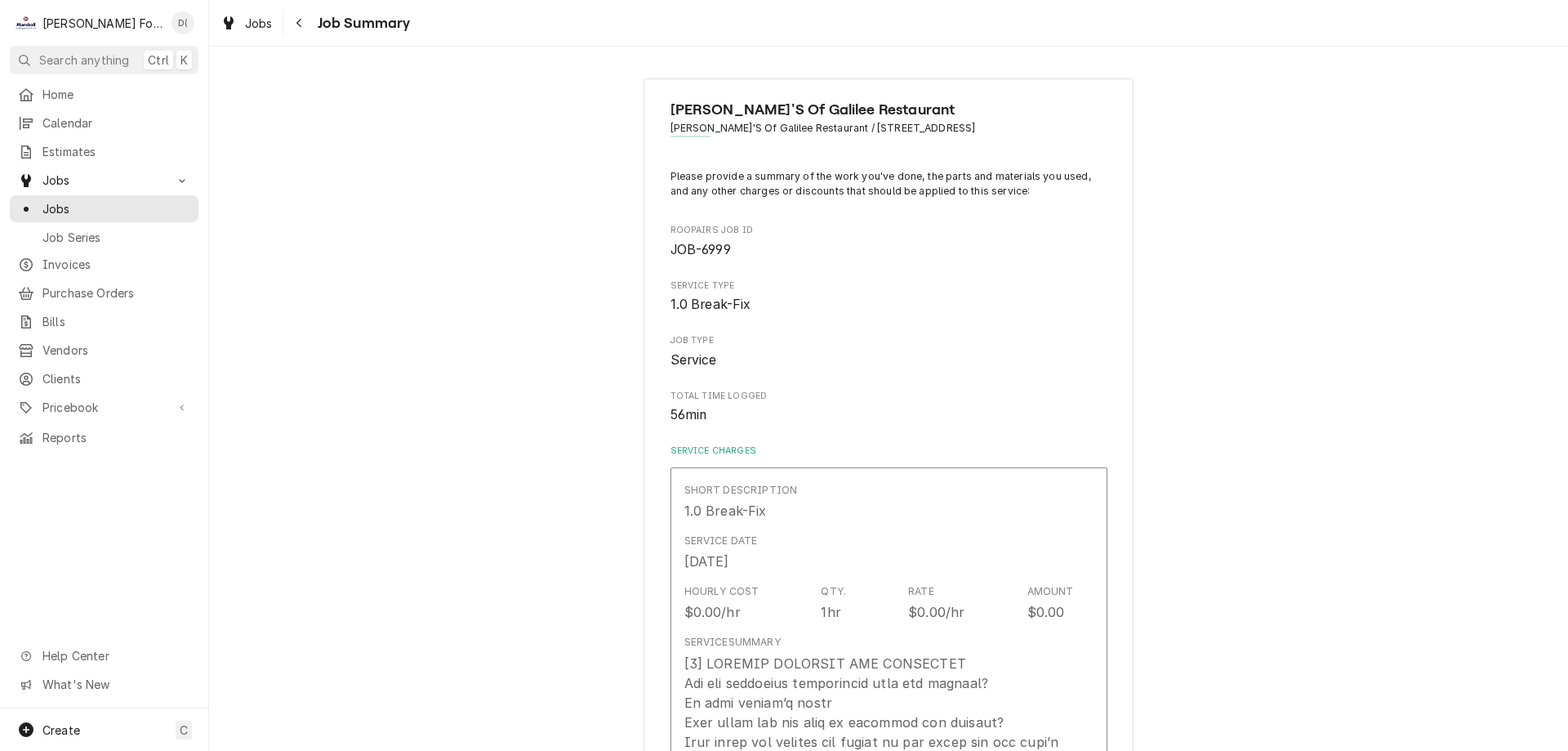
type textarea "x"
